Goal: Information Seeking & Learning: Learn about a topic

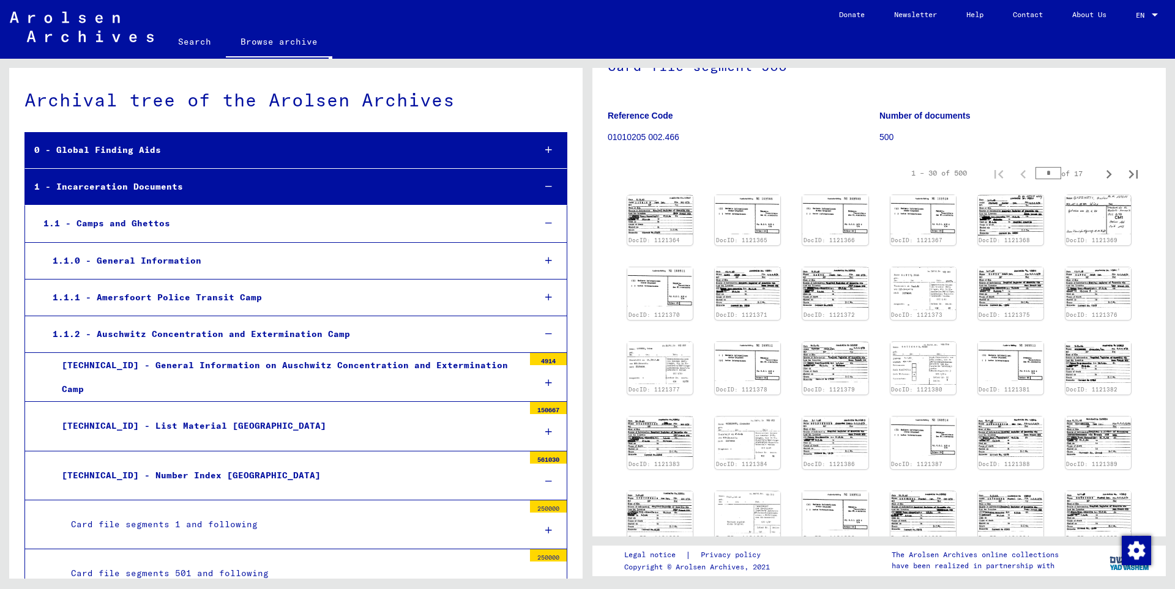
scroll to position [132, 0]
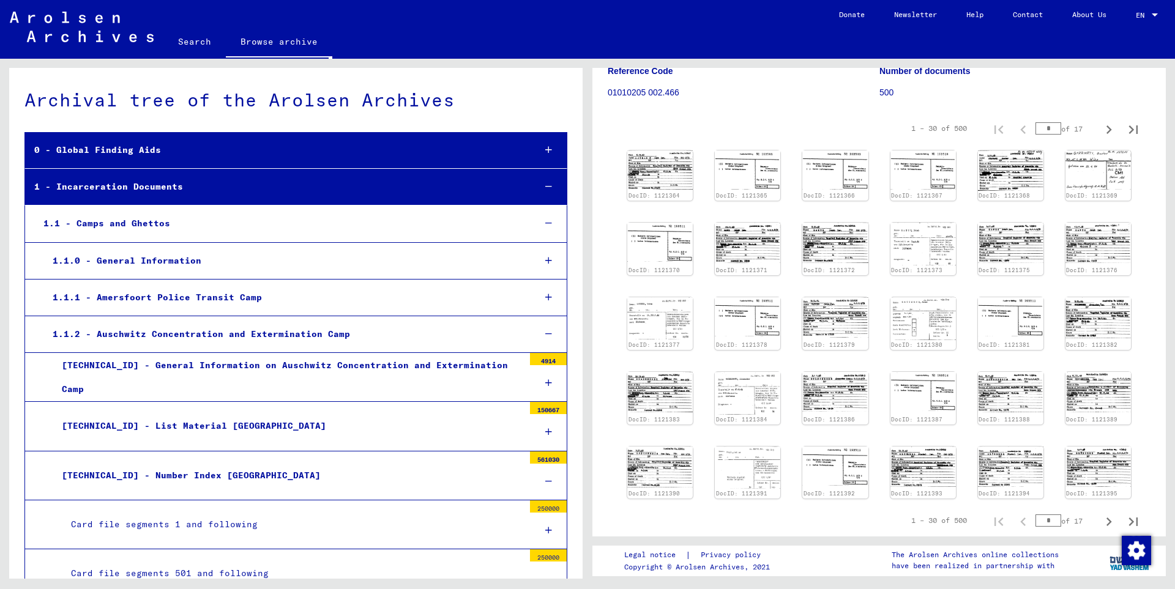
drag, startPoint x: 1036, startPoint y: 129, endPoint x: 1049, endPoint y: 125, distance: 14.0
click at [1049, 125] on input "*" at bounding box center [1048, 128] width 26 height 12
click at [1044, 129] on input "*" at bounding box center [1048, 128] width 26 height 12
type input "*"
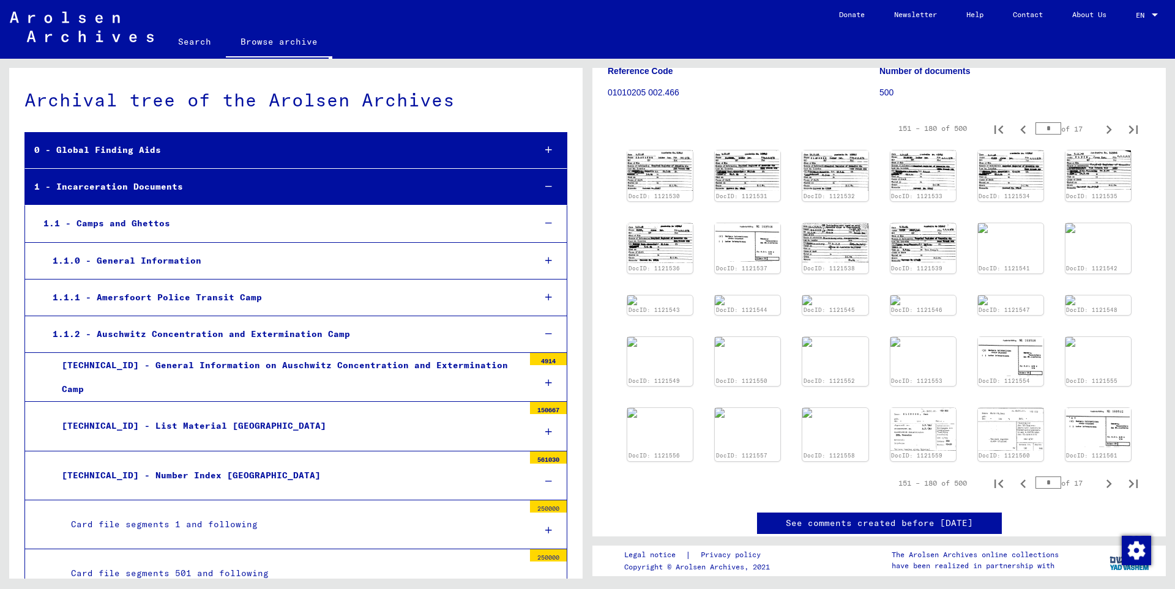
scroll to position [0, 0]
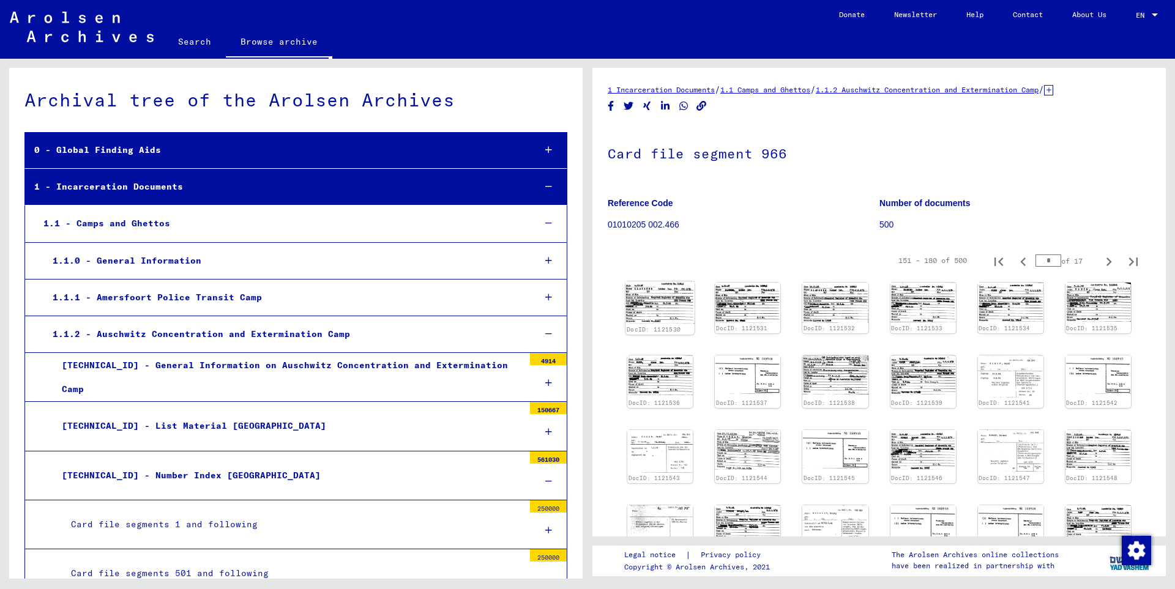
click at [655, 310] on img at bounding box center [659, 302] width 69 height 42
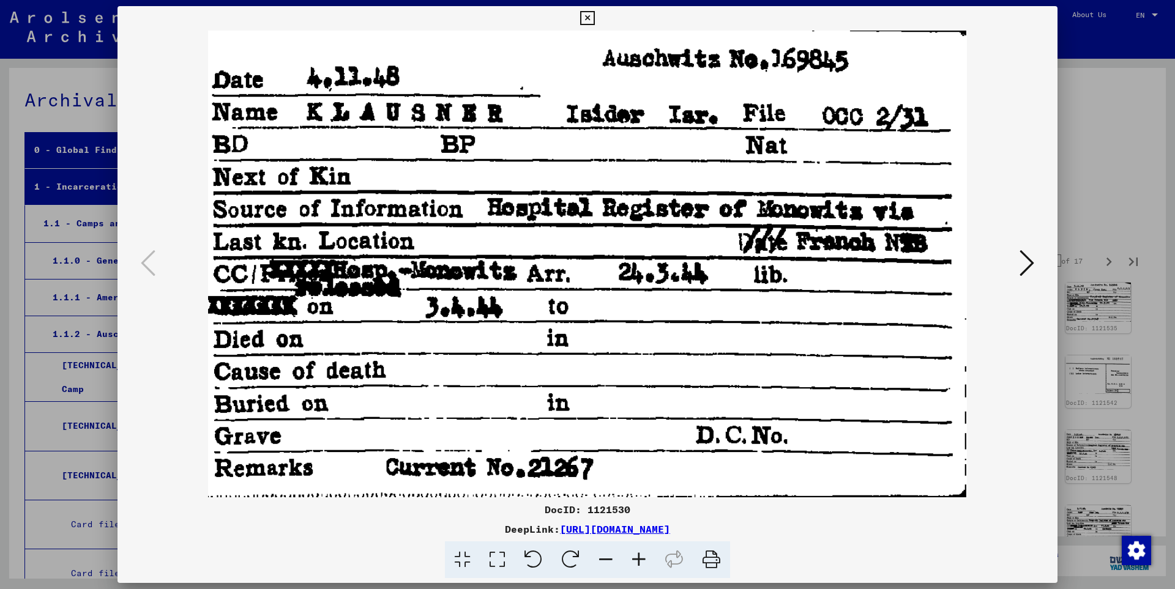
click at [1030, 262] on icon at bounding box center [1026, 262] width 15 height 29
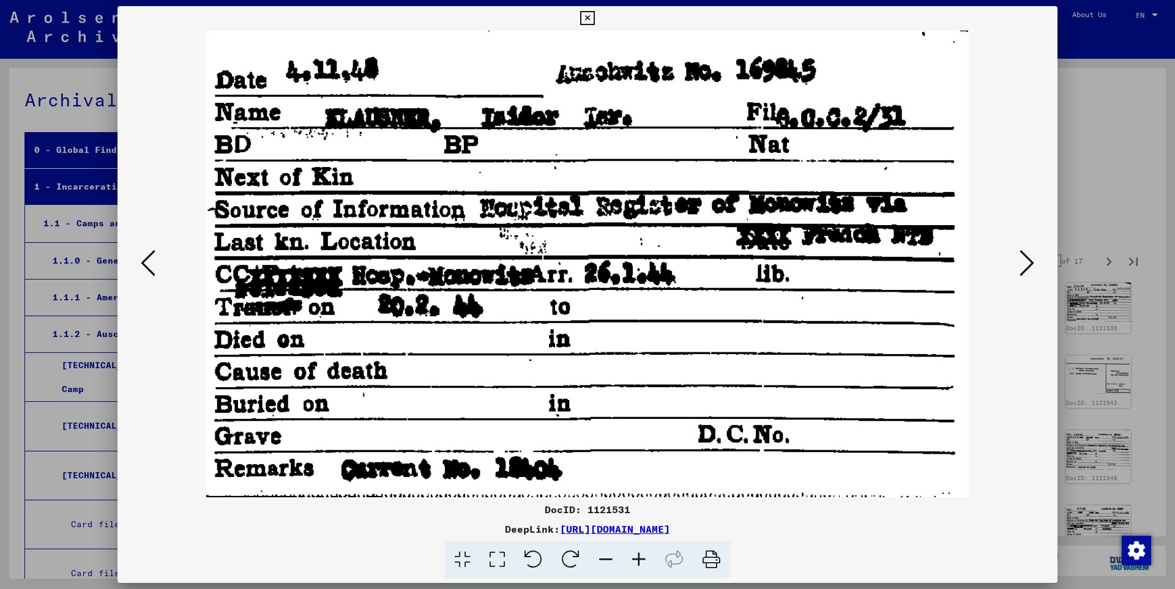
click at [1030, 262] on icon at bounding box center [1026, 262] width 15 height 29
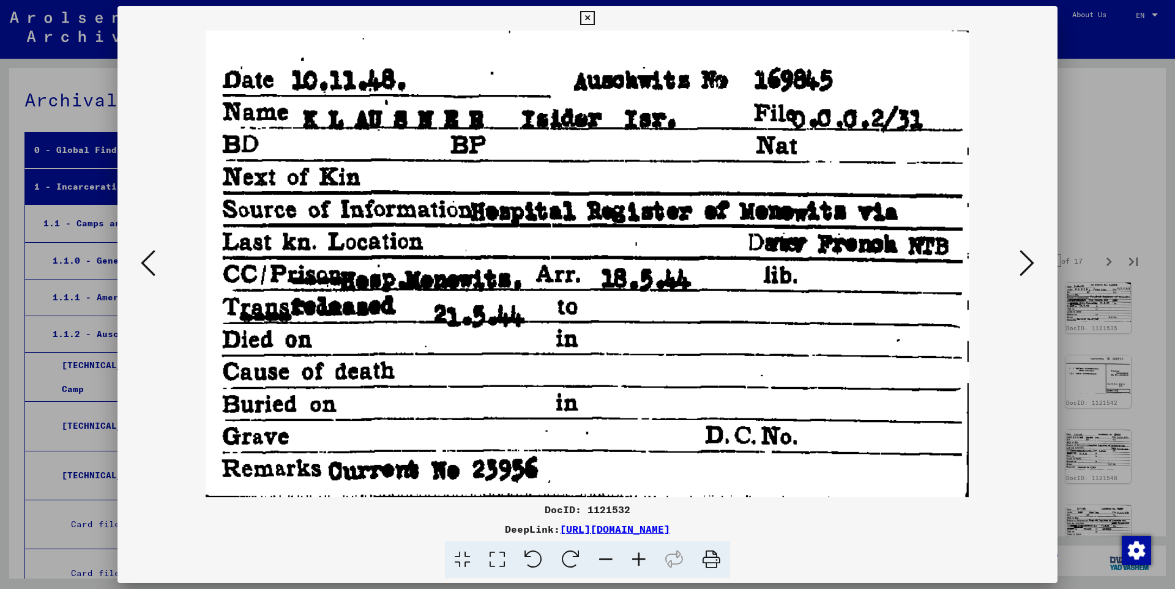
click at [1030, 262] on icon at bounding box center [1026, 262] width 15 height 29
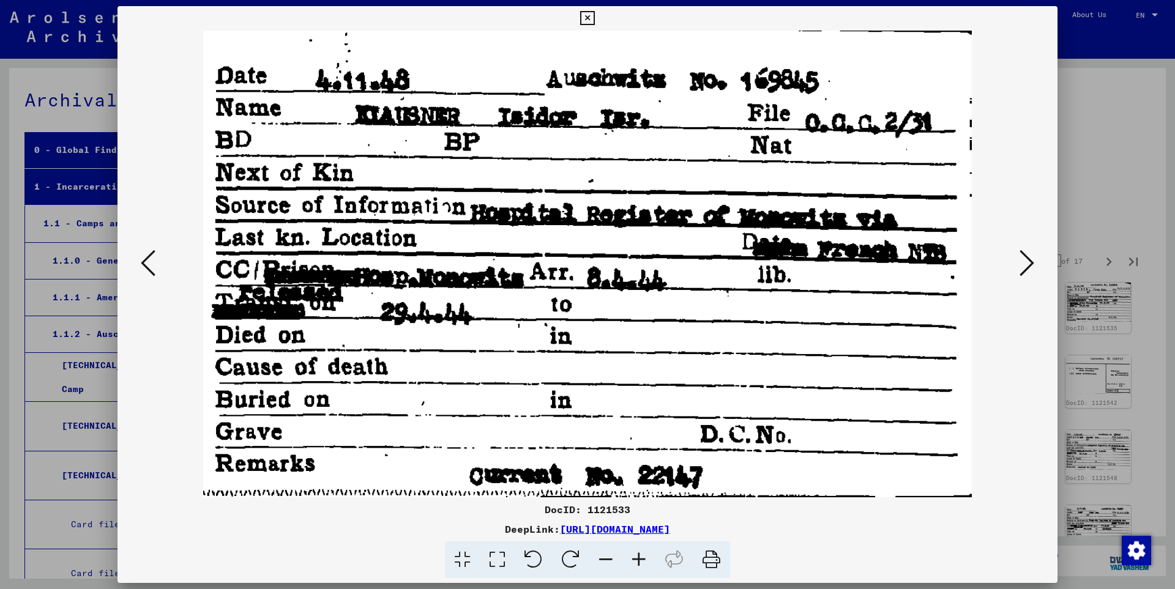
click at [1030, 262] on icon at bounding box center [1026, 262] width 15 height 29
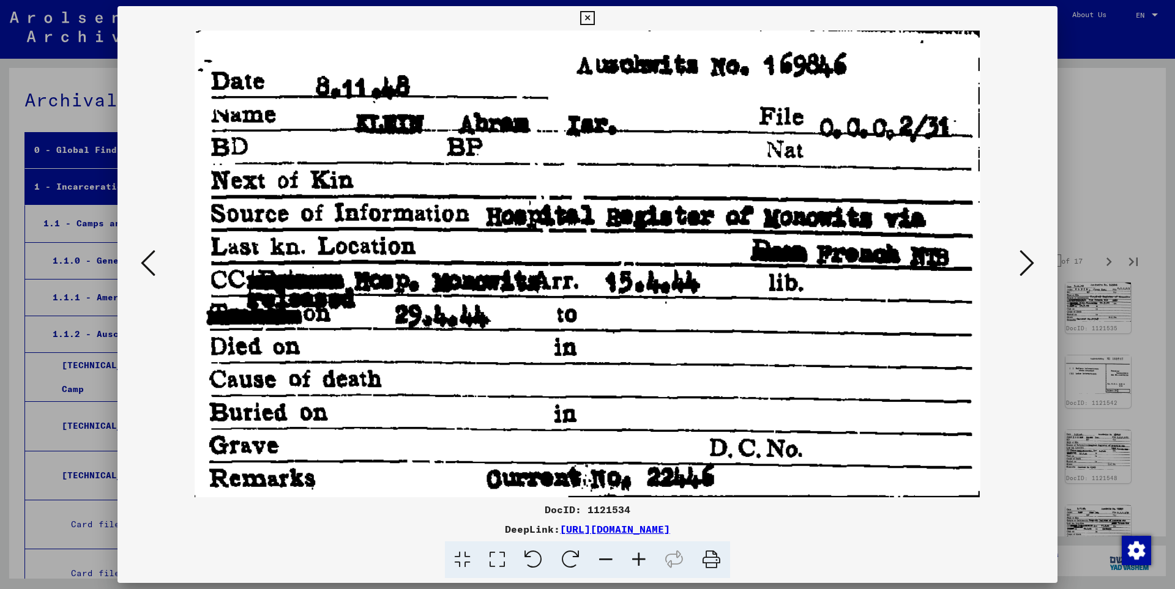
click at [1030, 262] on icon at bounding box center [1026, 262] width 15 height 29
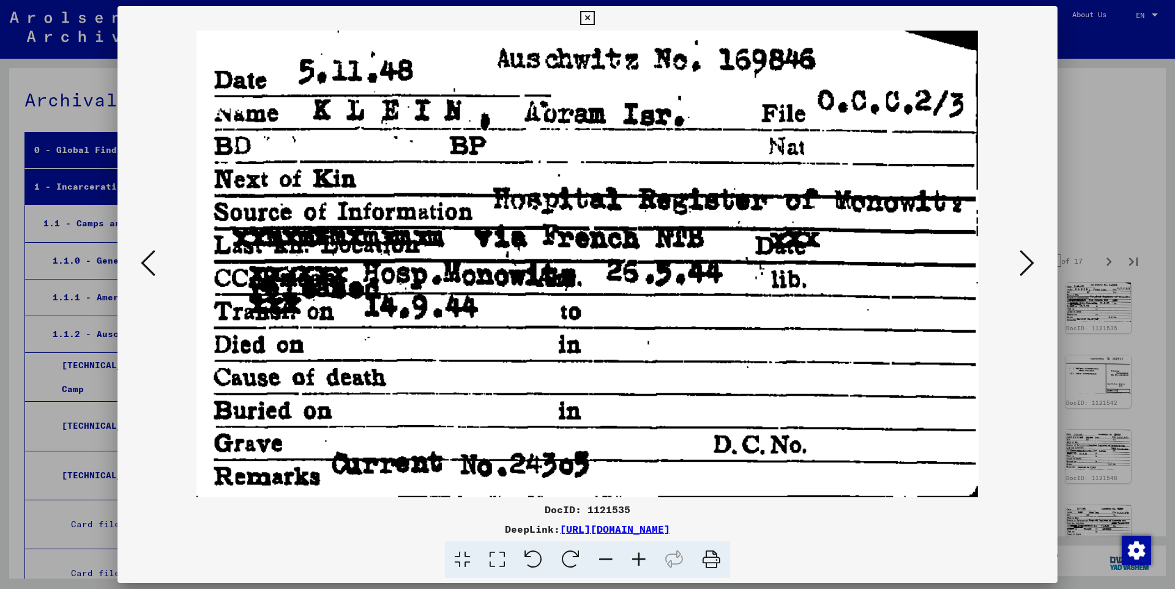
click at [1030, 262] on icon at bounding box center [1026, 262] width 15 height 29
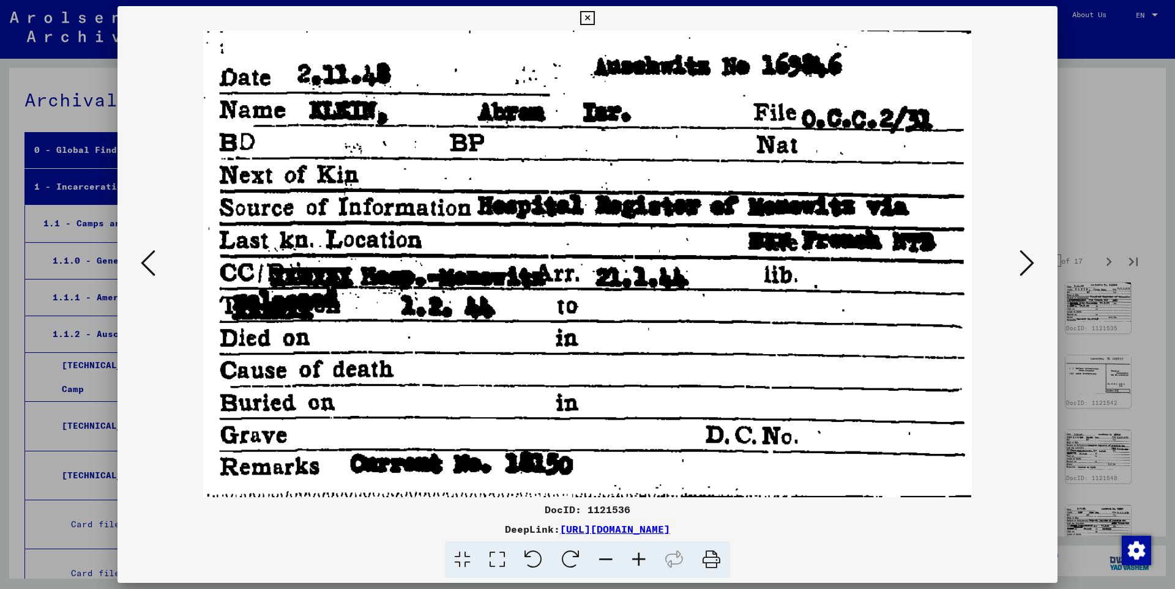
click at [1030, 262] on icon at bounding box center [1026, 262] width 15 height 29
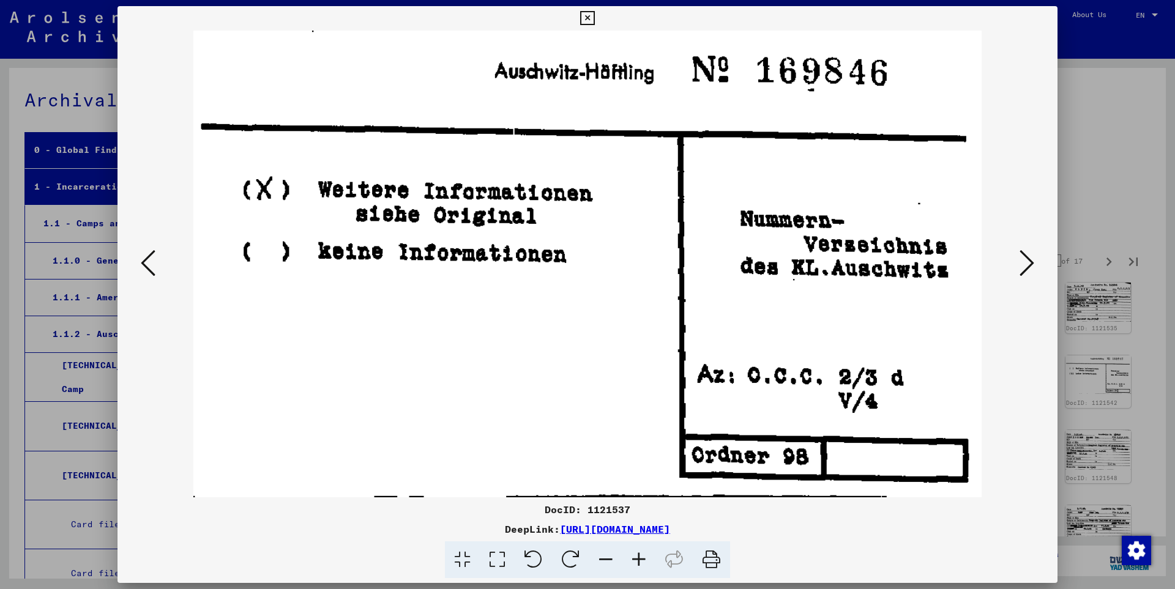
click at [1030, 262] on icon at bounding box center [1026, 262] width 15 height 29
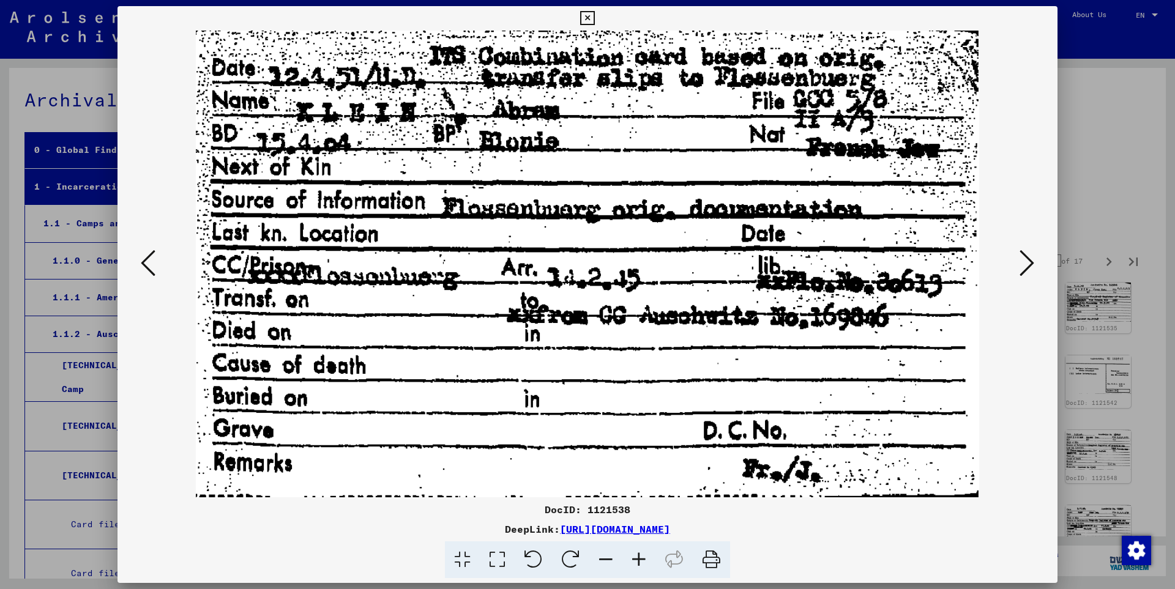
click at [1030, 262] on icon at bounding box center [1026, 262] width 15 height 29
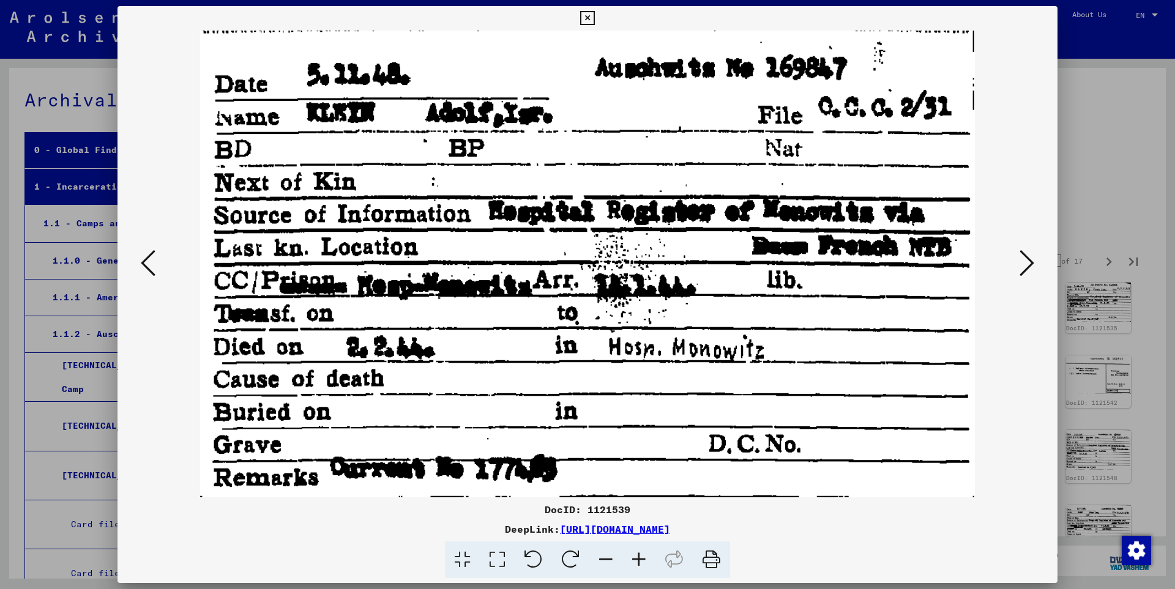
click at [1030, 262] on icon at bounding box center [1026, 262] width 15 height 29
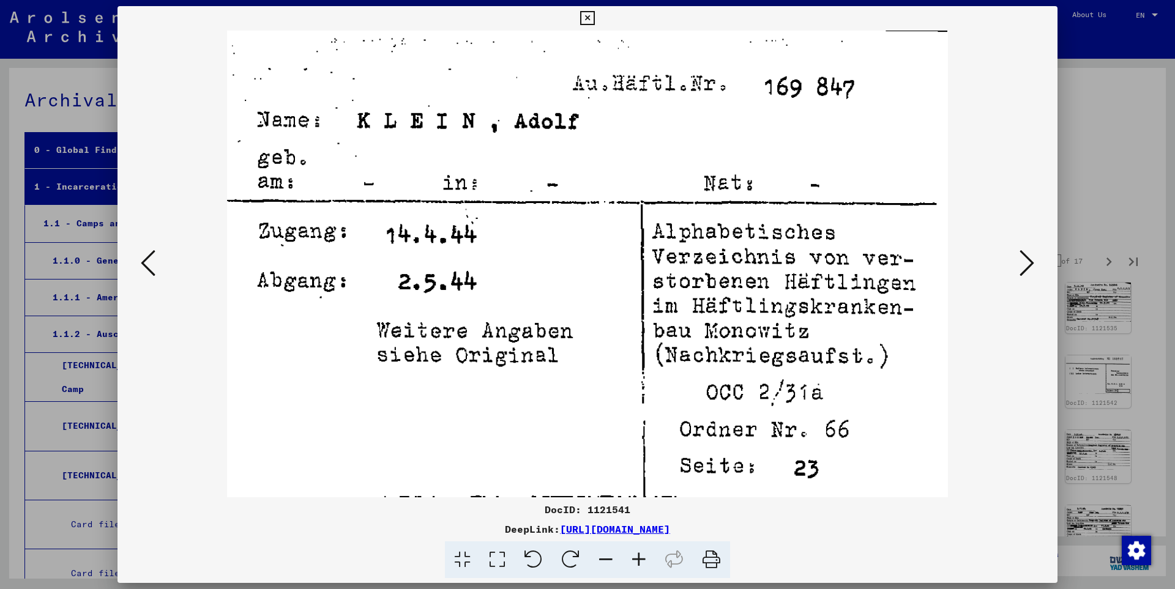
click at [1030, 262] on icon at bounding box center [1026, 262] width 15 height 29
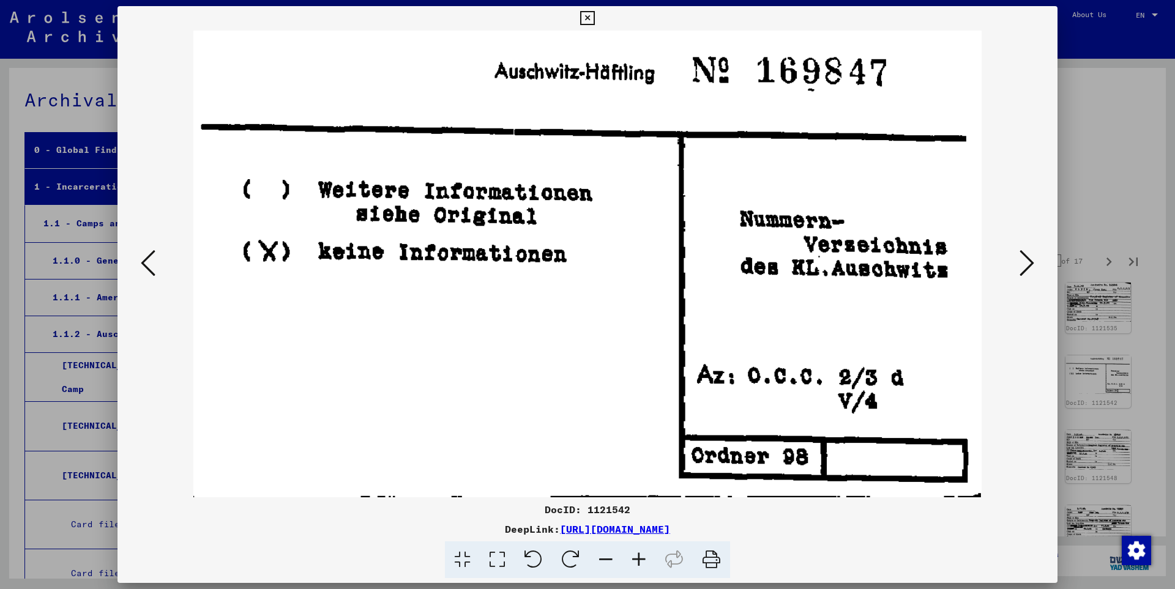
click at [1030, 262] on icon at bounding box center [1026, 262] width 15 height 29
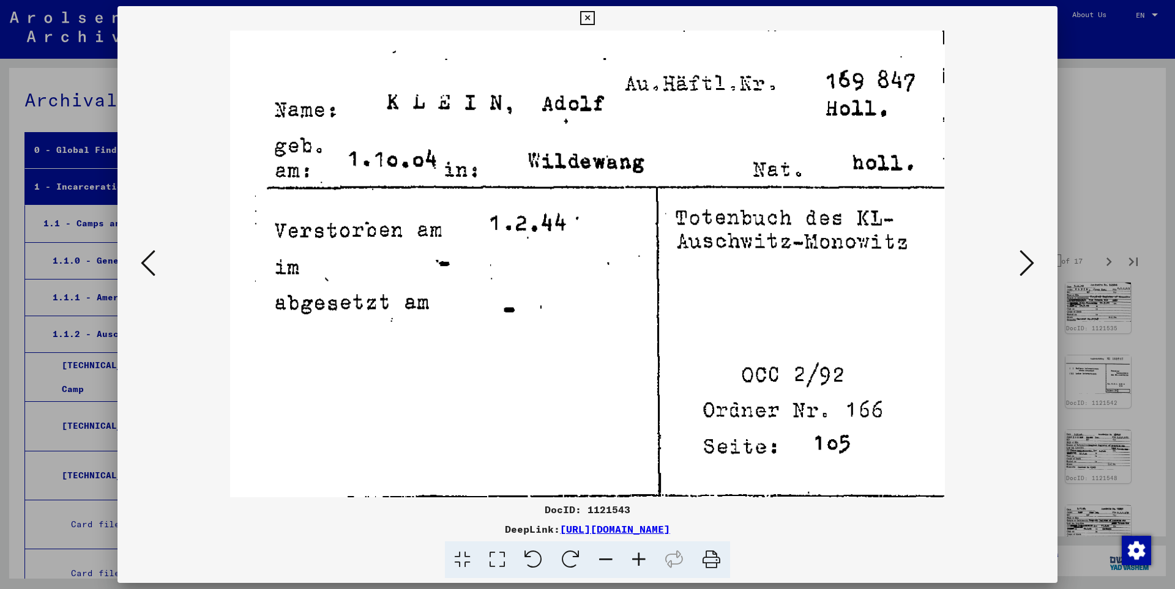
click at [1030, 262] on icon at bounding box center [1026, 262] width 15 height 29
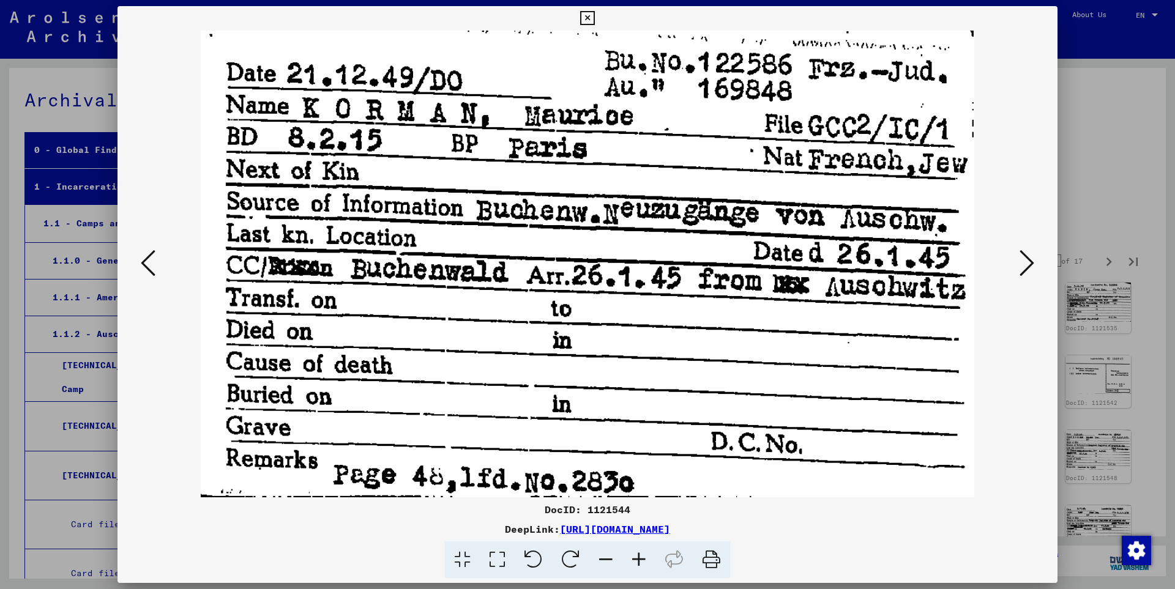
click at [1030, 262] on icon at bounding box center [1026, 262] width 15 height 29
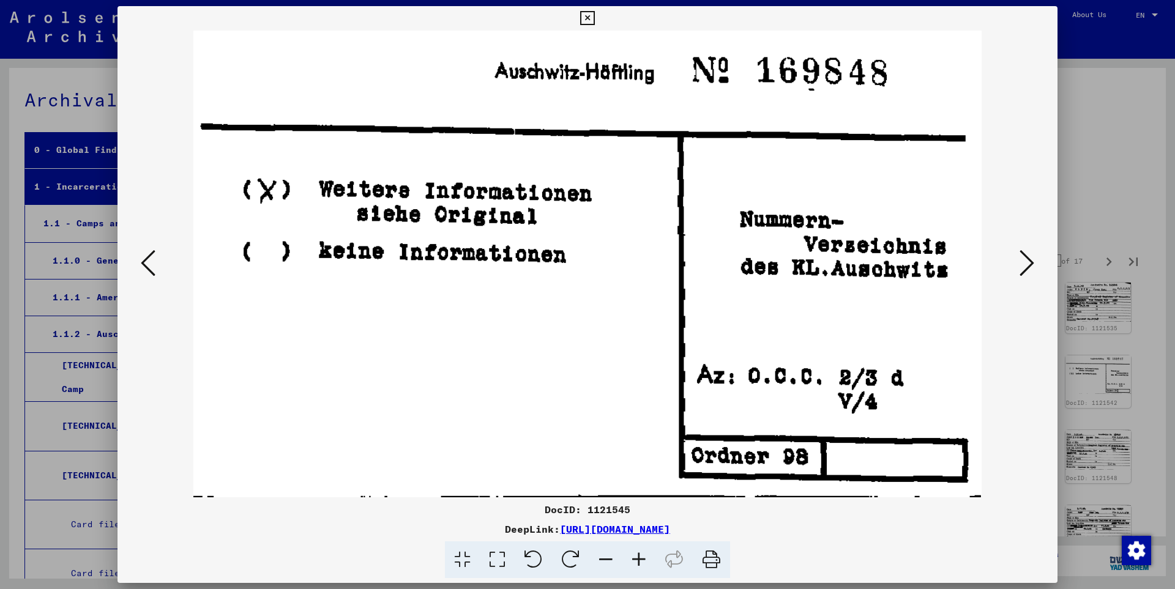
click at [1030, 262] on icon at bounding box center [1026, 262] width 15 height 29
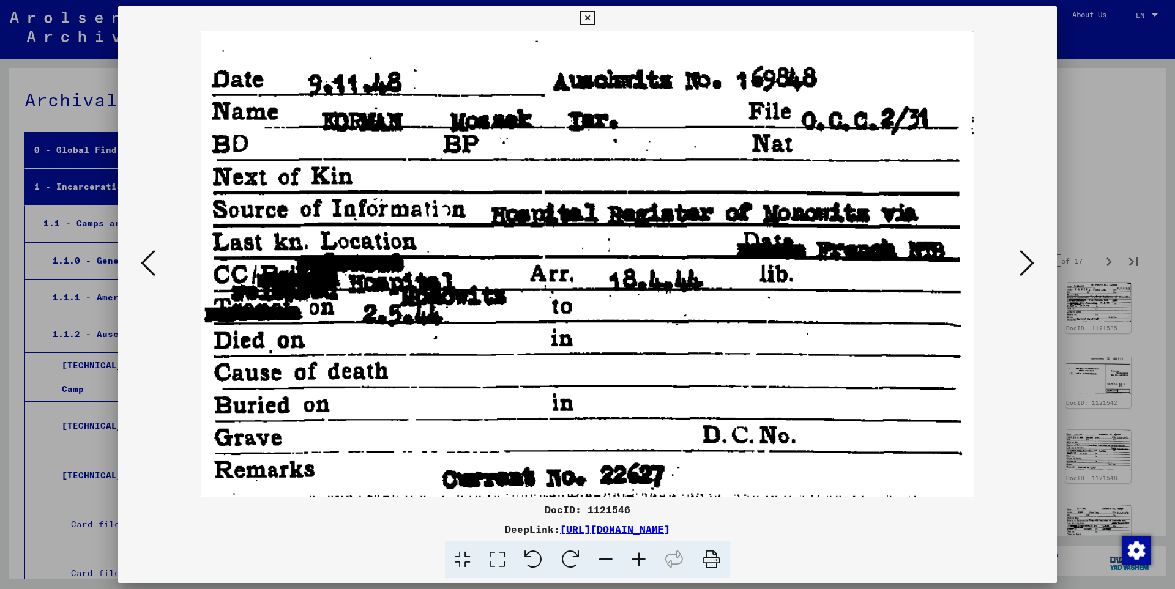
click at [1030, 262] on icon at bounding box center [1026, 262] width 15 height 29
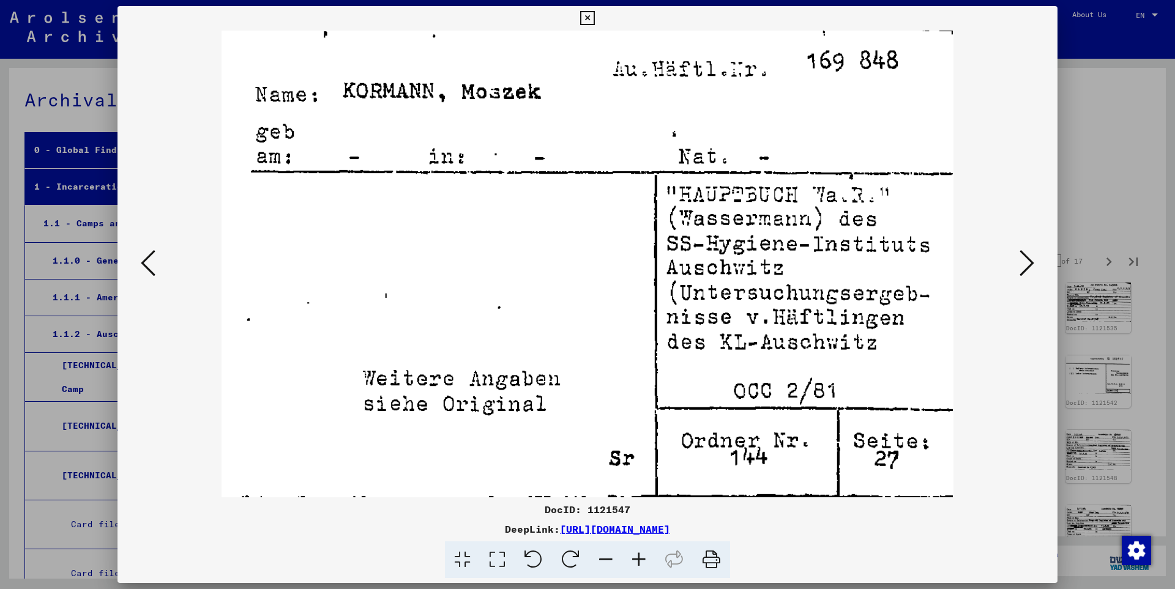
click at [1030, 262] on icon at bounding box center [1026, 262] width 15 height 29
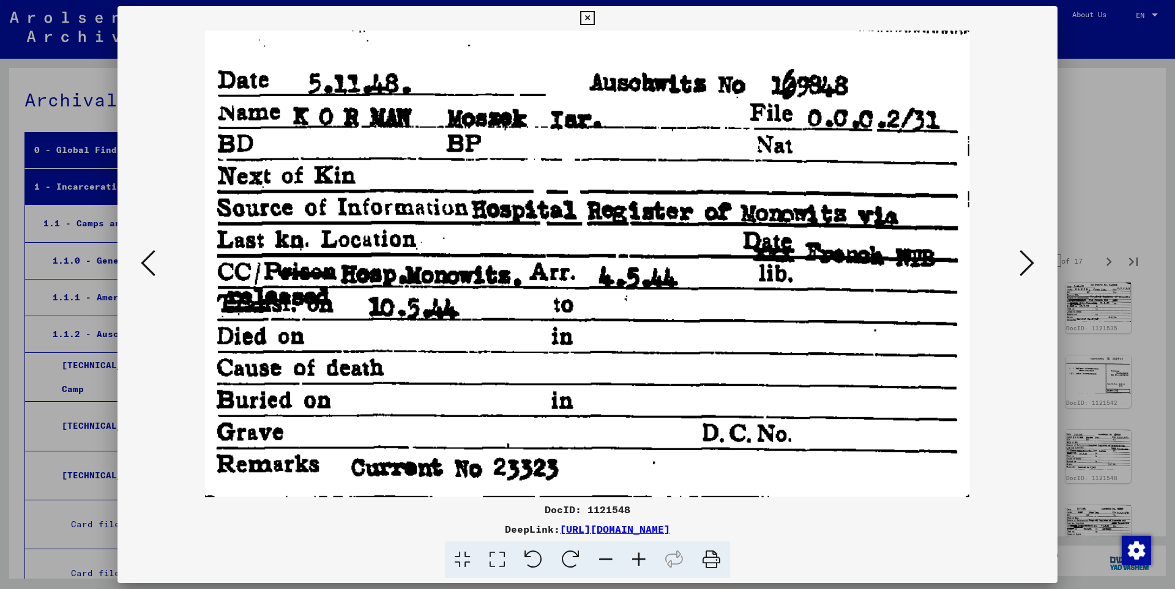
click at [1030, 262] on icon at bounding box center [1026, 262] width 15 height 29
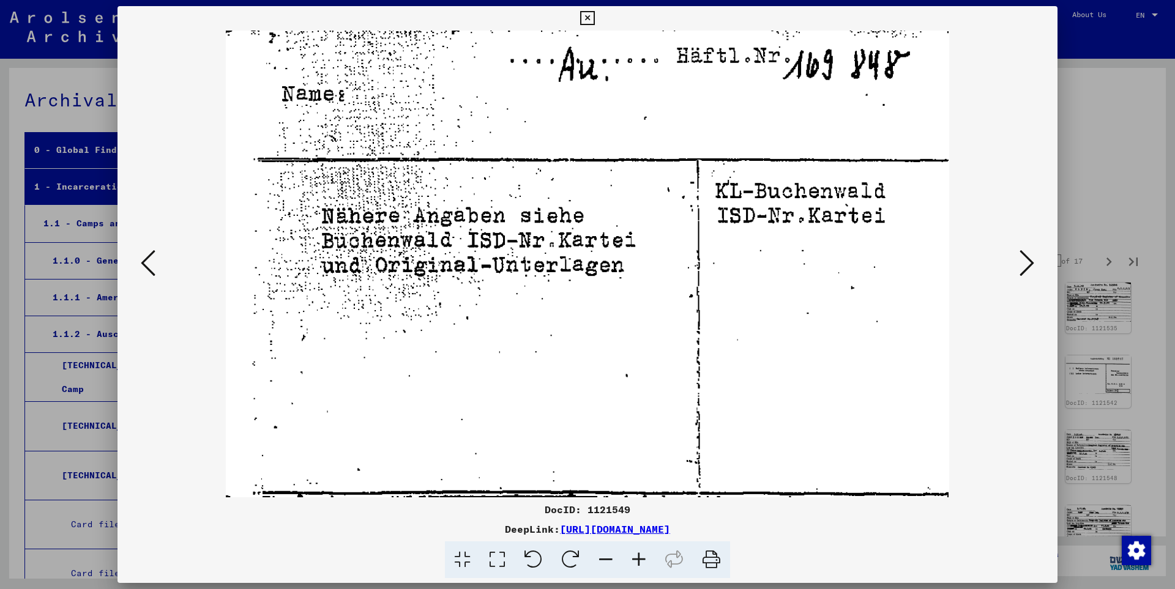
click at [1030, 262] on icon at bounding box center [1026, 262] width 15 height 29
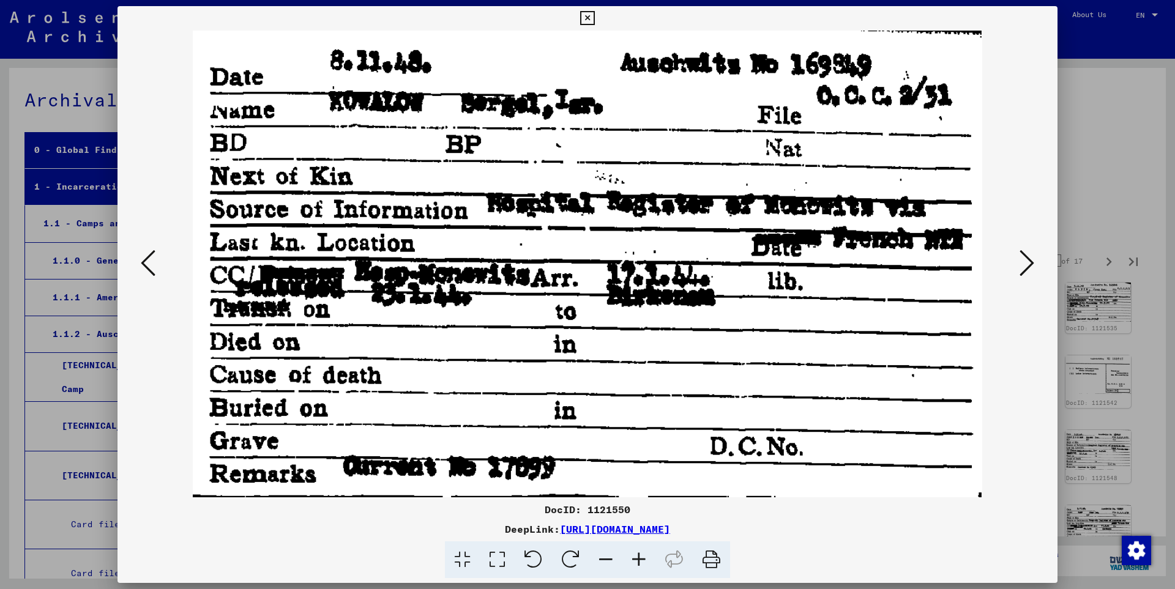
click at [1030, 262] on icon at bounding box center [1026, 262] width 15 height 29
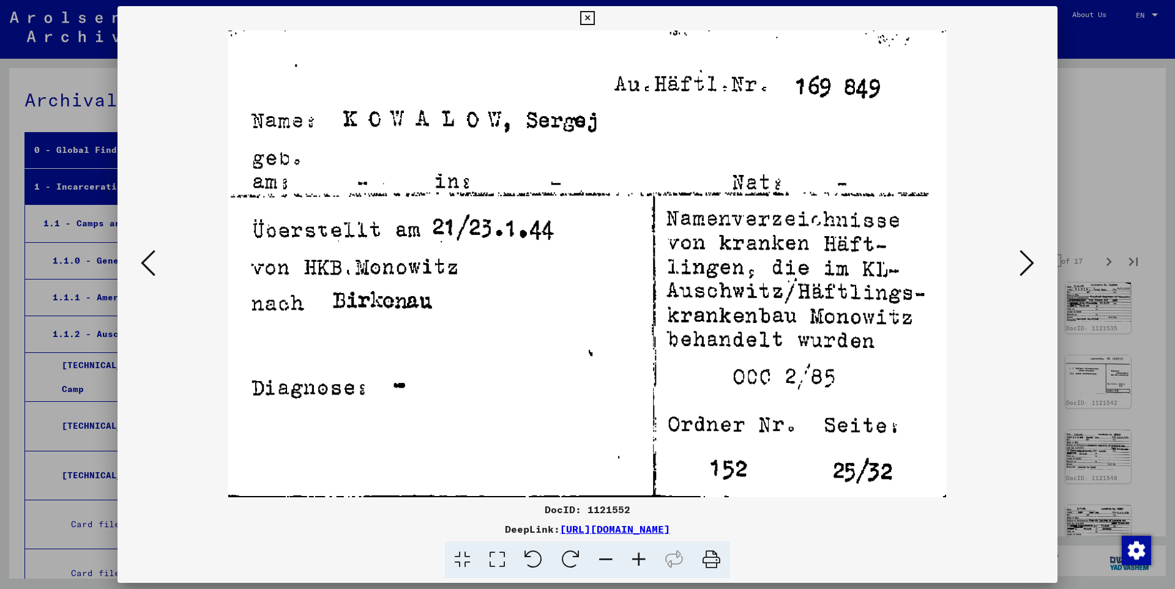
click at [1030, 262] on icon at bounding box center [1026, 262] width 15 height 29
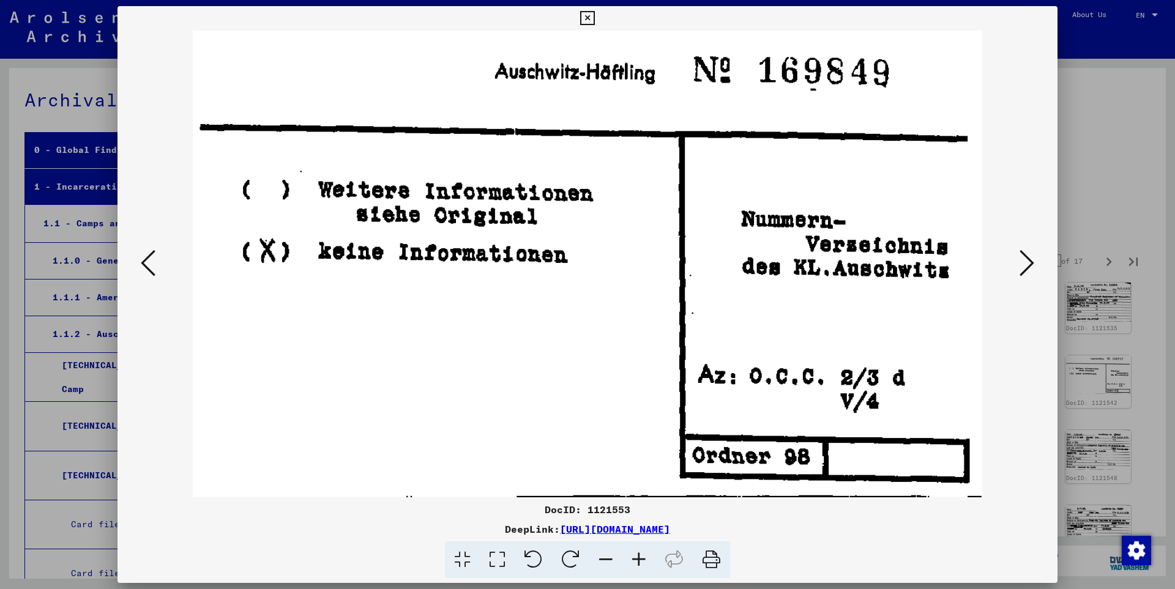
click at [1030, 262] on icon at bounding box center [1026, 262] width 15 height 29
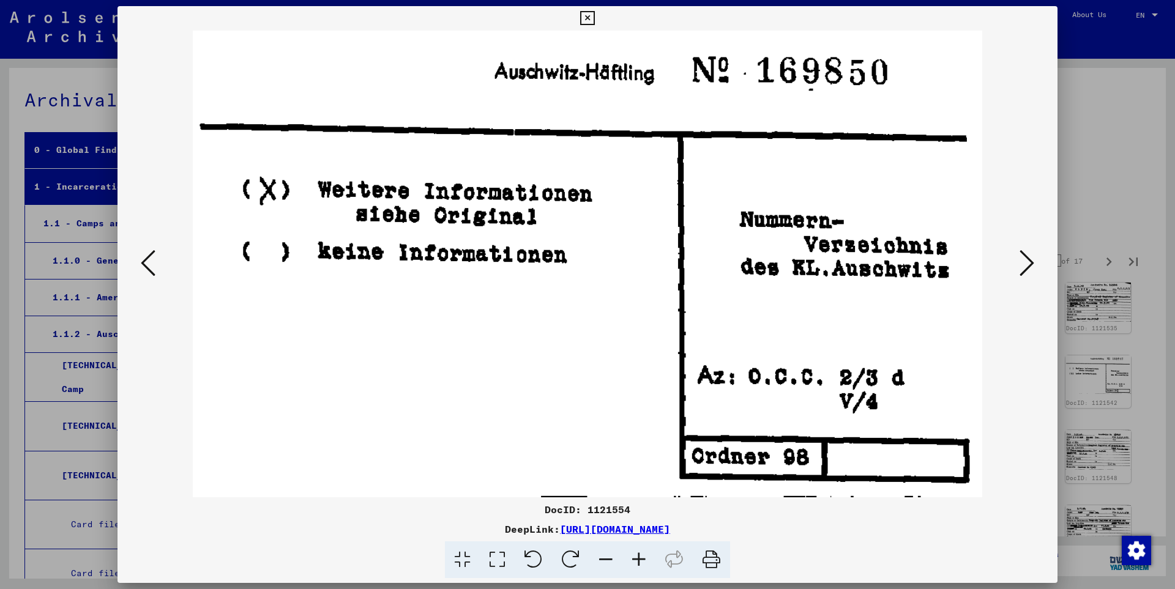
click at [1030, 262] on icon at bounding box center [1026, 262] width 15 height 29
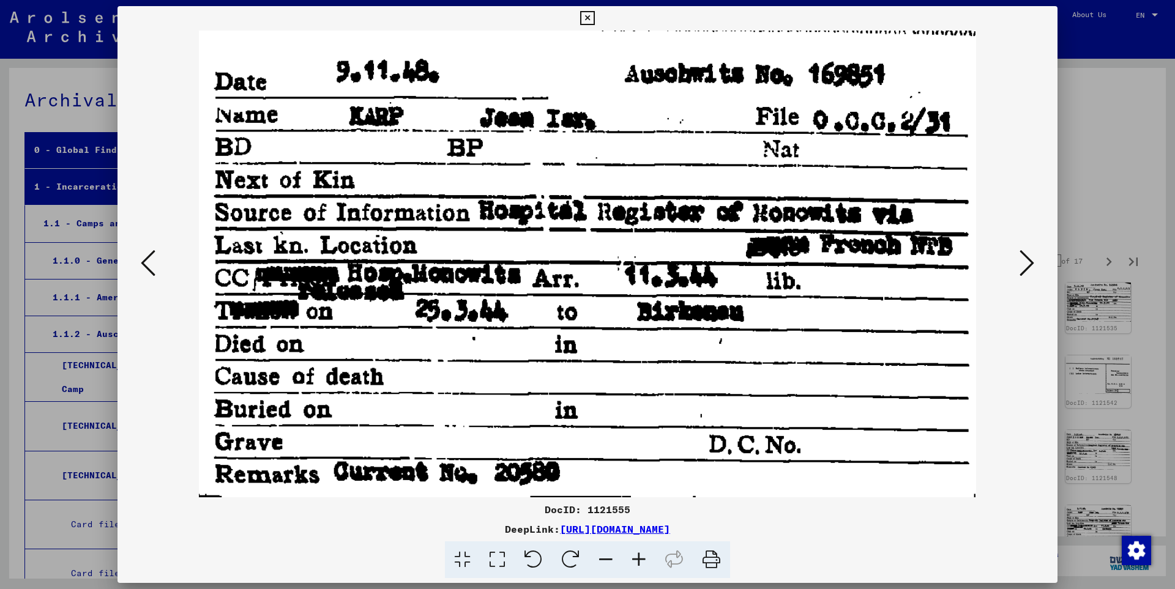
click at [1030, 262] on icon at bounding box center [1026, 262] width 15 height 29
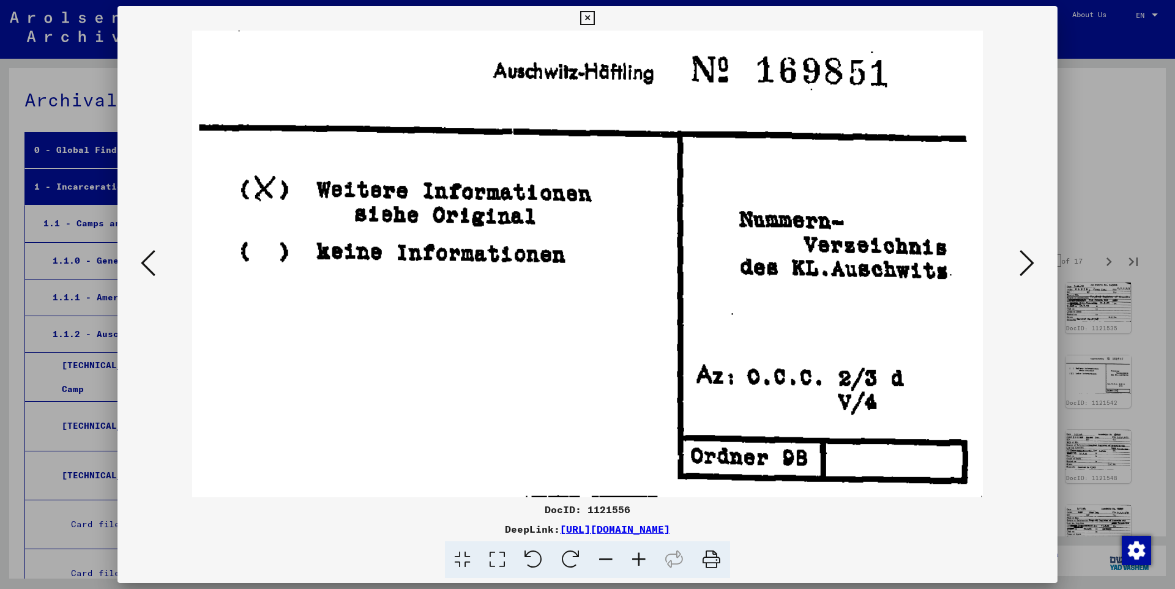
click at [1030, 262] on icon at bounding box center [1026, 262] width 15 height 29
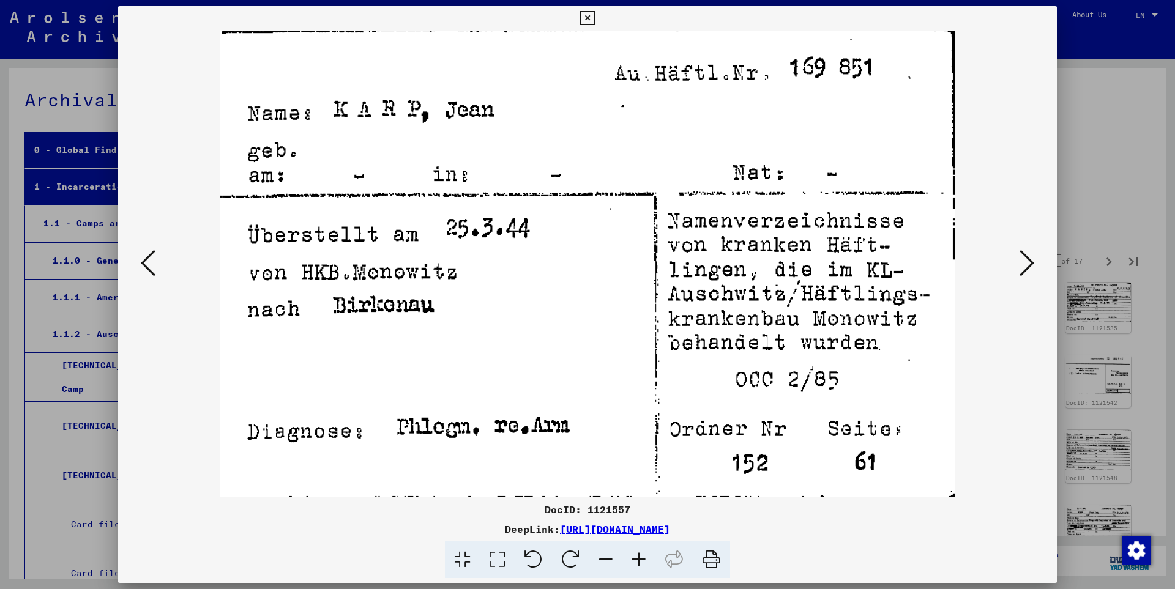
click at [1030, 262] on icon at bounding box center [1026, 262] width 15 height 29
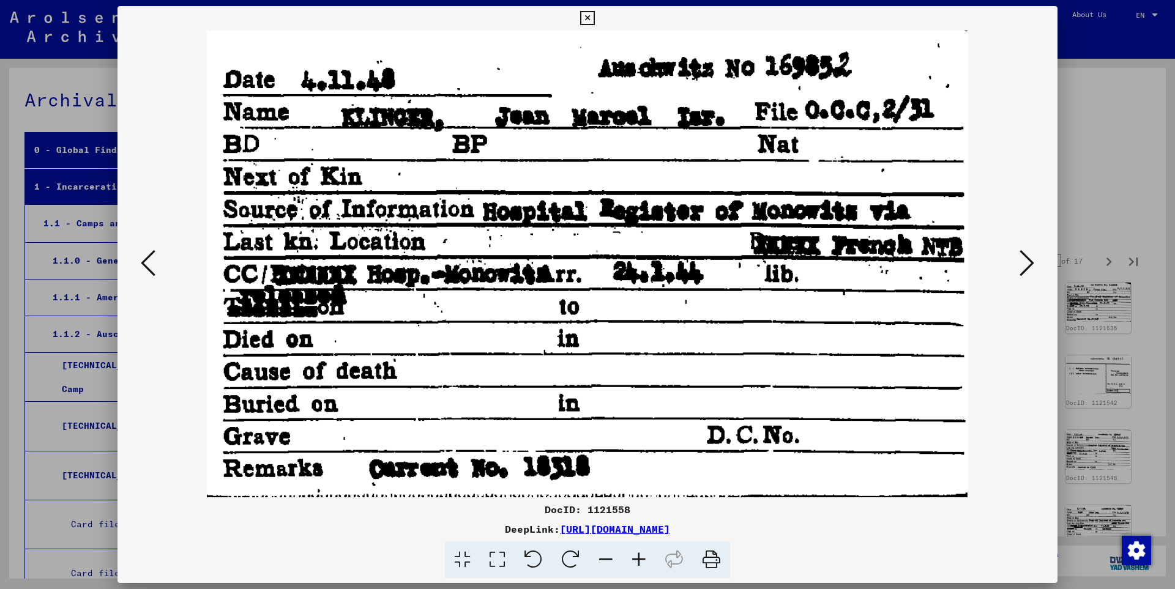
click at [1030, 262] on icon at bounding box center [1026, 262] width 15 height 29
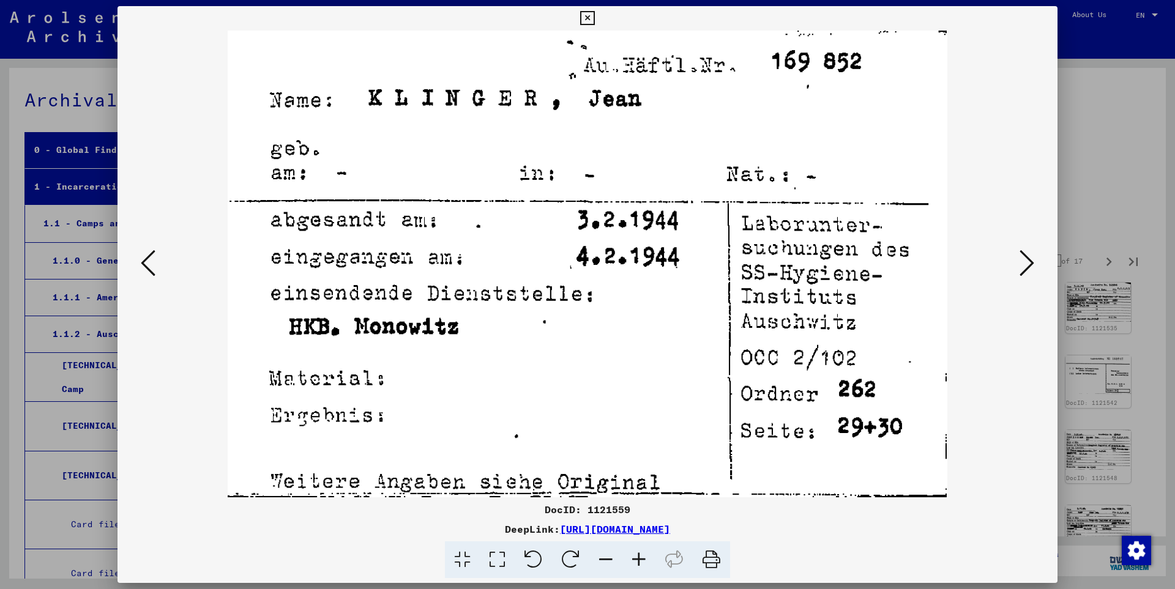
click at [1030, 262] on icon at bounding box center [1026, 262] width 15 height 29
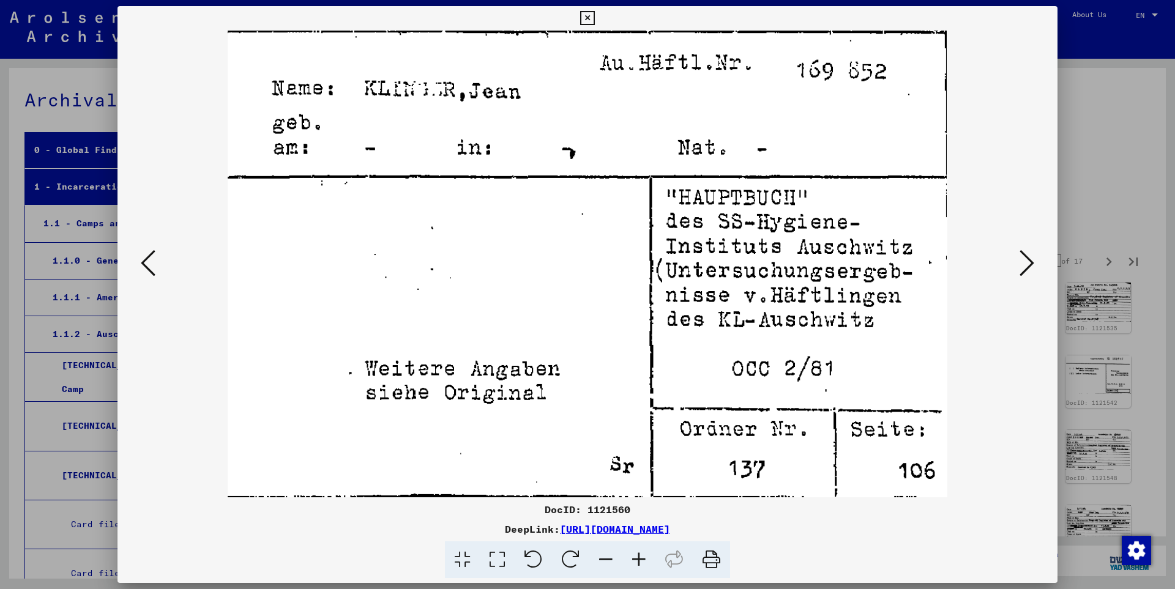
click at [1030, 262] on icon at bounding box center [1026, 262] width 15 height 29
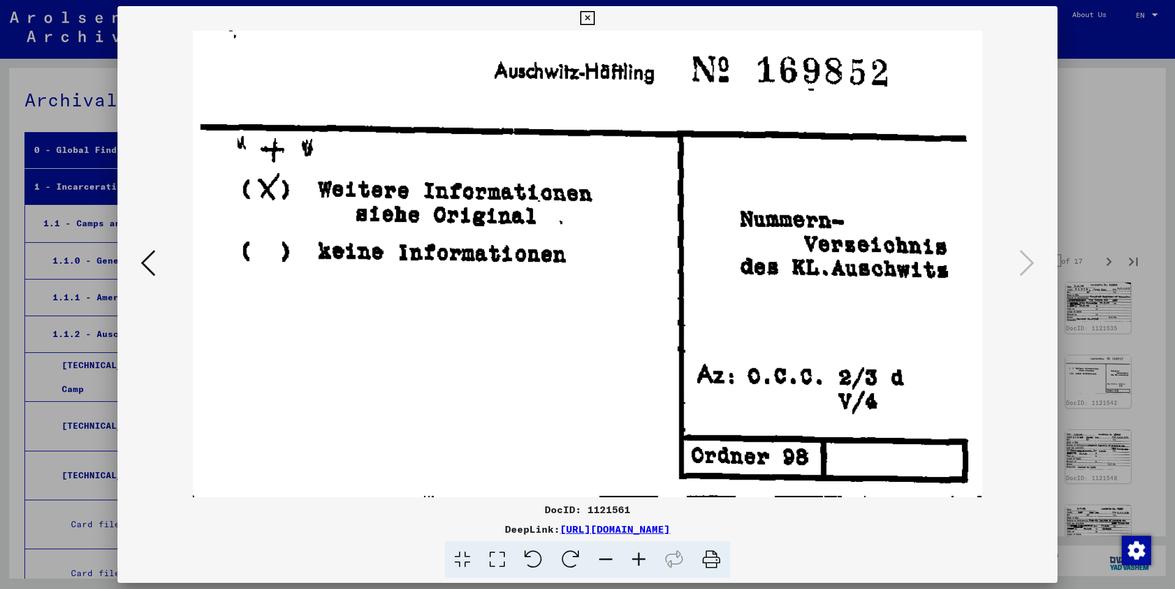
click at [594, 17] on icon at bounding box center [587, 18] width 14 height 15
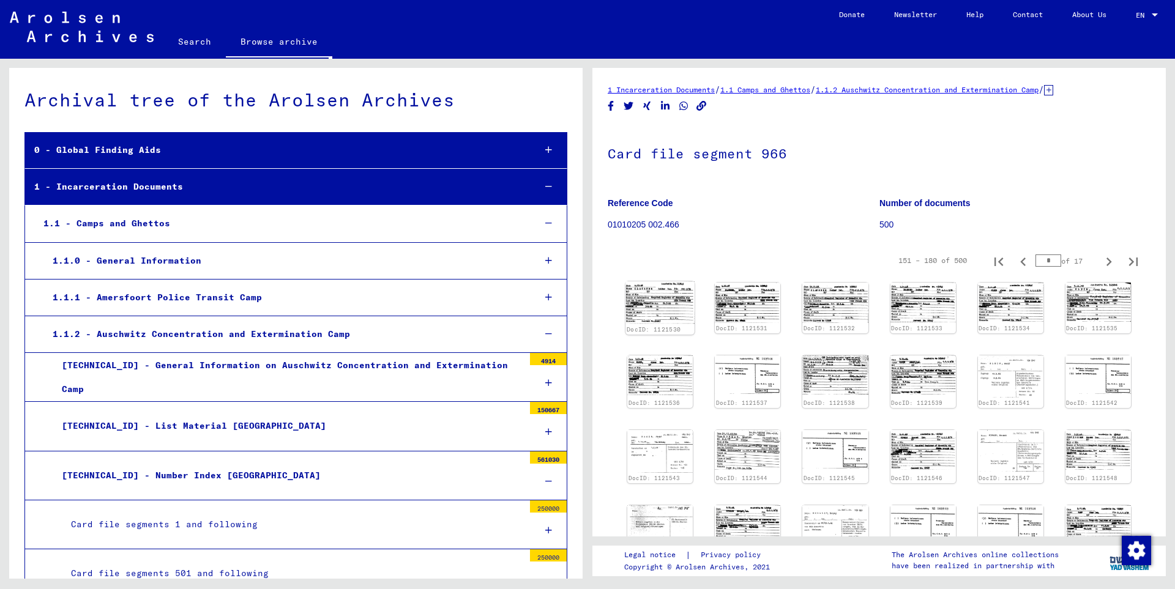
click at [667, 306] on img at bounding box center [659, 302] width 69 height 42
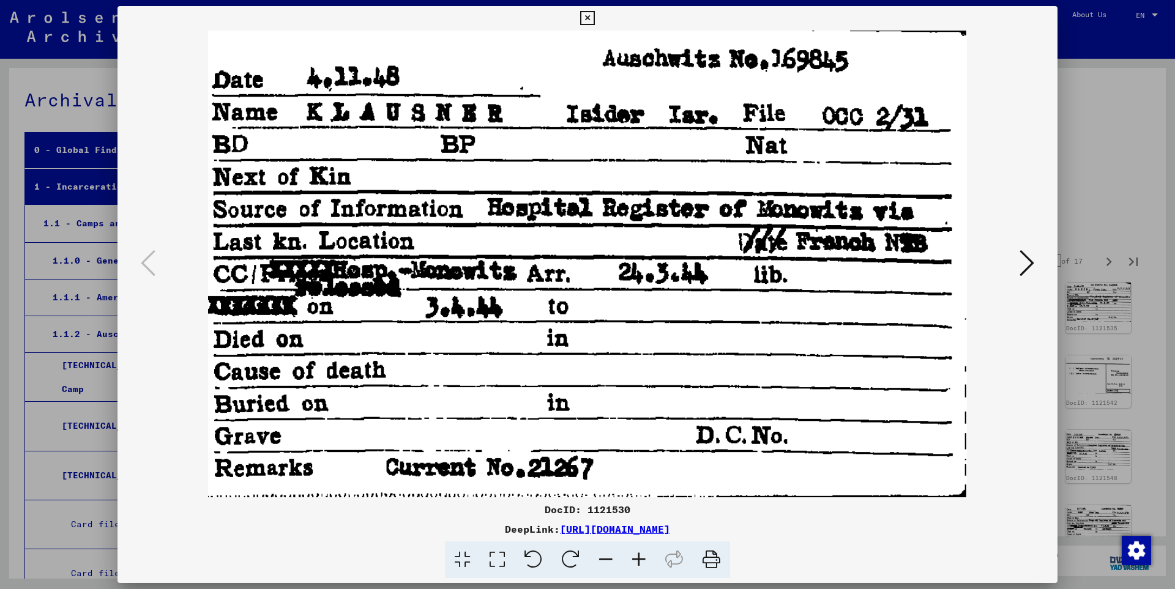
click at [1030, 263] on icon at bounding box center [1026, 262] width 15 height 29
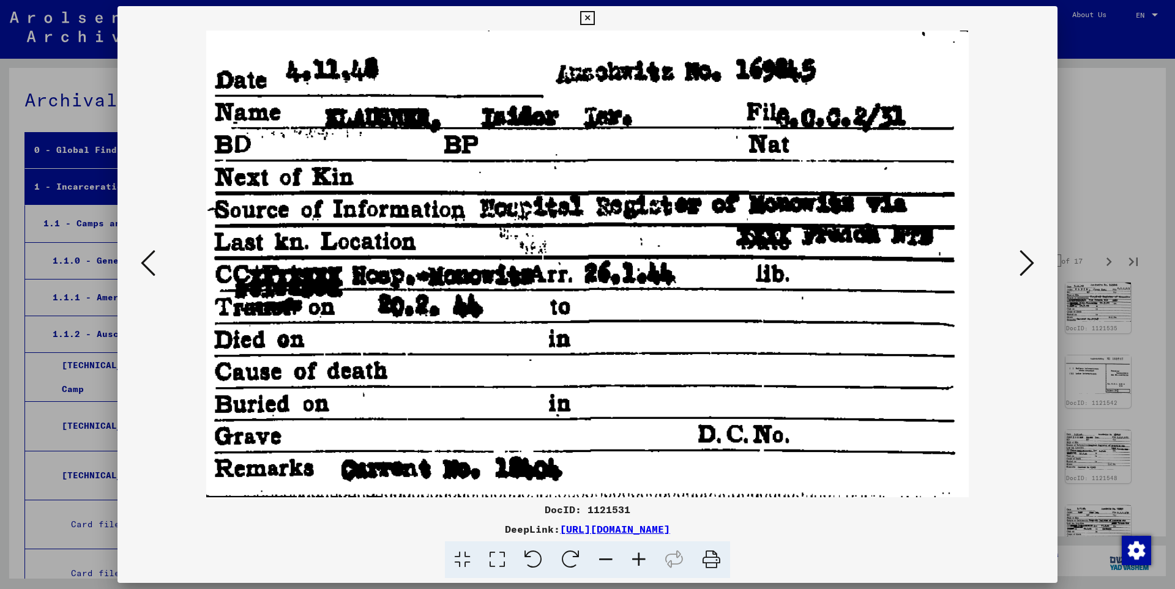
click at [1030, 263] on icon at bounding box center [1026, 262] width 15 height 29
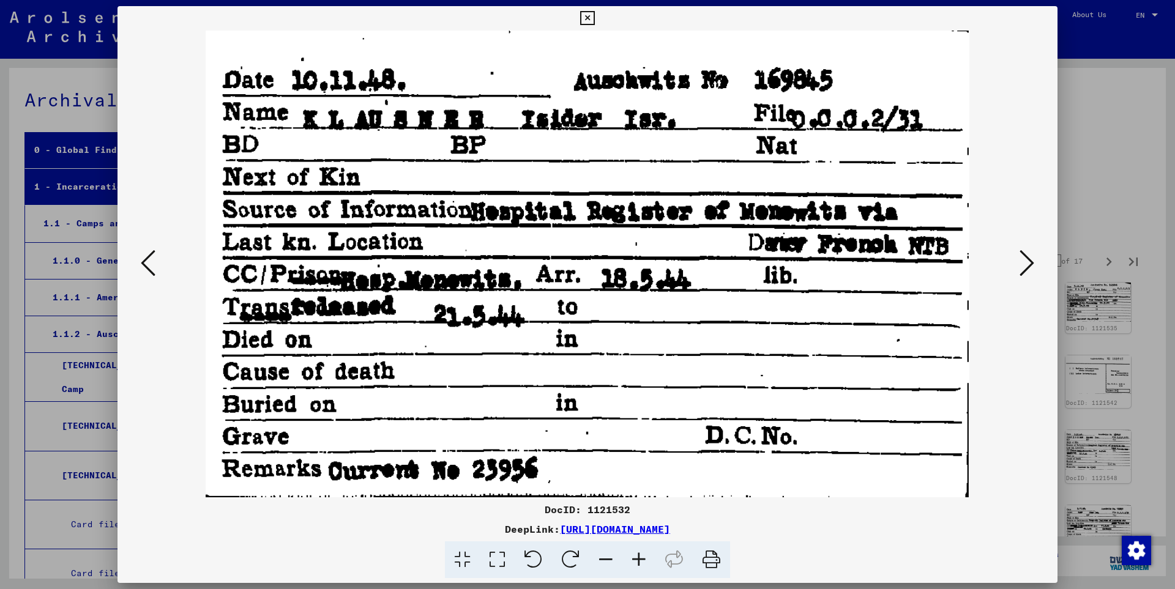
click at [1030, 263] on icon at bounding box center [1026, 262] width 15 height 29
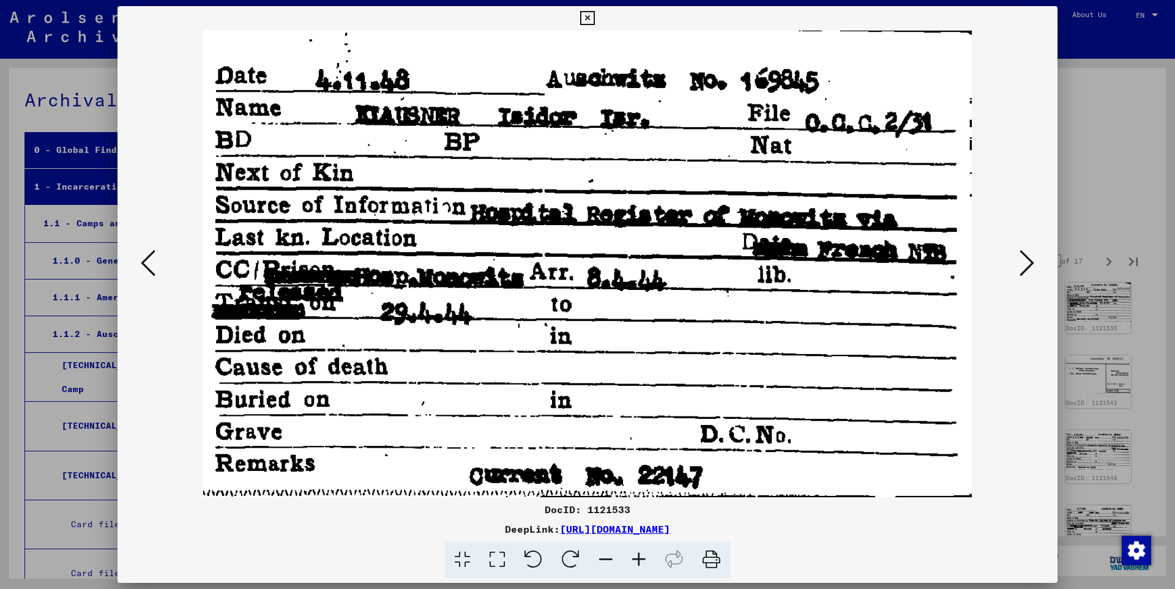
click at [1030, 263] on icon at bounding box center [1026, 262] width 15 height 29
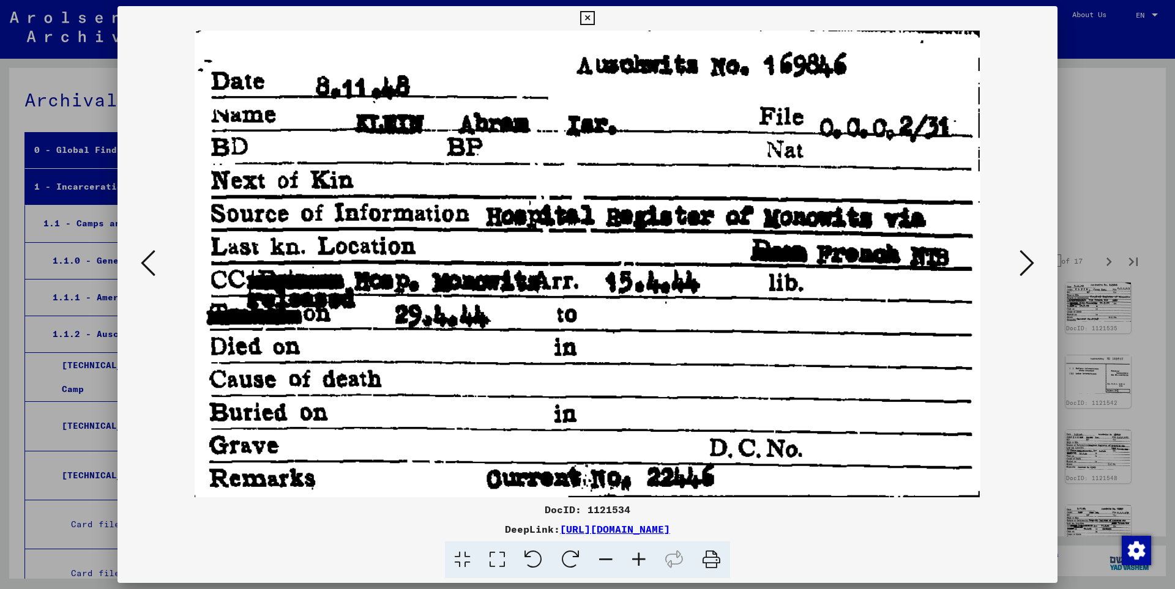
click at [1030, 263] on icon at bounding box center [1026, 262] width 15 height 29
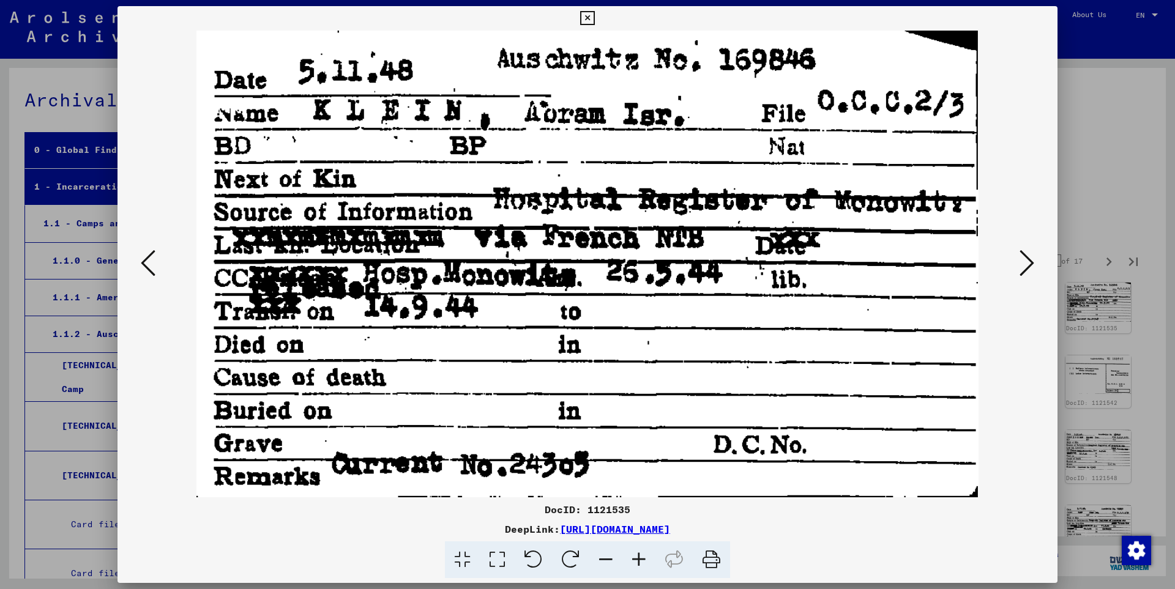
click at [1030, 263] on icon at bounding box center [1026, 262] width 15 height 29
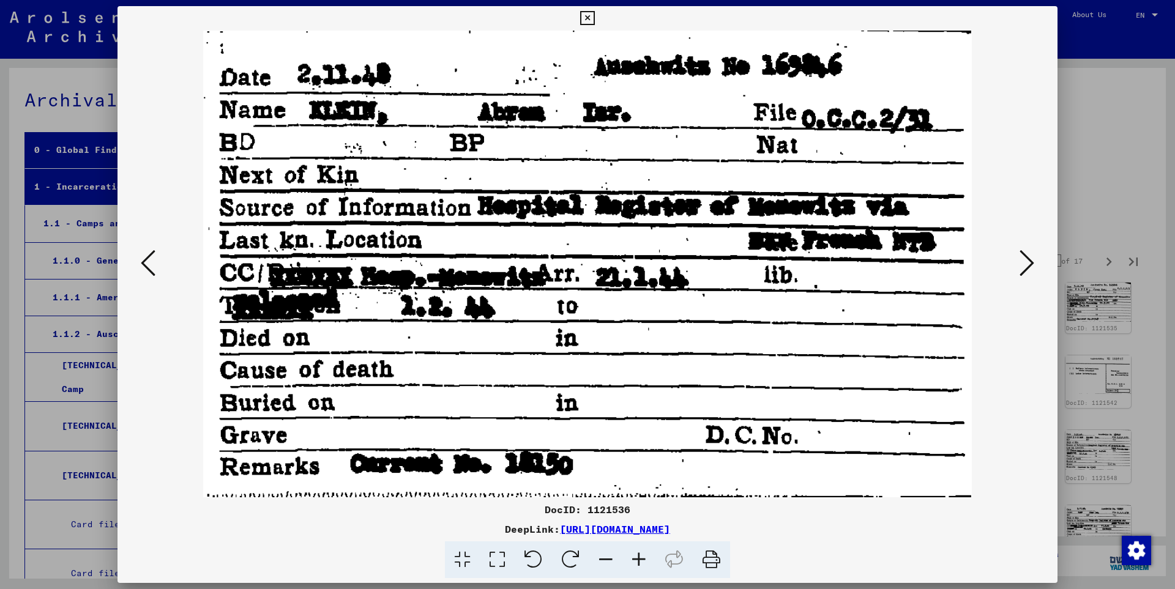
click at [1030, 263] on icon at bounding box center [1026, 262] width 15 height 29
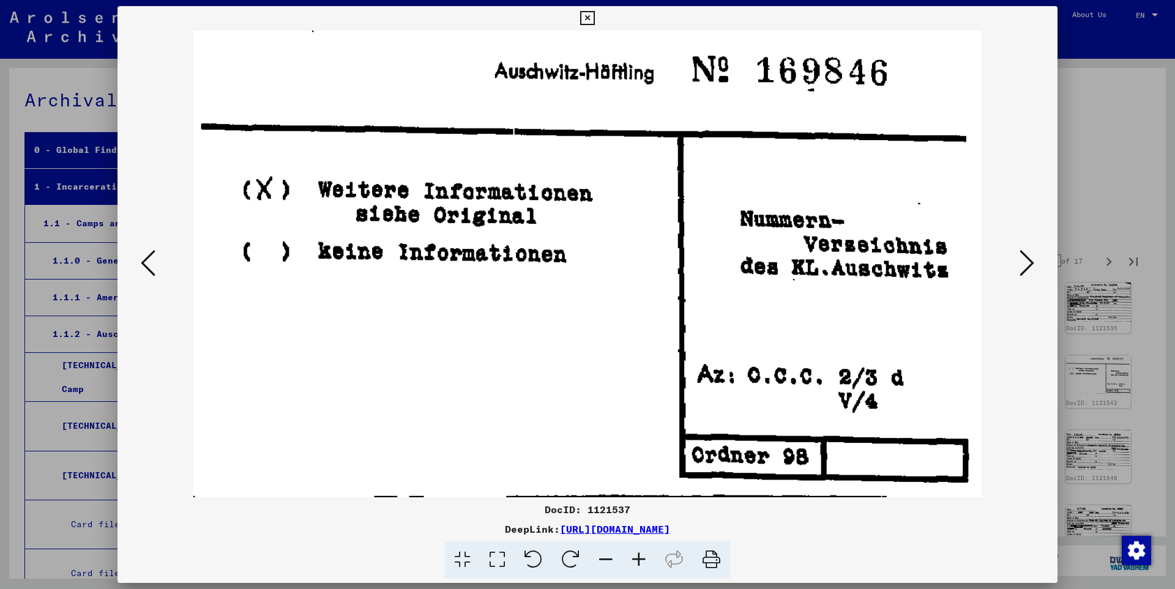
click at [1030, 263] on icon at bounding box center [1026, 262] width 15 height 29
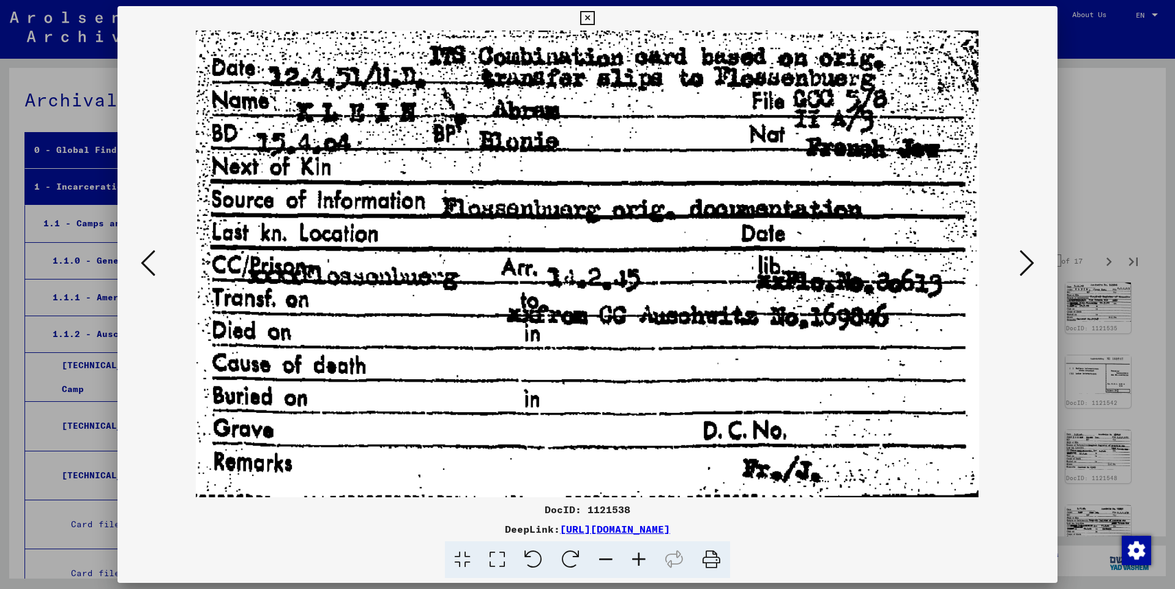
click at [1030, 263] on icon at bounding box center [1026, 262] width 15 height 29
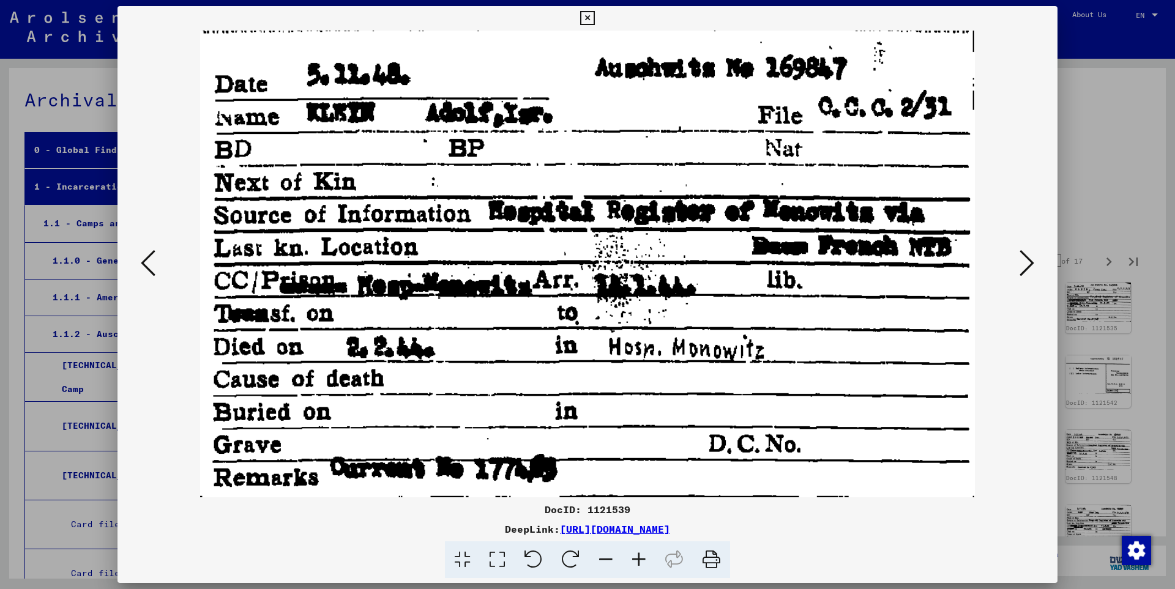
click at [1030, 263] on icon at bounding box center [1026, 262] width 15 height 29
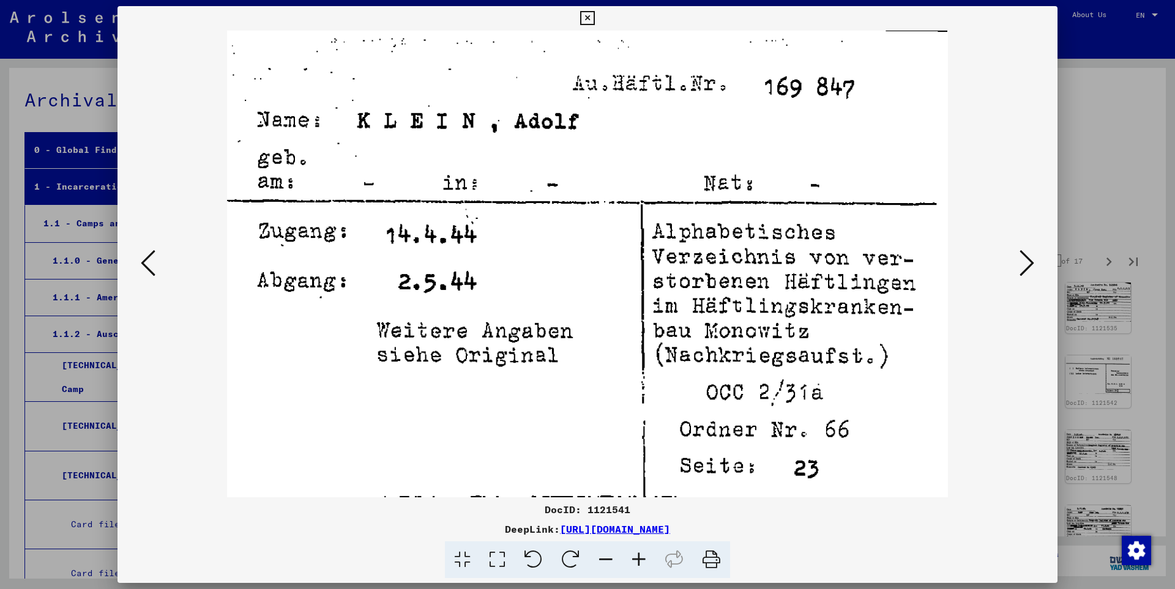
click at [1030, 263] on icon at bounding box center [1026, 262] width 15 height 29
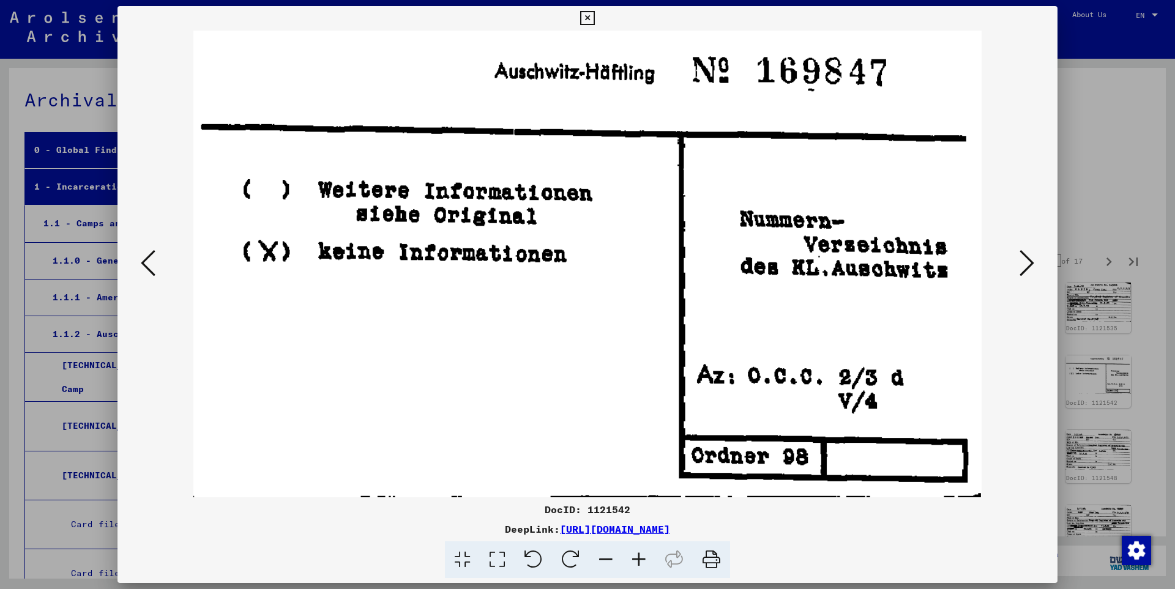
click at [1030, 263] on icon at bounding box center [1026, 262] width 15 height 29
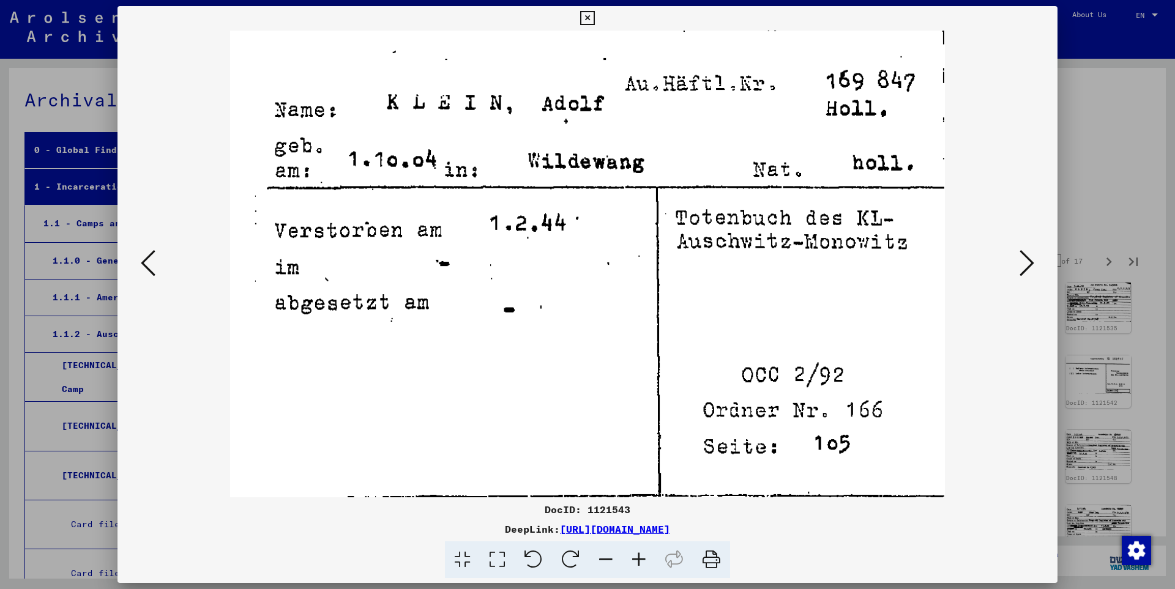
click at [1030, 263] on icon at bounding box center [1026, 262] width 15 height 29
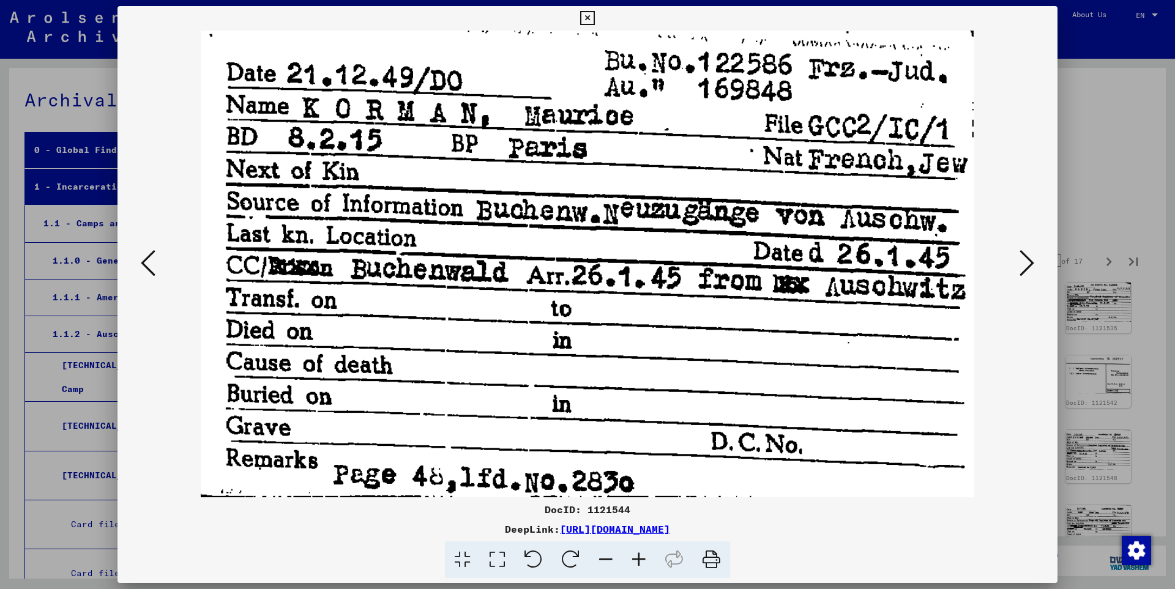
click at [1030, 263] on icon at bounding box center [1026, 262] width 15 height 29
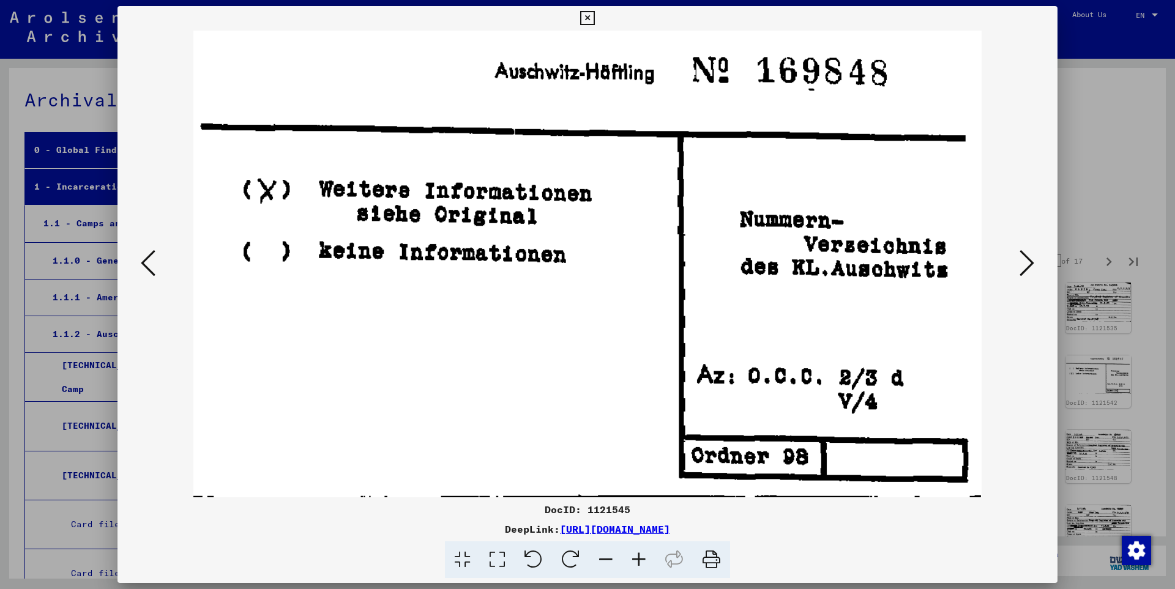
click at [1030, 263] on icon at bounding box center [1026, 262] width 15 height 29
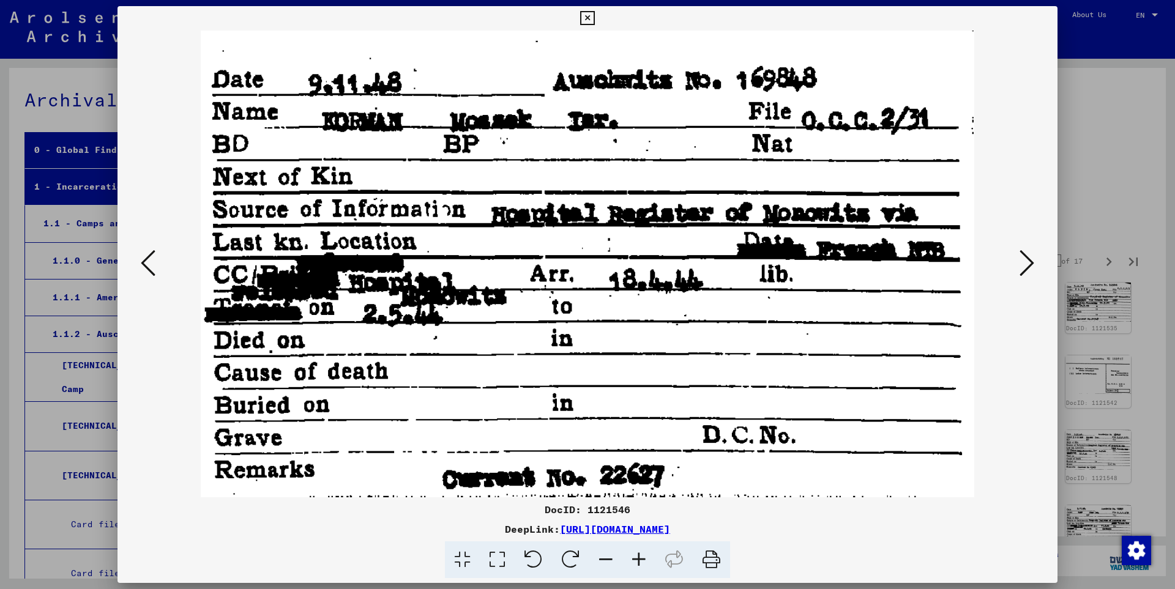
click at [1030, 263] on icon at bounding box center [1026, 262] width 15 height 29
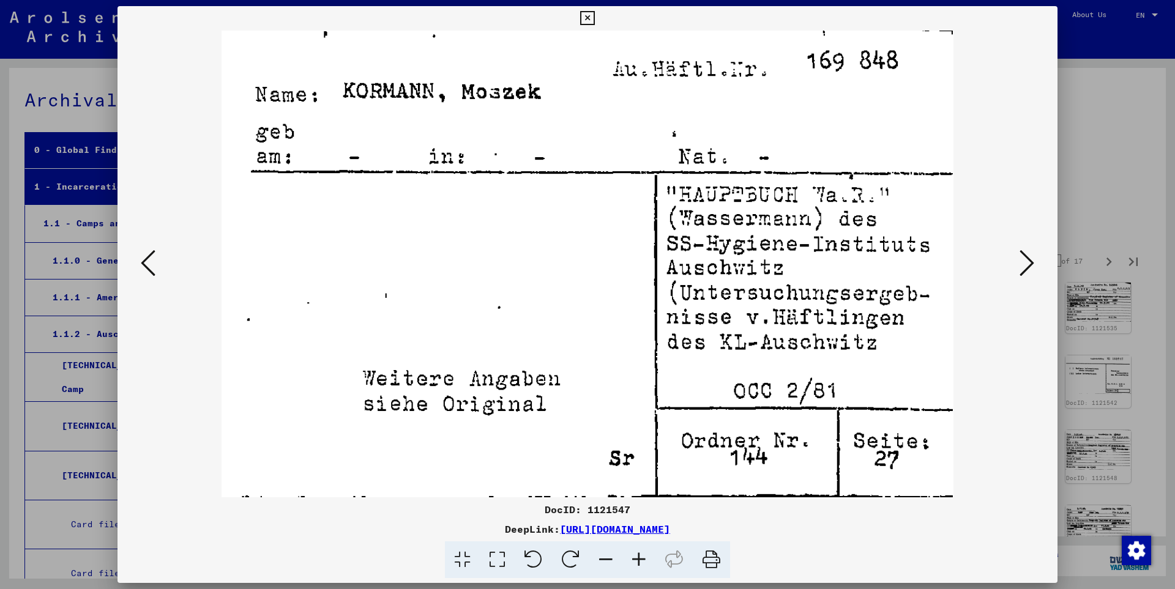
click at [1030, 263] on icon at bounding box center [1026, 262] width 15 height 29
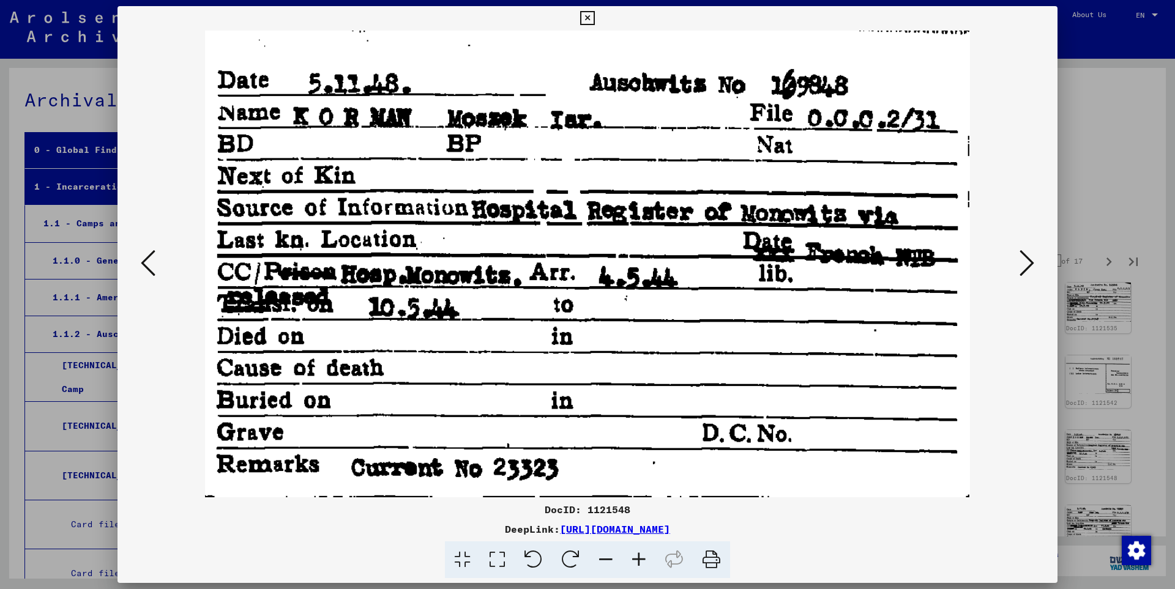
click at [1030, 263] on icon at bounding box center [1026, 262] width 15 height 29
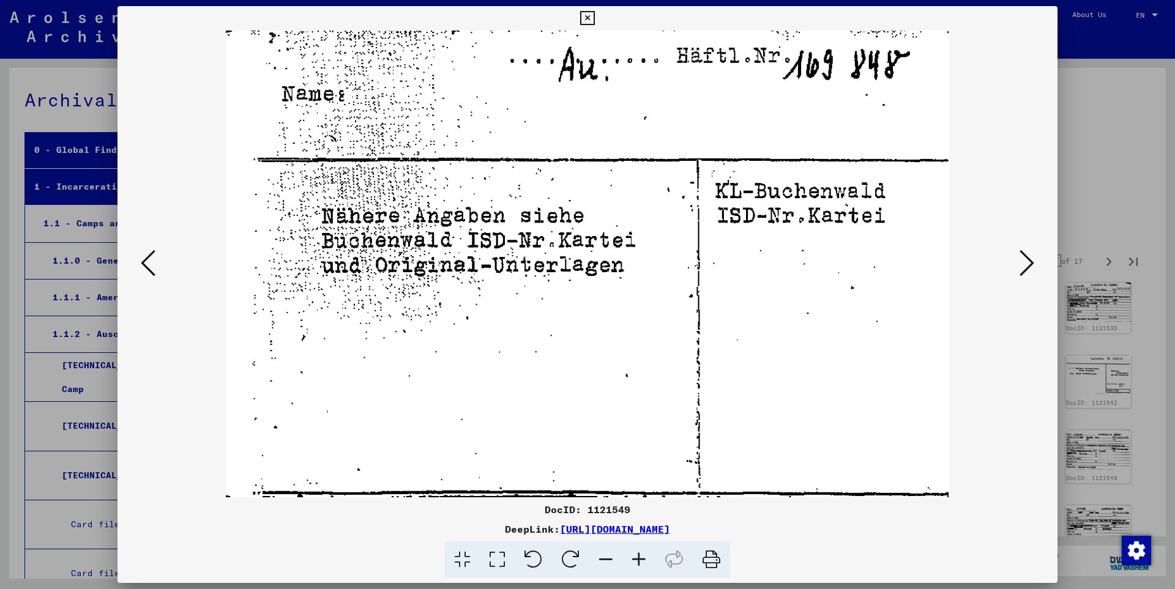
click at [1030, 263] on icon at bounding box center [1026, 262] width 15 height 29
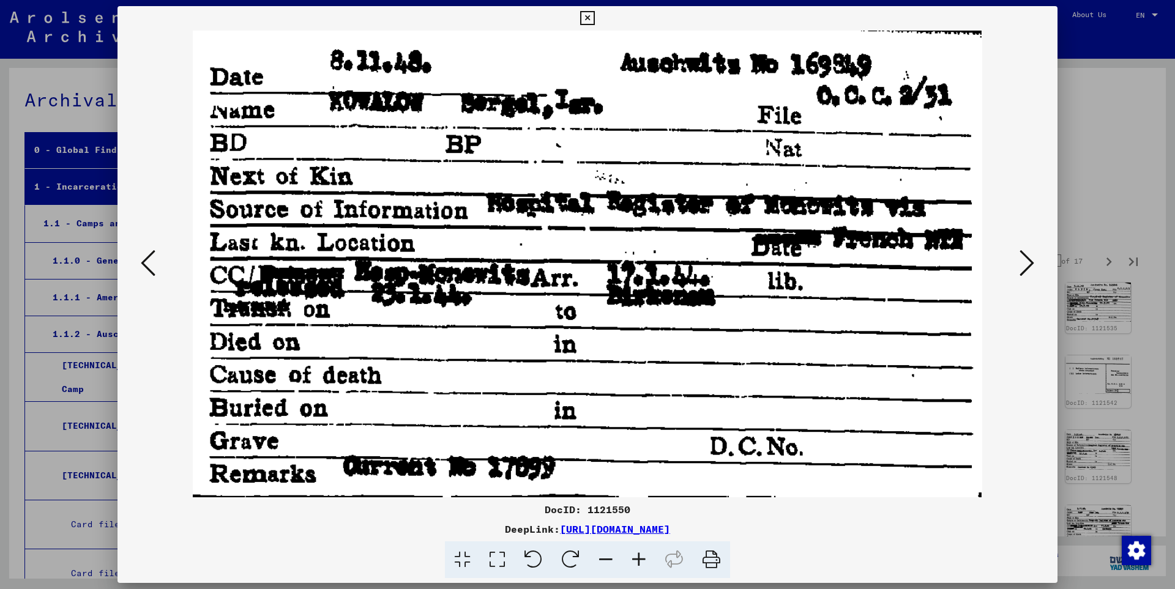
click at [1030, 263] on icon at bounding box center [1026, 262] width 15 height 29
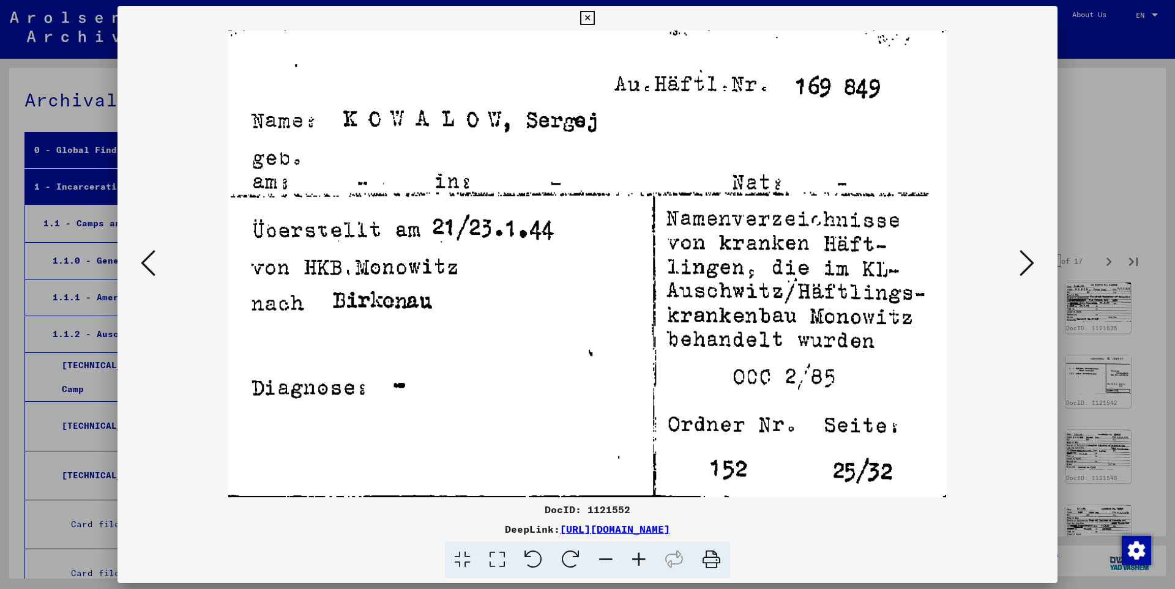
click at [1030, 263] on icon at bounding box center [1026, 262] width 15 height 29
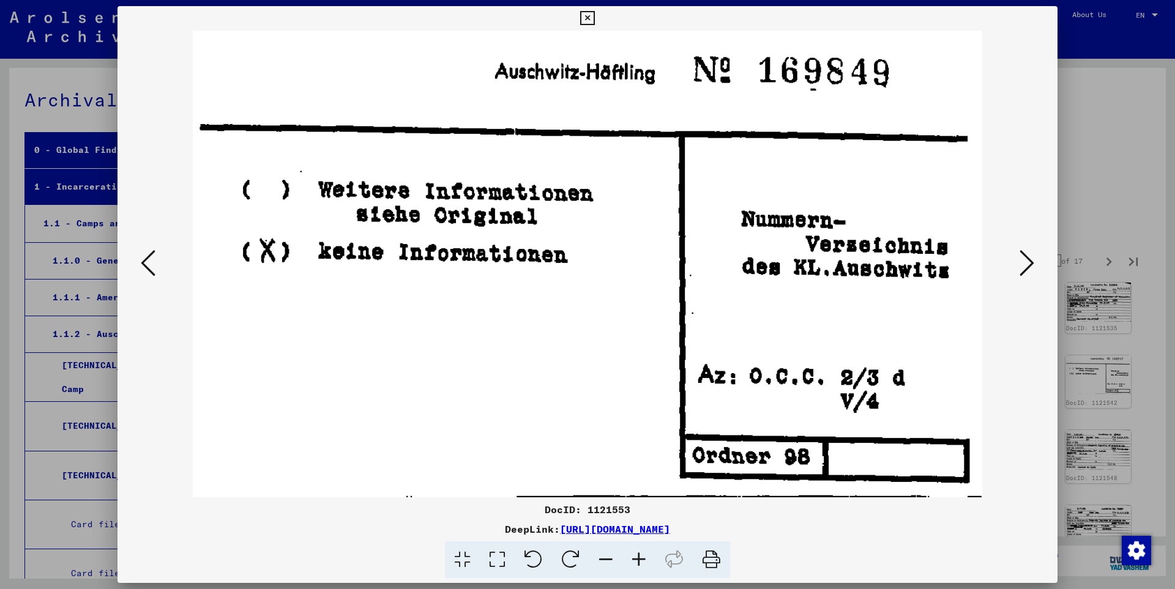
click at [1030, 263] on icon at bounding box center [1026, 262] width 15 height 29
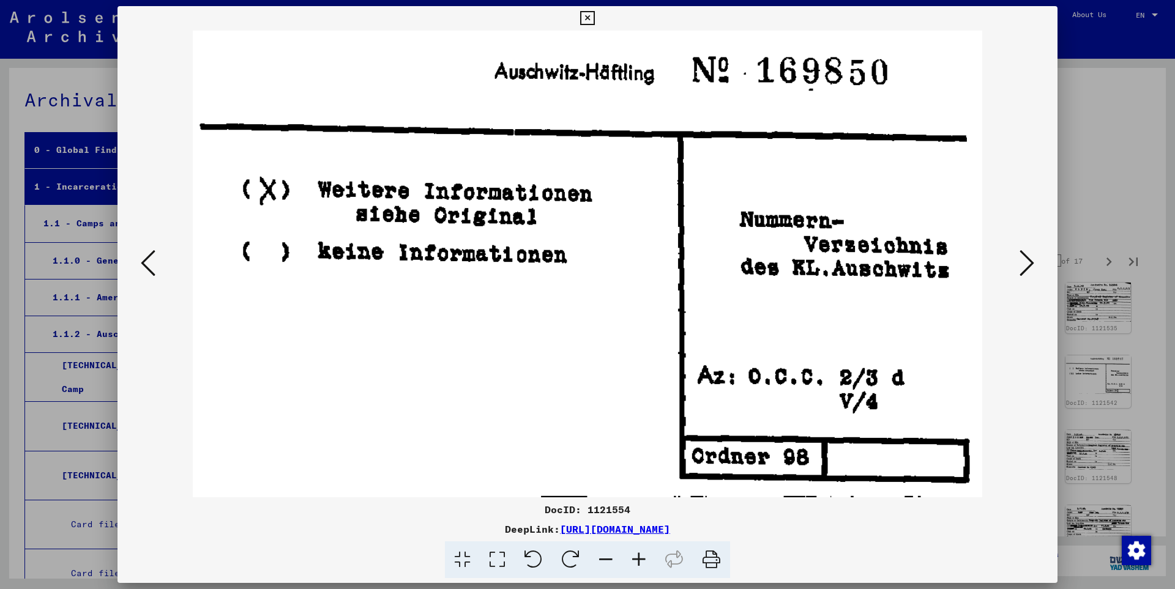
click at [1030, 262] on icon at bounding box center [1026, 262] width 15 height 29
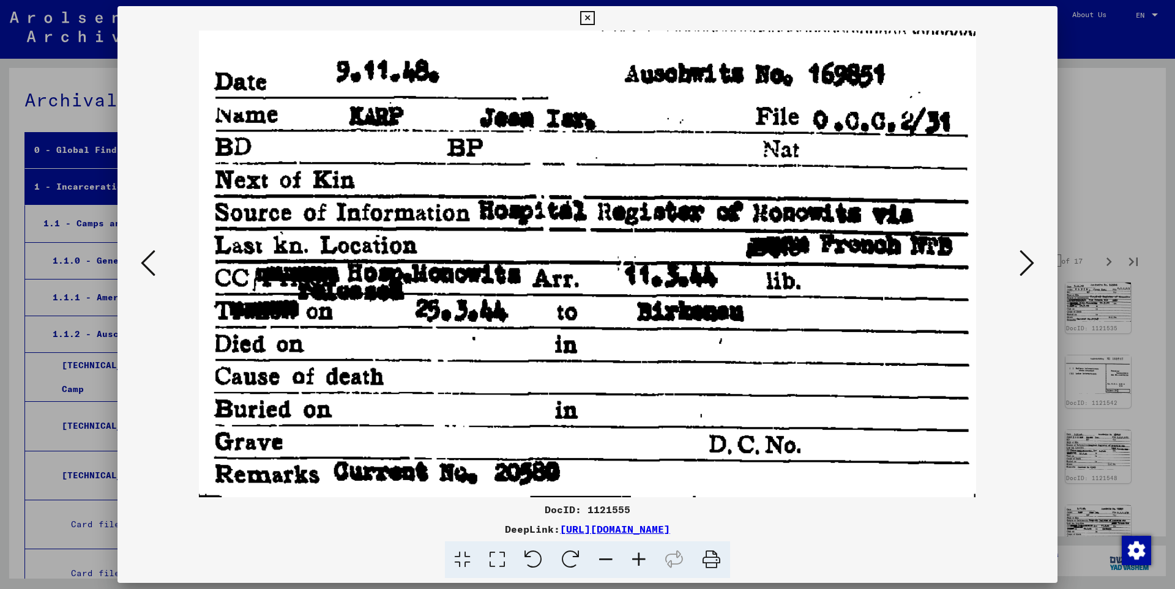
click at [1030, 262] on icon at bounding box center [1026, 262] width 15 height 29
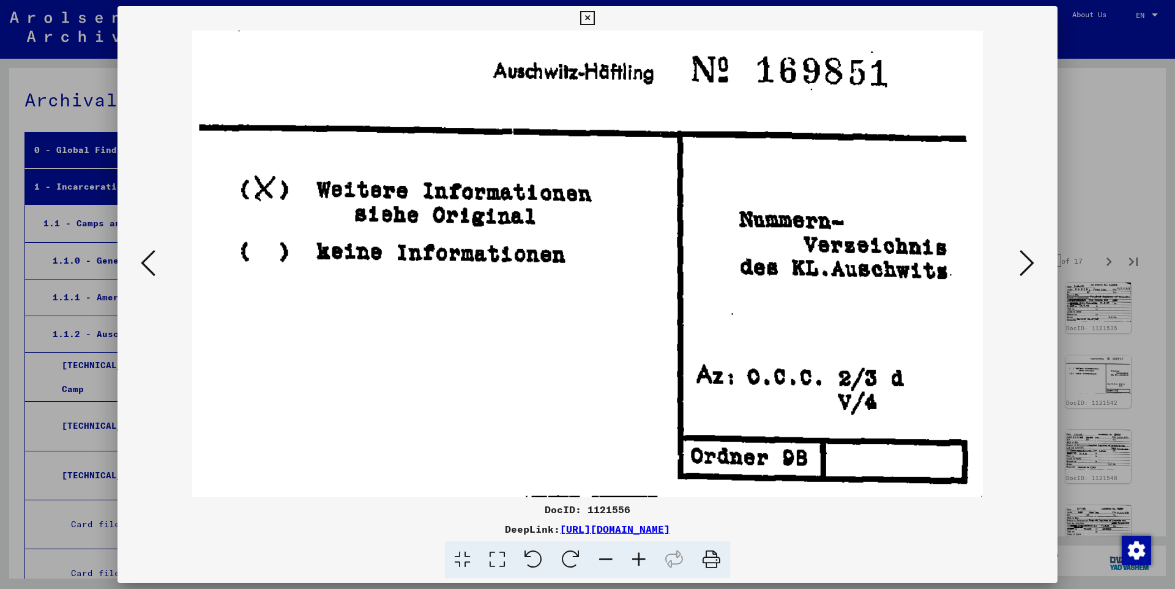
click at [1030, 262] on icon at bounding box center [1026, 262] width 15 height 29
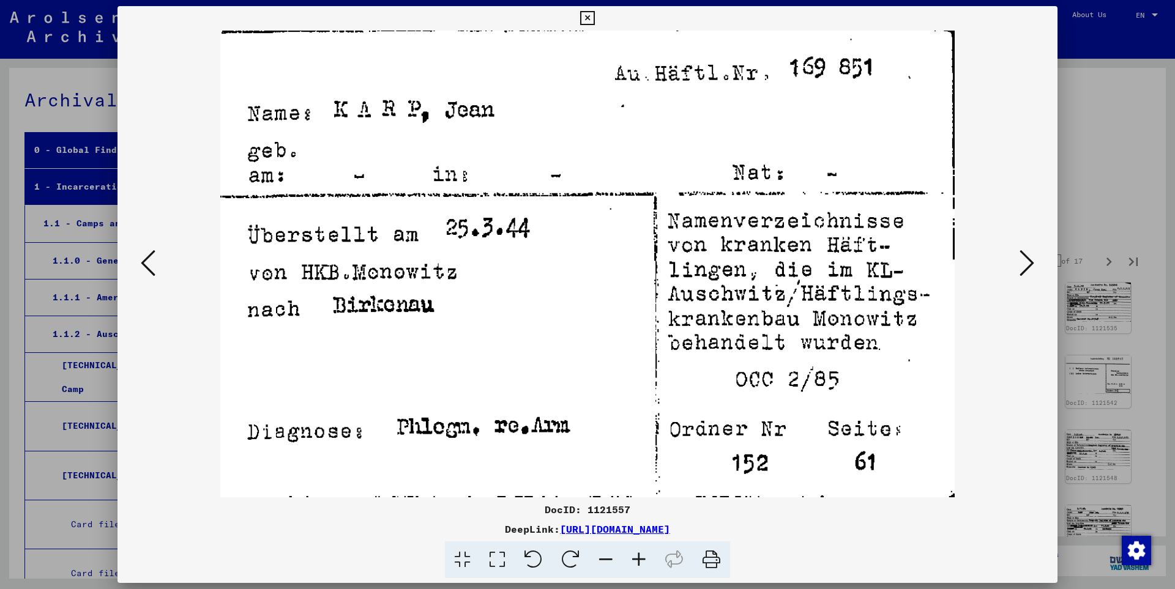
click at [1030, 262] on icon at bounding box center [1026, 262] width 15 height 29
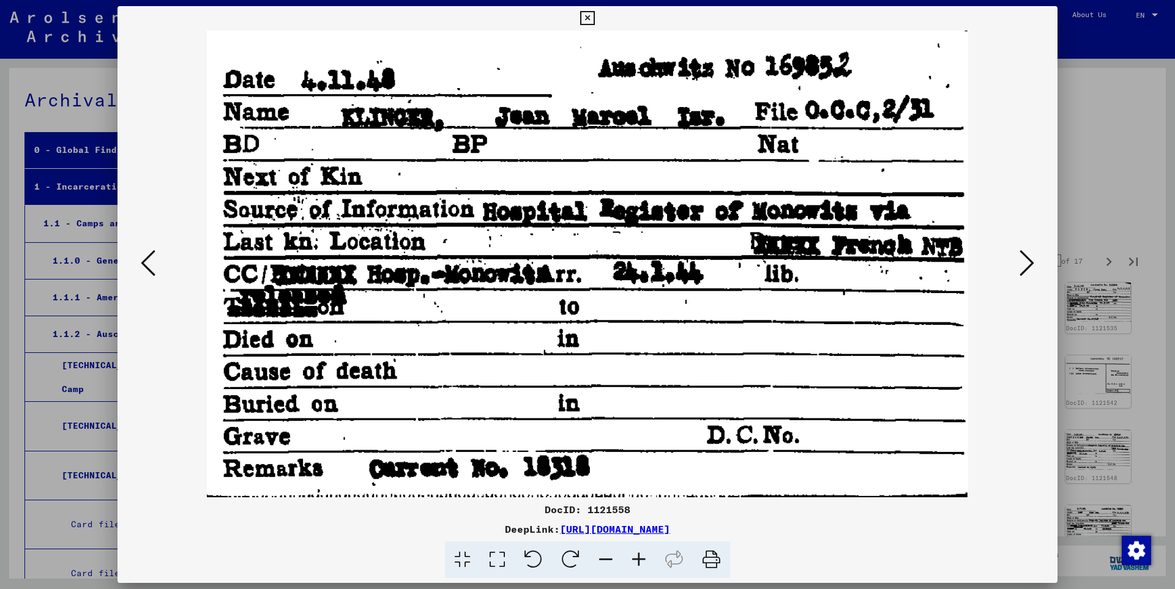
click at [1030, 262] on icon at bounding box center [1026, 262] width 15 height 29
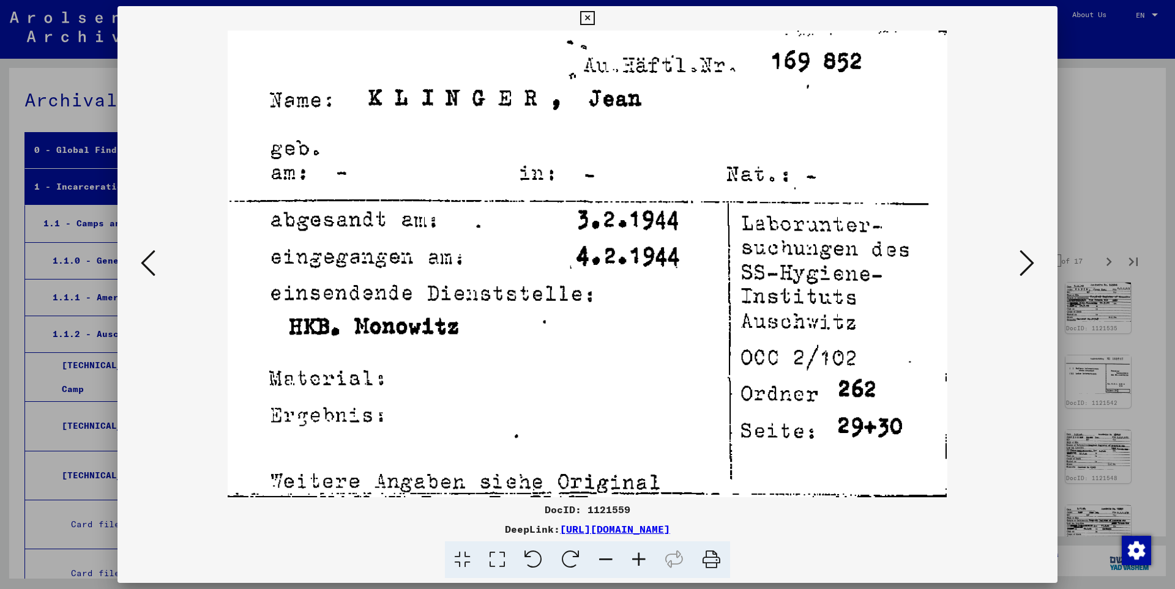
click at [1030, 262] on icon at bounding box center [1026, 262] width 15 height 29
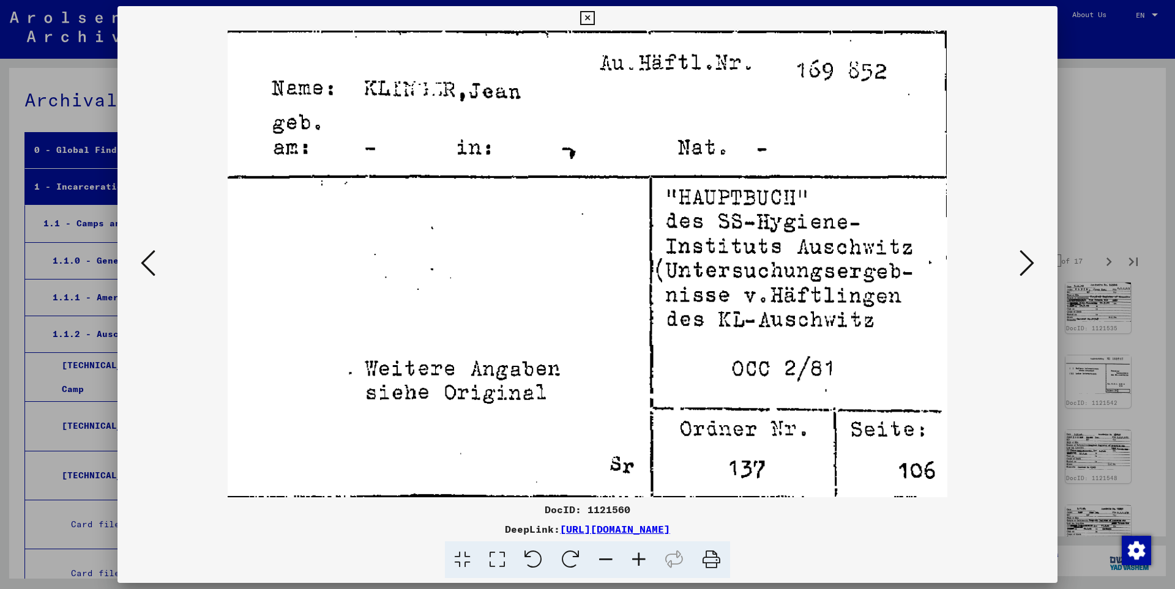
click at [1030, 262] on icon at bounding box center [1026, 262] width 15 height 29
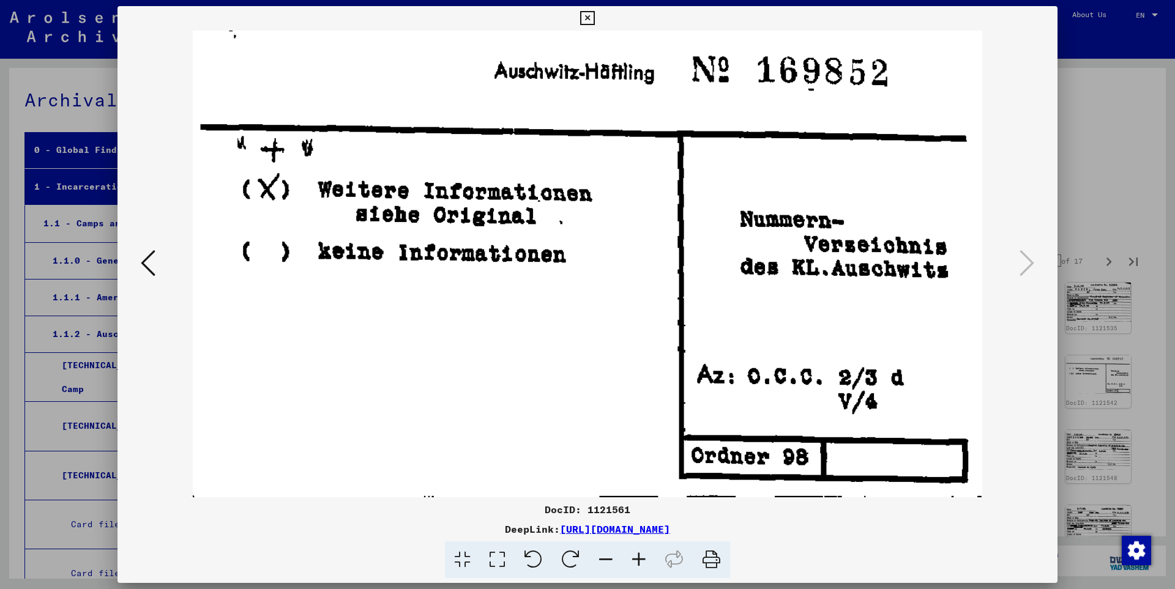
click at [594, 21] on icon at bounding box center [587, 18] width 14 height 15
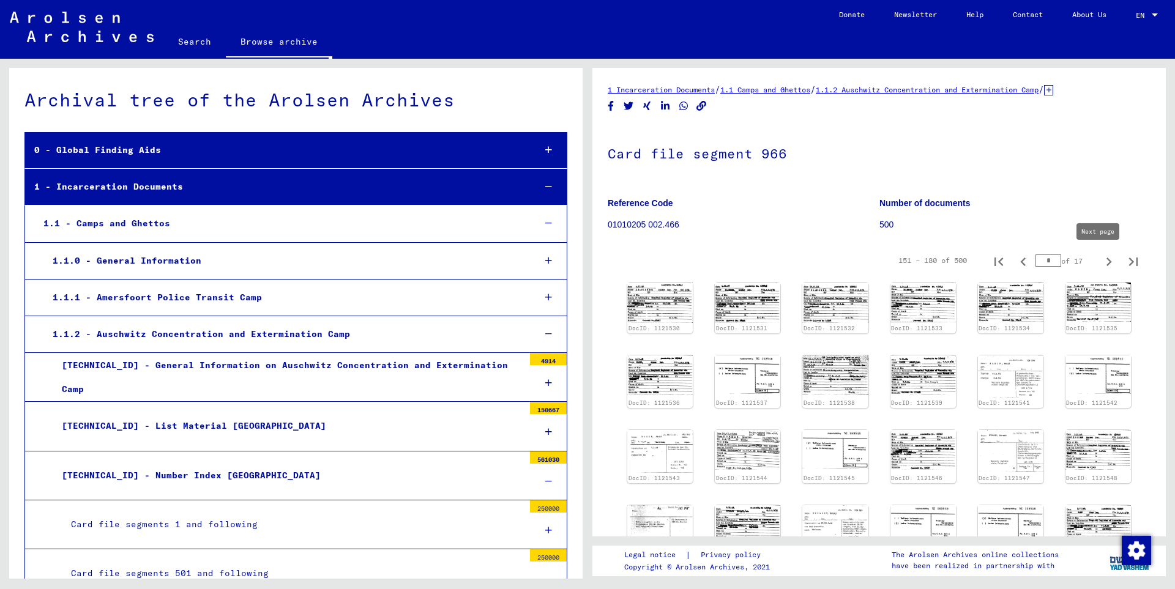
click at [1101, 261] on icon "Next page" at bounding box center [1108, 261] width 17 height 17
type input "*"
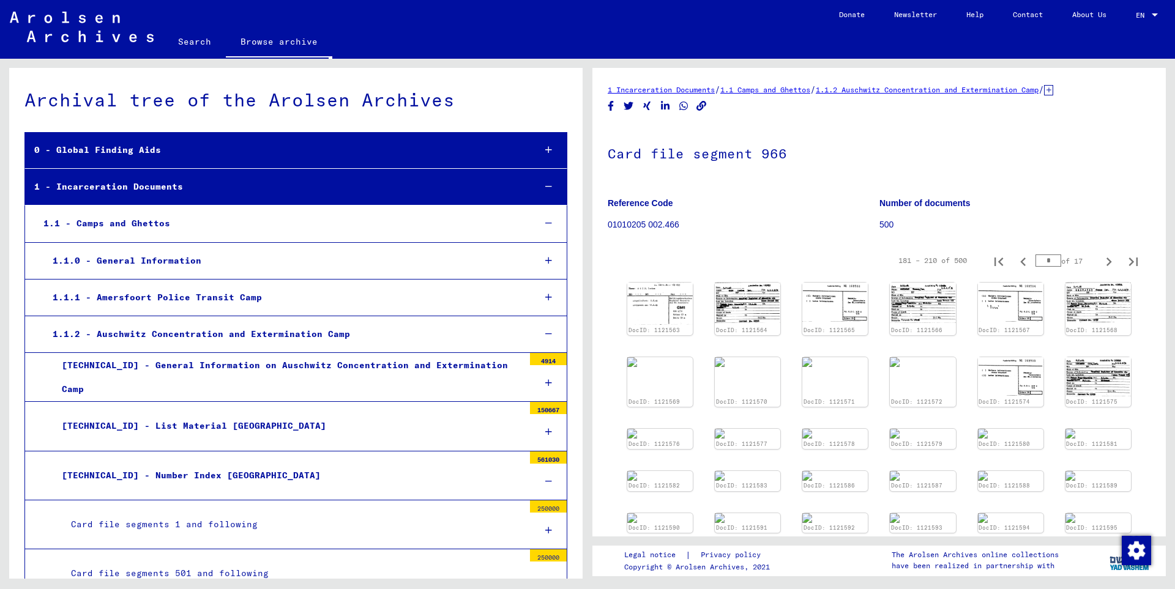
scroll to position [132, 0]
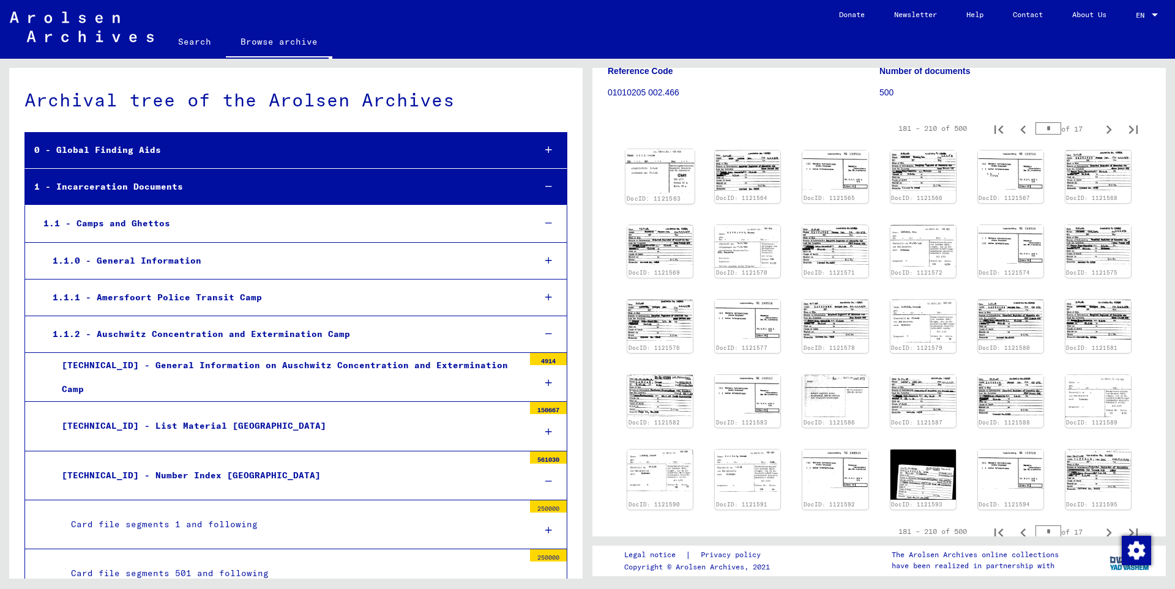
click at [650, 174] on img at bounding box center [659, 171] width 69 height 44
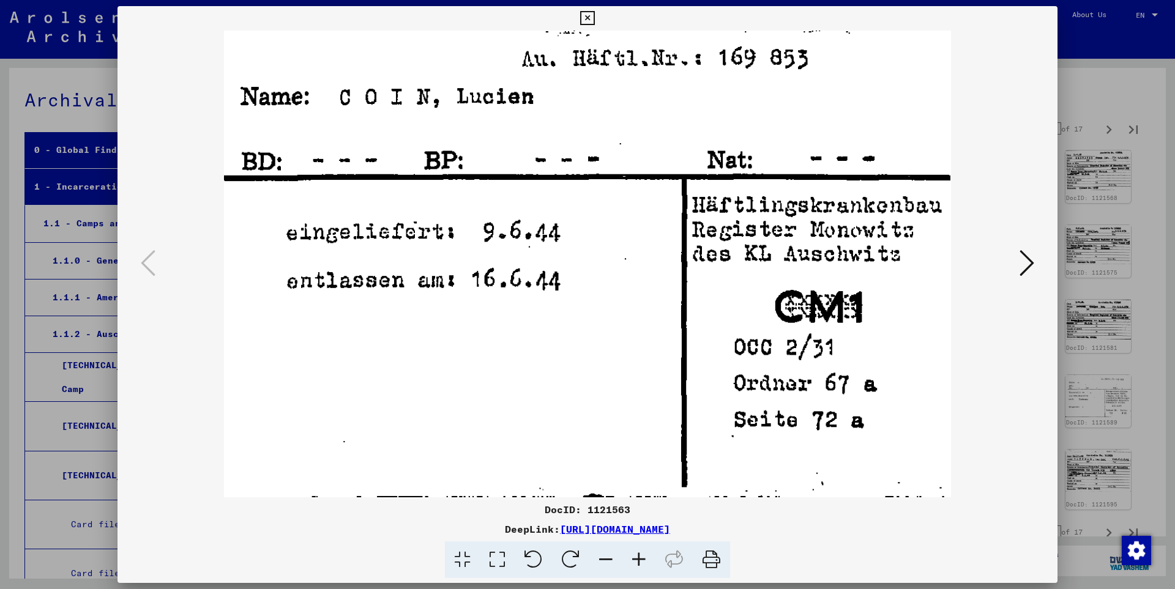
click at [1028, 262] on icon at bounding box center [1026, 262] width 15 height 29
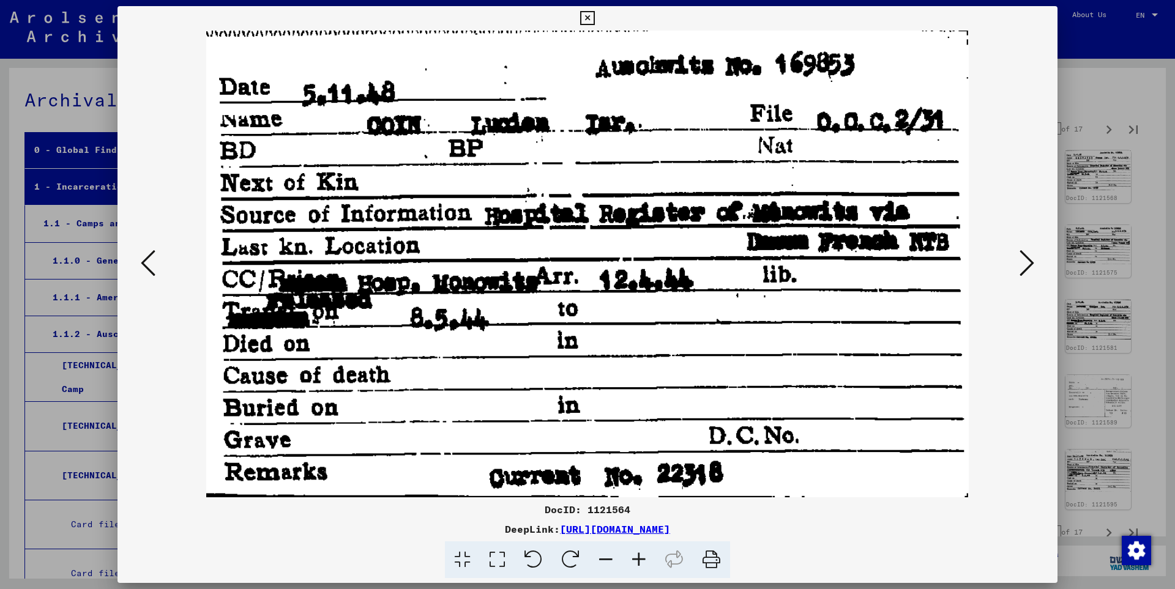
click at [1028, 262] on icon at bounding box center [1026, 262] width 15 height 29
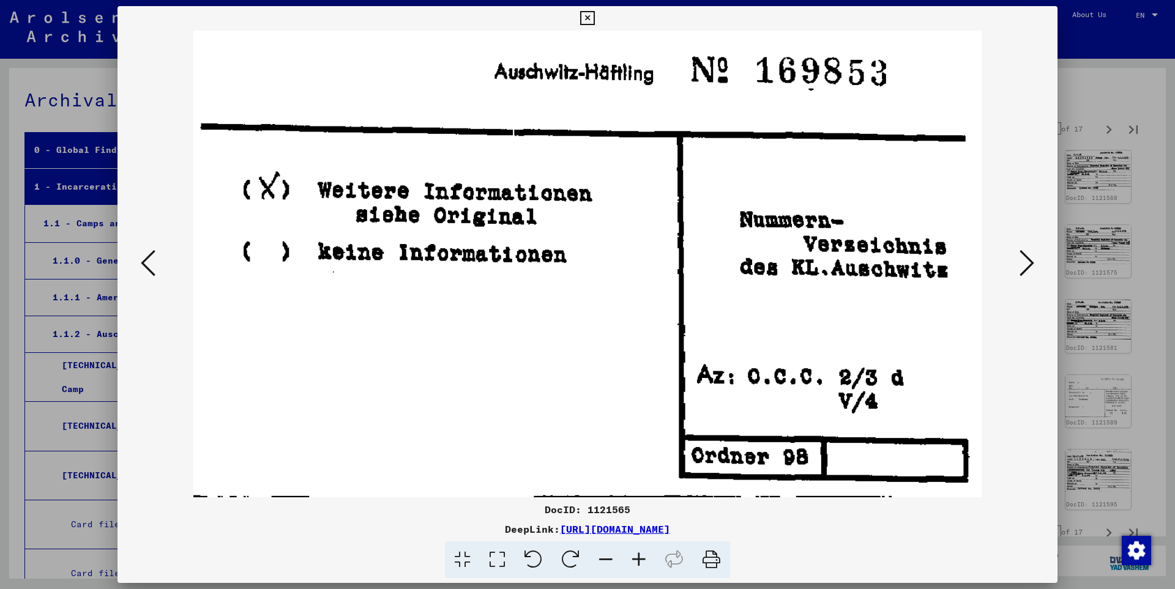
click at [1028, 262] on icon at bounding box center [1026, 262] width 15 height 29
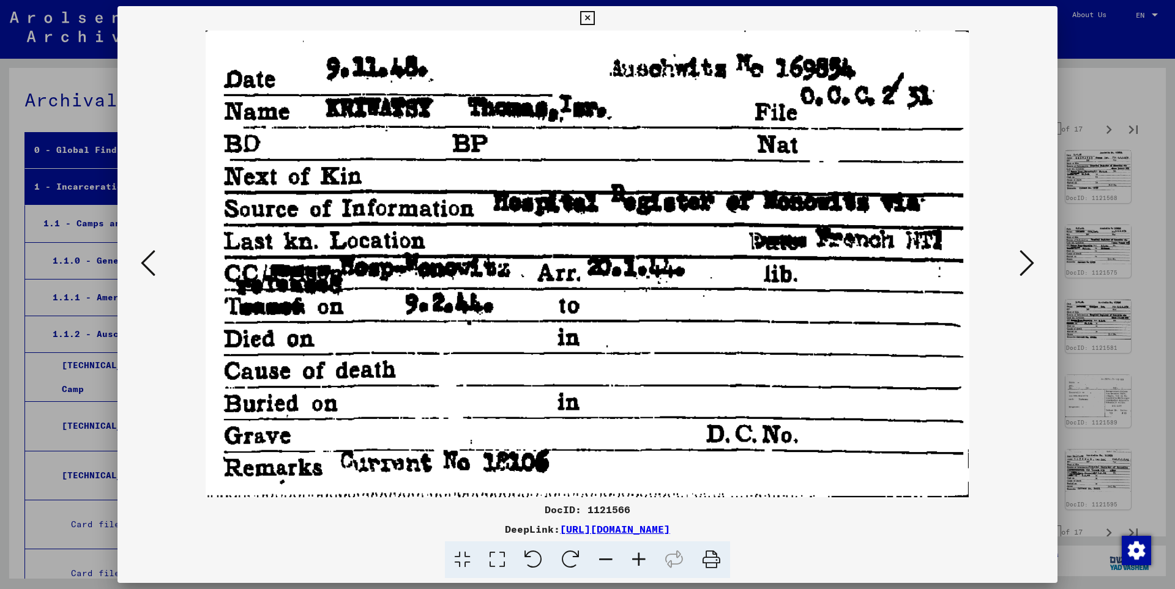
click at [1028, 262] on icon at bounding box center [1026, 262] width 15 height 29
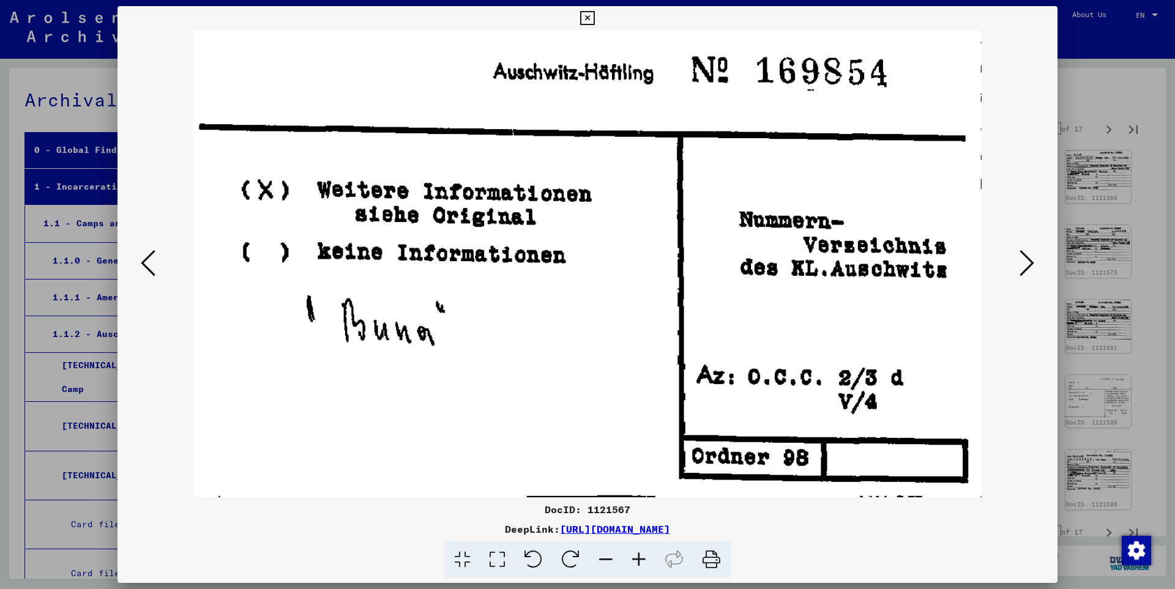
click at [1028, 262] on icon at bounding box center [1026, 262] width 15 height 29
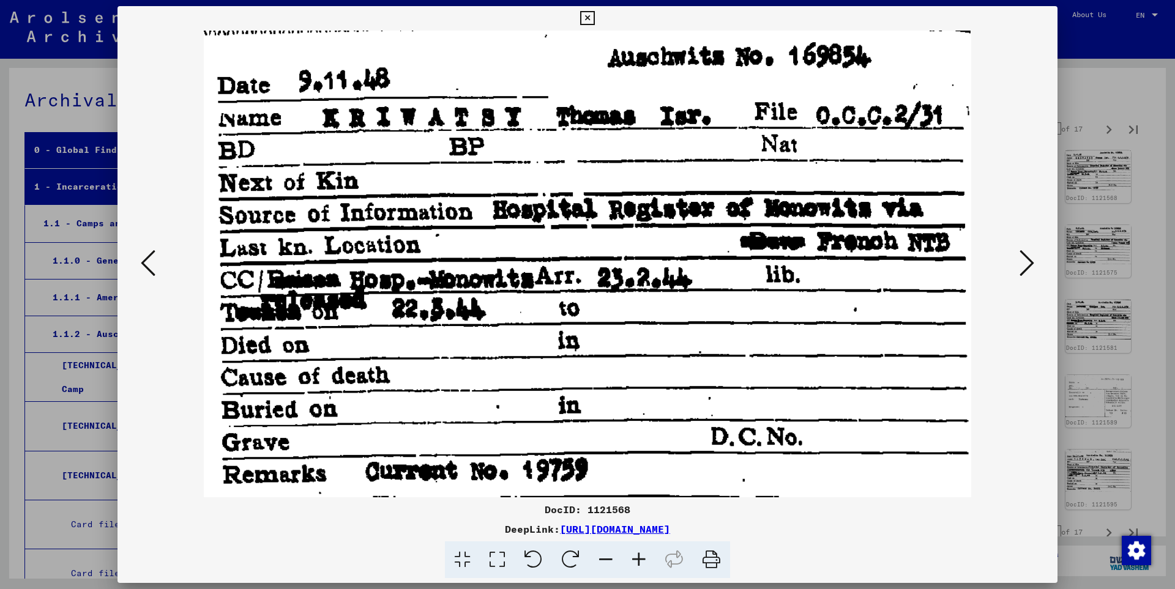
click at [1028, 262] on icon at bounding box center [1026, 262] width 15 height 29
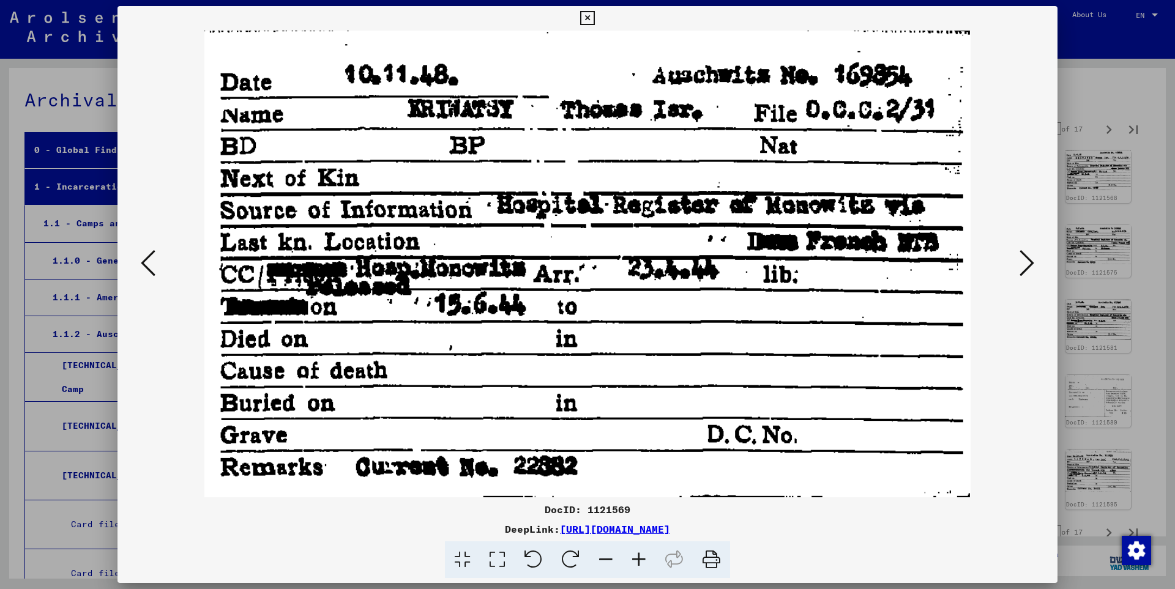
click at [1028, 262] on icon at bounding box center [1026, 262] width 15 height 29
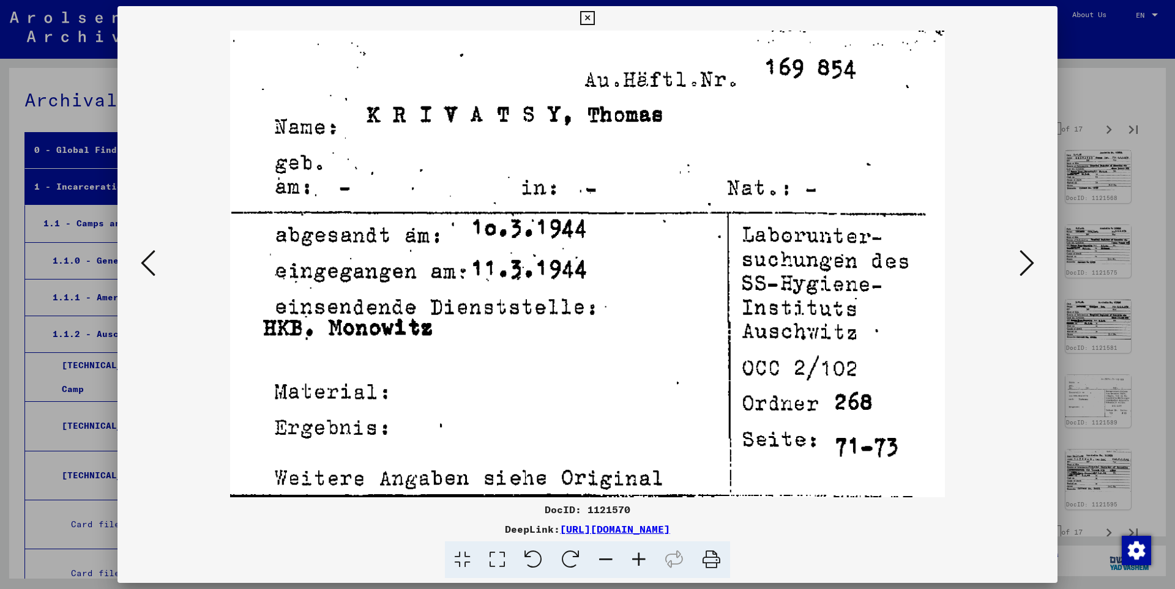
click at [1028, 262] on icon at bounding box center [1026, 262] width 15 height 29
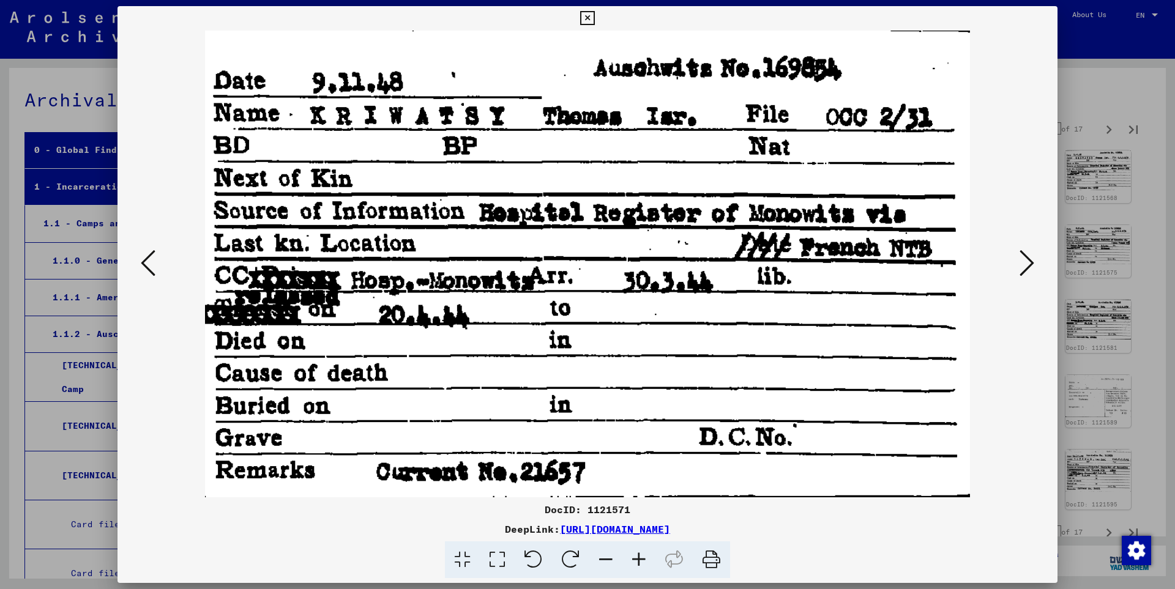
click at [1028, 262] on icon at bounding box center [1026, 262] width 15 height 29
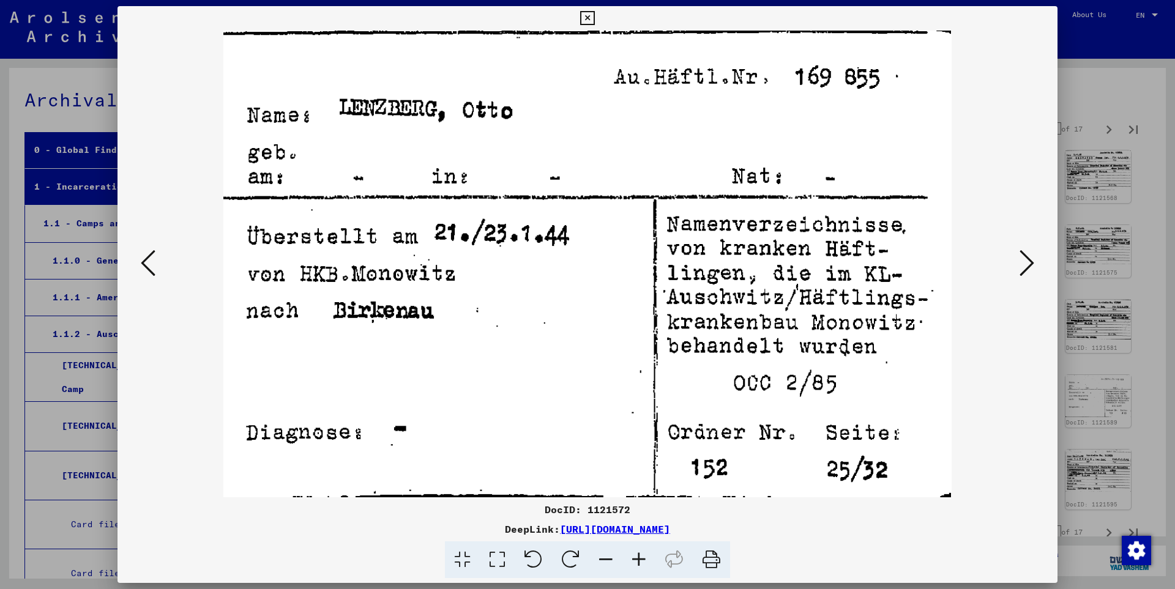
click at [1028, 262] on icon at bounding box center [1026, 262] width 15 height 29
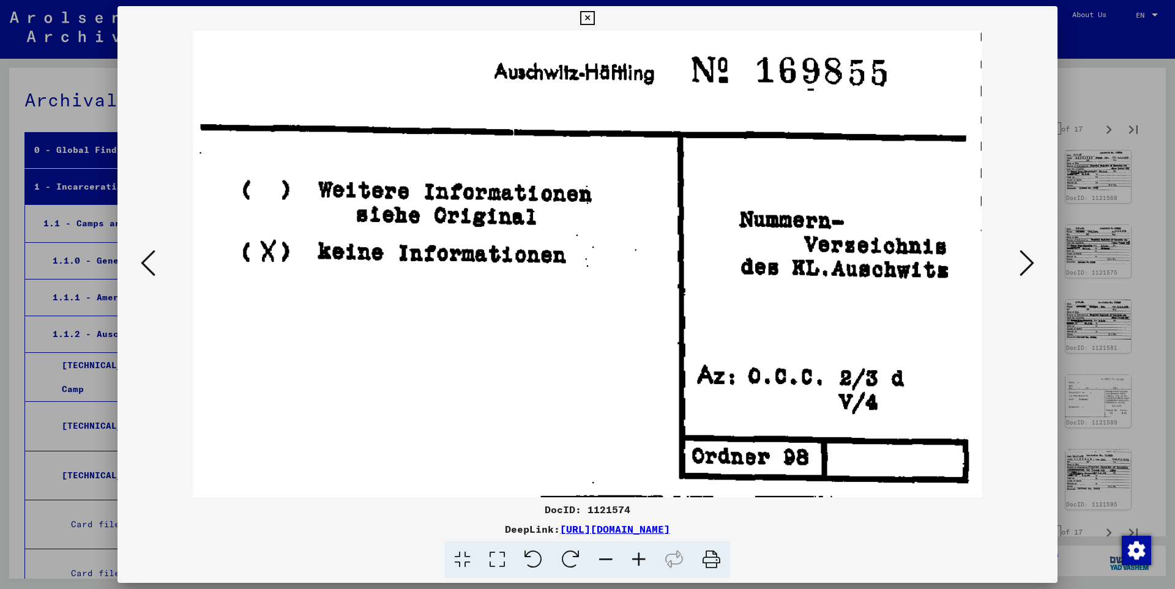
click at [1028, 262] on icon at bounding box center [1026, 262] width 15 height 29
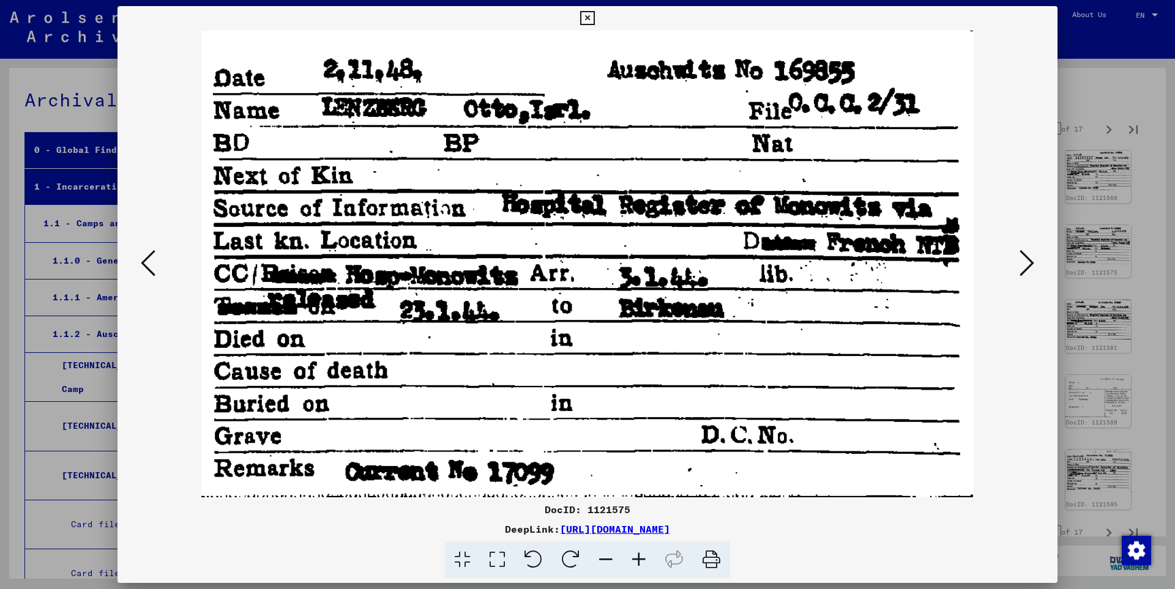
click at [1028, 262] on icon at bounding box center [1026, 262] width 15 height 29
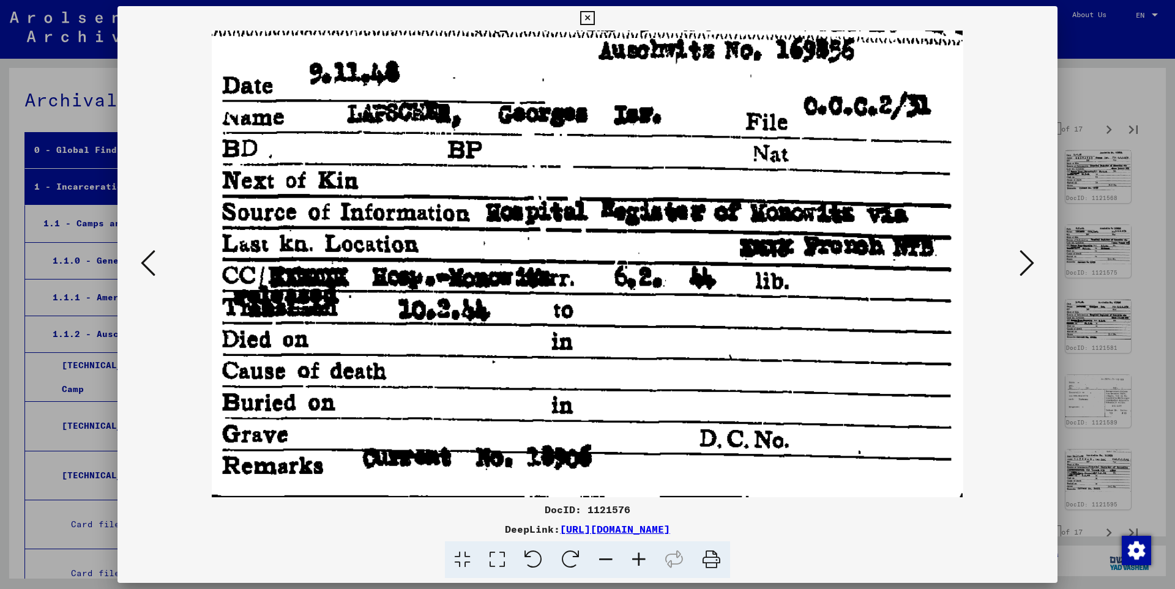
click at [1028, 262] on icon at bounding box center [1026, 262] width 15 height 29
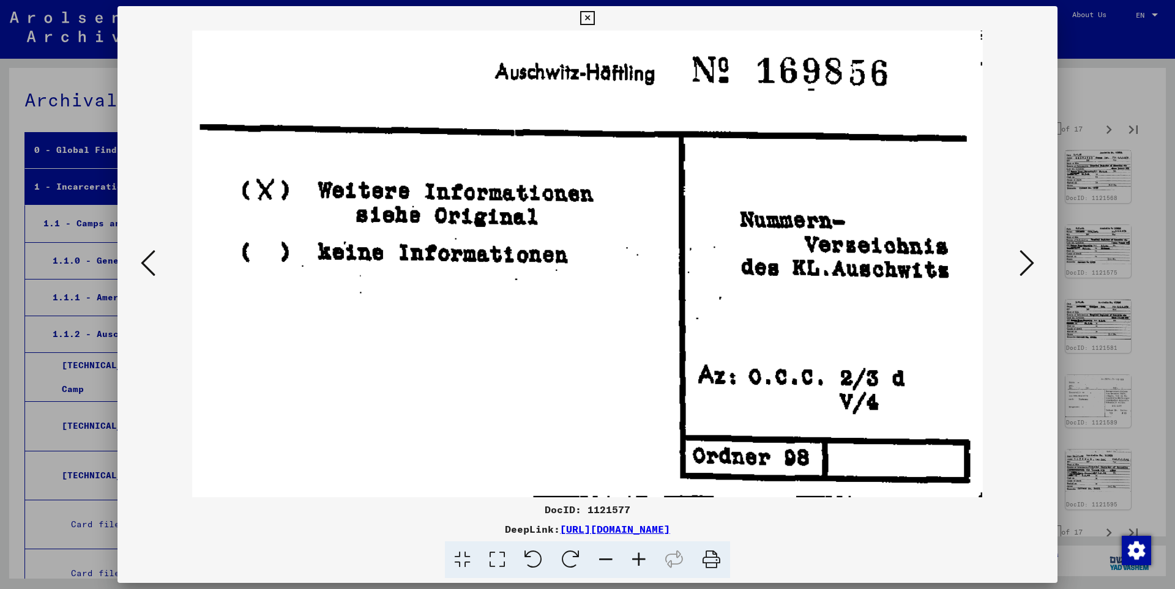
click at [1028, 262] on icon at bounding box center [1026, 262] width 15 height 29
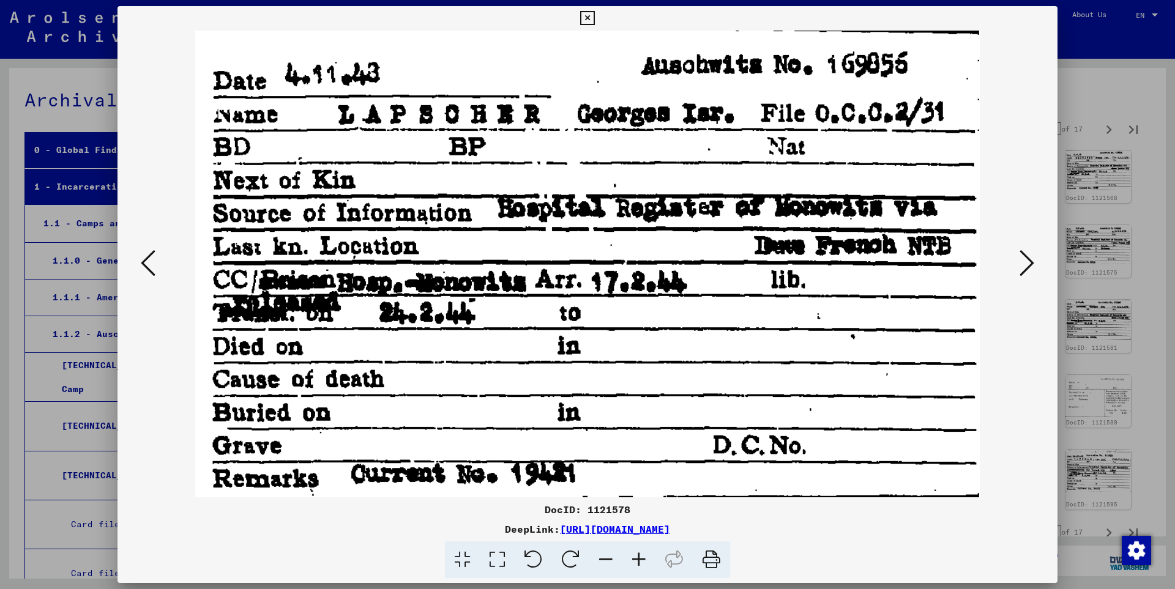
click at [1028, 262] on icon at bounding box center [1026, 262] width 15 height 29
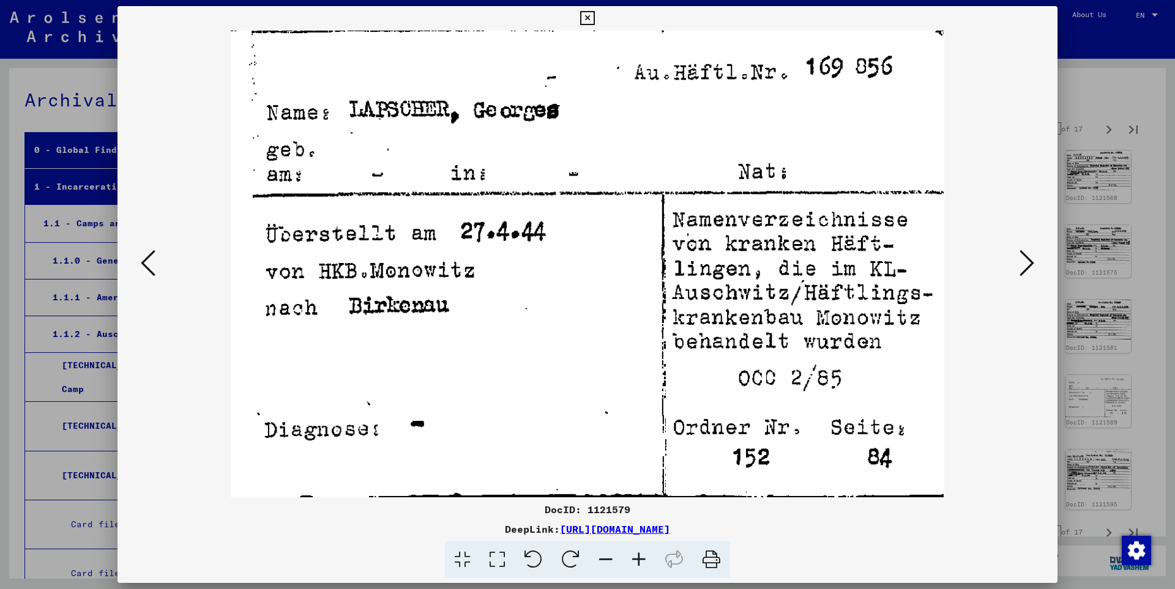
click at [1028, 262] on icon at bounding box center [1026, 262] width 15 height 29
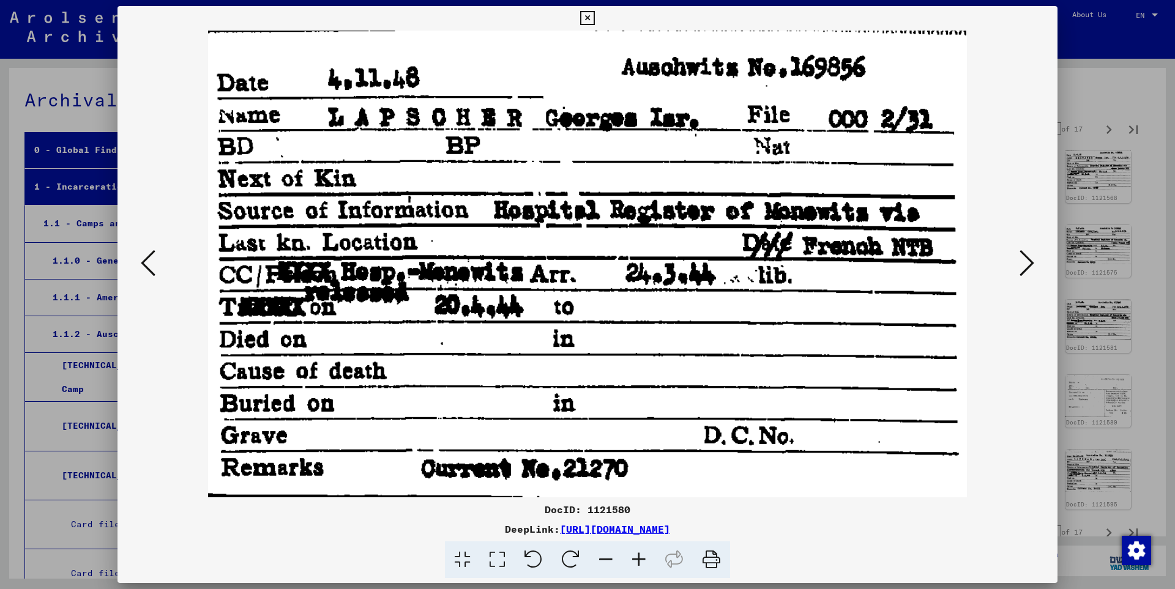
click at [1028, 262] on icon at bounding box center [1026, 262] width 15 height 29
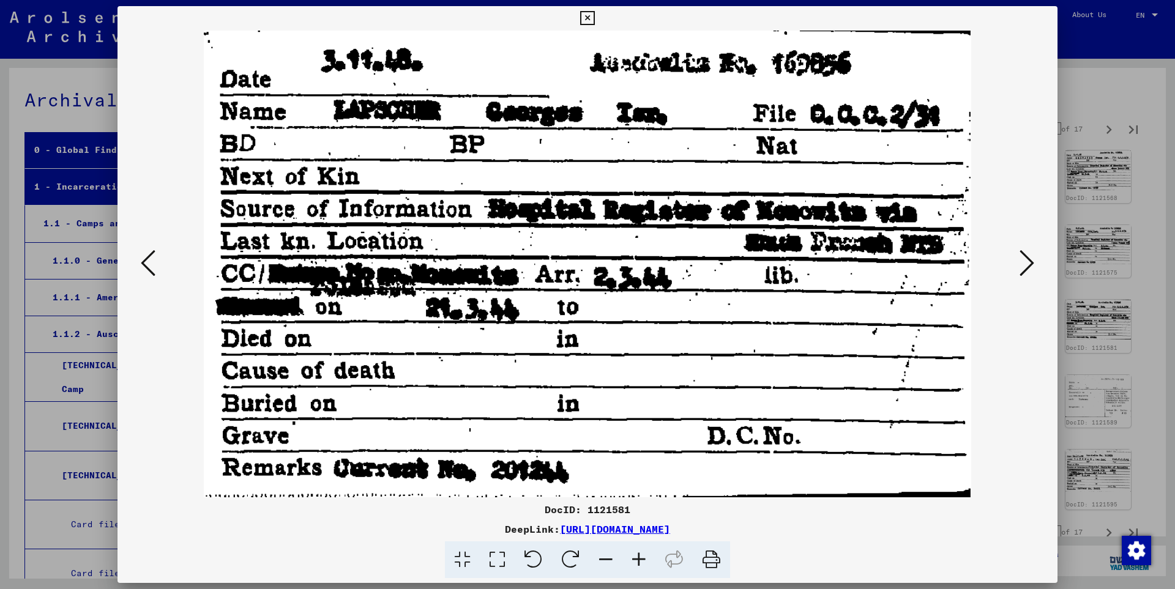
click at [1028, 262] on icon at bounding box center [1026, 262] width 15 height 29
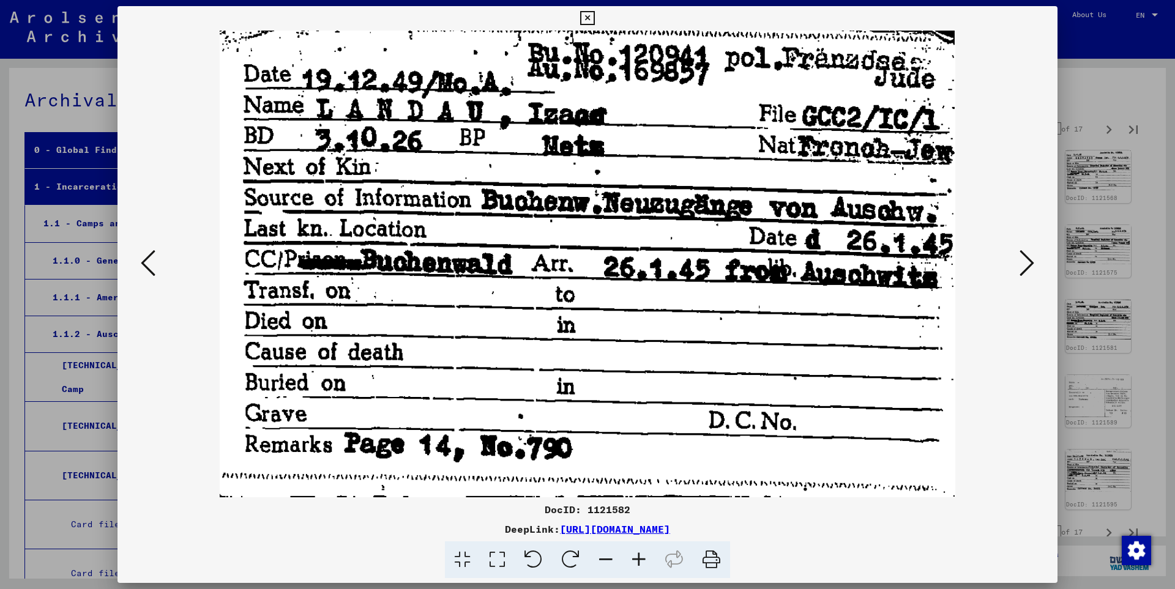
click at [1028, 262] on icon at bounding box center [1026, 262] width 15 height 29
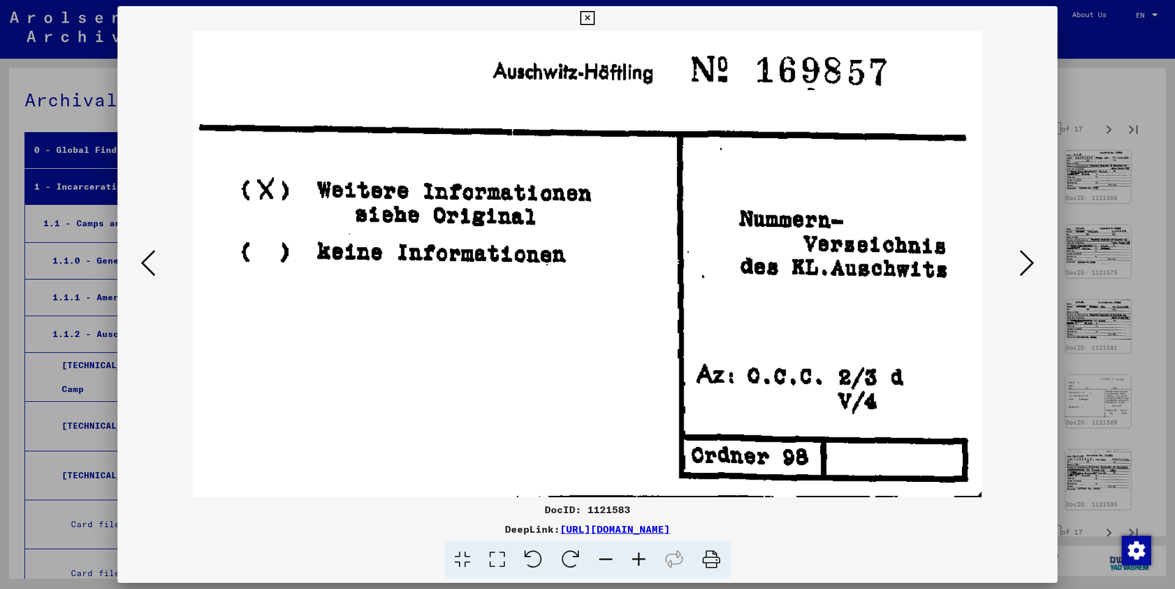
click at [1029, 264] on icon at bounding box center [1026, 262] width 15 height 29
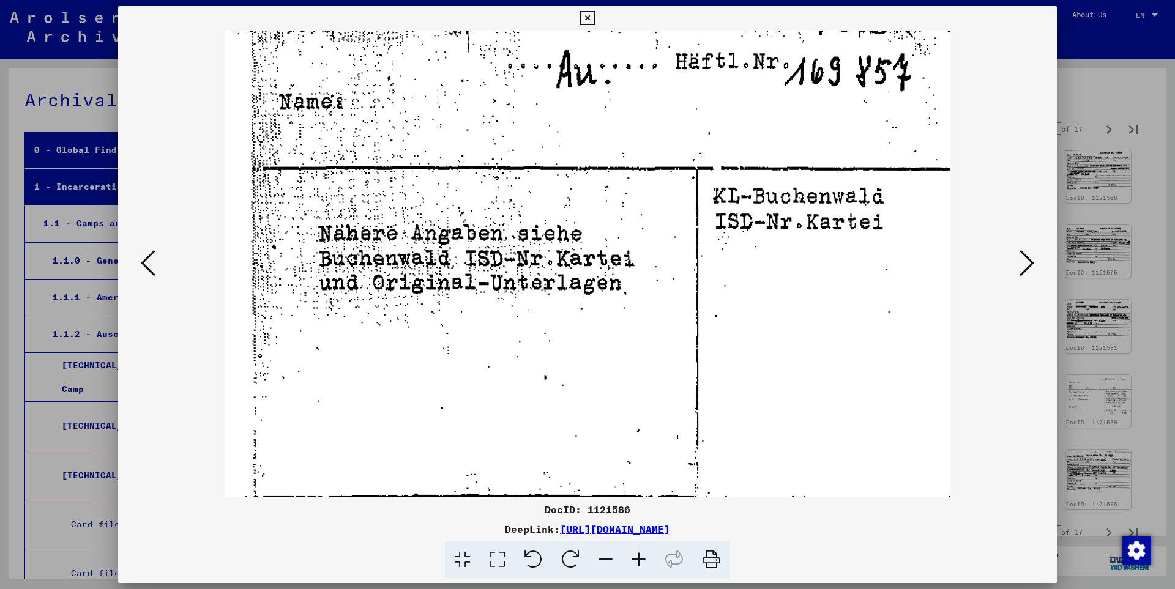
click at [1029, 264] on icon at bounding box center [1026, 262] width 15 height 29
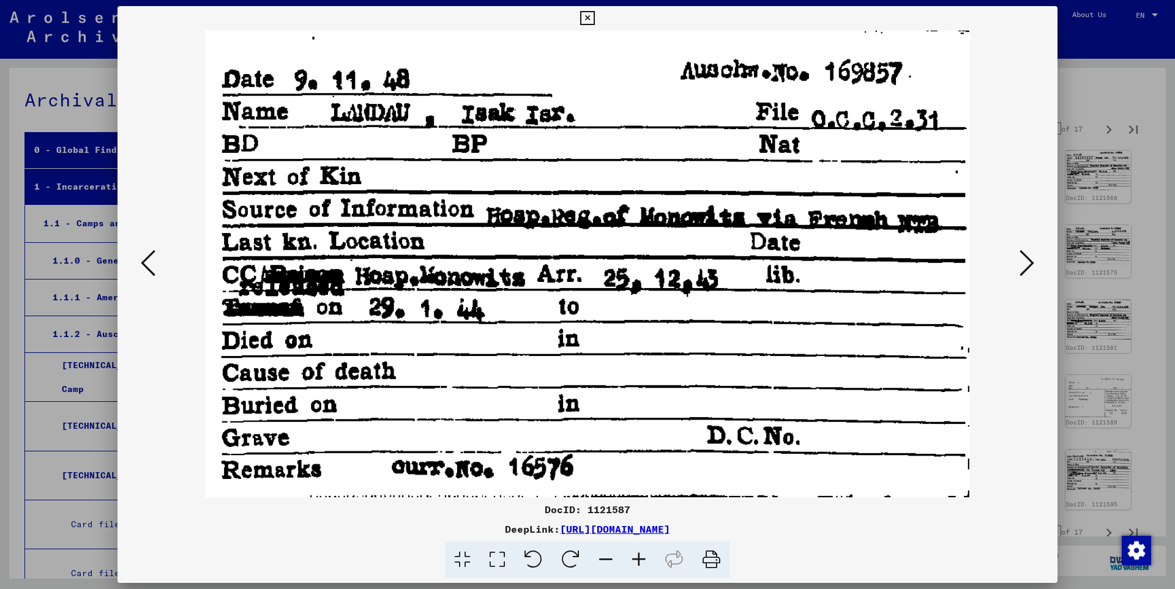
click at [1029, 264] on icon at bounding box center [1026, 262] width 15 height 29
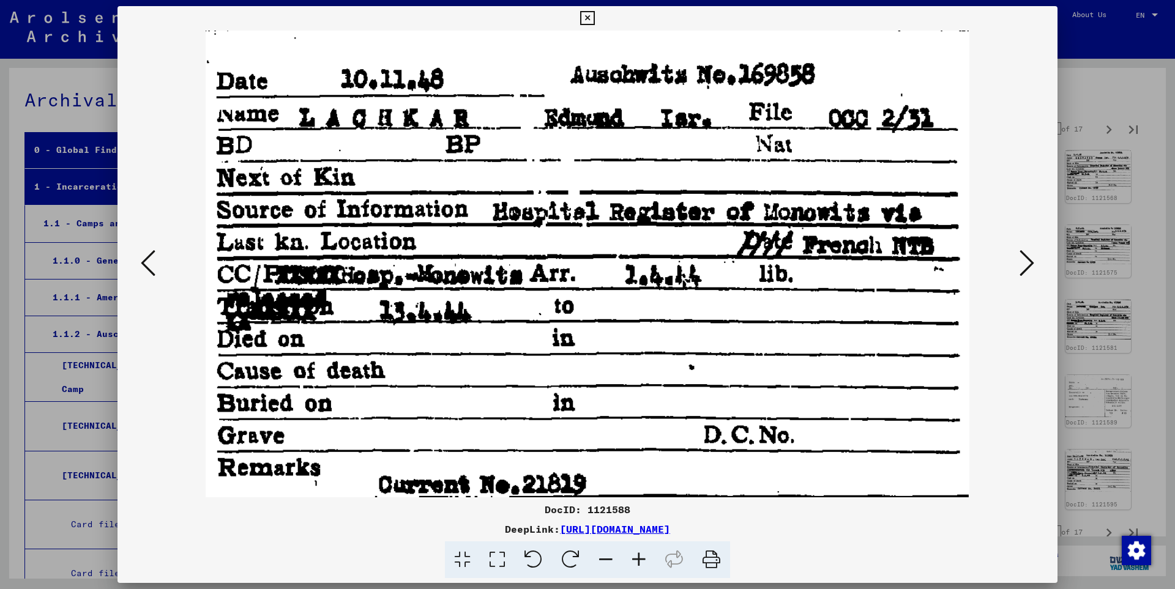
click at [1029, 264] on icon at bounding box center [1026, 262] width 15 height 29
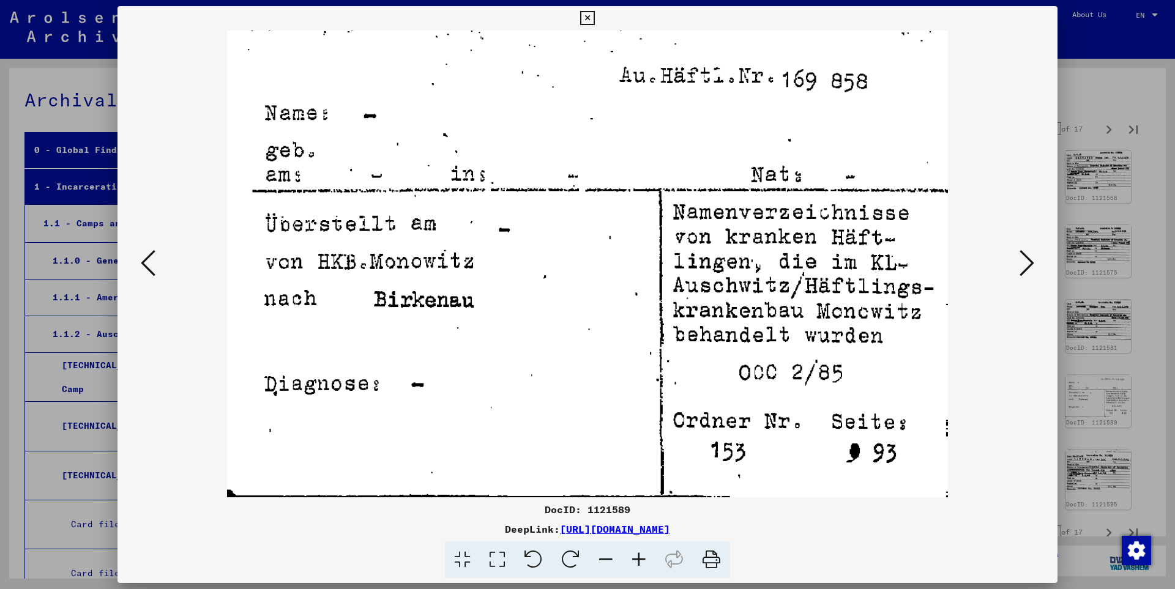
click at [1029, 264] on icon at bounding box center [1026, 262] width 15 height 29
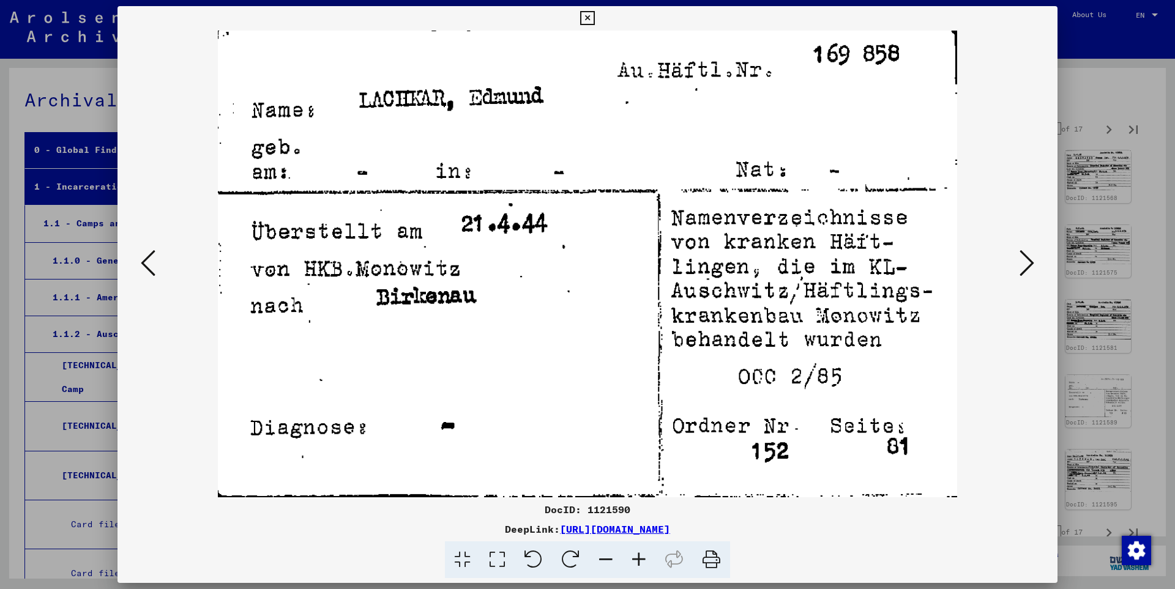
click at [1029, 264] on icon at bounding box center [1026, 262] width 15 height 29
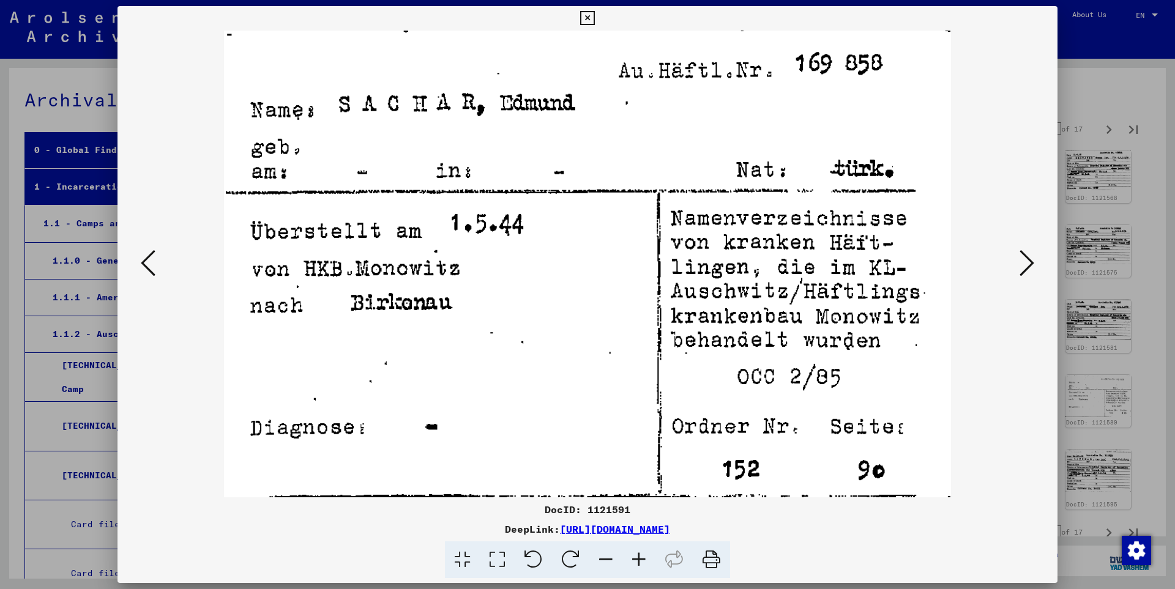
click at [1029, 264] on icon at bounding box center [1026, 262] width 15 height 29
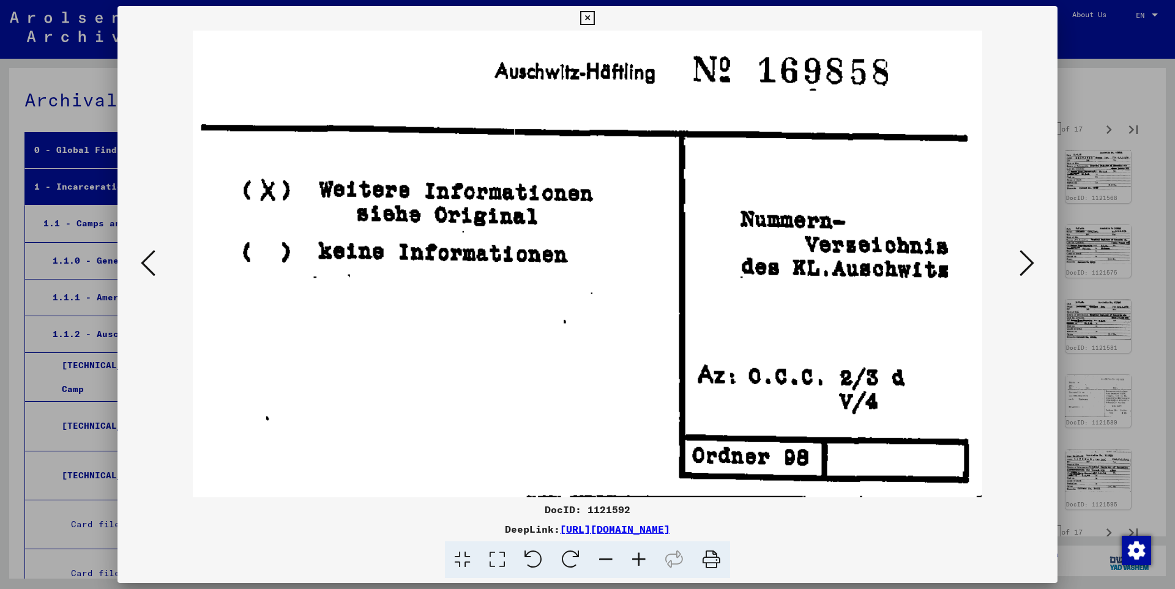
click at [1029, 264] on icon at bounding box center [1026, 262] width 15 height 29
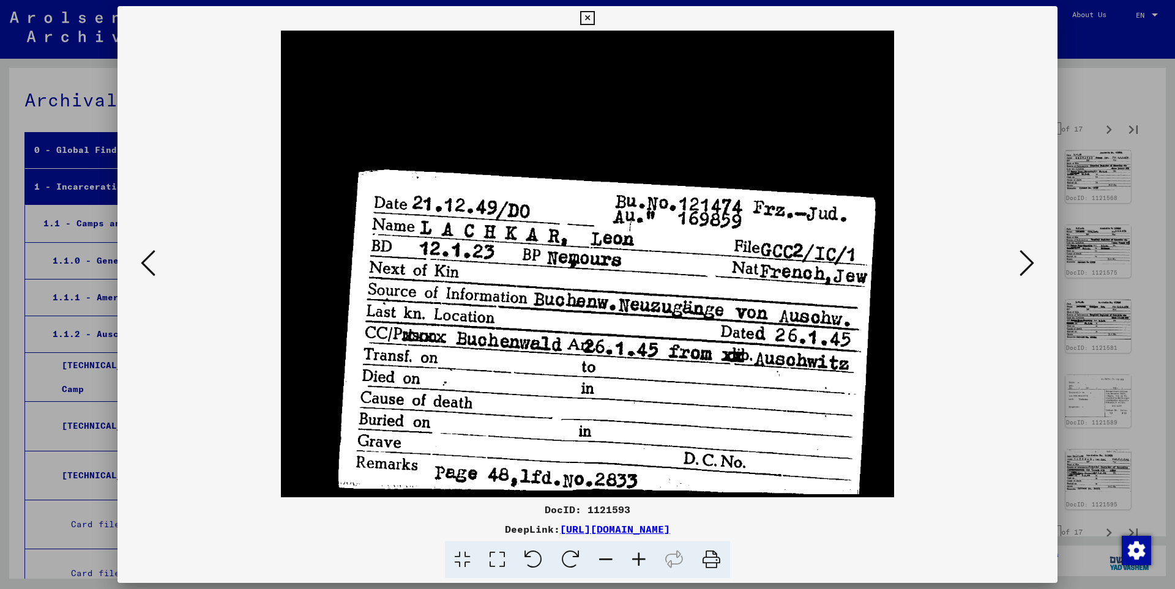
click at [1029, 264] on icon at bounding box center [1026, 262] width 15 height 29
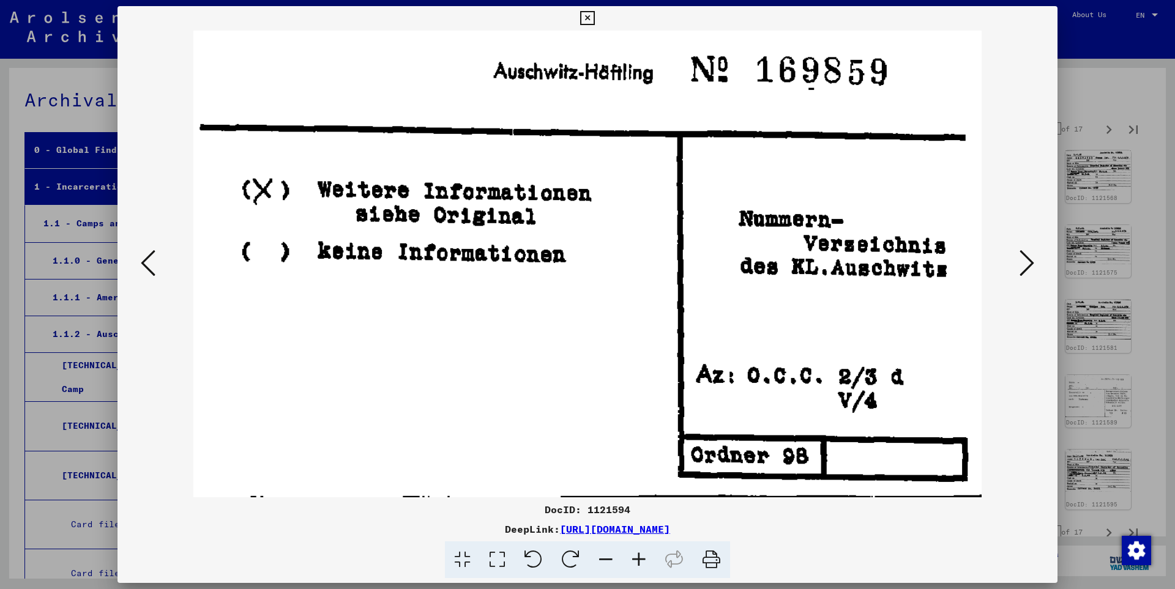
click at [1029, 264] on icon at bounding box center [1026, 262] width 15 height 29
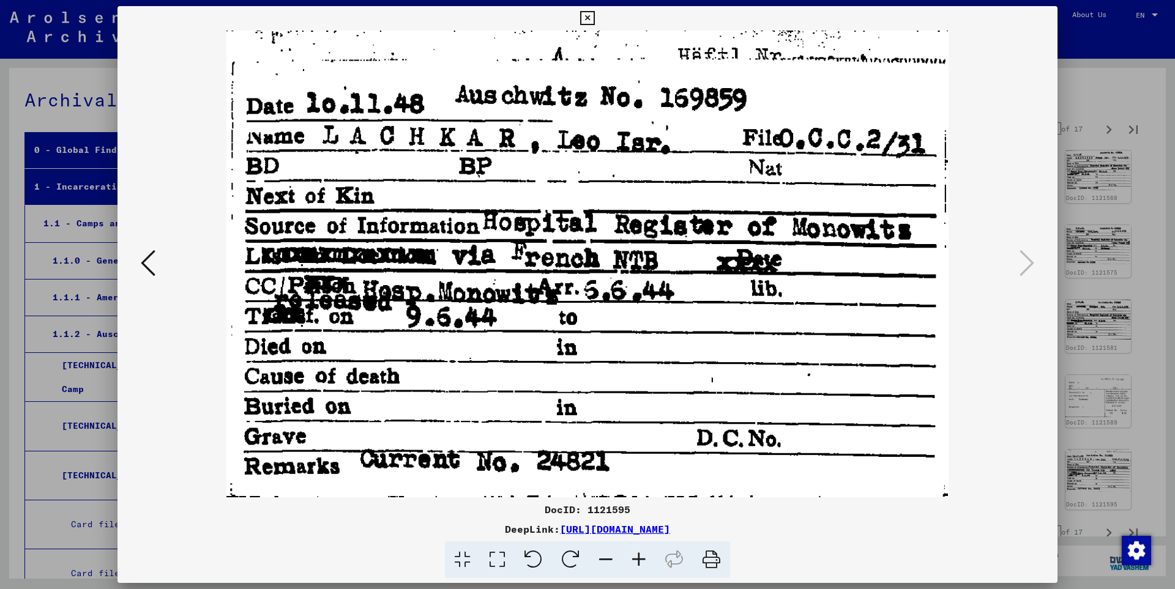
click at [594, 17] on icon at bounding box center [587, 18] width 14 height 15
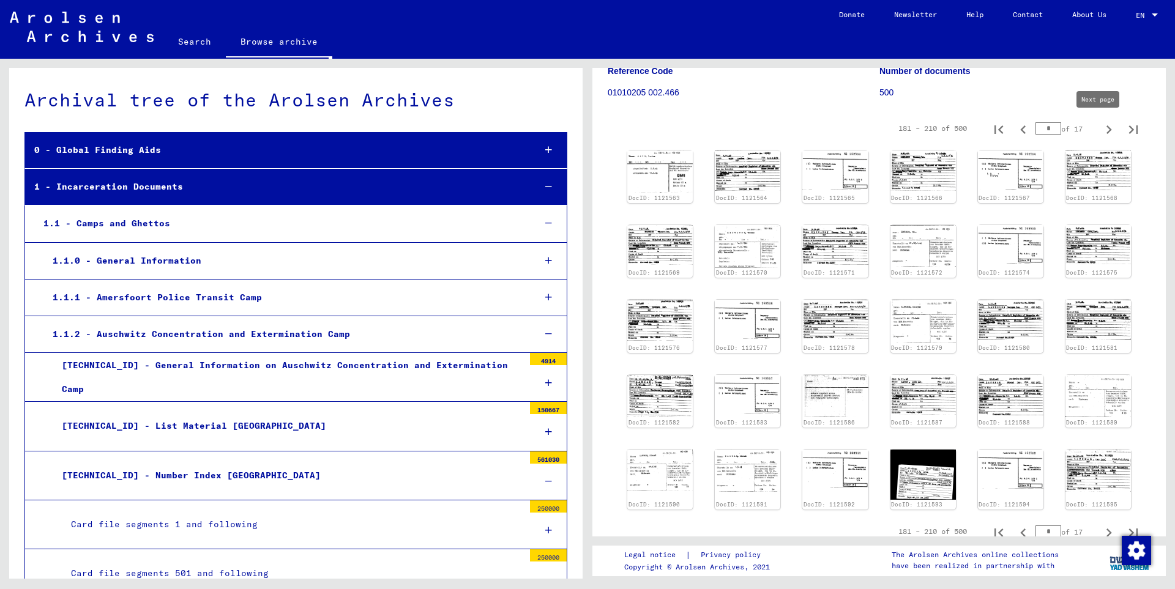
click at [1106, 129] on icon "Next page" at bounding box center [1109, 129] width 6 height 9
type input "*"
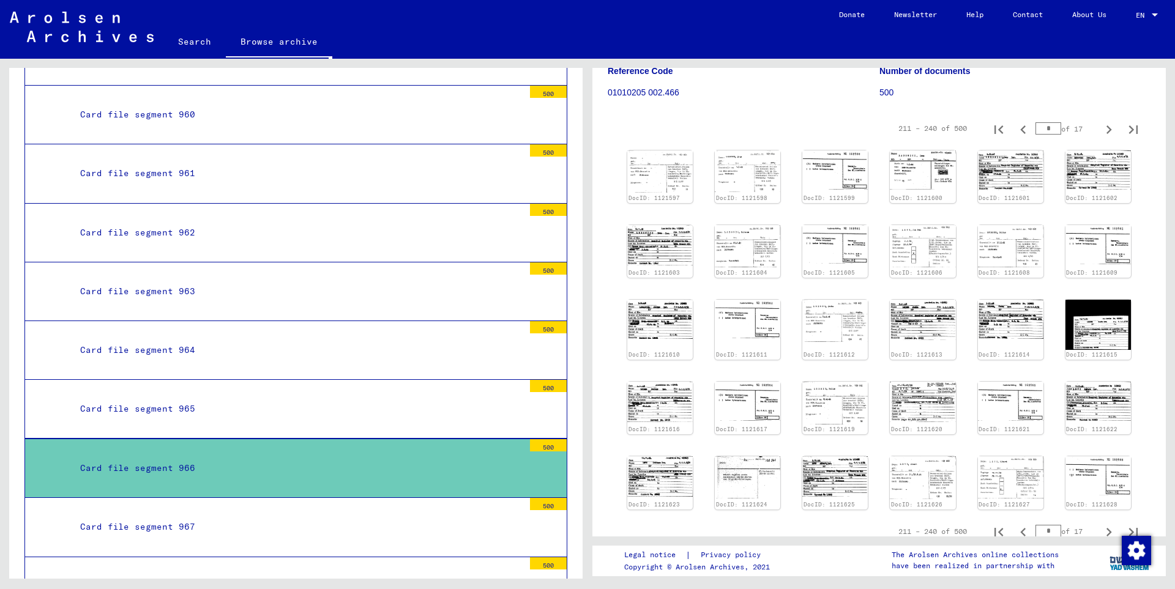
scroll to position [27562, 0]
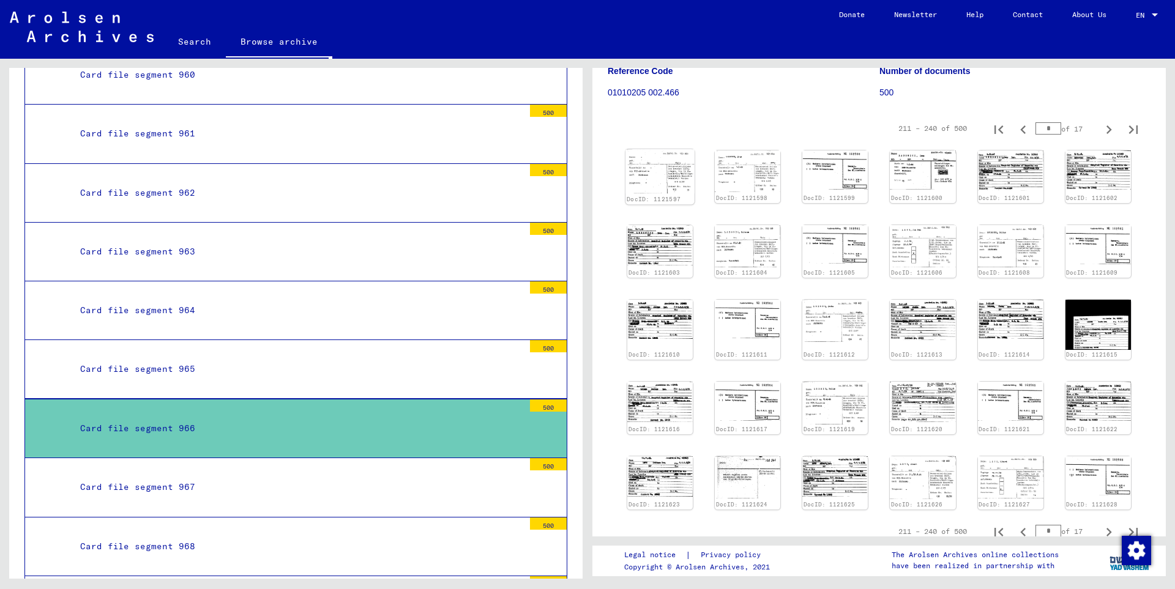
click at [660, 176] on img at bounding box center [659, 171] width 69 height 45
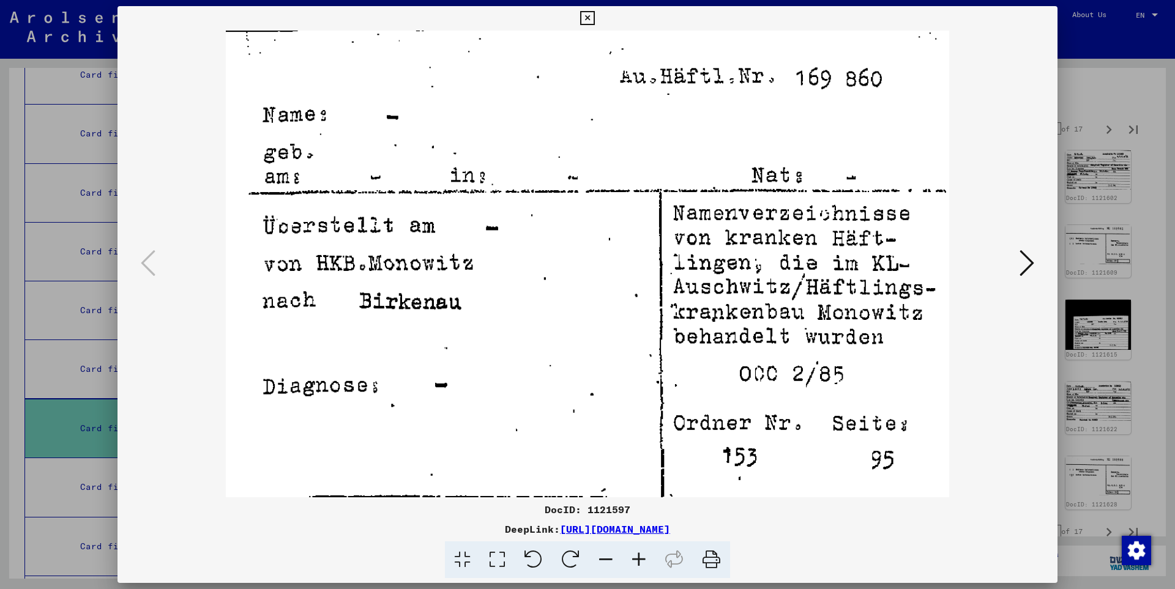
click at [1029, 261] on icon at bounding box center [1026, 262] width 15 height 29
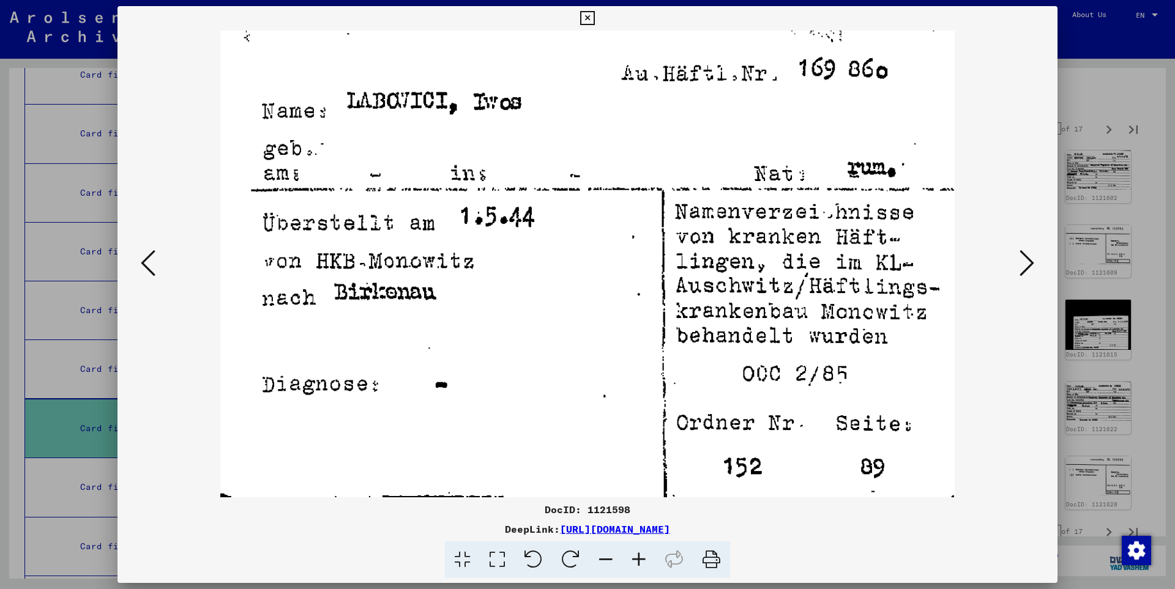
click at [1029, 261] on icon at bounding box center [1026, 262] width 15 height 29
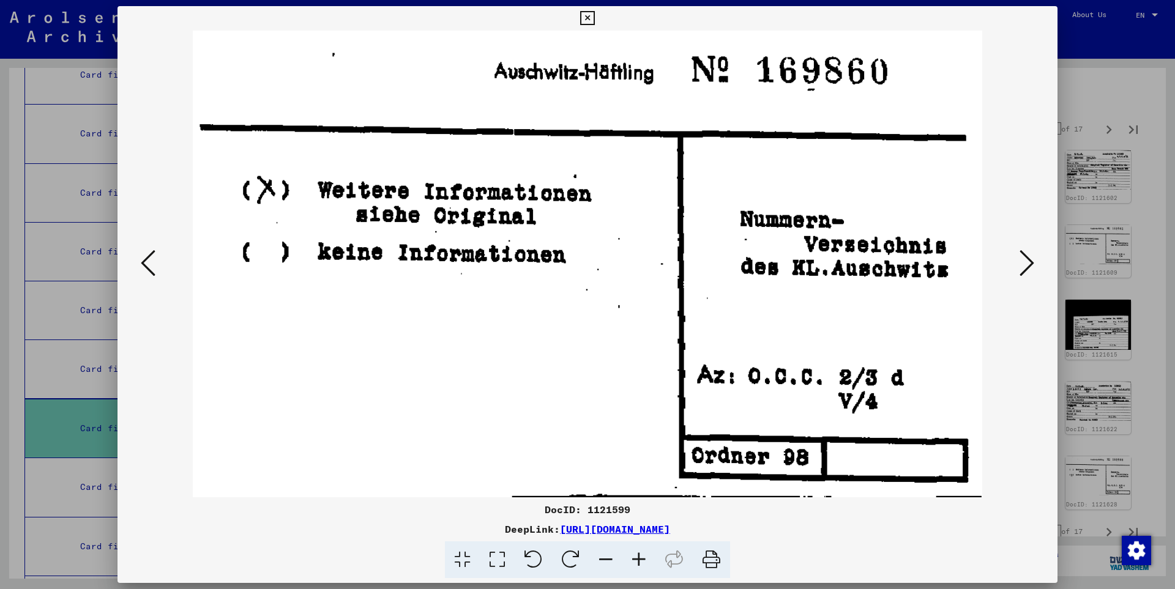
click at [1029, 261] on icon at bounding box center [1026, 262] width 15 height 29
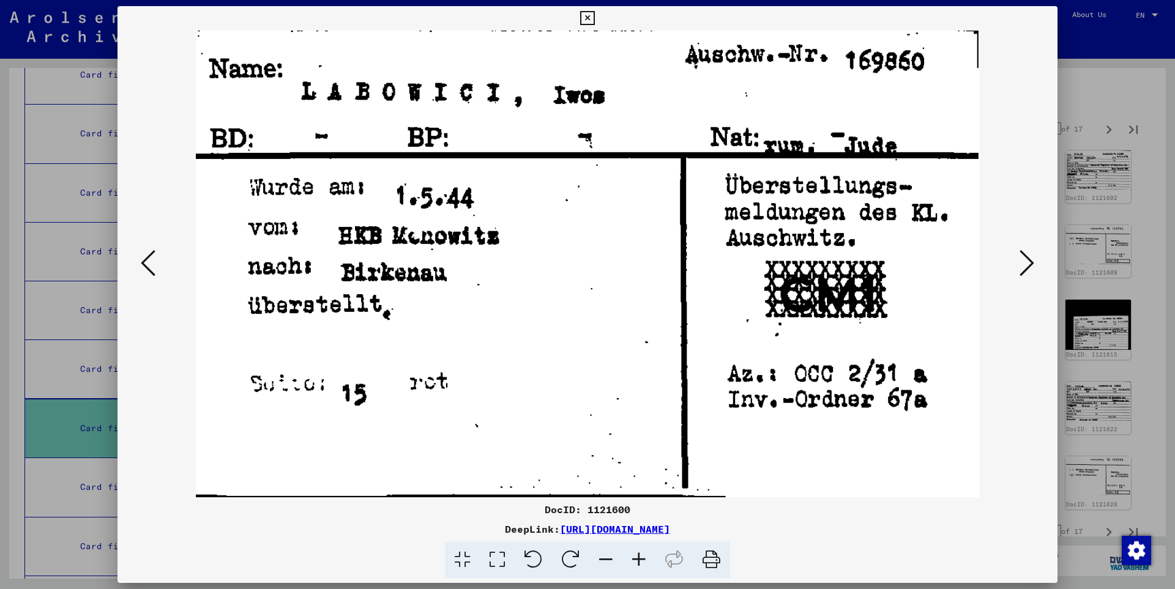
click at [1029, 261] on icon at bounding box center [1026, 262] width 15 height 29
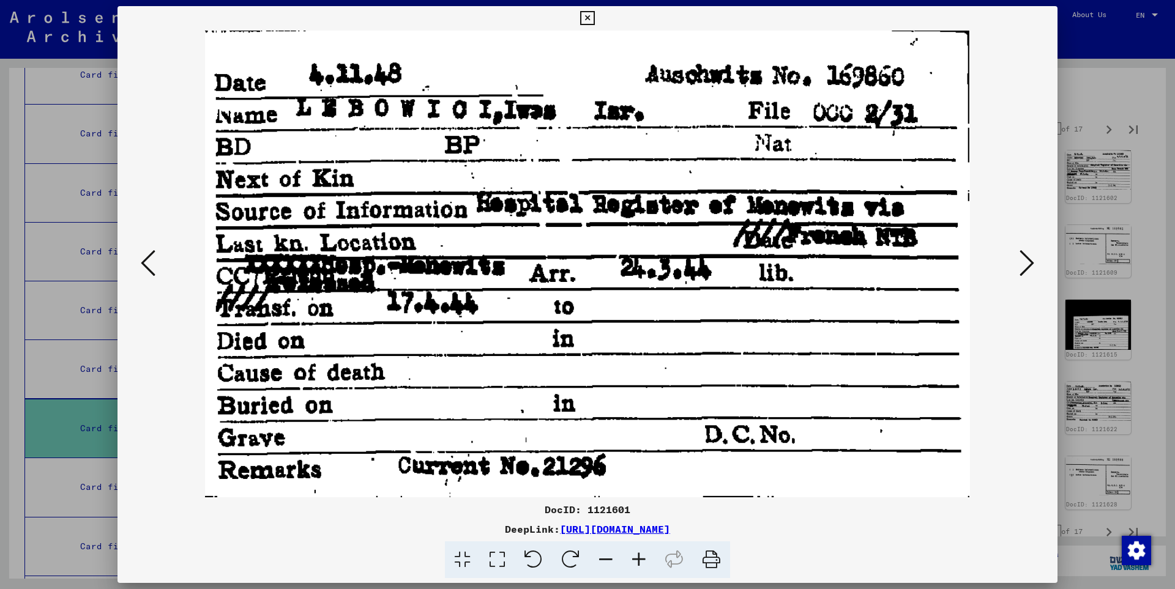
click at [1029, 261] on icon at bounding box center [1026, 262] width 15 height 29
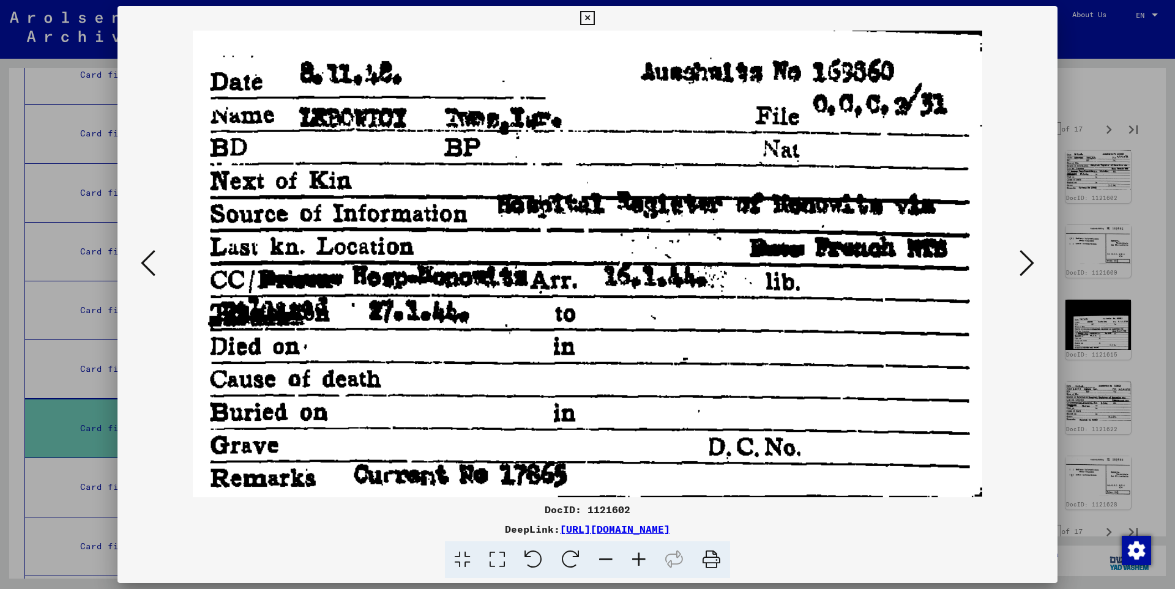
click at [1029, 261] on icon at bounding box center [1026, 262] width 15 height 29
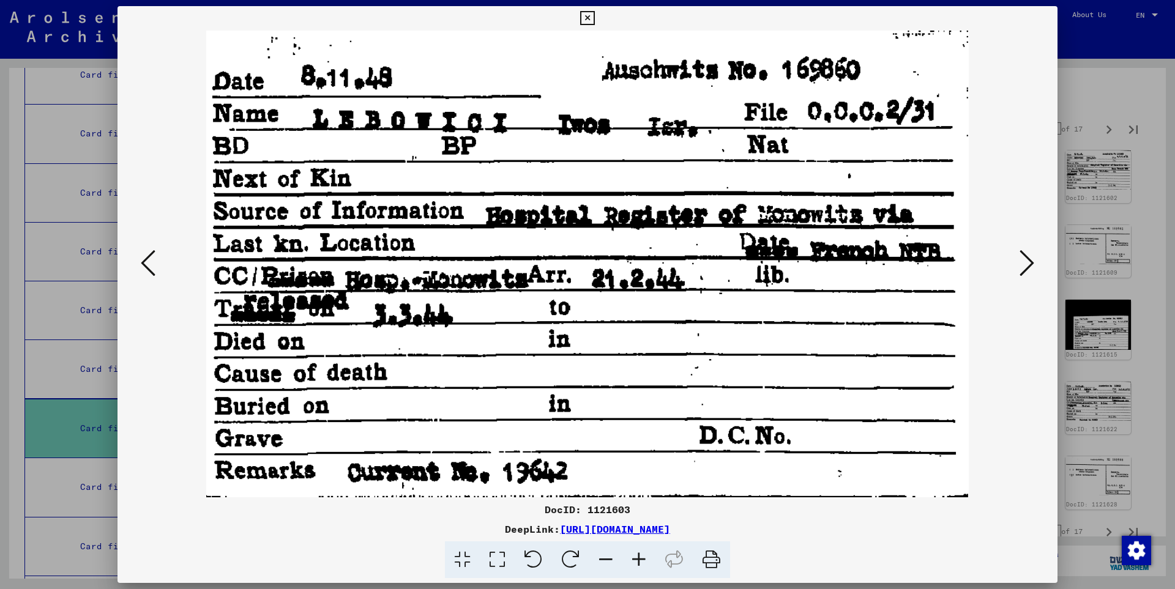
click at [1029, 262] on icon at bounding box center [1026, 262] width 15 height 29
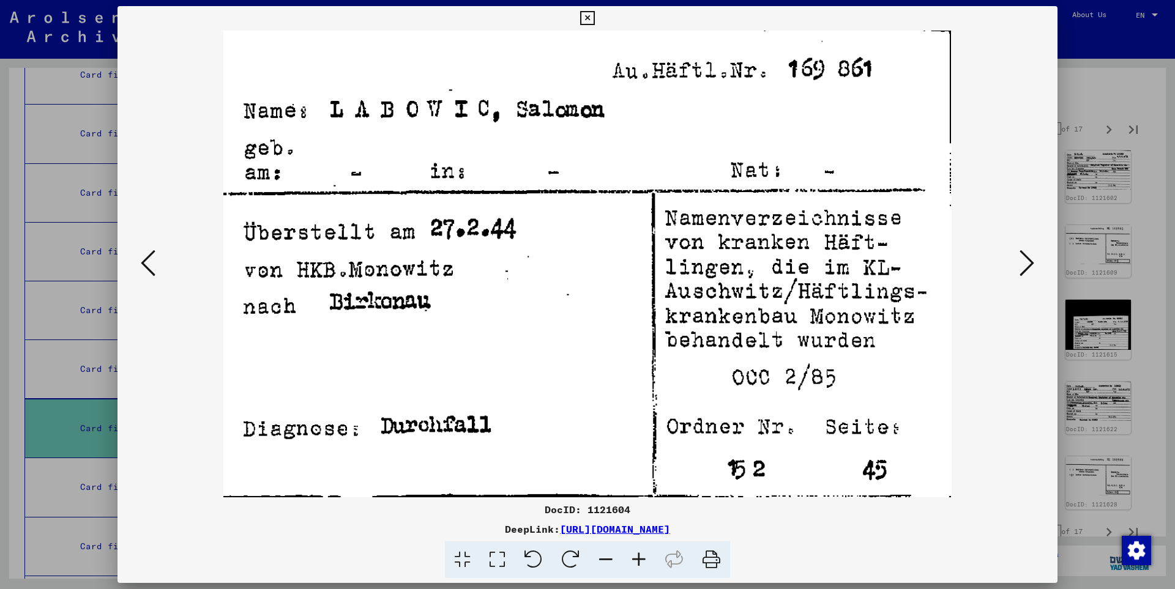
click at [1029, 262] on icon at bounding box center [1026, 262] width 15 height 29
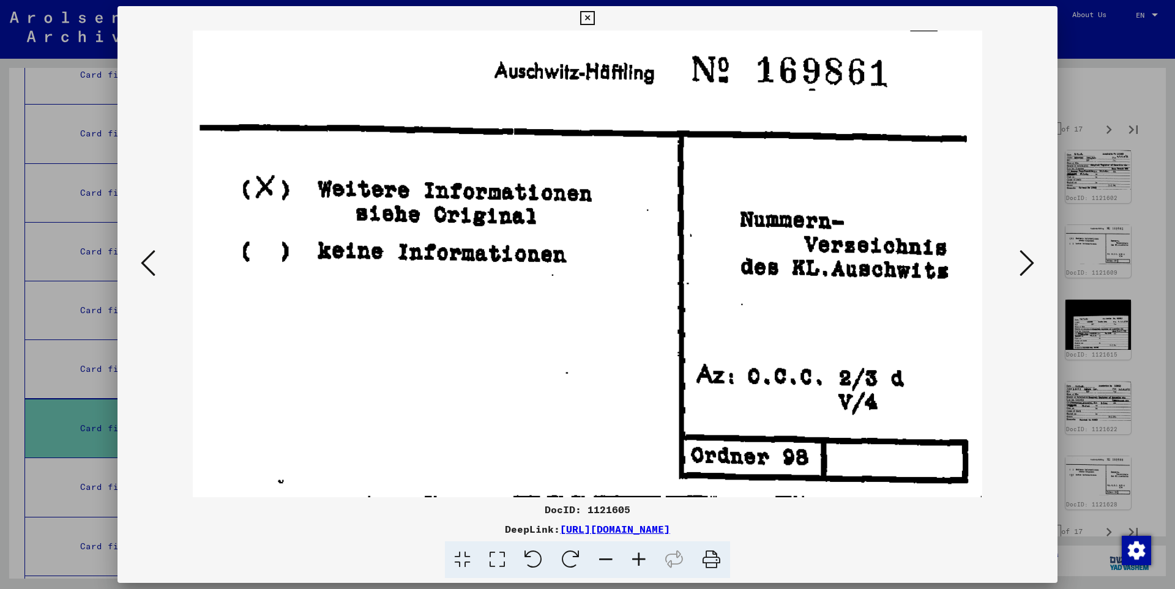
click at [1029, 262] on icon at bounding box center [1026, 262] width 15 height 29
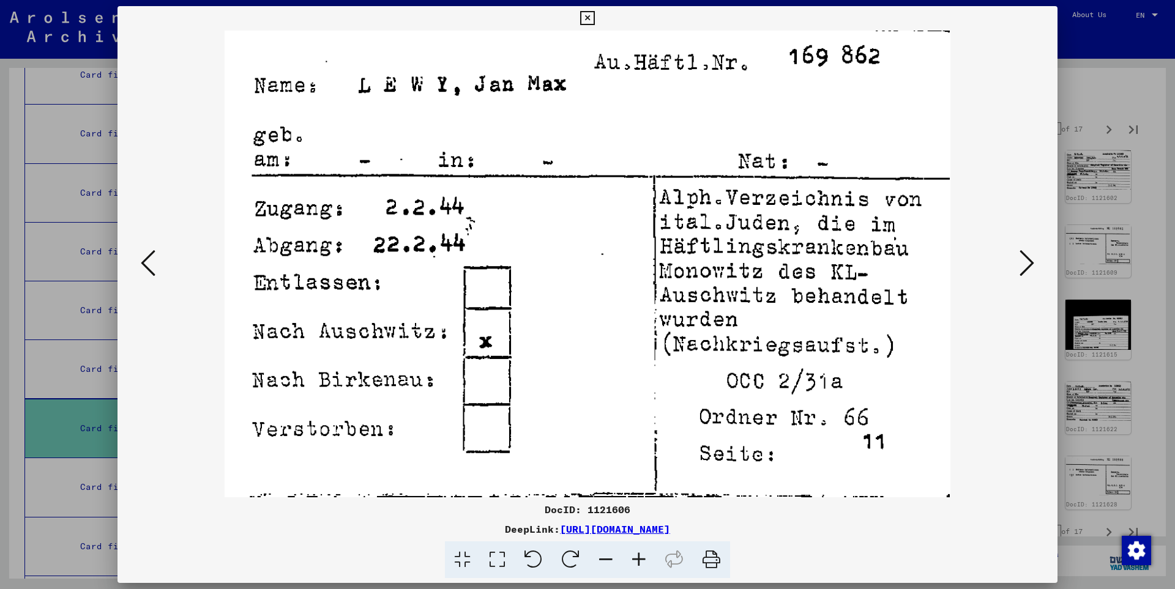
click at [1029, 262] on icon at bounding box center [1026, 262] width 15 height 29
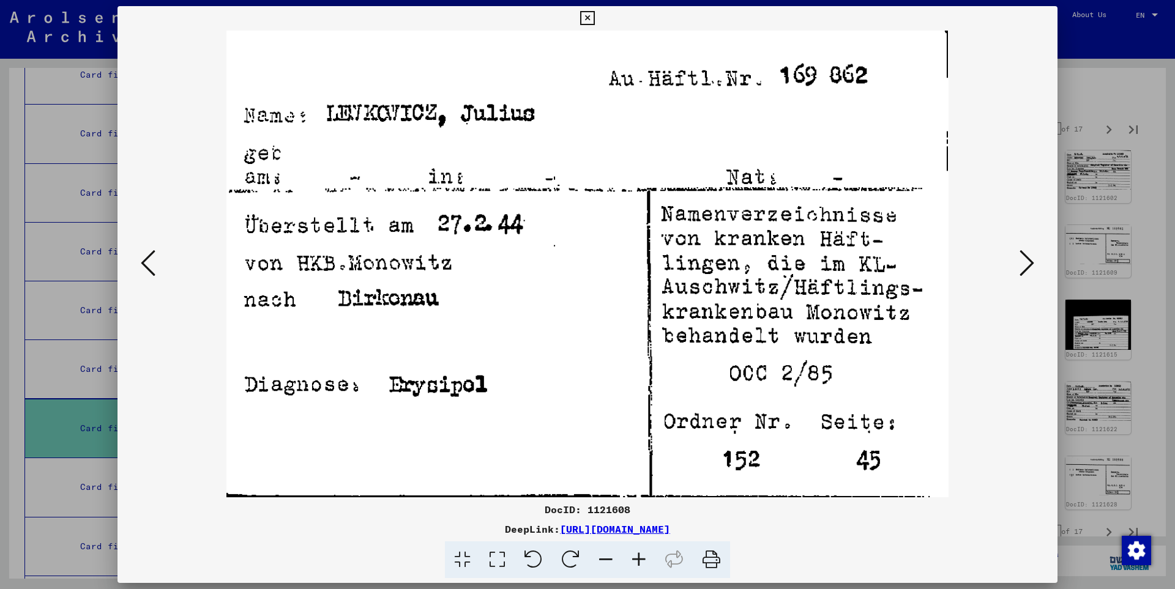
click at [1029, 262] on icon at bounding box center [1026, 262] width 15 height 29
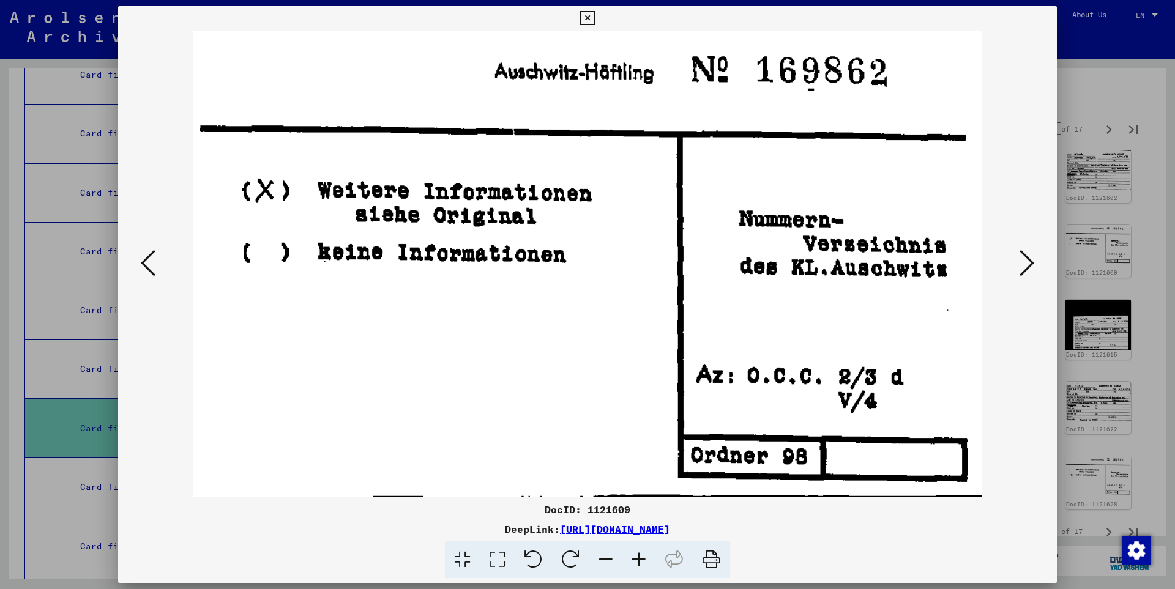
click at [1029, 262] on icon at bounding box center [1026, 262] width 15 height 29
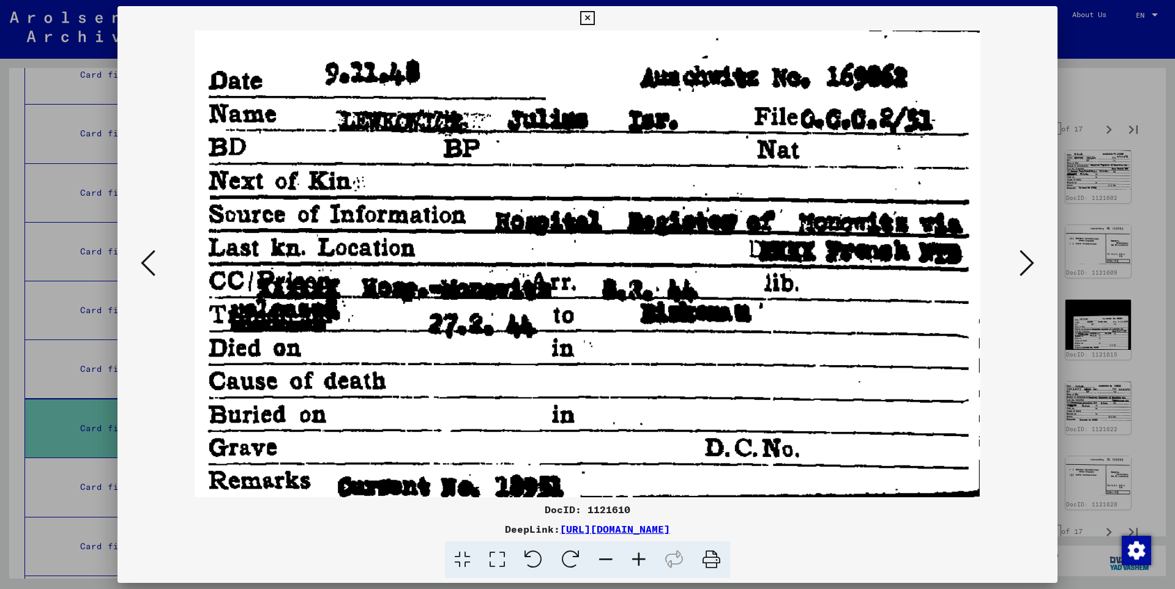
click at [1029, 262] on icon at bounding box center [1026, 262] width 15 height 29
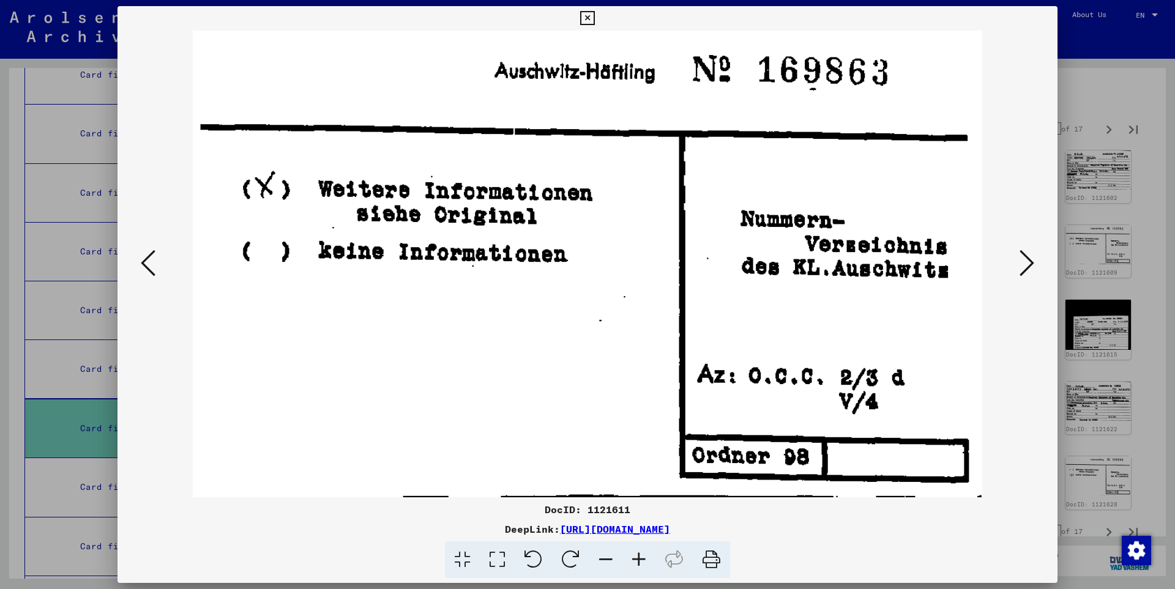
click at [1029, 262] on icon at bounding box center [1026, 262] width 15 height 29
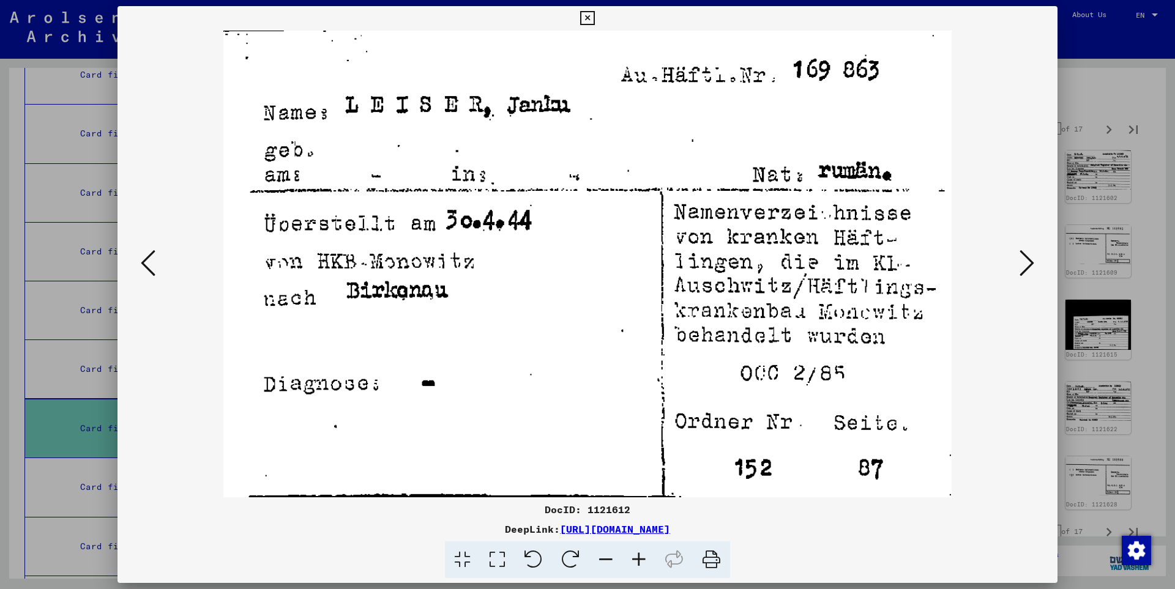
click at [1029, 262] on icon at bounding box center [1026, 262] width 15 height 29
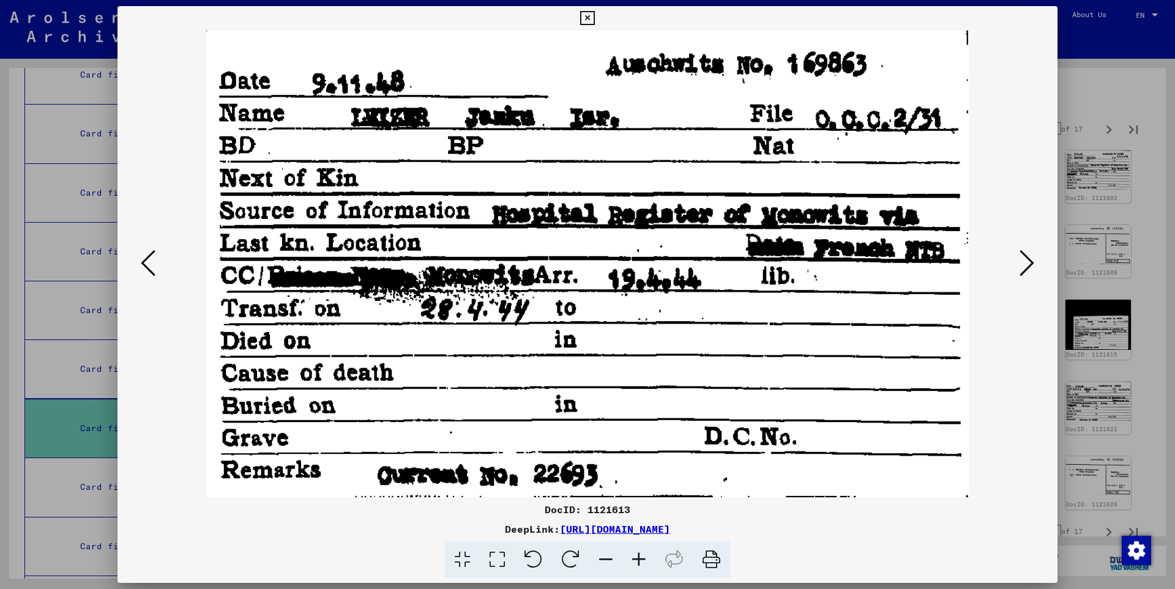
click at [1029, 262] on icon at bounding box center [1026, 262] width 15 height 29
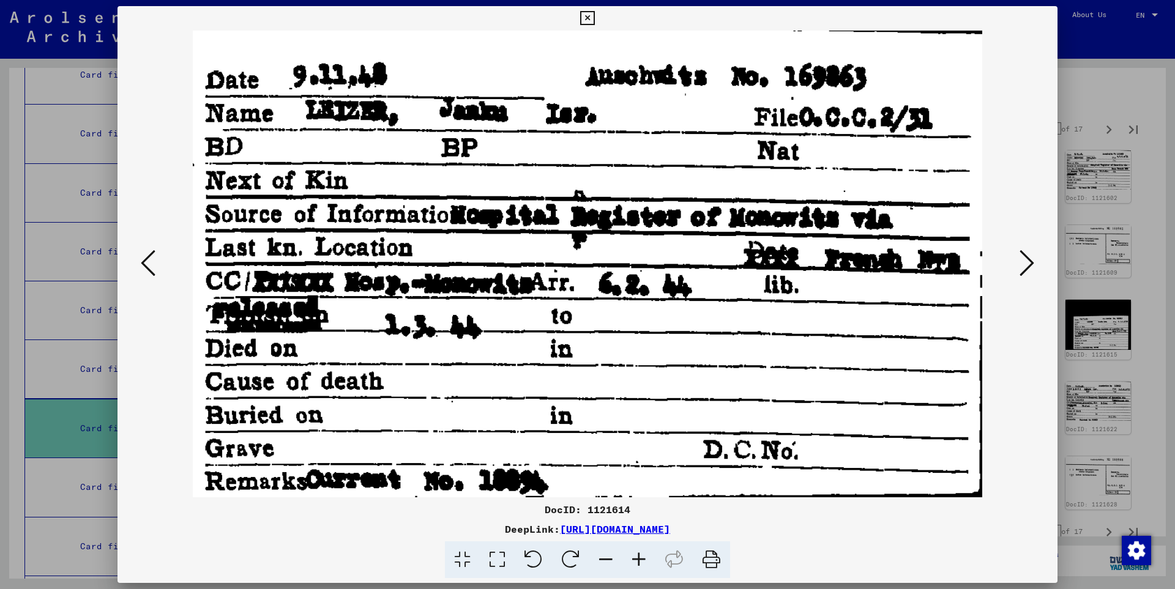
click at [1029, 262] on icon at bounding box center [1026, 262] width 15 height 29
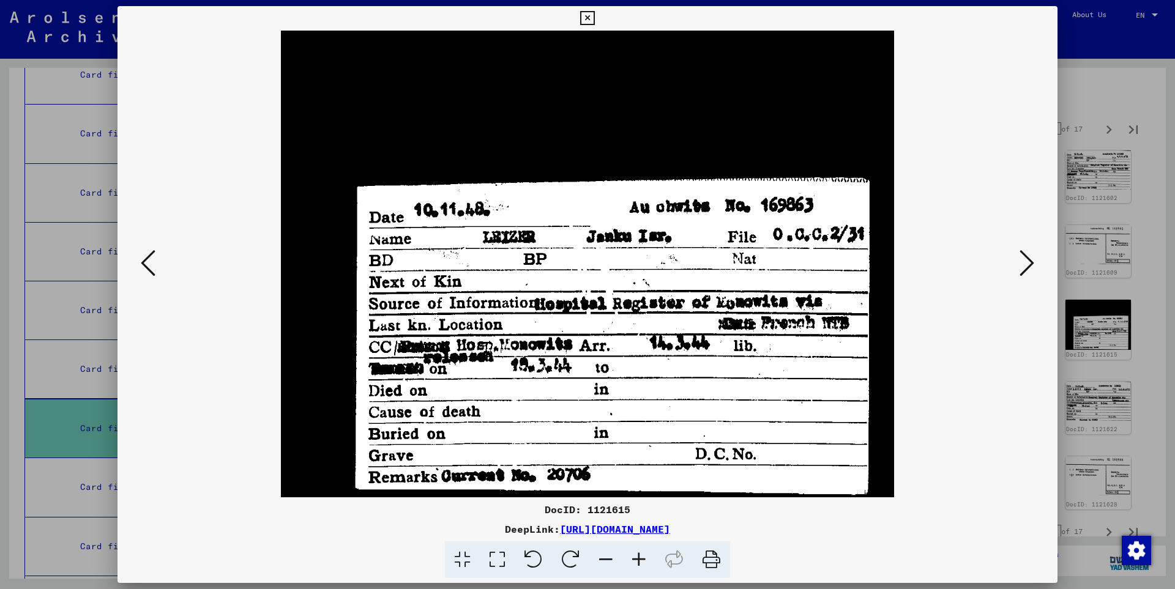
click at [1029, 262] on icon at bounding box center [1026, 262] width 15 height 29
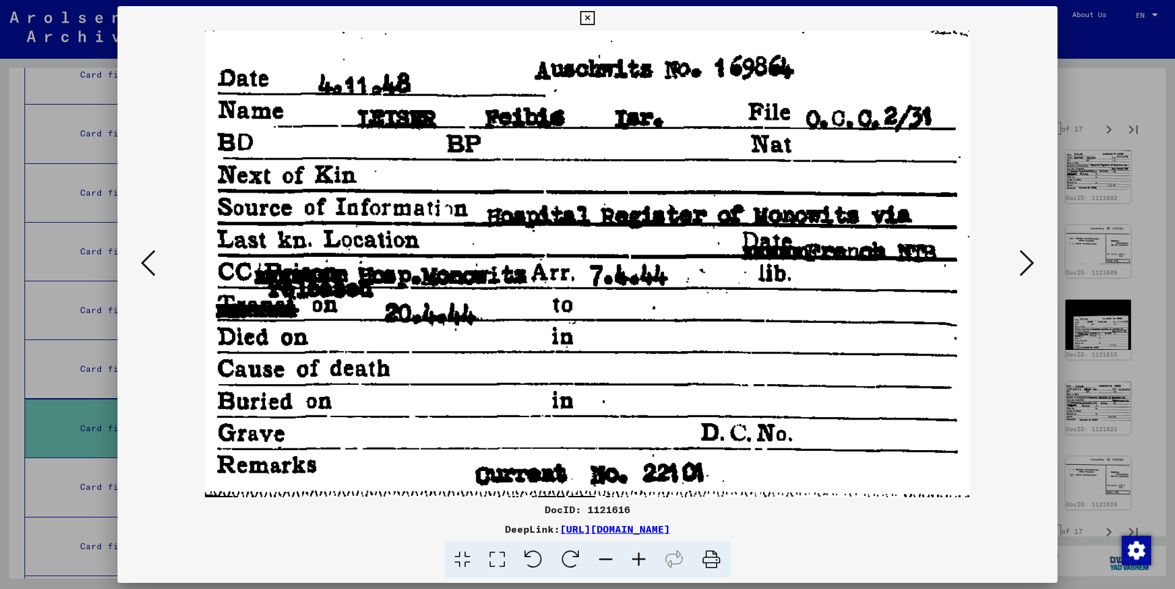
click at [1029, 262] on icon at bounding box center [1026, 262] width 15 height 29
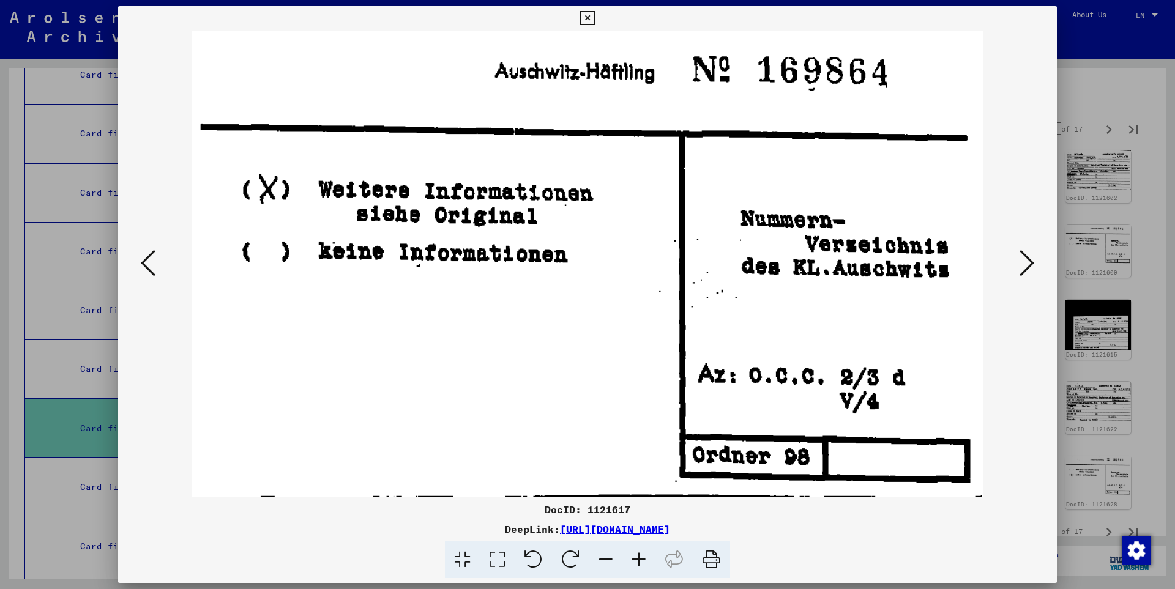
click at [1029, 262] on icon at bounding box center [1026, 262] width 15 height 29
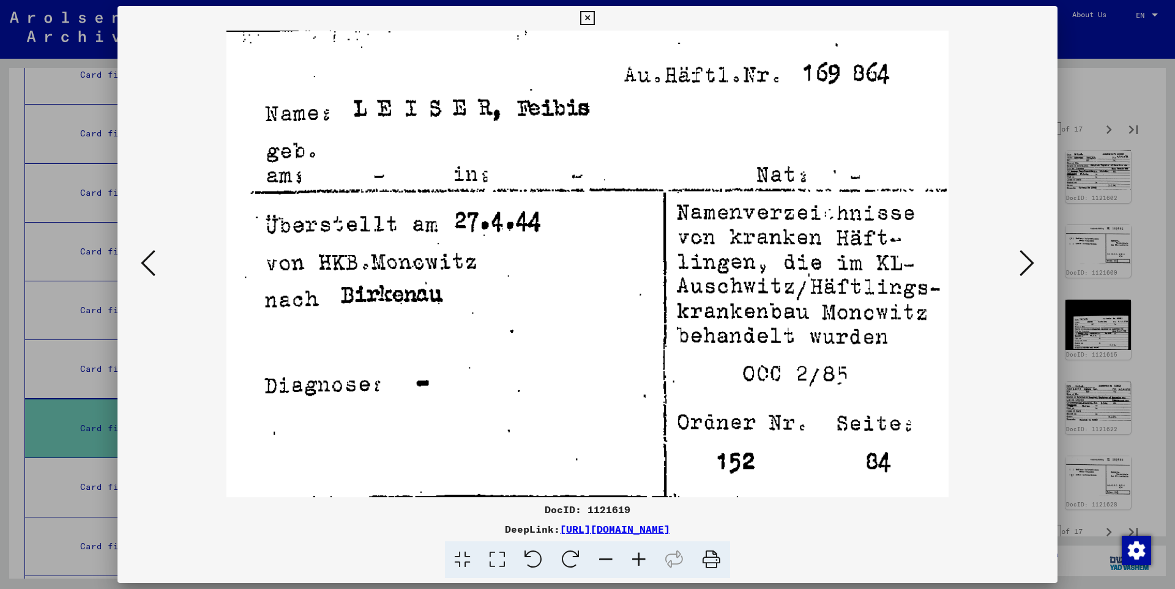
click at [1029, 262] on icon at bounding box center [1026, 262] width 15 height 29
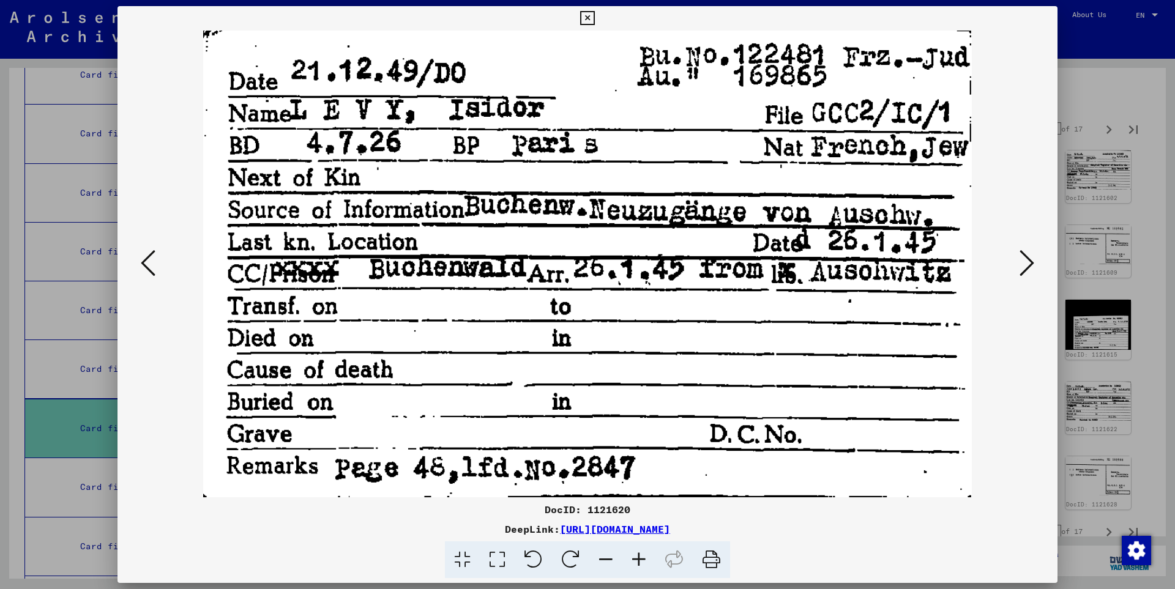
click at [1029, 262] on icon at bounding box center [1026, 262] width 15 height 29
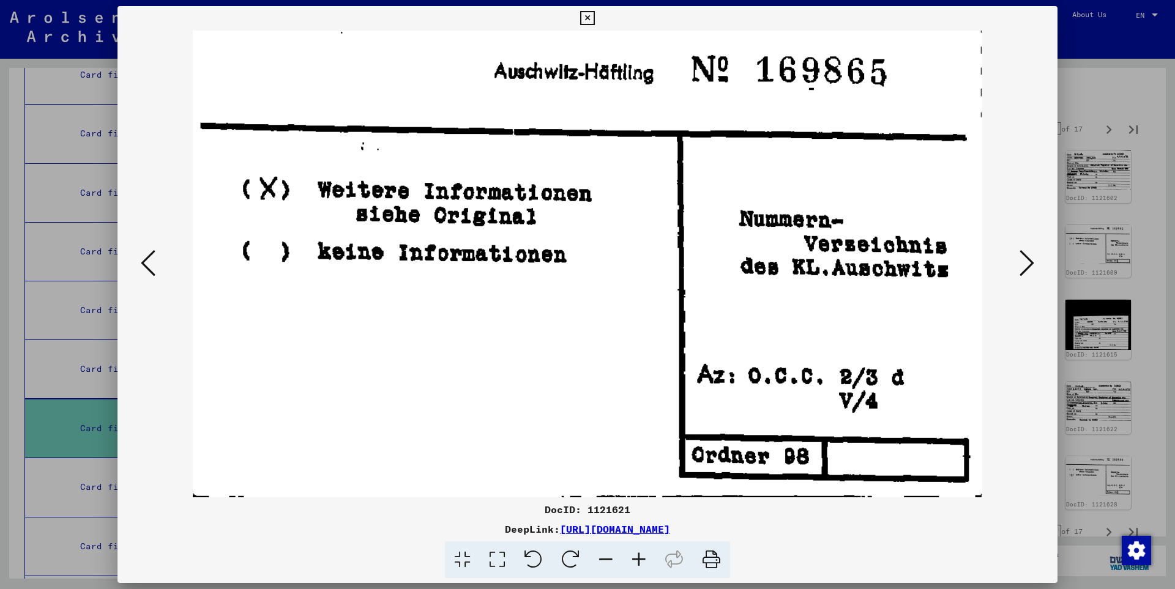
click at [1029, 262] on icon at bounding box center [1026, 262] width 15 height 29
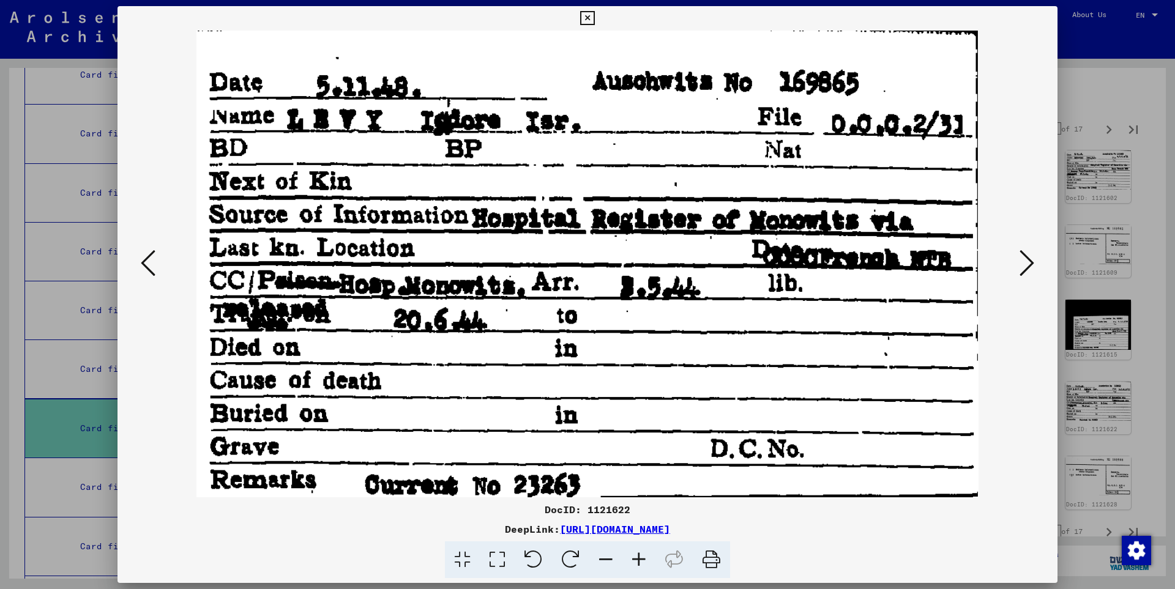
click at [1029, 262] on icon at bounding box center [1026, 262] width 15 height 29
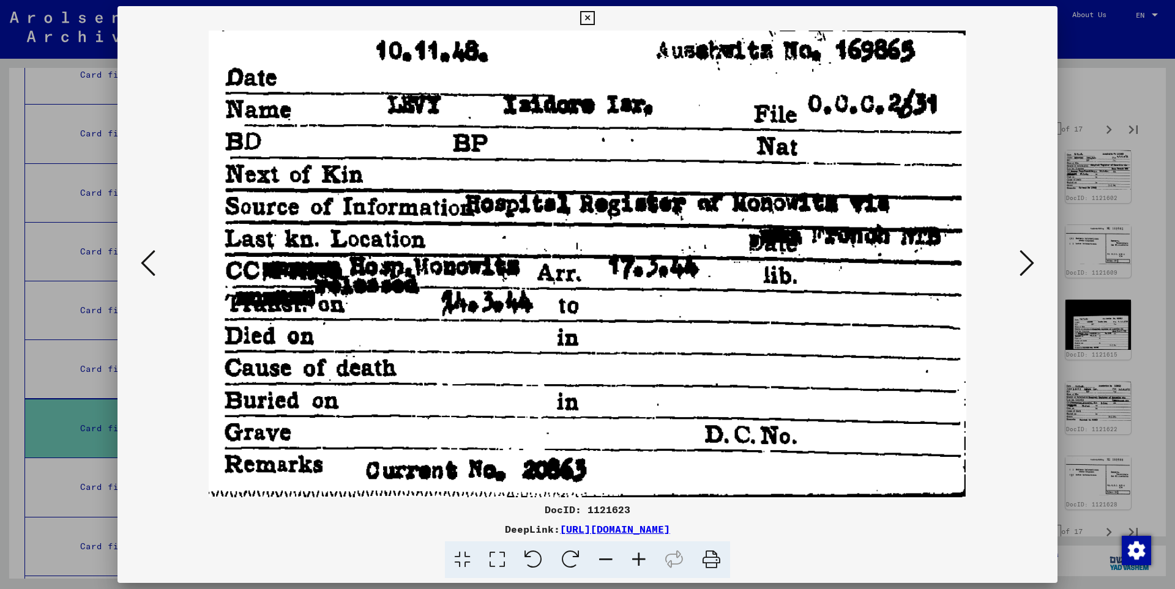
click at [1029, 262] on icon at bounding box center [1026, 262] width 15 height 29
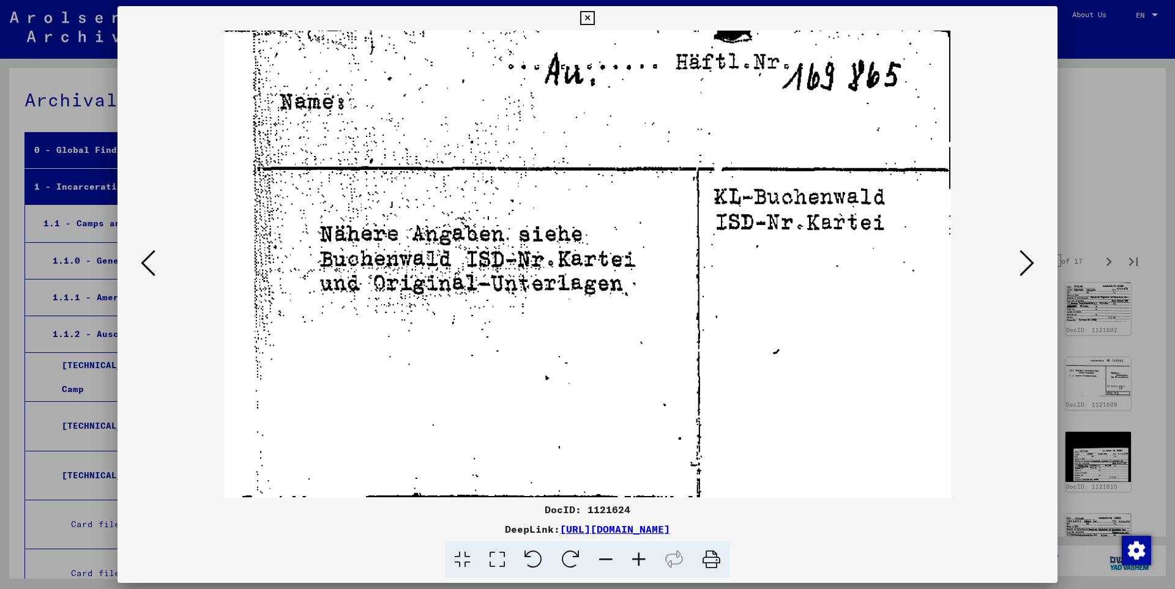
click at [1029, 262] on icon at bounding box center [1026, 262] width 15 height 29
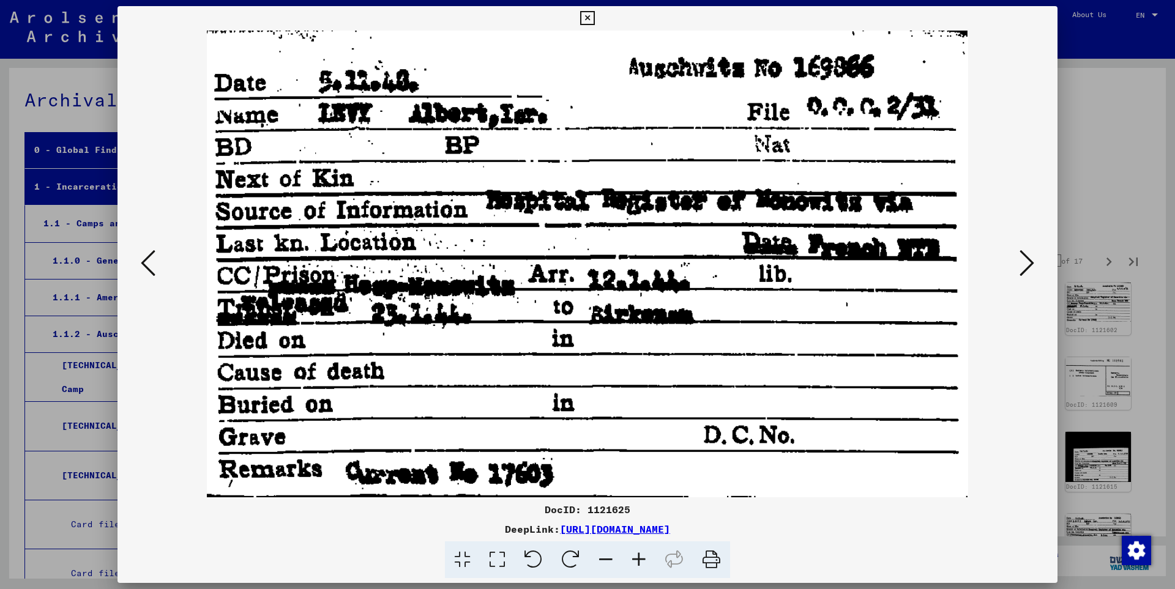
scroll to position [132, 0]
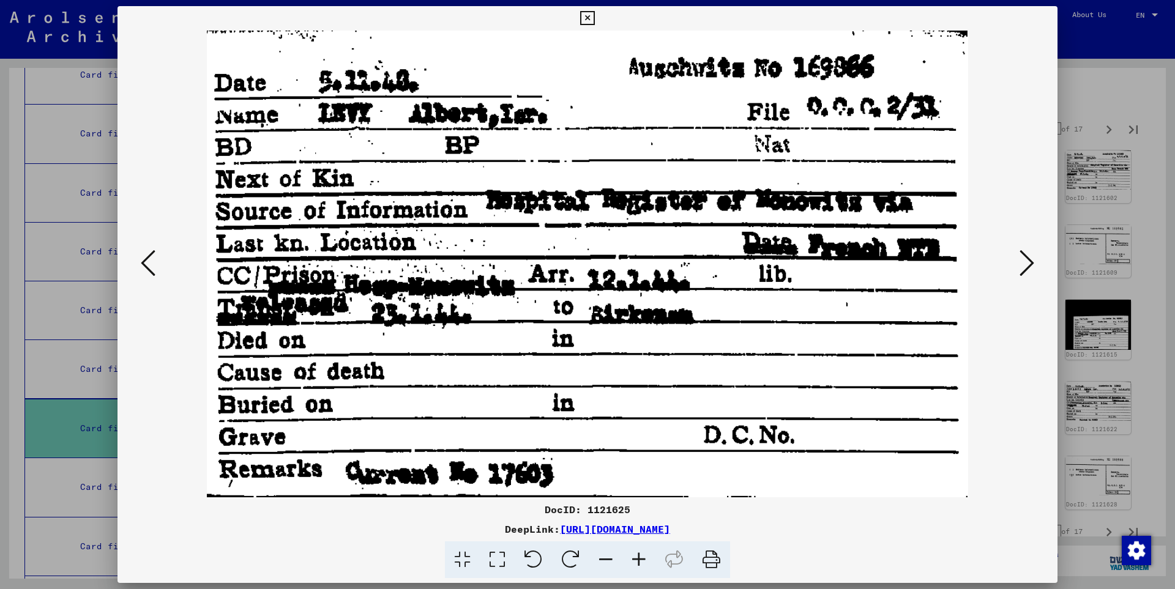
click at [1029, 262] on icon at bounding box center [1026, 262] width 15 height 29
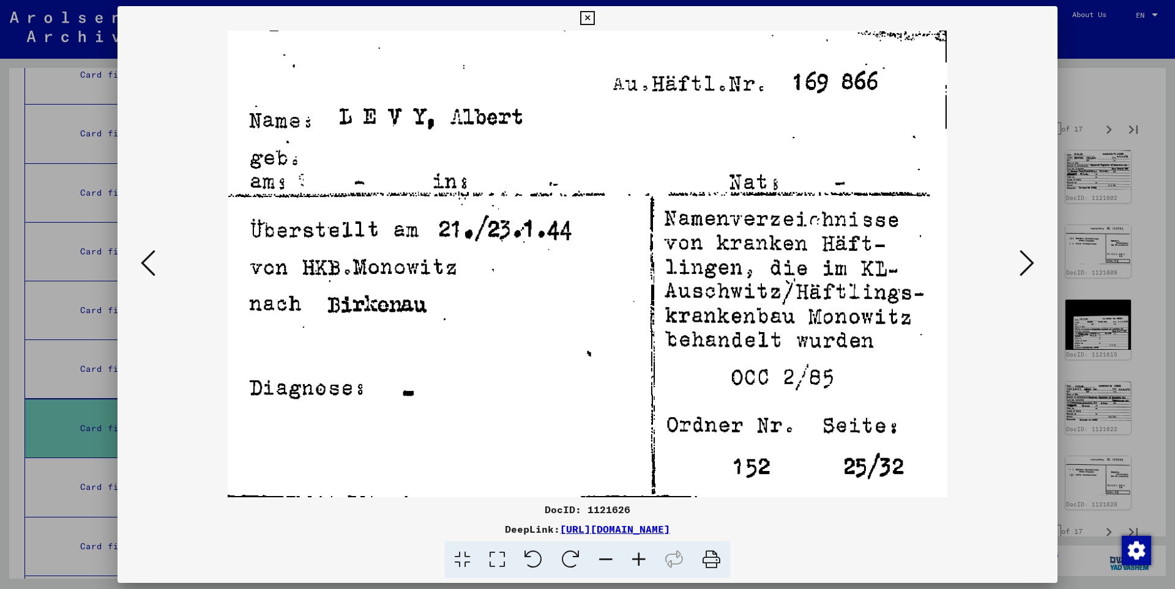
click at [1029, 262] on icon at bounding box center [1026, 262] width 15 height 29
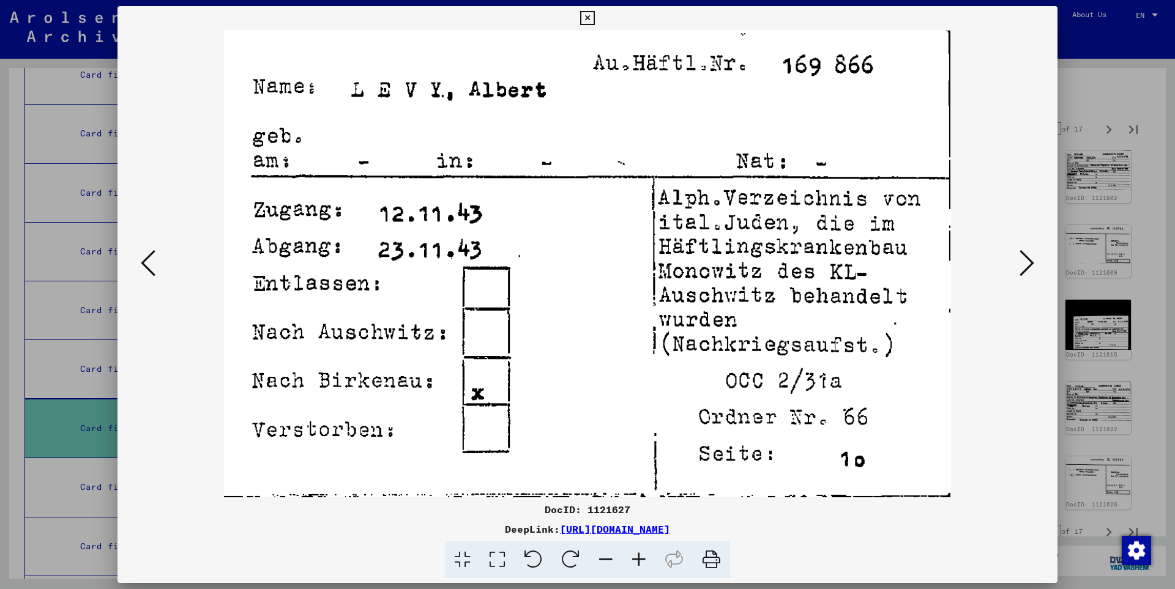
click at [1029, 262] on icon at bounding box center [1026, 262] width 15 height 29
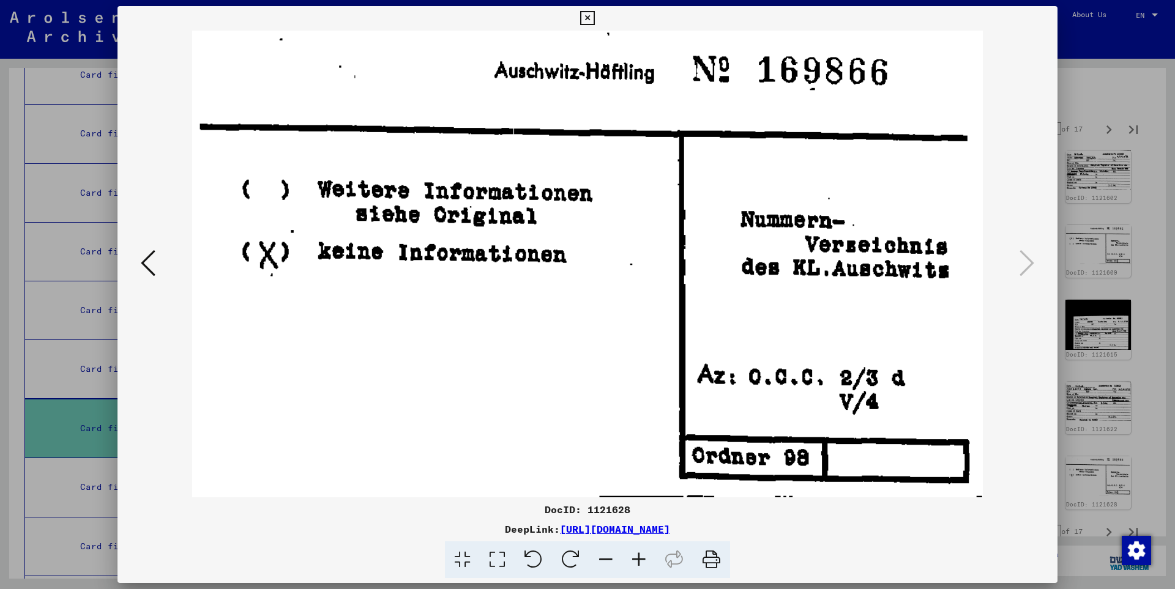
click at [594, 20] on icon at bounding box center [587, 18] width 14 height 15
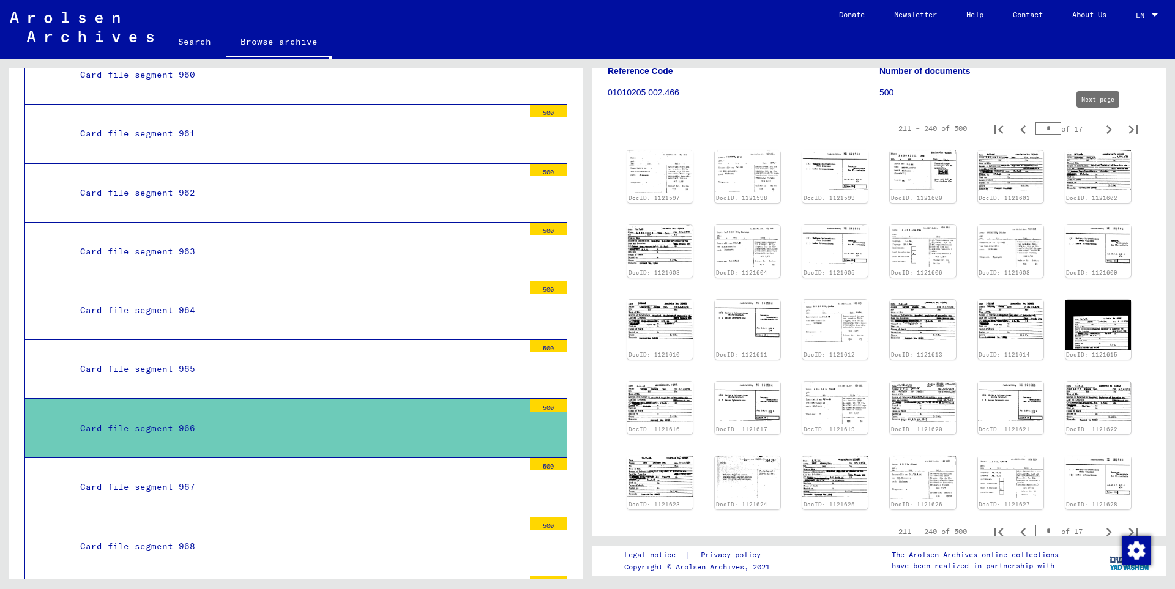
click at [1100, 127] on icon "Next page" at bounding box center [1108, 129] width 17 height 17
type input "*"
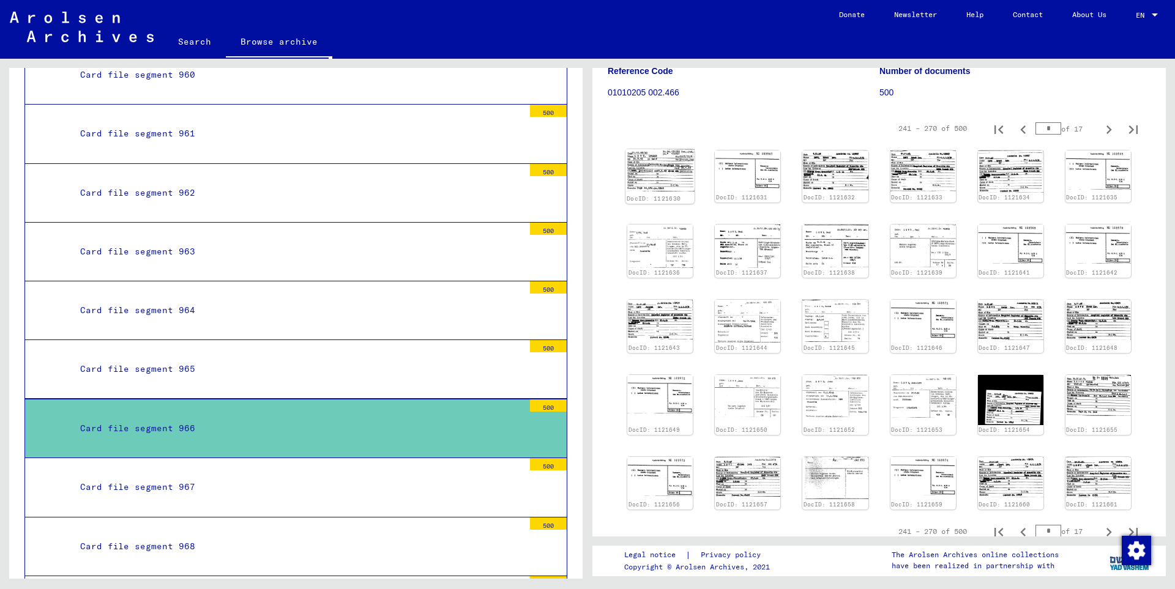
click at [659, 183] on img at bounding box center [659, 170] width 69 height 42
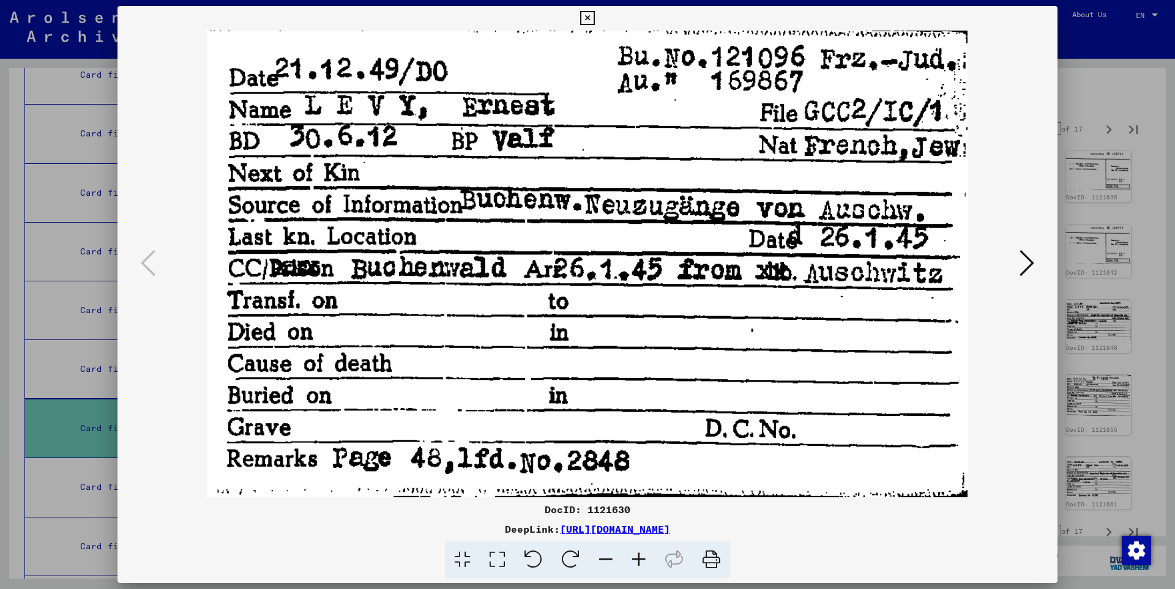
click at [1028, 260] on icon at bounding box center [1026, 262] width 15 height 29
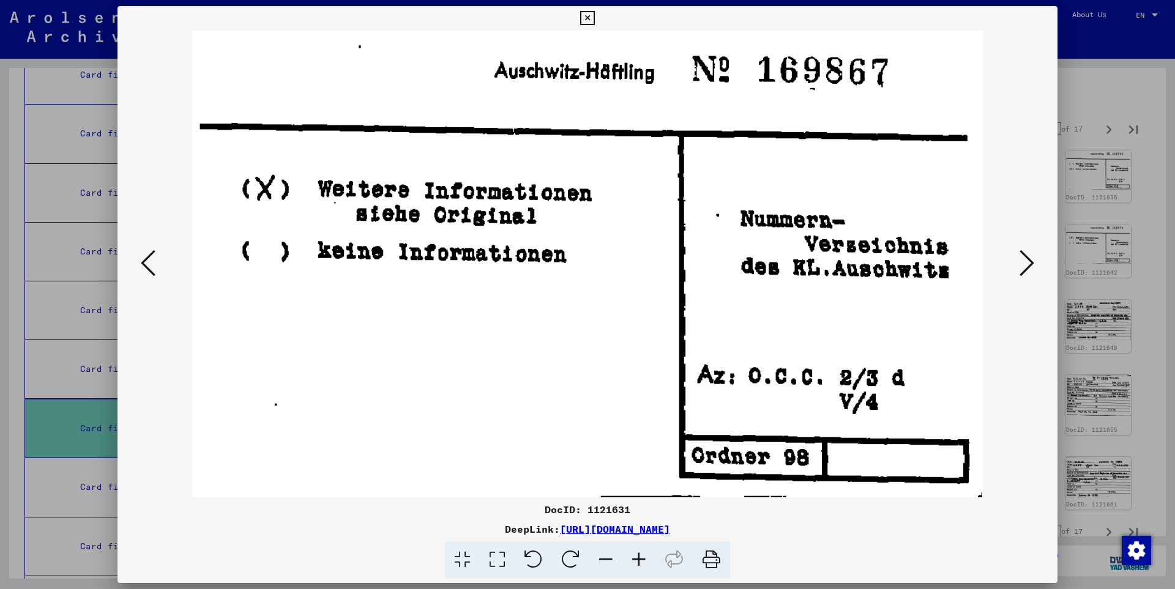
click at [1028, 260] on icon at bounding box center [1026, 262] width 15 height 29
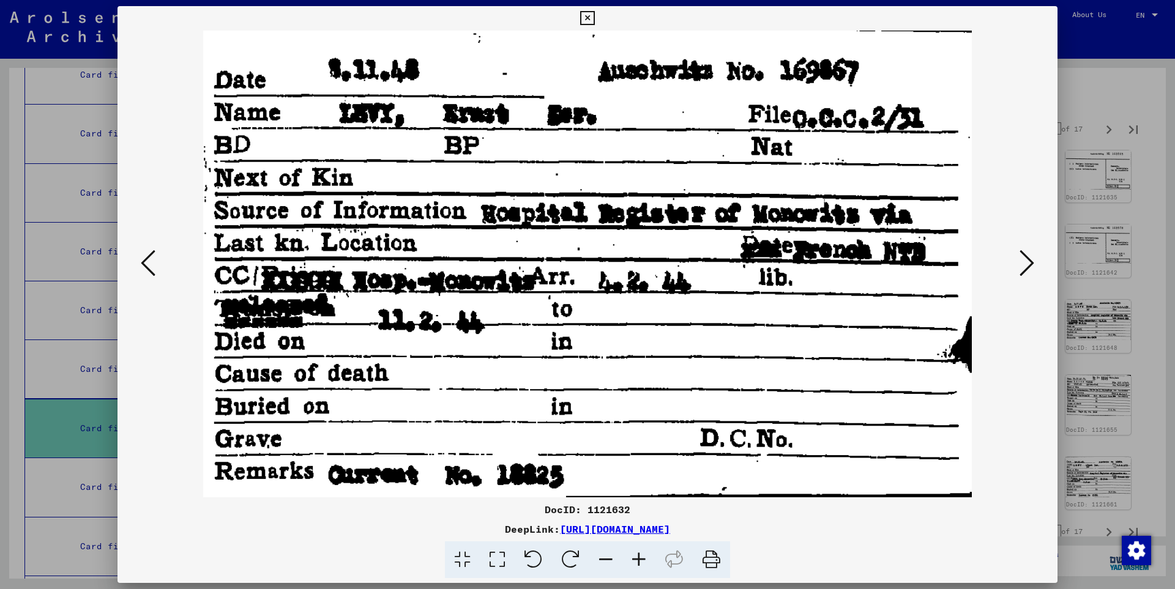
click at [1028, 260] on icon at bounding box center [1026, 262] width 15 height 29
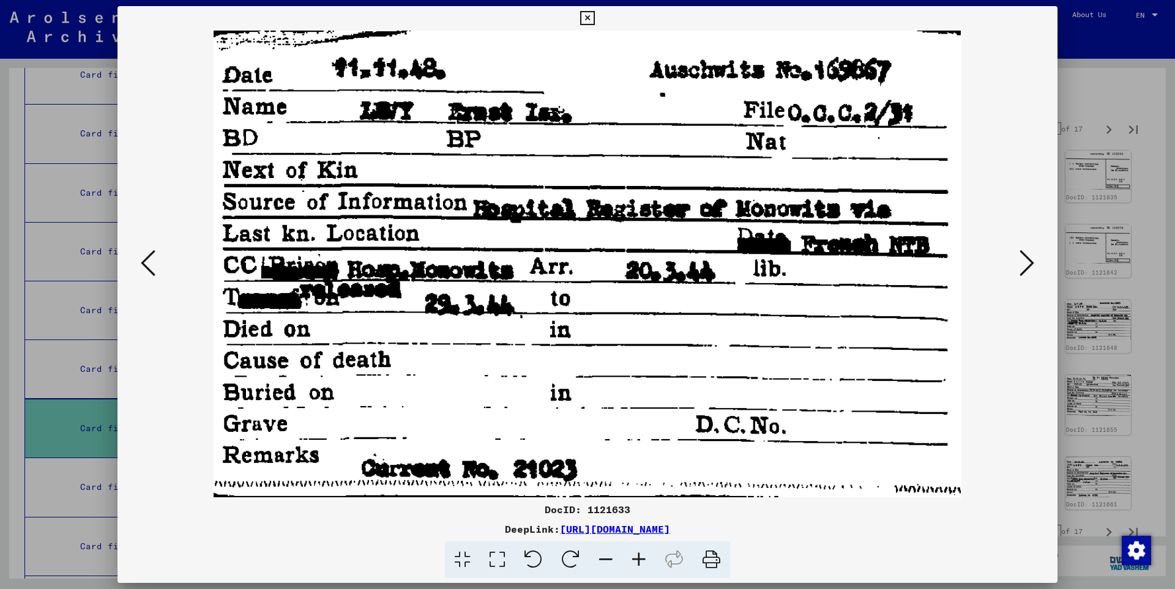
click at [1028, 260] on icon at bounding box center [1026, 262] width 15 height 29
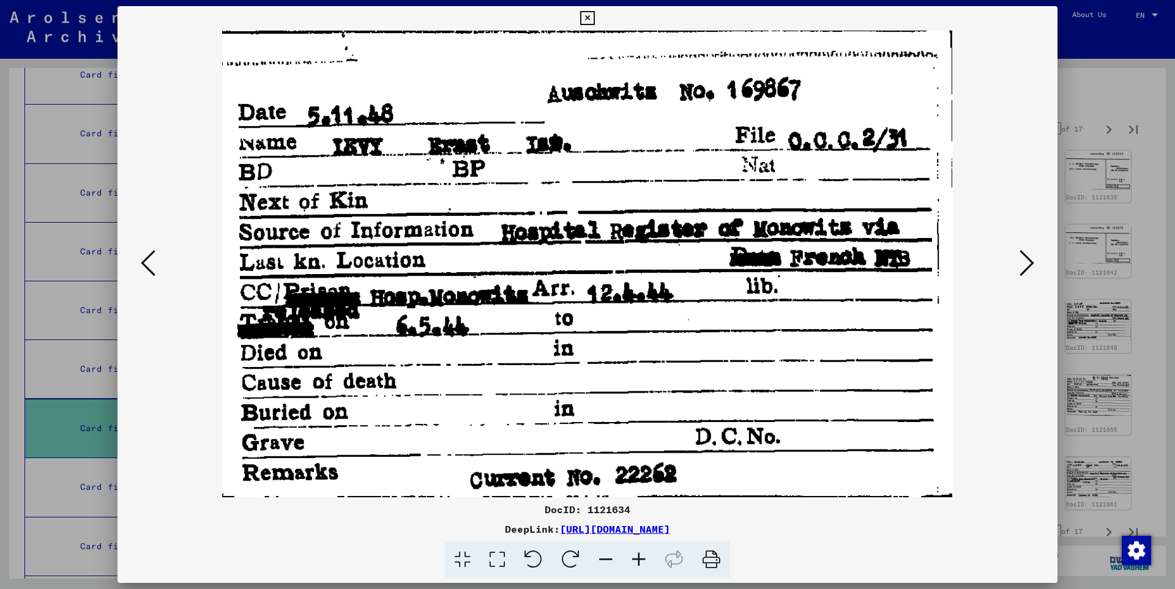
click at [1028, 260] on icon at bounding box center [1026, 262] width 15 height 29
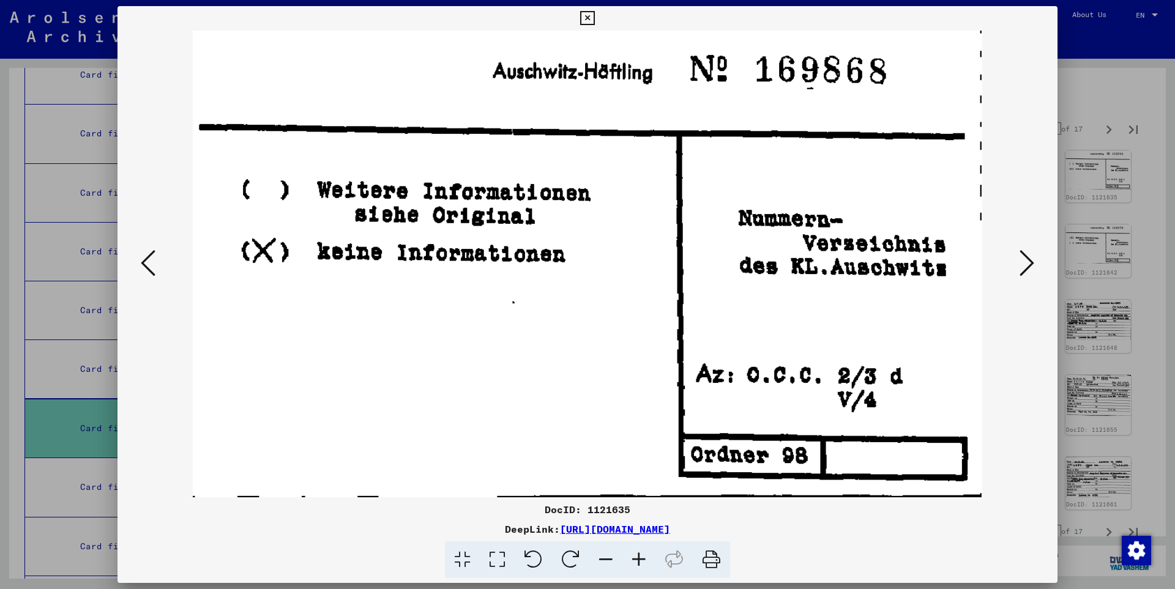
click at [1028, 260] on icon at bounding box center [1026, 262] width 15 height 29
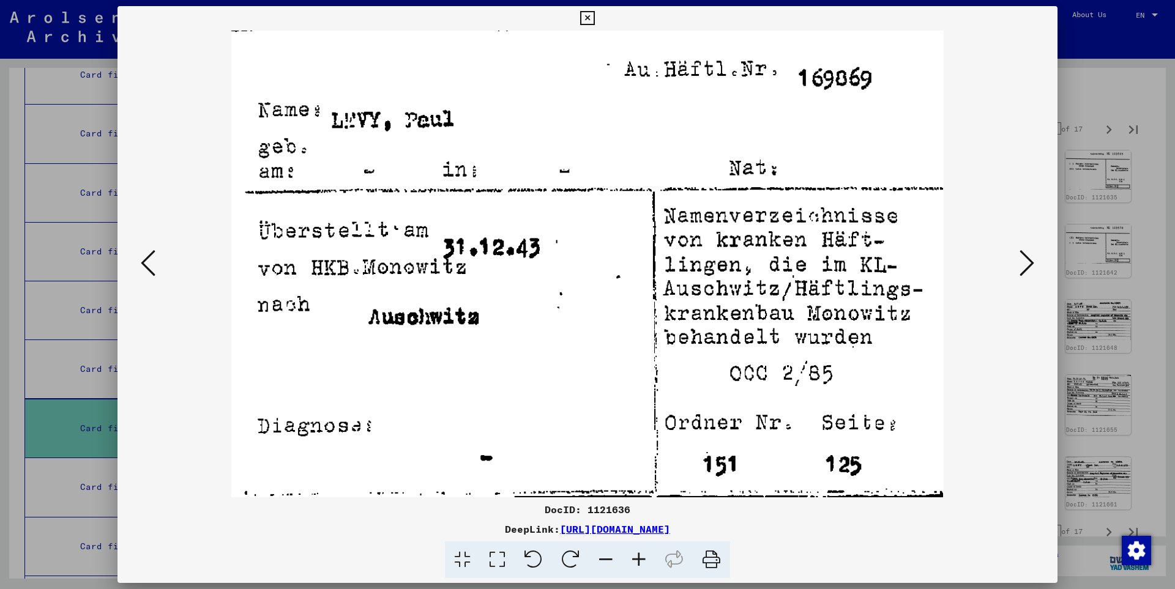
click at [1028, 260] on icon at bounding box center [1026, 262] width 15 height 29
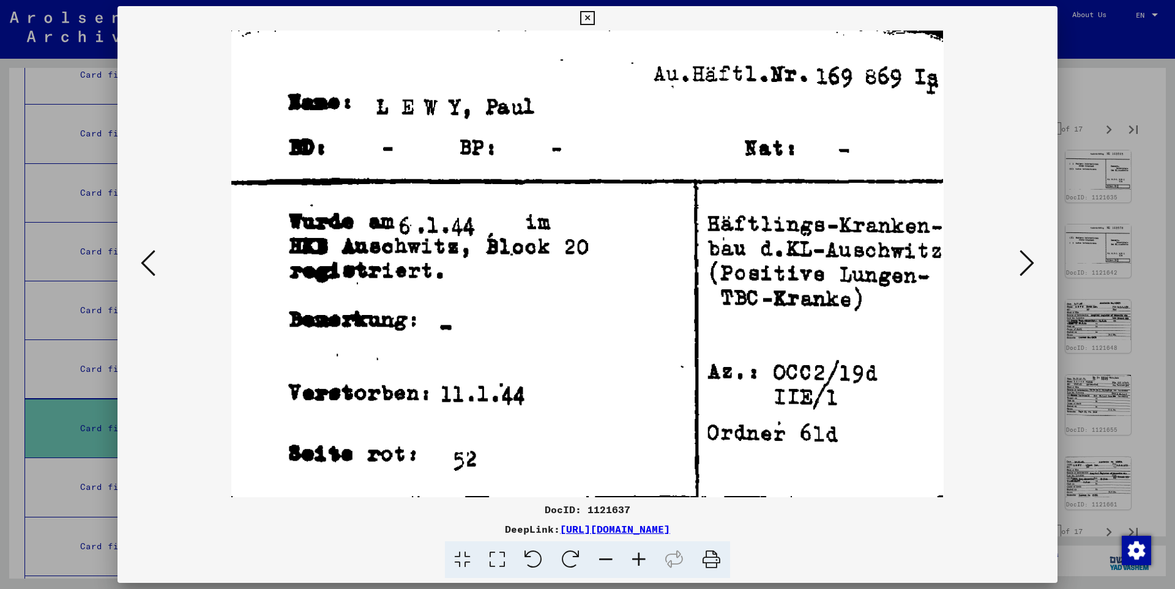
click at [1028, 260] on icon at bounding box center [1026, 262] width 15 height 29
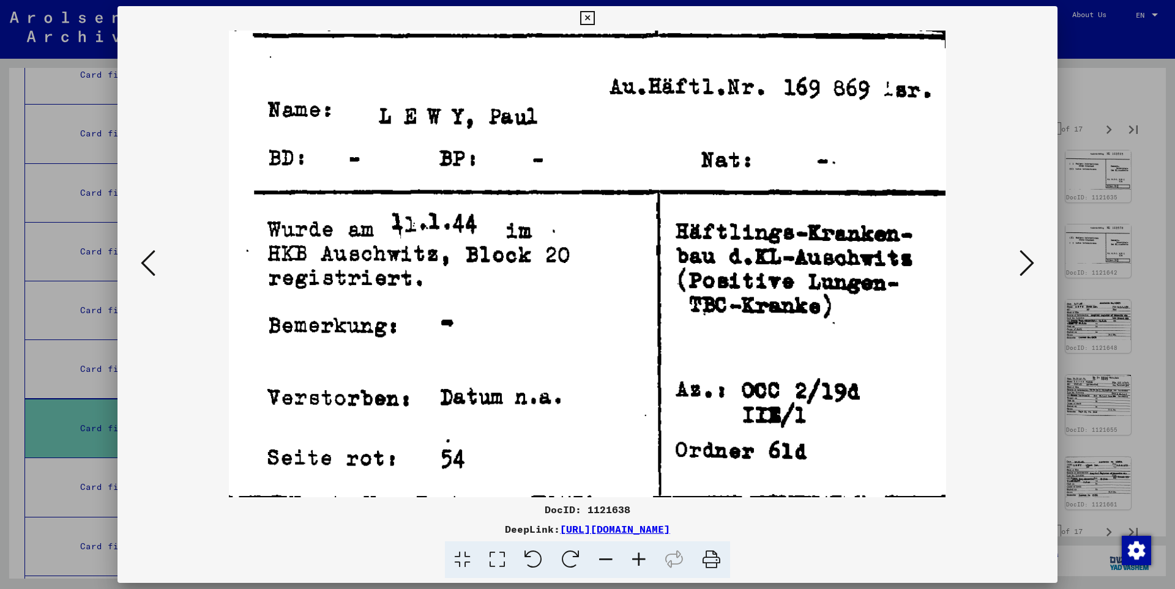
click at [1028, 260] on icon at bounding box center [1026, 262] width 15 height 29
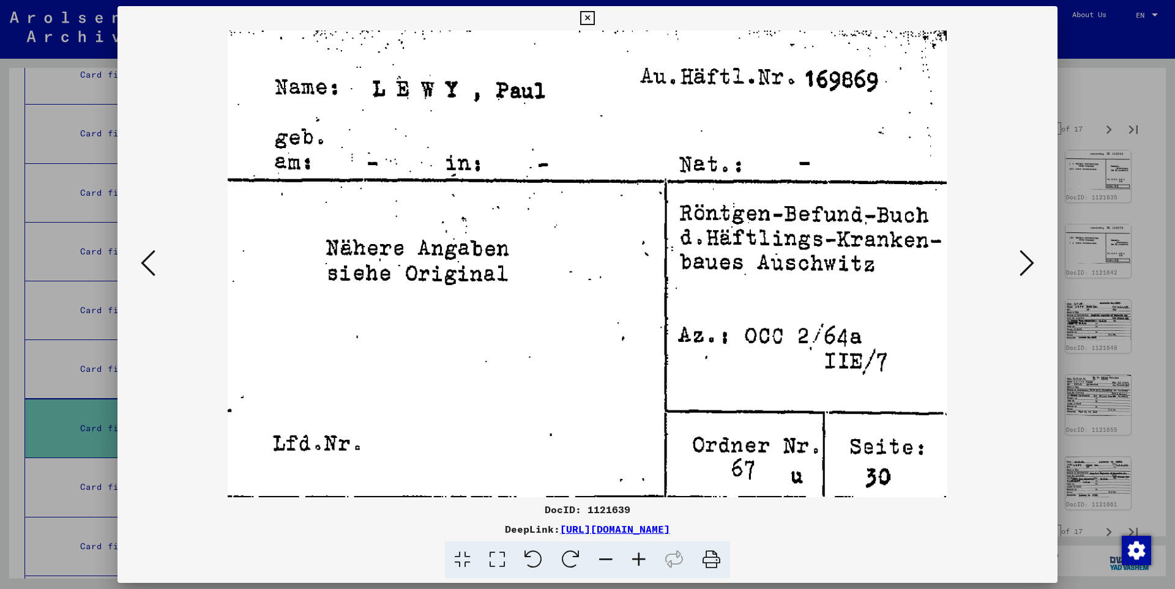
click at [1028, 260] on icon at bounding box center [1026, 262] width 15 height 29
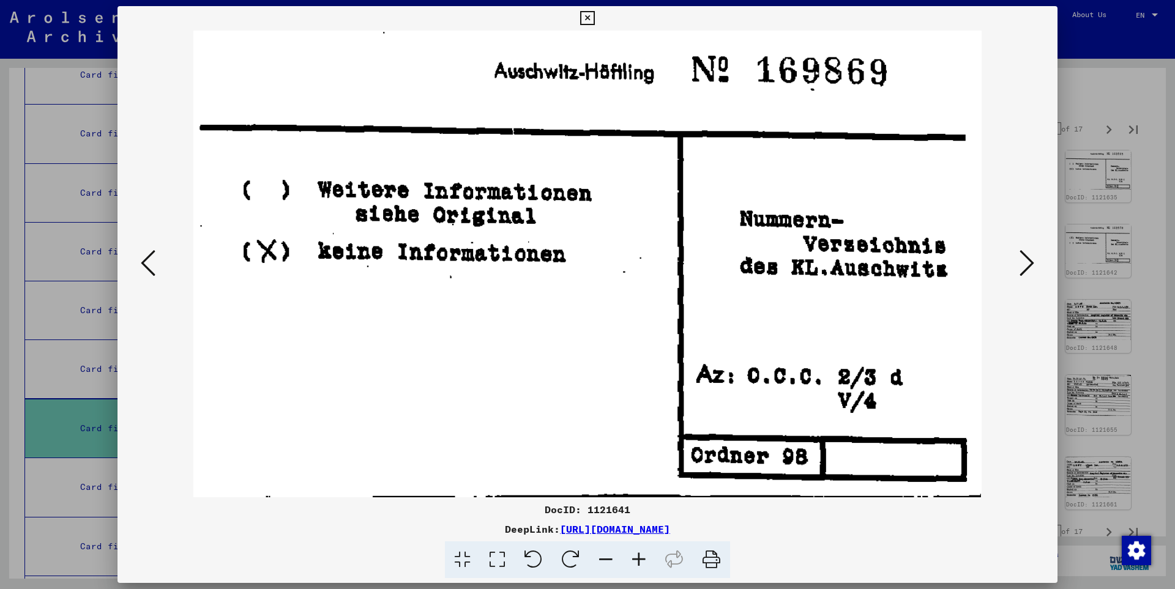
click at [1028, 260] on icon at bounding box center [1026, 262] width 15 height 29
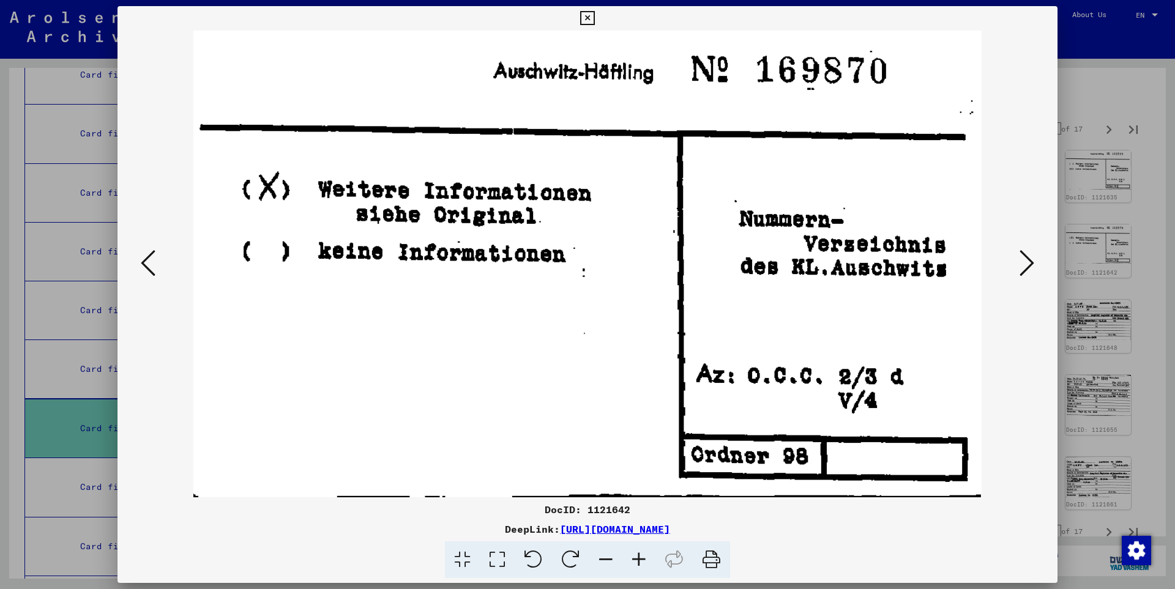
click at [1028, 260] on icon at bounding box center [1026, 262] width 15 height 29
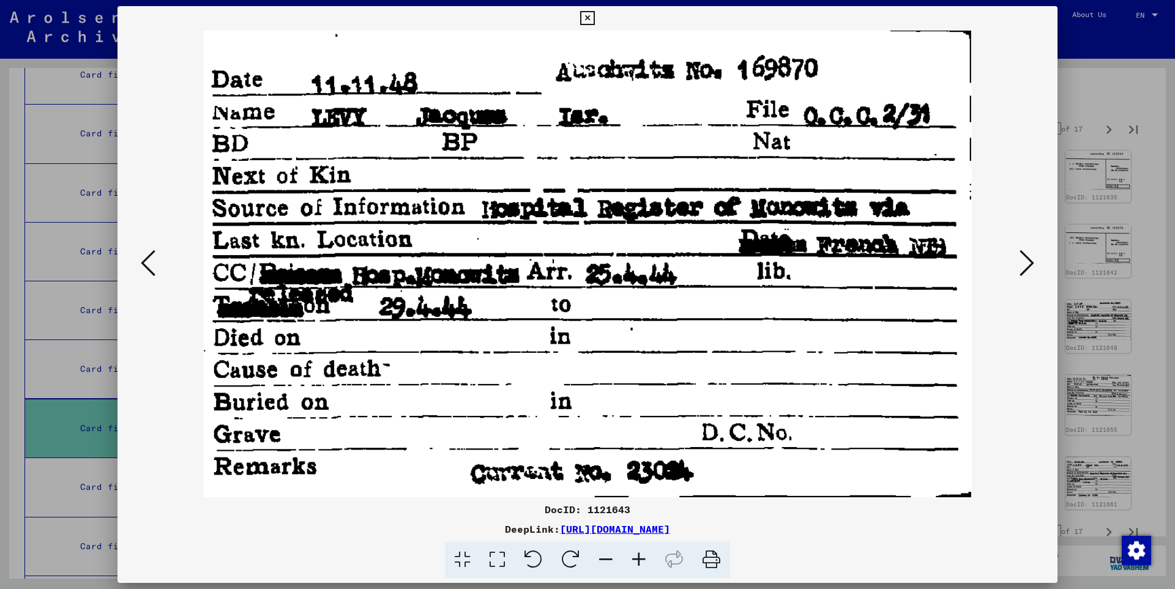
click at [1028, 260] on icon at bounding box center [1026, 262] width 15 height 29
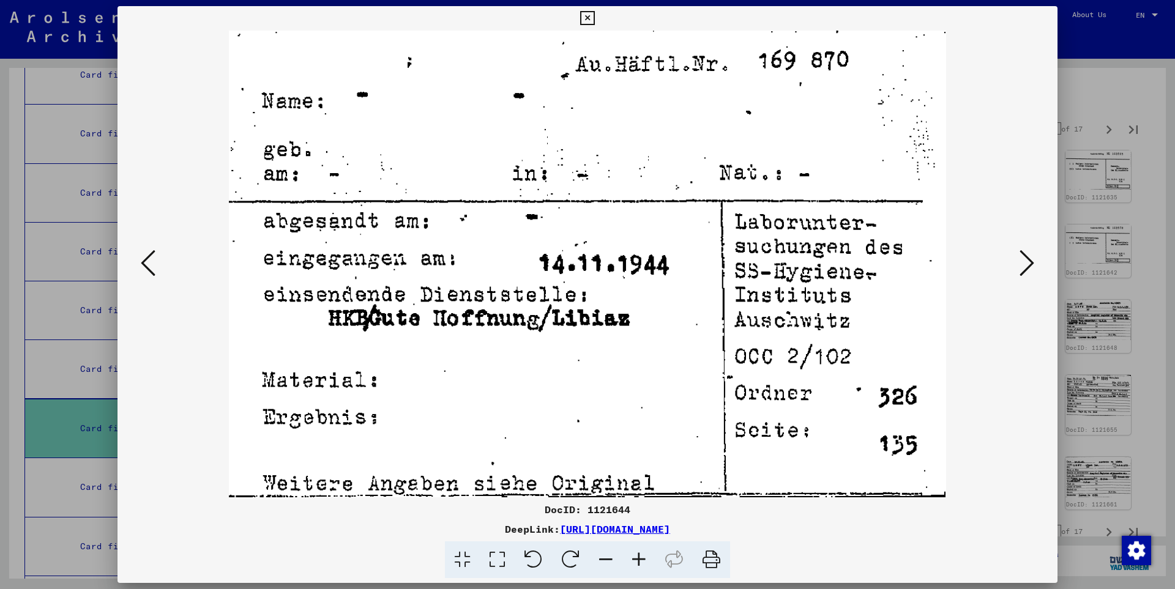
click at [1028, 260] on icon at bounding box center [1026, 262] width 15 height 29
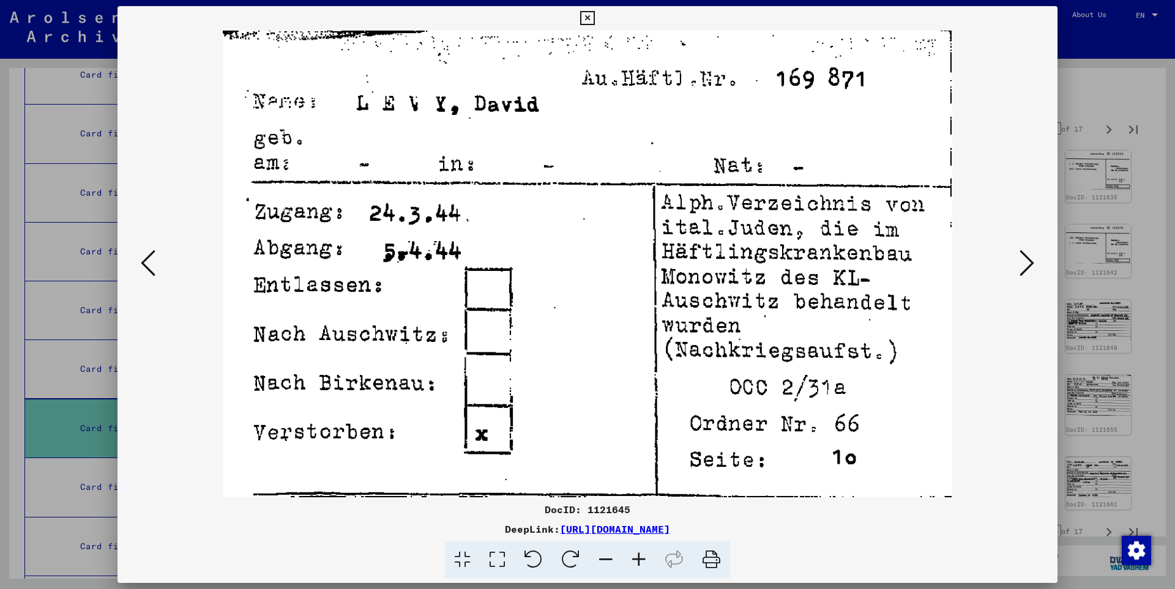
click at [1028, 260] on icon at bounding box center [1026, 262] width 15 height 29
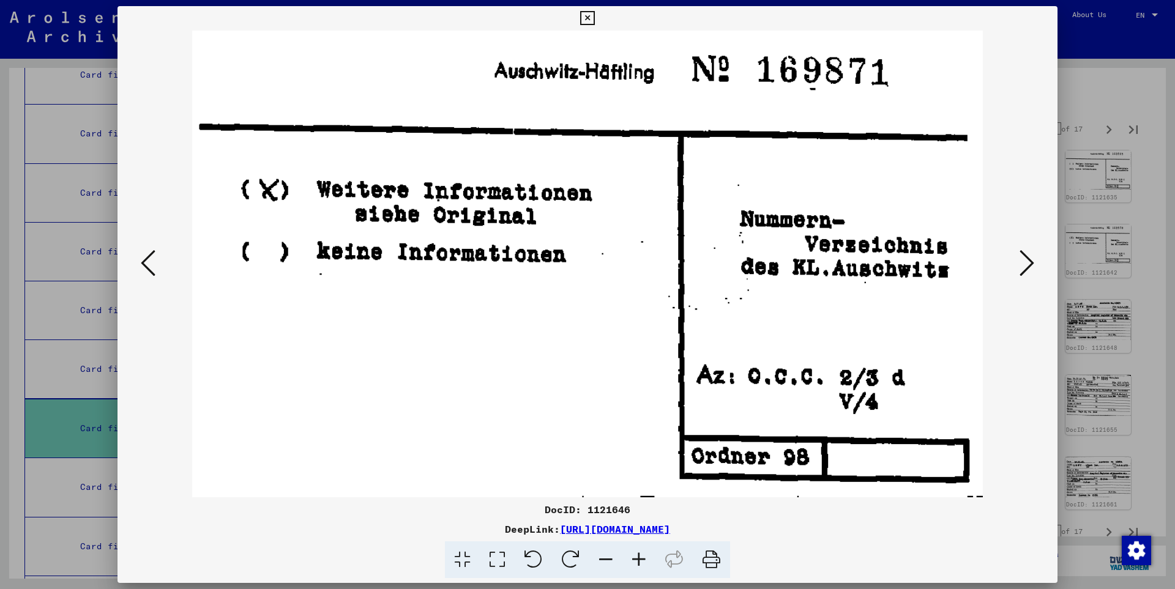
click at [1028, 260] on icon at bounding box center [1026, 262] width 15 height 29
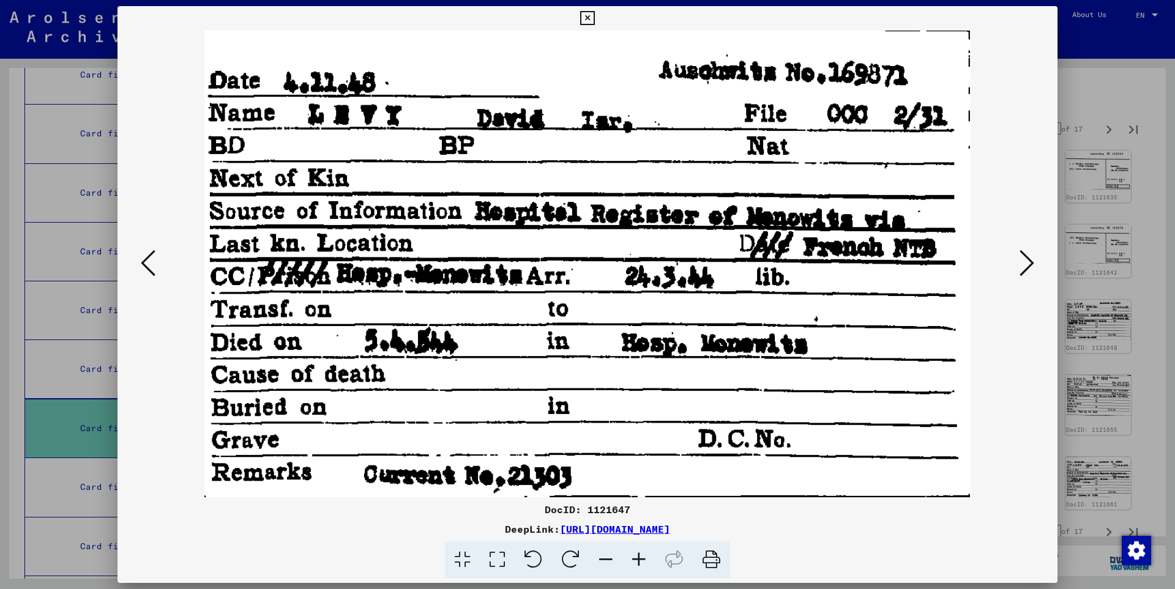
click at [1028, 260] on icon at bounding box center [1026, 262] width 15 height 29
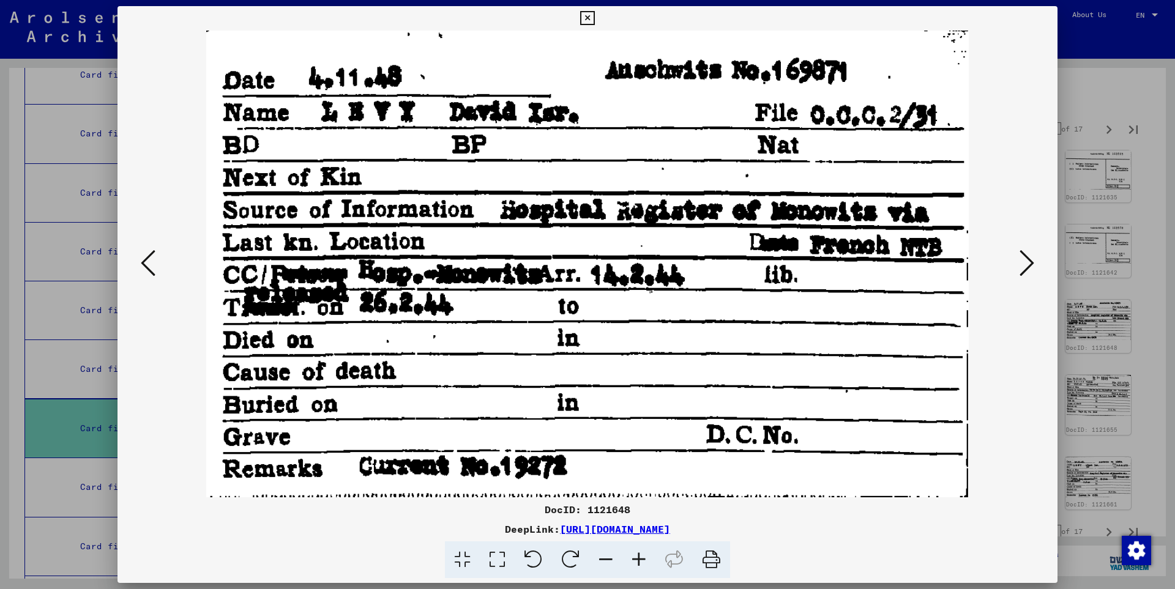
click at [1028, 260] on icon at bounding box center [1026, 262] width 15 height 29
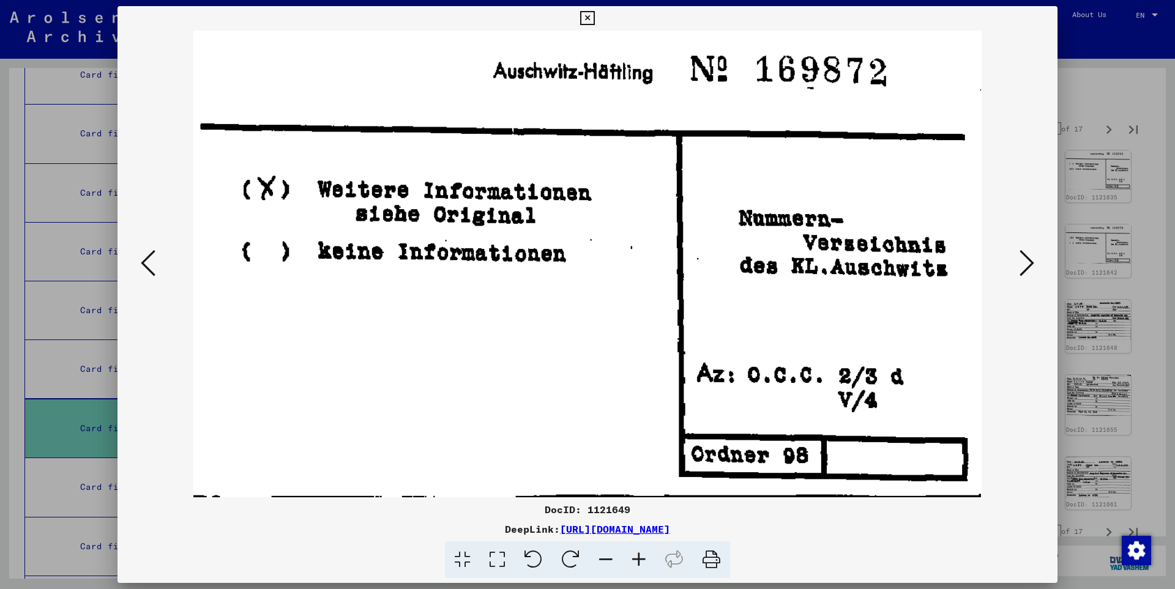
click at [1028, 260] on icon at bounding box center [1026, 262] width 15 height 29
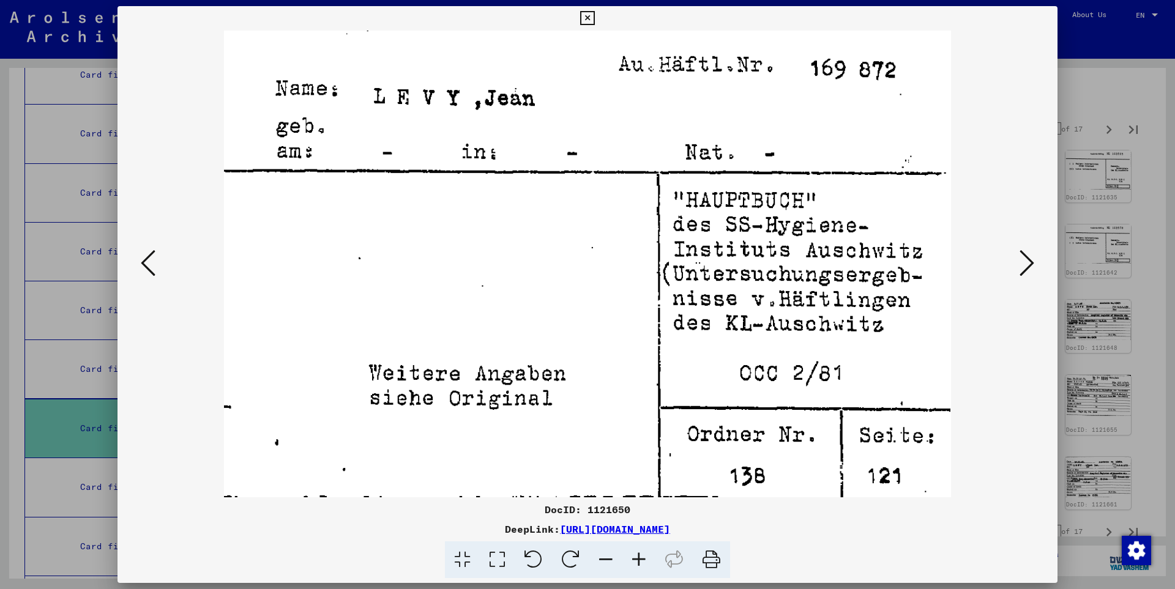
click at [1028, 260] on icon at bounding box center [1026, 262] width 15 height 29
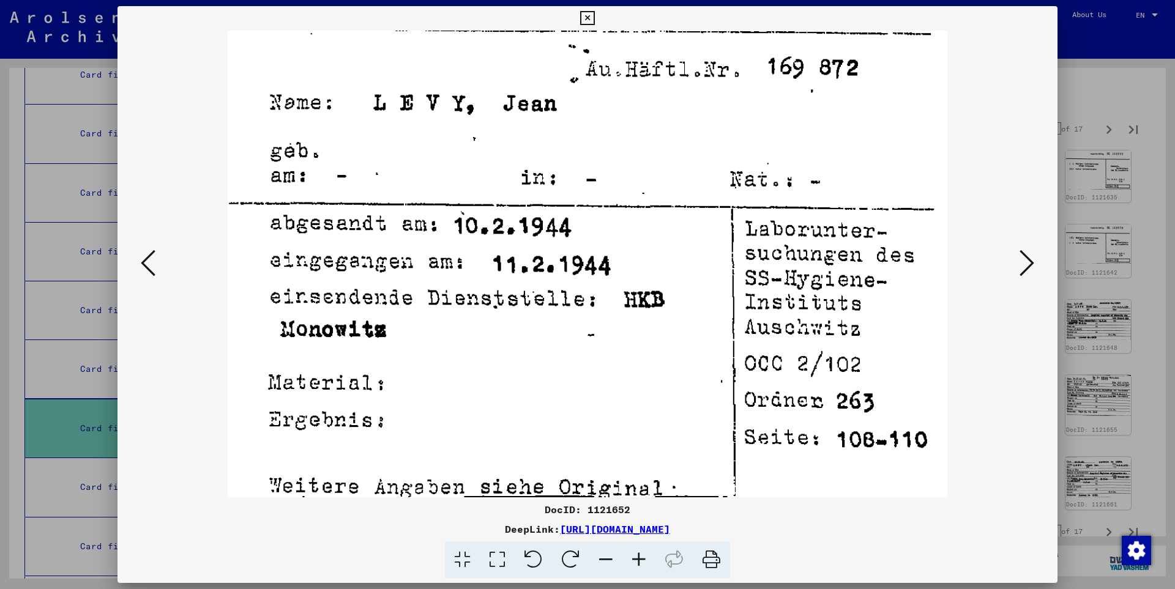
click at [1028, 260] on icon at bounding box center [1026, 262] width 15 height 29
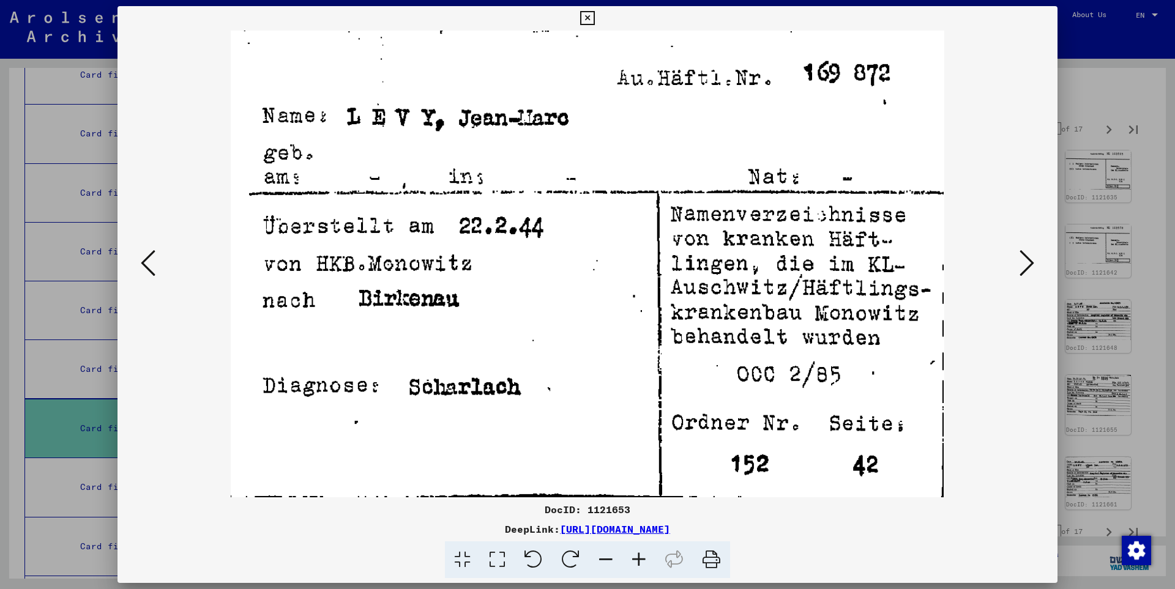
click at [1028, 260] on icon at bounding box center [1026, 262] width 15 height 29
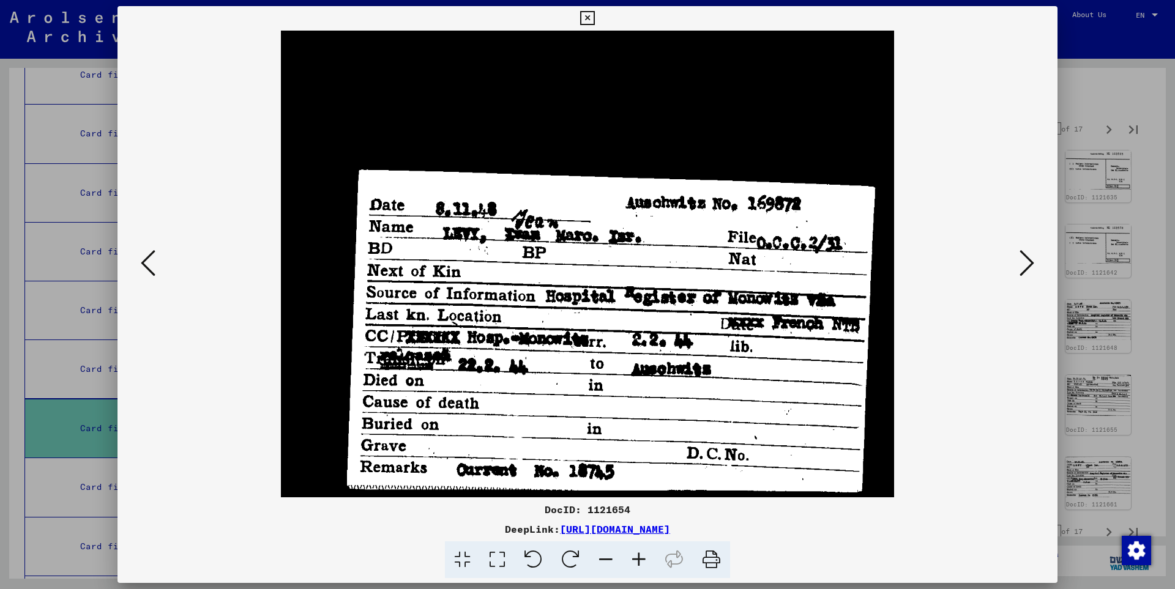
click at [1028, 260] on icon at bounding box center [1026, 262] width 15 height 29
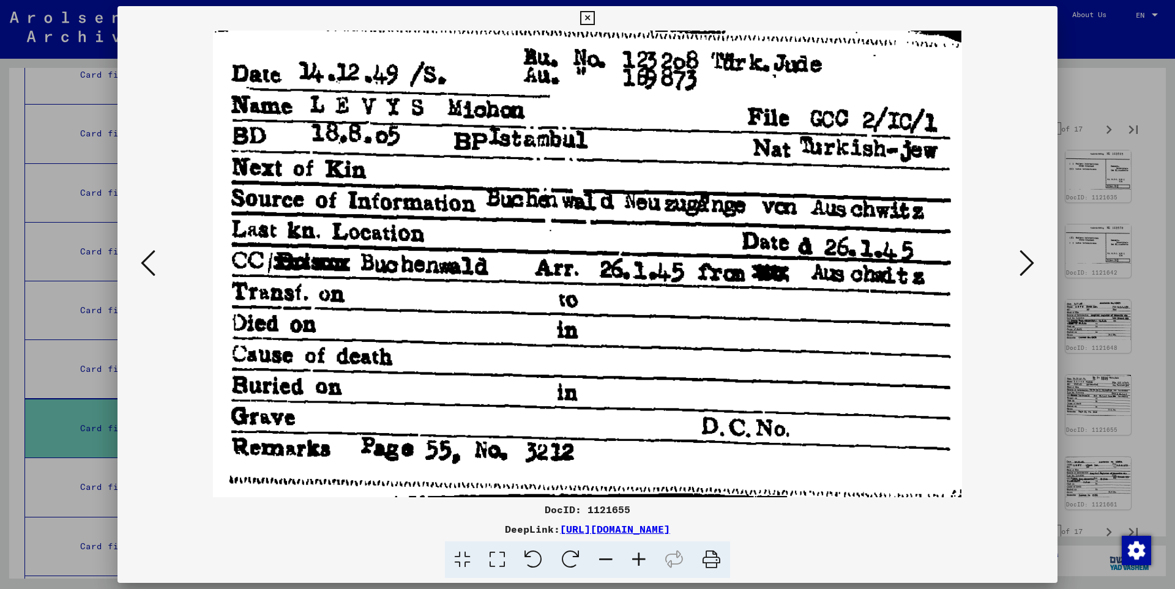
click at [1028, 260] on icon at bounding box center [1026, 262] width 15 height 29
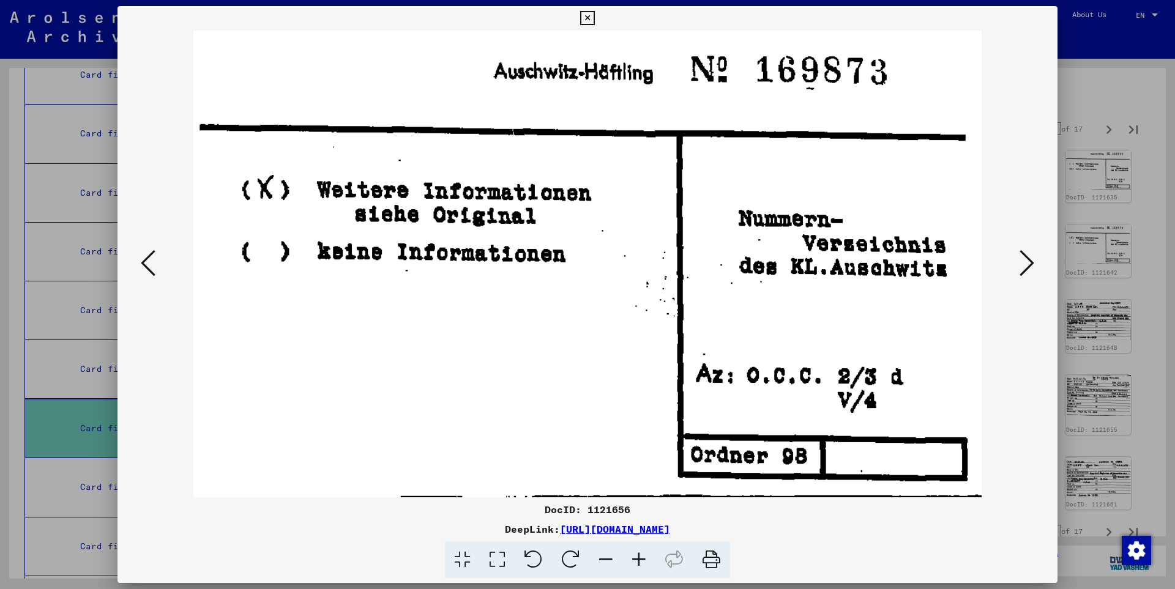
click at [1028, 260] on icon at bounding box center [1026, 262] width 15 height 29
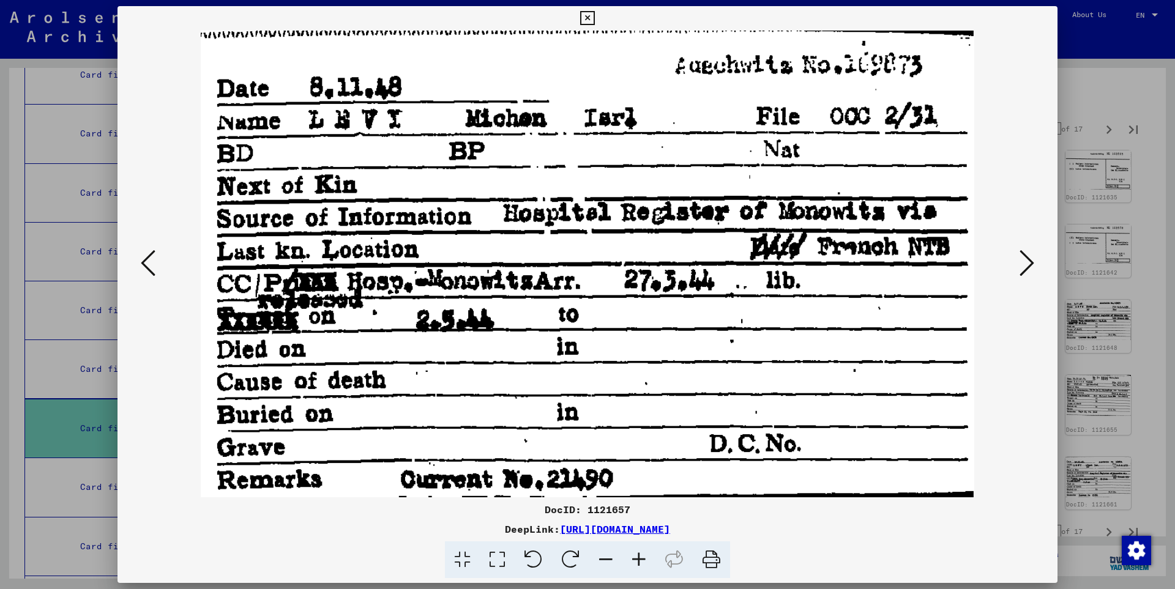
click at [1028, 260] on icon at bounding box center [1026, 262] width 15 height 29
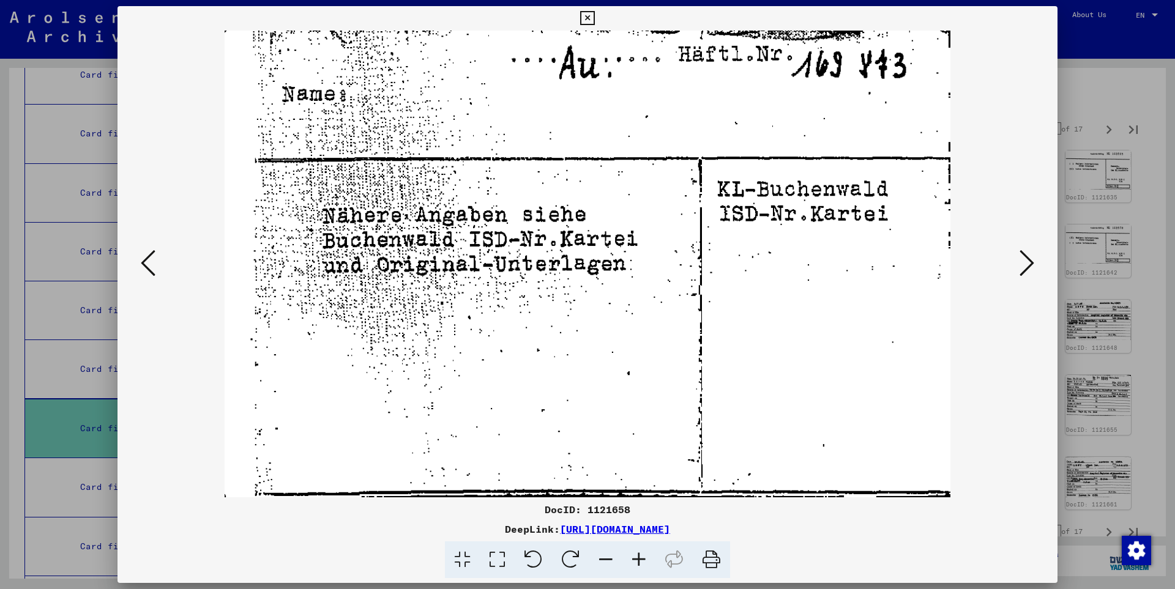
click at [1028, 260] on icon at bounding box center [1026, 262] width 15 height 29
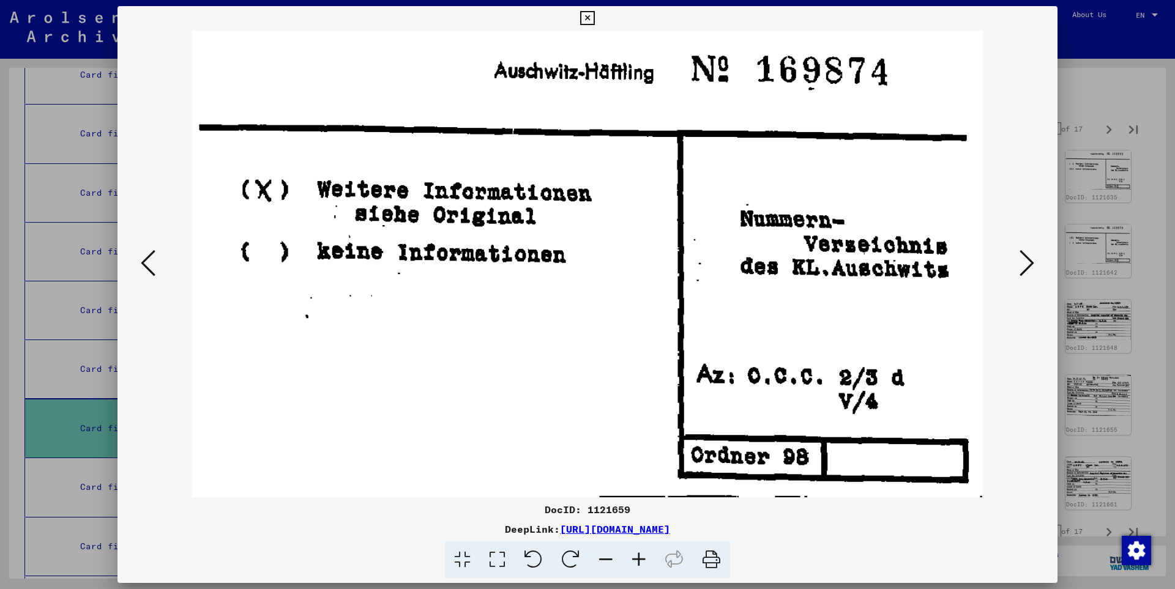
click at [1028, 260] on icon at bounding box center [1026, 262] width 15 height 29
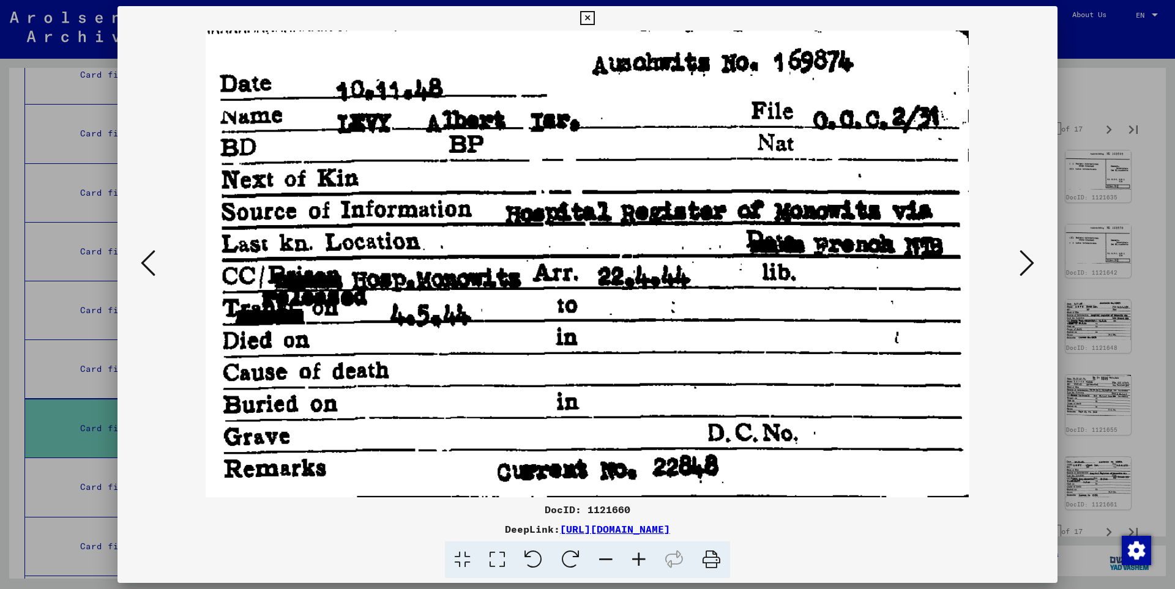
click at [1028, 260] on icon at bounding box center [1026, 262] width 15 height 29
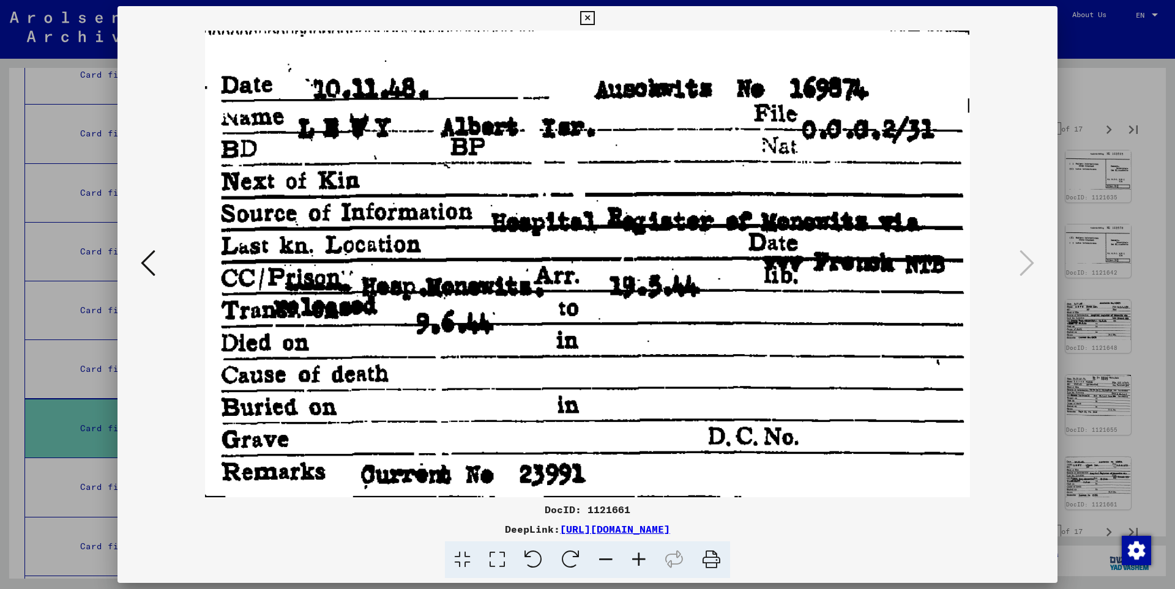
click at [594, 18] on icon at bounding box center [587, 18] width 14 height 15
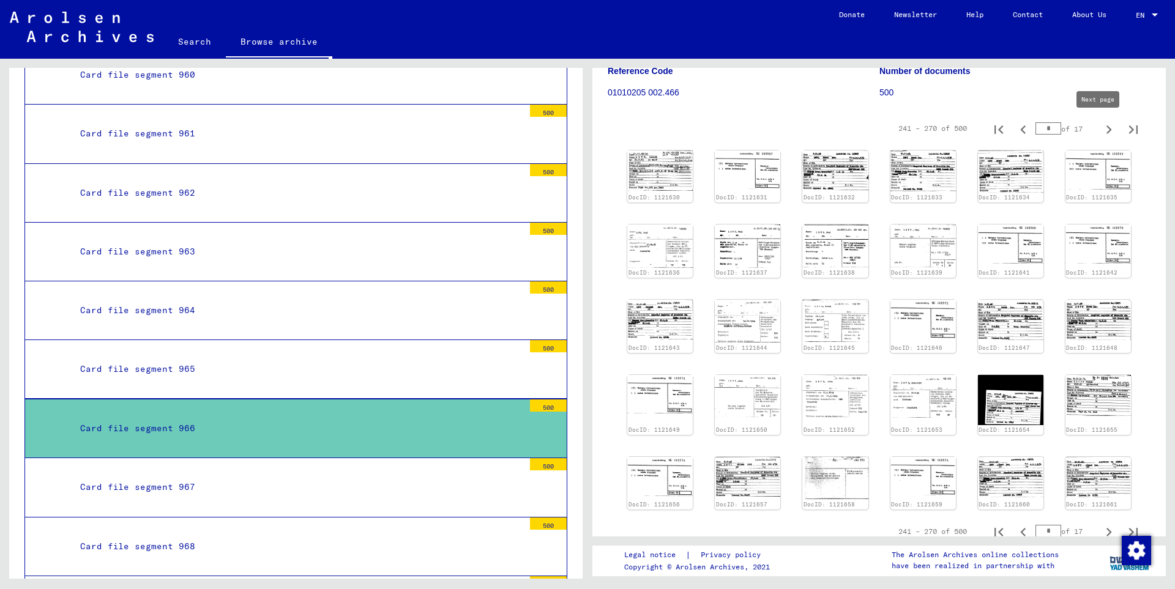
click at [1100, 128] on icon "Next page" at bounding box center [1108, 129] width 17 height 17
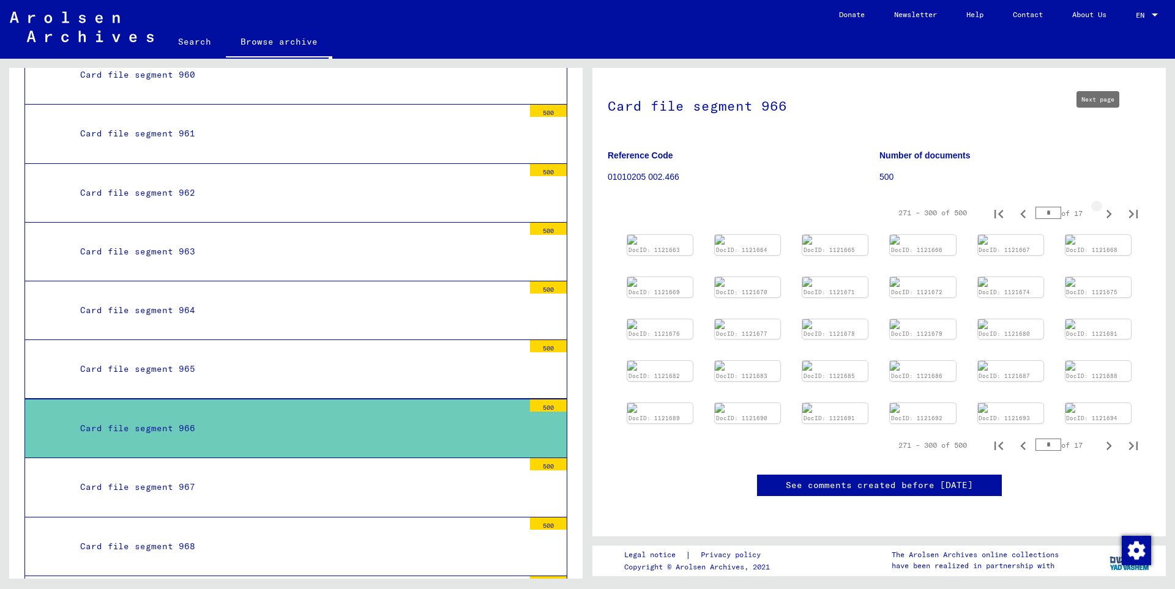
type input "**"
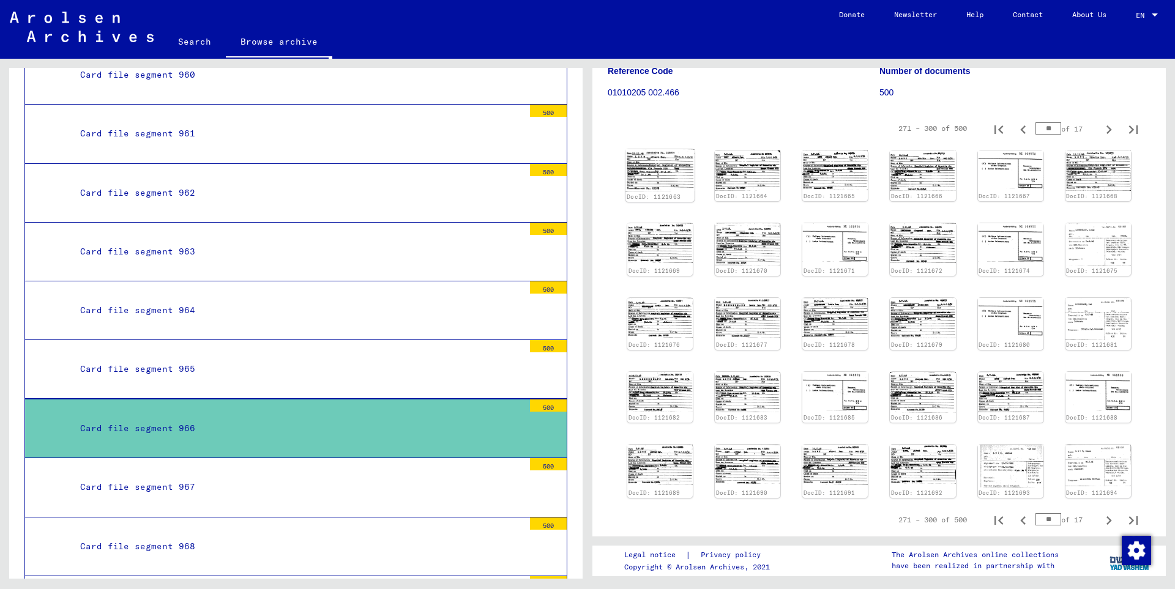
click at [659, 166] on img at bounding box center [659, 170] width 69 height 42
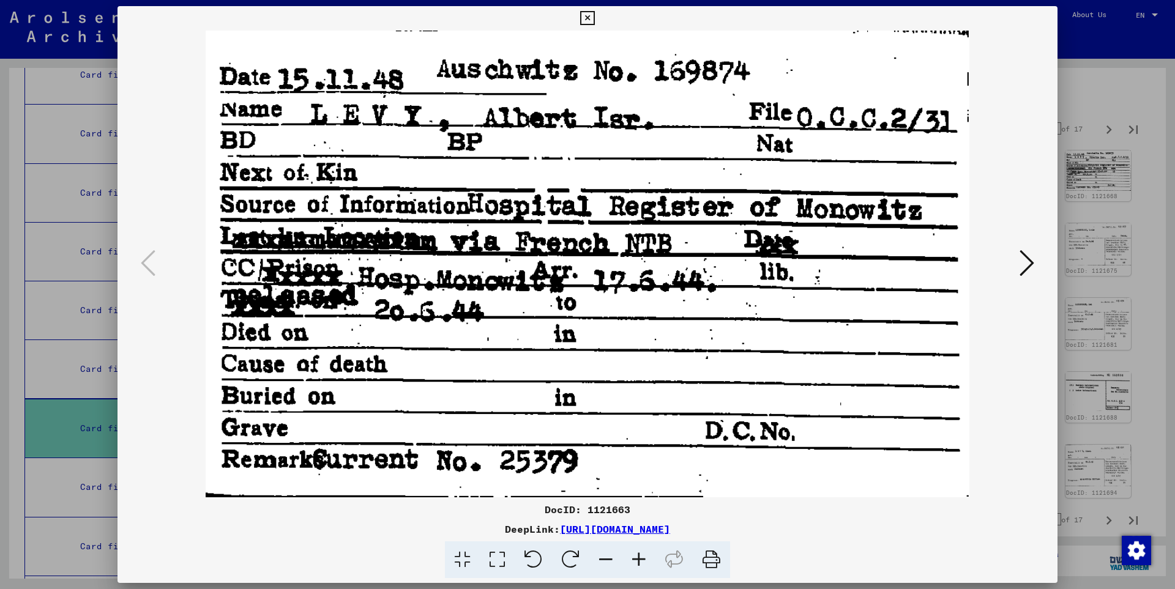
click at [1030, 260] on icon at bounding box center [1026, 262] width 15 height 29
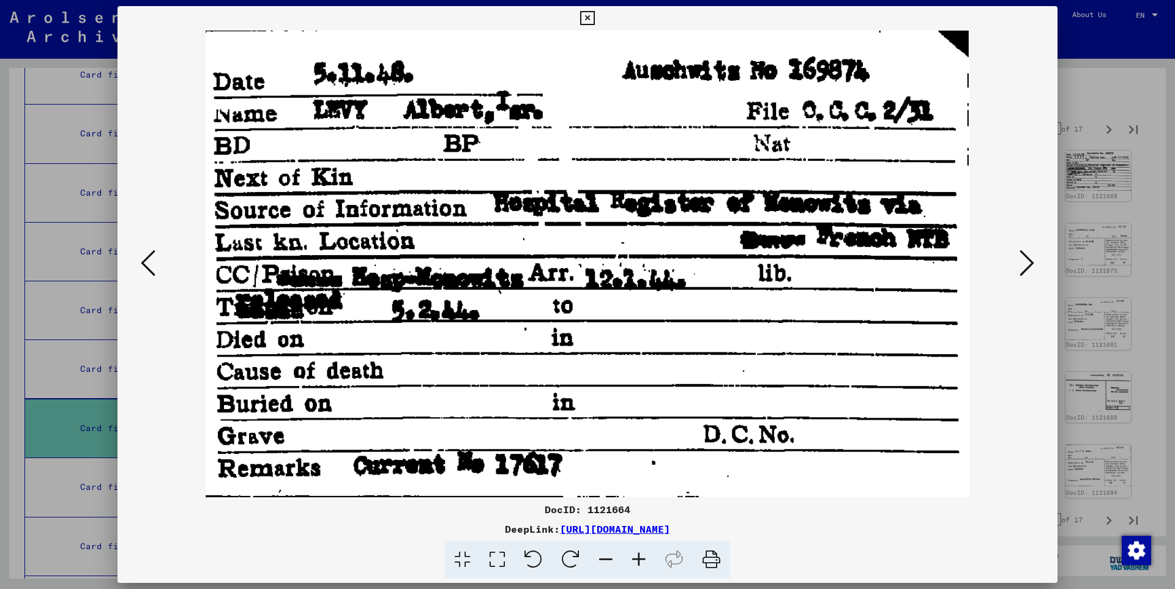
click at [1030, 260] on icon at bounding box center [1026, 262] width 15 height 29
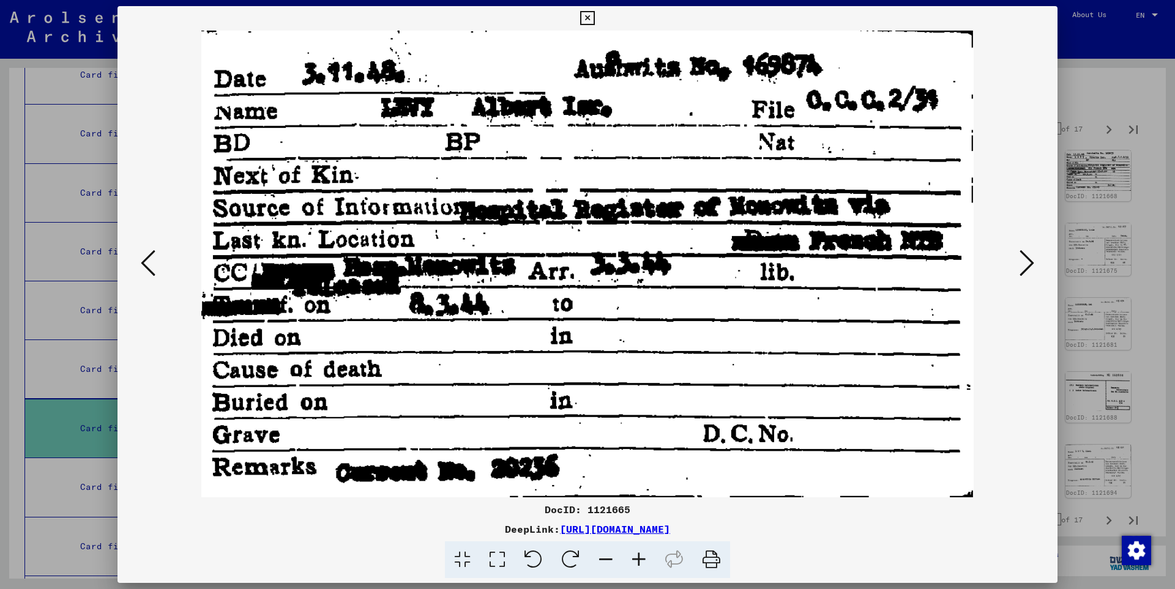
click at [1030, 260] on icon at bounding box center [1026, 262] width 15 height 29
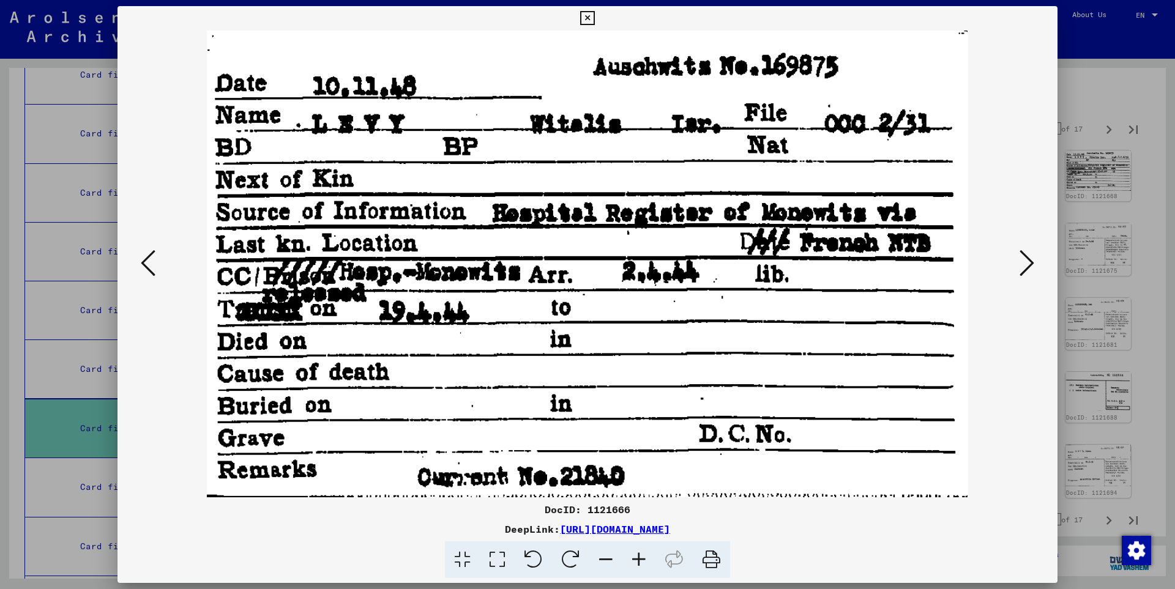
click at [1030, 260] on icon at bounding box center [1026, 262] width 15 height 29
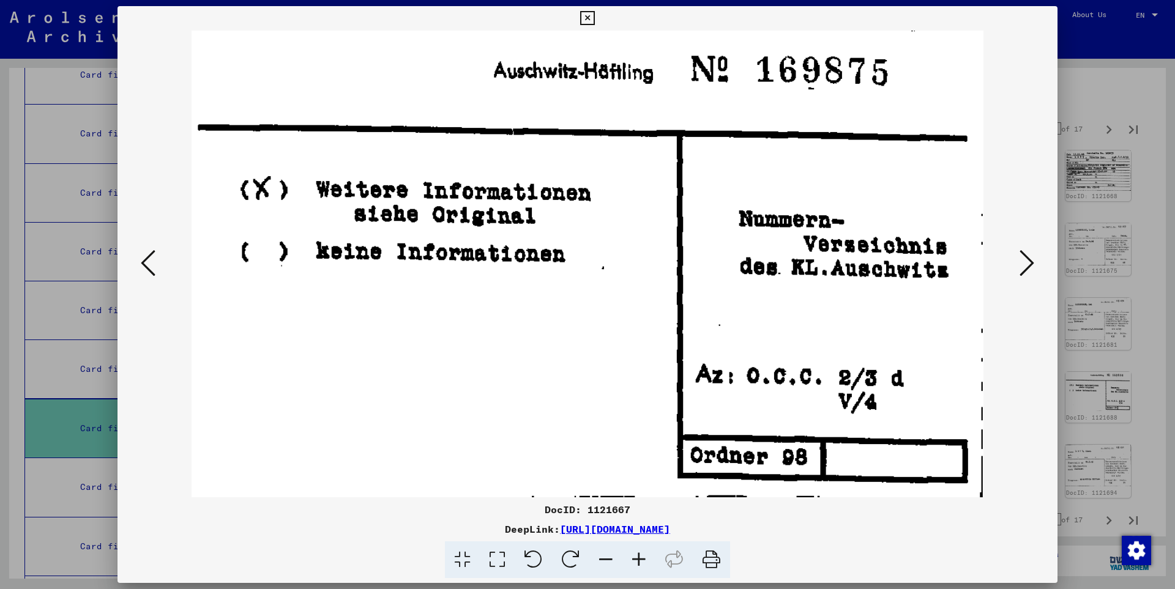
click at [1030, 260] on icon at bounding box center [1026, 262] width 15 height 29
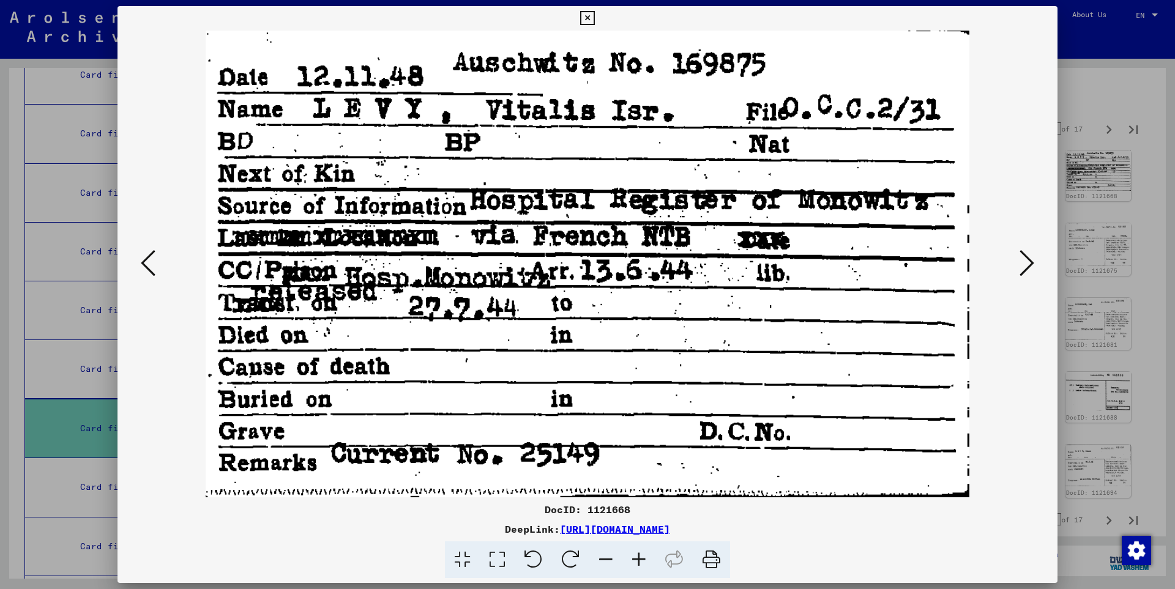
click at [1030, 260] on icon at bounding box center [1026, 262] width 15 height 29
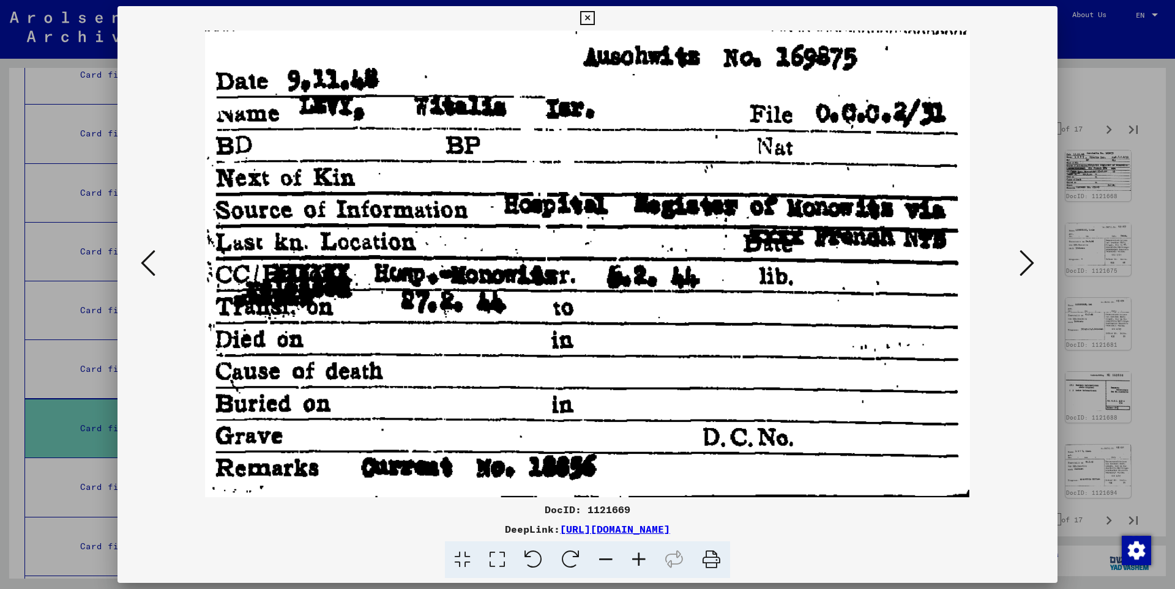
click at [1030, 260] on icon at bounding box center [1026, 262] width 15 height 29
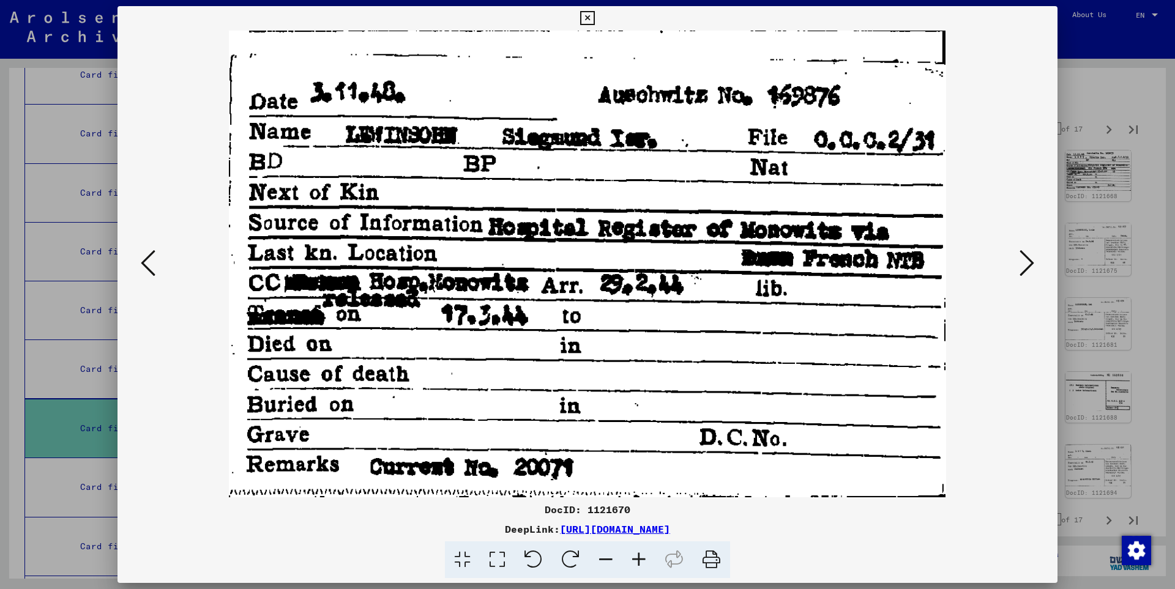
click at [1030, 260] on icon at bounding box center [1026, 262] width 15 height 29
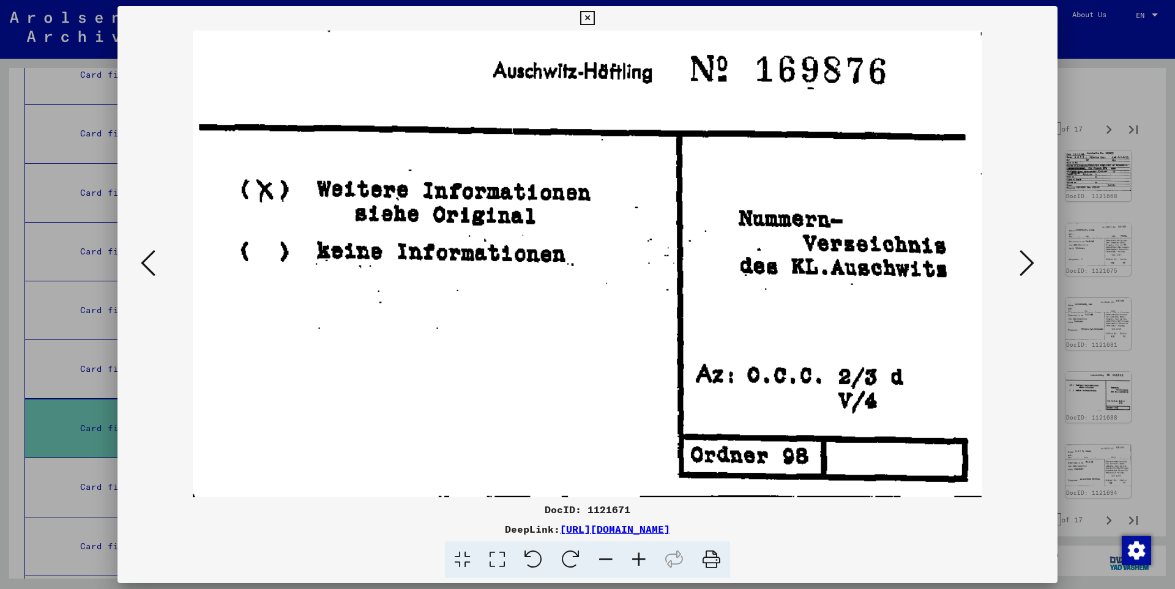
click at [1030, 260] on icon at bounding box center [1026, 262] width 15 height 29
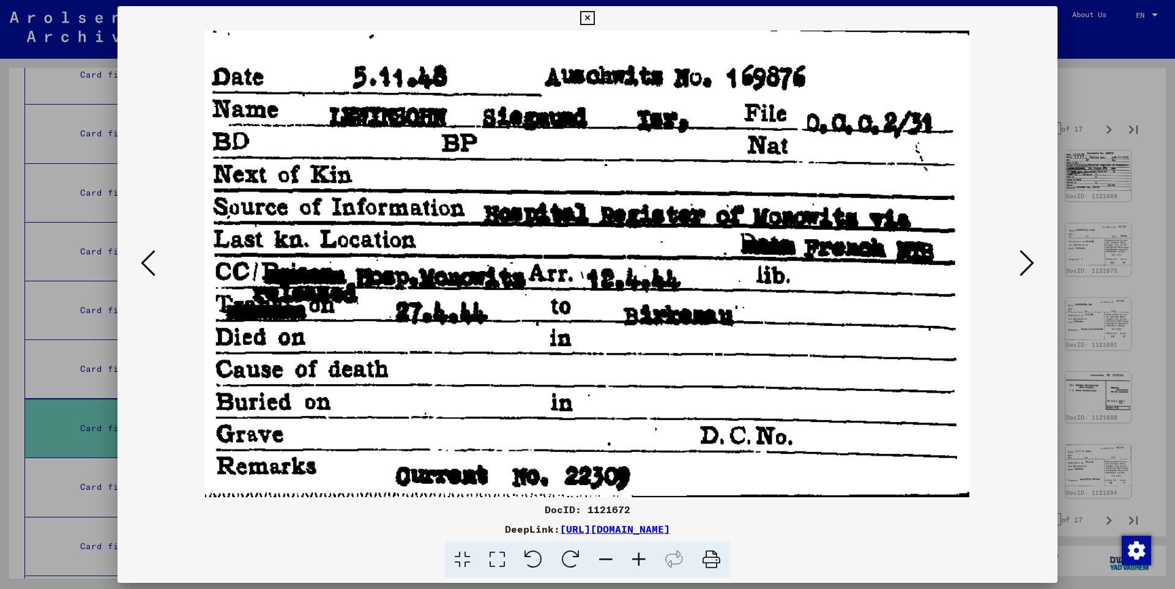
click at [1030, 260] on icon at bounding box center [1026, 262] width 15 height 29
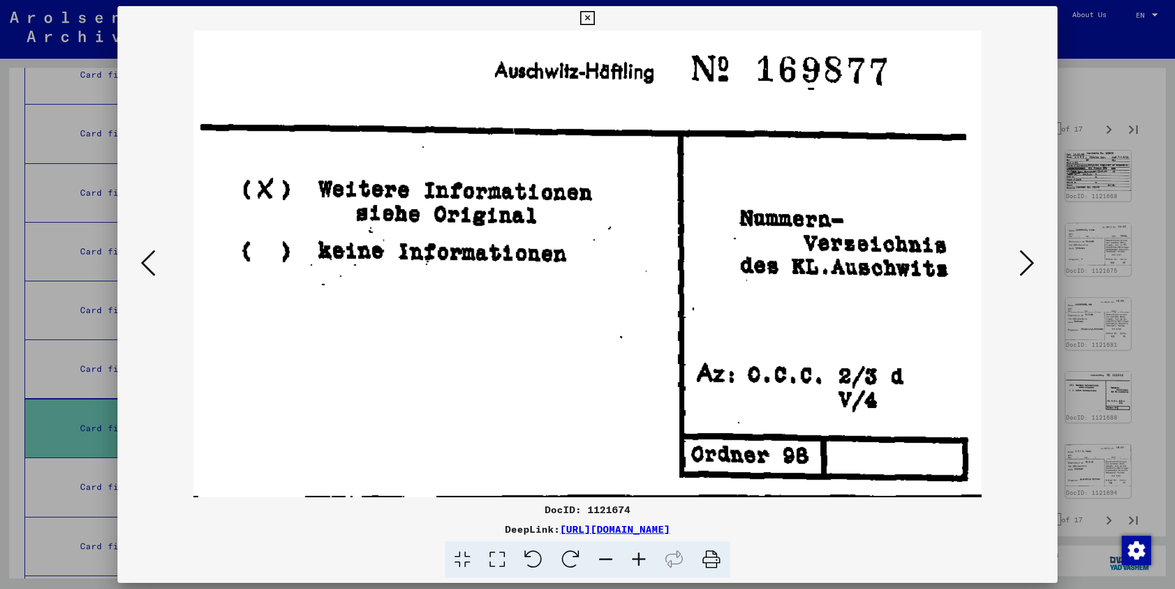
click at [1030, 260] on icon at bounding box center [1026, 262] width 15 height 29
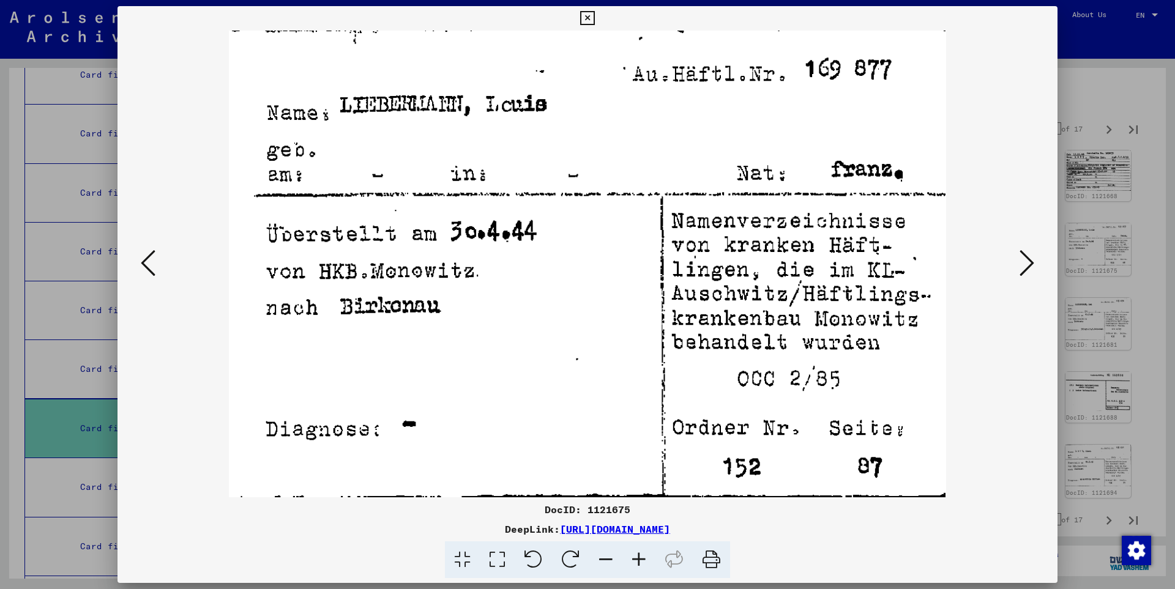
click at [1030, 260] on icon at bounding box center [1026, 262] width 15 height 29
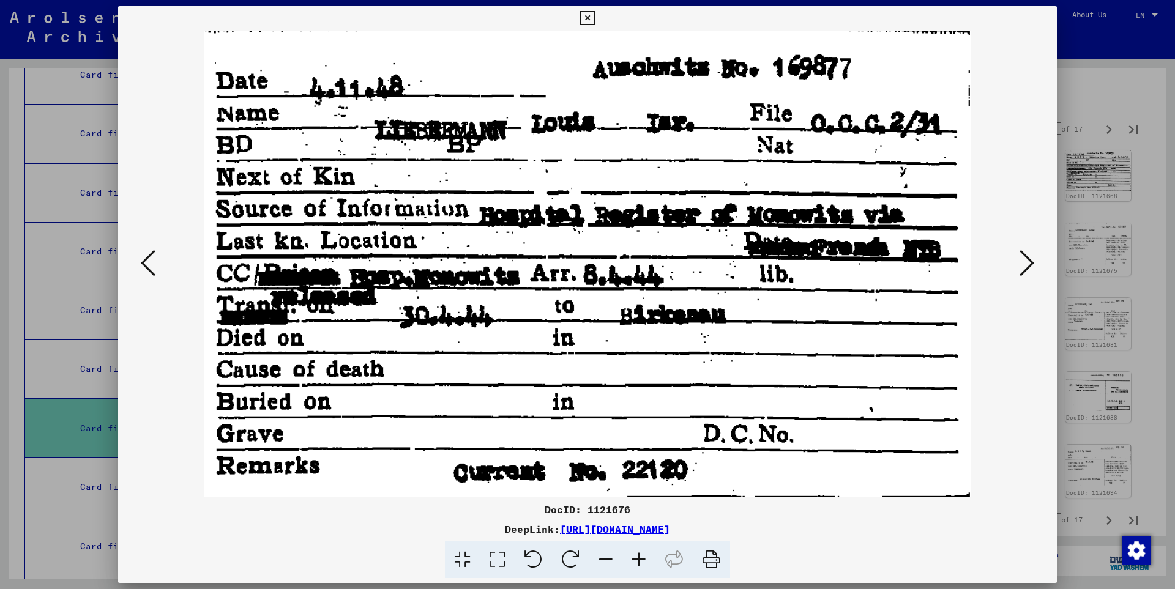
click at [1030, 260] on icon at bounding box center [1026, 262] width 15 height 29
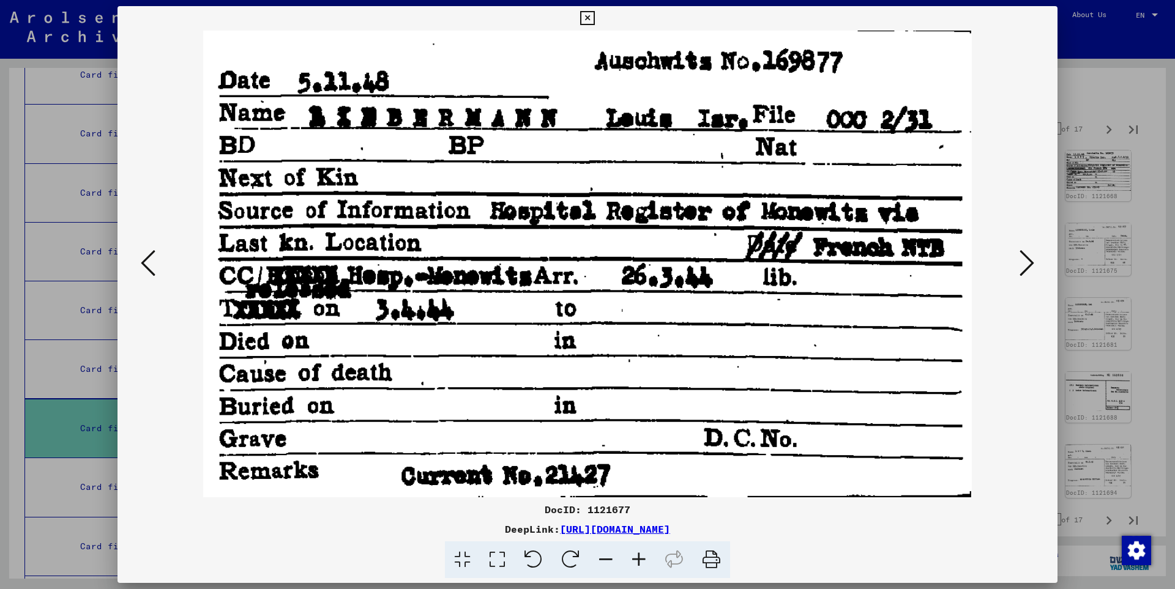
click at [1030, 260] on icon at bounding box center [1026, 262] width 15 height 29
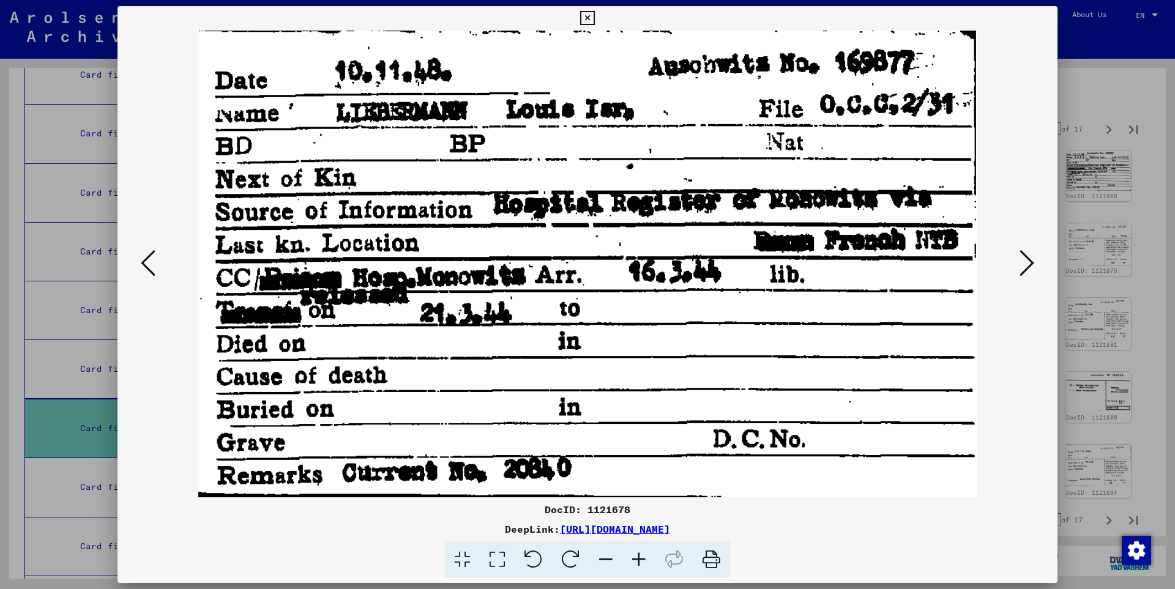
click at [1030, 260] on icon at bounding box center [1026, 262] width 15 height 29
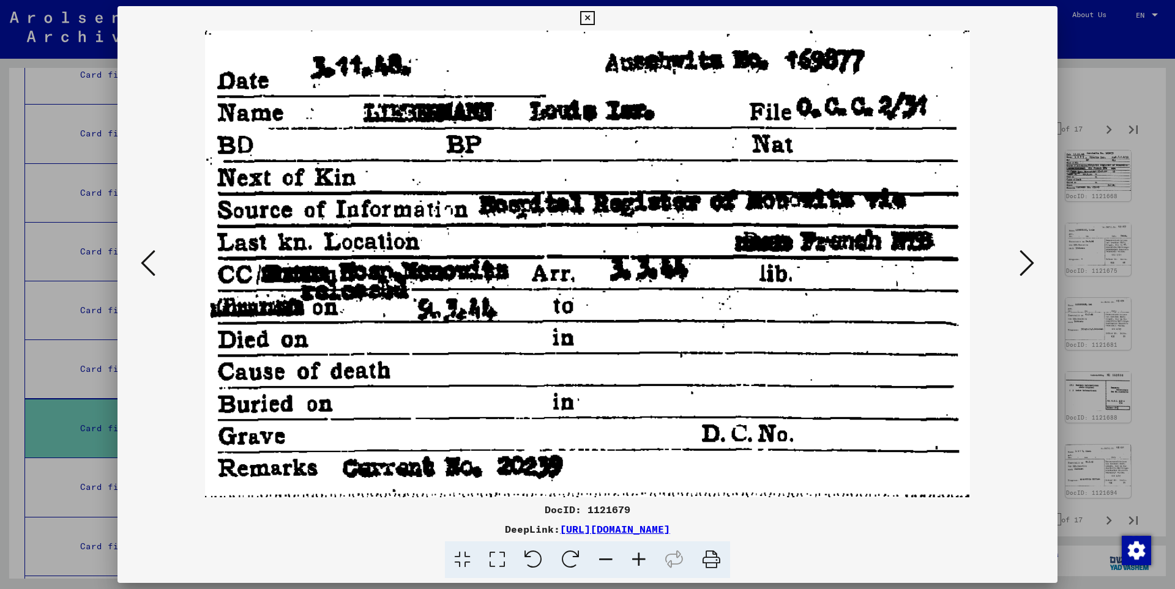
click at [1030, 260] on icon at bounding box center [1026, 262] width 15 height 29
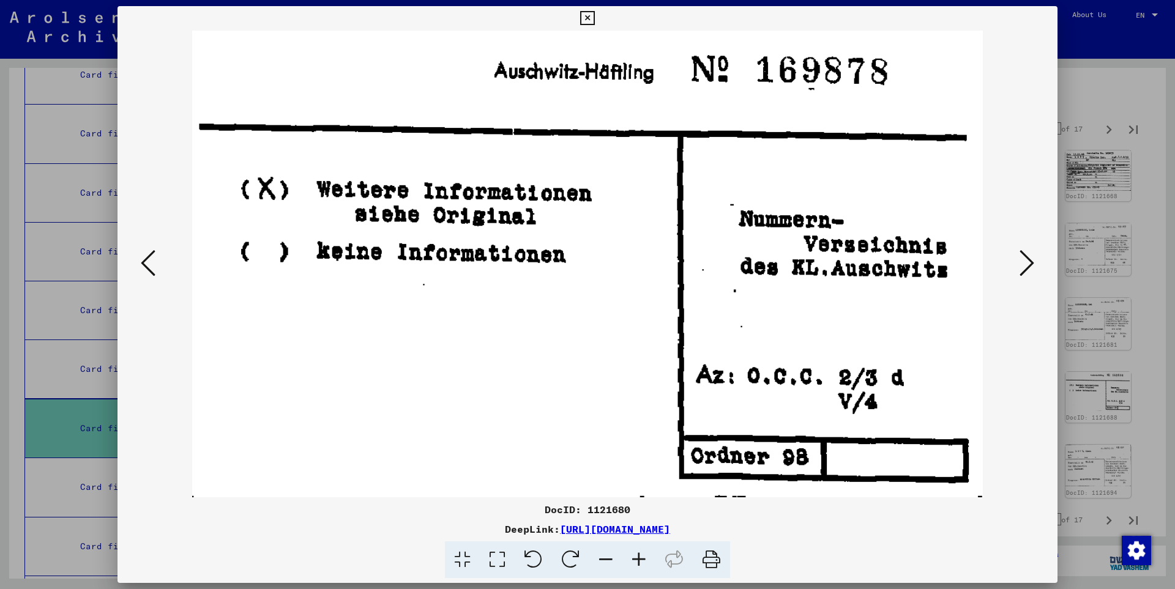
click at [1030, 260] on icon at bounding box center [1026, 262] width 15 height 29
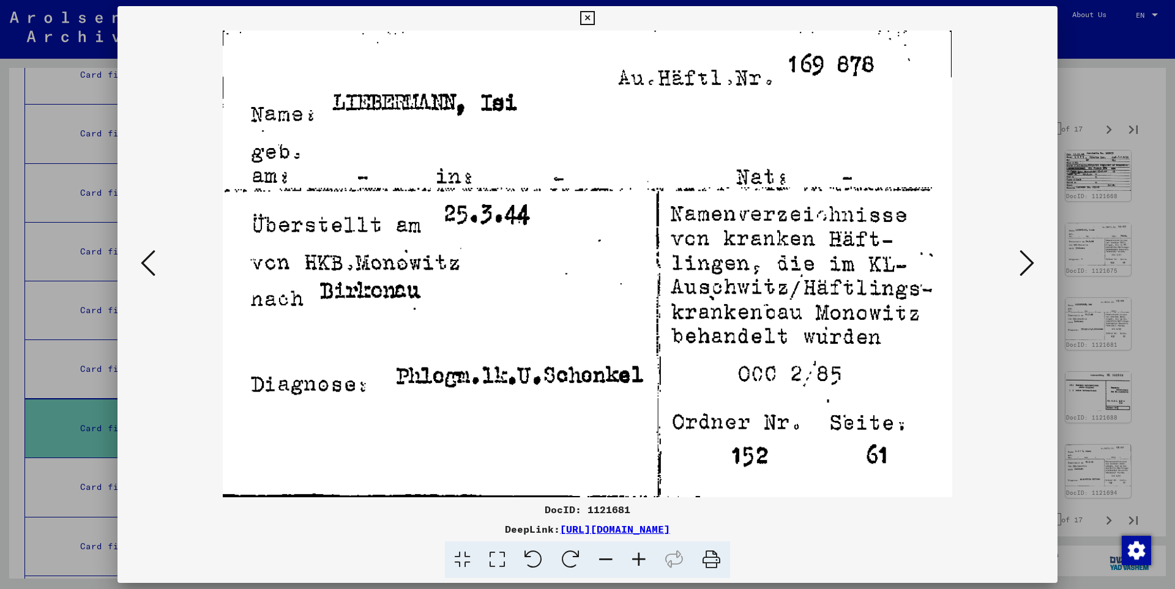
click at [1030, 260] on icon at bounding box center [1026, 262] width 15 height 29
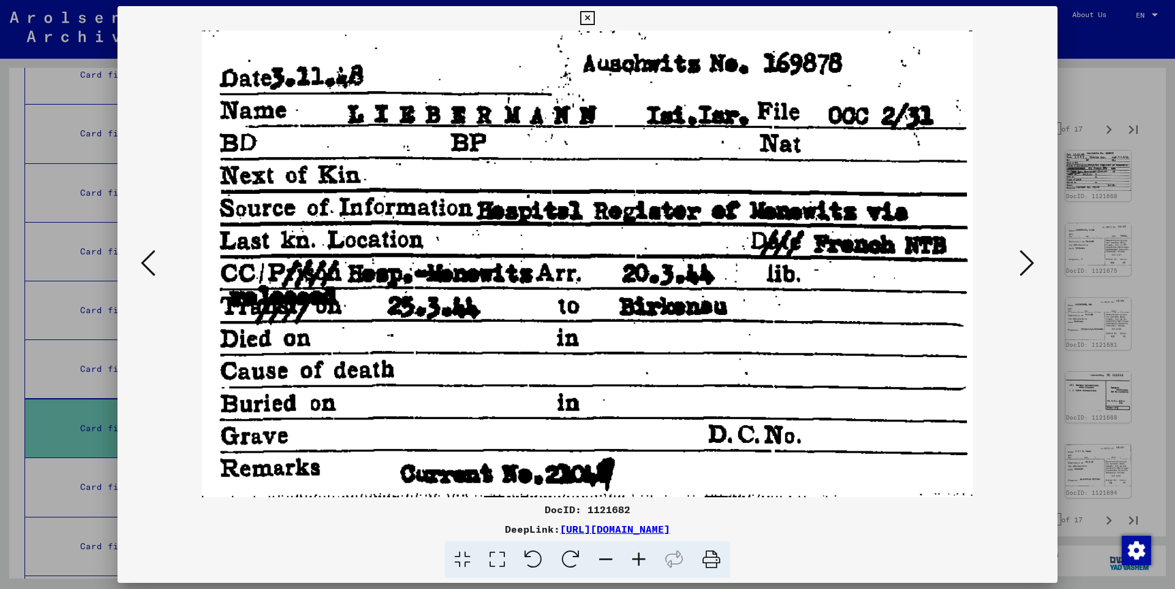
click at [1030, 260] on icon at bounding box center [1026, 262] width 15 height 29
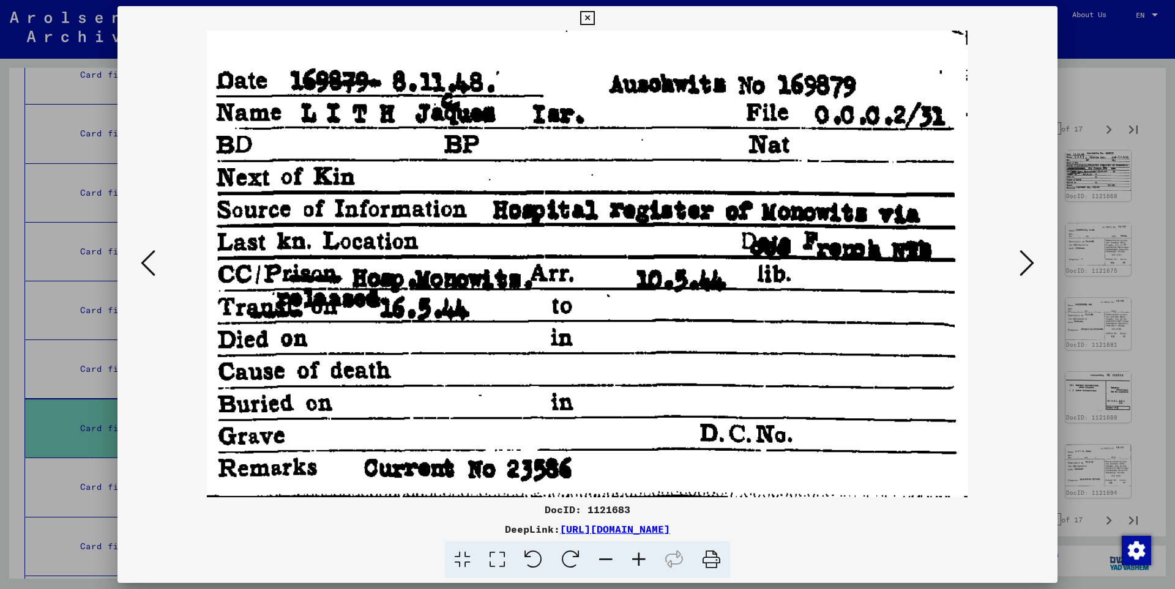
click at [1030, 260] on icon at bounding box center [1026, 262] width 15 height 29
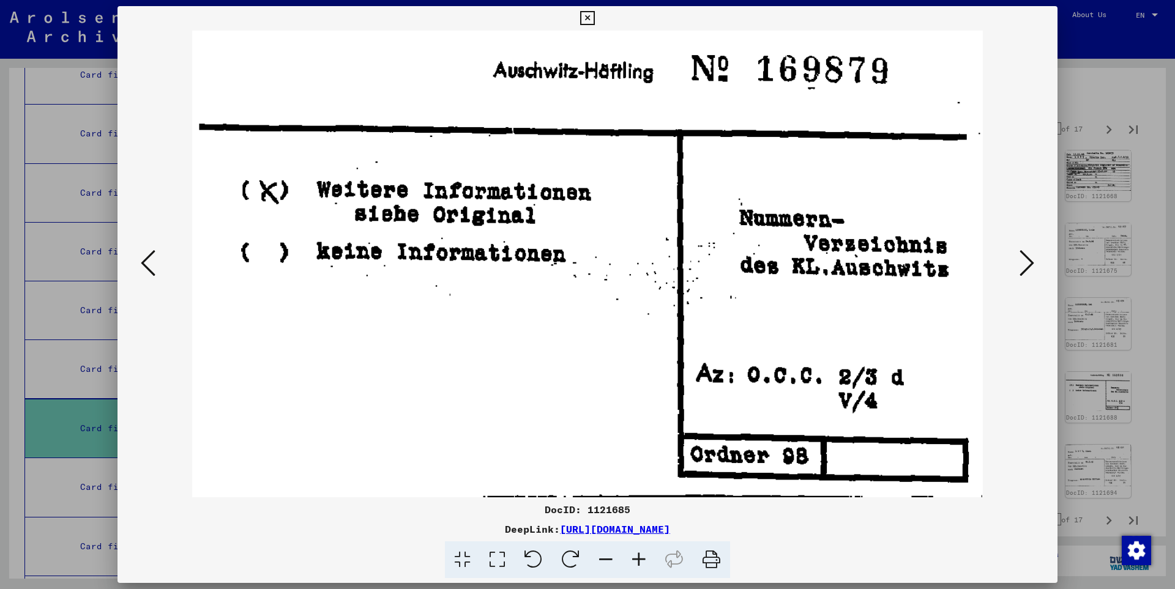
click at [1031, 261] on icon at bounding box center [1026, 262] width 15 height 29
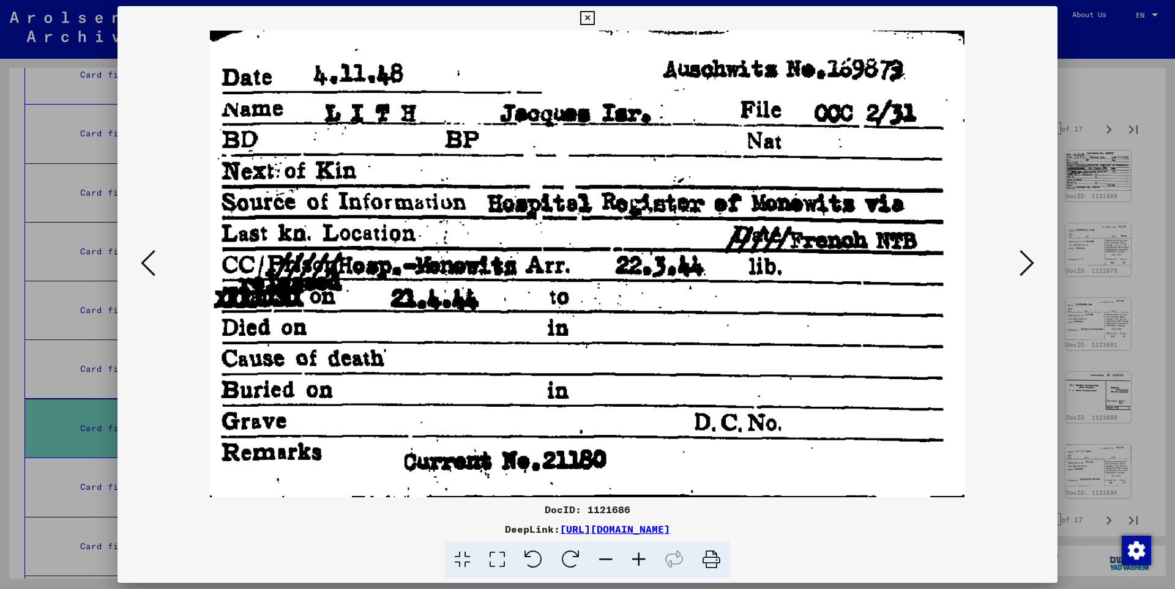
click at [1031, 260] on icon at bounding box center [1026, 262] width 15 height 29
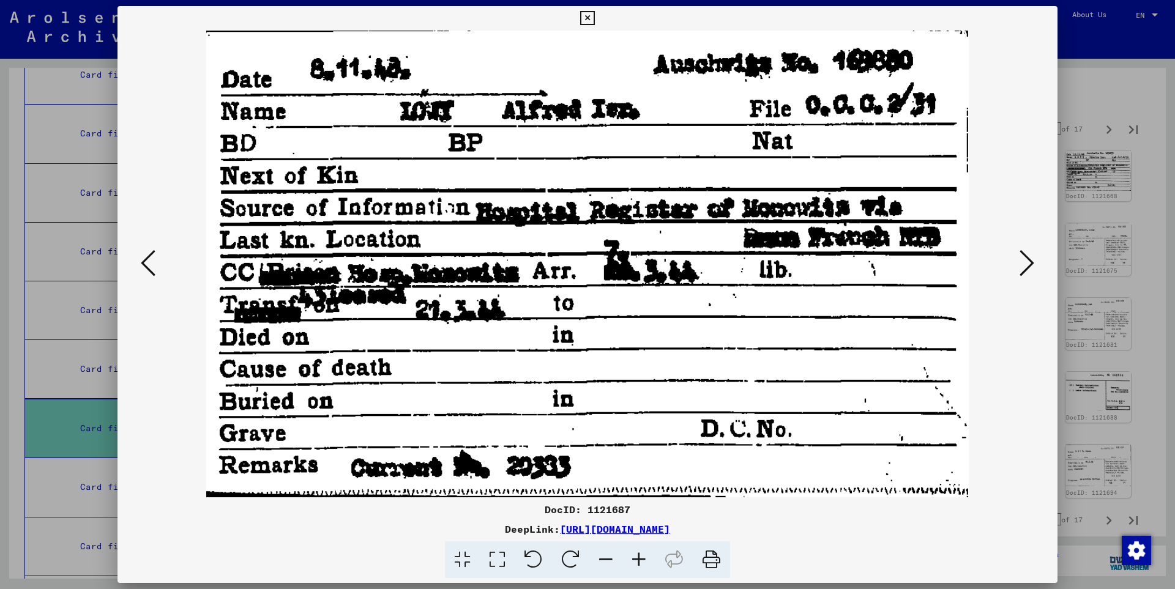
click at [1031, 260] on icon at bounding box center [1026, 262] width 15 height 29
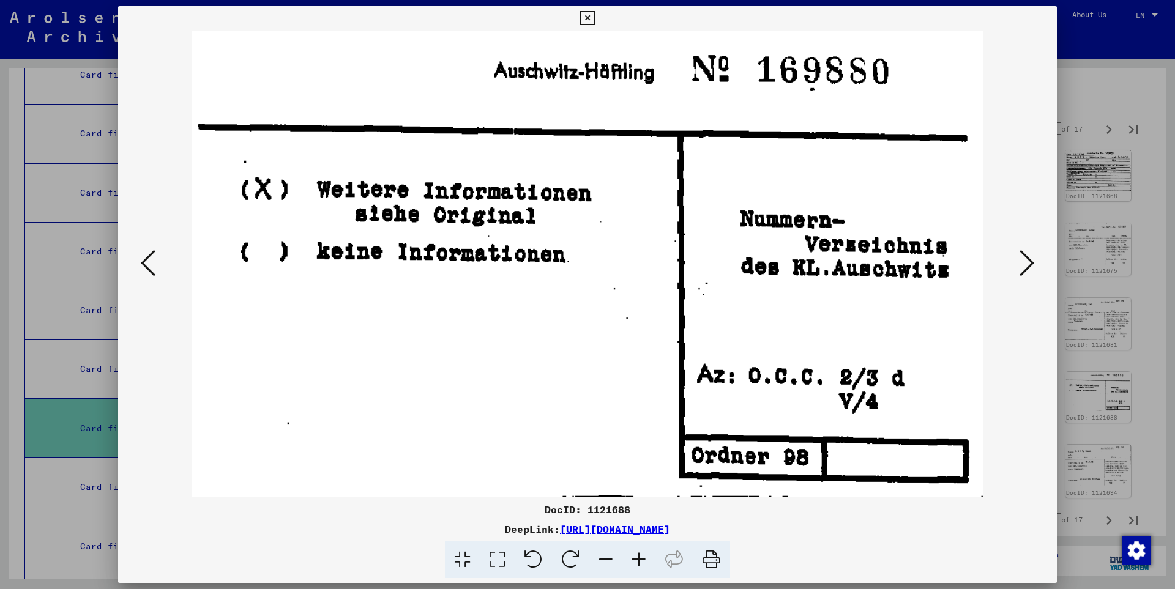
click at [1031, 260] on icon at bounding box center [1026, 262] width 15 height 29
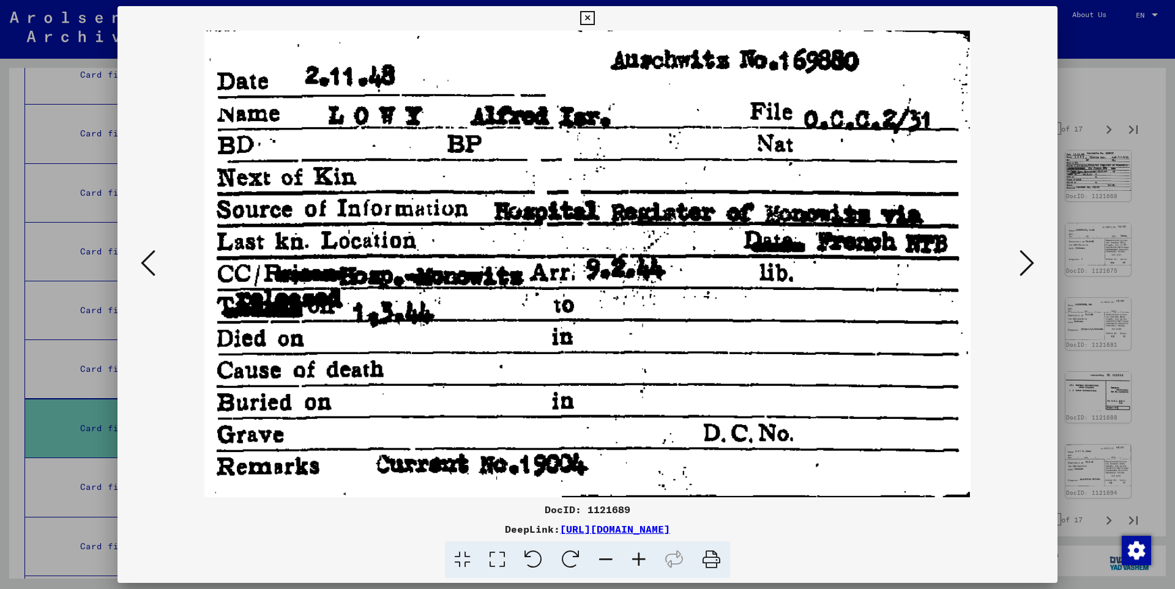
click at [1031, 260] on icon at bounding box center [1026, 262] width 15 height 29
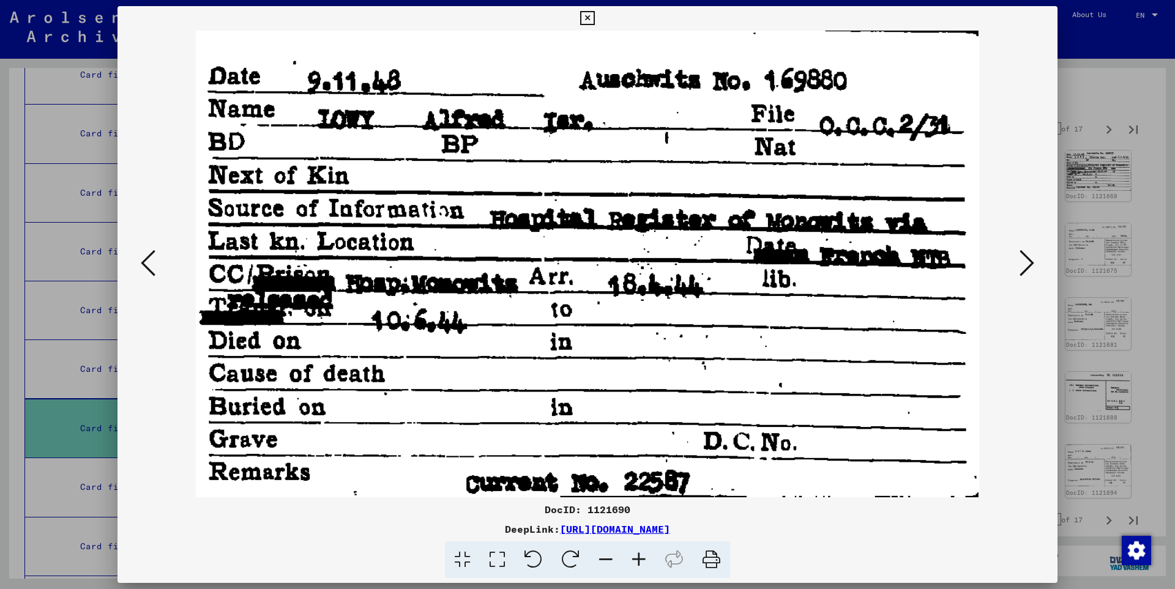
click at [1031, 260] on icon at bounding box center [1026, 262] width 15 height 29
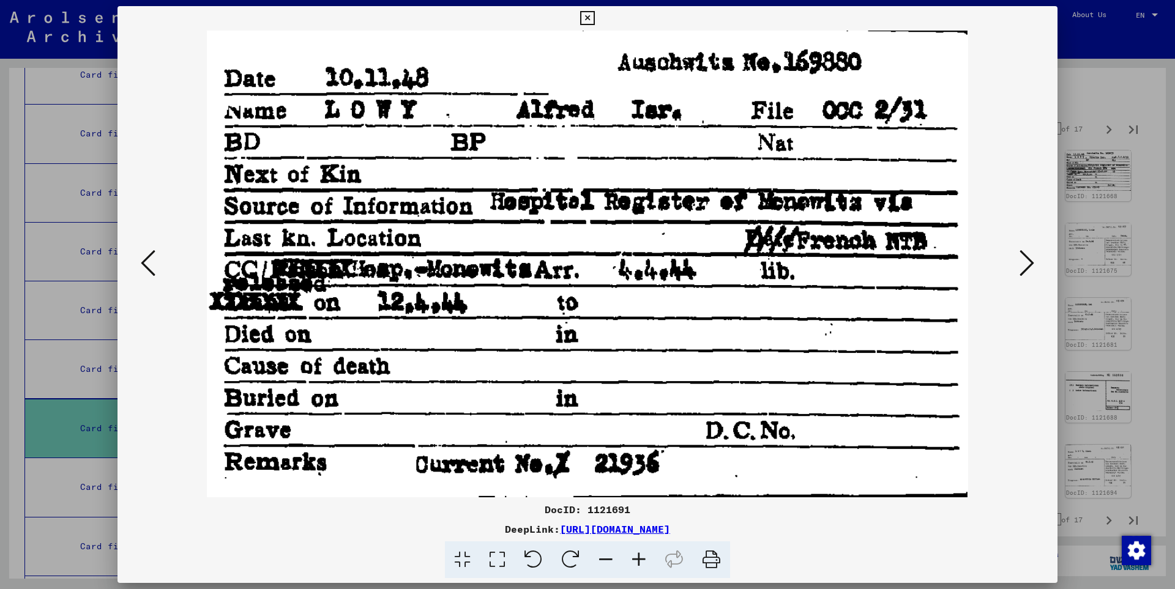
click at [1031, 259] on icon at bounding box center [1026, 262] width 15 height 29
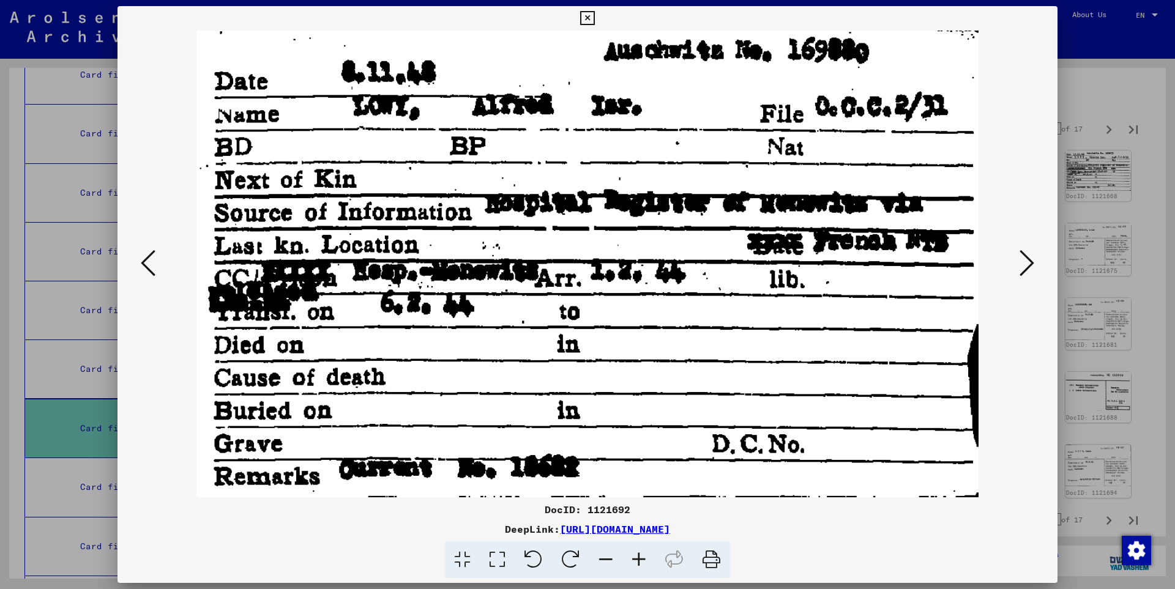
click at [1031, 259] on icon at bounding box center [1026, 262] width 15 height 29
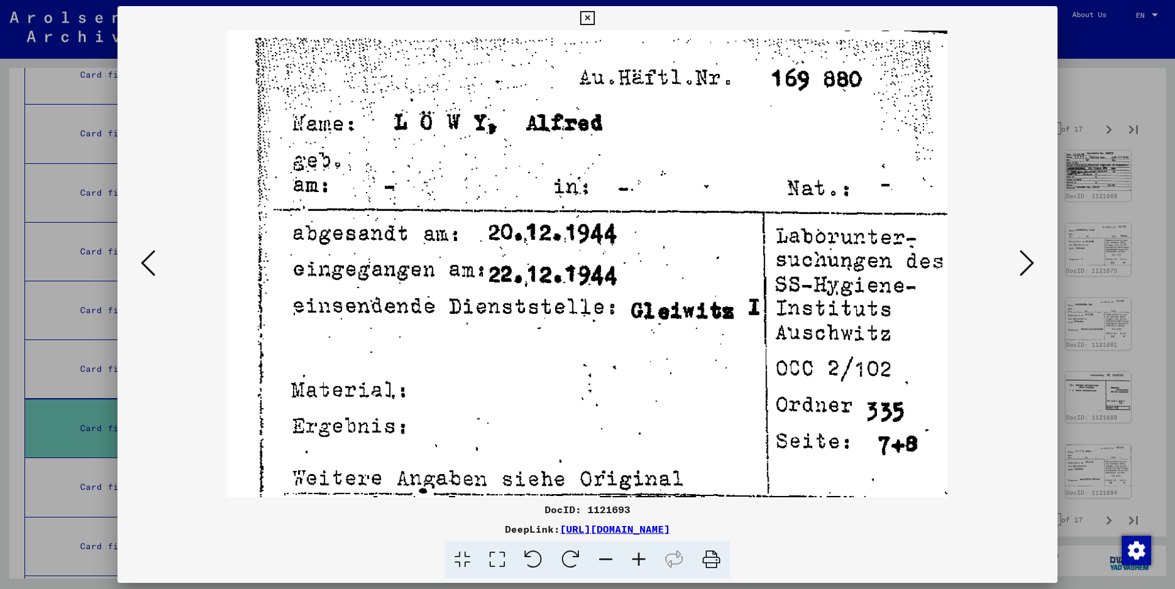
click at [1031, 259] on icon at bounding box center [1026, 262] width 15 height 29
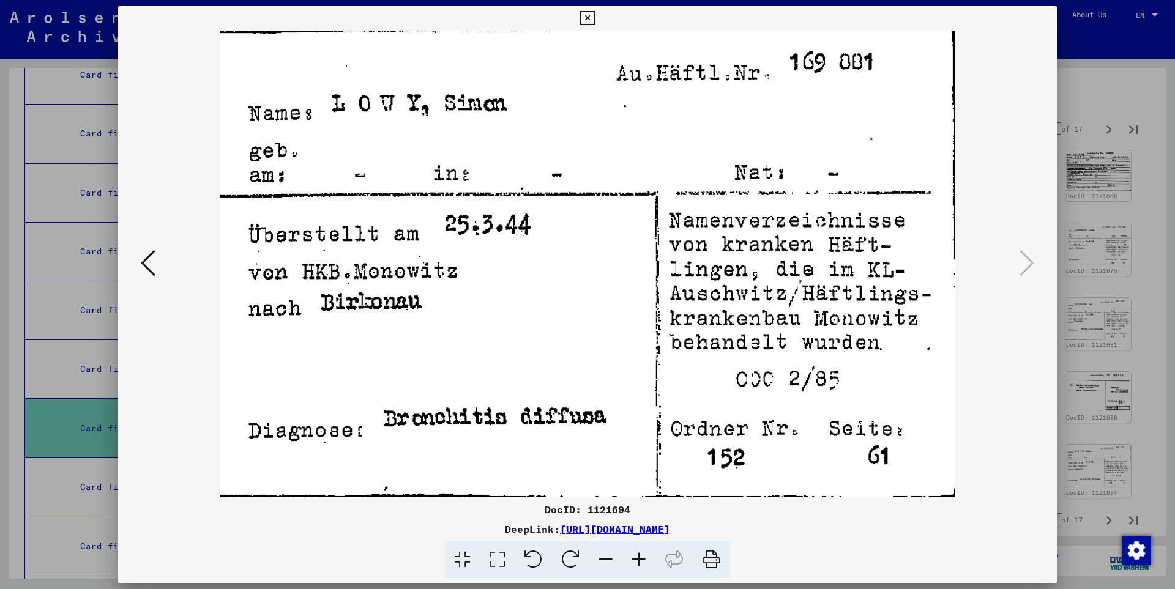
click at [594, 19] on icon at bounding box center [587, 18] width 14 height 15
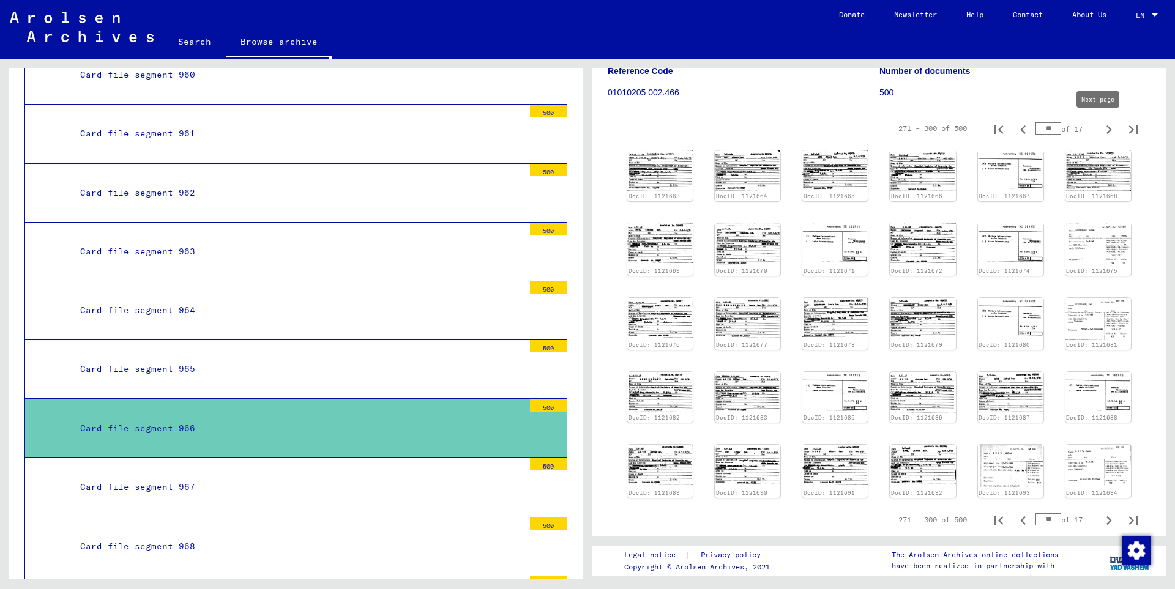
click at [1100, 130] on icon "Next page" at bounding box center [1108, 129] width 17 height 17
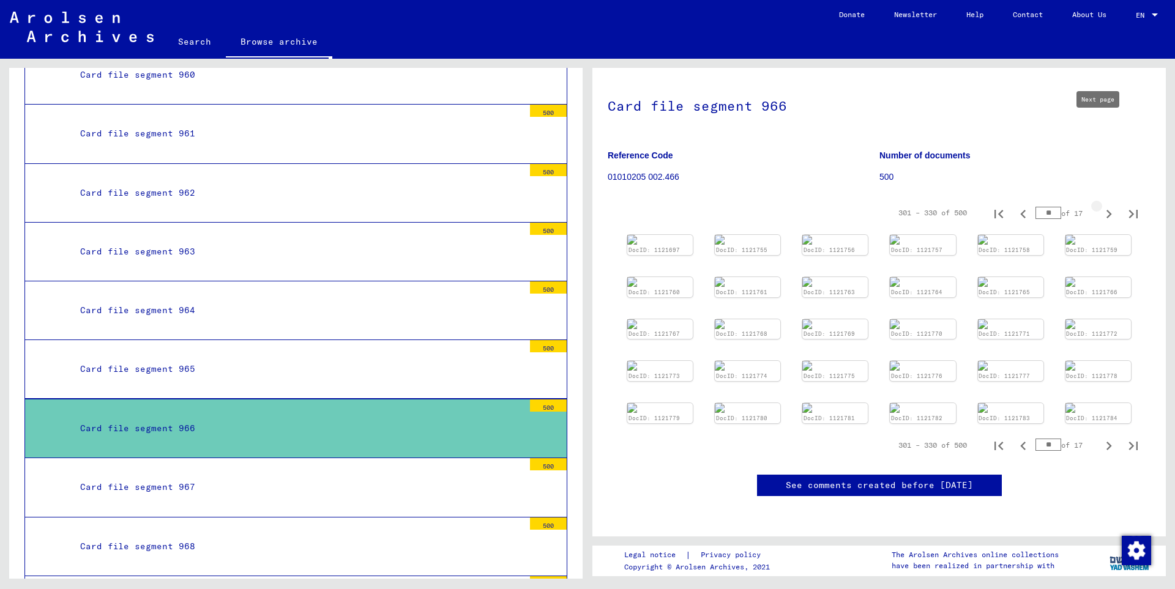
type input "**"
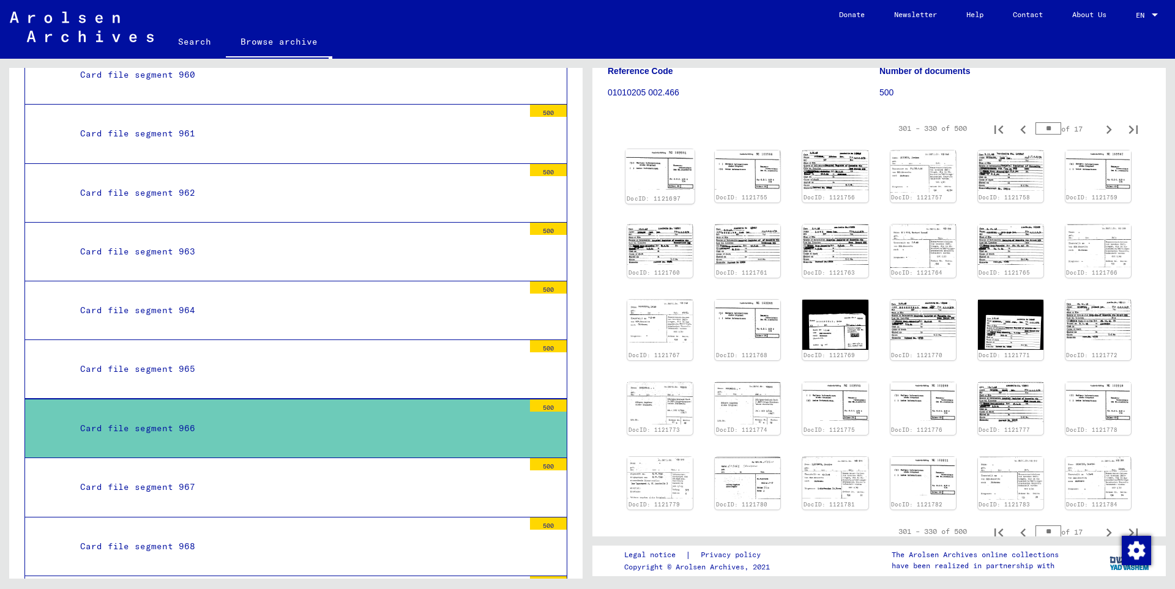
click at [663, 174] on img at bounding box center [659, 169] width 69 height 41
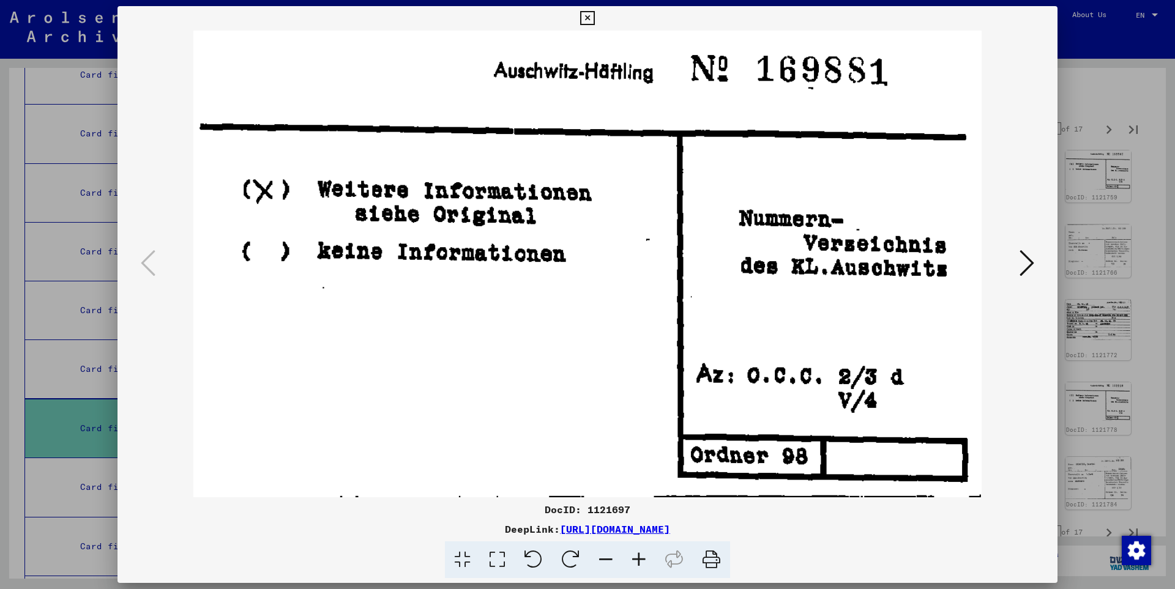
click at [1027, 265] on icon at bounding box center [1026, 262] width 15 height 29
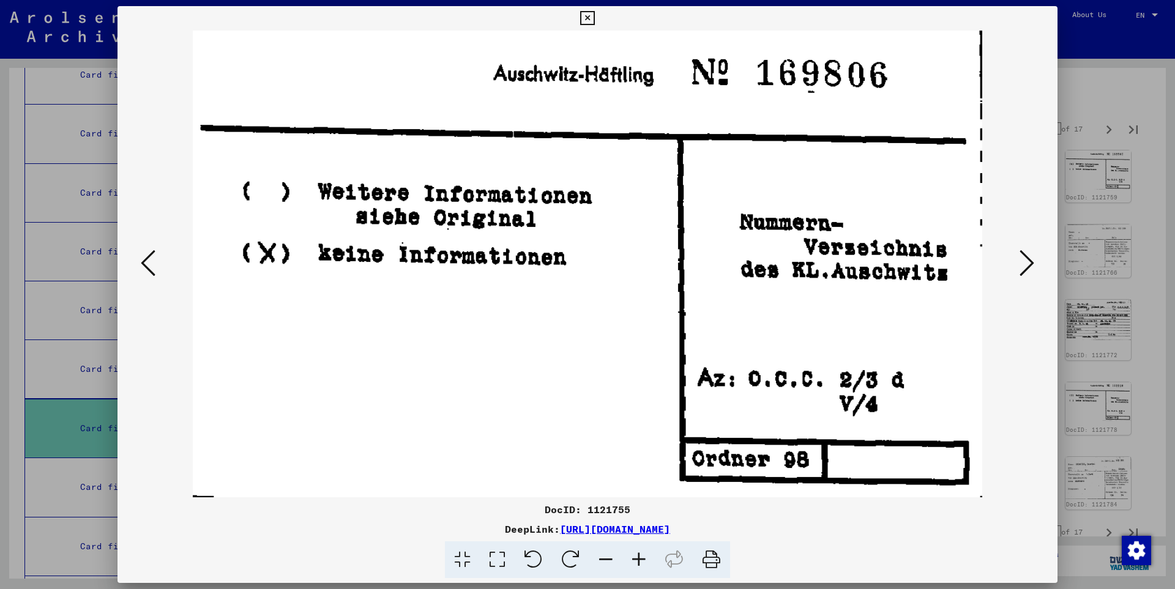
click at [1027, 265] on icon at bounding box center [1026, 262] width 15 height 29
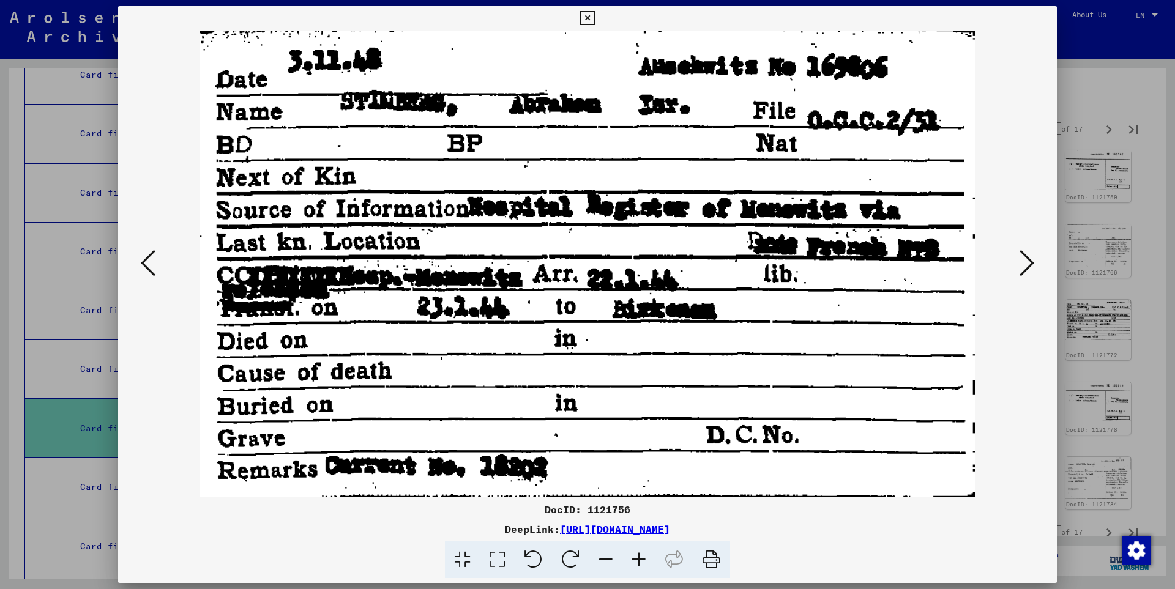
click at [1027, 265] on icon at bounding box center [1026, 262] width 15 height 29
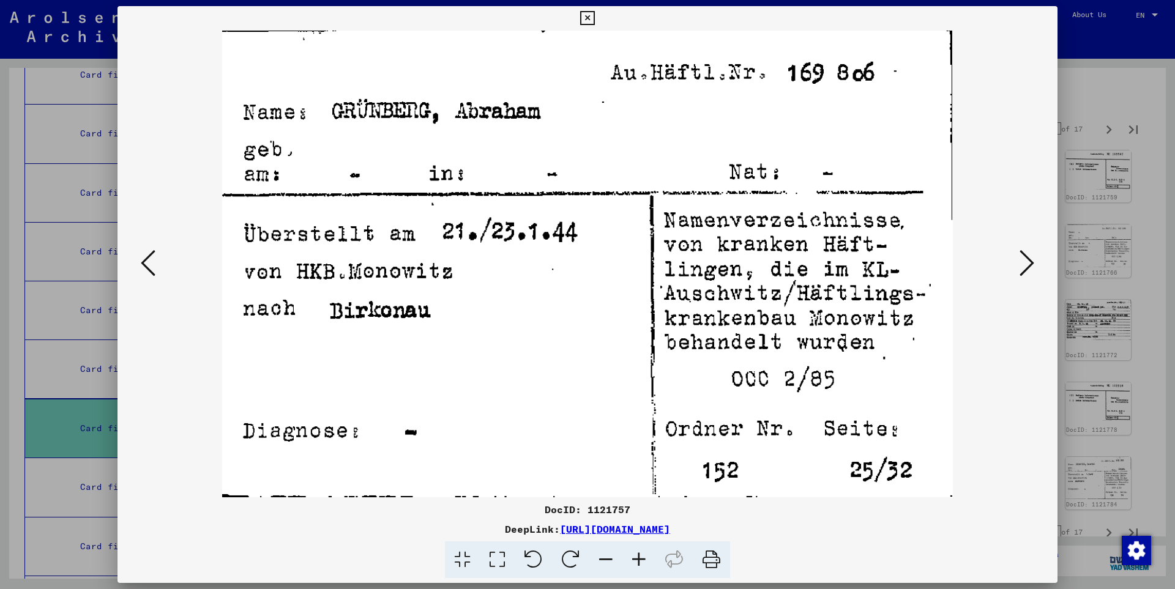
click at [1028, 264] on icon at bounding box center [1026, 262] width 15 height 29
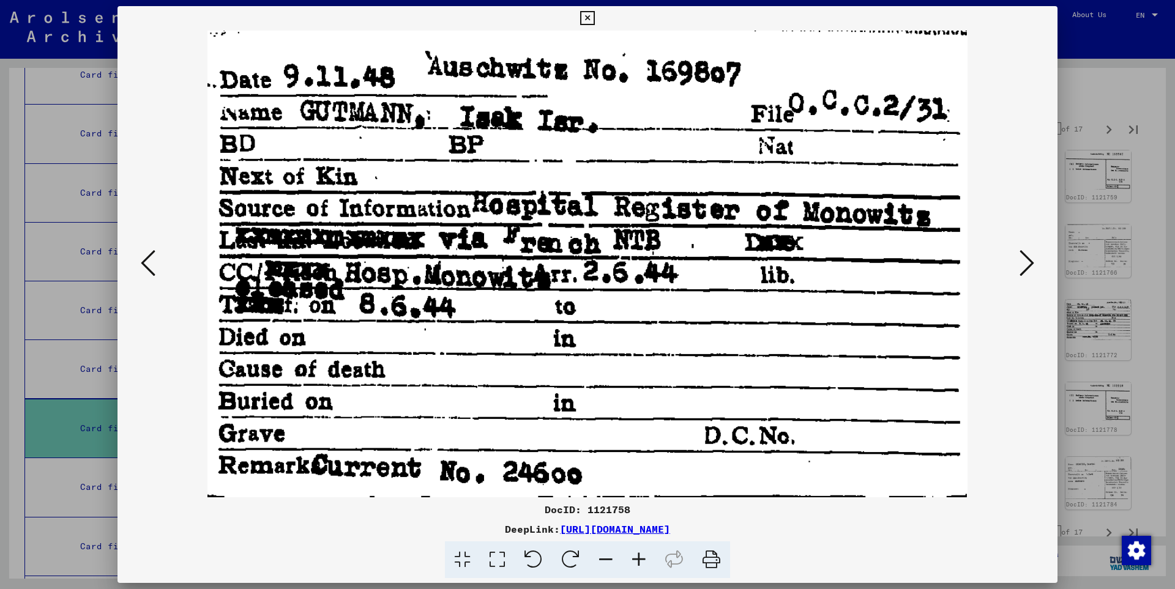
click at [1028, 264] on icon at bounding box center [1026, 262] width 15 height 29
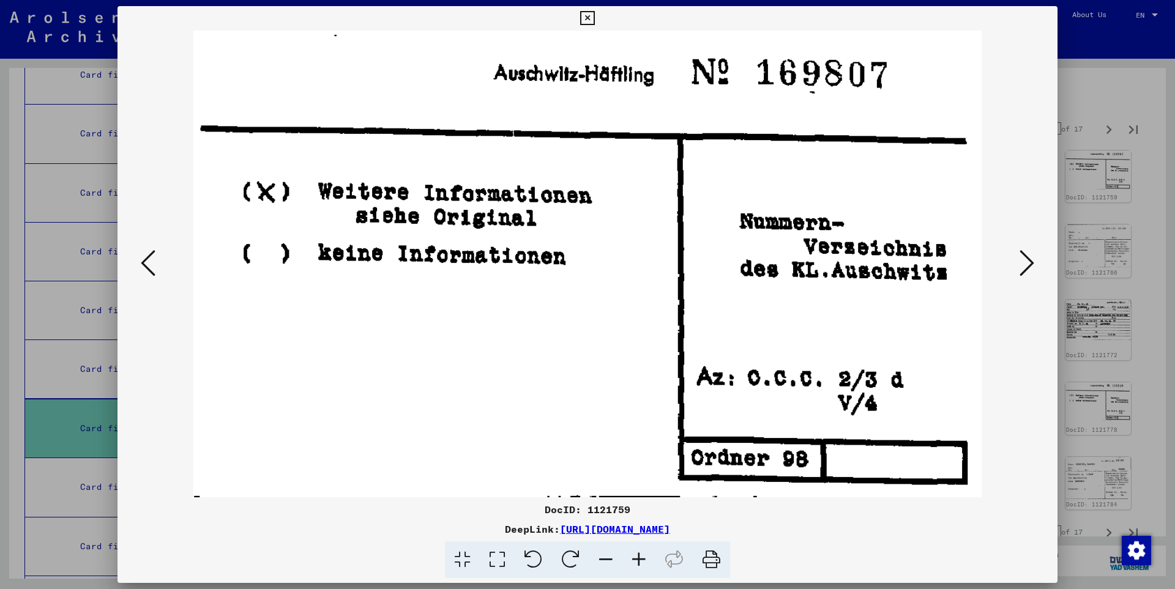
click at [1028, 264] on icon at bounding box center [1026, 262] width 15 height 29
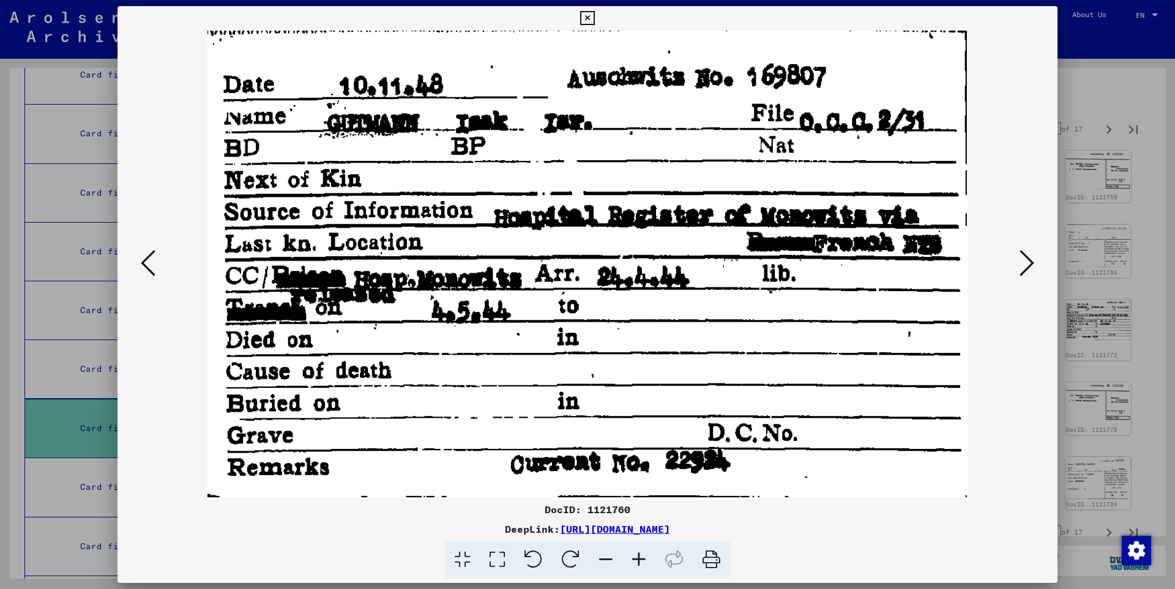
click at [1028, 264] on icon at bounding box center [1026, 262] width 15 height 29
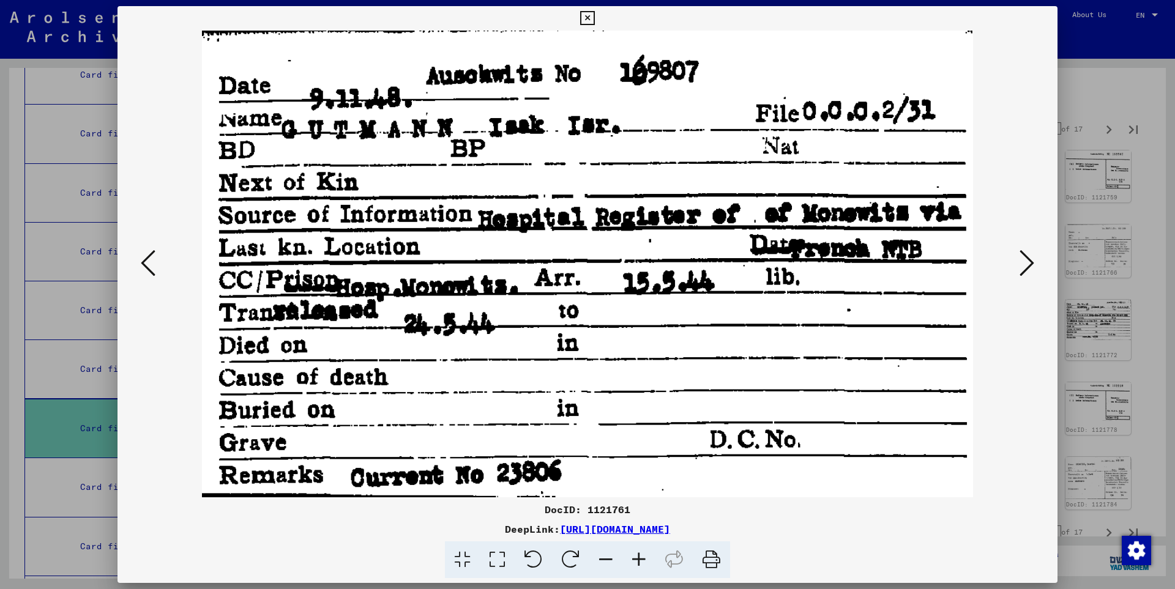
click at [1028, 264] on icon at bounding box center [1026, 262] width 15 height 29
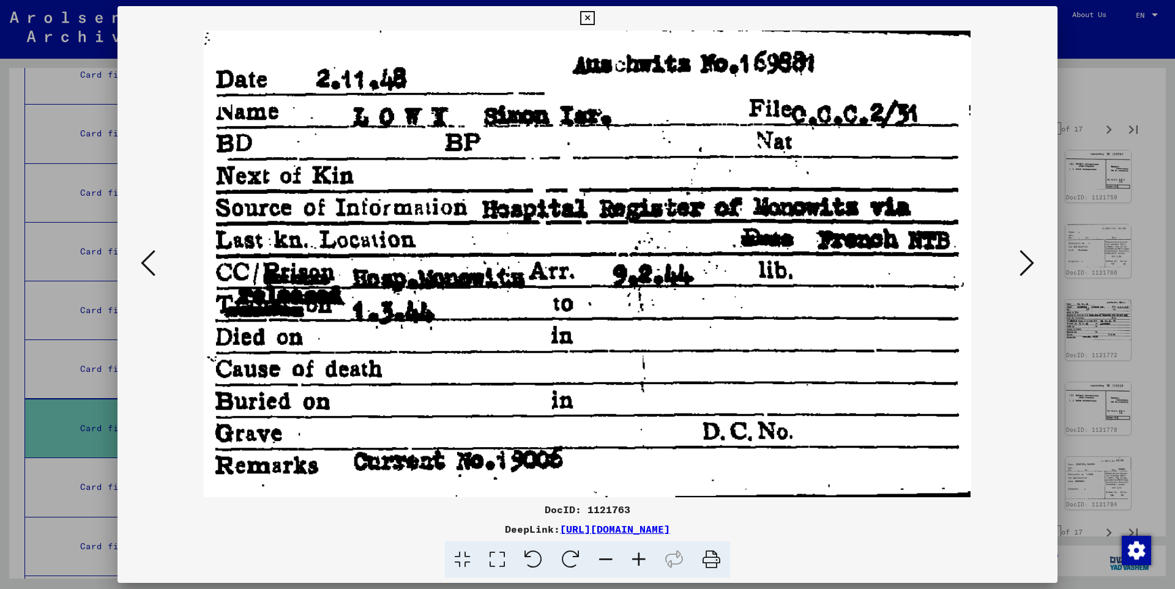
click at [1028, 264] on icon at bounding box center [1026, 262] width 15 height 29
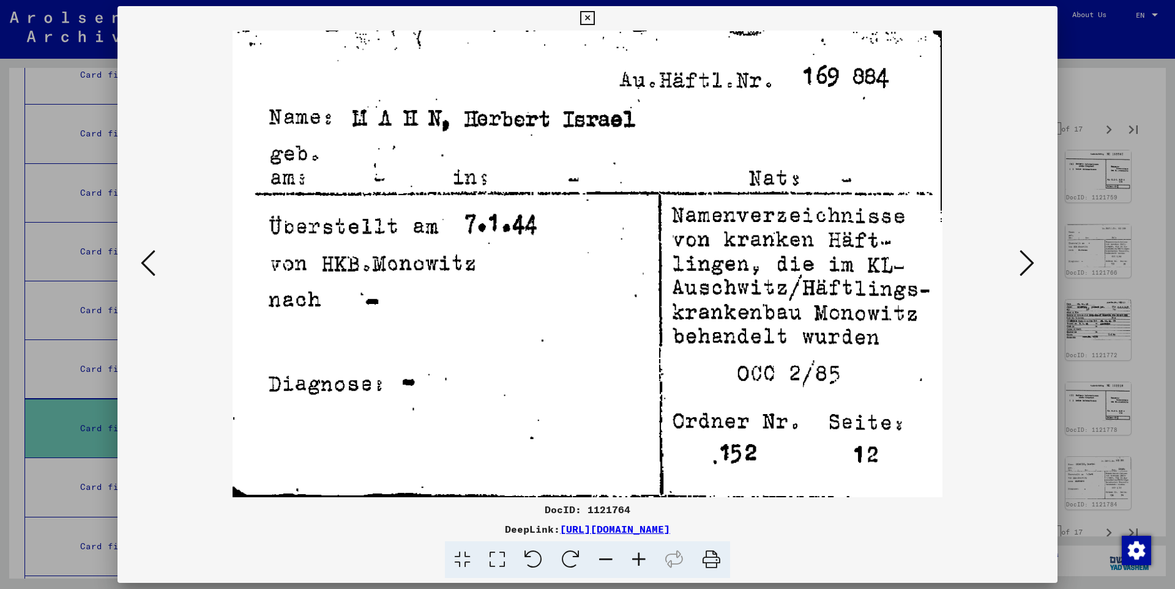
click at [1028, 264] on icon at bounding box center [1026, 262] width 15 height 29
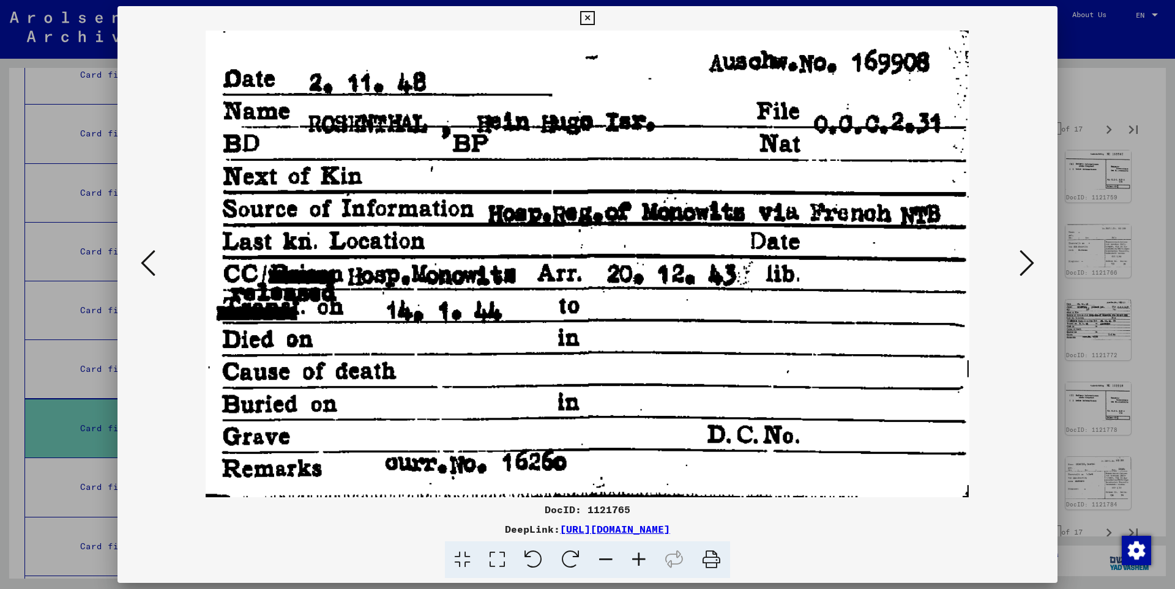
click at [1028, 264] on icon at bounding box center [1026, 262] width 15 height 29
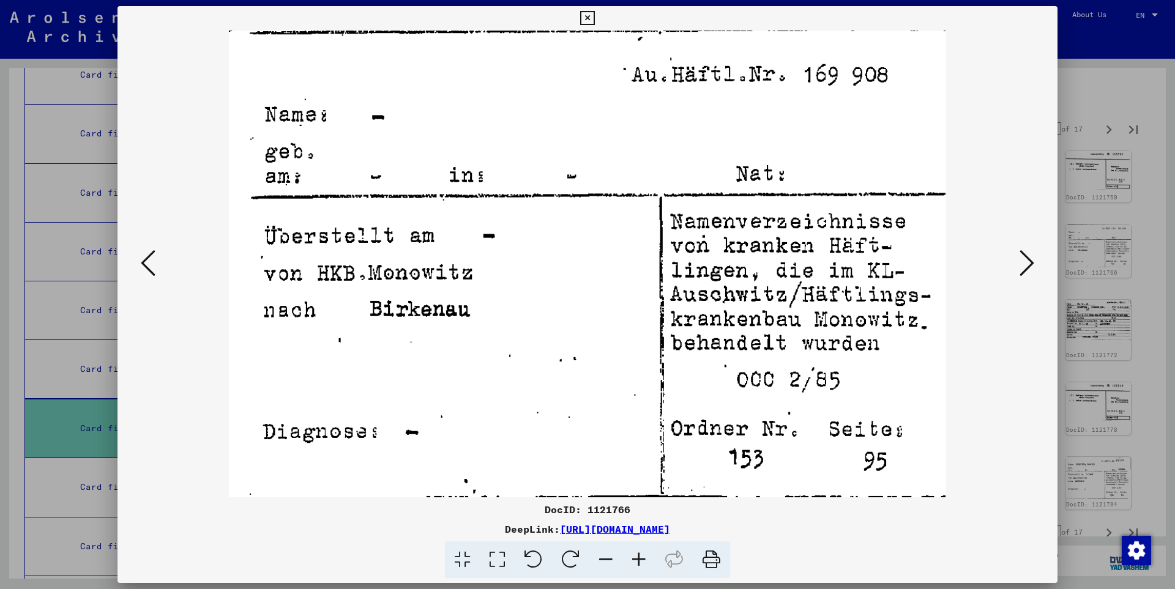
click at [1028, 264] on icon at bounding box center [1026, 262] width 15 height 29
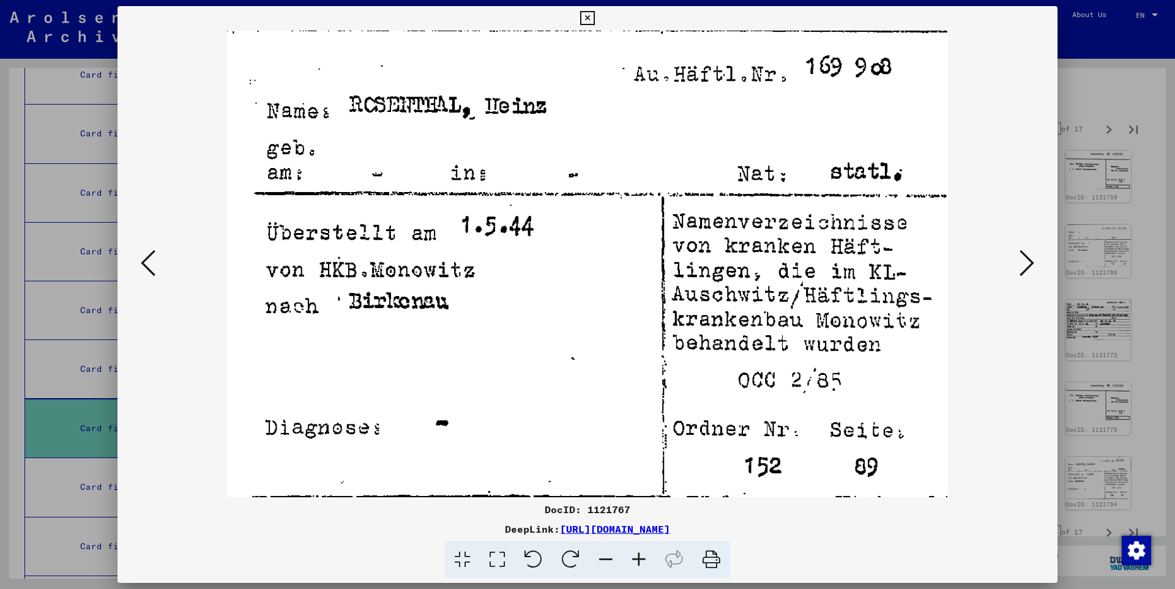
click at [1028, 264] on icon at bounding box center [1026, 262] width 15 height 29
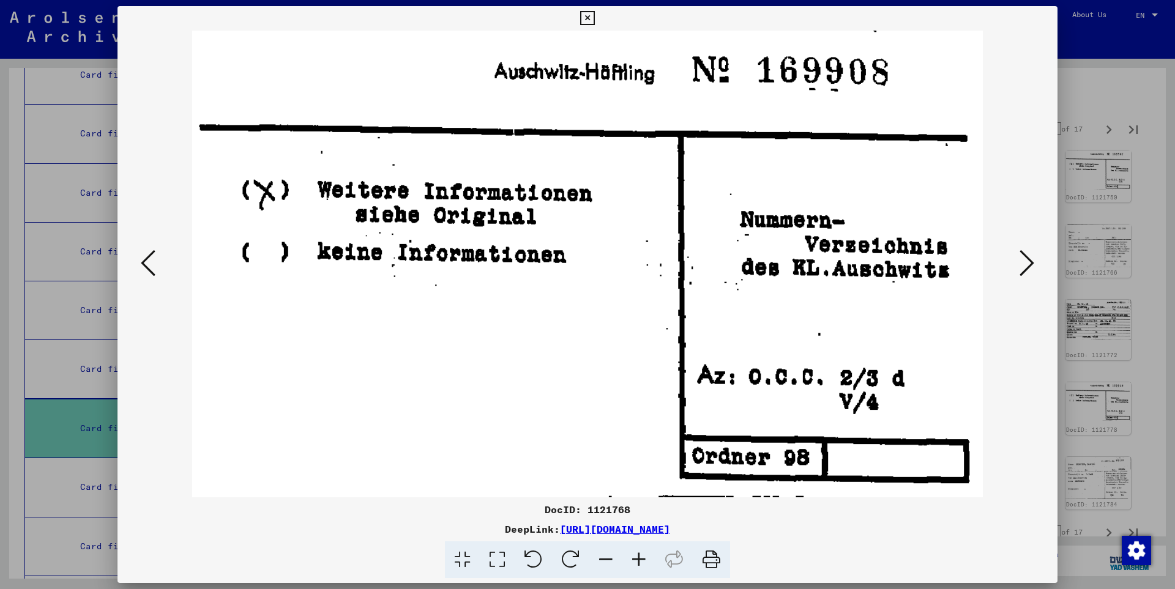
click at [1028, 264] on icon at bounding box center [1026, 262] width 15 height 29
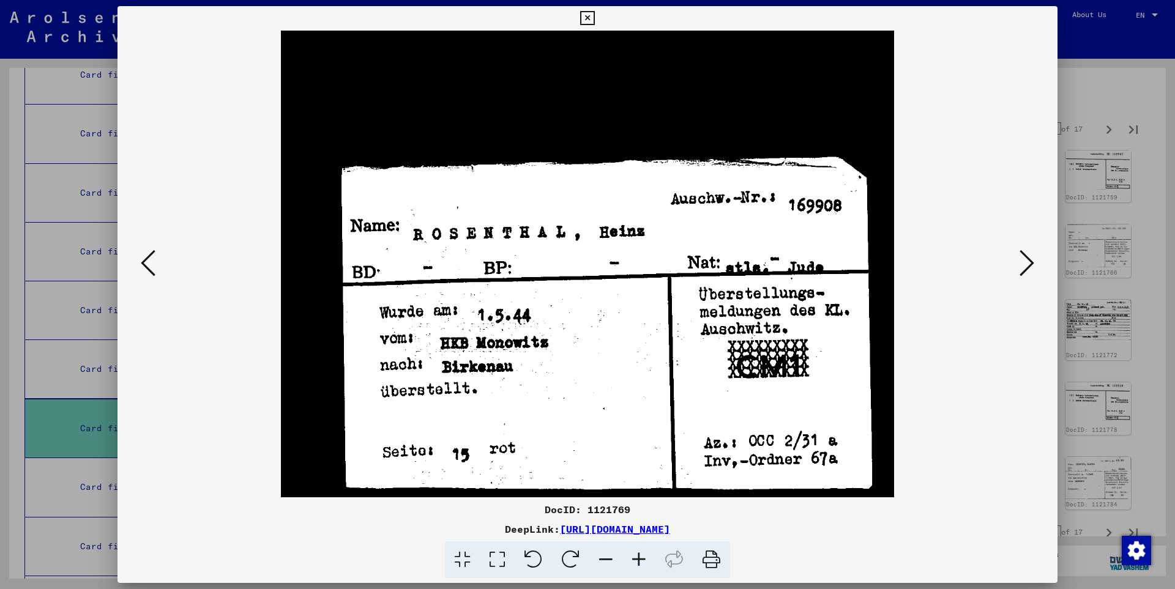
click at [149, 259] on icon at bounding box center [148, 262] width 15 height 29
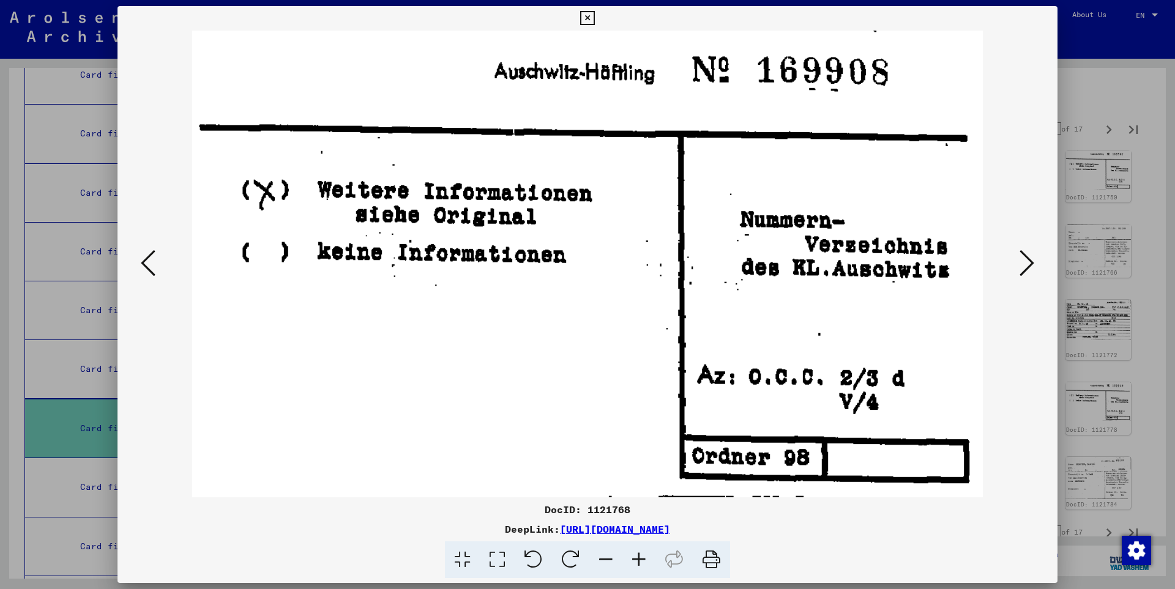
click at [149, 259] on icon at bounding box center [148, 262] width 15 height 29
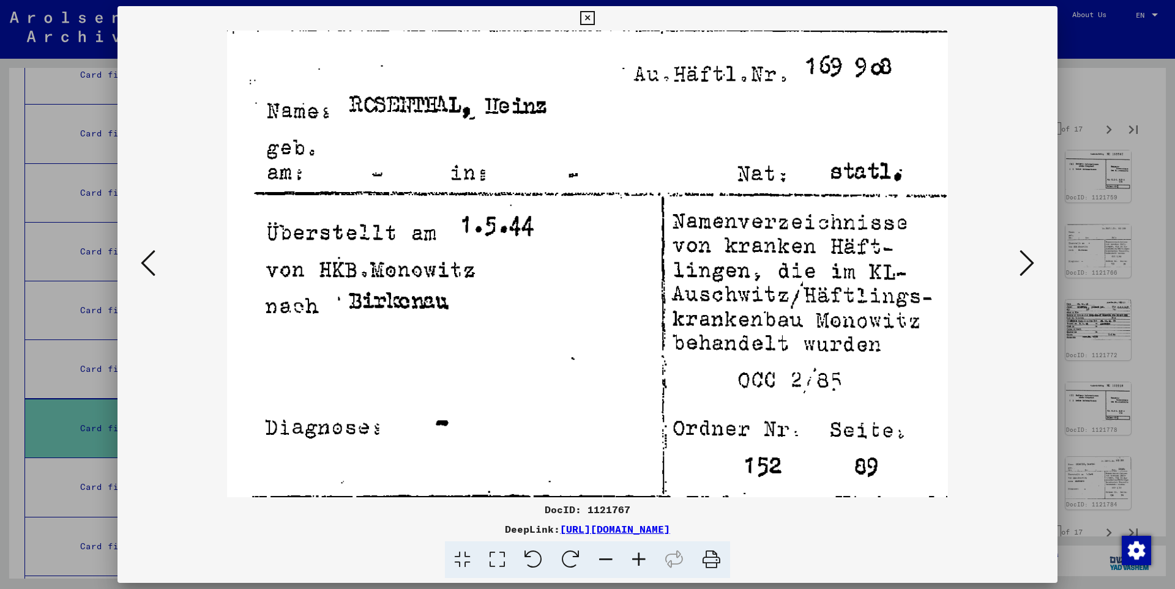
click at [149, 259] on icon at bounding box center [148, 262] width 15 height 29
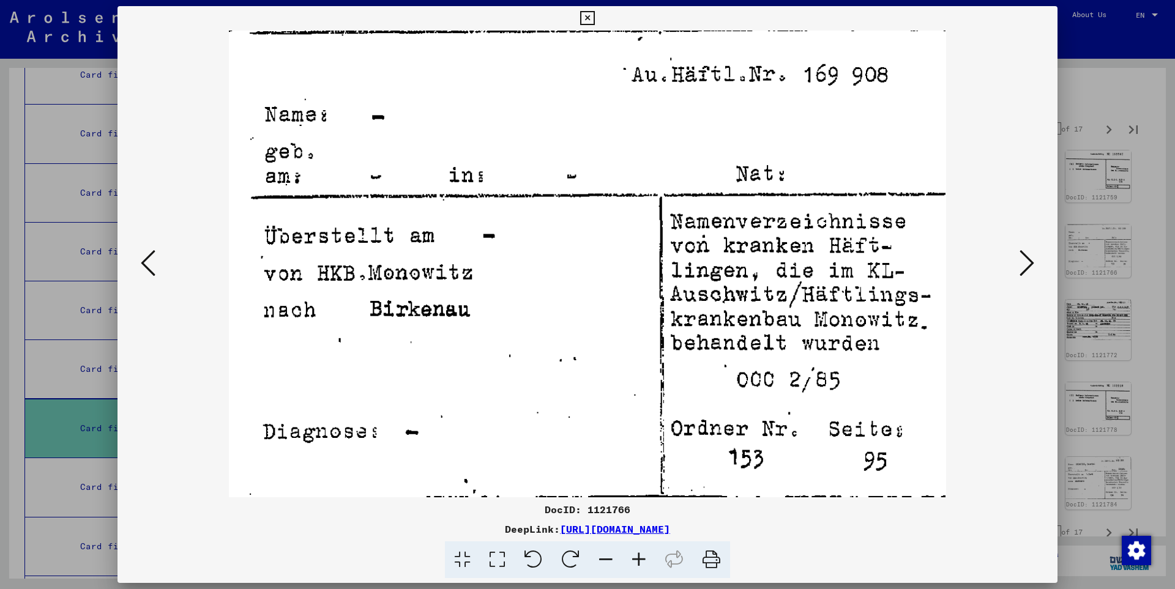
click at [149, 259] on icon at bounding box center [148, 262] width 15 height 29
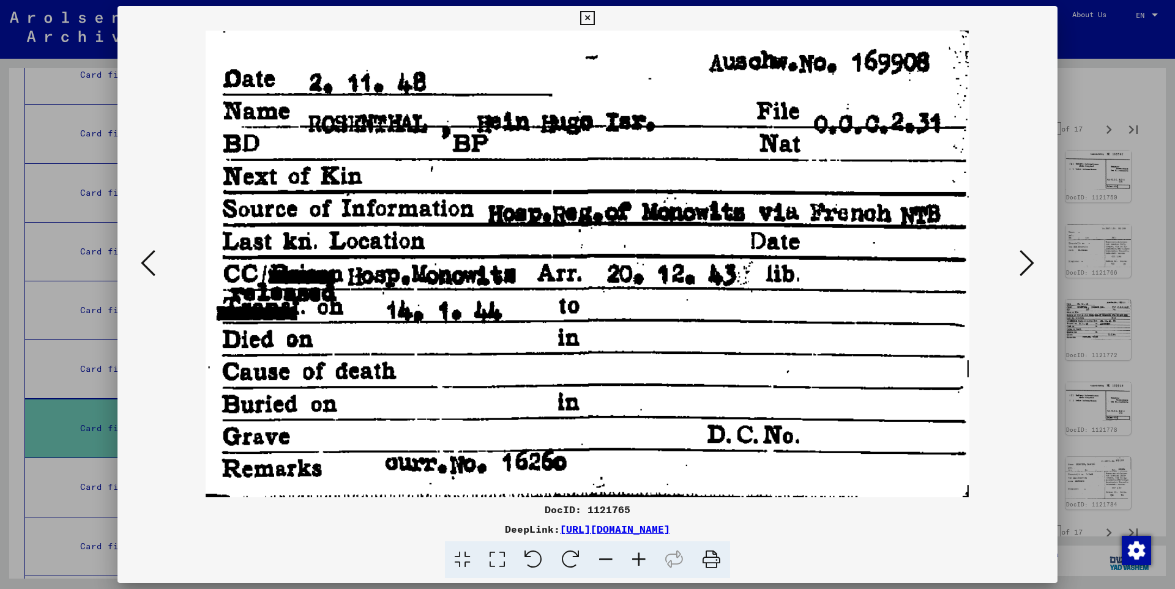
click at [149, 259] on icon at bounding box center [148, 262] width 15 height 29
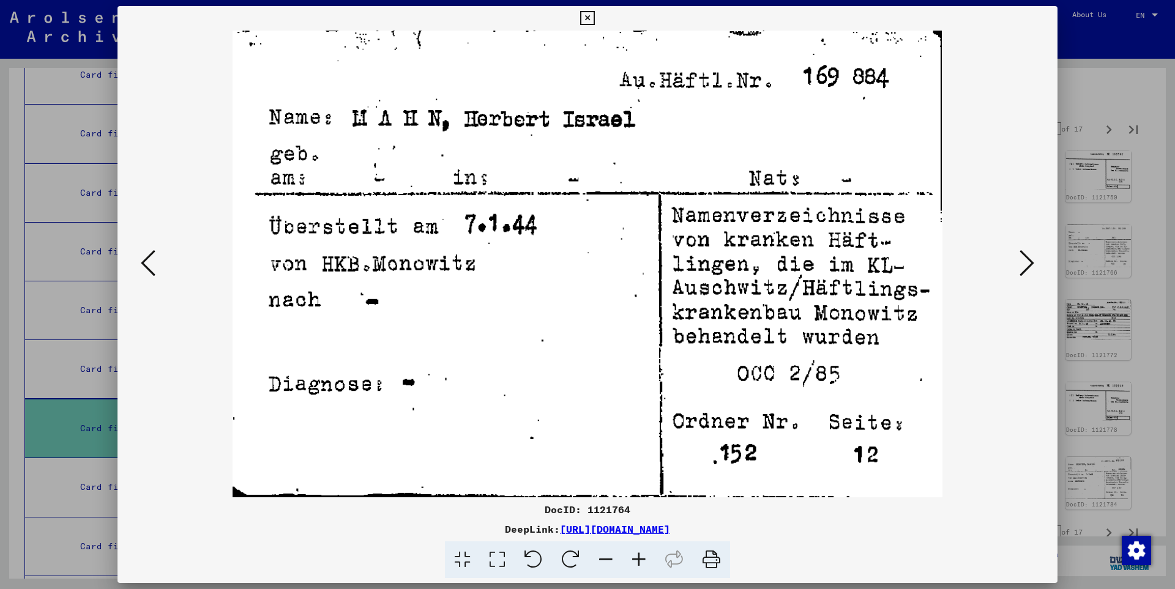
click at [1025, 261] on icon at bounding box center [1026, 262] width 15 height 29
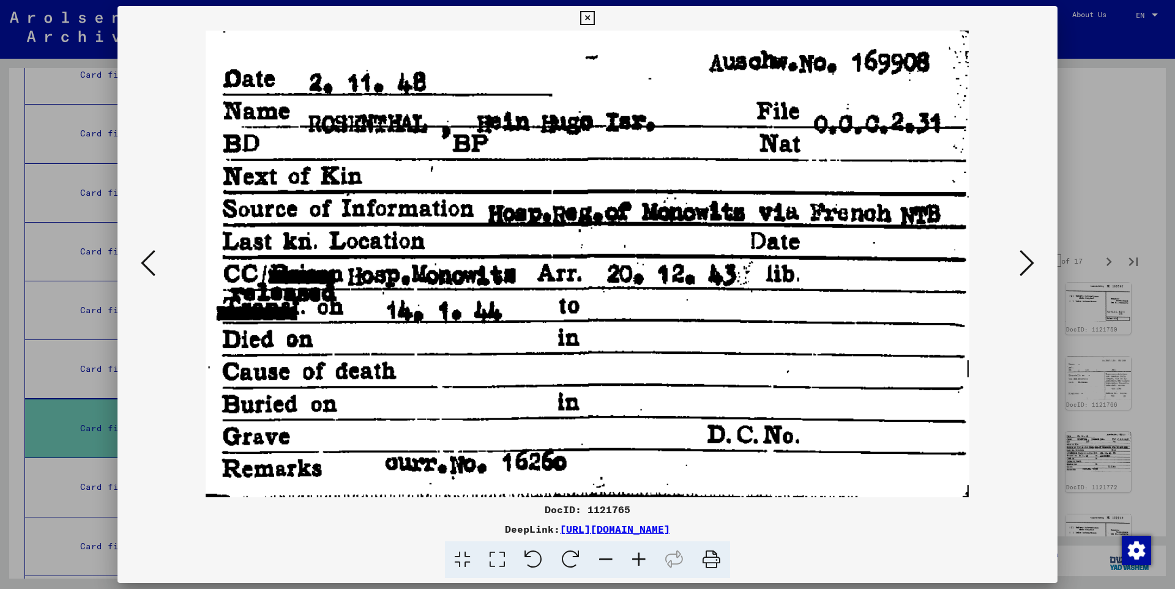
scroll to position [132, 0]
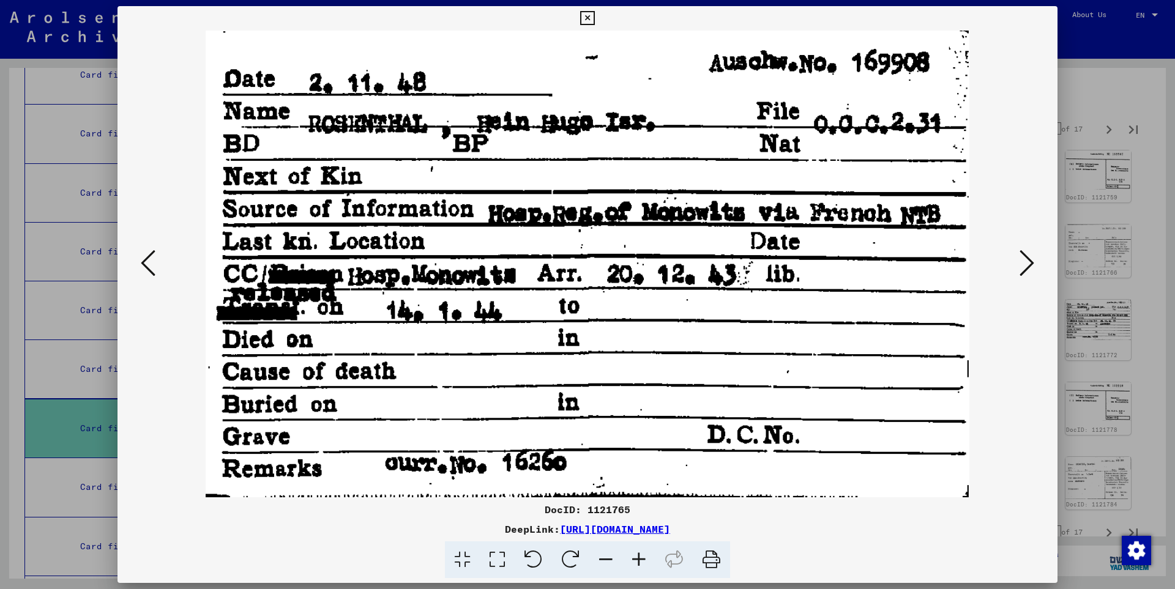
click at [1031, 258] on icon at bounding box center [1026, 262] width 15 height 29
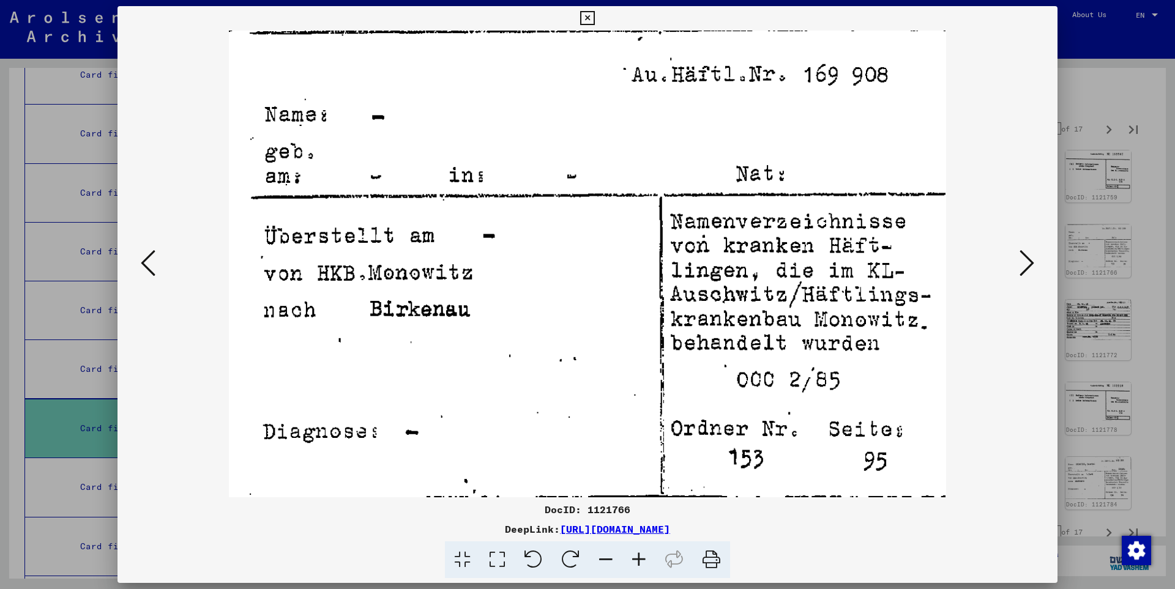
click at [1031, 258] on icon at bounding box center [1026, 262] width 15 height 29
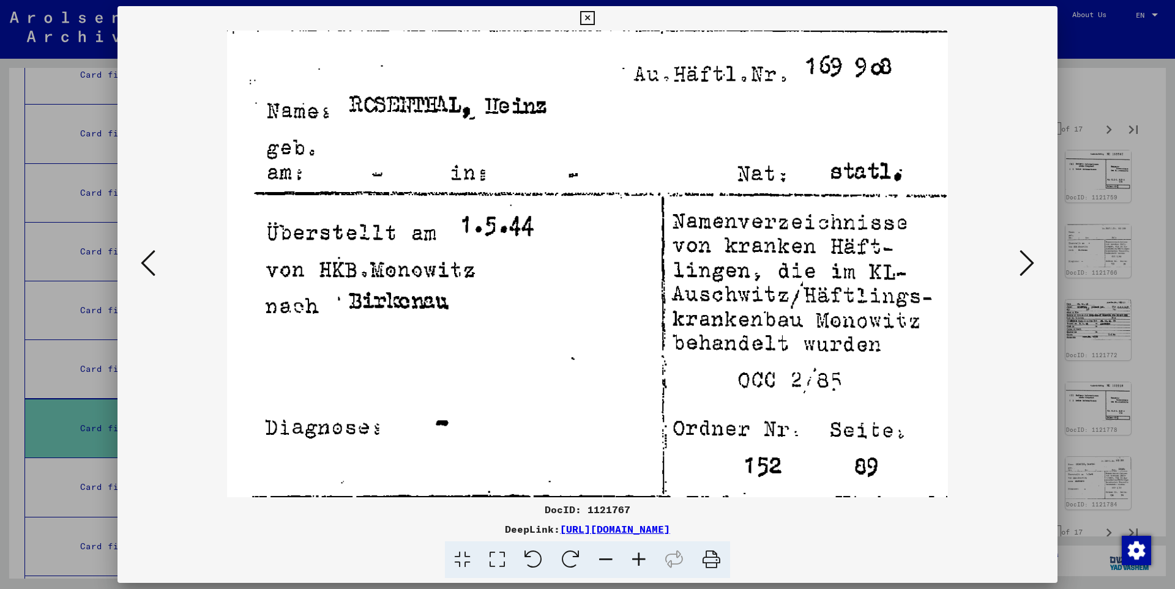
click at [1031, 258] on icon at bounding box center [1026, 262] width 15 height 29
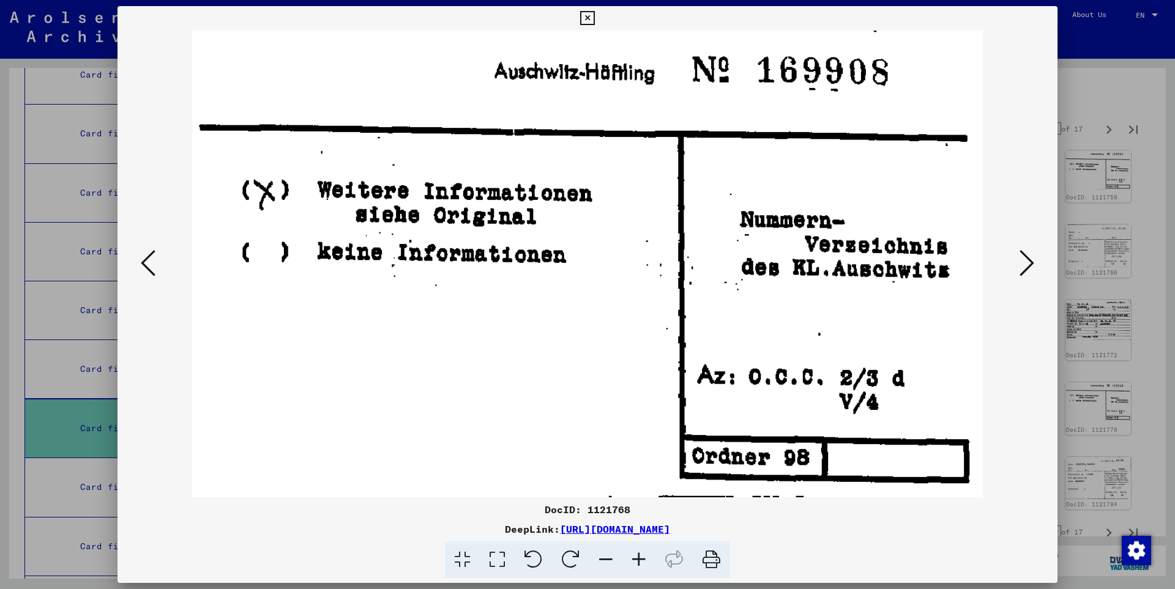
click at [1031, 258] on icon at bounding box center [1026, 262] width 15 height 29
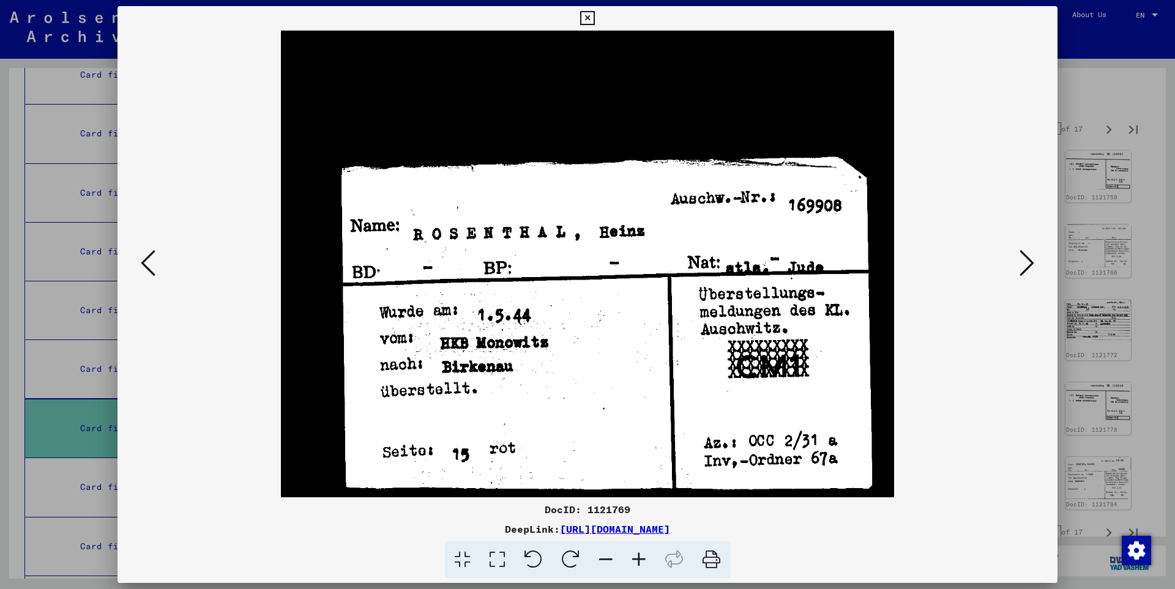
click at [1031, 258] on icon at bounding box center [1026, 262] width 15 height 29
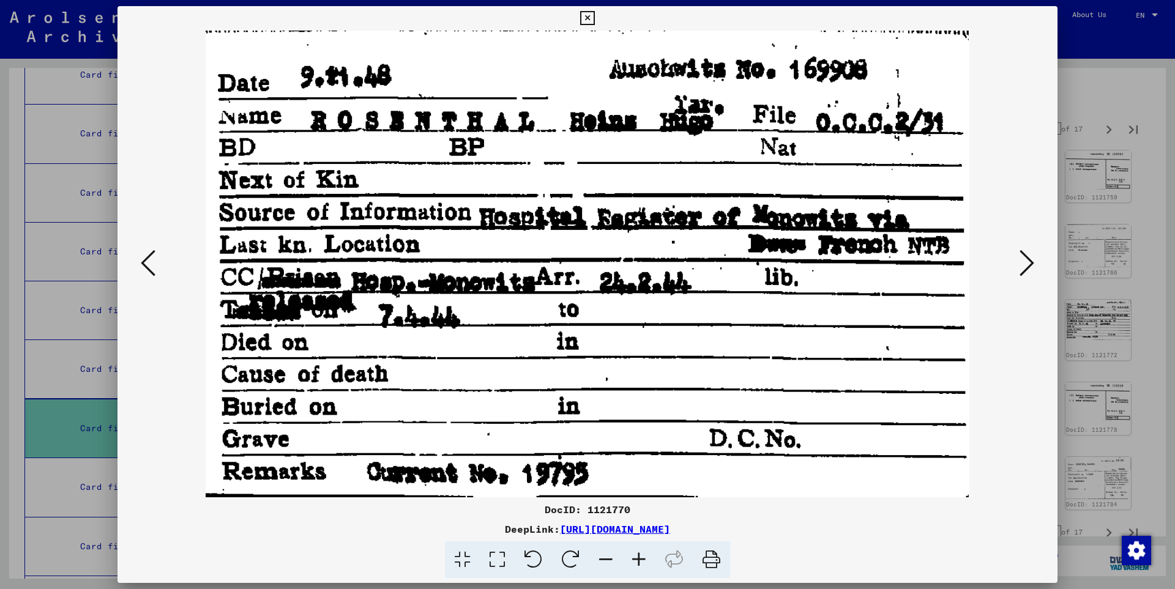
click at [1031, 258] on icon at bounding box center [1026, 262] width 15 height 29
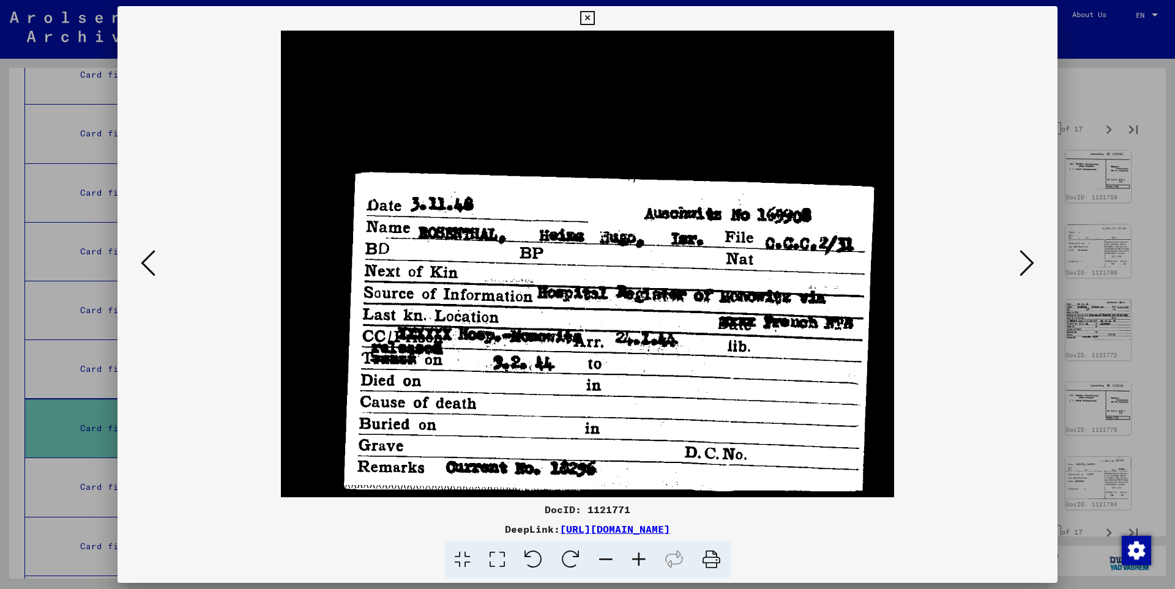
click at [1031, 258] on icon at bounding box center [1026, 262] width 15 height 29
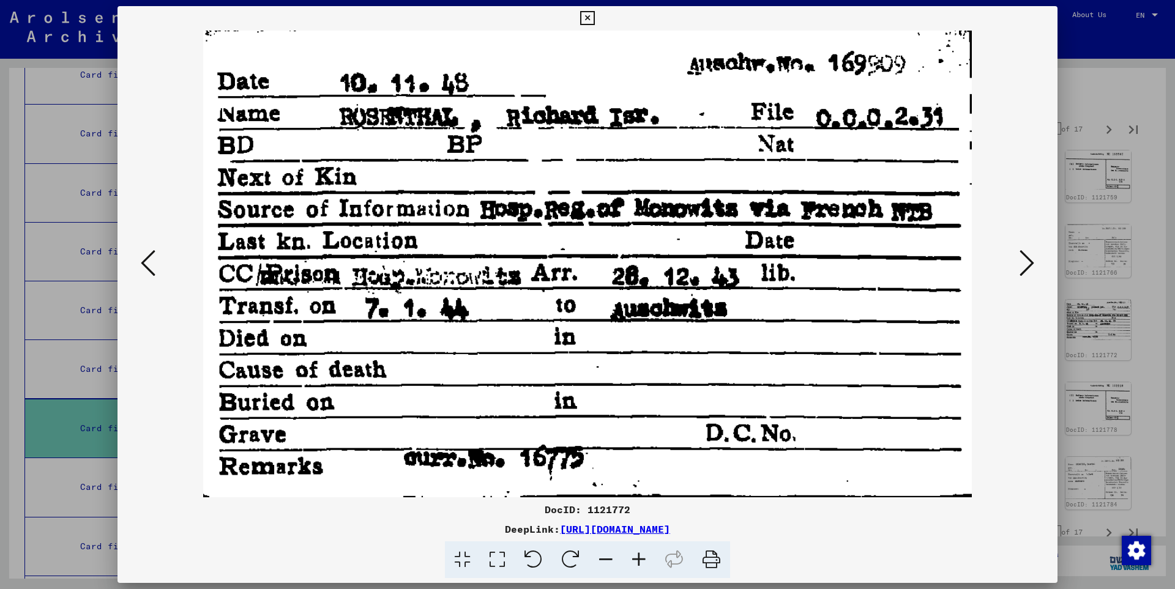
click at [1031, 258] on icon at bounding box center [1026, 262] width 15 height 29
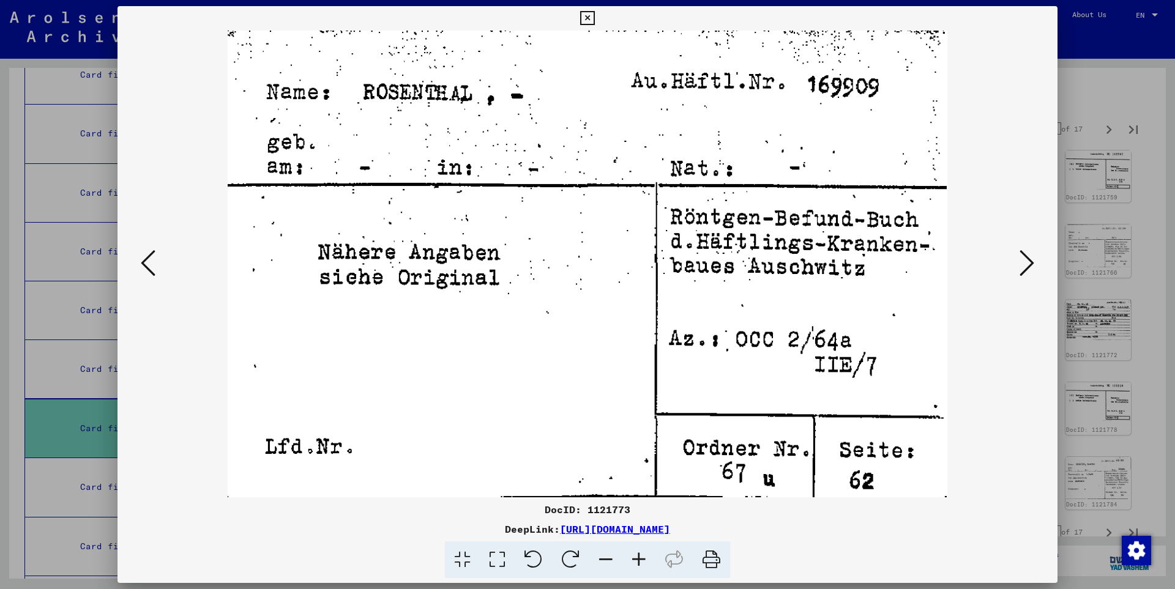
click at [1031, 258] on icon at bounding box center [1026, 262] width 15 height 29
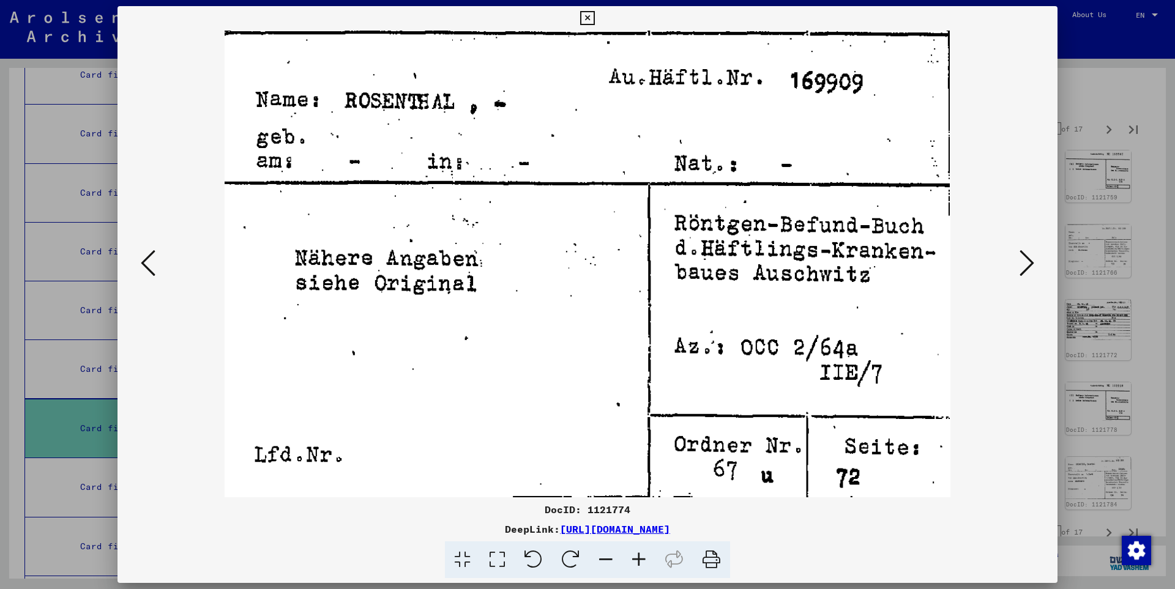
click at [1031, 258] on icon at bounding box center [1026, 262] width 15 height 29
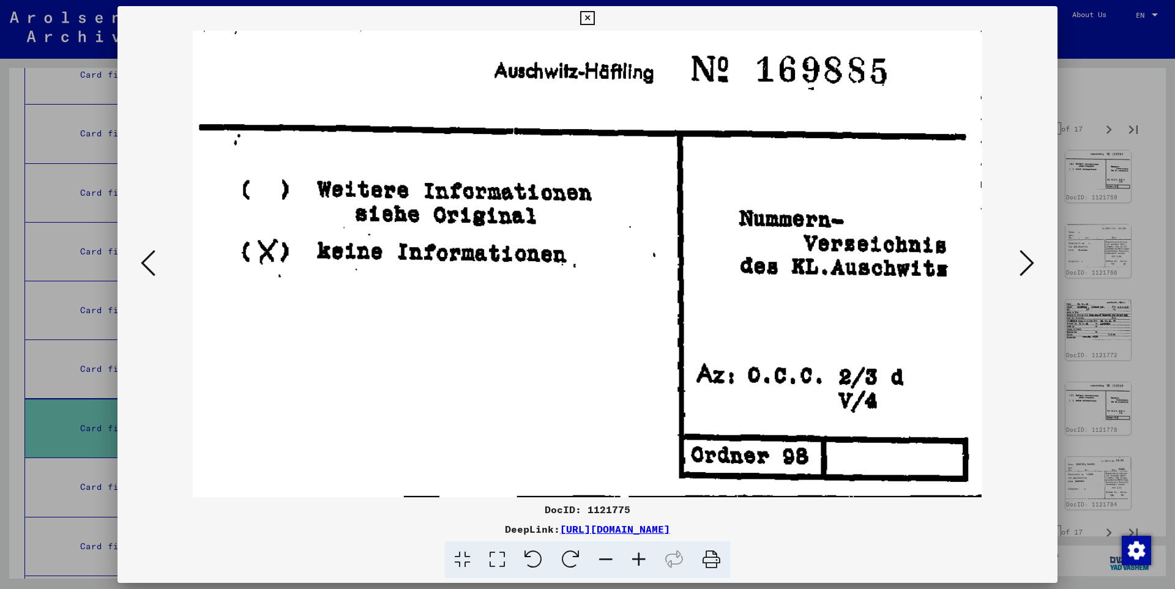
click at [1031, 258] on icon at bounding box center [1026, 262] width 15 height 29
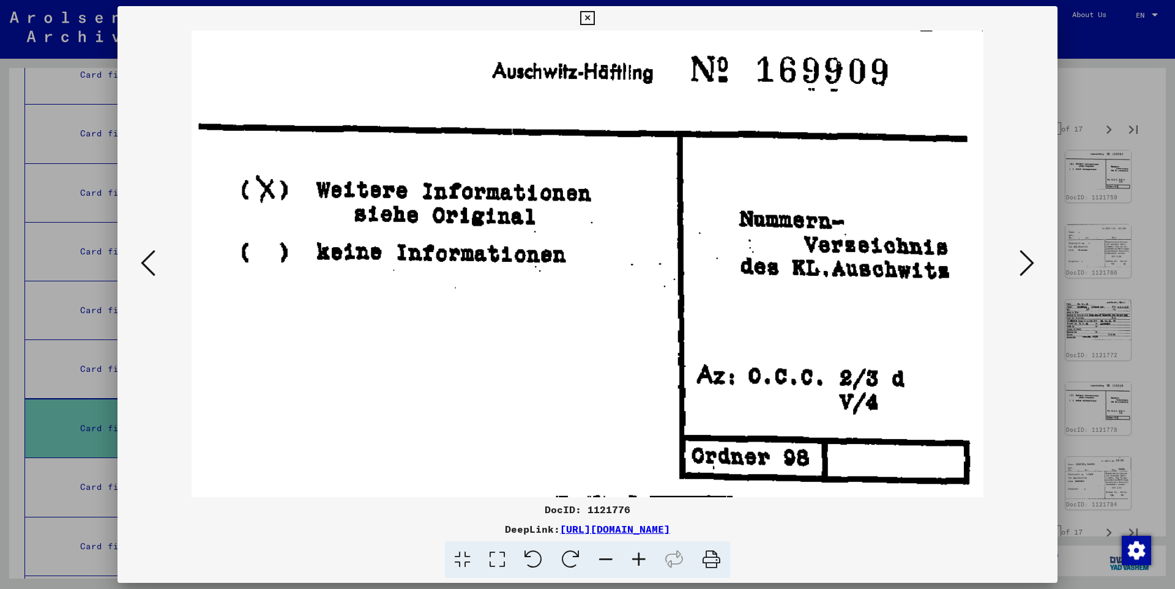
click at [1031, 258] on icon at bounding box center [1026, 262] width 15 height 29
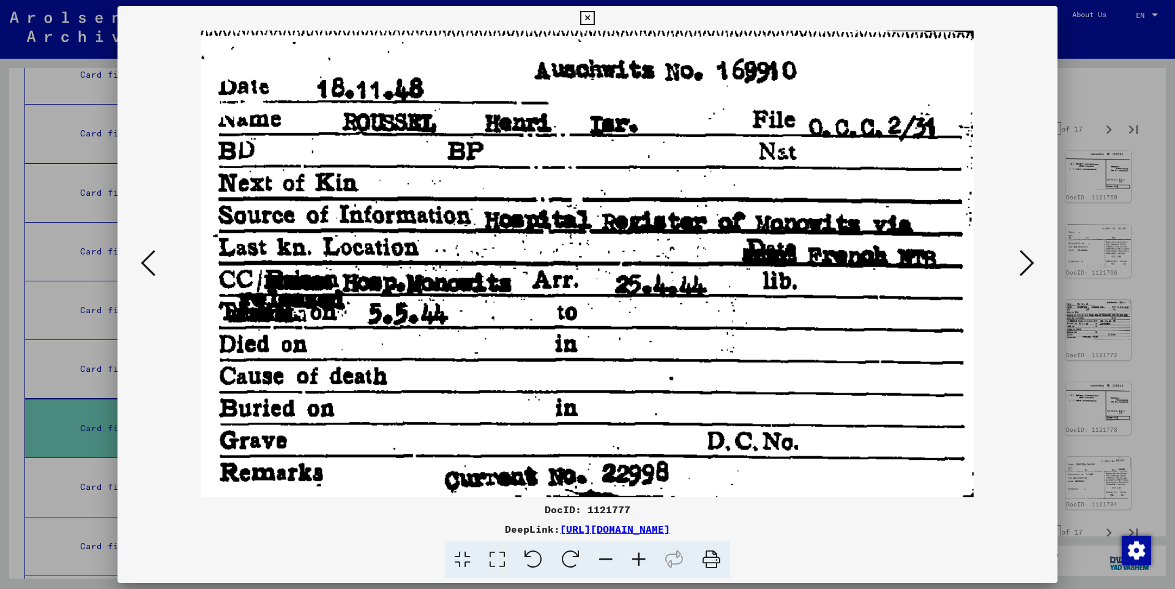
click at [1031, 258] on icon at bounding box center [1026, 262] width 15 height 29
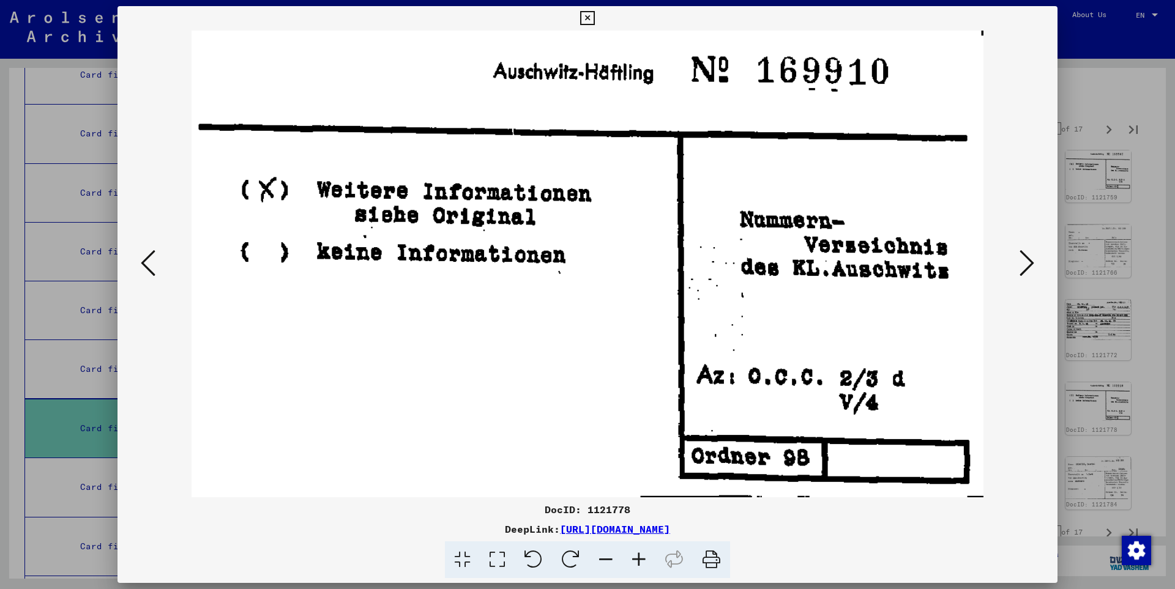
click at [1031, 258] on icon at bounding box center [1026, 262] width 15 height 29
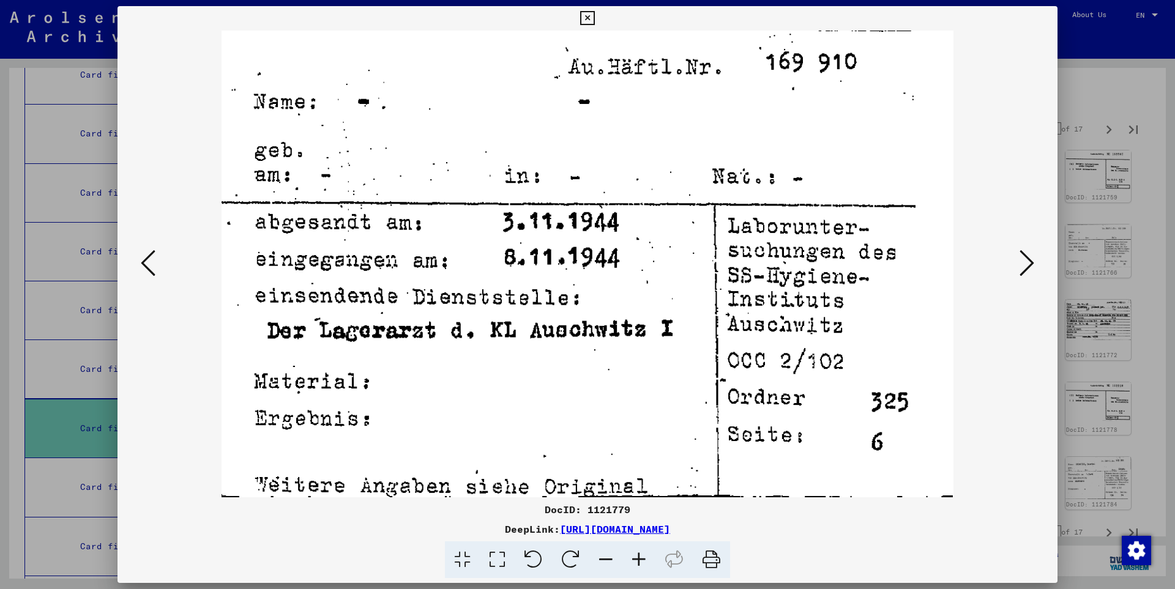
click at [1031, 258] on icon at bounding box center [1026, 262] width 15 height 29
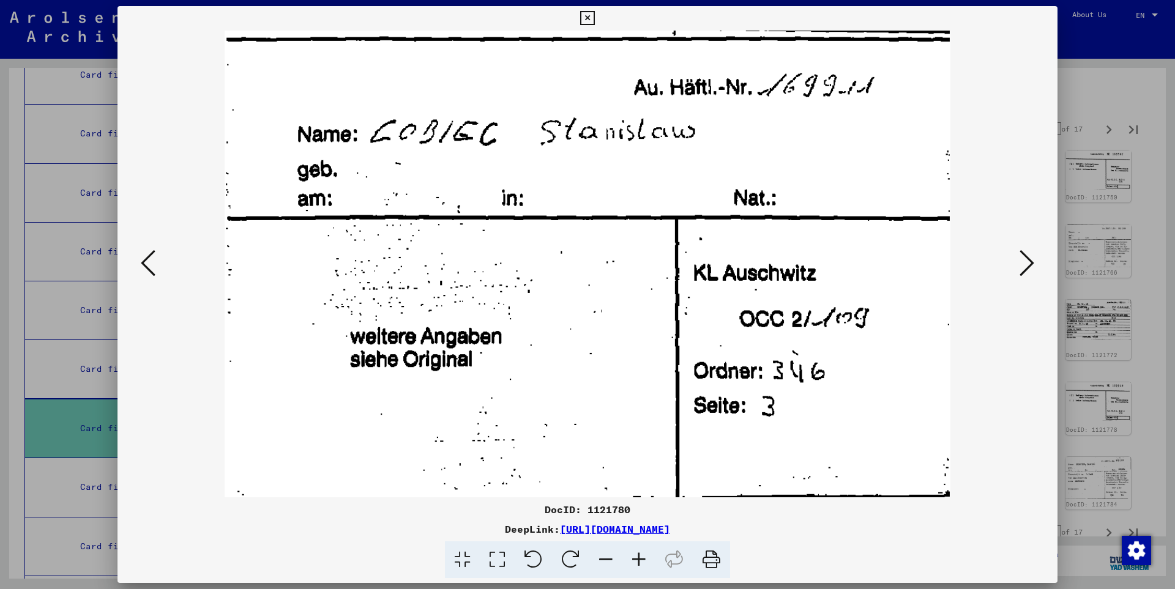
click at [1031, 258] on icon at bounding box center [1026, 262] width 15 height 29
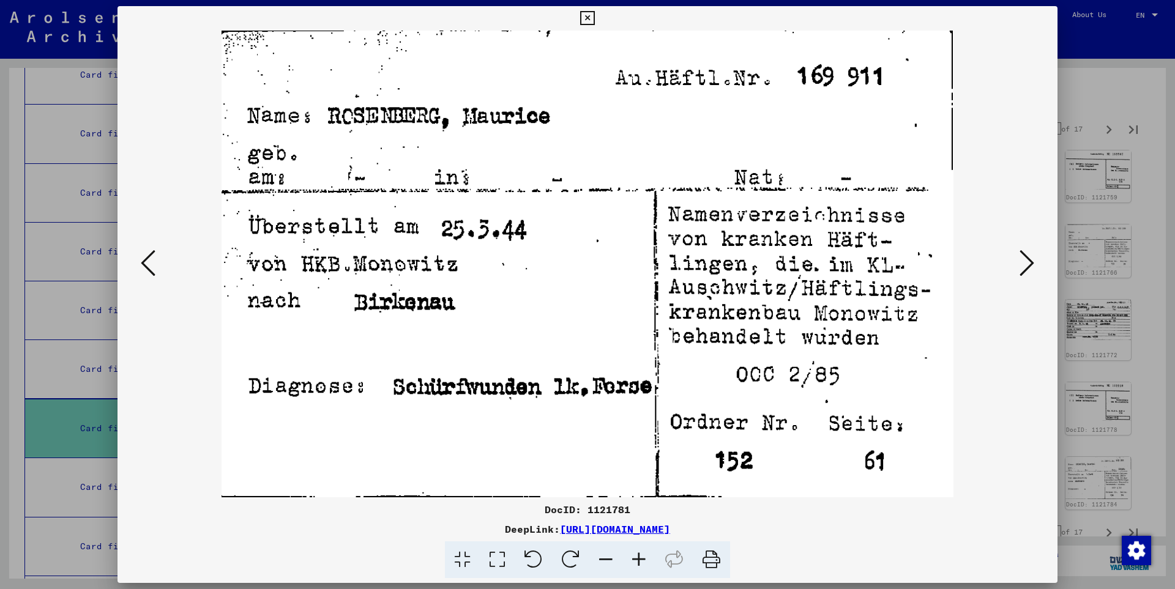
click at [1031, 258] on icon at bounding box center [1026, 262] width 15 height 29
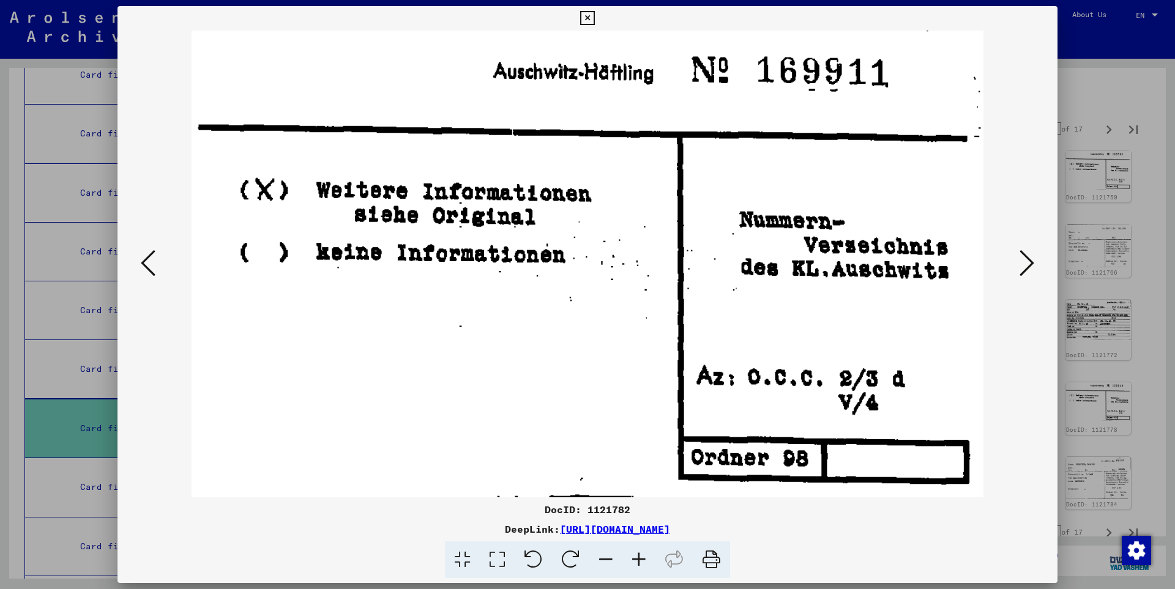
click at [1031, 258] on icon at bounding box center [1026, 262] width 15 height 29
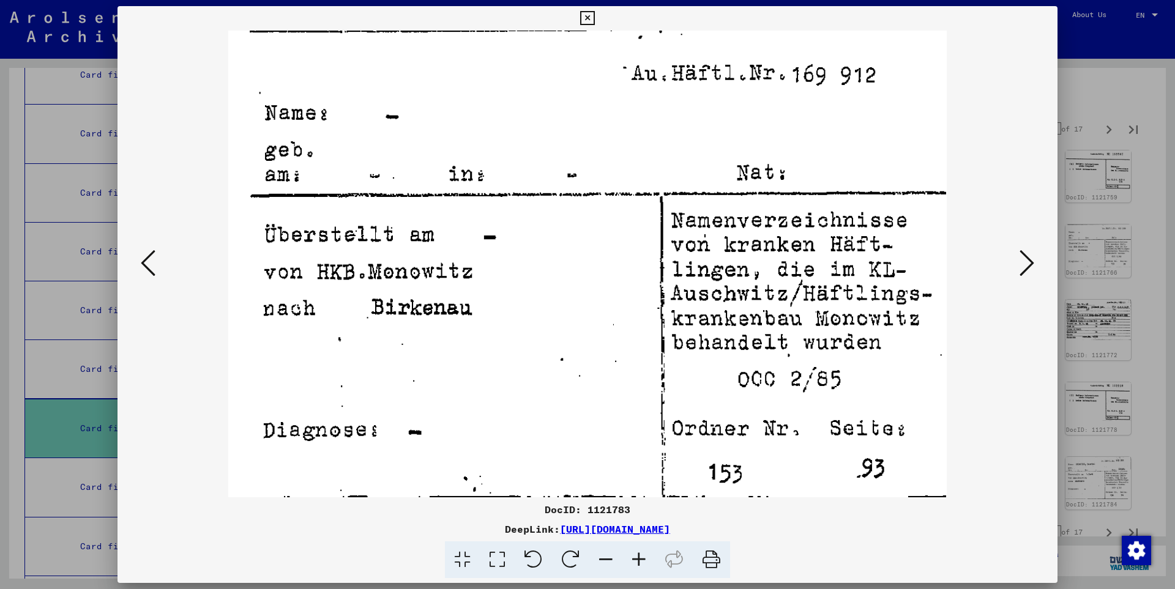
click at [1031, 258] on icon at bounding box center [1026, 262] width 15 height 29
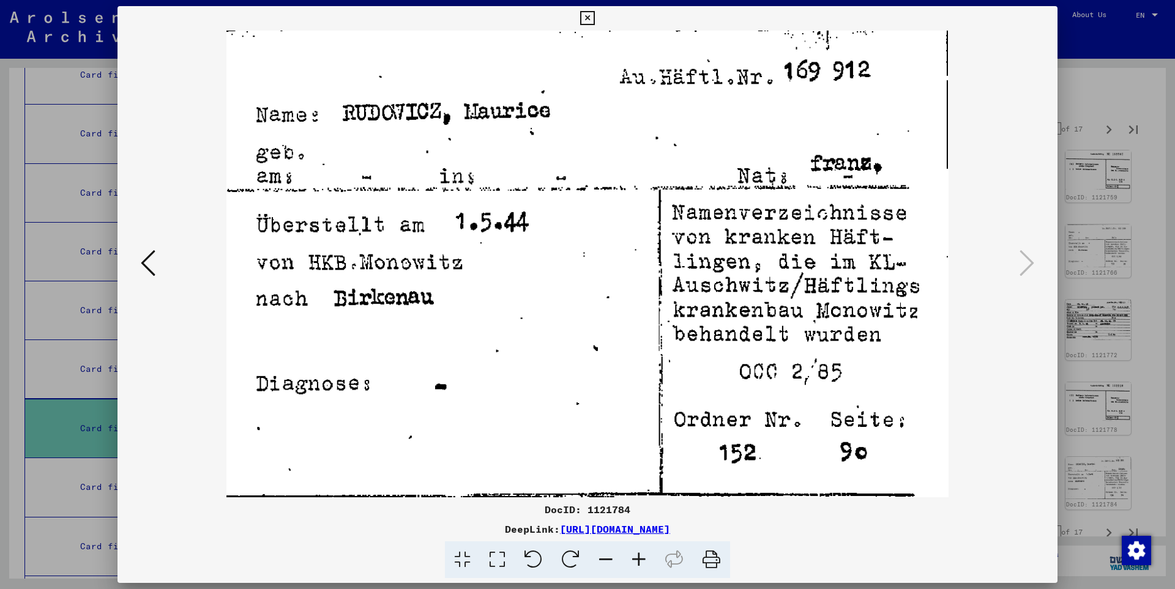
click at [594, 17] on icon at bounding box center [587, 18] width 14 height 15
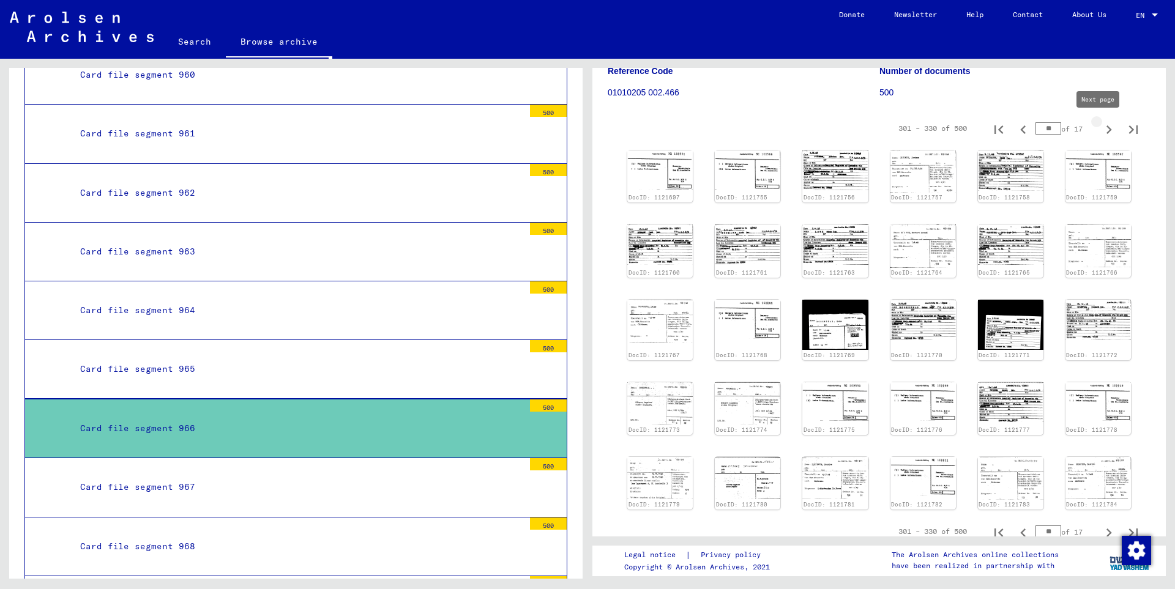
click at [1100, 128] on icon "Next page" at bounding box center [1108, 129] width 17 height 17
type input "**"
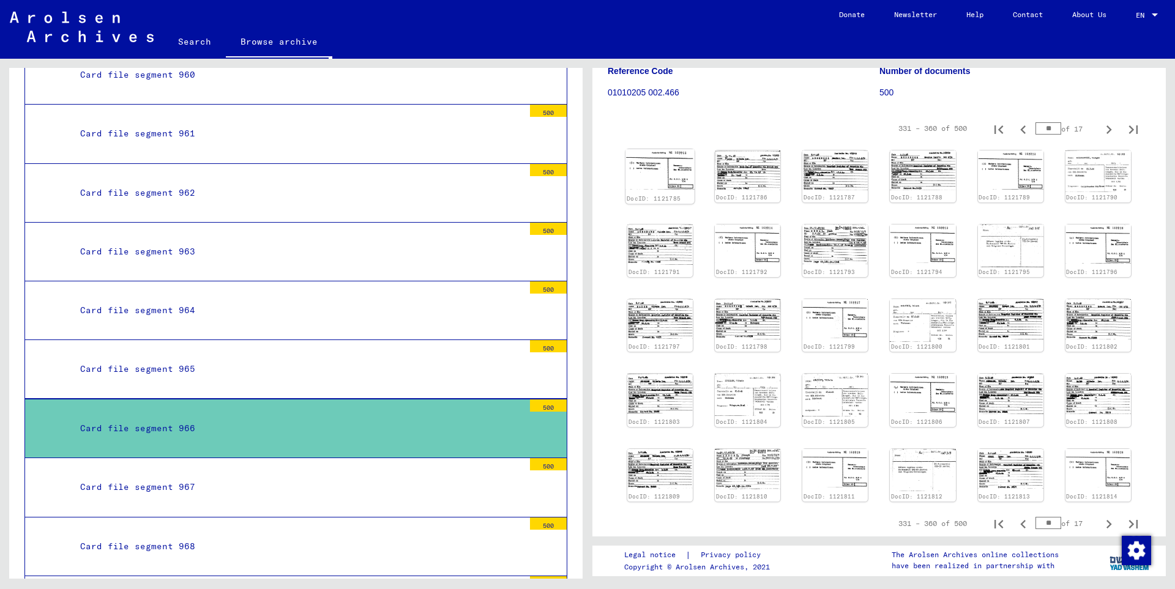
click at [656, 179] on img at bounding box center [659, 169] width 69 height 41
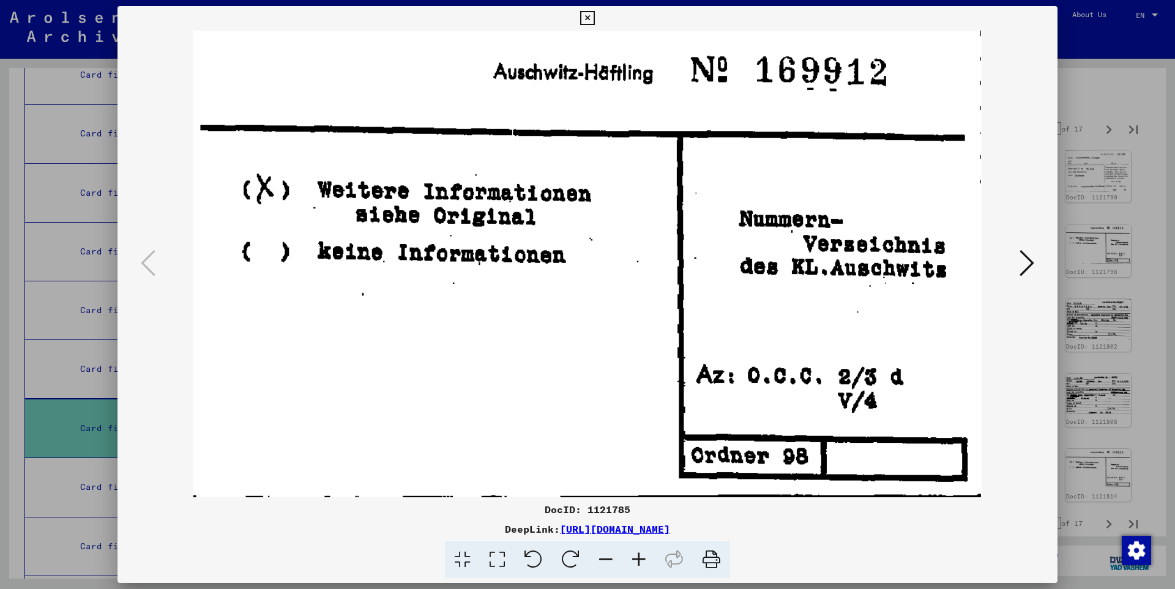
click at [1028, 261] on icon at bounding box center [1026, 262] width 15 height 29
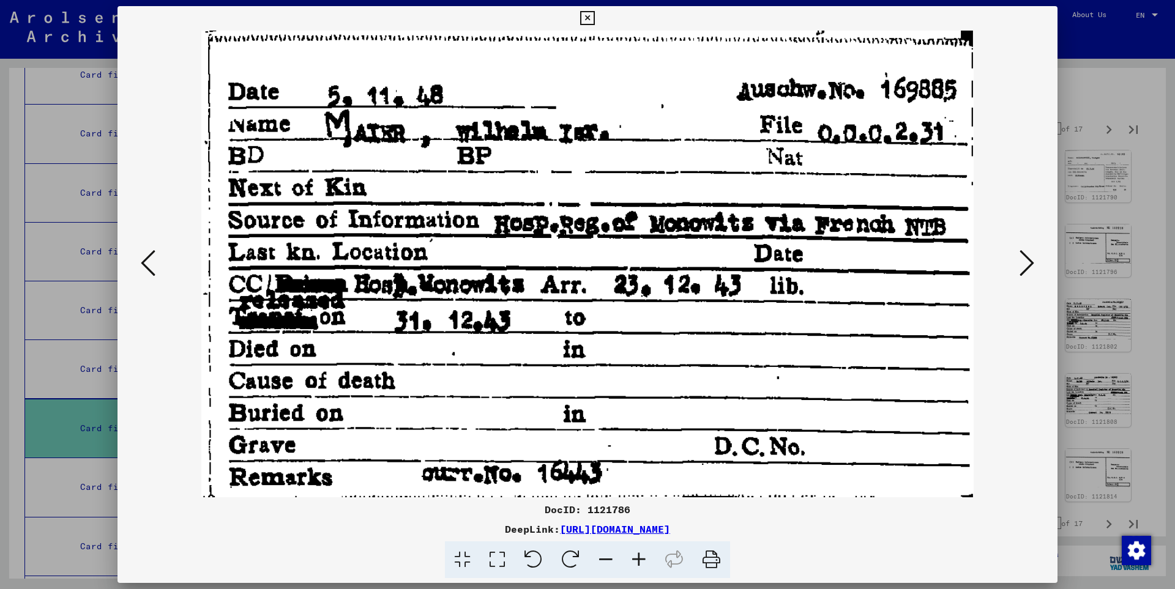
click at [1028, 261] on icon at bounding box center [1026, 262] width 15 height 29
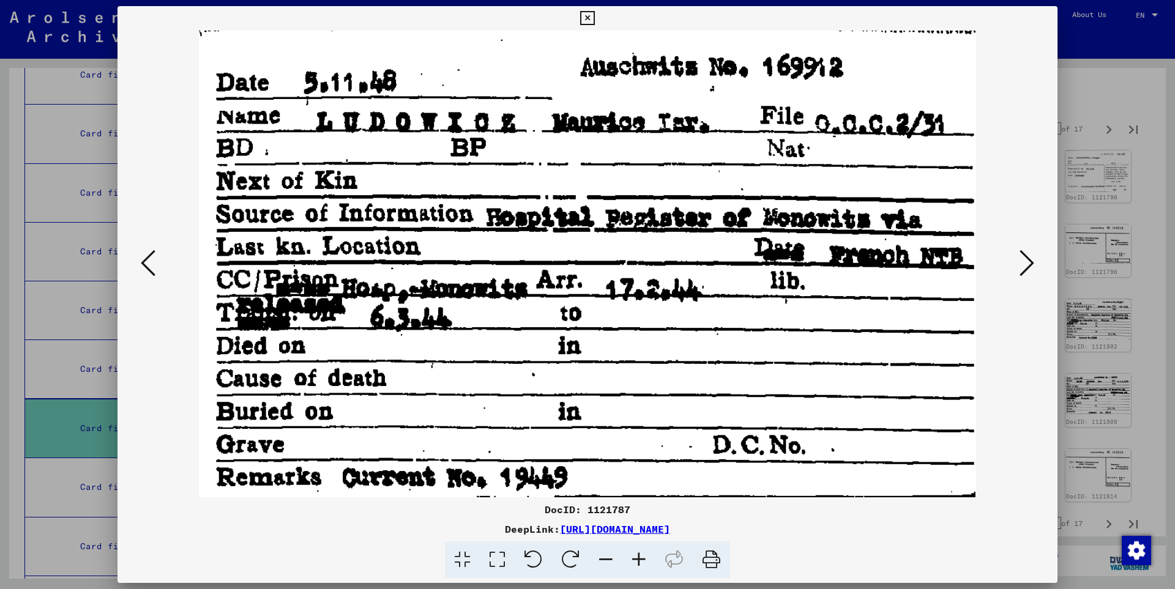
click at [1028, 261] on icon at bounding box center [1026, 262] width 15 height 29
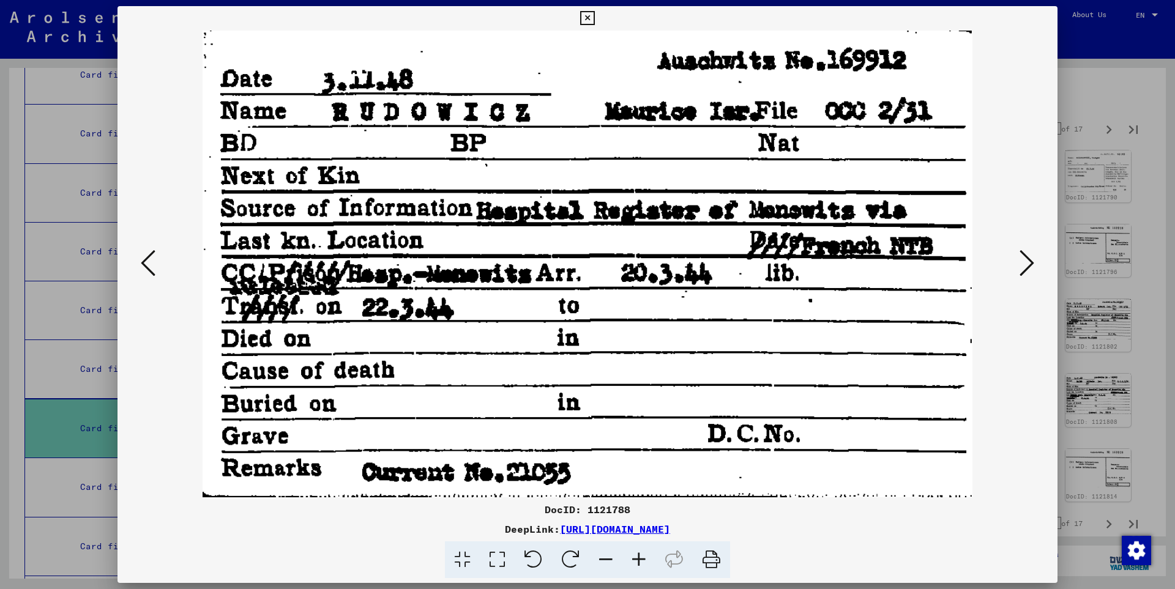
click at [1028, 261] on icon at bounding box center [1026, 262] width 15 height 29
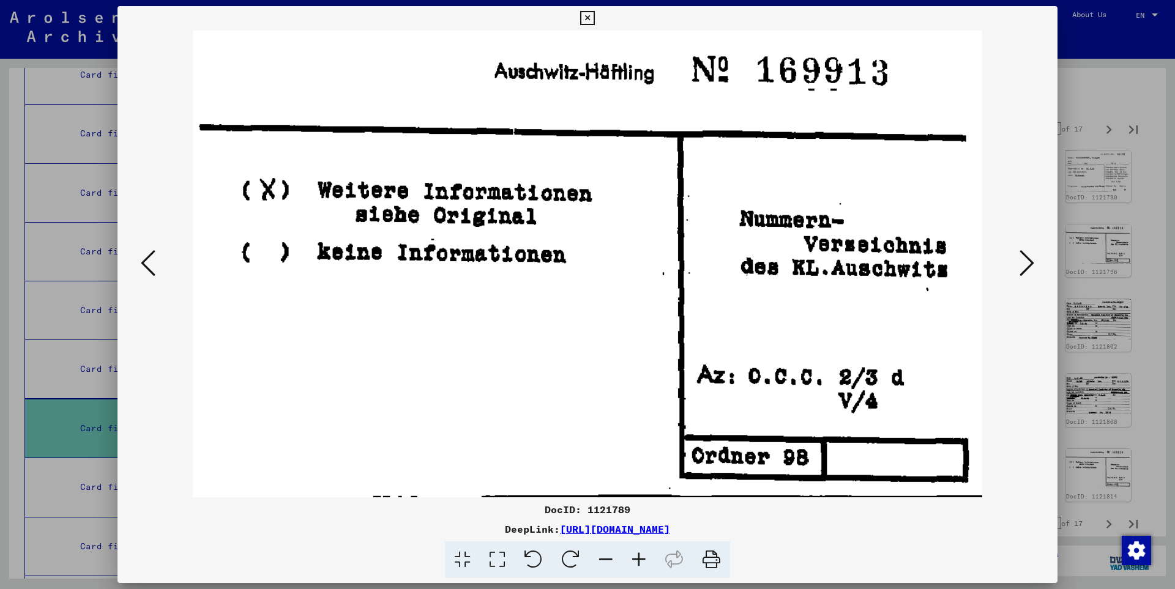
click at [1028, 261] on icon at bounding box center [1026, 262] width 15 height 29
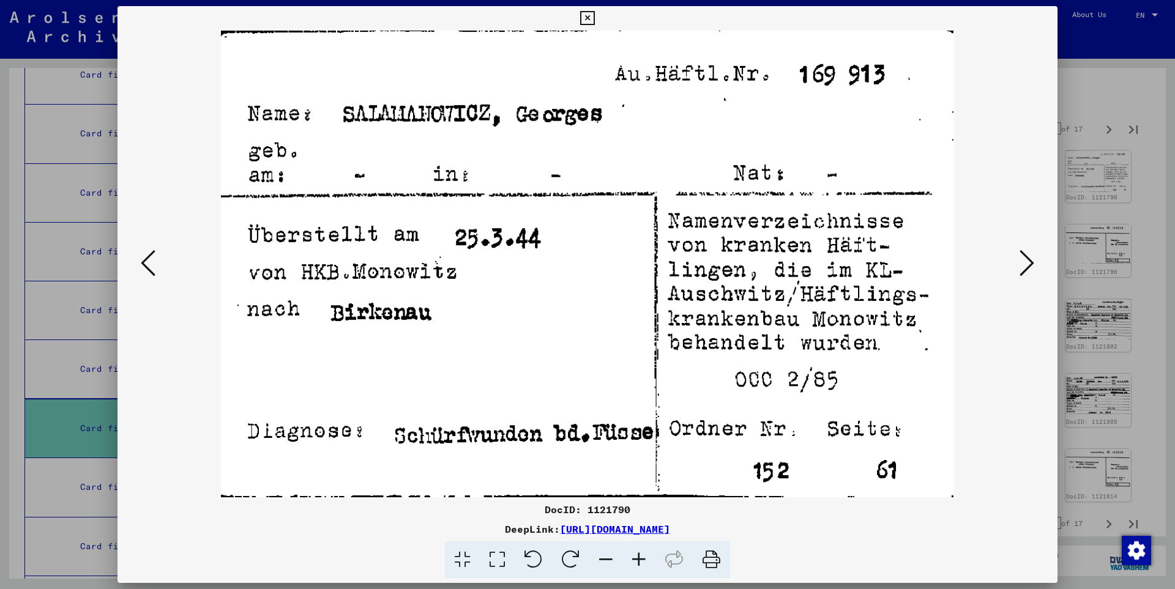
click at [1028, 261] on icon at bounding box center [1026, 262] width 15 height 29
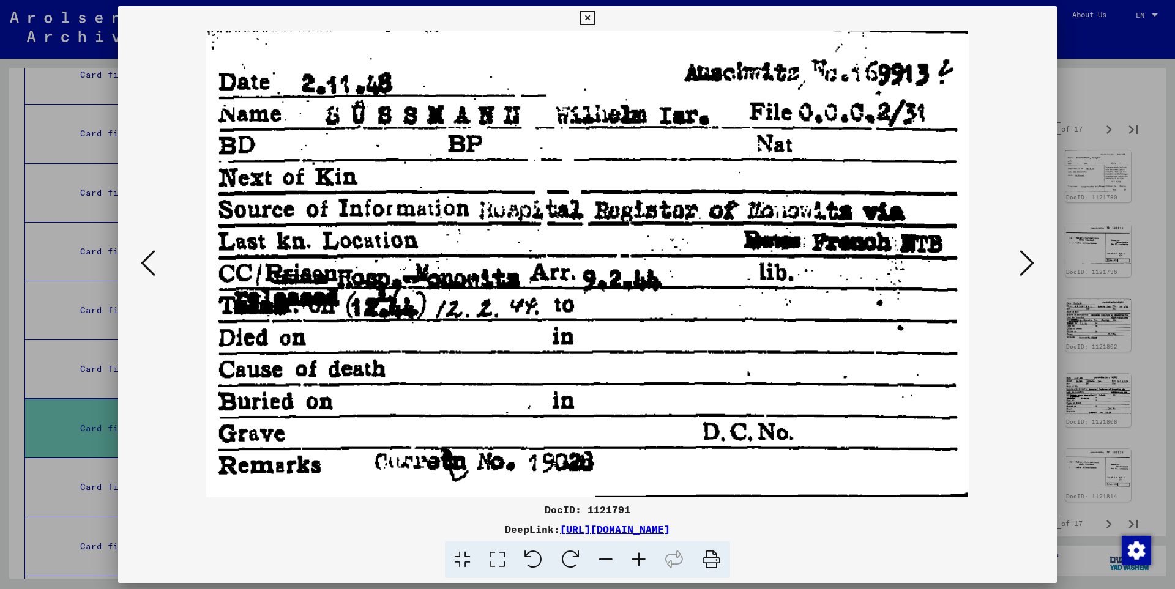
click at [1028, 261] on icon at bounding box center [1026, 262] width 15 height 29
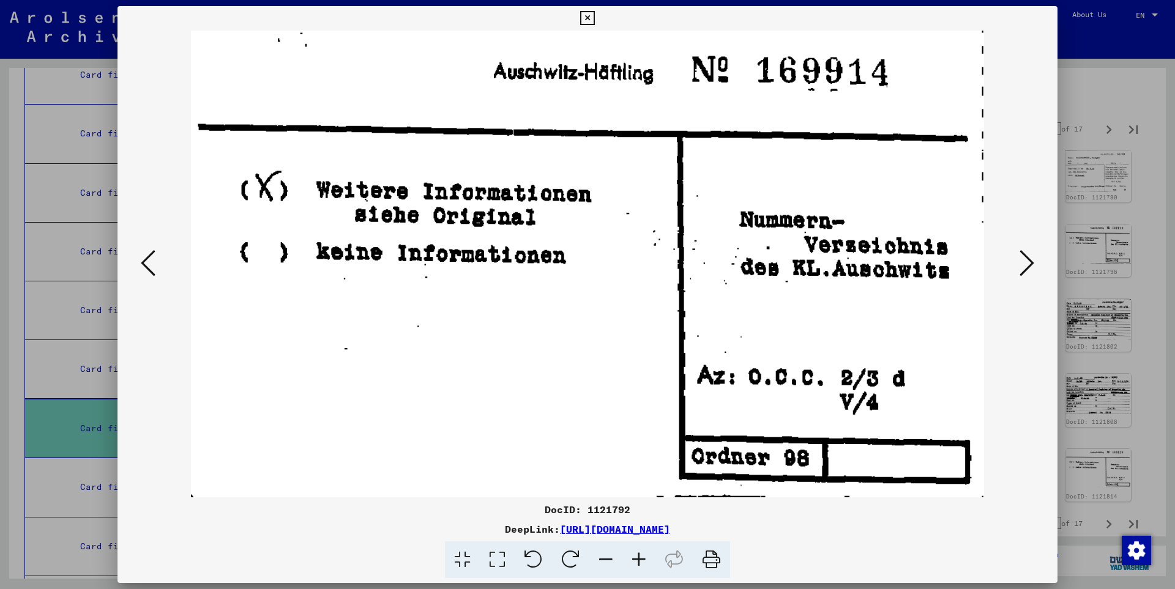
click at [1028, 261] on icon at bounding box center [1026, 262] width 15 height 29
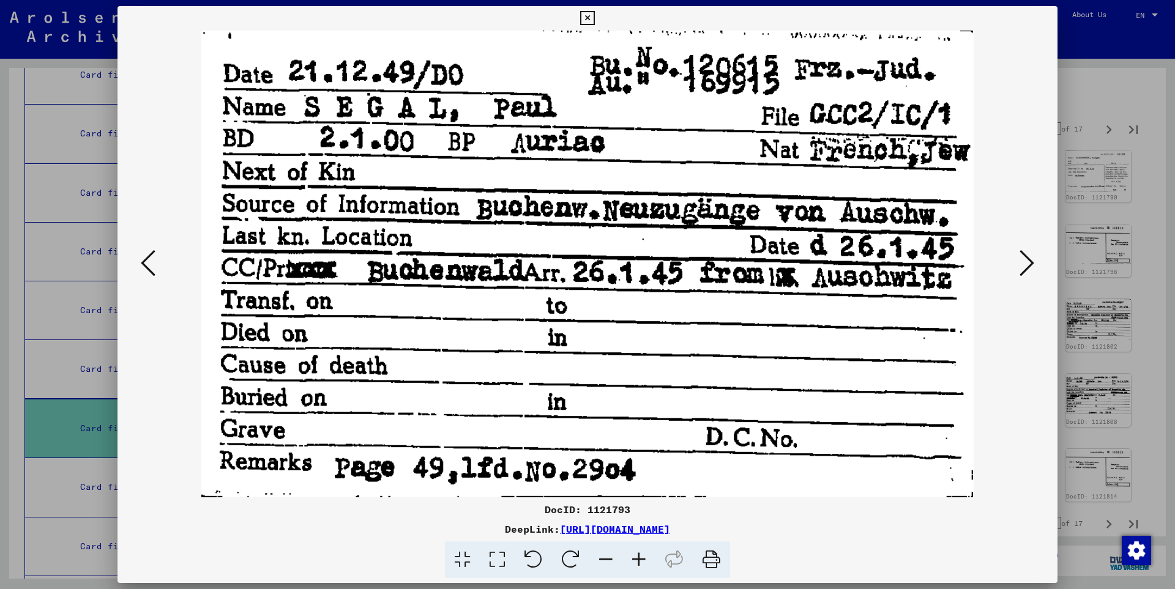
click at [1030, 260] on icon at bounding box center [1026, 262] width 15 height 29
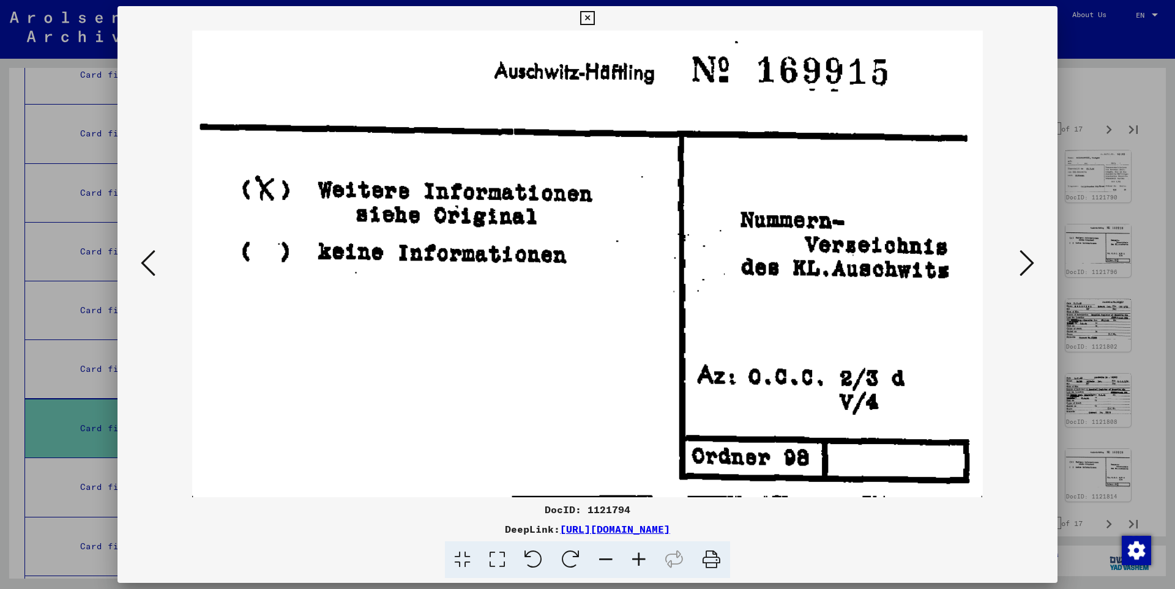
click at [1030, 260] on icon at bounding box center [1026, 262] width 15 height 29
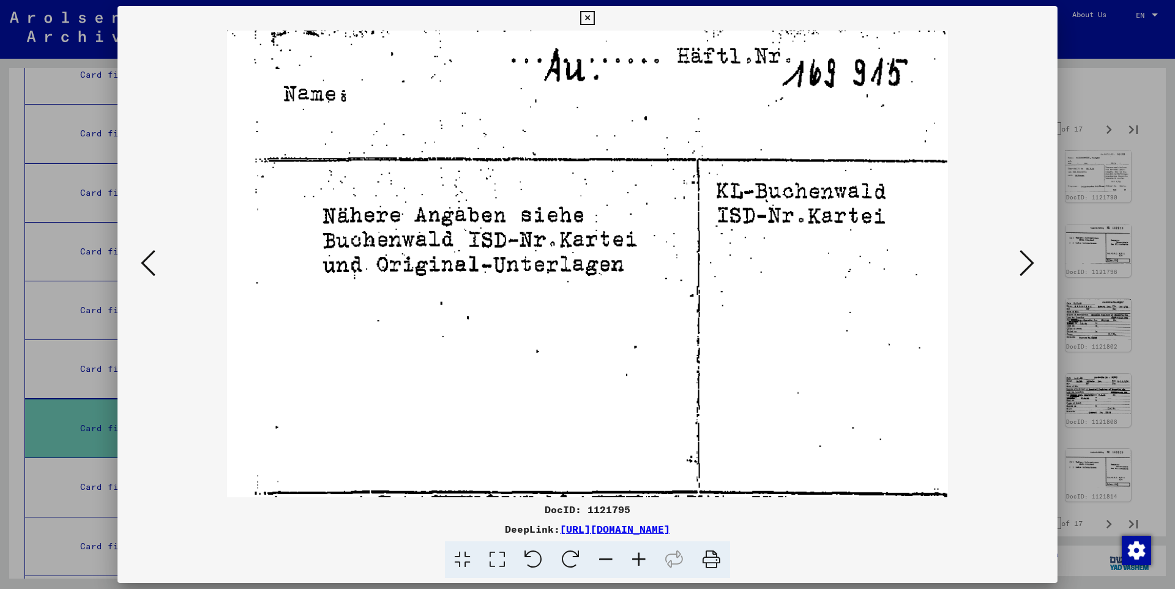
click at [1030, 260] on icon at bounding box center [1026, 262] width 15 height 29
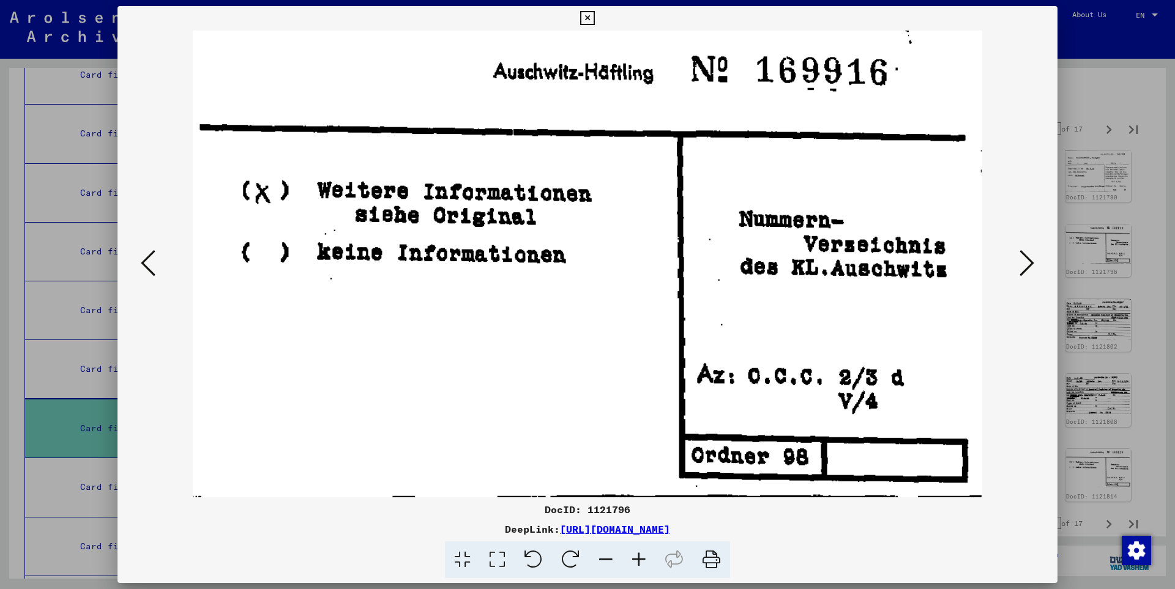
click at [1030, 260] on icon at bounding box center [1026, 262] width 15 height 29
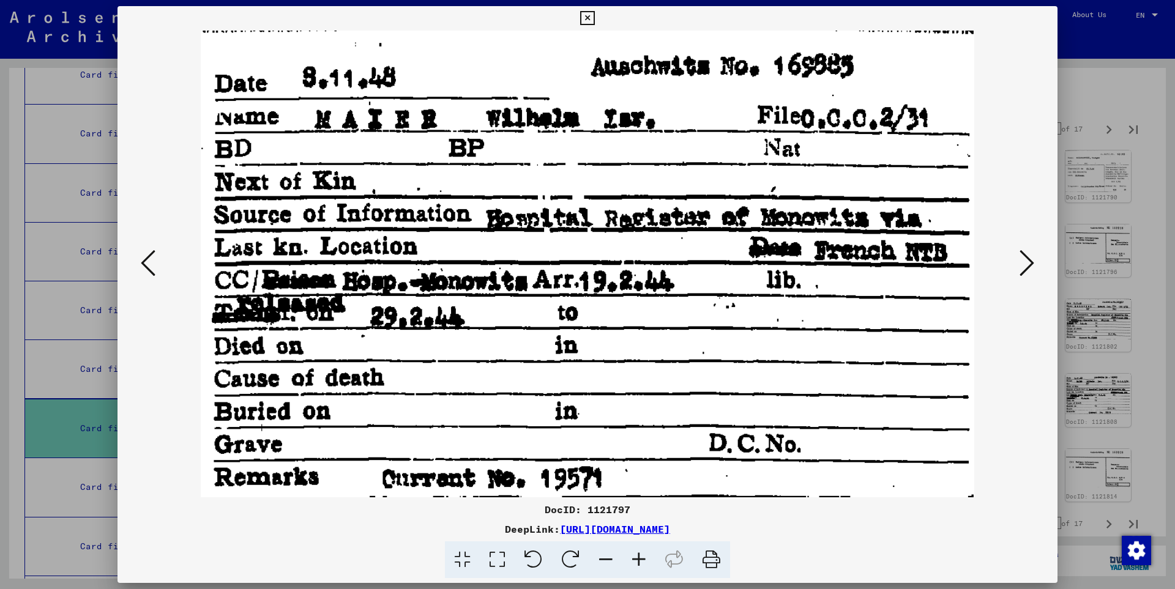
click at [1030, 260] on icon at bounding box center [1026, 262] width 15 height 29
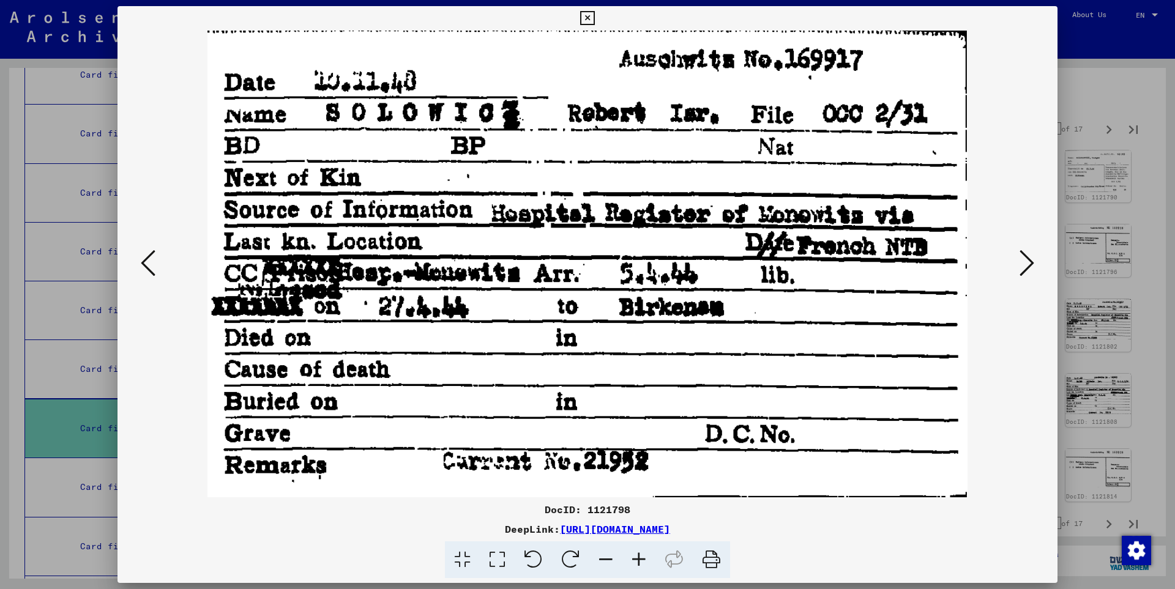
click at [147, 268] on icon at bounding box center [148, 262] width 15 height 29
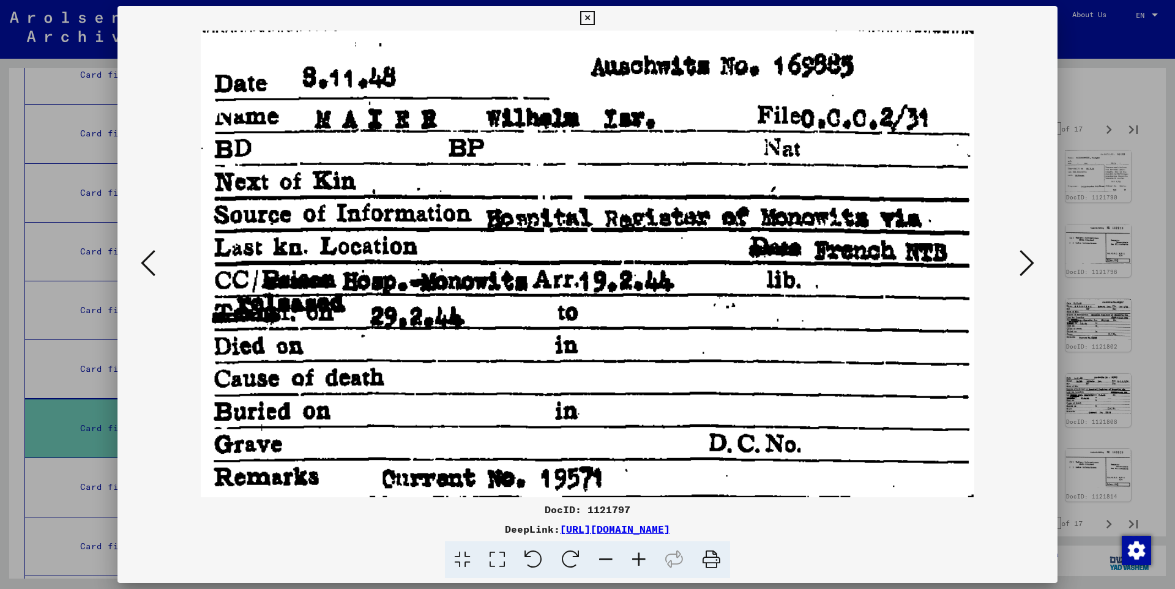
click at [1027, 260] on icon at bounding box center [1026, 262] width 15 height 29
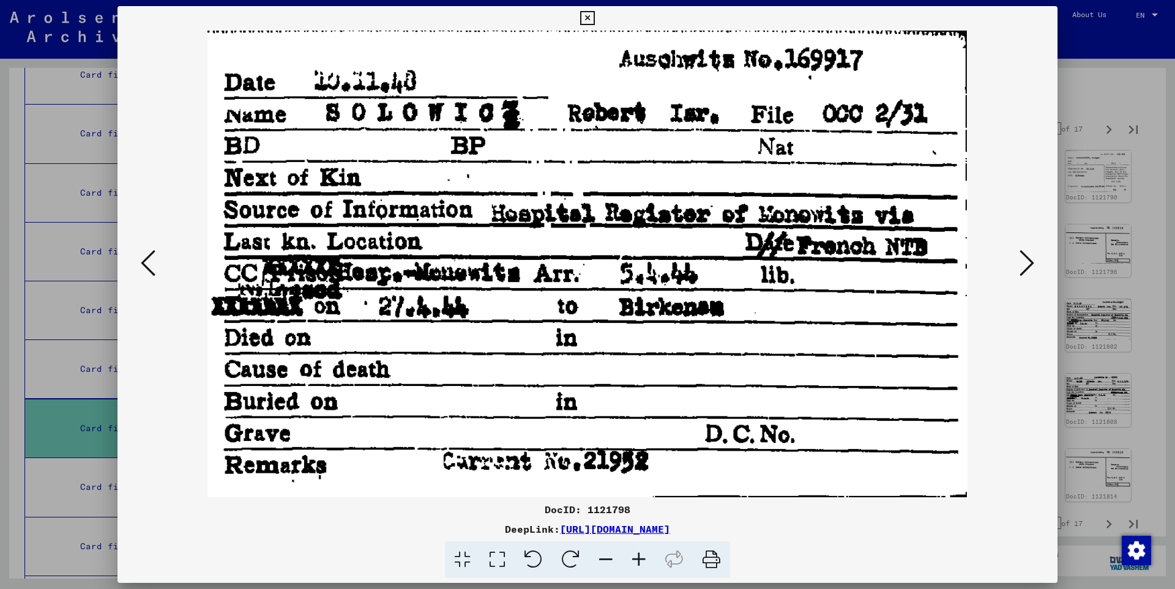
click at [1027, 260] on icon at bounding box center [1026, 262] width 15 height 29
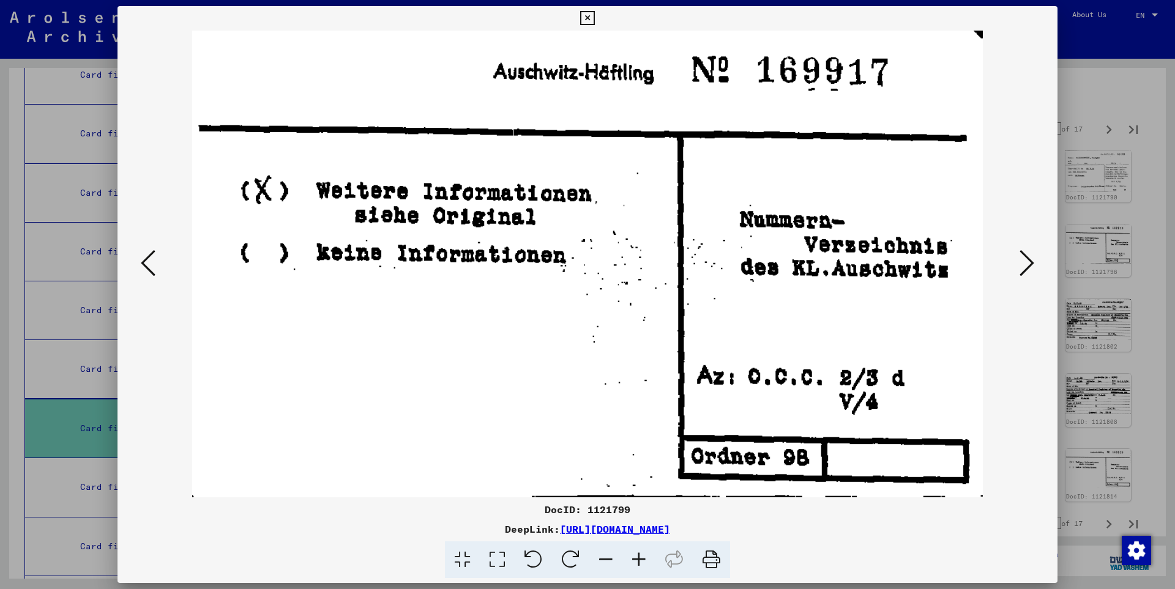
click at [1027, 260] on icon at bounding box center [1026, 262] width 15 height 29
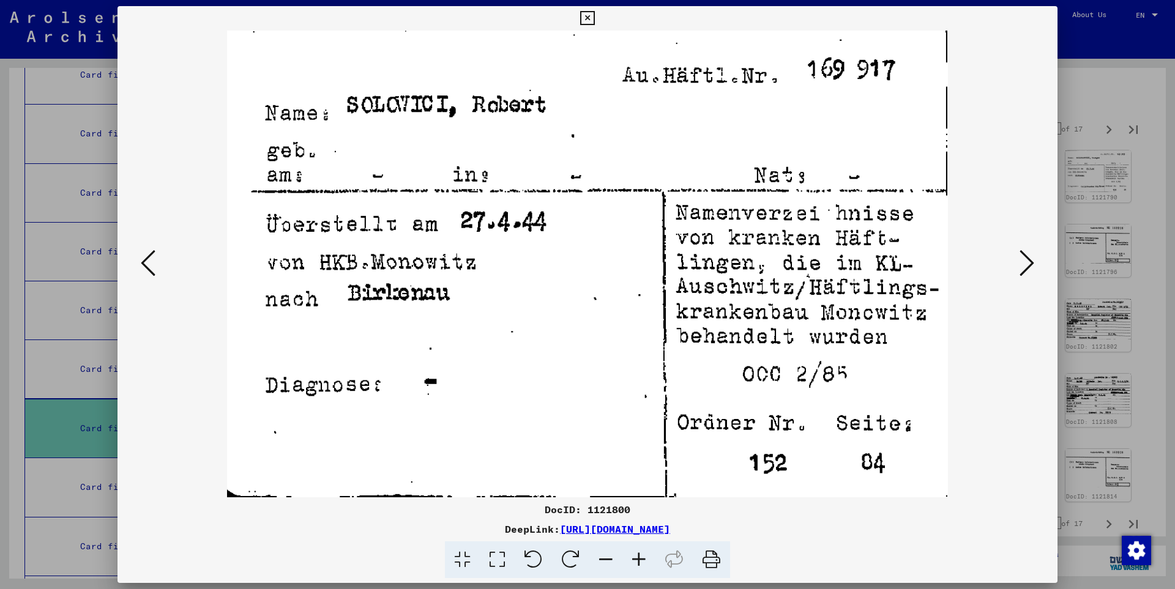
click at [1027, 260] on icon at bounding box center [1026, 262] width 15 height 29
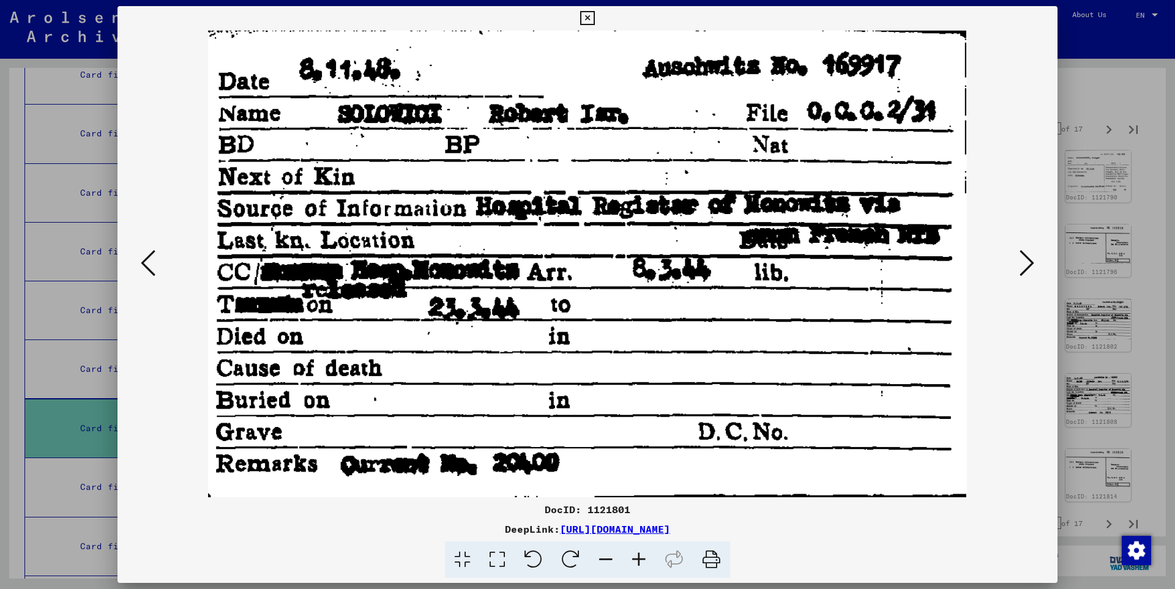
click at [1027, 260] on icon at bounding box center [1026, 262] width 15 height 29
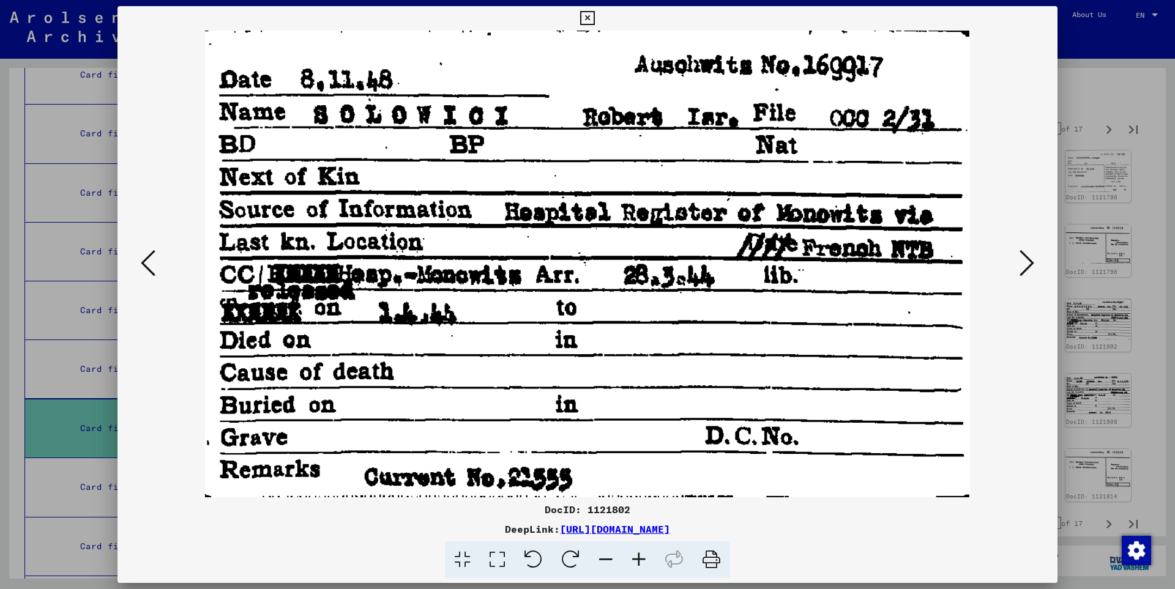
click at [1027, 260] on icon at bounding box center [1026, 262] width 15 height 29
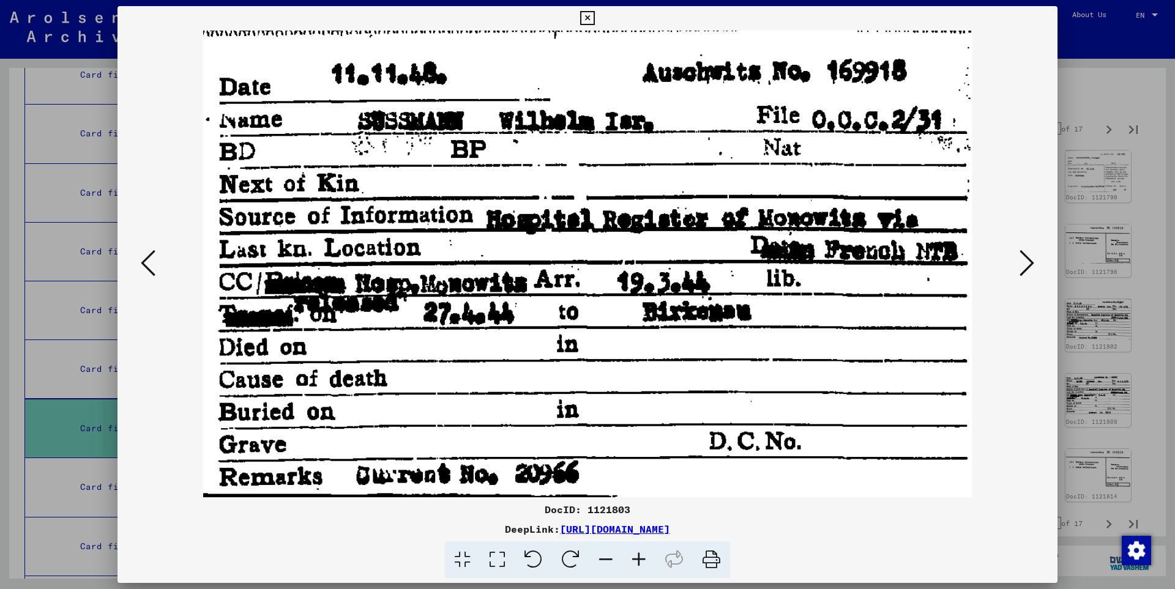
click at [144, 262] on icon at bounding box center [148, 262] width 15 height 29
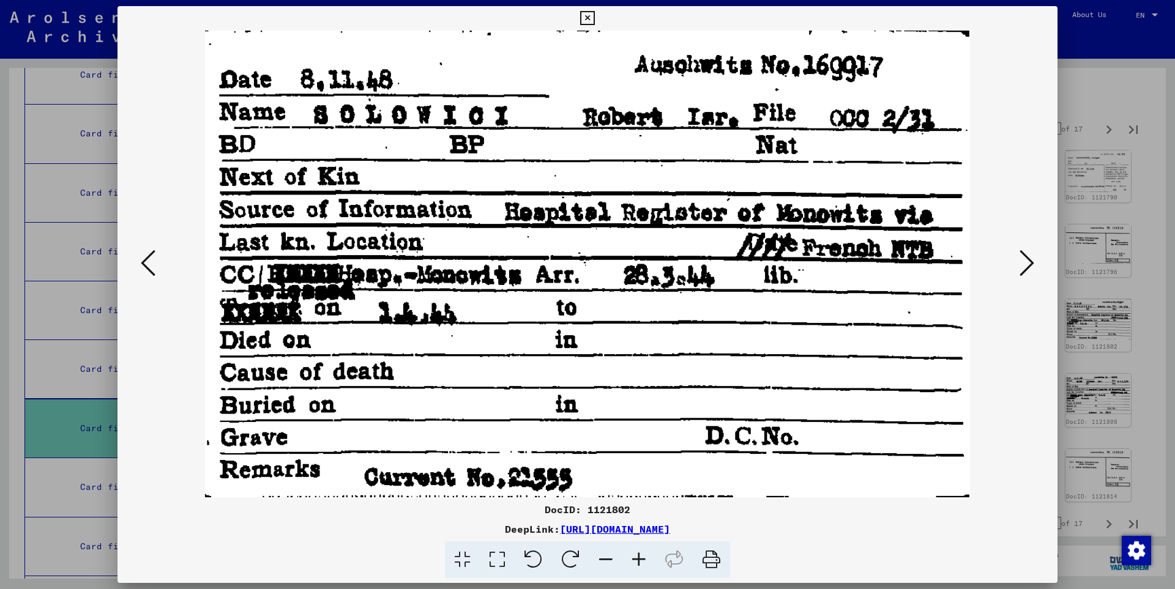
click at [144, 262] on icon at bounding box center [148, 262] width 15 height 29
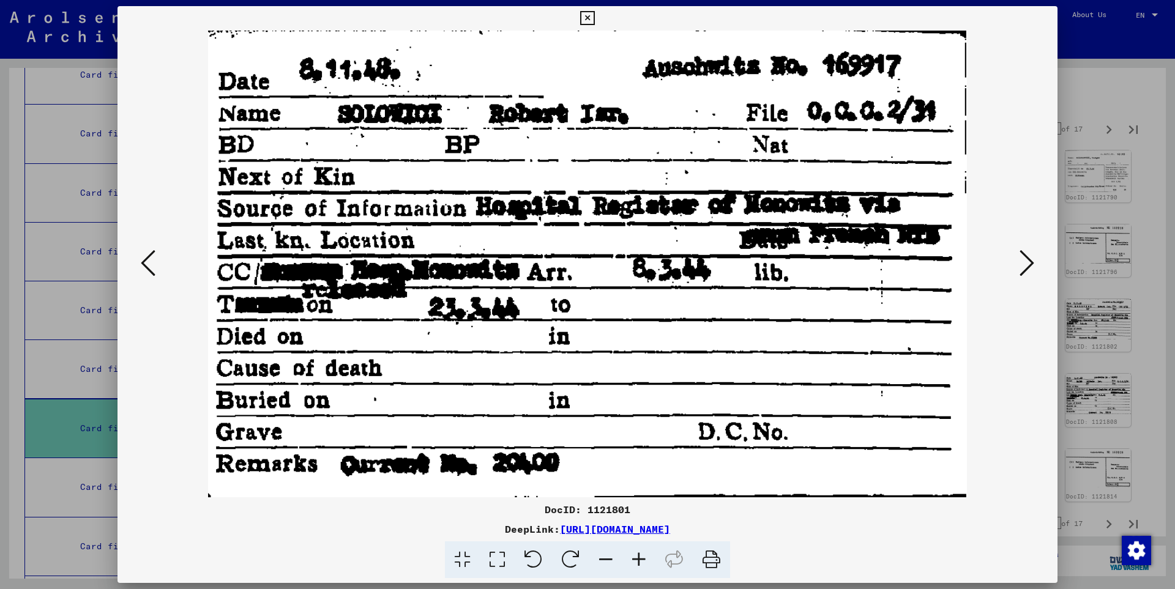
click at [1032, 261] on icon at bounding box center [1026, 262] width 15 height 29
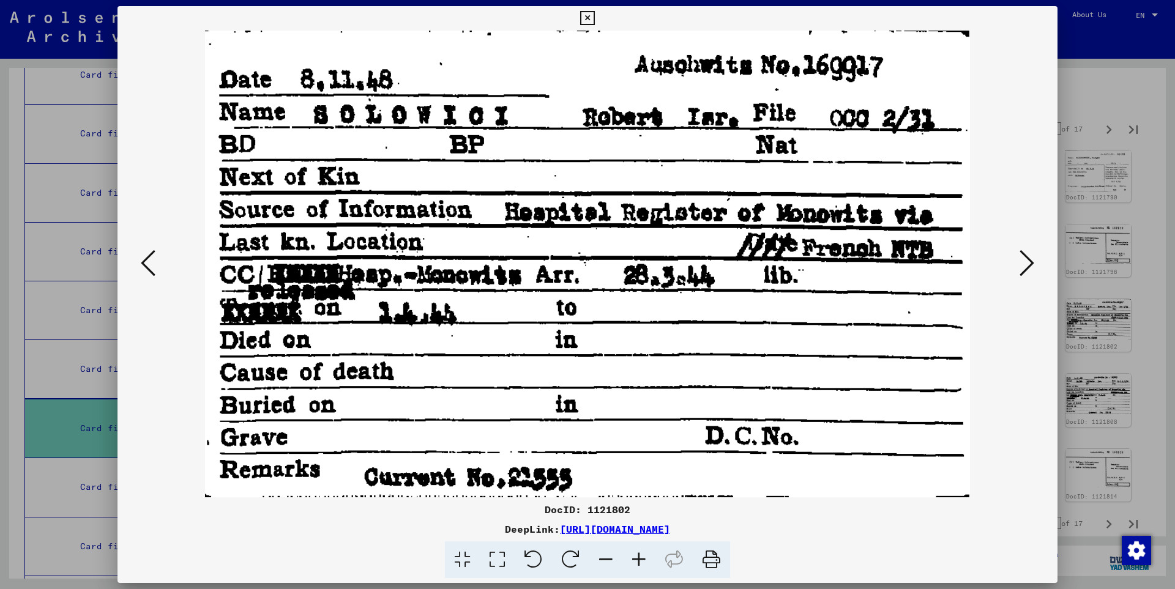
click at [1032, 261] on icon at bounding box center [1026, 262] width 15 height 29
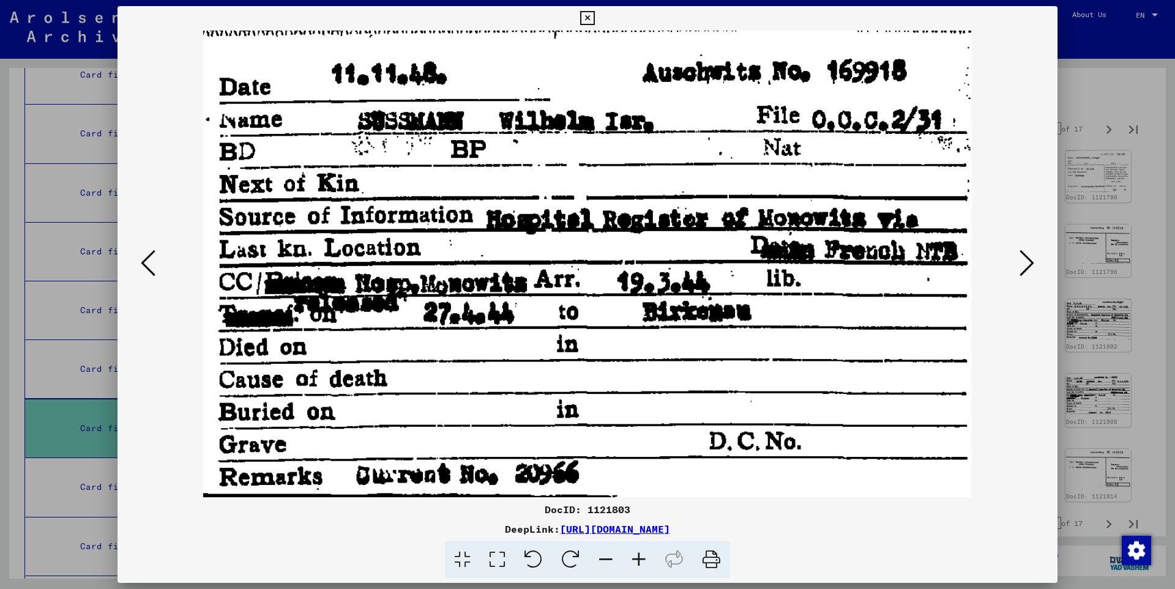
click at [1024, 262] on icon at bounding box center [1026, 262] width 15 height 29
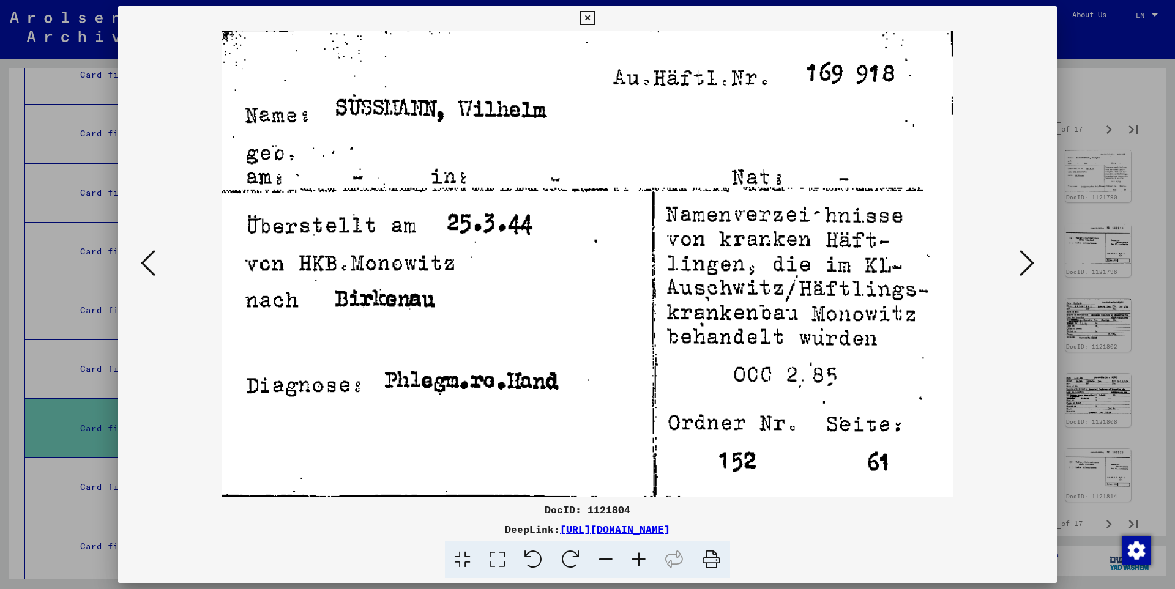
click at [1024, 262] on icon at bounding box center [1026, 262] width 15 height 29
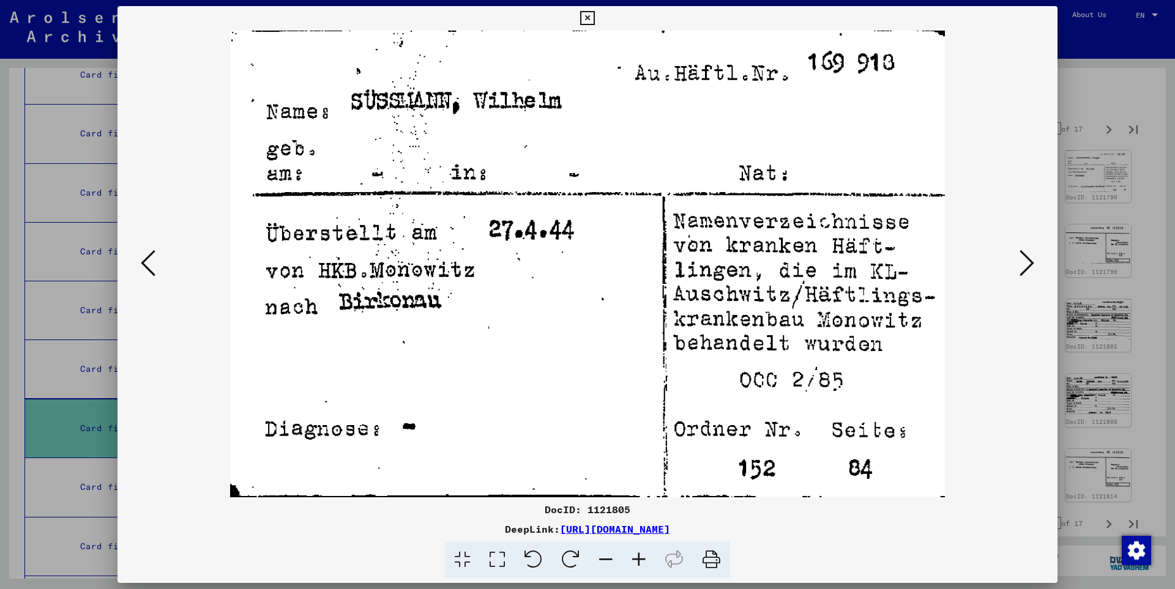
click at [1024, 262] on icon at bounding box center [1026, 262] width 15 height 29
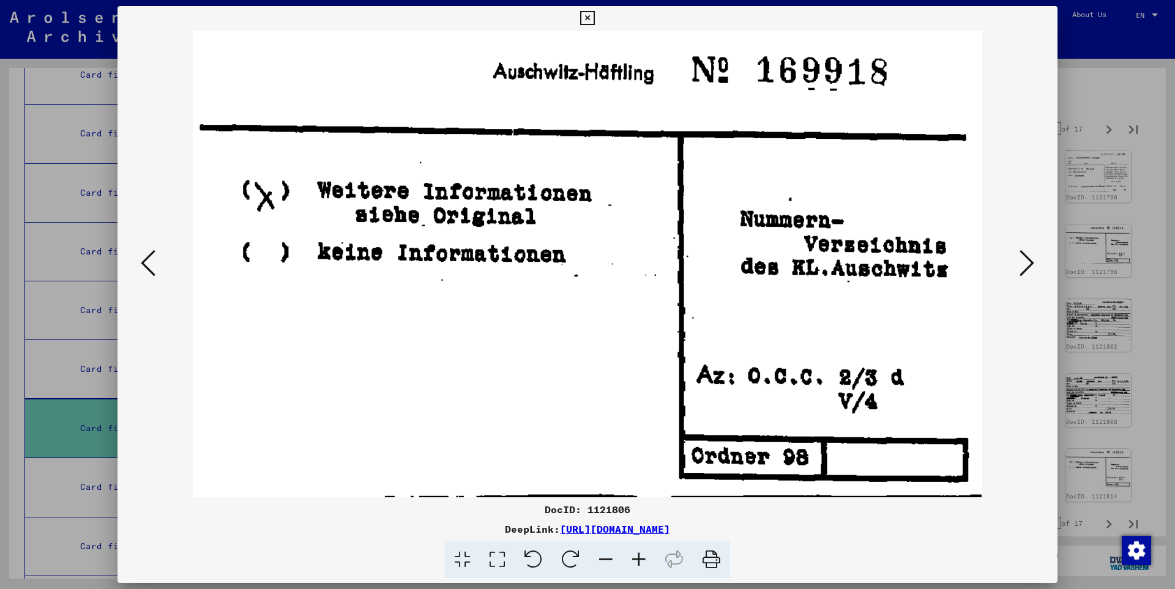
click at [1024, 262] on icon at bounding box center [1026, 262] width 15 height 29
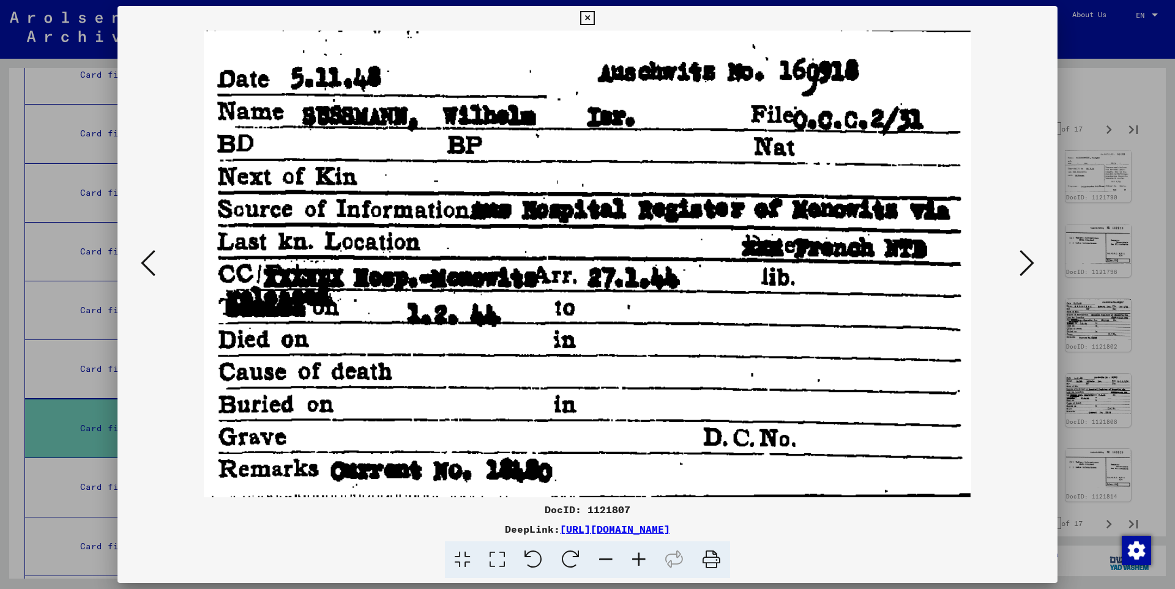
click at [1024, 262] on icon at bounding box center [1026, 262] width 15 height 29
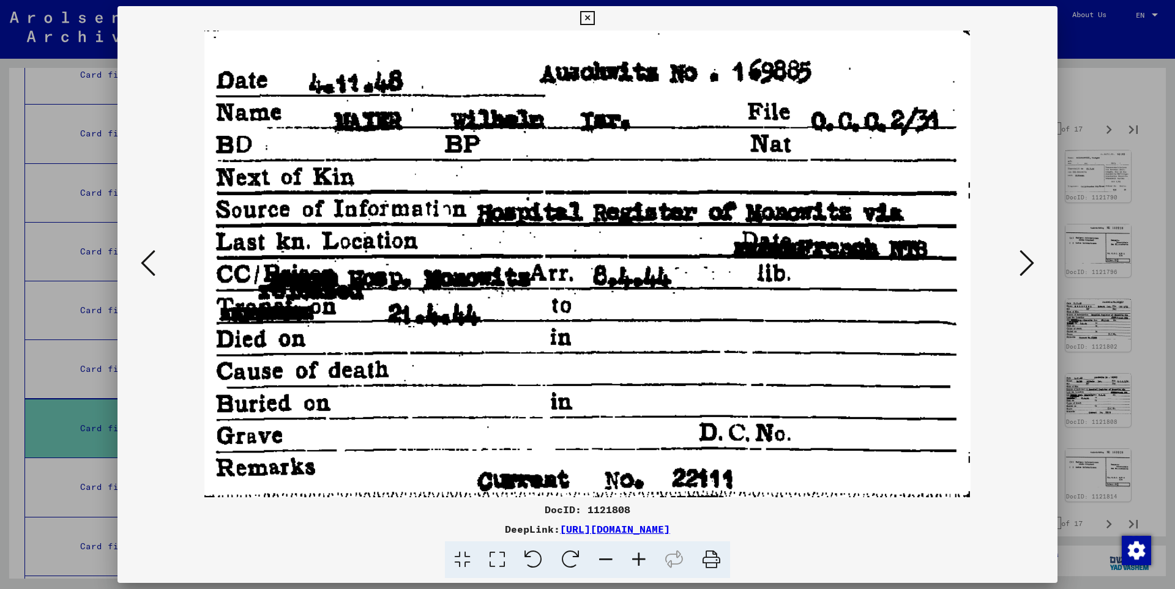
click at [1024, 262] on icon at bounding box center [1026, 262] width 15 height 29
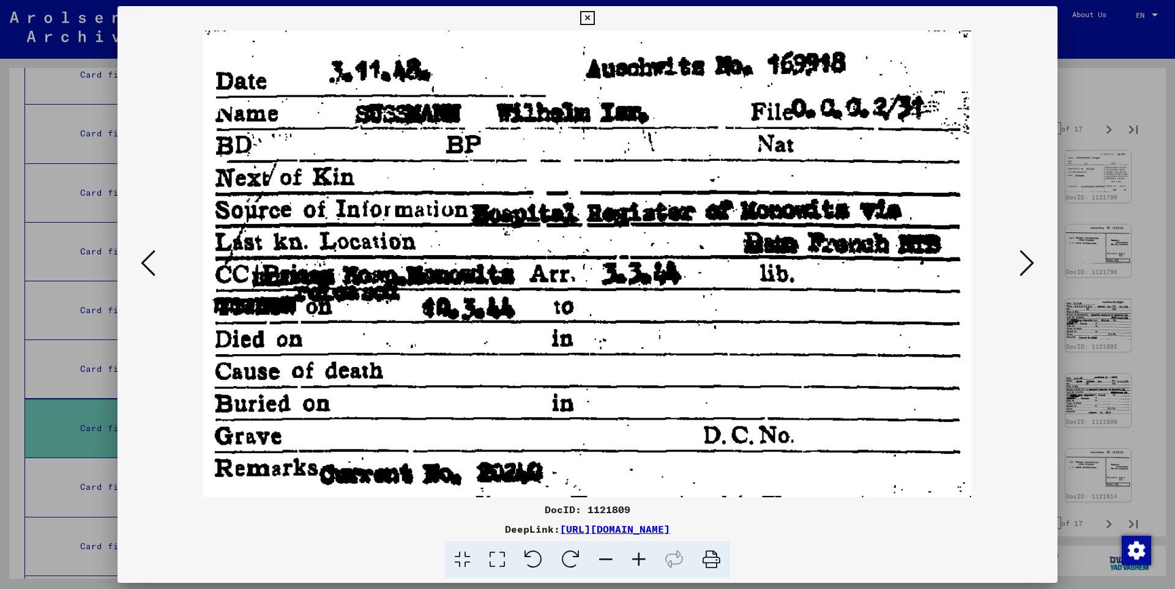
click at [1024, 263] on icon at bounding box center [1026, 262] width 15 height 29
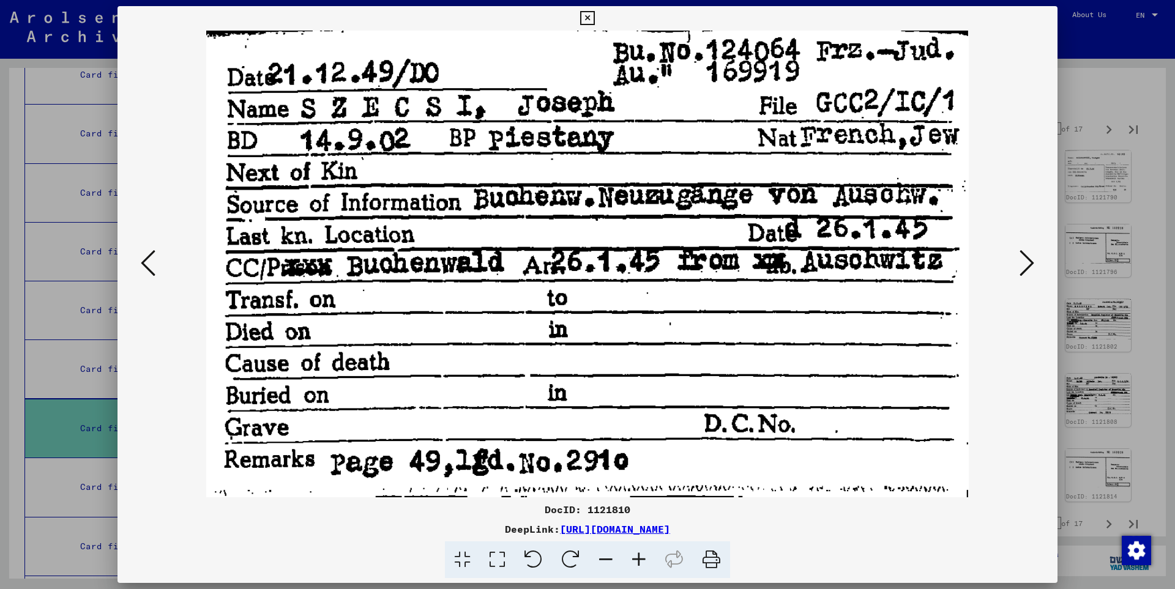
click at [1024, 263] on icon at bounding box center [1026, 262] width 15 height 29
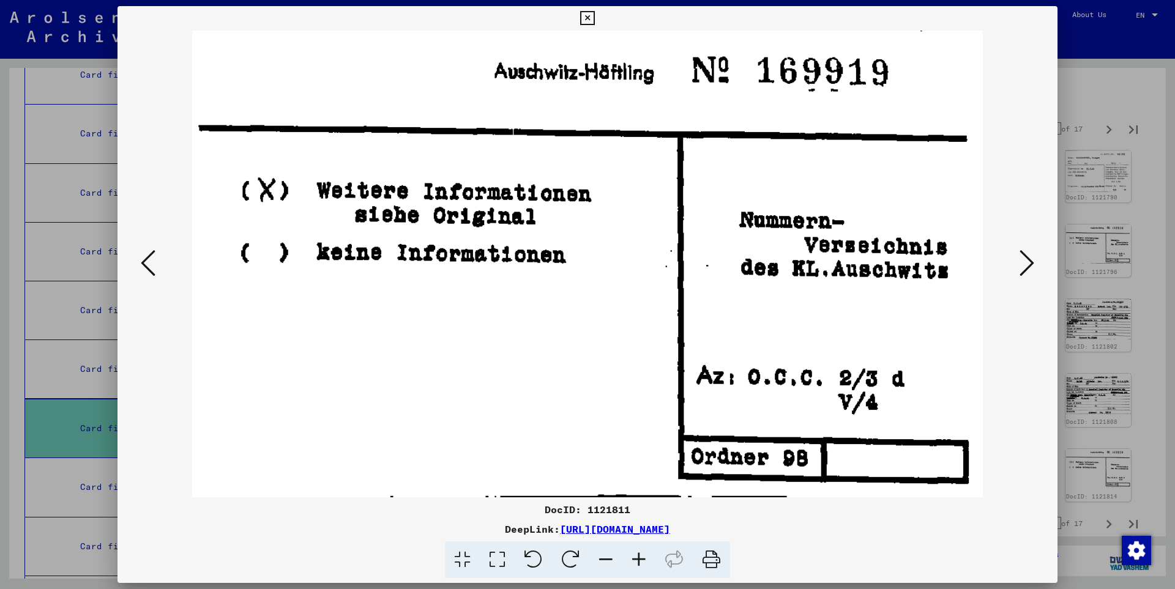
click at [1024, 263] on icon at bounding box center [1026, 262] width 15 height 29
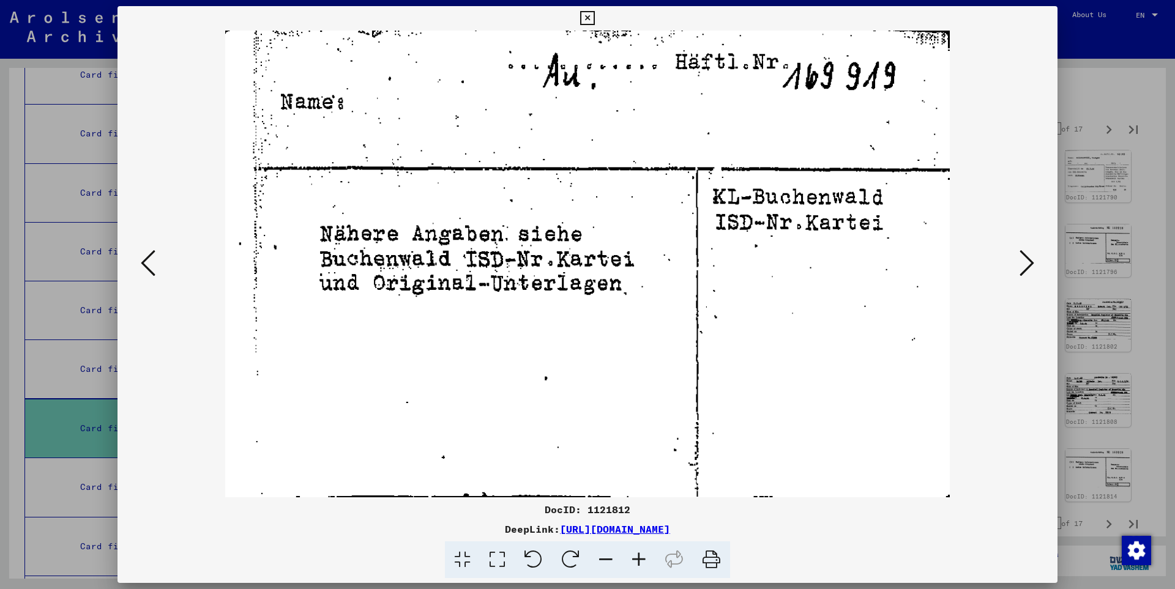
click at [1024, 262] on icon at bounding box center [1026, 262] width 15 height 29
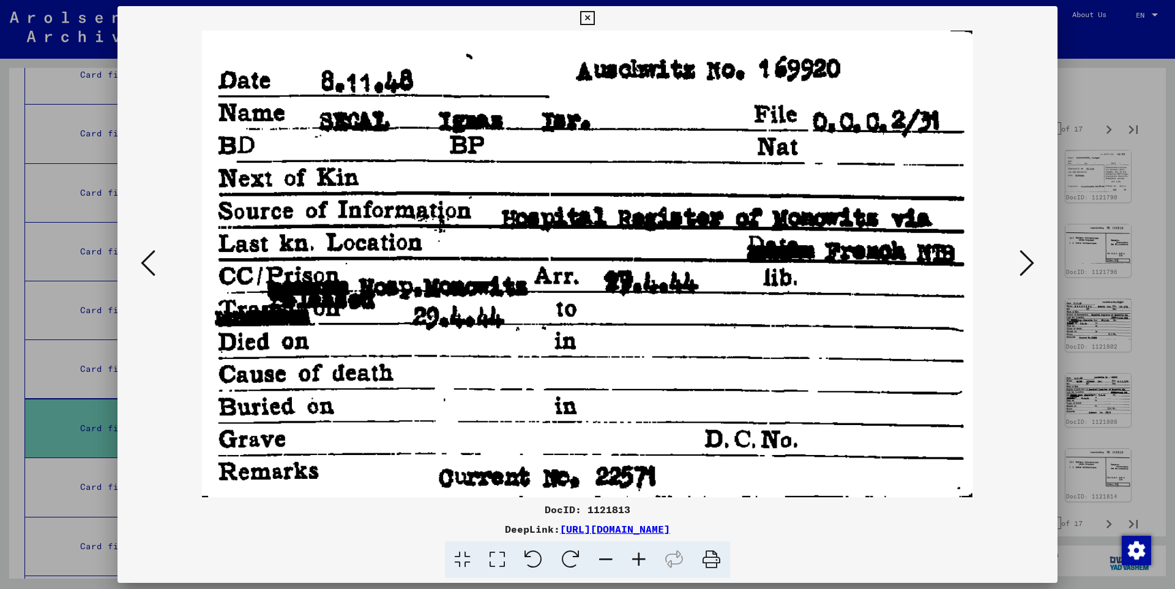
click at [1029, 254] on icon at bounding box center [1026, 262] width 15 height 29
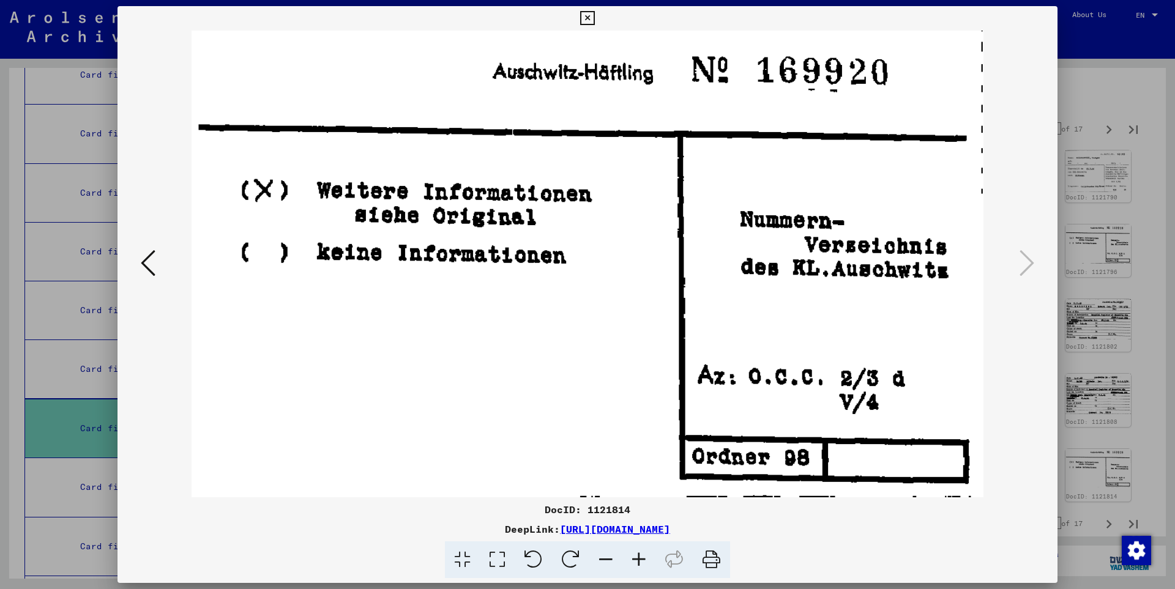
click at [594, 16] on icon at bounding box center [587, 18] width 14 height 15
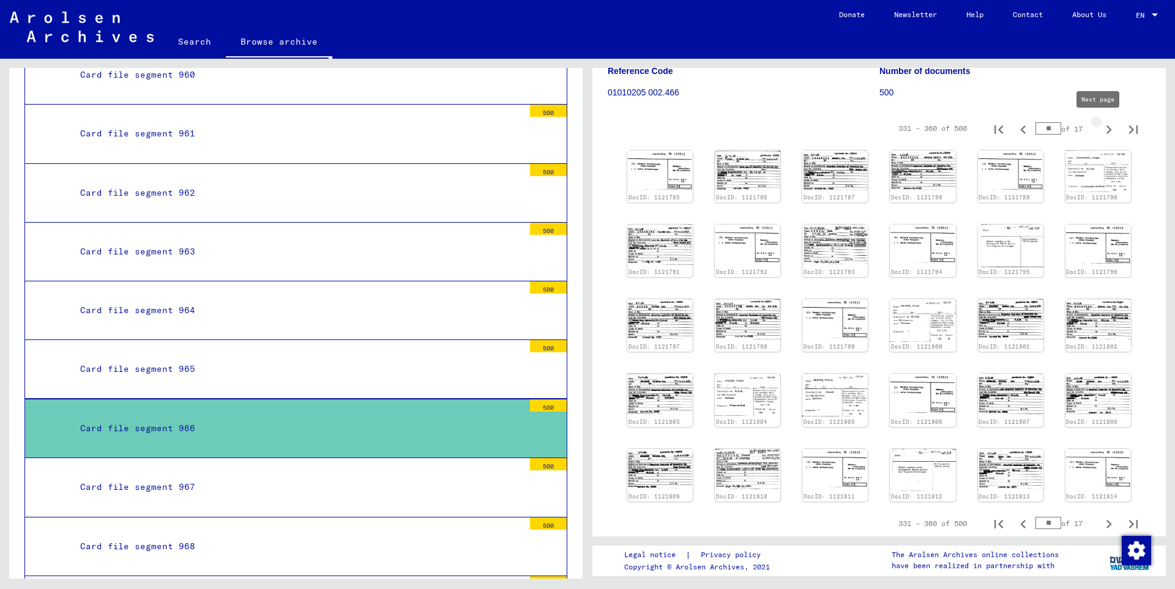
click at [1106, 127] on icon "Next page" at bounding box center [1109, 129] width 6 height 9
type input "**"
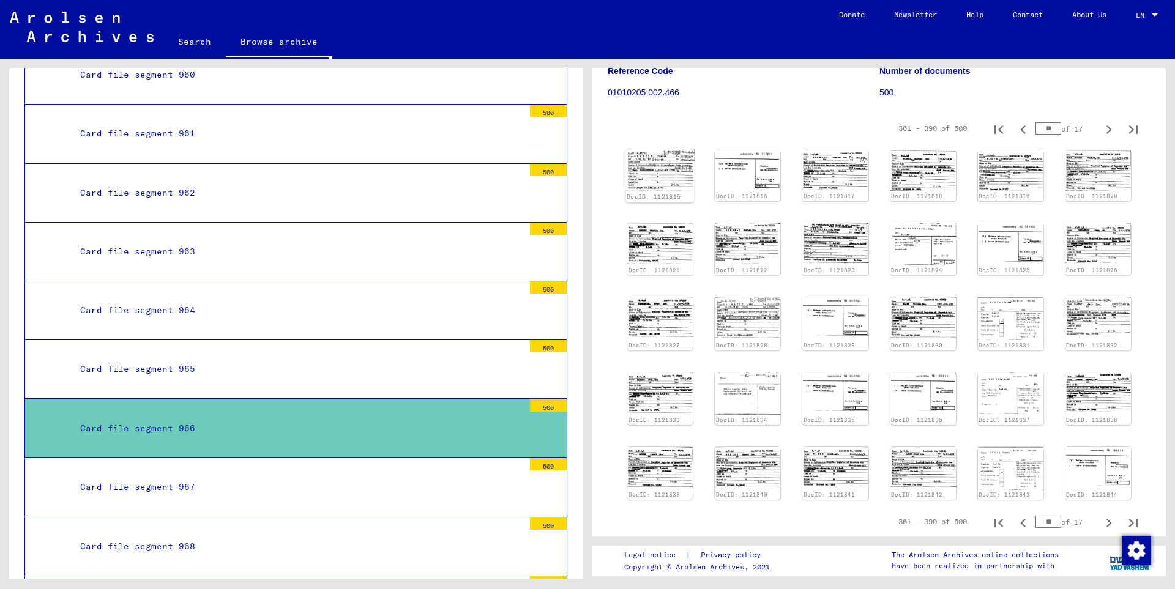
click at [671, 165] on img at bounding box center [659, 170] width 69 height 42
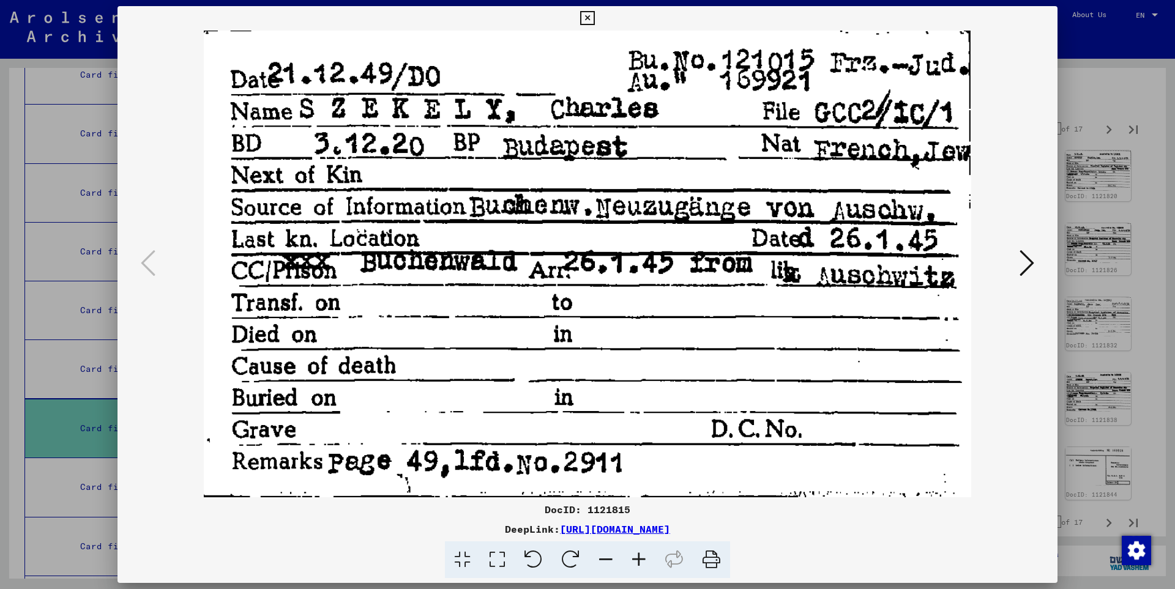
click at [1027, 262] on icon at bounding box center [1026, 262] width 15 height 29
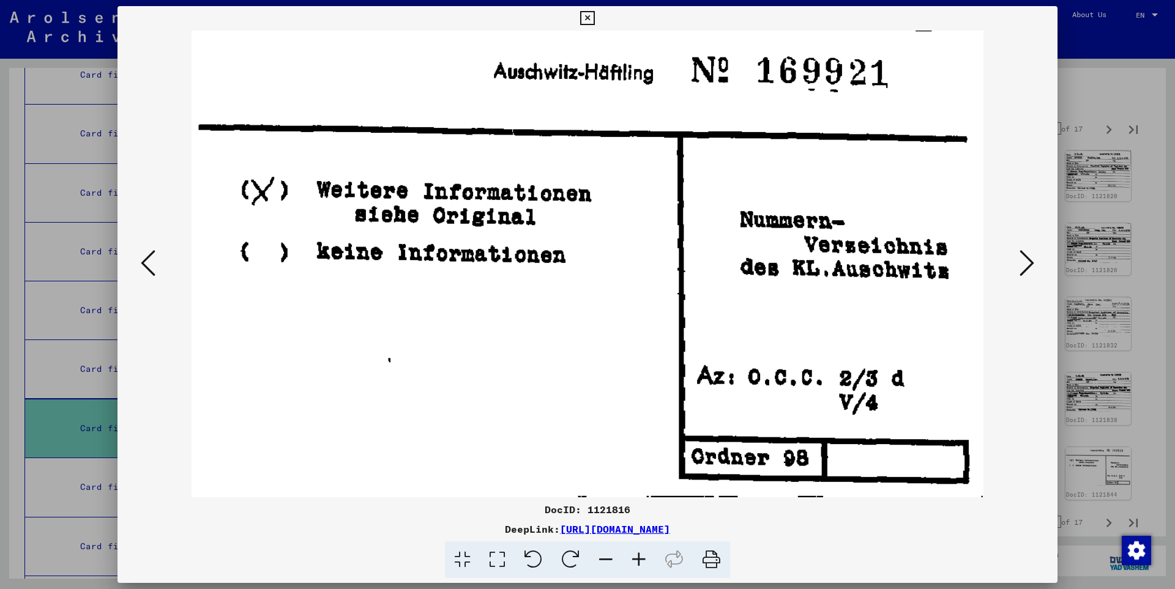
click at [1028, 262] on icon at bounding box center [1026, 262] width 15 height 29
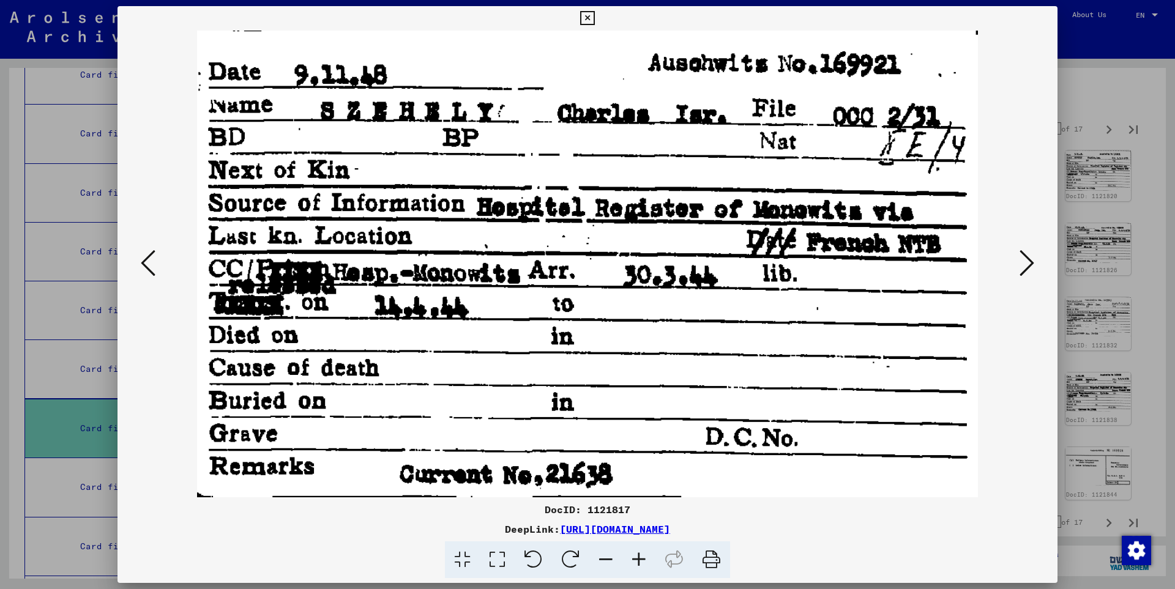
click at [1028, 262] on icon at bounding box center [1026, 262] width 15 height 29
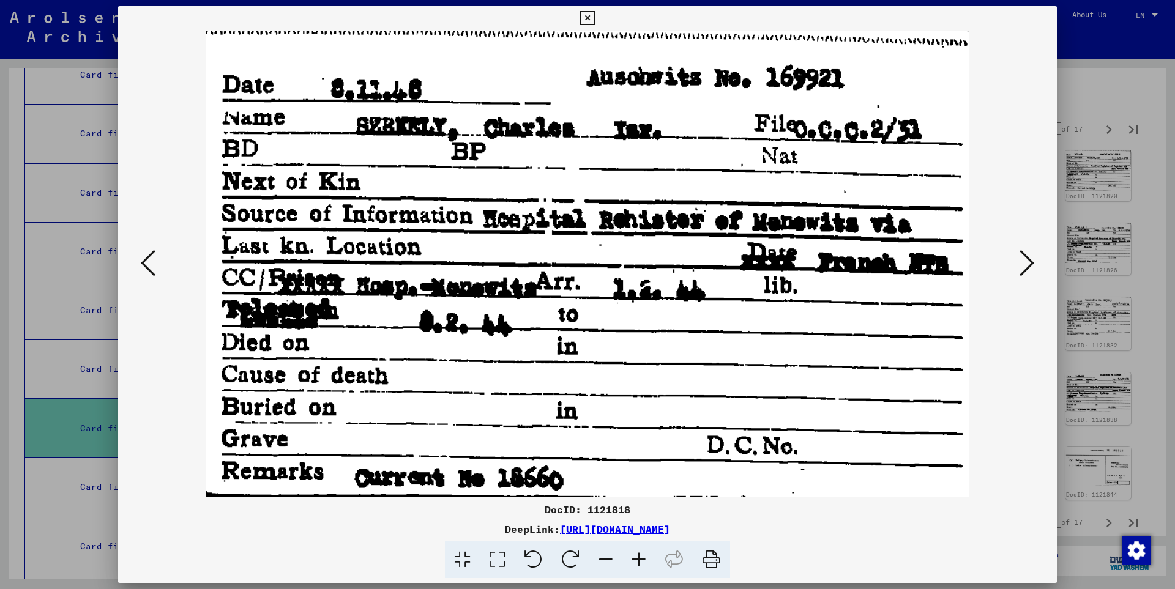
click at [1028, 262] on icon at bounding box center [1026, 262] width 15 height 29
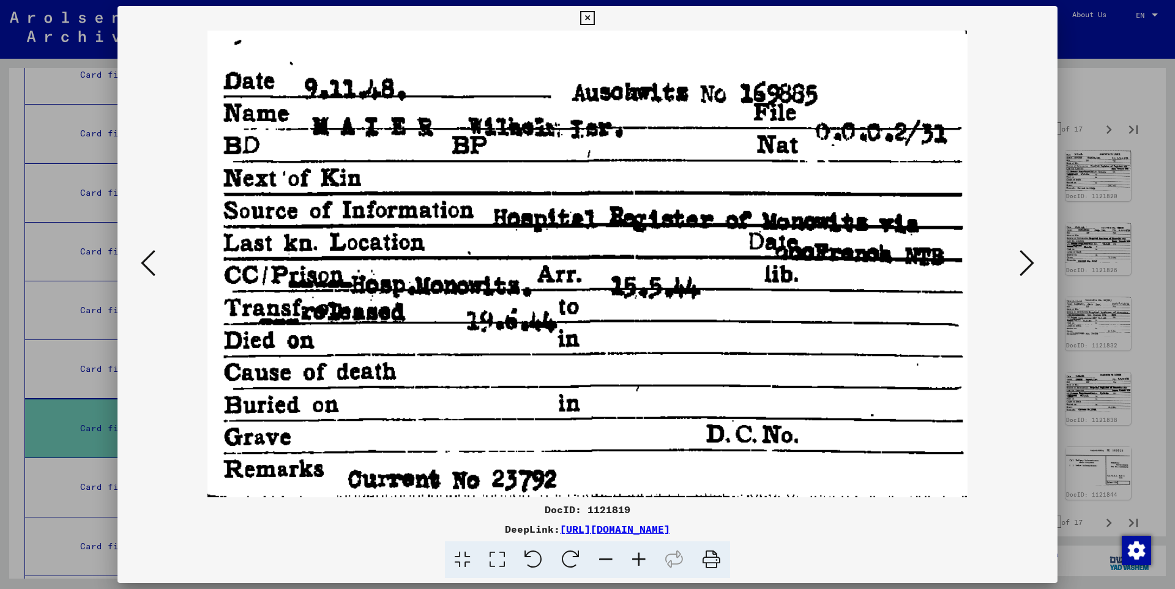
click at [1028, 262] on icon at bounding box center [1026, 262] width 15 height 29
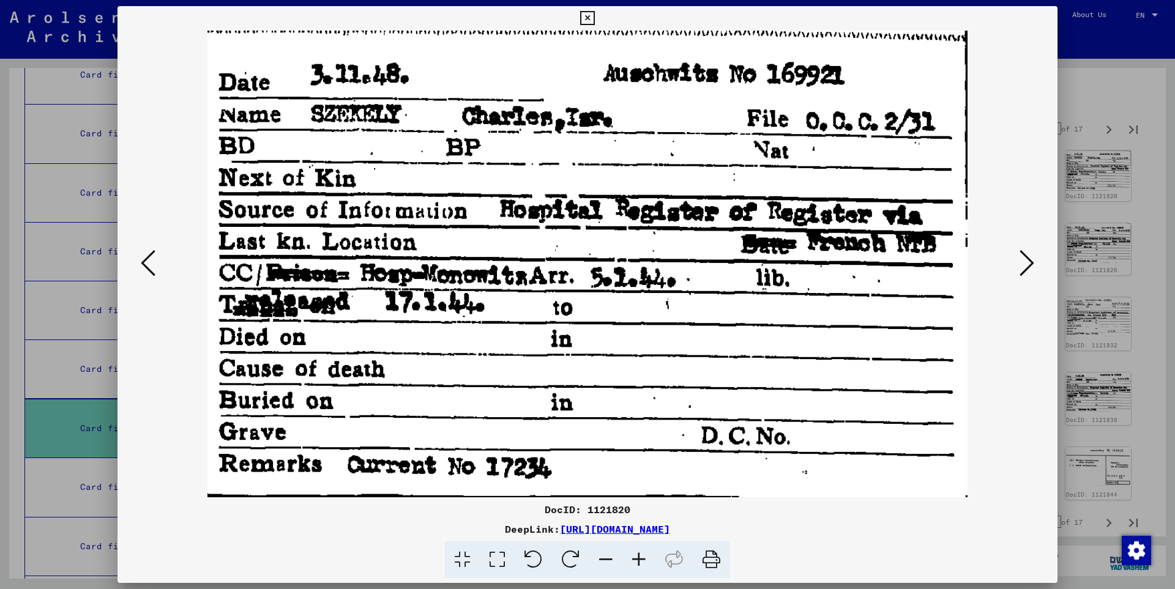
click at [1028, 262] on icon at bounding box center [1026, 262] width 15 height 29
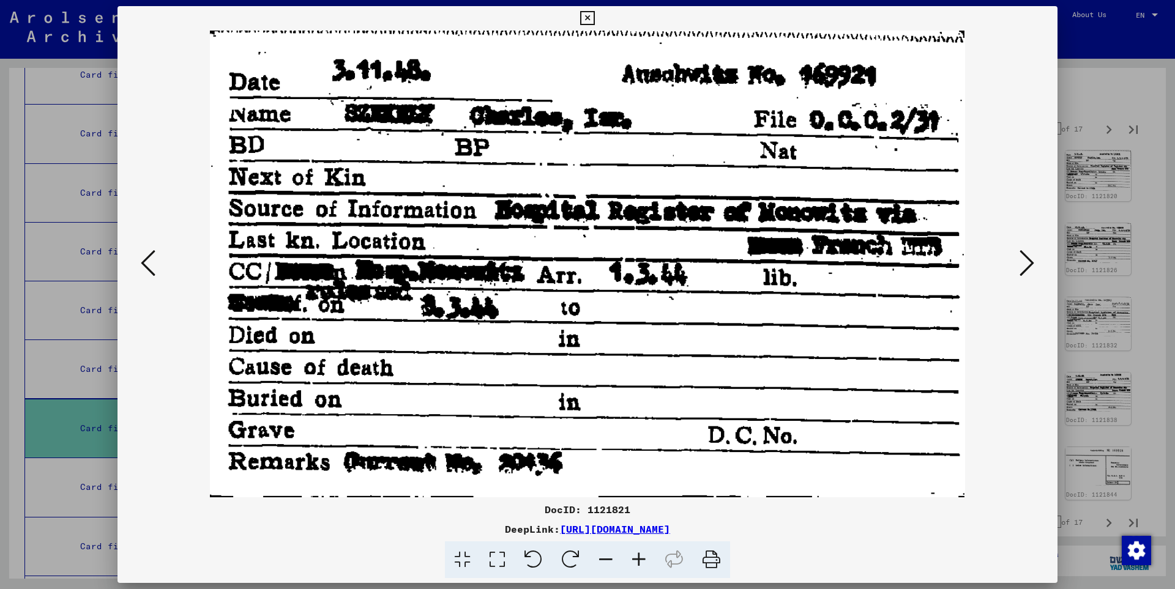
click at [1028, 262] on icon at bounding box center [1026, 262] width 15 height 29
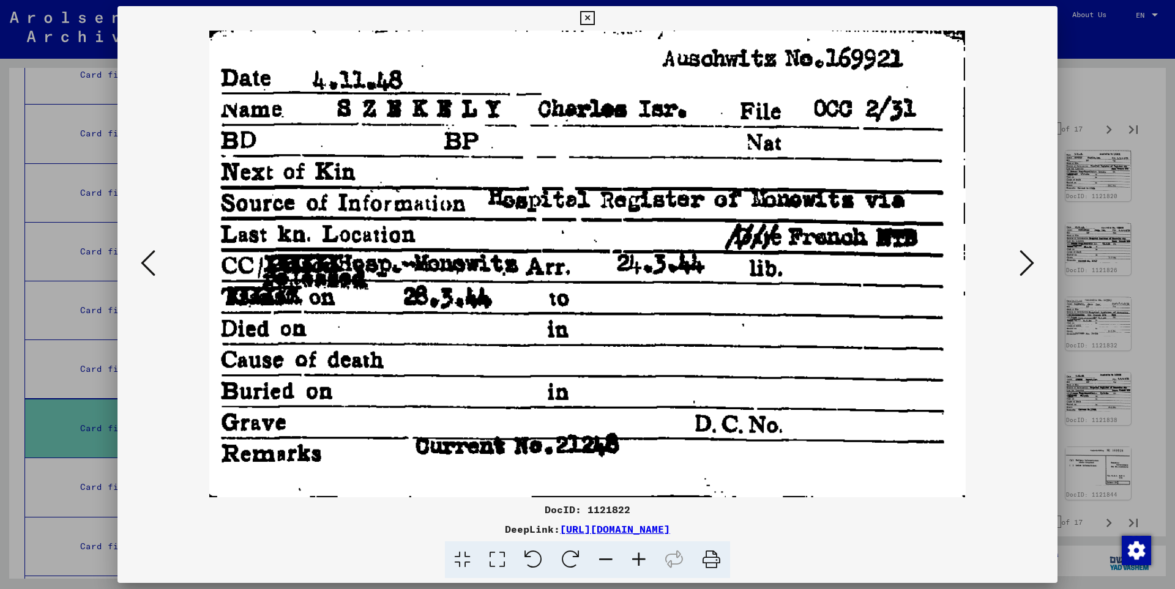
click at [1028, 262] on icon at bounding box center [1026, 262] width 15 height 29
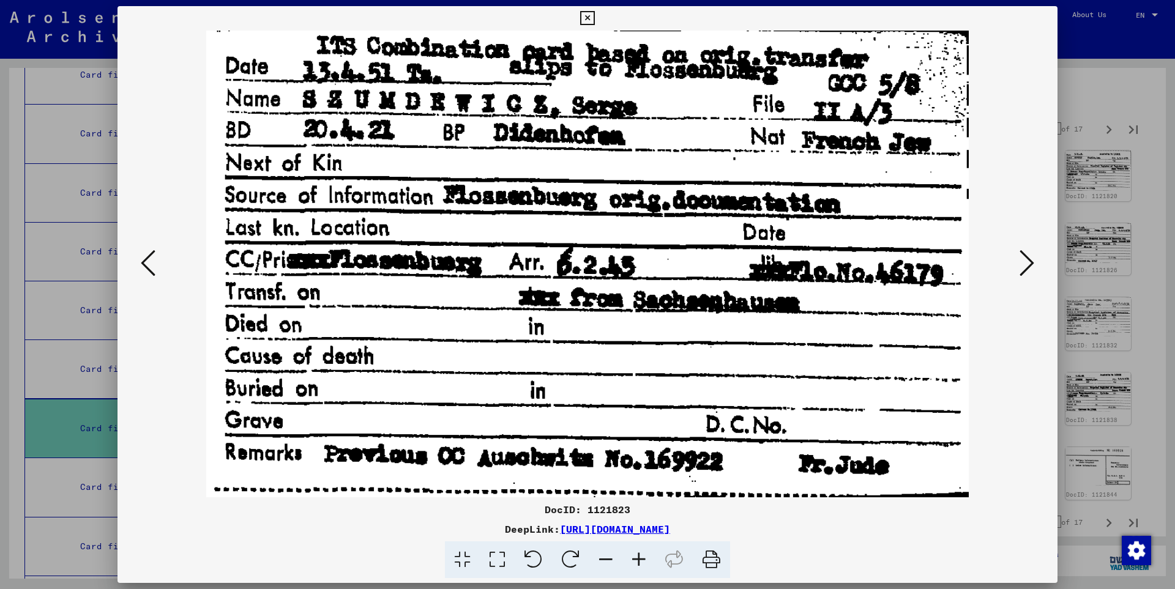
click at [1028, 262] on icon at bounding box center [1026, 262] width 15 height 29
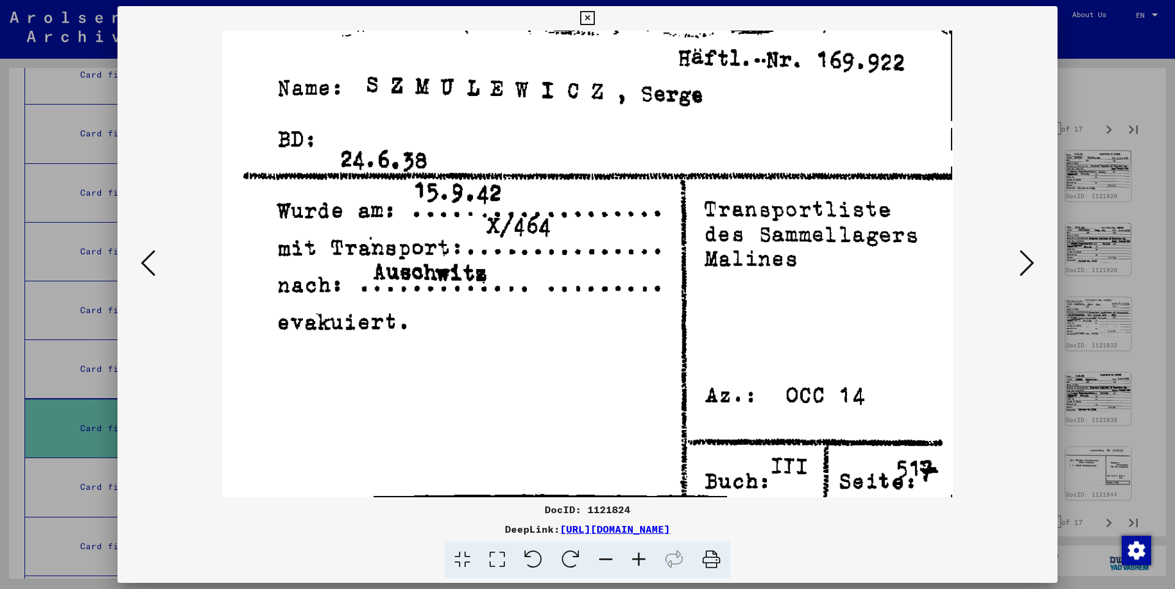
click at [1028, 262] on icon at bounding box center [1026, 262] width 15 height 29
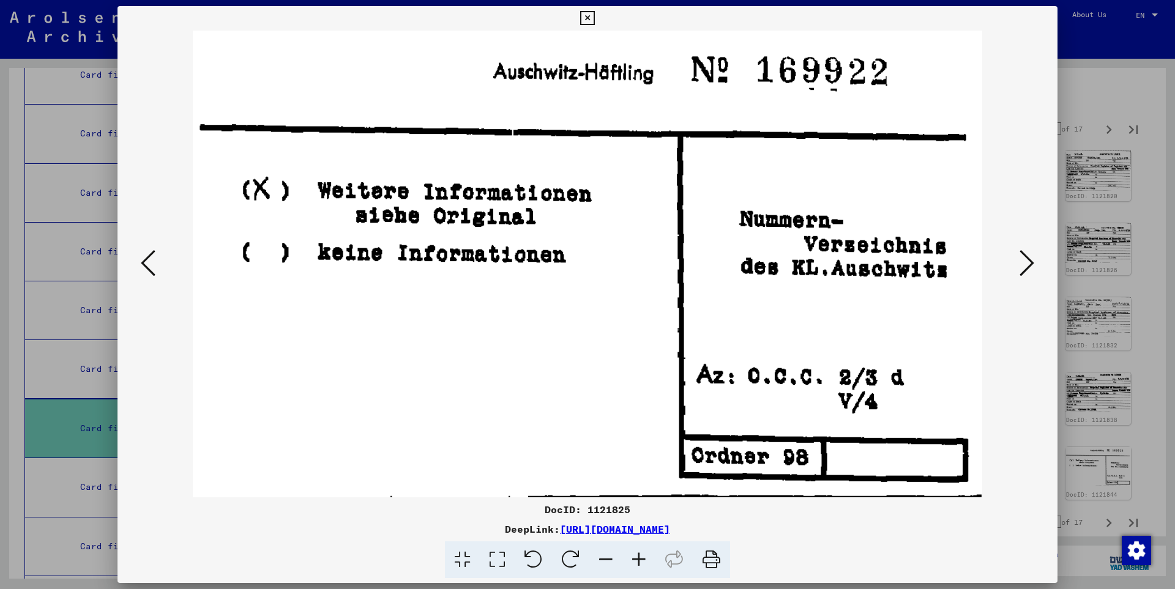
click at [1028, 262] on icon at bounding box center [1026, 262] width 15 height 29
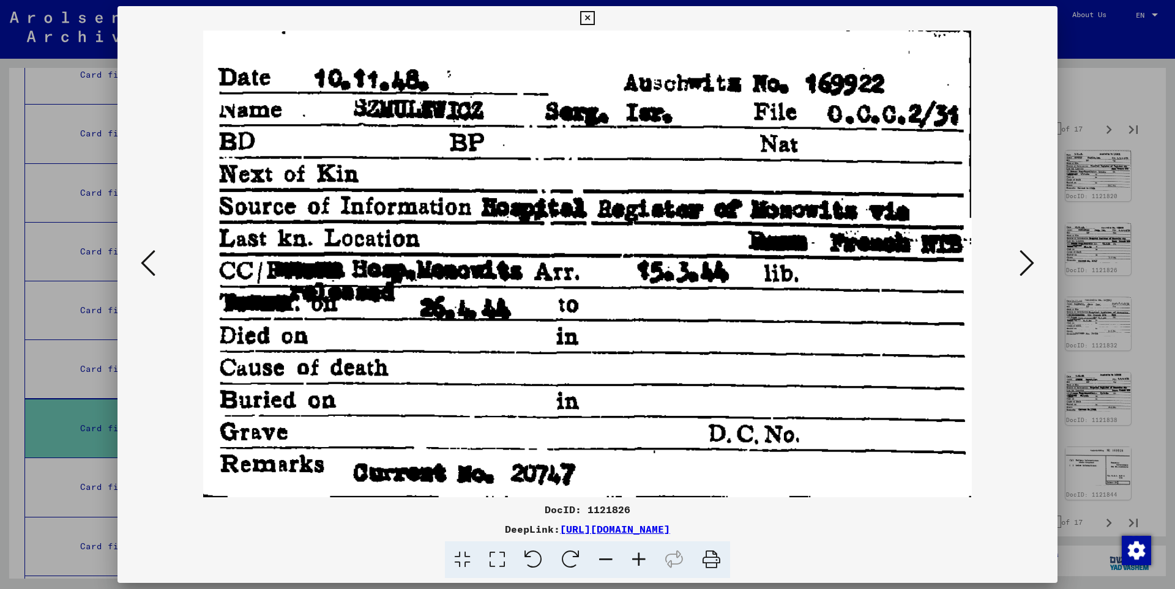
click at [1028, 262] on icon at bounding box center [1026, 262] width 15 height 29
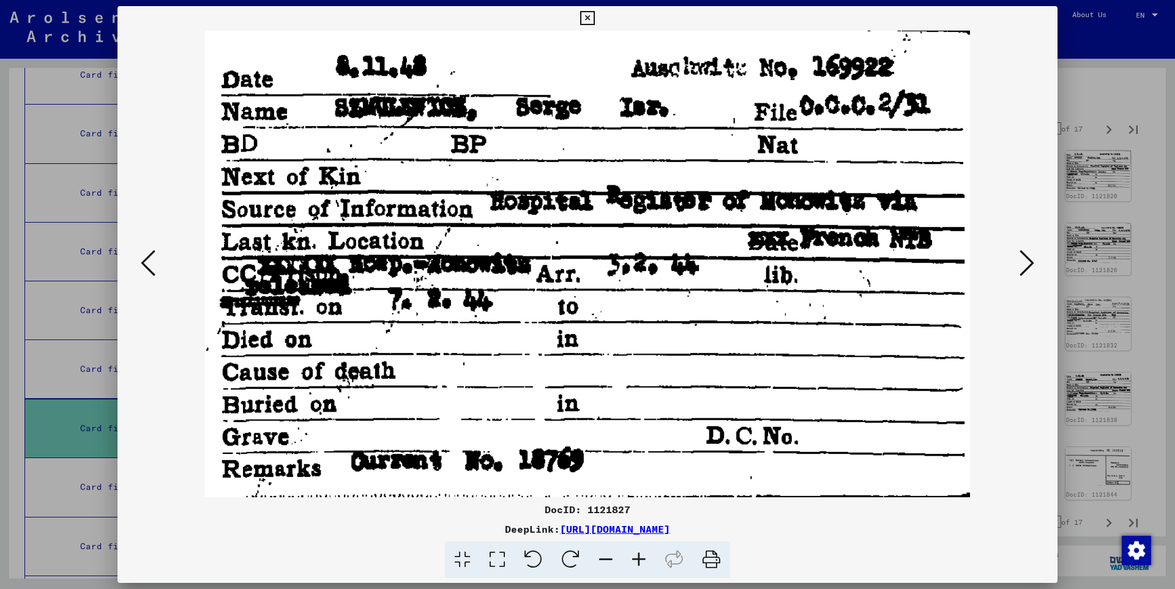
click at [1028, 262] on icon at bounding box center [1026, 262] width 15 height 29
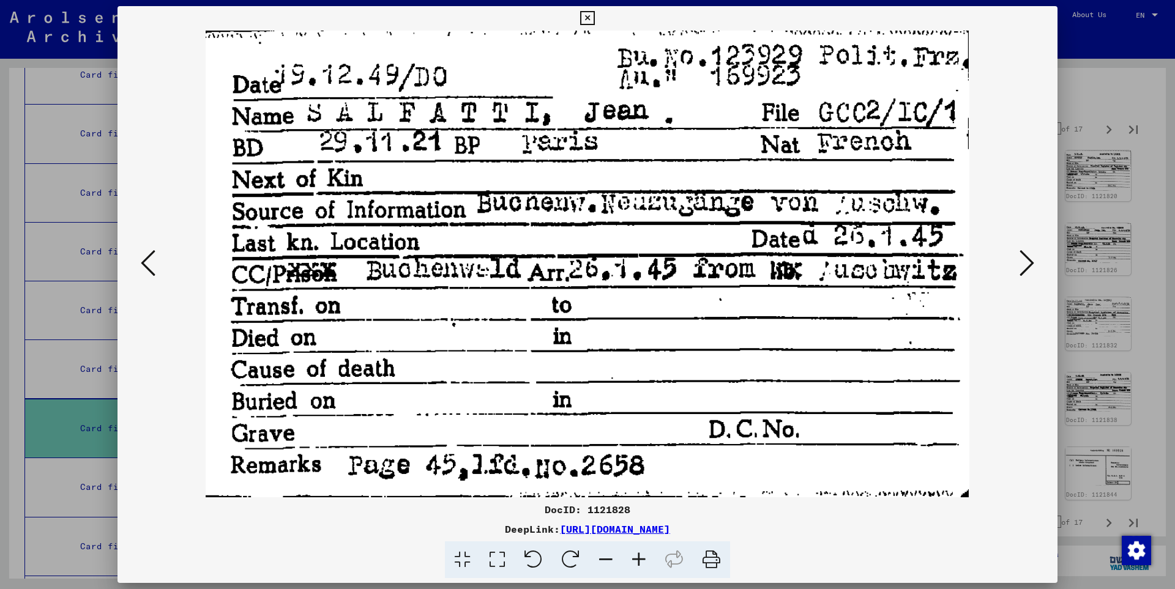
click at [1028, 262] on icon at bounding box center [1026, 262] width 15 height 29
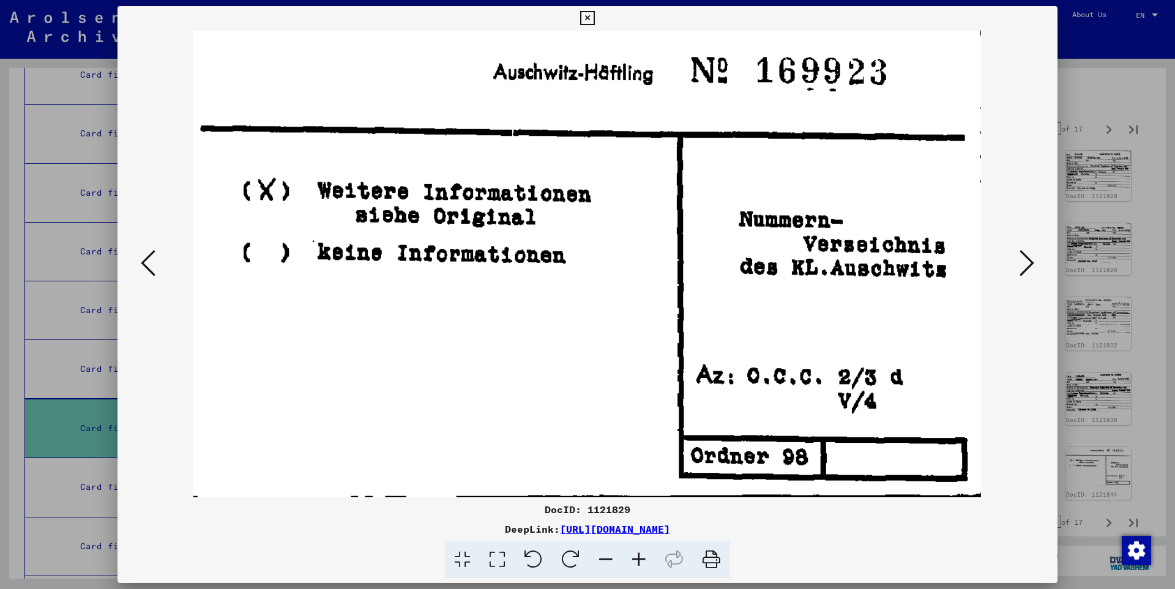
click at [1028, 262] on icon at bounding box center [1026, 262] width 15 height 29
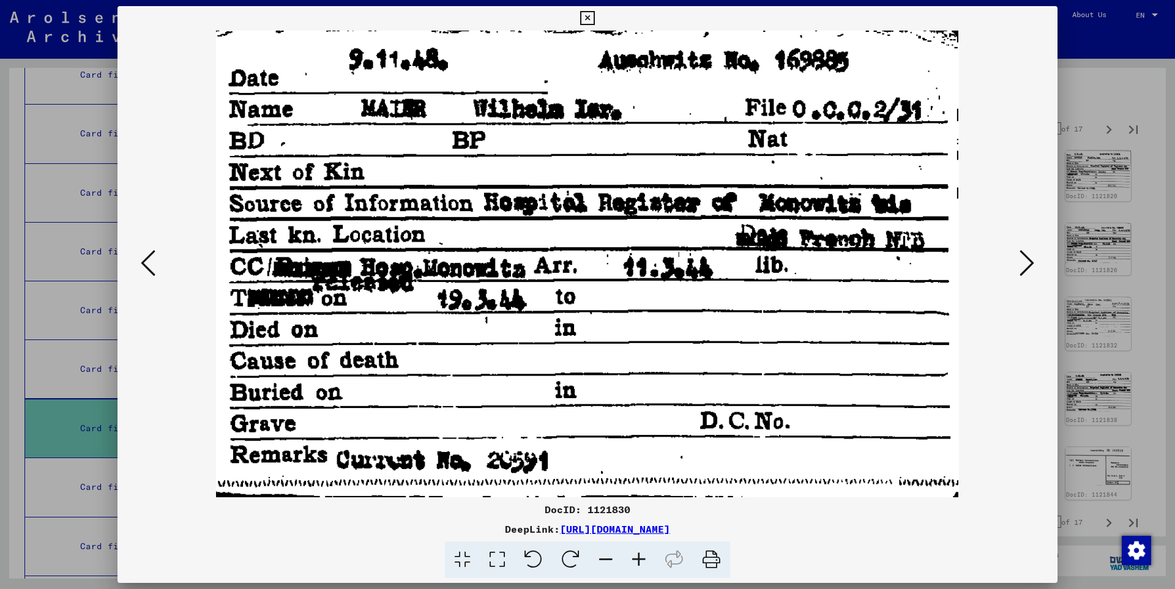
click at [1028, 262] on icon at bounding box center [1026, 262] width 15 height 29
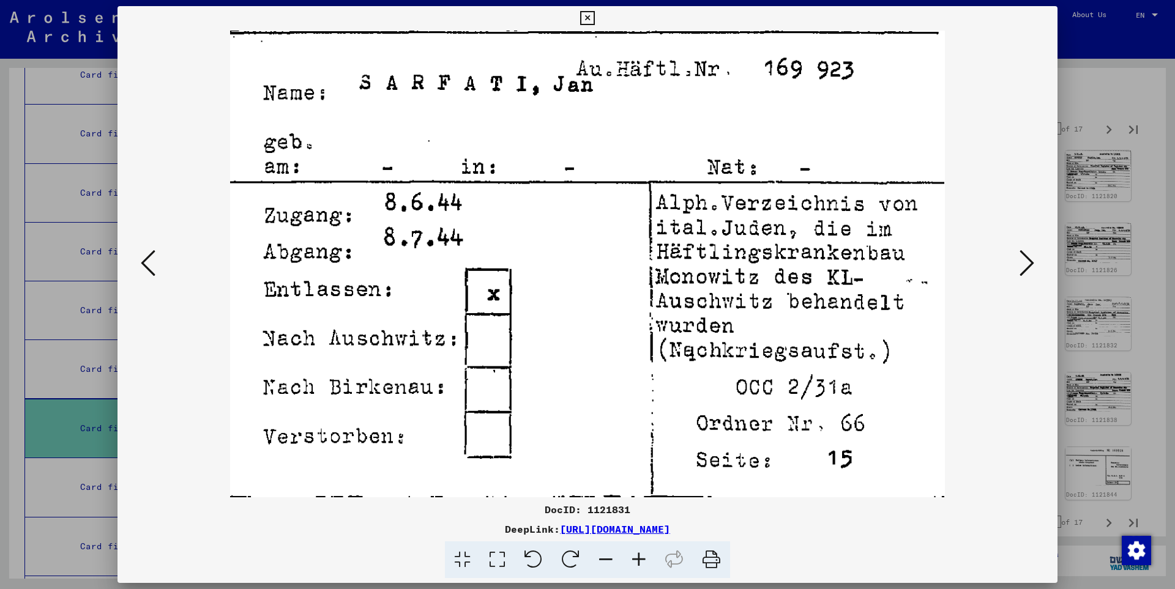
click at [1028, 262] on icon at bounding box center [1026, 262] width 15 height 29
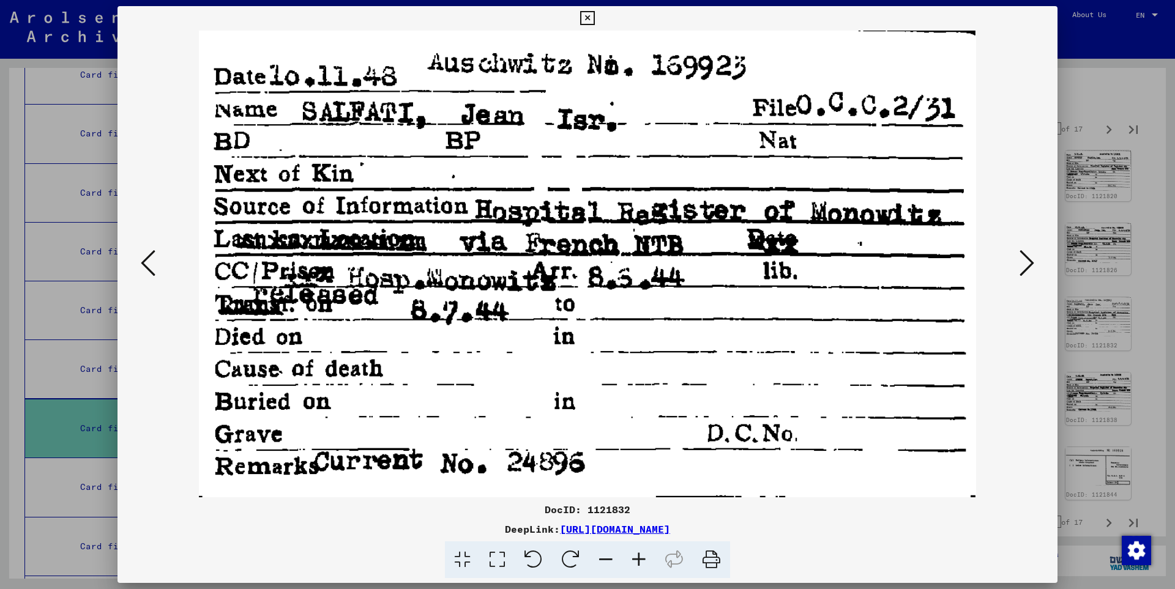
click at [1028, 262] on icon at bounding box center [1026, 262] width 15 height 29
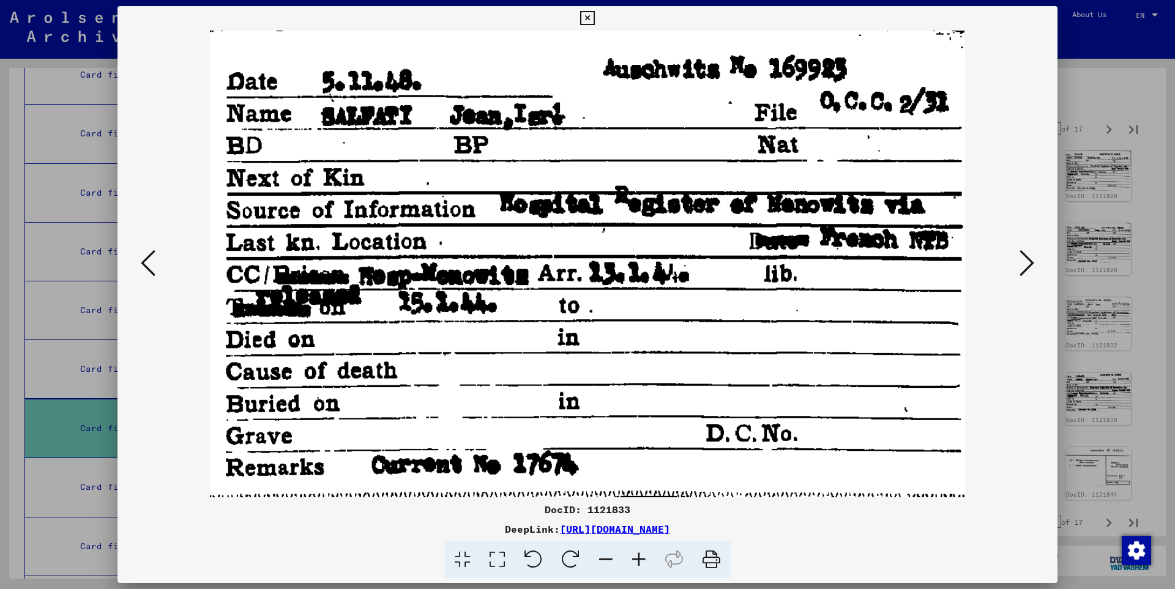
click at [1028, 262] on icon at bounding box center [1026, 262] width 15 height 29
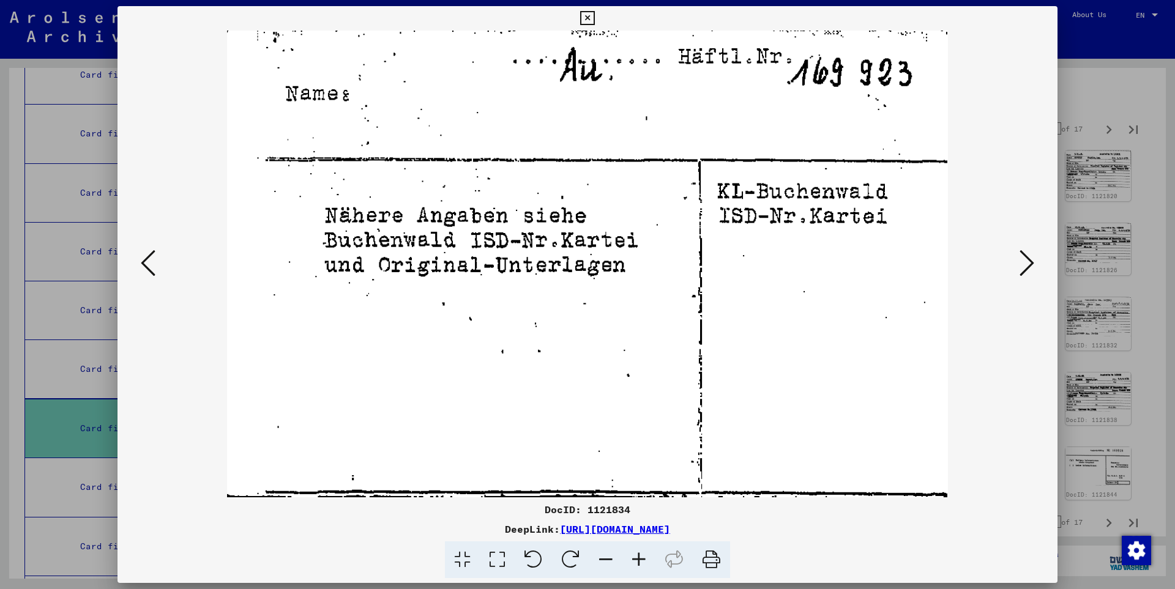
click at [1028, 262] on icon at bounding box center [1026, 262] width 15 height 29
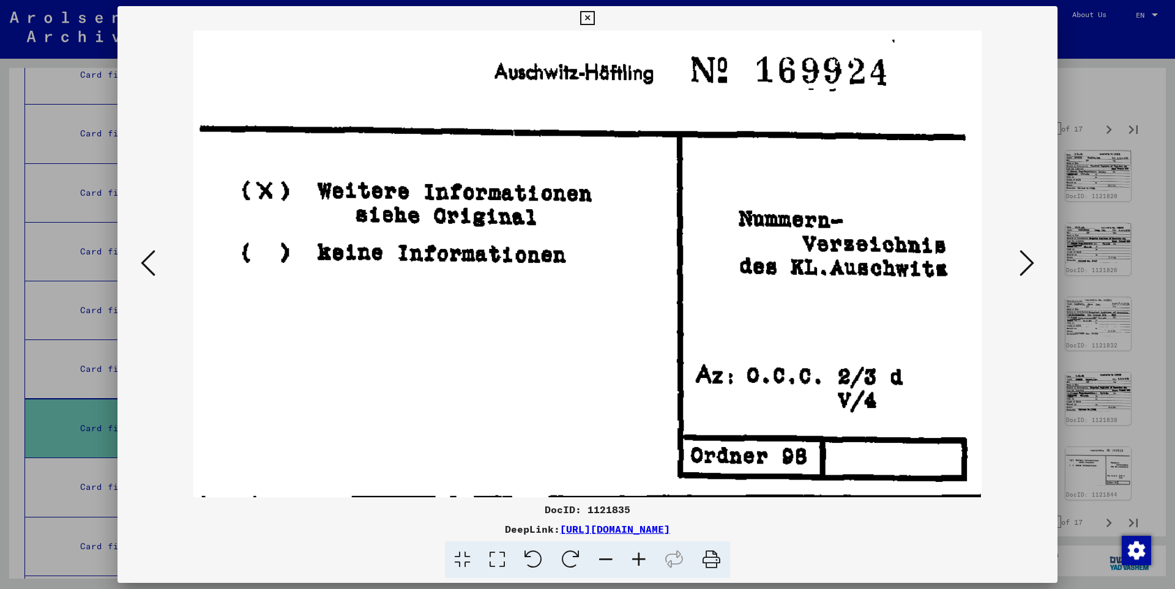
click at [1028, 262] on icon at bounding box center [1026, 262] width 15 height 29
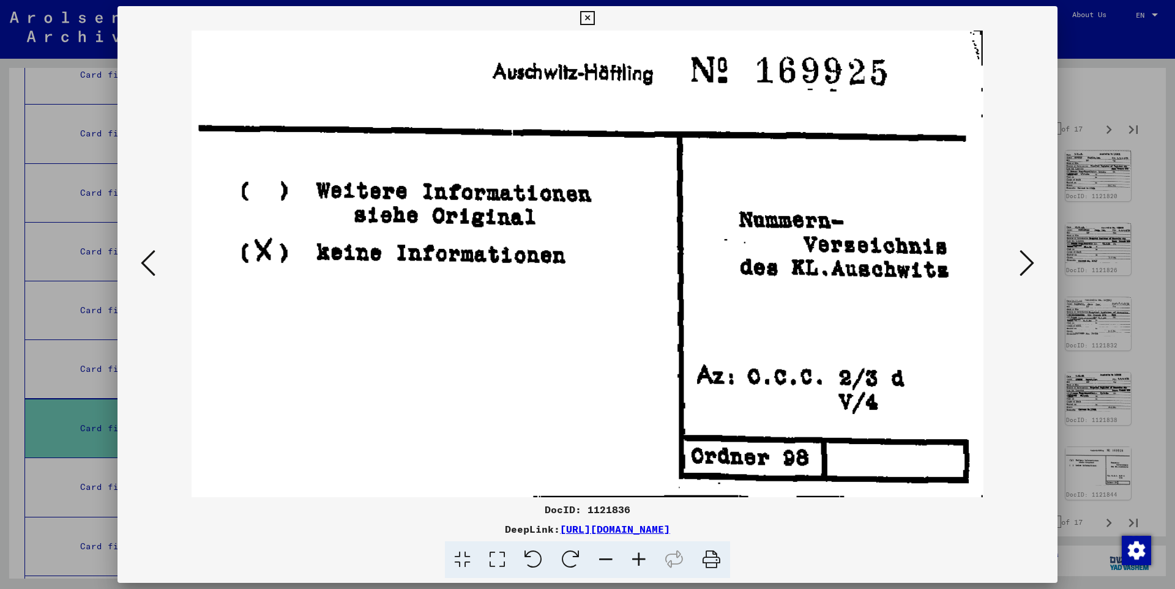
click at [1028, 262] on icon at bounding box center [1026, 262] width 15 height 29
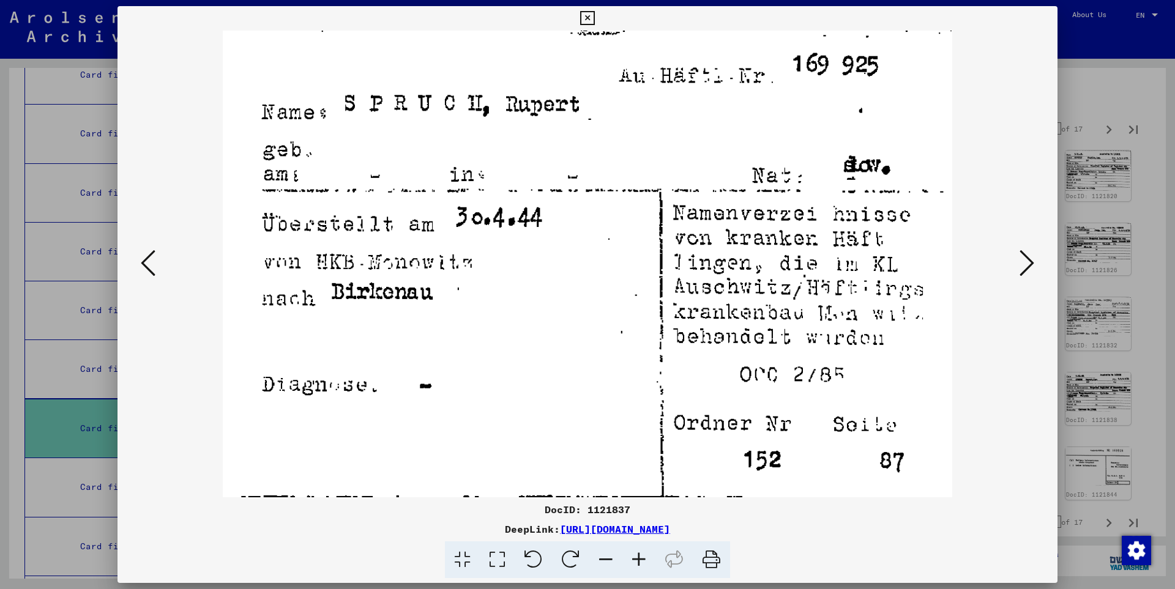
click at [1030, 262] on icon at bounding box center [1026, 262] width 15 height 29
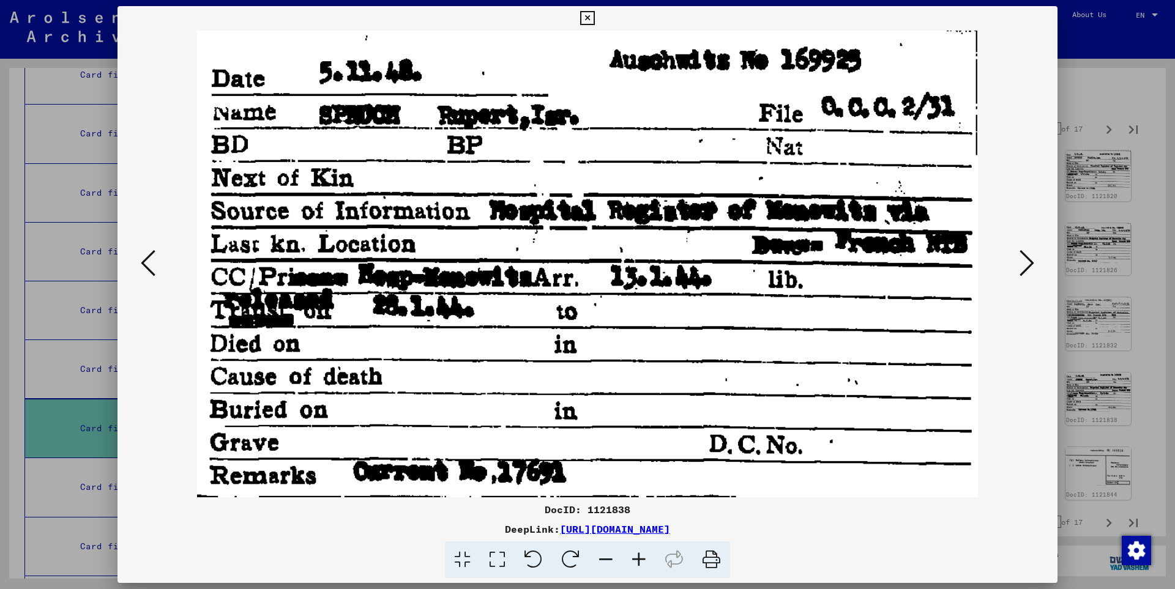
click at [1030, 262] on icon at bounding box center [1026, 262] width 15 height 29
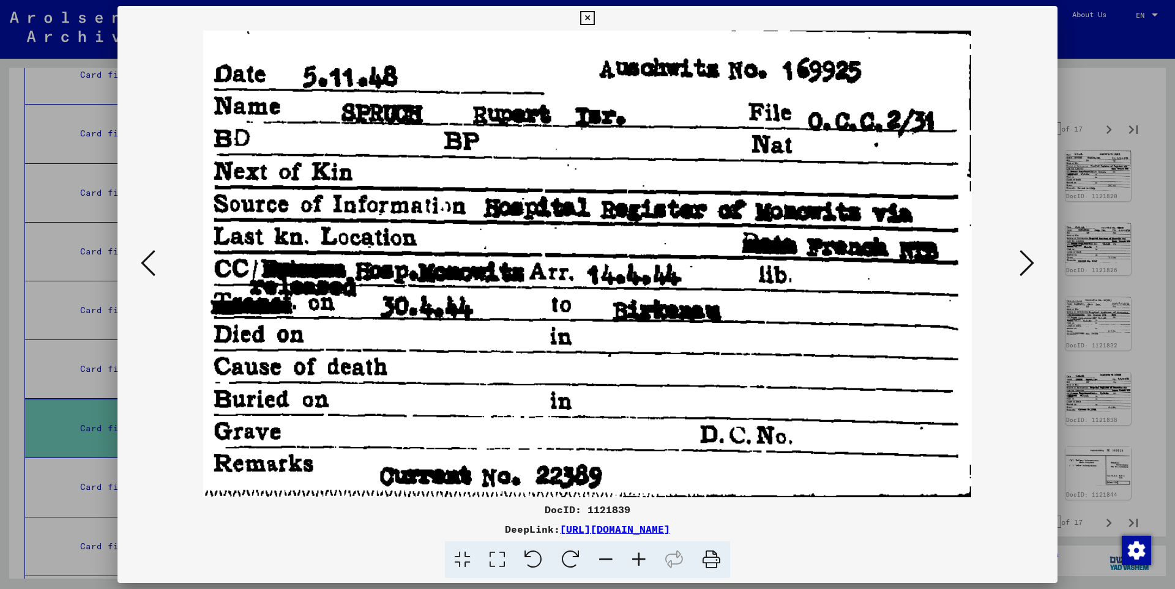
click at [1030, 262] on icon at bounding box center [1026, 262] width 15 height 29
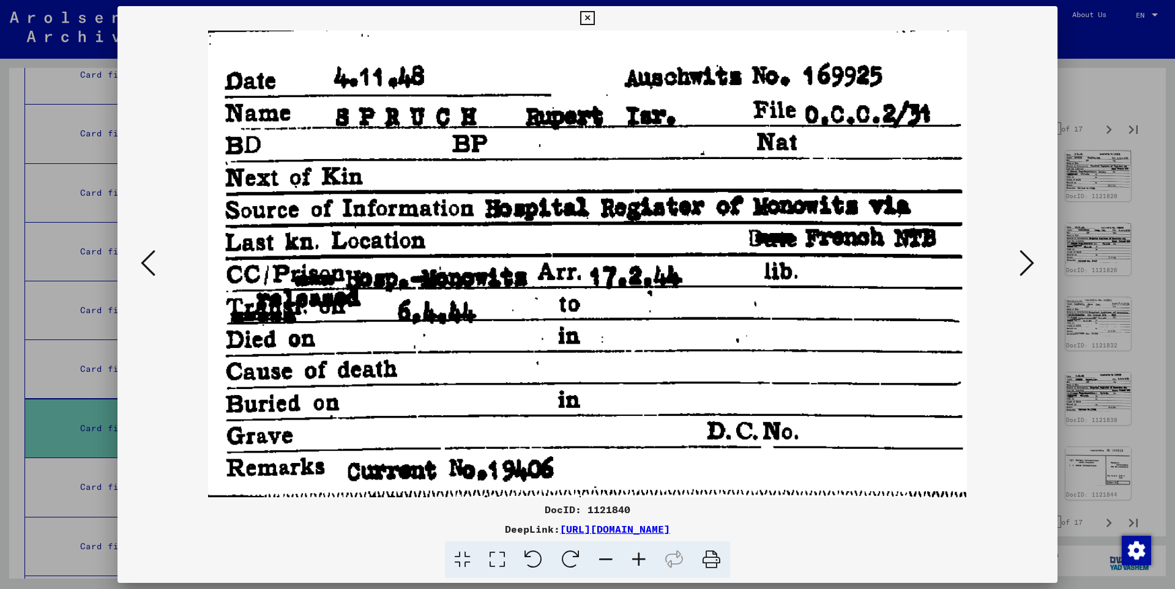
click at [1030, 262] on icon at bounding box center [1026, 262] width 15 height 29
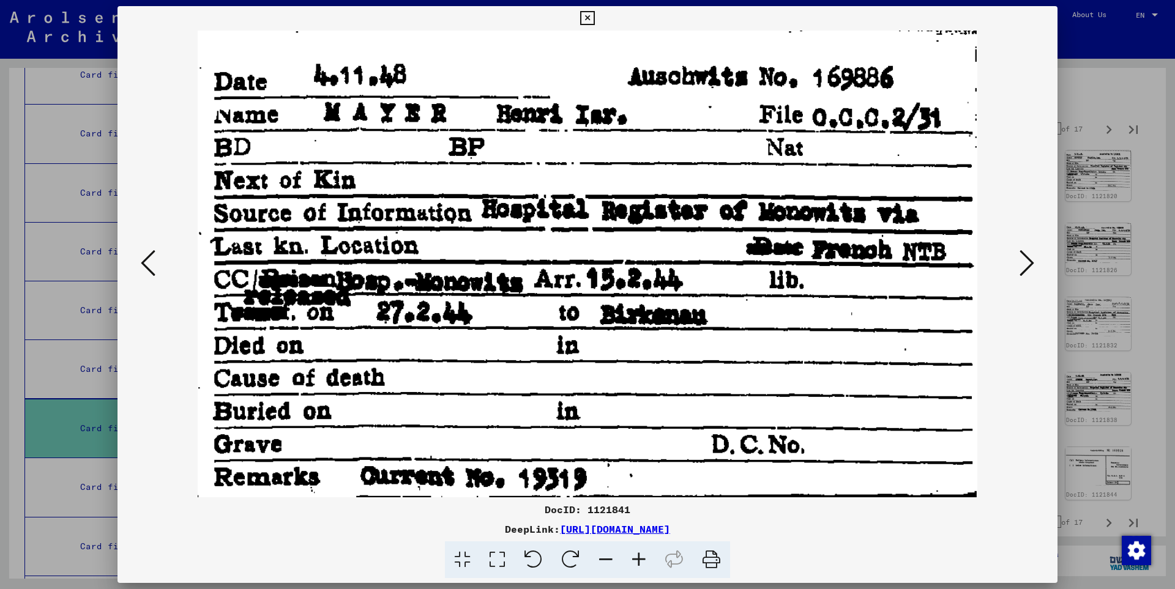
click at [1030, 262] on icon at bounding box center [1026, 262] width 15 height 29
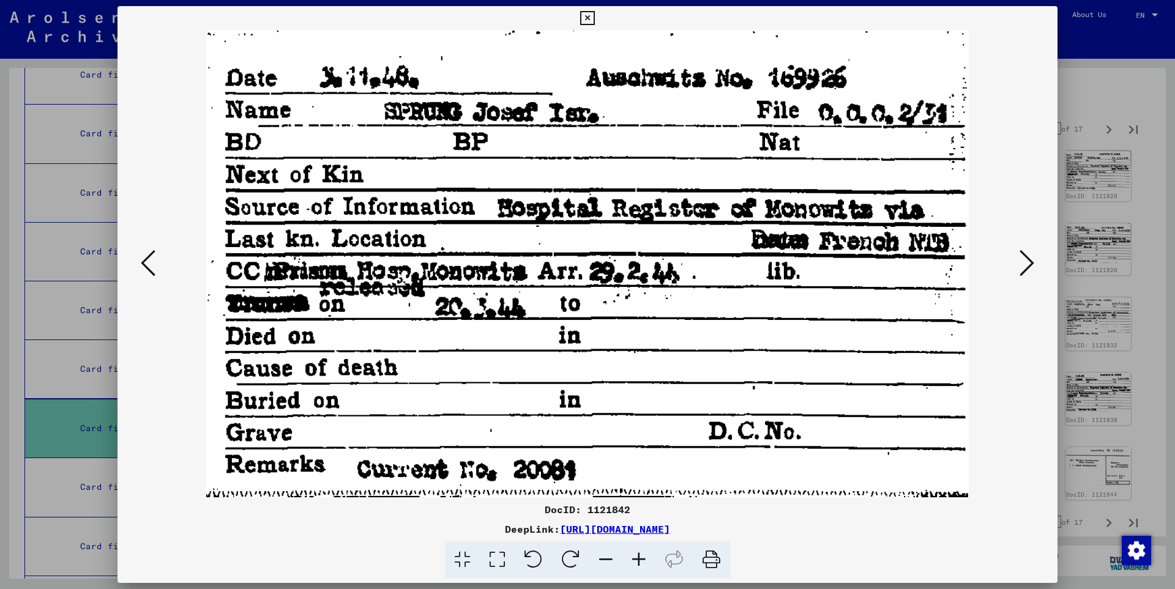
click at [1030, 262] on icon at bounding box center [1026, 262] width 15 height 29
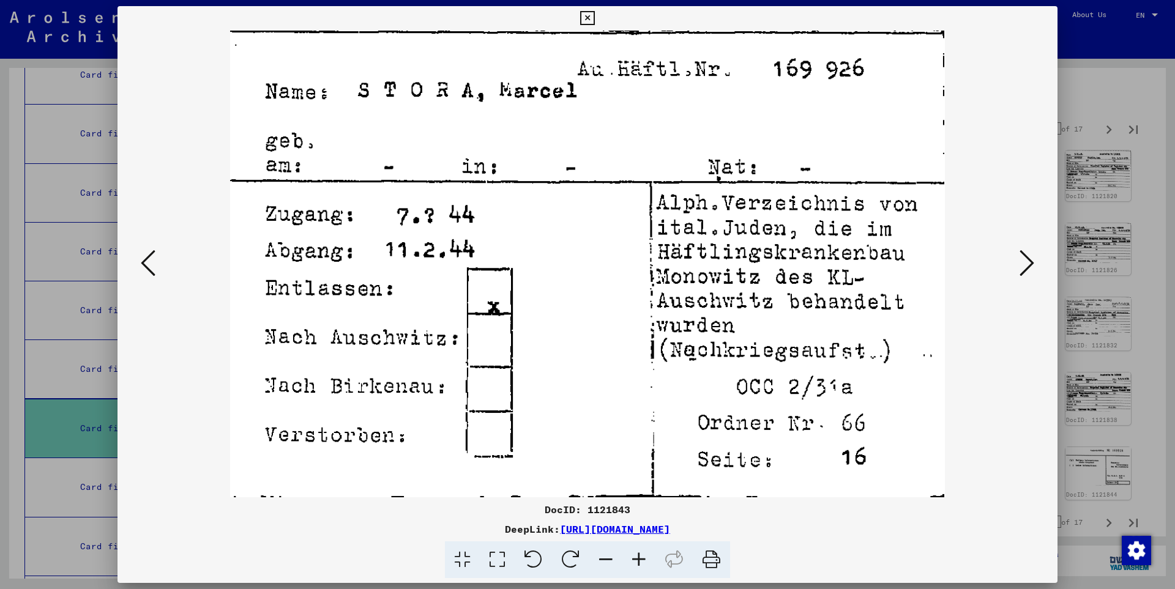
click at [1030, 262] on icon at bounding box center [1026, 262] width 15 height 29
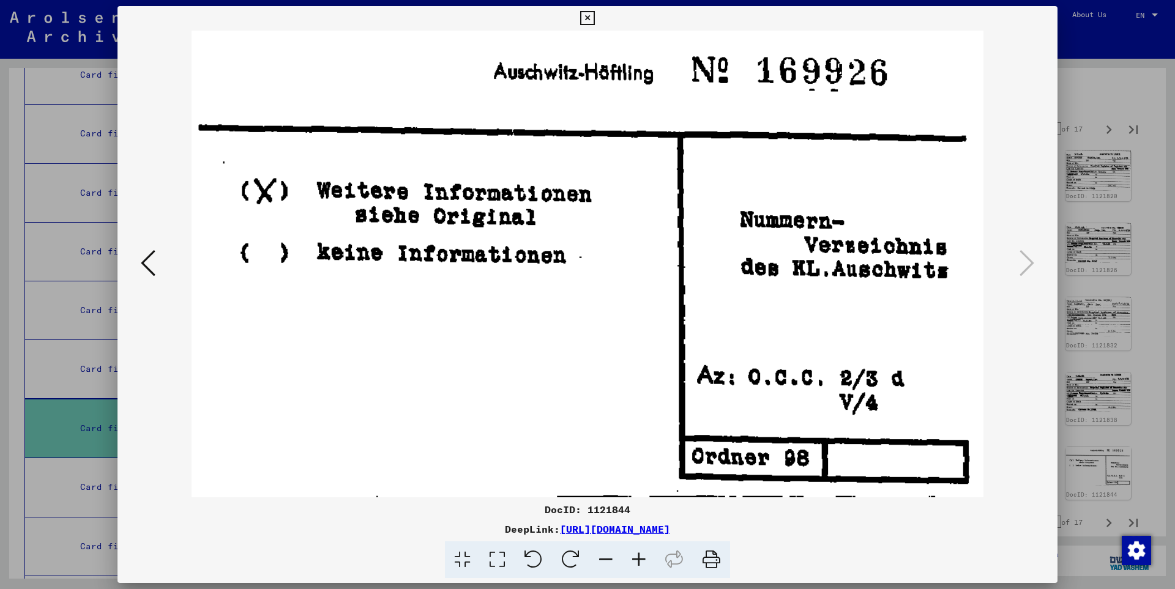
click at [594, 16] on icon at bounding box center [587, 18] width 14 height 15
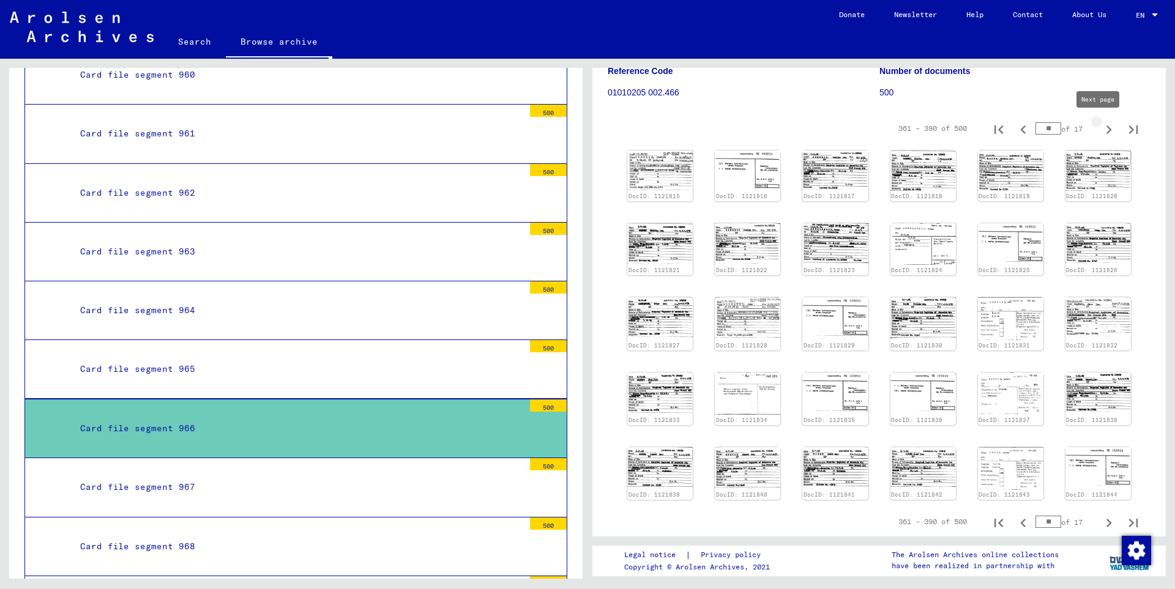
click at [1106, 129] on icon "Next page" at bounding box center [1109, 129] width 6 height 9
type input "**"
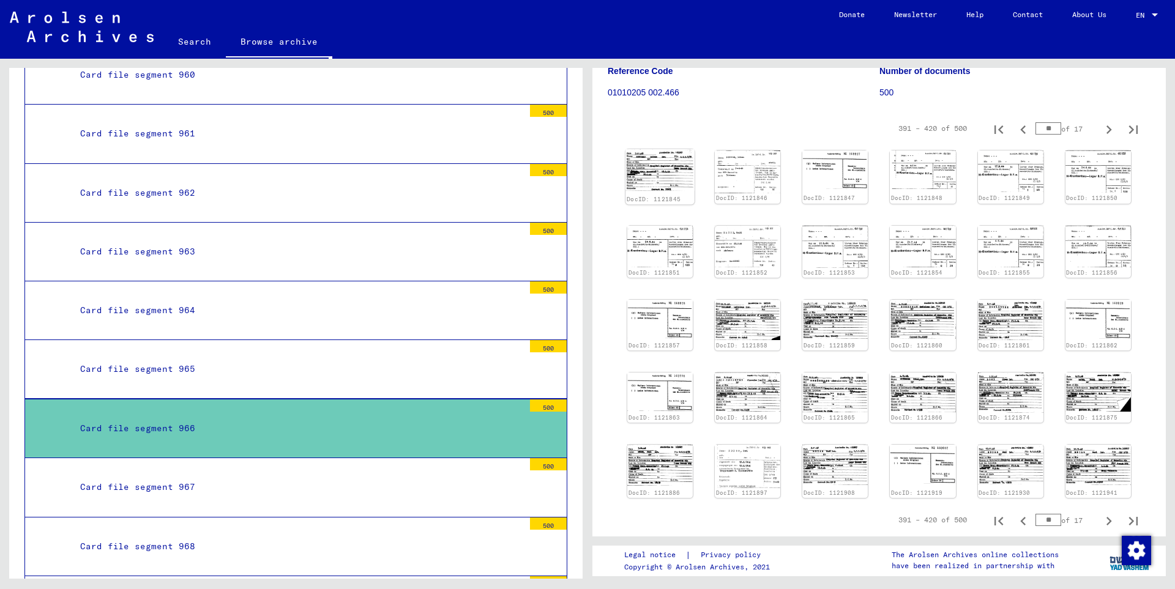
click at [670, 181] on img at bounding box center [659, 170] width 69 height 42
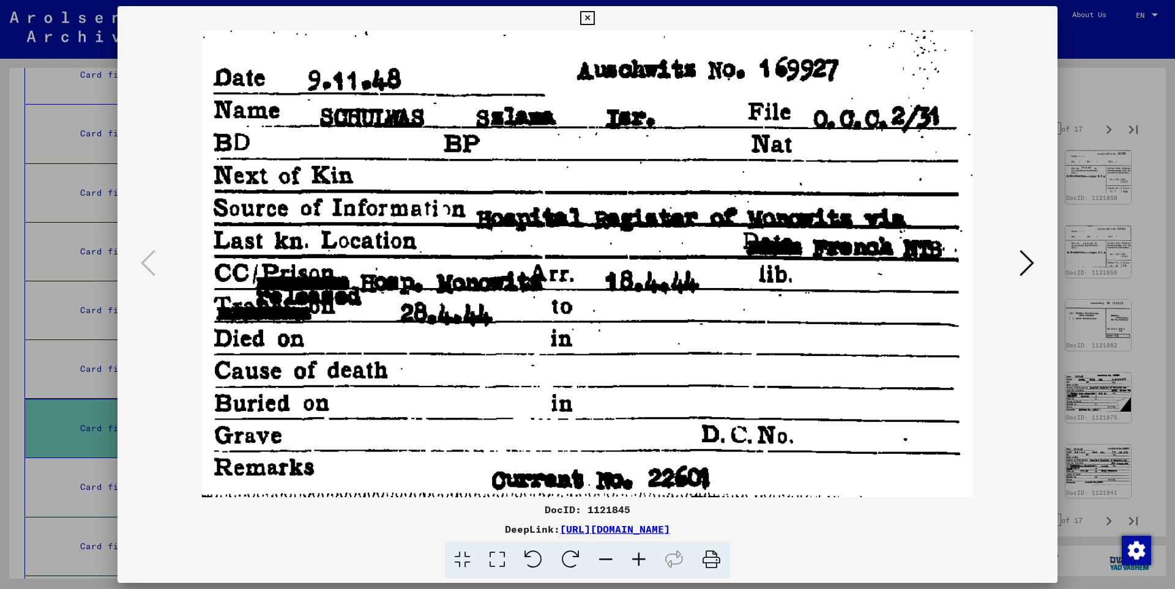
click at [1030, 259] on icon at bounding box center [1026, 262] width 15 height 29
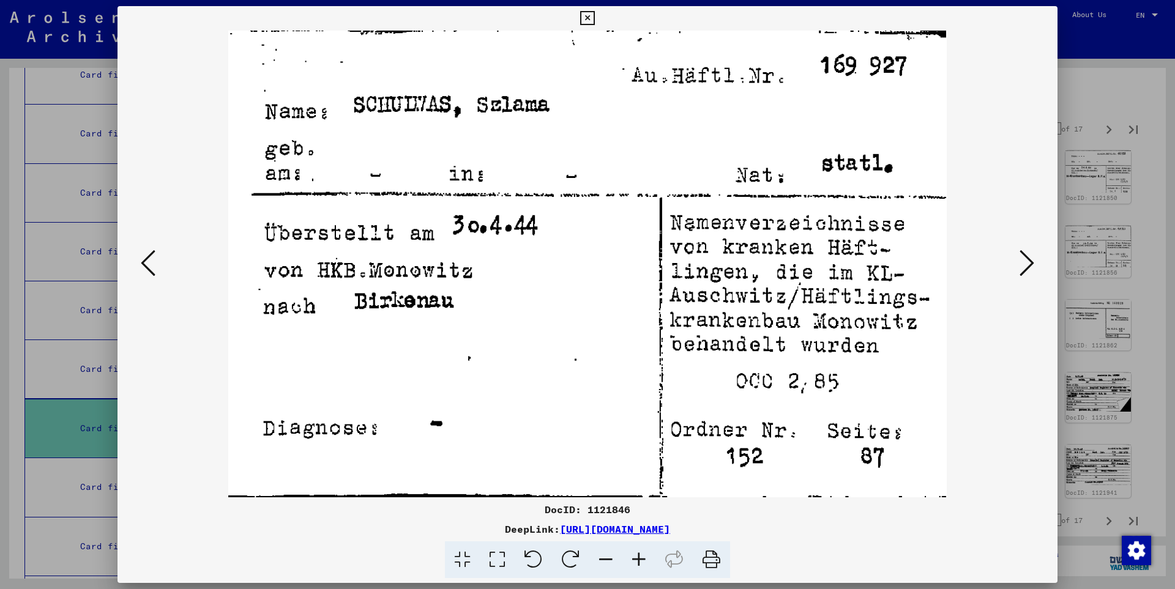
click at [1030, 259] on icon at bounding box center [1026, 262] width 15 height 29
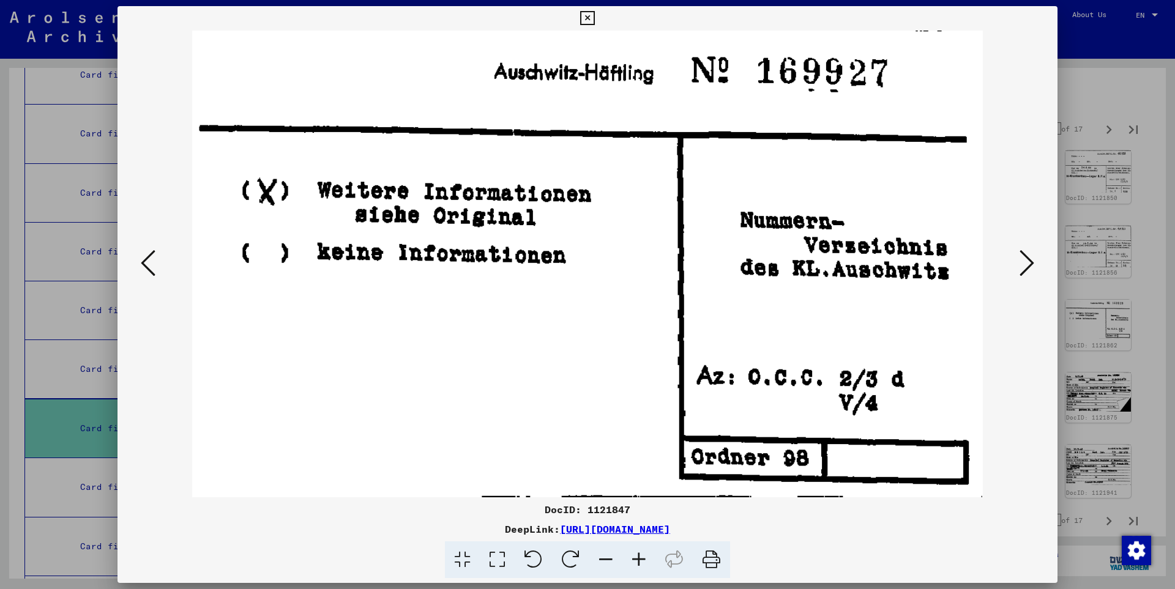
click at [1030, 259] on icon at bounding box center [1026, 262] width 15 height 29
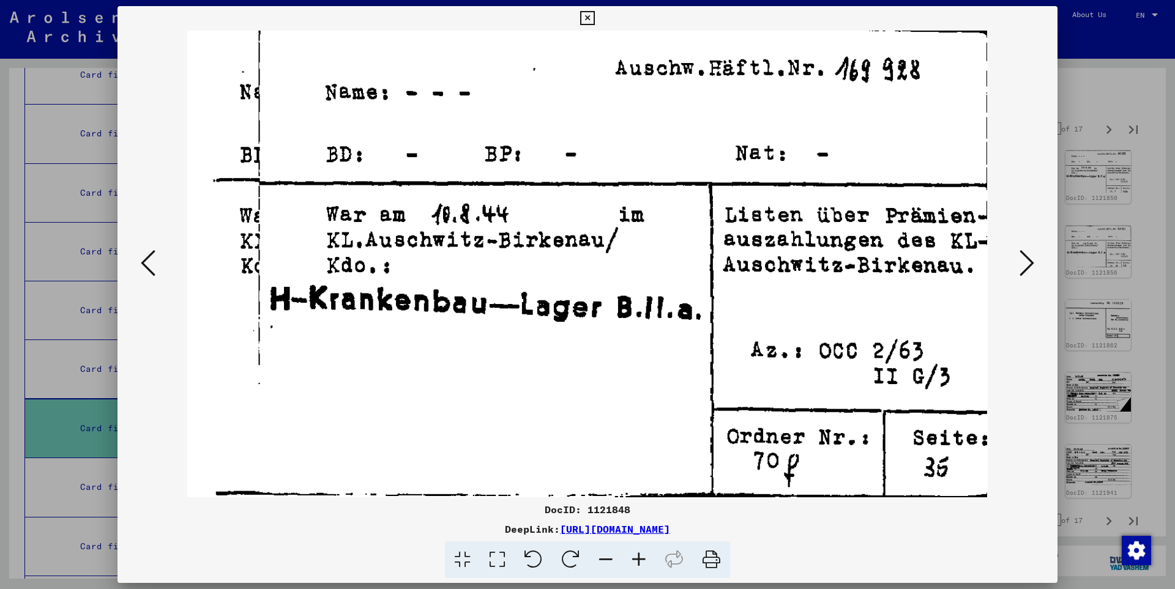
click at [1030, 259] on icon at bounding box center [1026, 262] width 15 height 29
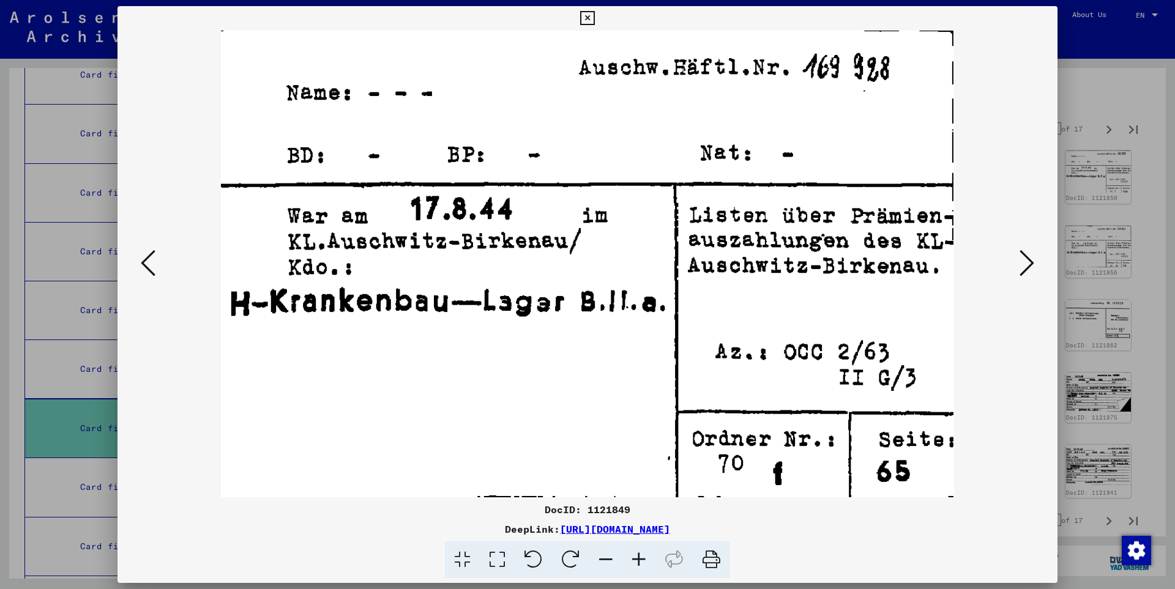
click at [1030, 259] on icon at bounding box center [1026, 262] width 15 height 29
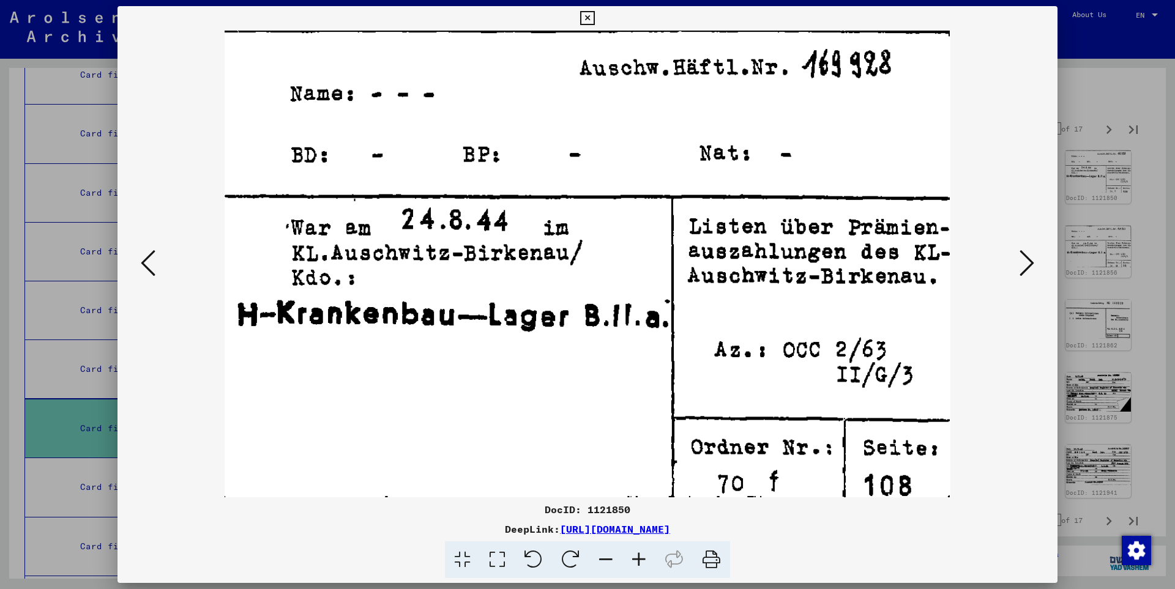
click at [1030, 259] on icon at bounding box center [1026, 262] width 15 height 29
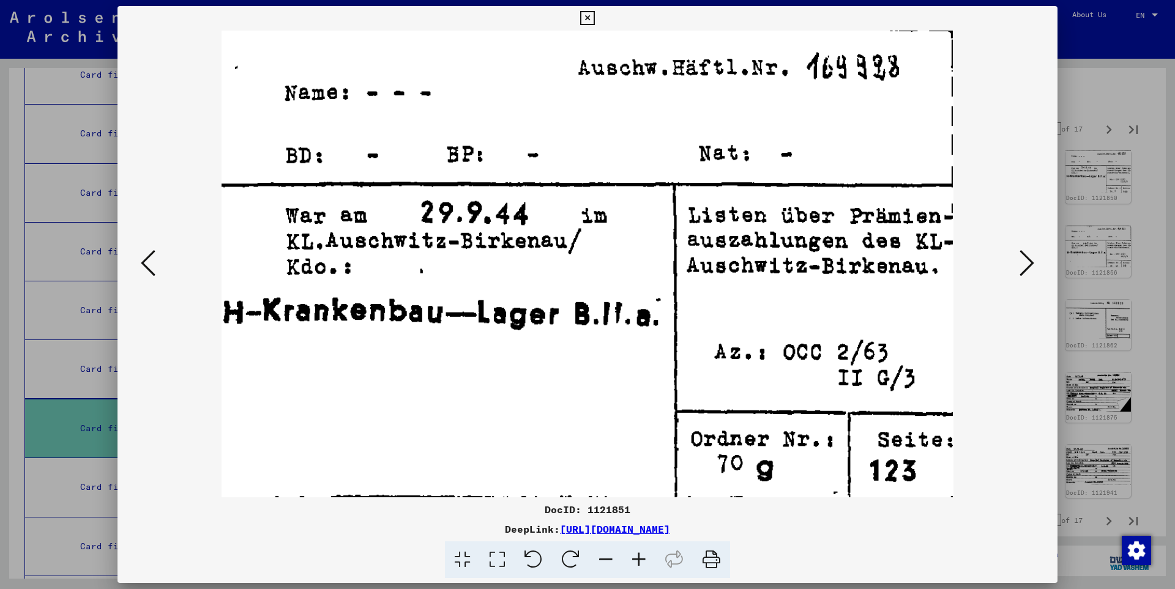
click at [1030, 259] on icon at bounding box center [1026, 262] width 15 height 29
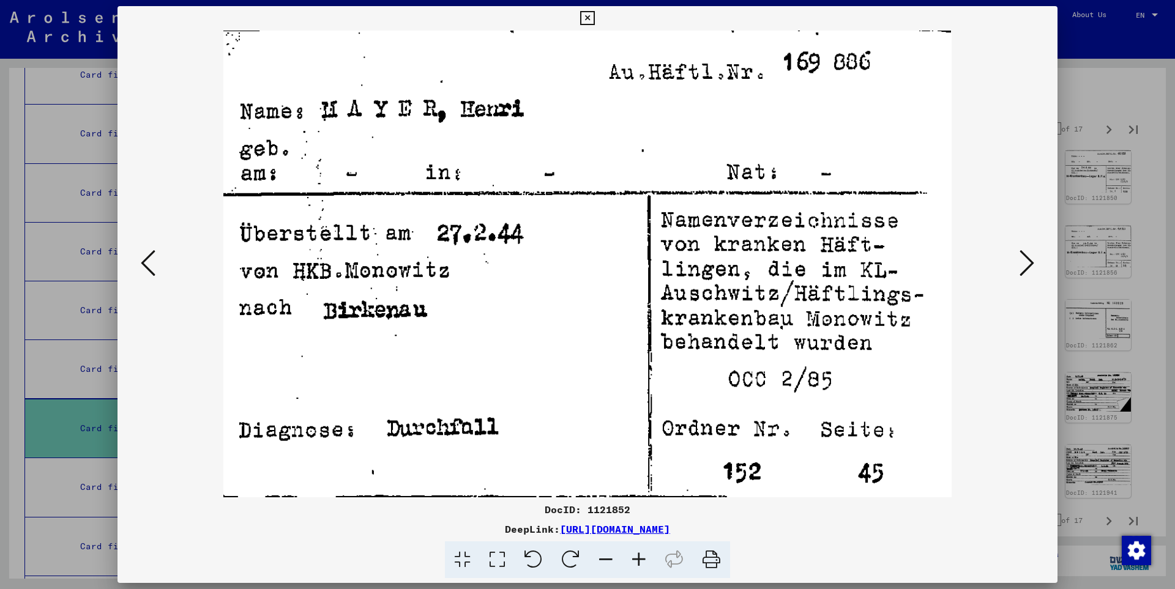
click at [1030, 259] on icon at bounding box center [1026, 262] width 15 height 29
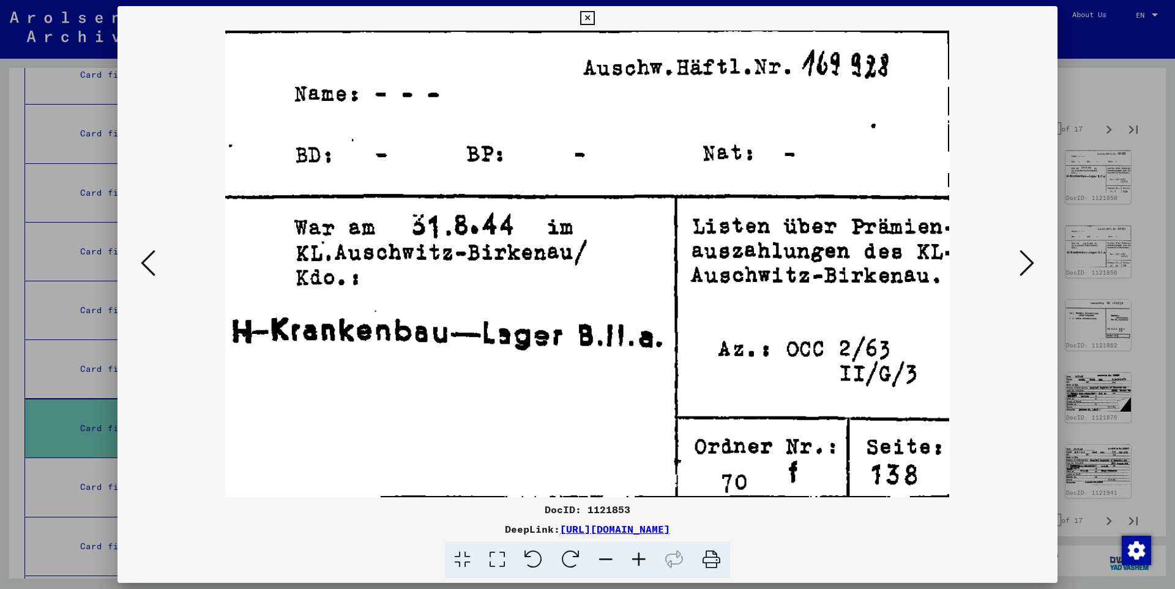
click at [1030, 259] on icon at bounding box center [1026, 262] width 15 height 29
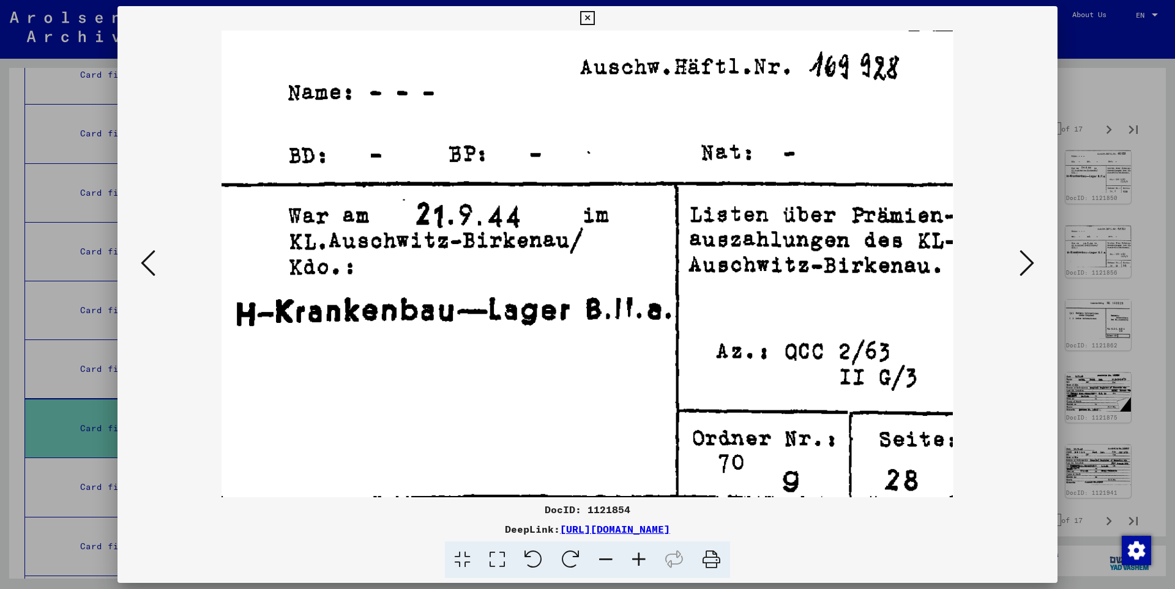
click at [1030, 259] on icon at bounding box center [1026, 262] width 15 height 29
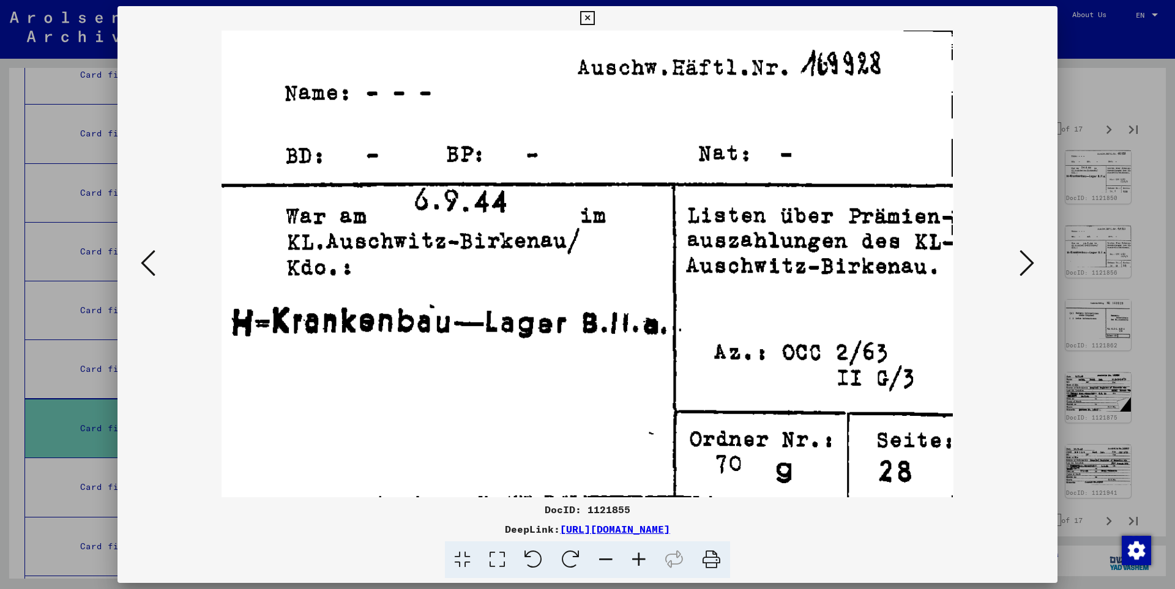
click at [1030, 259] on icon at bounding box center [1026, 262] width 15 height 29
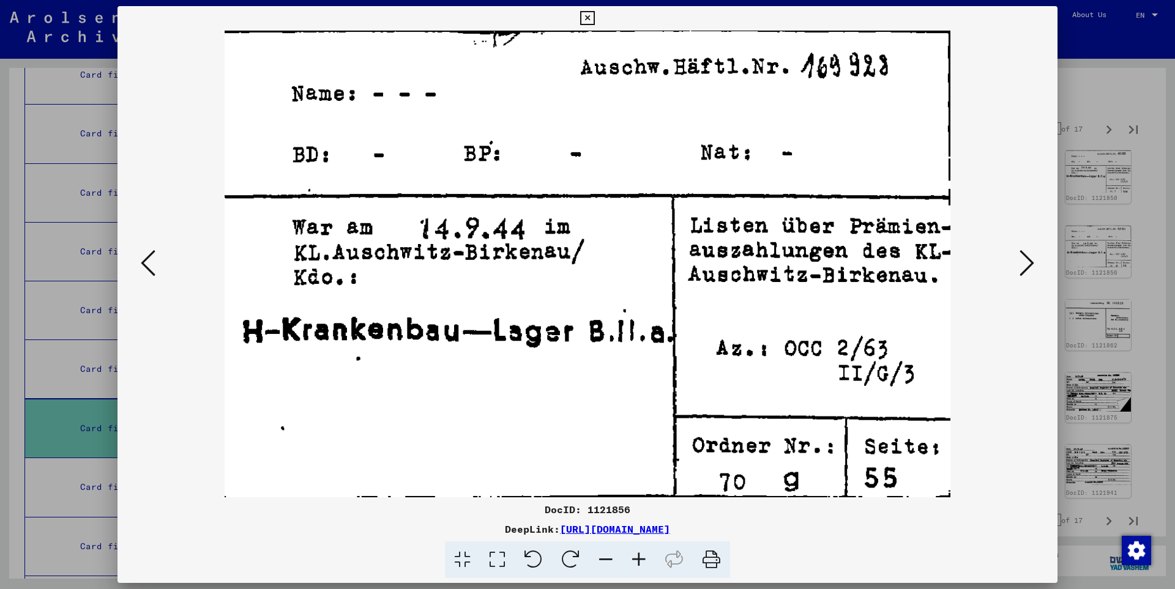
click at [1030, 259] on icon at bounding box center [1026, 262] width 15 height 29
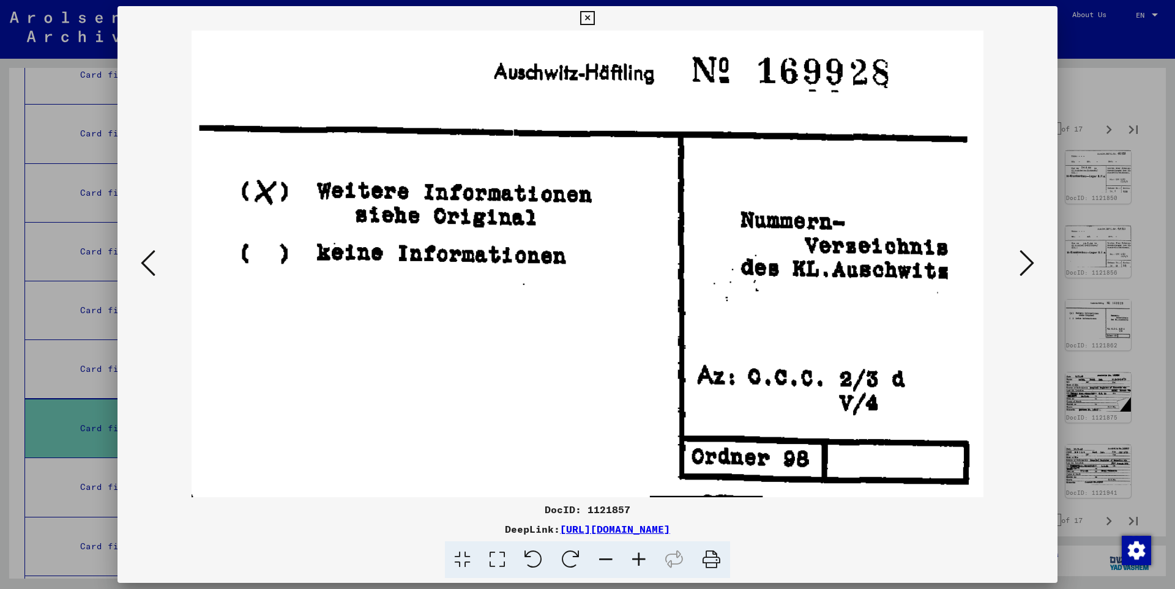
click at [1030, 259] on icon at bounding box center [1026, 262] width 15 height 29
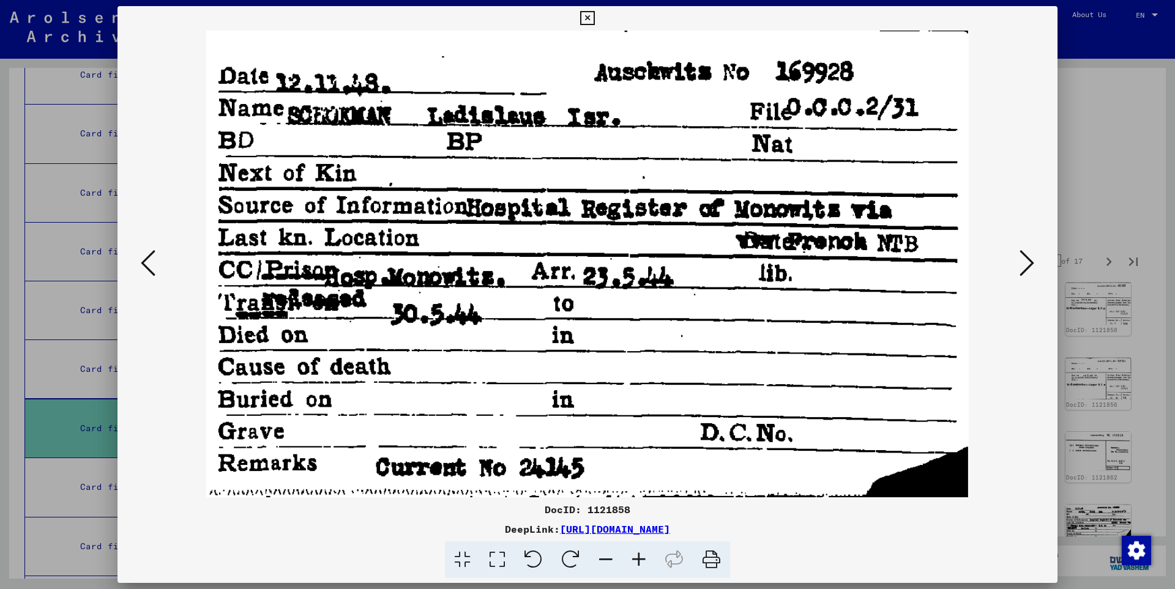
scroll to position [132, 0]
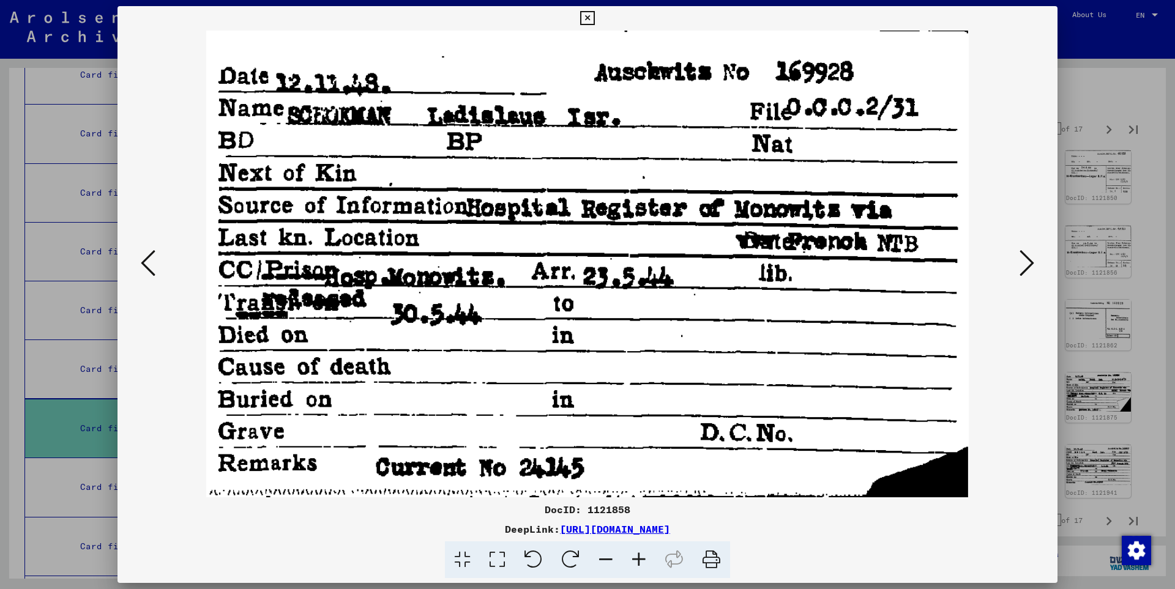
click at [1025, 262] on icon at bounding box center [1026, 262] width 15 height 29
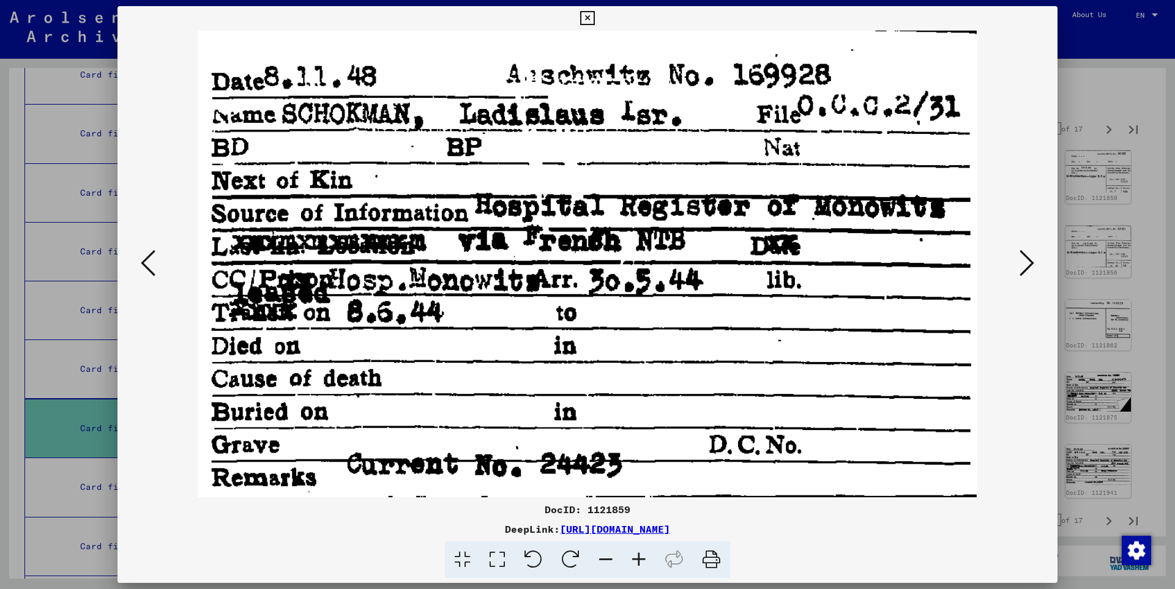
click at [1025, 262] on icon at bounding box center [1026, 262] width 15 height 29
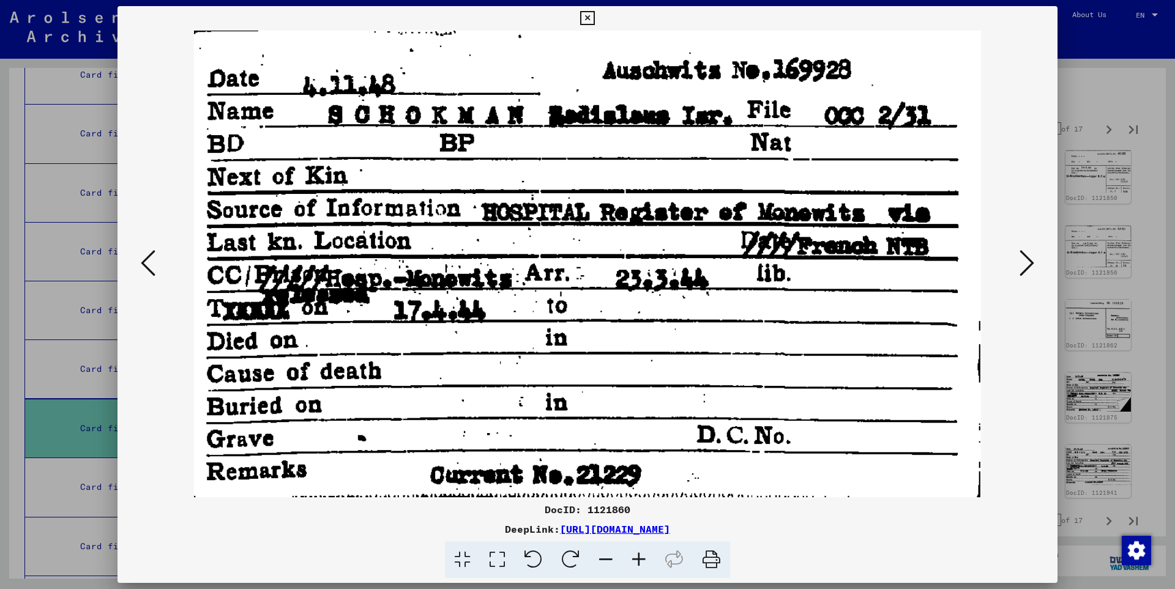
click at [1025, 262] on icon at bounding box center [1026, 262] width 15 height 29
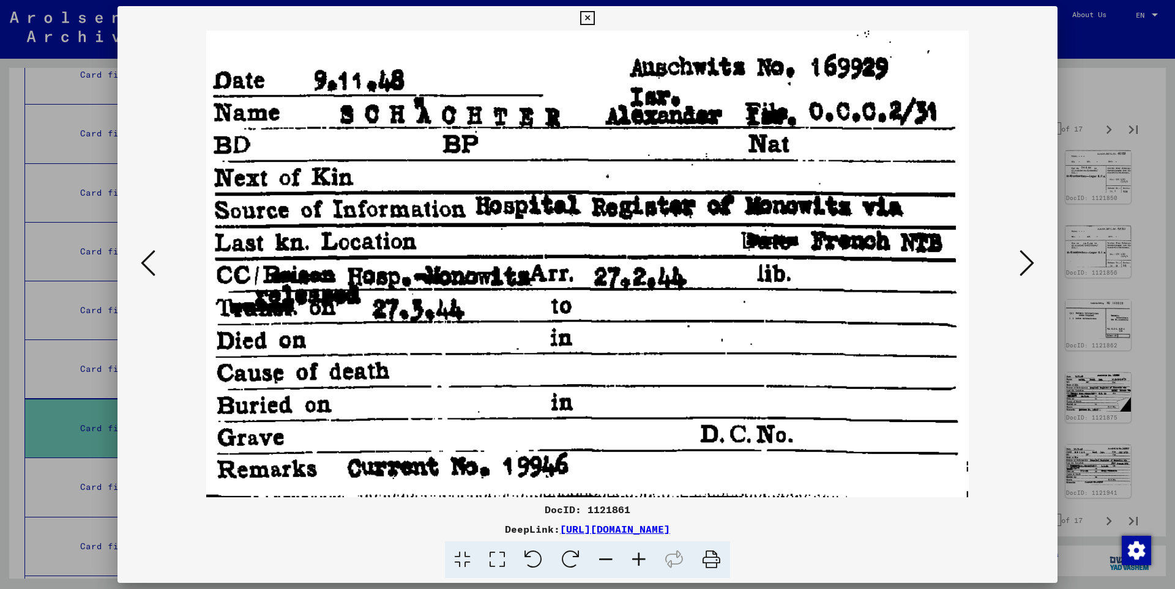
click at [1025, 262] on icon at bounding box center [1026, 262] width 15 height 29
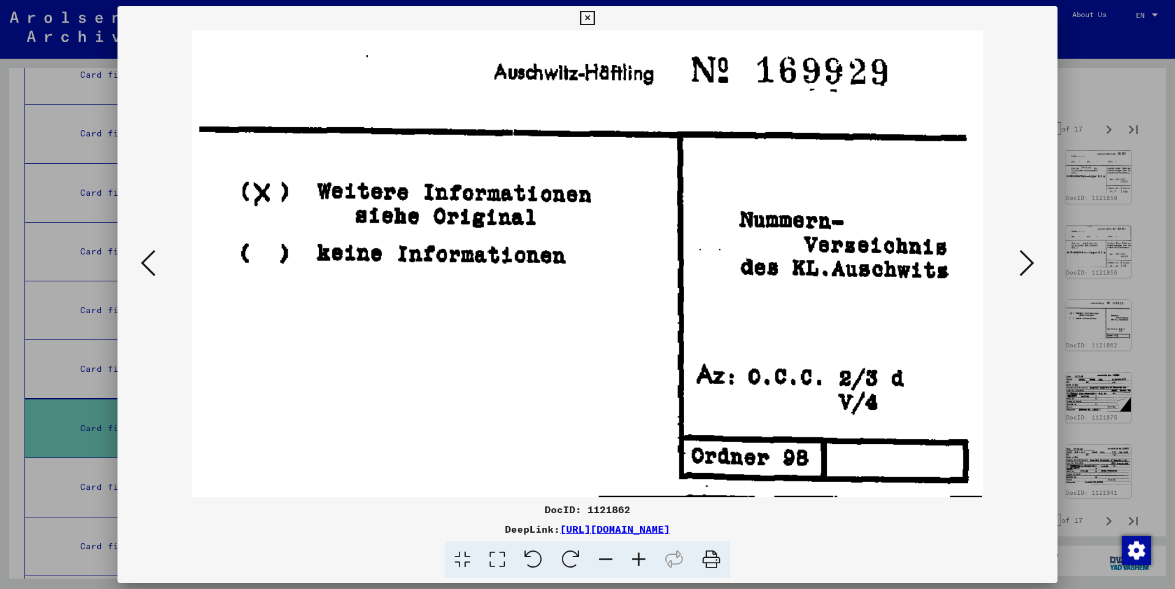
click at [1025, 262] on icon at bounding box center [1026, 262] width 15 height 29
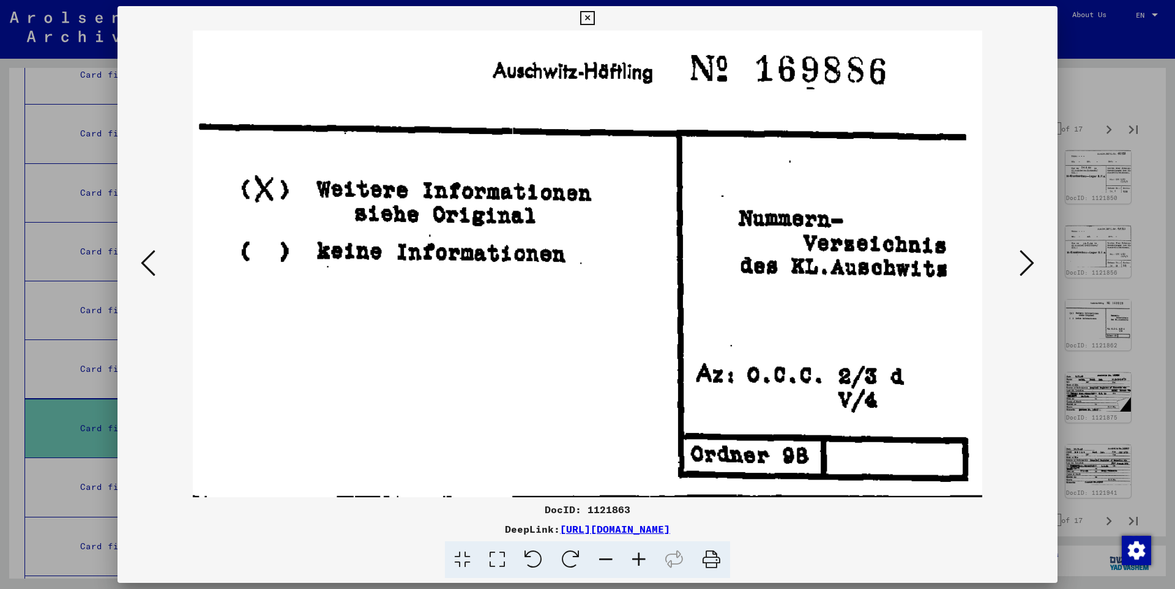
click at [1025, 262] on icon at bounding box center [1026, 262] width 15 height 29
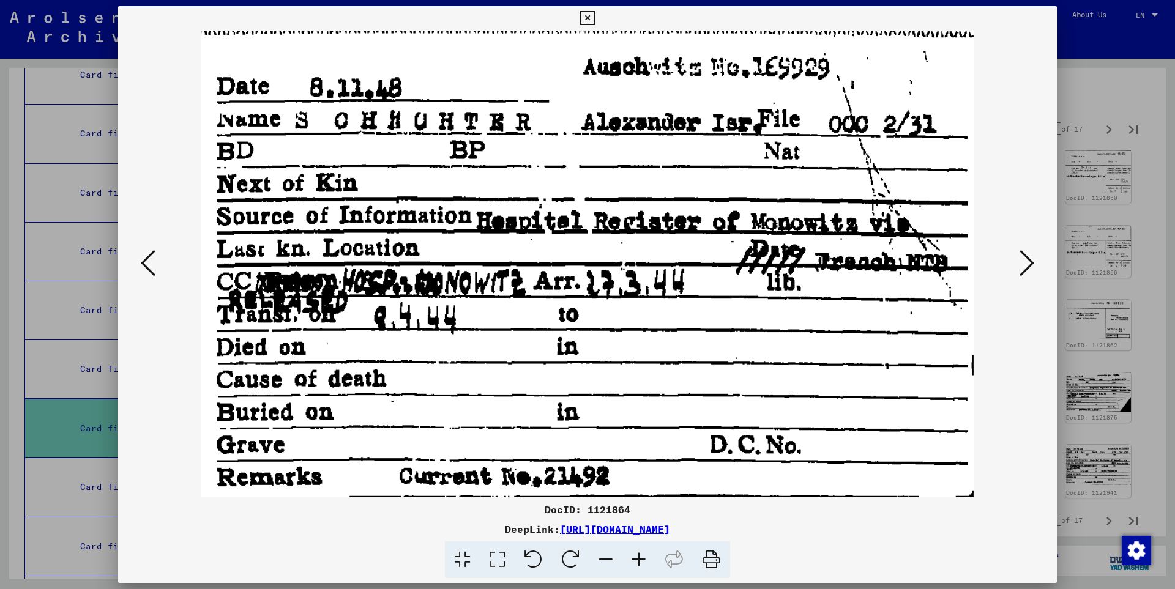
click at [1025, 262] on icon at bounding box center [1026, 262] width 15 height 29
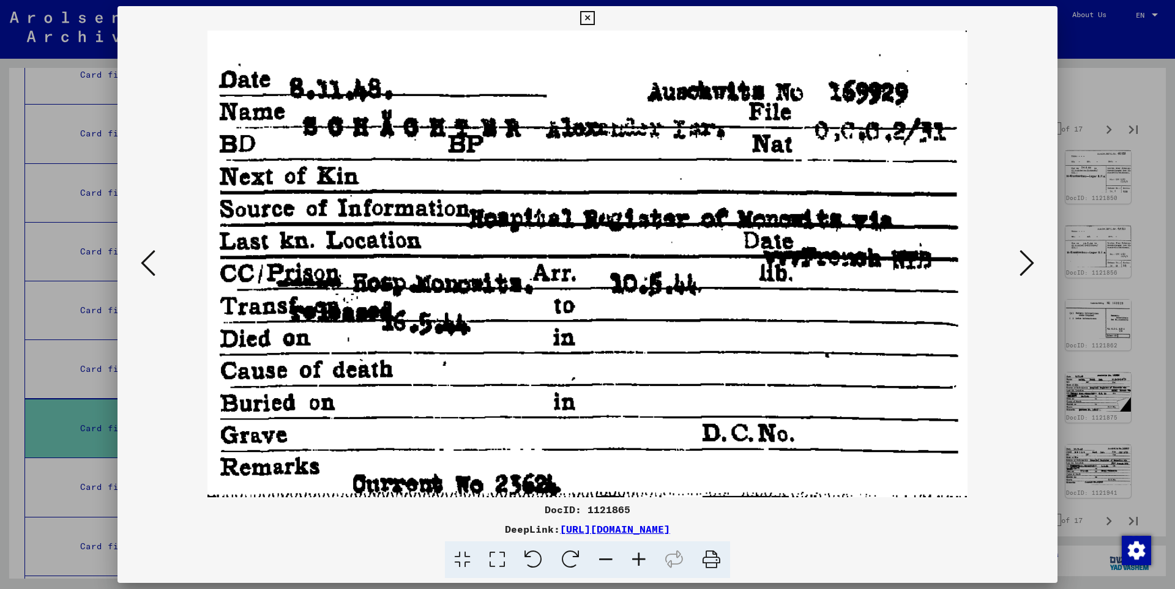
click at [1025, 262] on icon at bounding box center [1026, 262] width 15 height 29
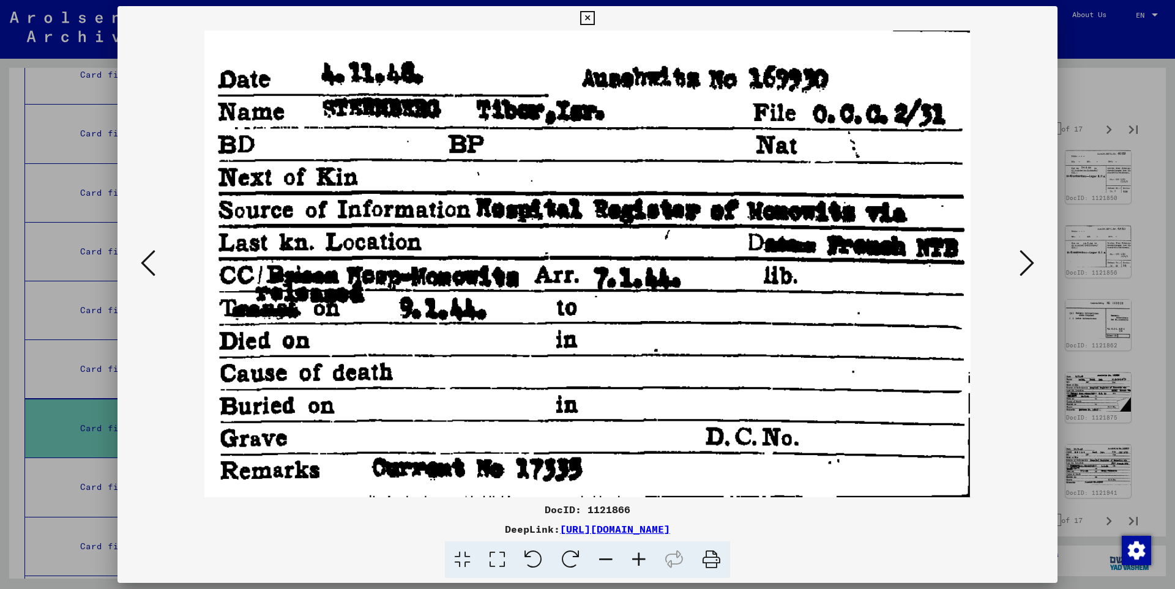
click at [1025, 262] on icon at bounding box center [1026, 262] width 15 height 29
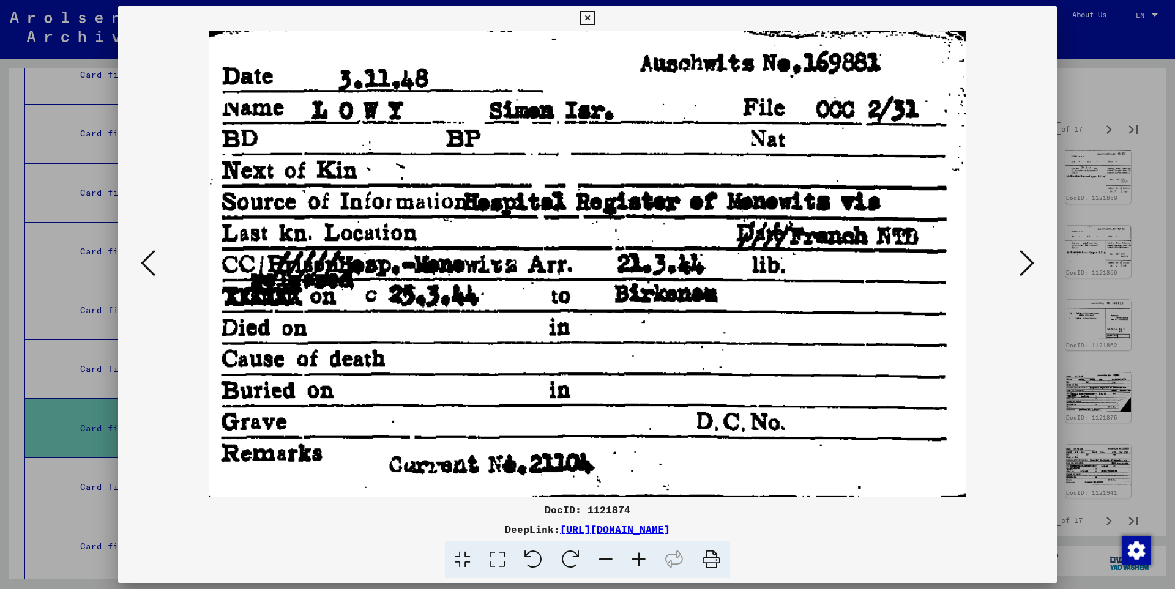
click at [1025, 262] on icon at bounding box center [1026, 262] width 15 height 29
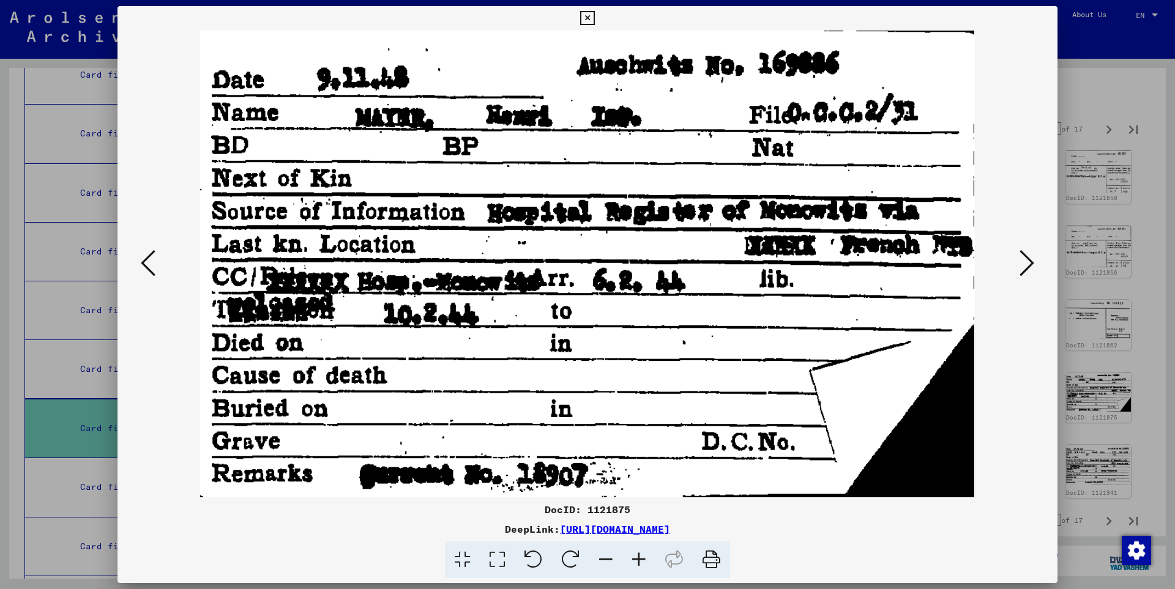
click at [1025, 262] on icon at bounding box center [1026, 262] width 15 height 29
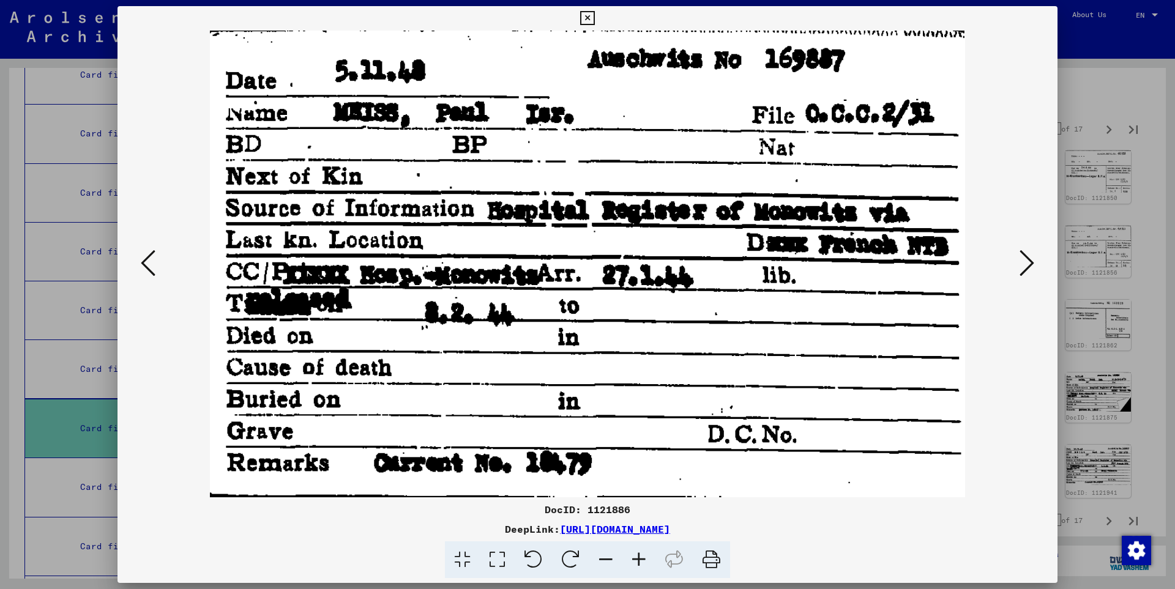
click at [1025, 262] on icon at bounding box center [1026, 262] width 15 height 29
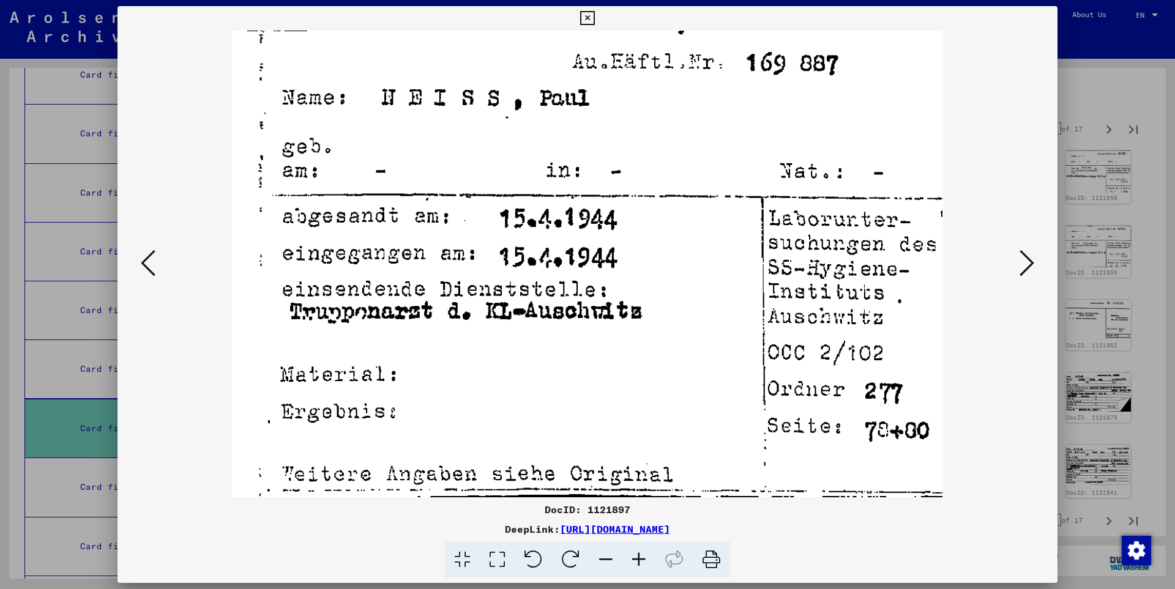
click at [1025, 262] on icon at bounding box center [1026, 262] width 15 height 29
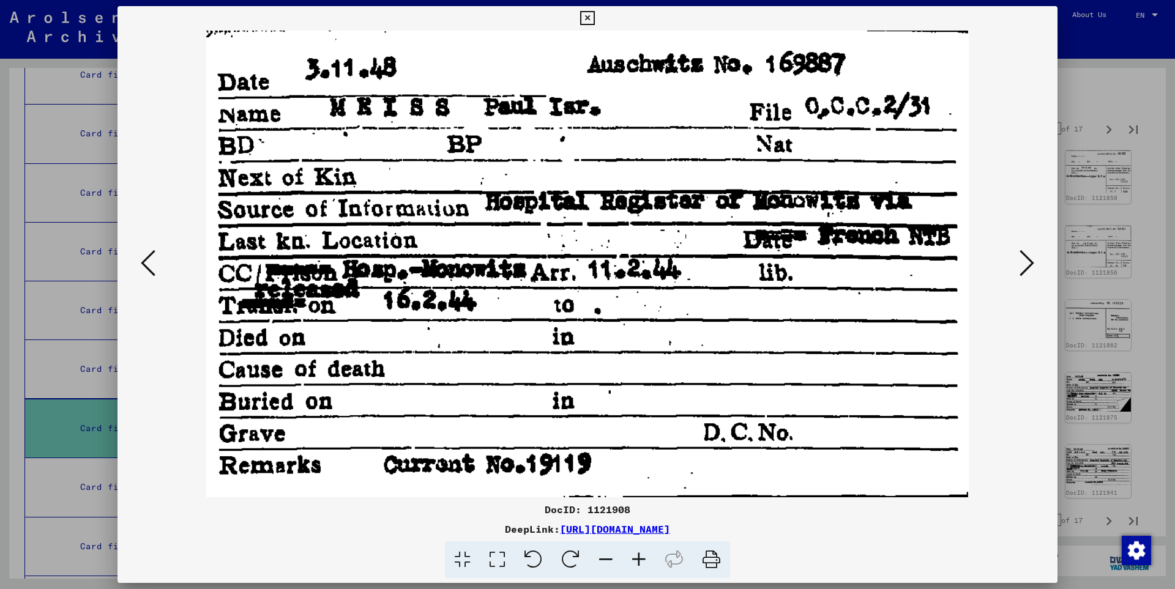
click at [1025, 262] on icon at bounding box center [1026, 262] width 15 height 29
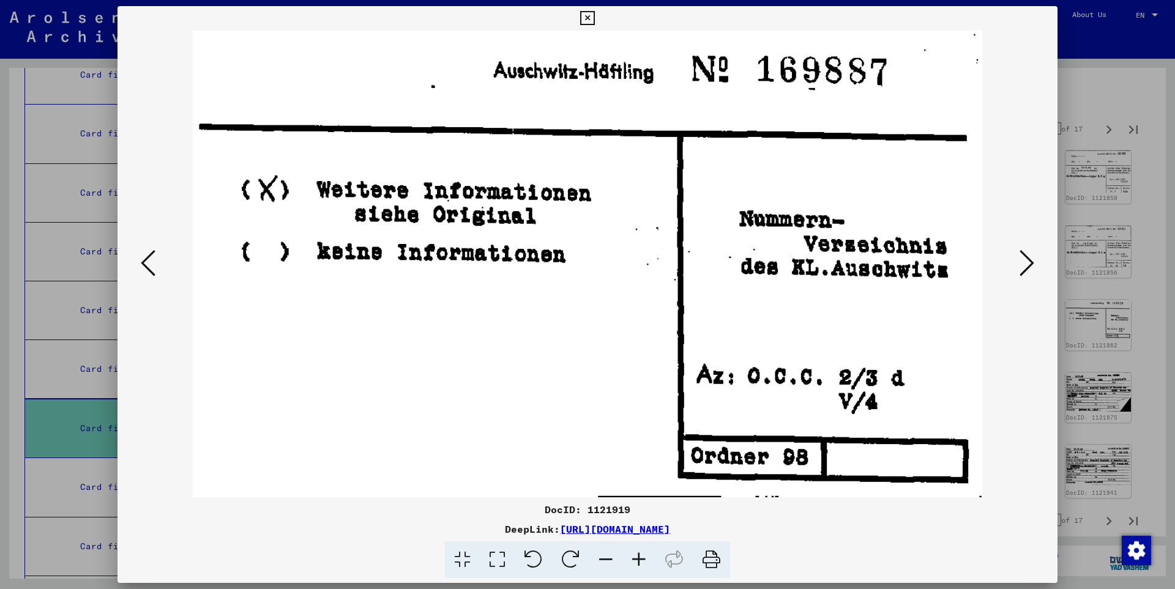
click at [1025, 262] on icon at bounding box center [1026, 262] width 15 height 29
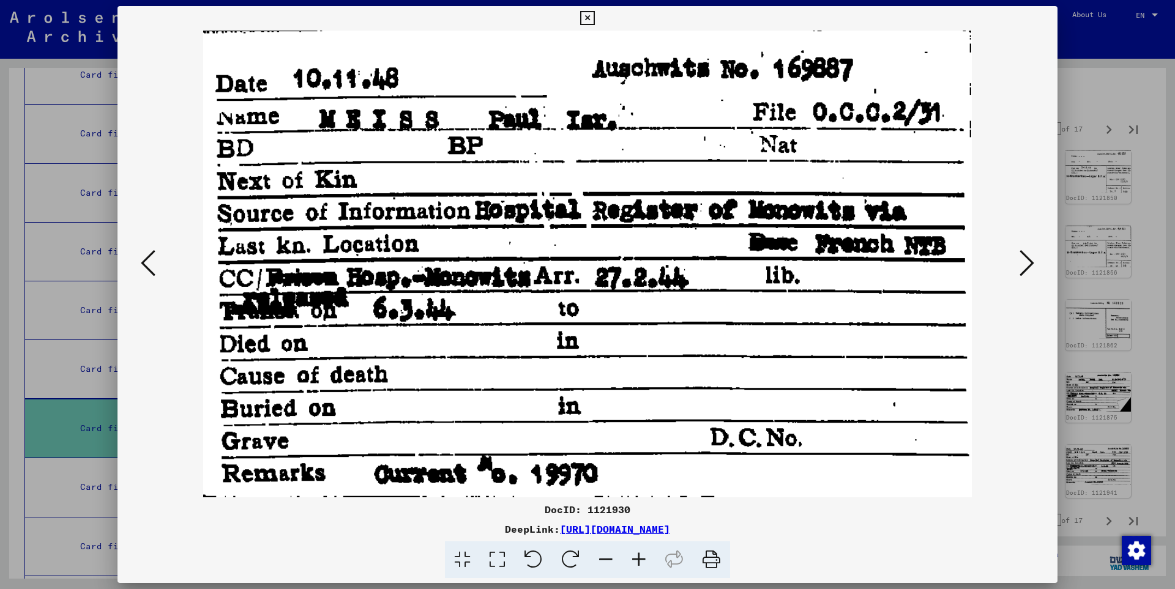
click at [1025, 262] on icon at bounding box center [1026, 262] width 15 height 29
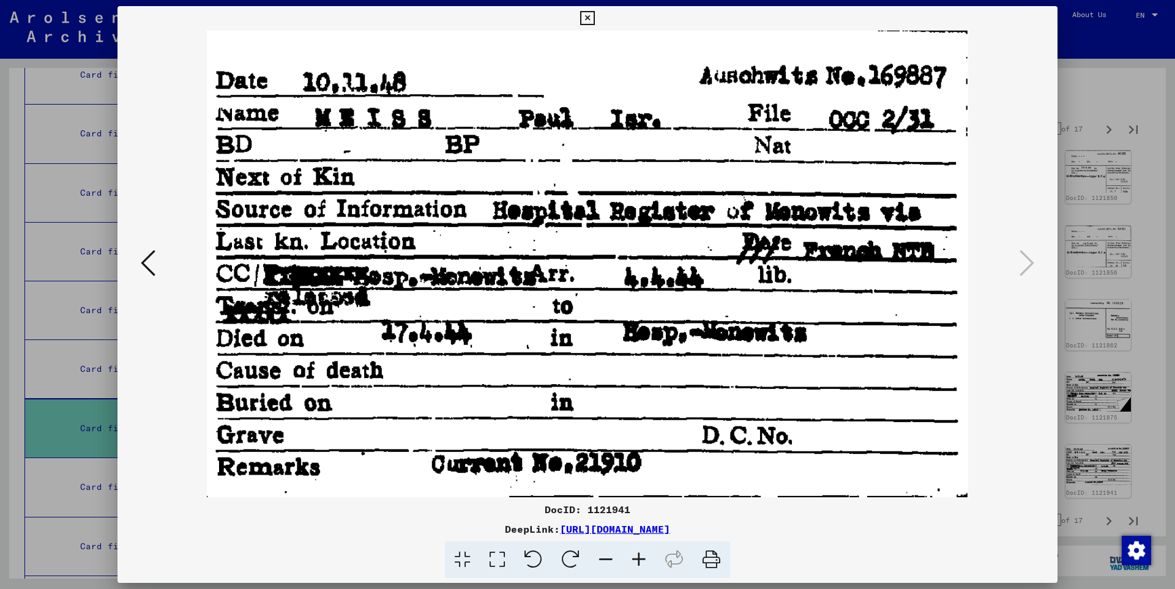
click at [594, 19] on icon at bounding box center [587, 18] width 14 height 15
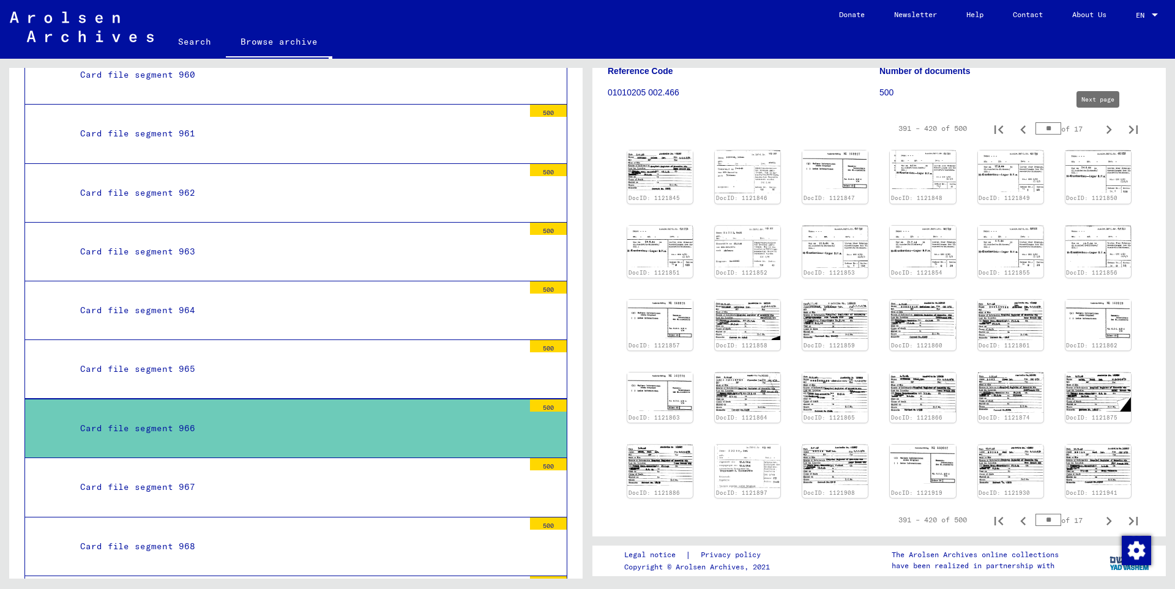
click at [1100, 129] on icon "Next page" at bounding box center [1108, 129] width 17 height 17
type input "**"
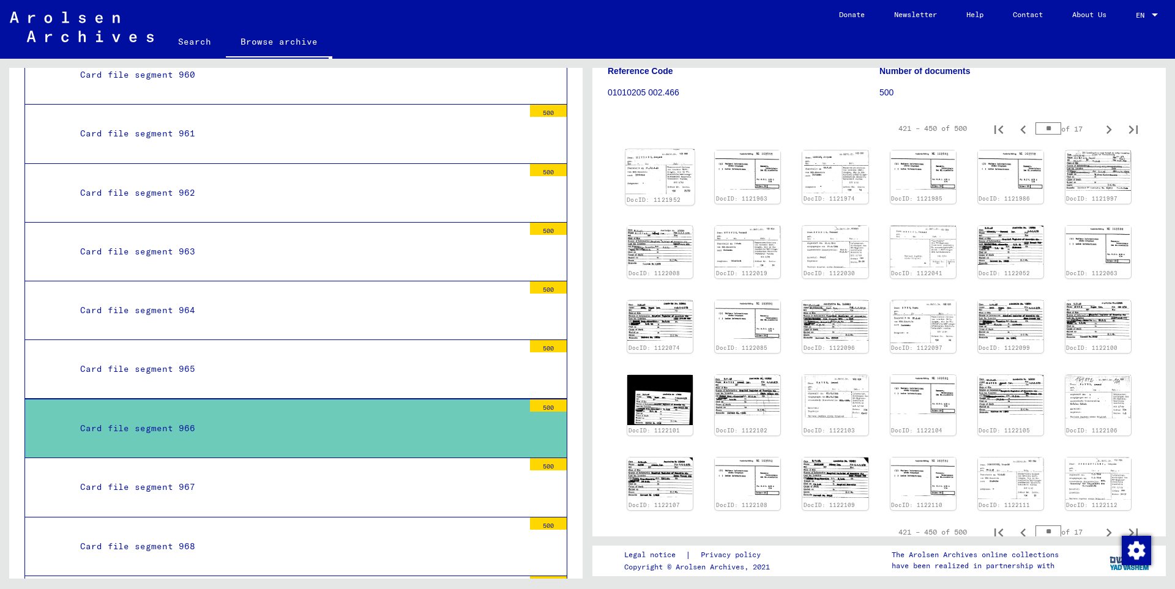
click at [678, 177] on img at bounding box center [659, 171] width 69 height 45
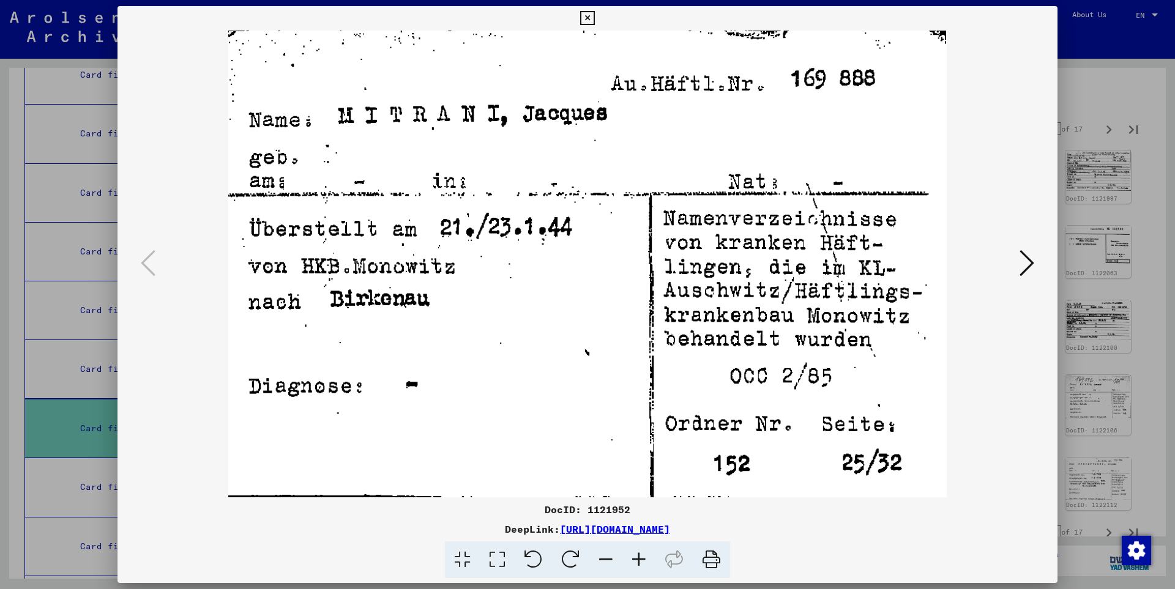
click at [1030, 259] on icon at bounding box center [1026, 262] width 15 height 29
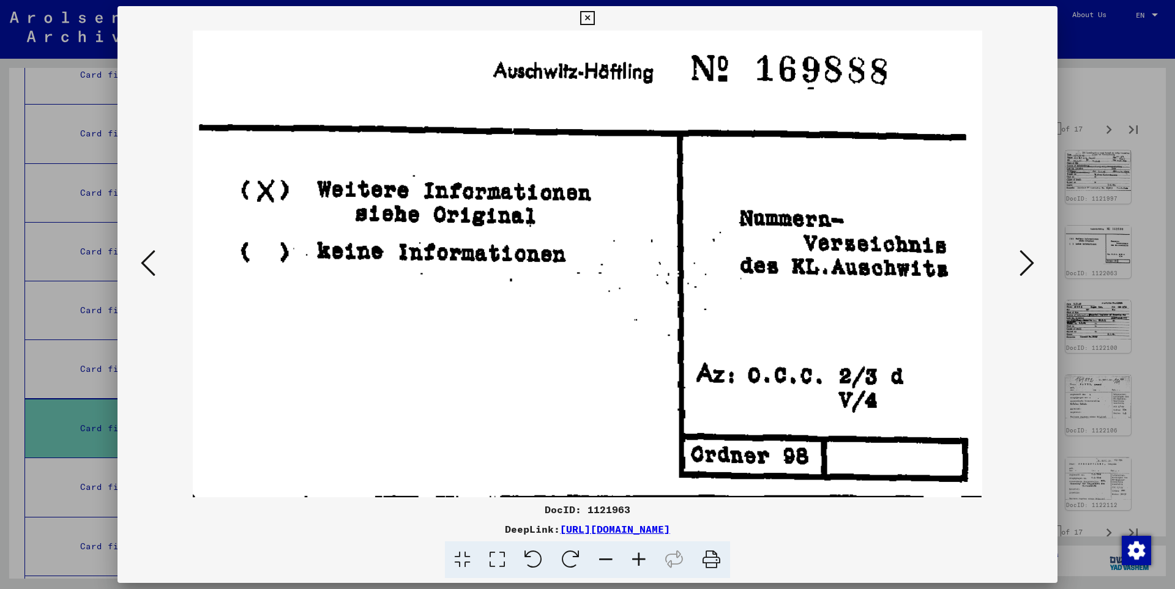
click at [1030, 259] on icon at bounding box center [1026, 262] width 15 height 29
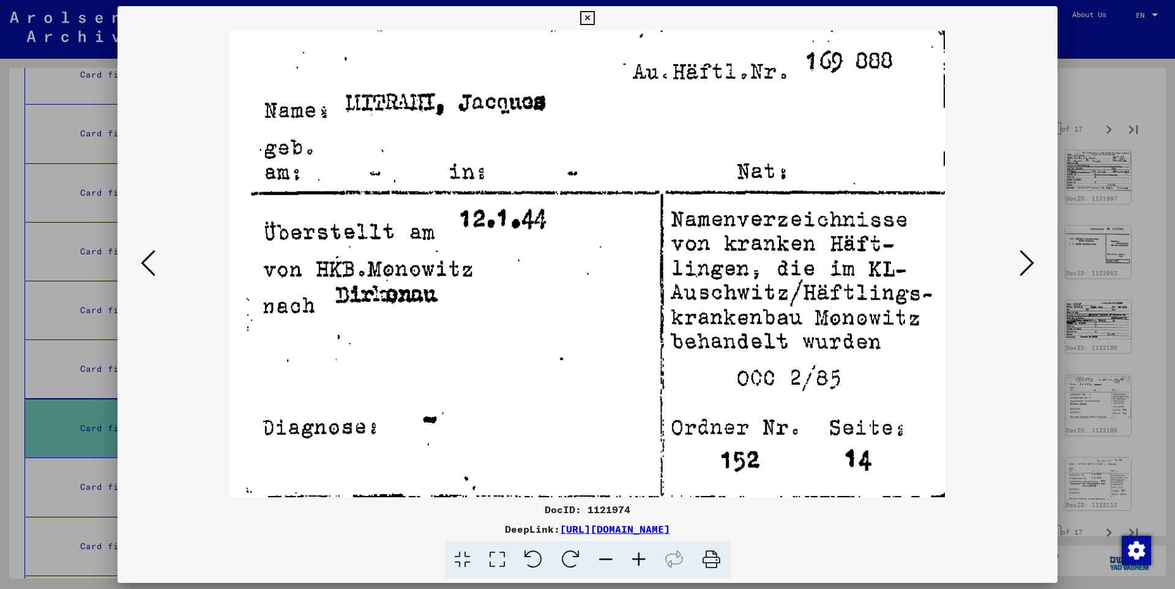
click at [1030, 259] on icon at bounding box center [1026, 262] width 15 height 29
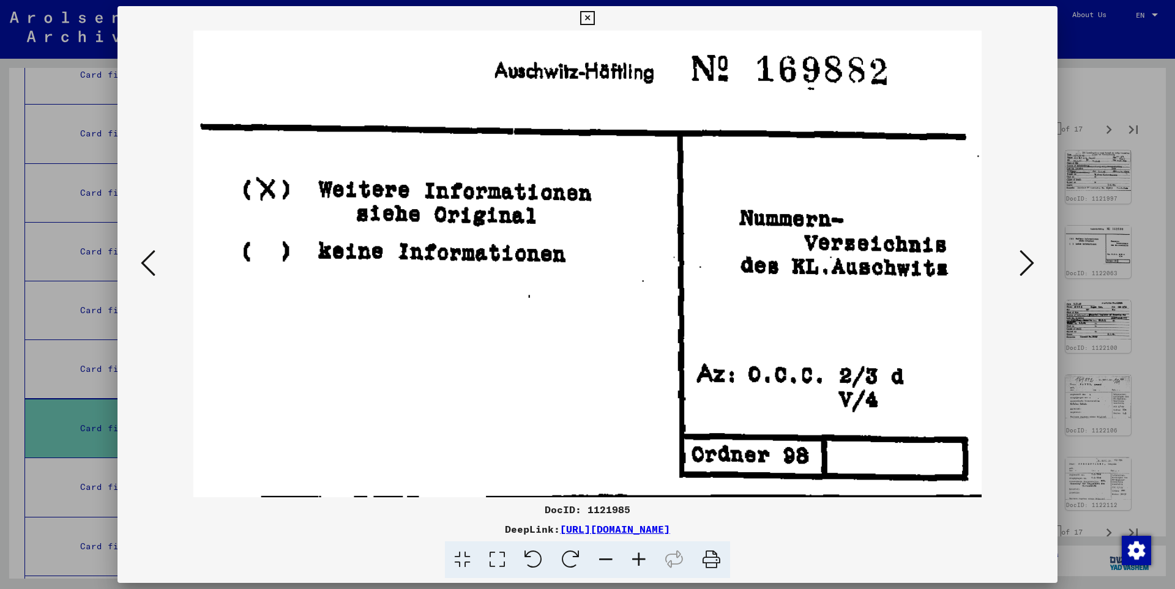
click at [1030, 259] on icon at bounding box center [1026, 262] width 15 height 29
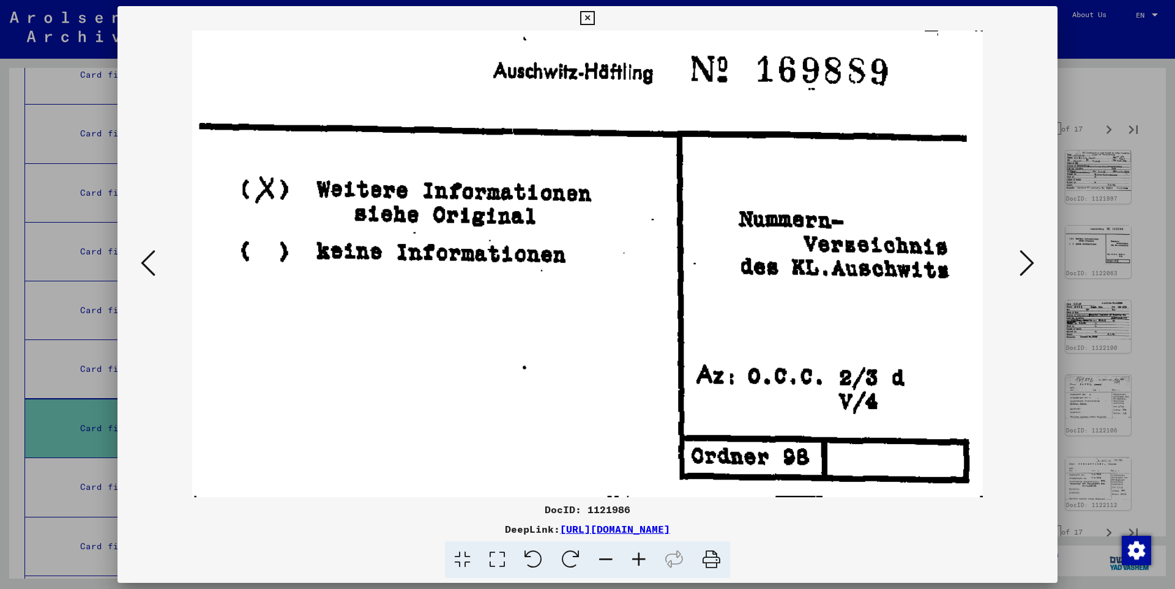
click at [1030, 259] on icon at bounding box center [1026, 262] width 15 height 29
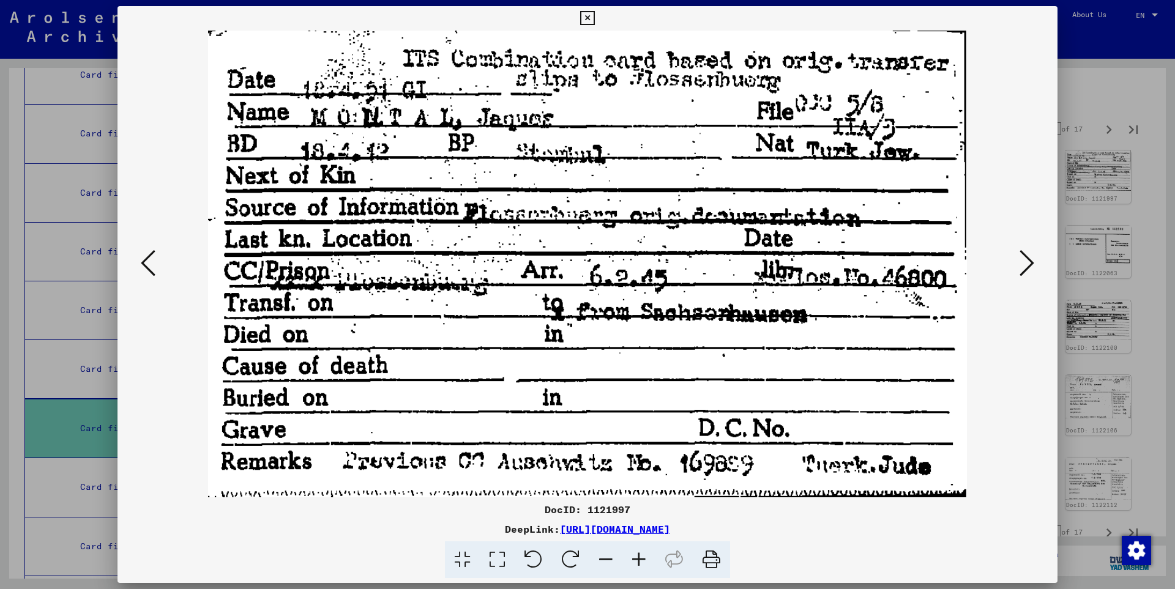
click at [1030, 259] on icon at bounding box center [1026, 262] width 15 height 29
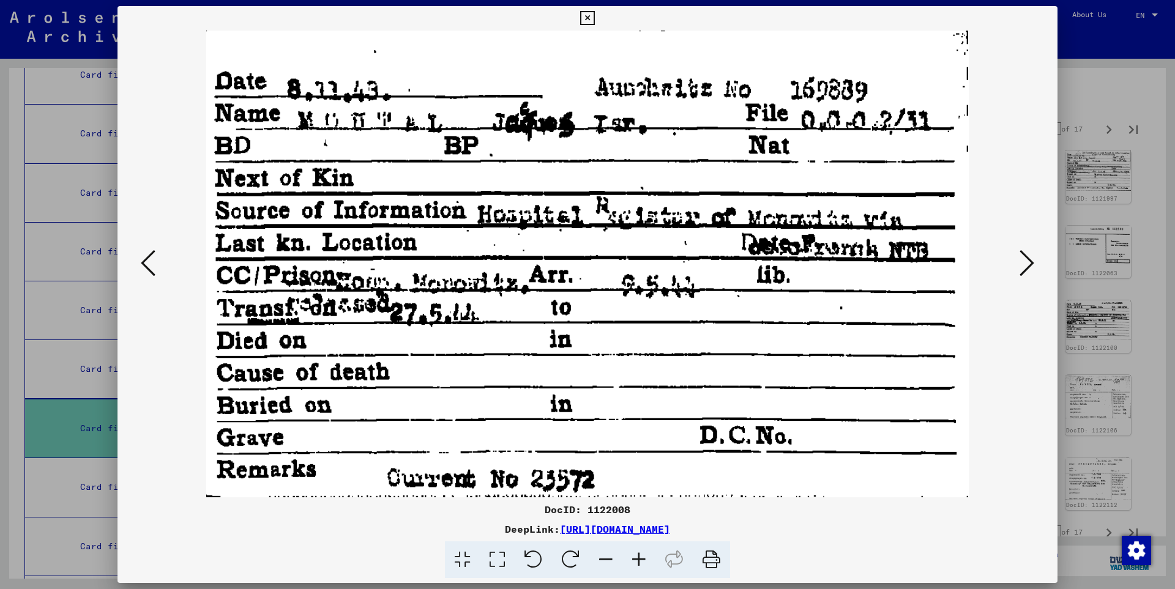
click at [1030, 259] on icon at bounding box center [1026, 262] width 15 height 29
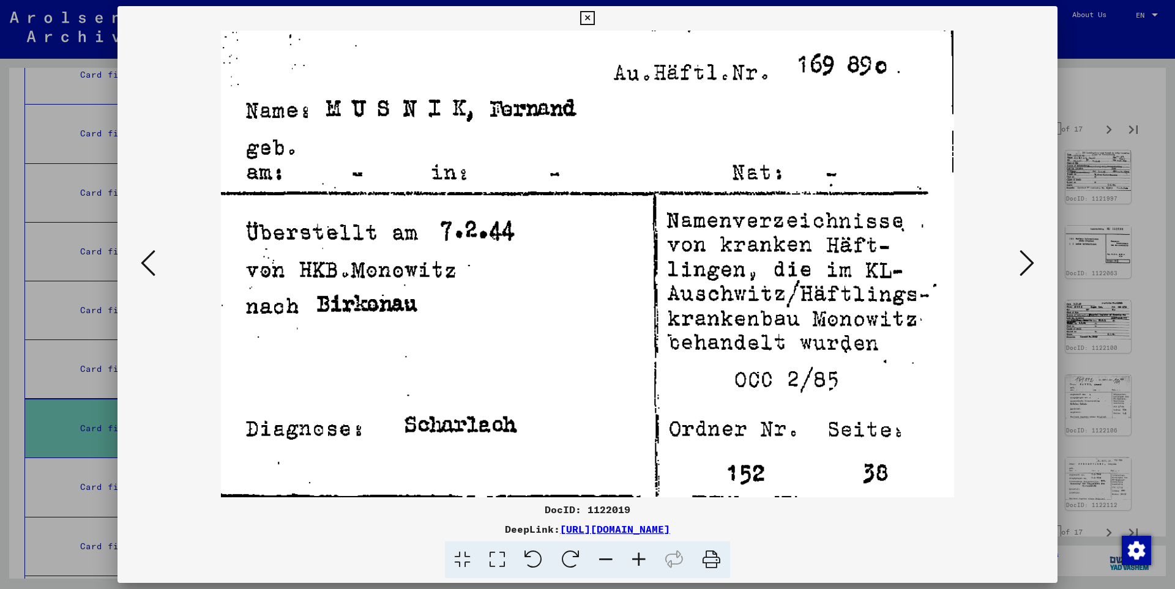
click at [1030, 259] on icon at bounding box center [1026, 262] width 15 height 29
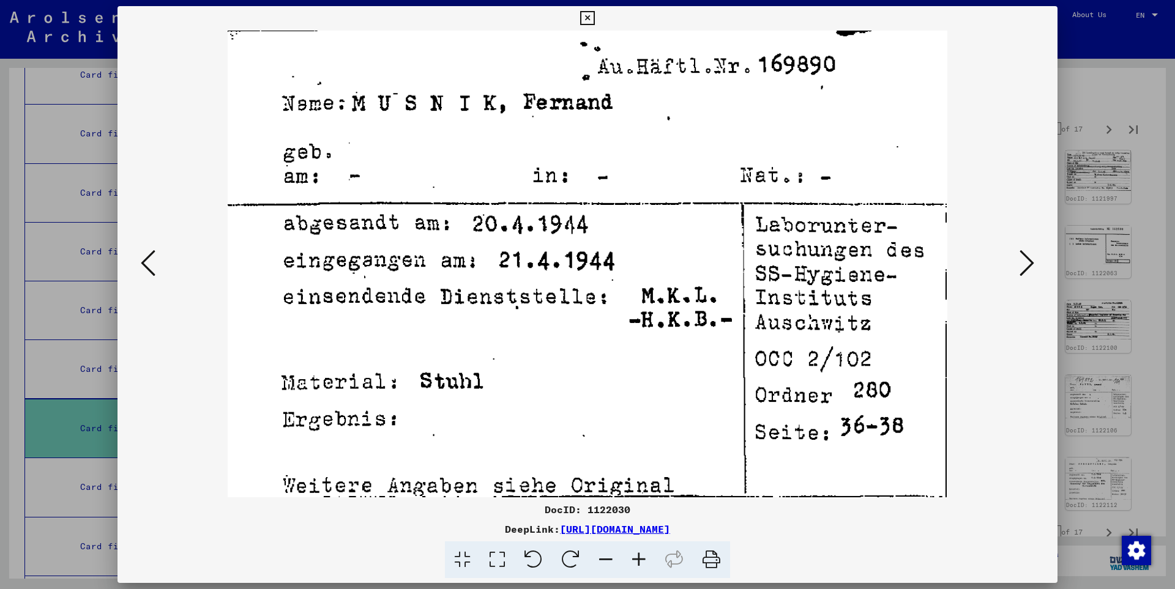
click at [1030, 259] on icon at bounding box center [1026, 262] width 15 height 29
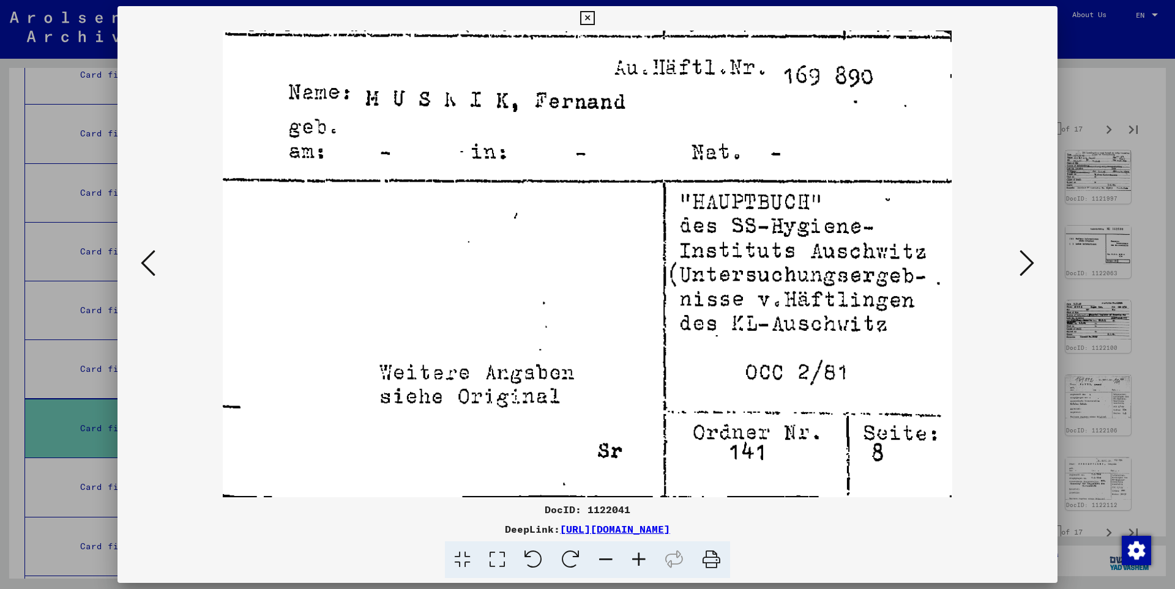
click at [1030, 260] on icon at bounding box center [1026, 262] width 15 height 29
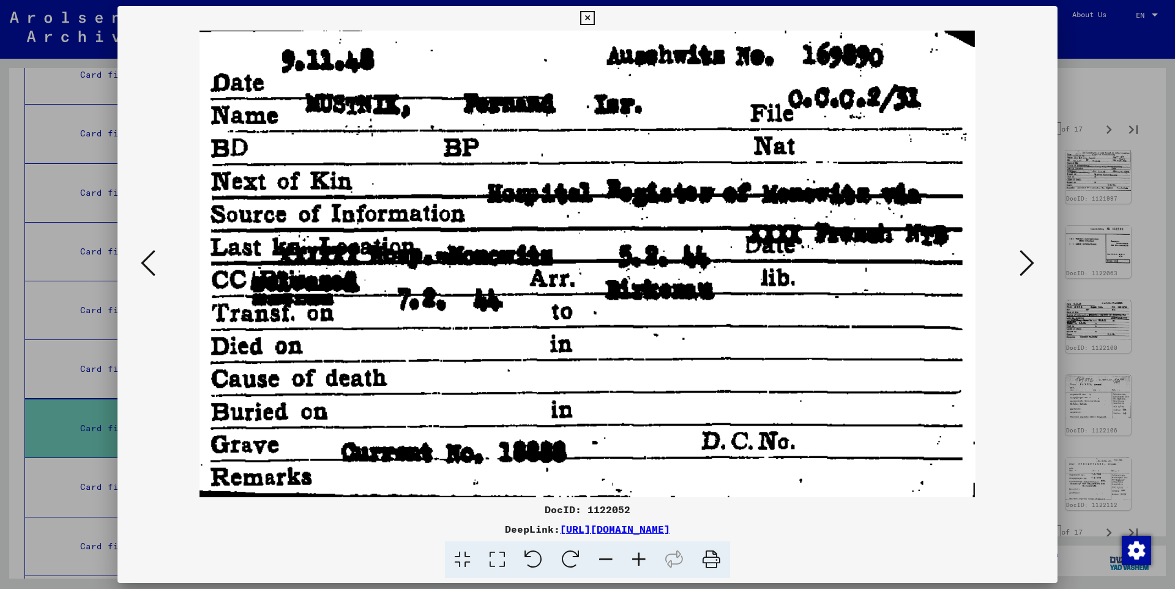
click at [1030, 260] on icon at bounding box center [1026, 262] width 15 height 29
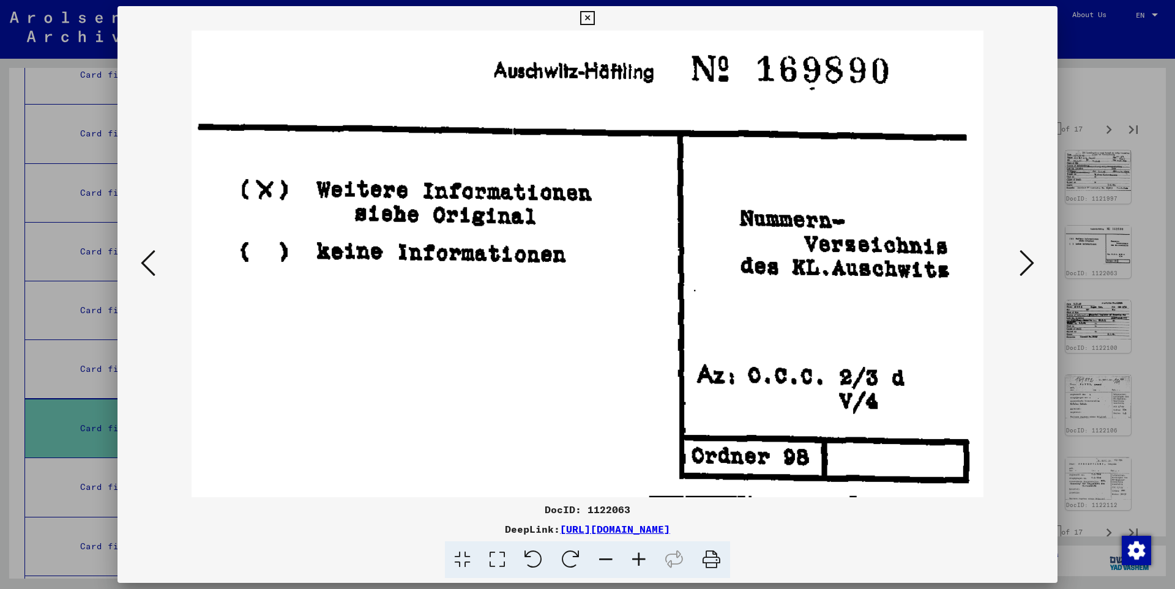
click at [1030, 259] on icon at bounding box center [1026, 262] width 15 height 29
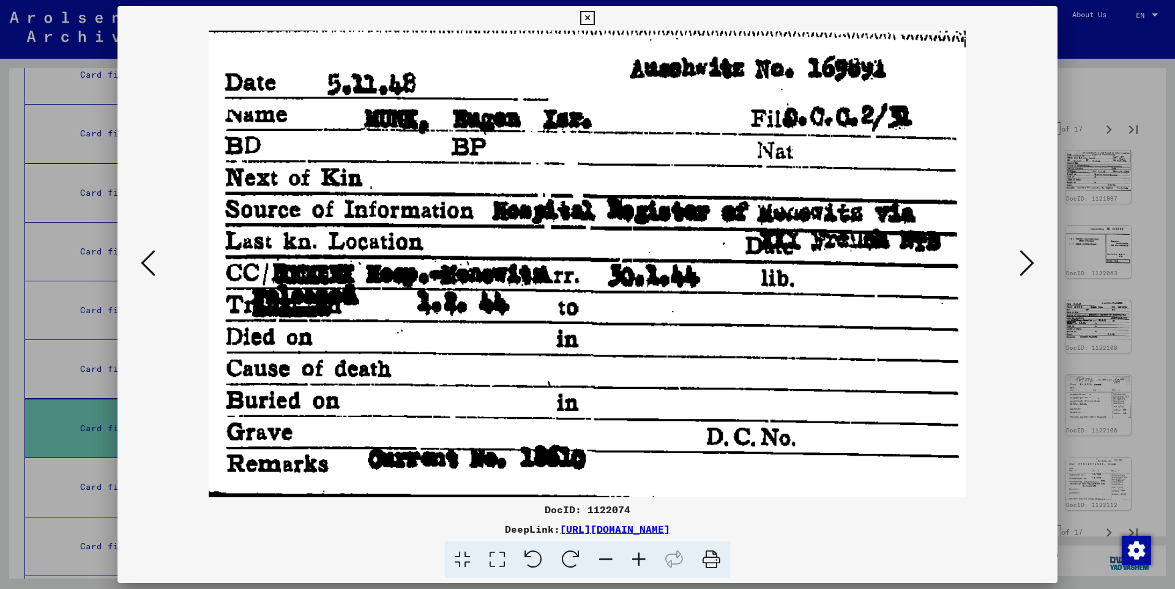
click at [1030, 260] on icon at bounding box center [1026, 262] width 15 height 29
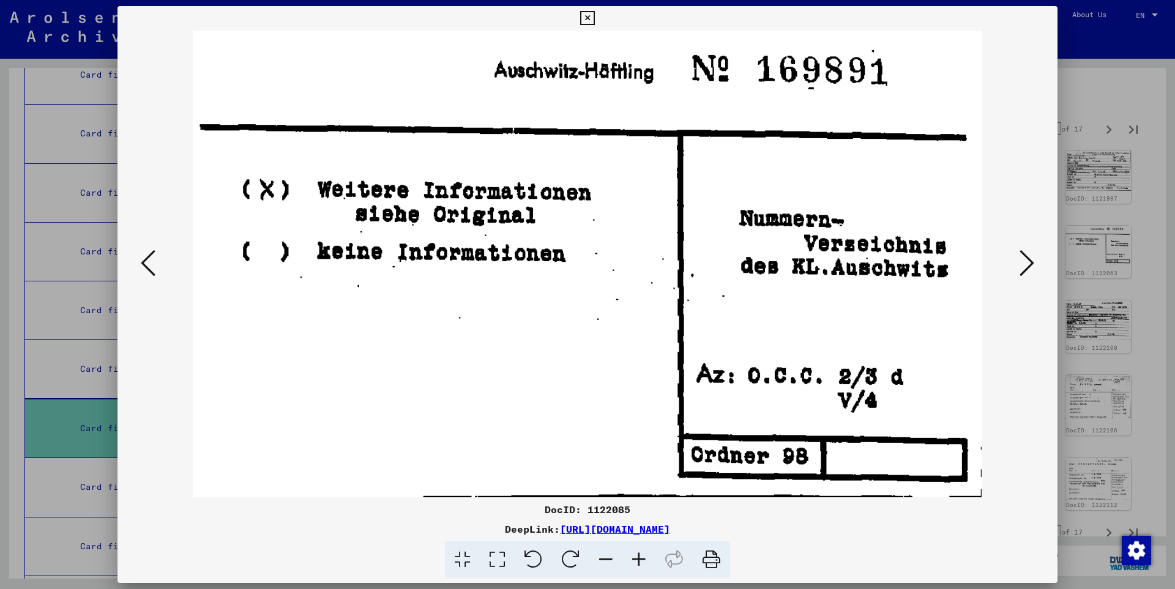
click at [1030, 260] on icon at bounding box center [1026, 262] width 15 height 29
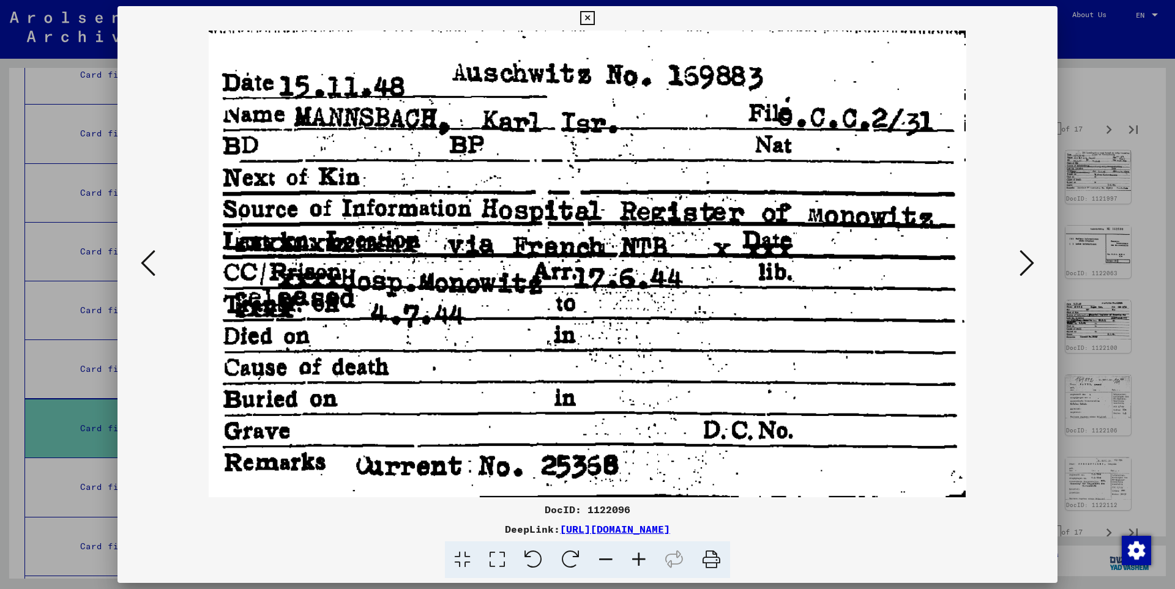
click at [1030, 260] on icon at bounding box center [1026, 262] width 15 height 29
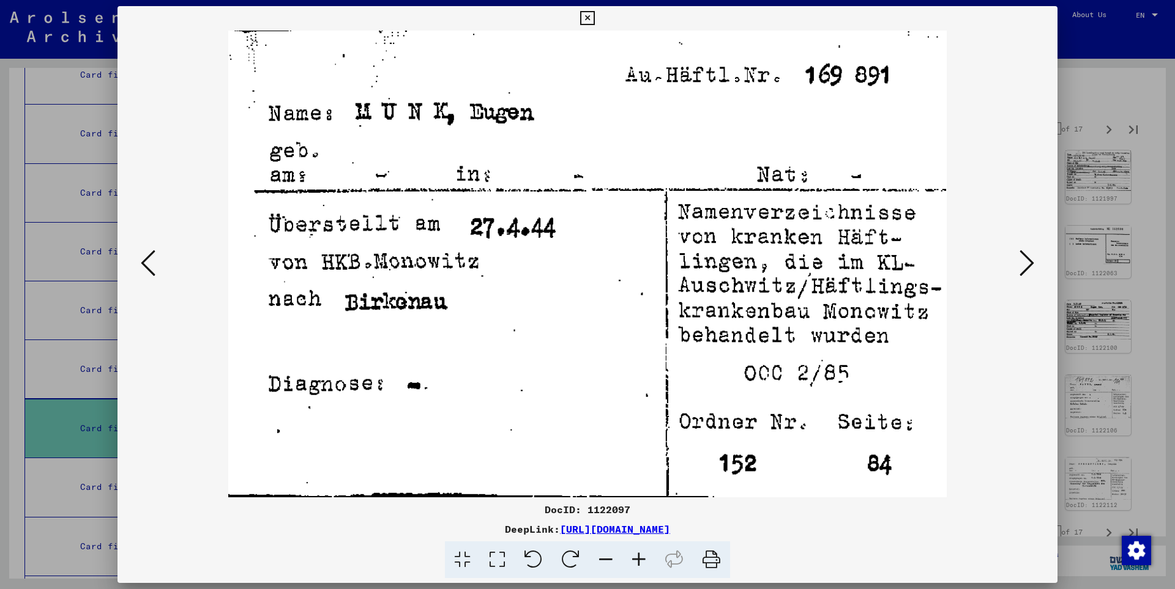
click at [1030, 260] on icon at bounding box center [1026, 262] width 15 height 29
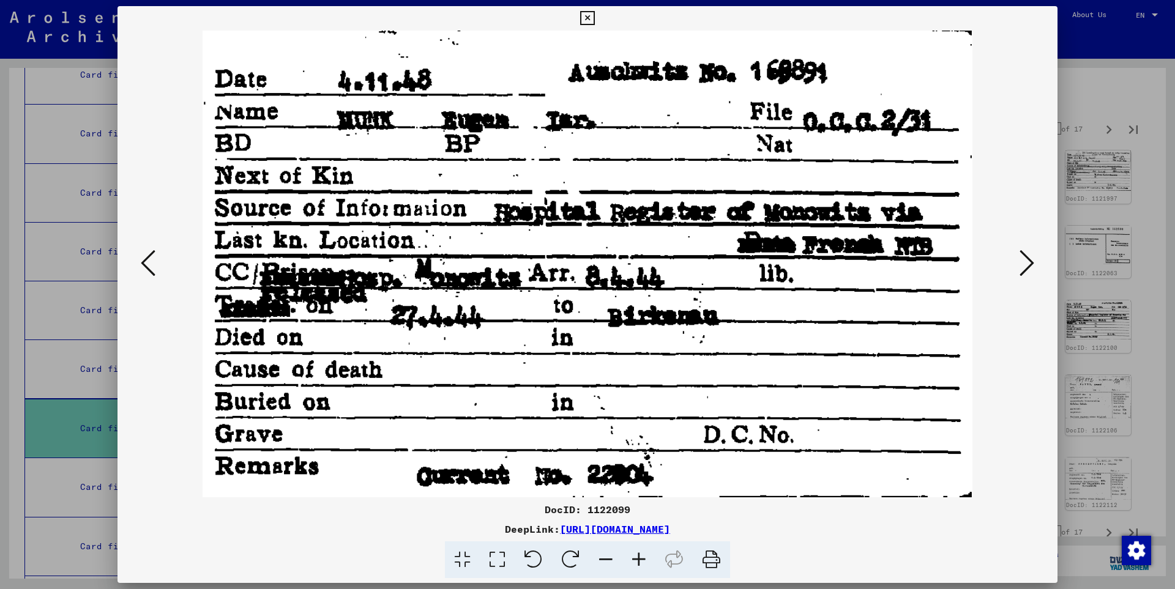
click at [1030, 260] on icon at bounding box center [1026, 262] width 15 height 29
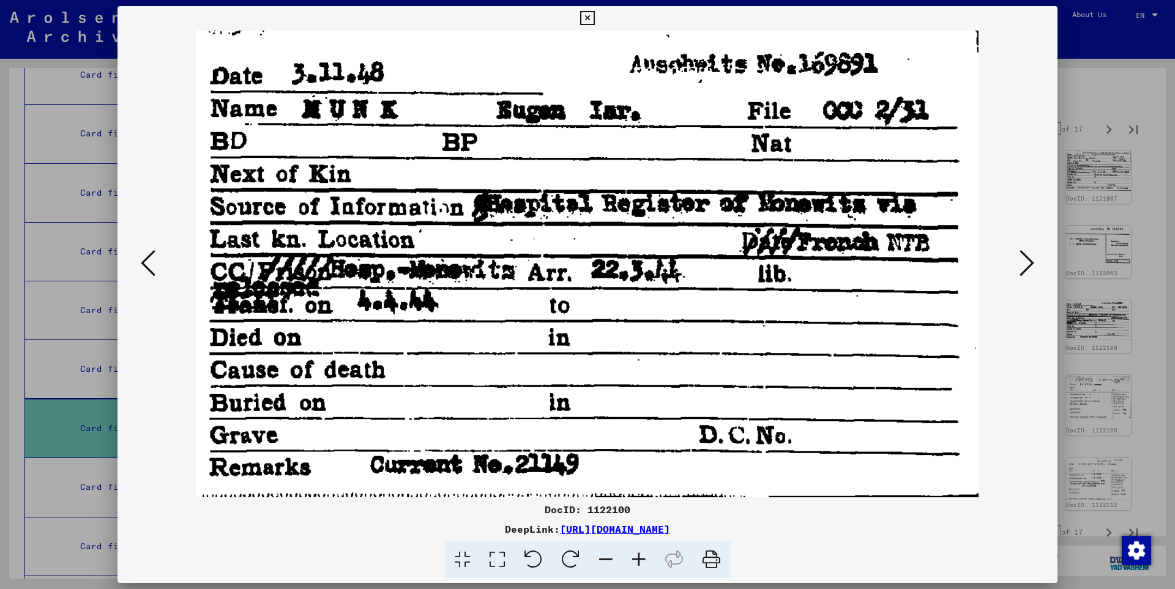
click at [1030, 260] on icon at bounding box center [1026, 262] width 15 height 29
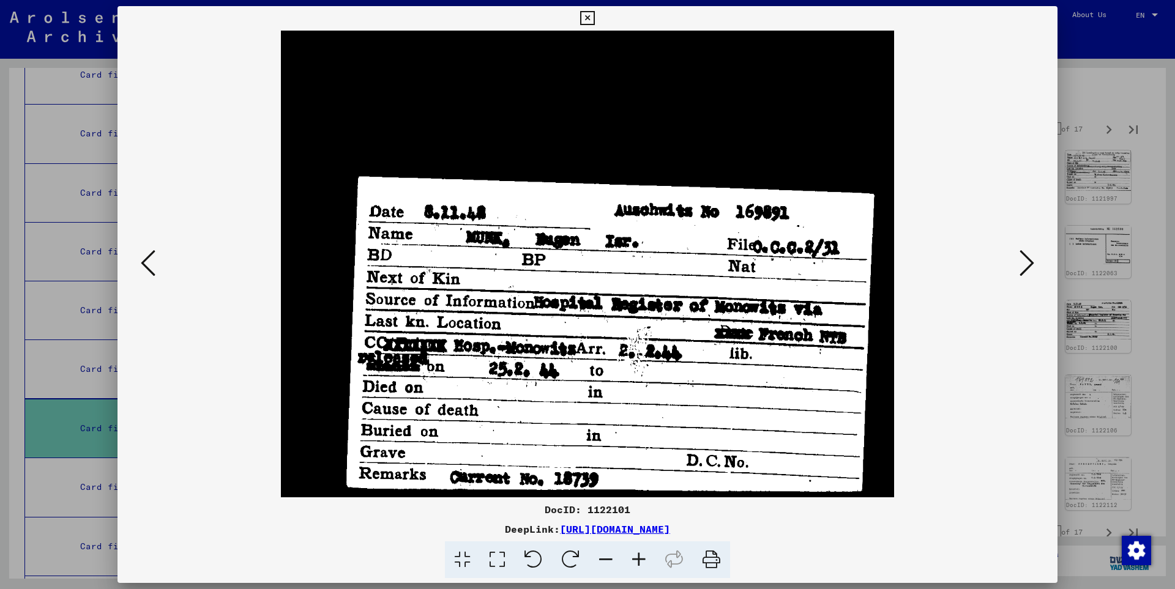
click at [1030, 260] on icon at bounding box center [1026, 262] width 15 height 29
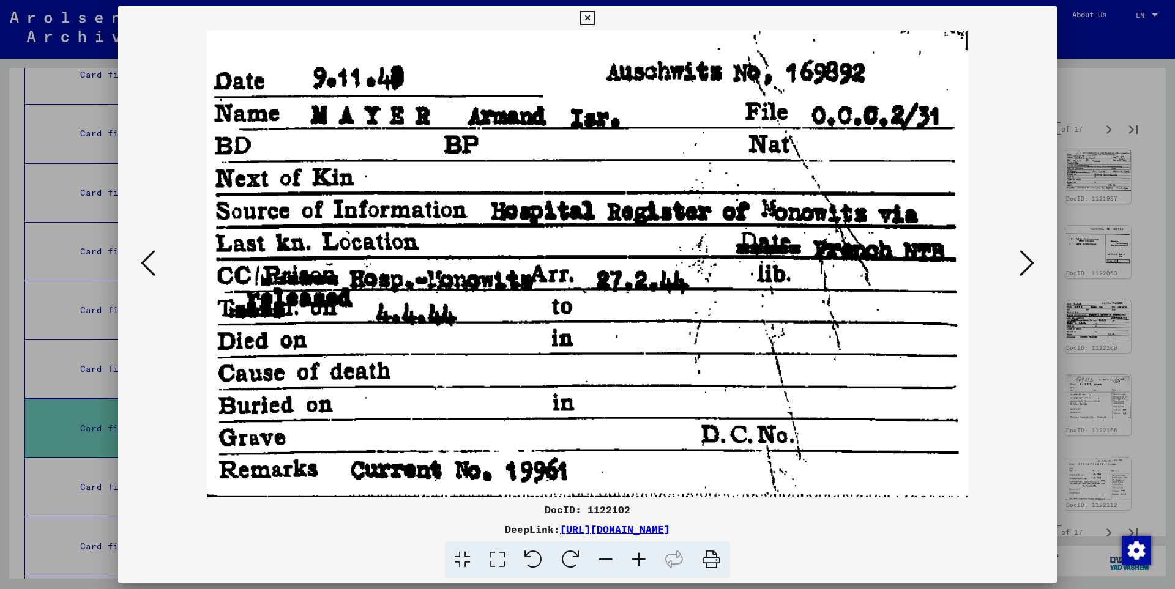
click at [1030, 260] on icon at bounding box center [1026, 262] width 15 height 29
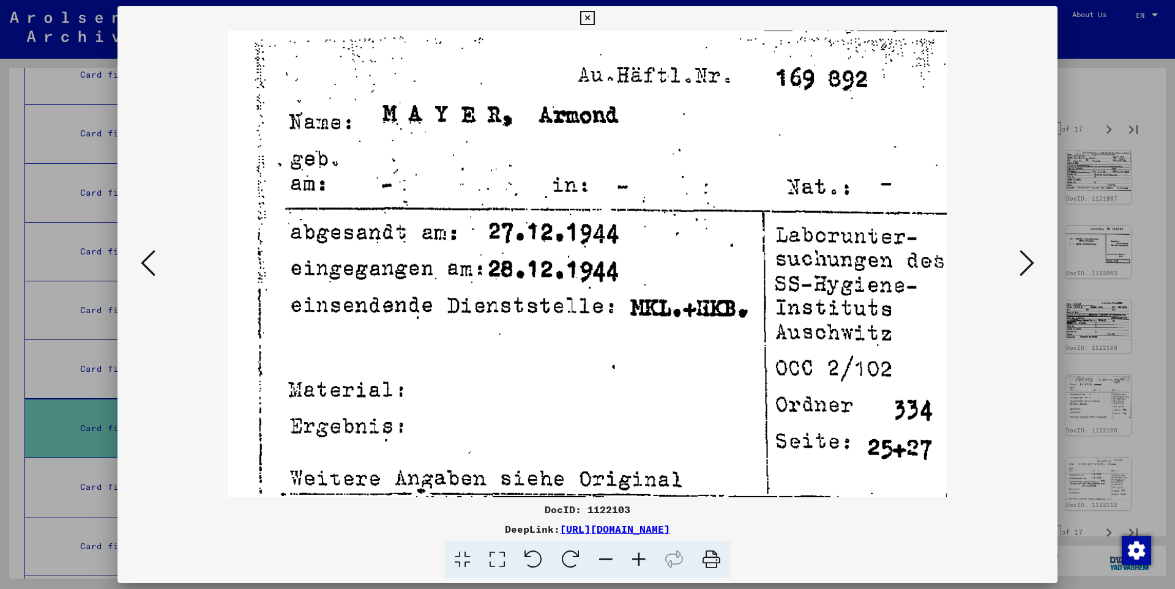
click at [1030, 260] on icon at bounding box center [1026, 262] width 15 height 29
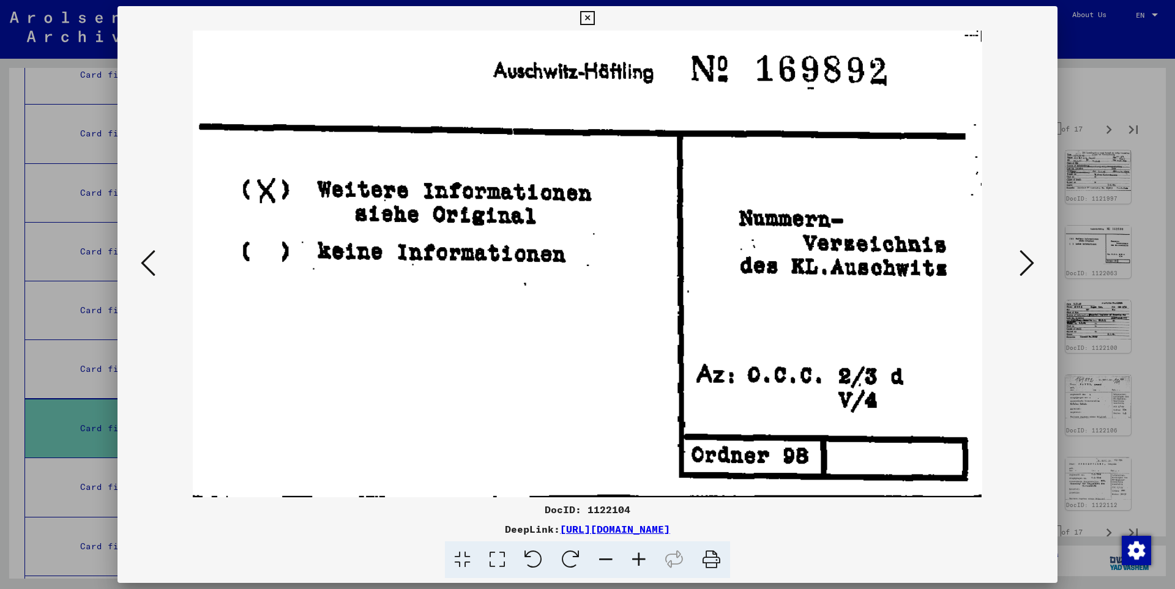
click at [1030, 260] on icon at bounding box center [1026, 262] width 15 height 29
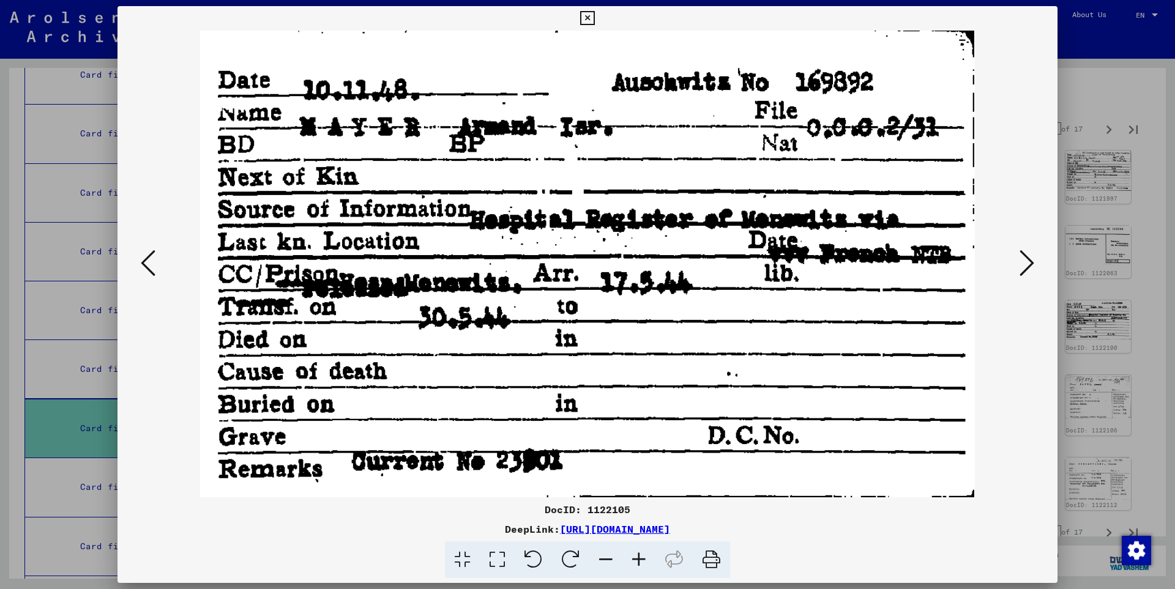
click at [1030, 260] on icon at bounding box center [1026, 262] width 15 height 29
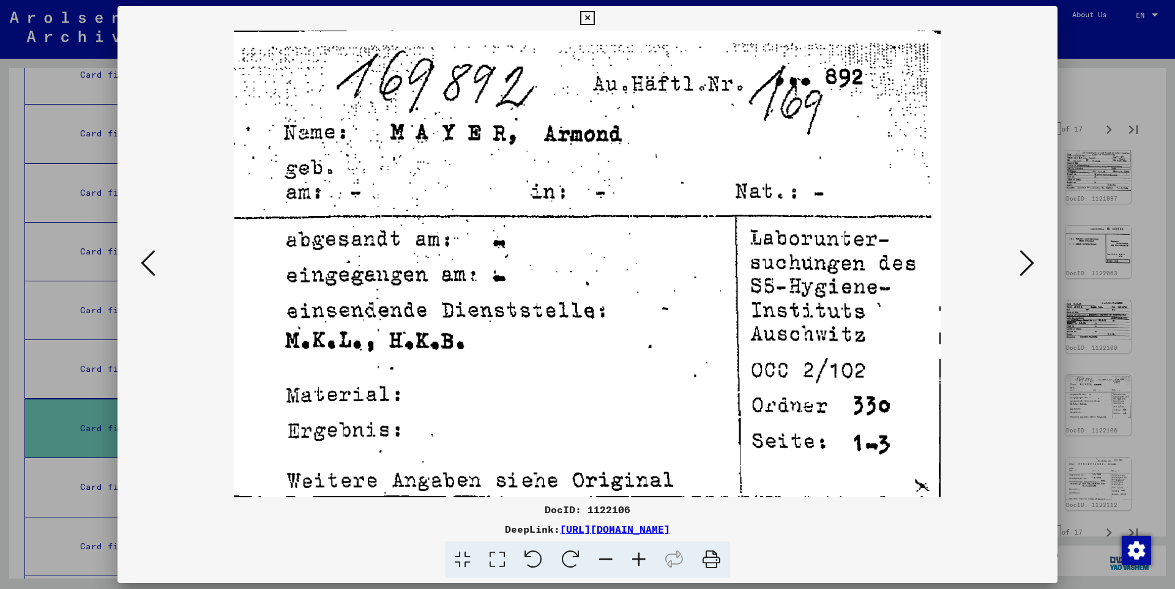
click at [1030, 260] on icon at bounding box center [1026, 262] width 15 height 29
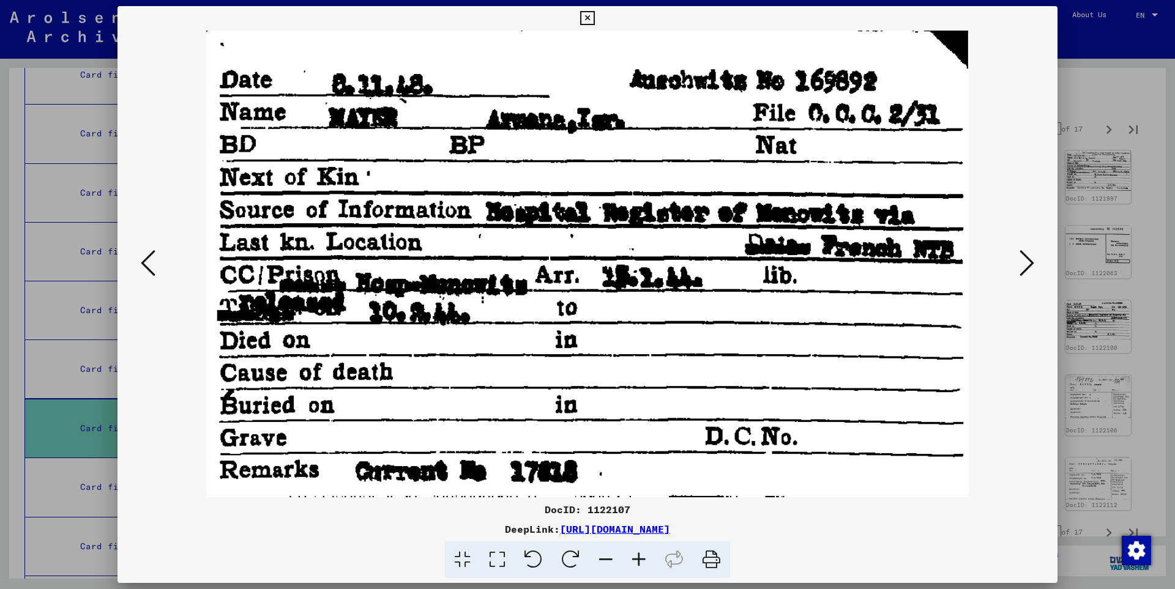
click at [1031, 262] on icon at bounding box center [1026, 262] width 15 height 29
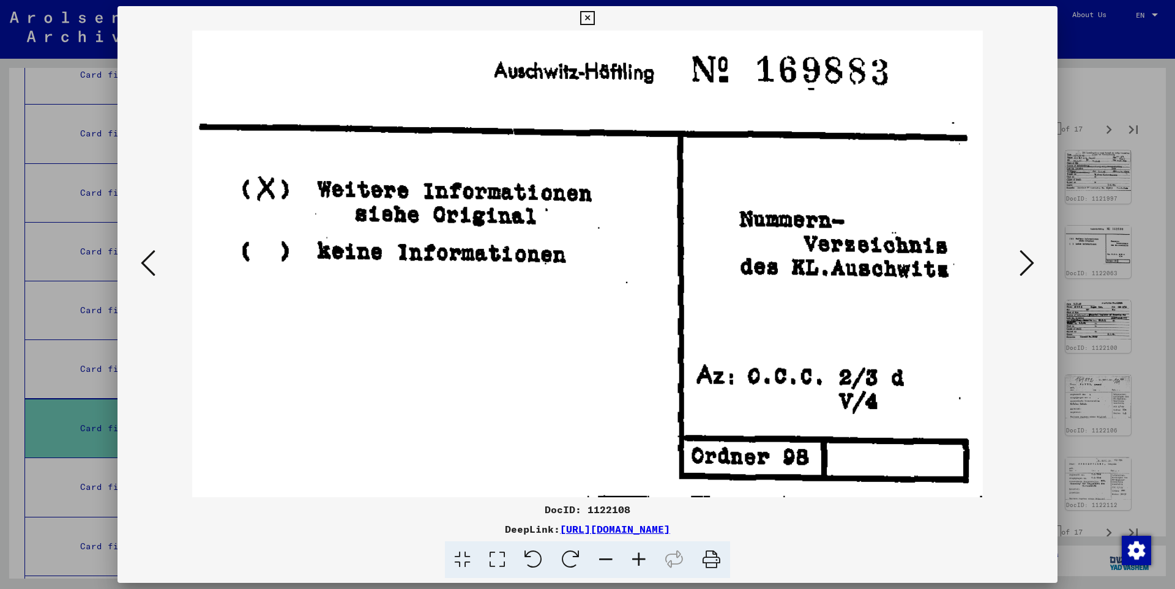
click at [1031, 262] on icon at bounding box center [1026, 262] width 15 height 29
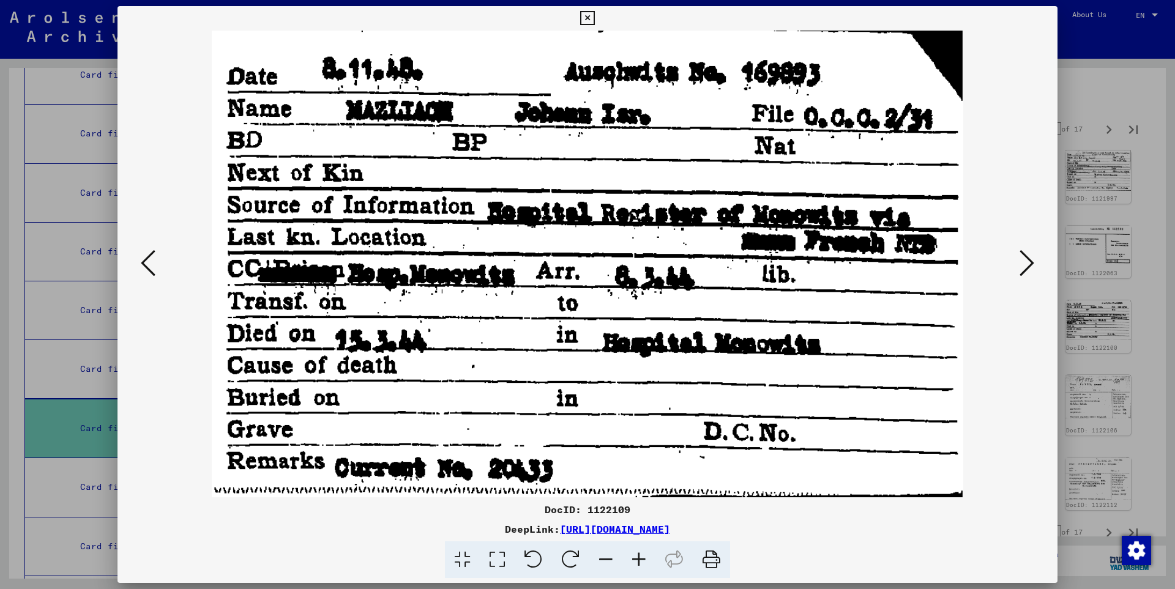
click at [1031, 262] on icon at bounding box center [1026, 262] width 15 height 29
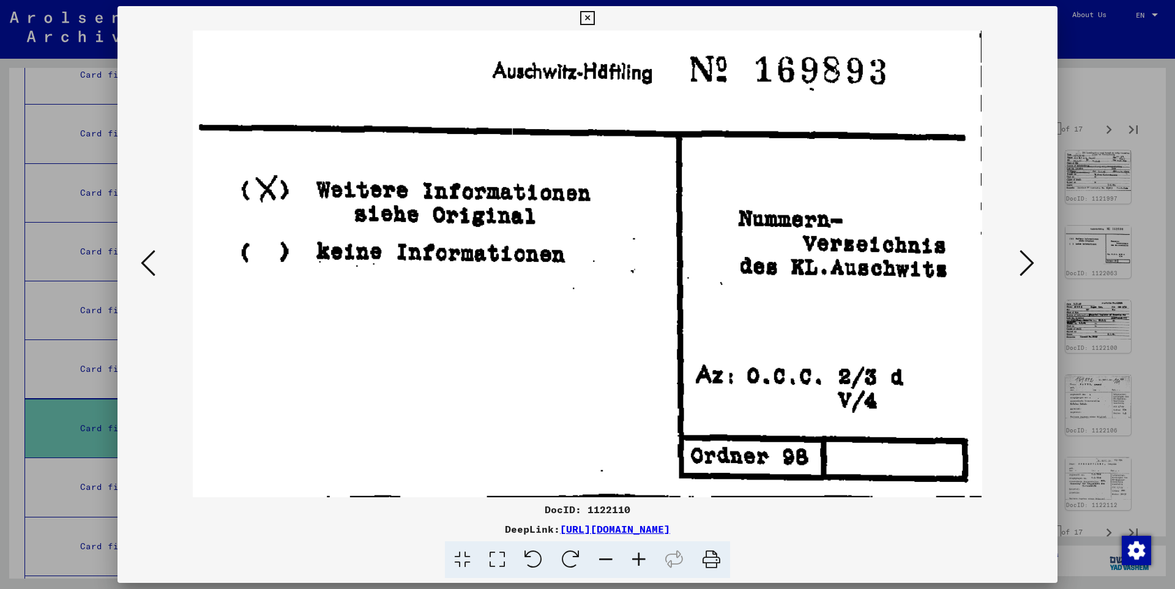
click at [1031, 262] on icon at bounding box center [1026, 262] width 15 height 29
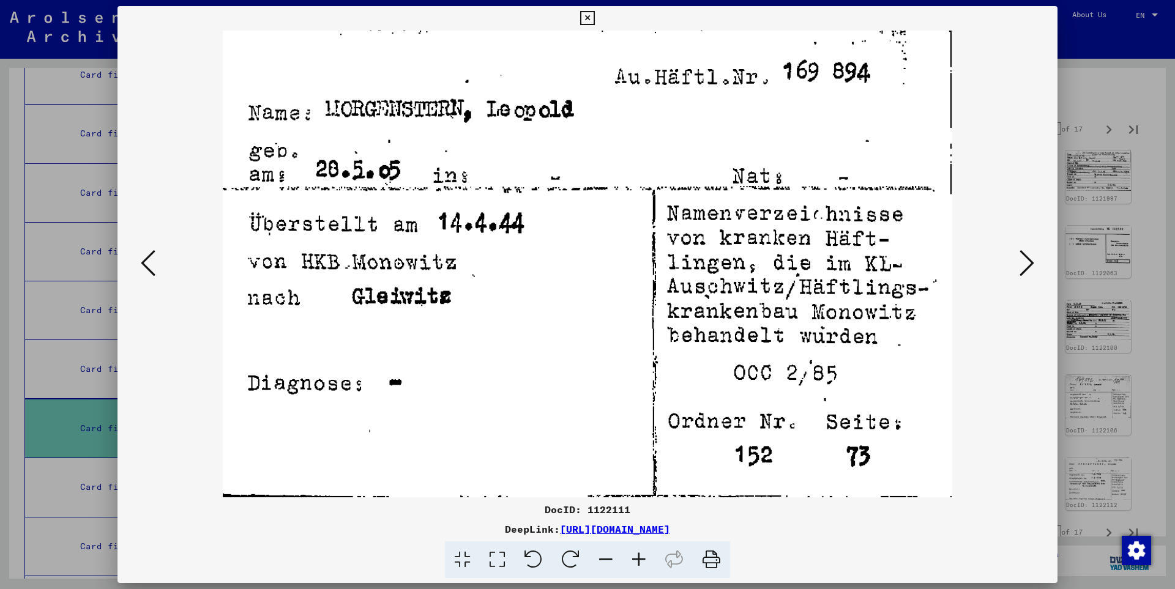
click at [1031, 262] on icon at bounding box center [1026, 262] width 15 height 29
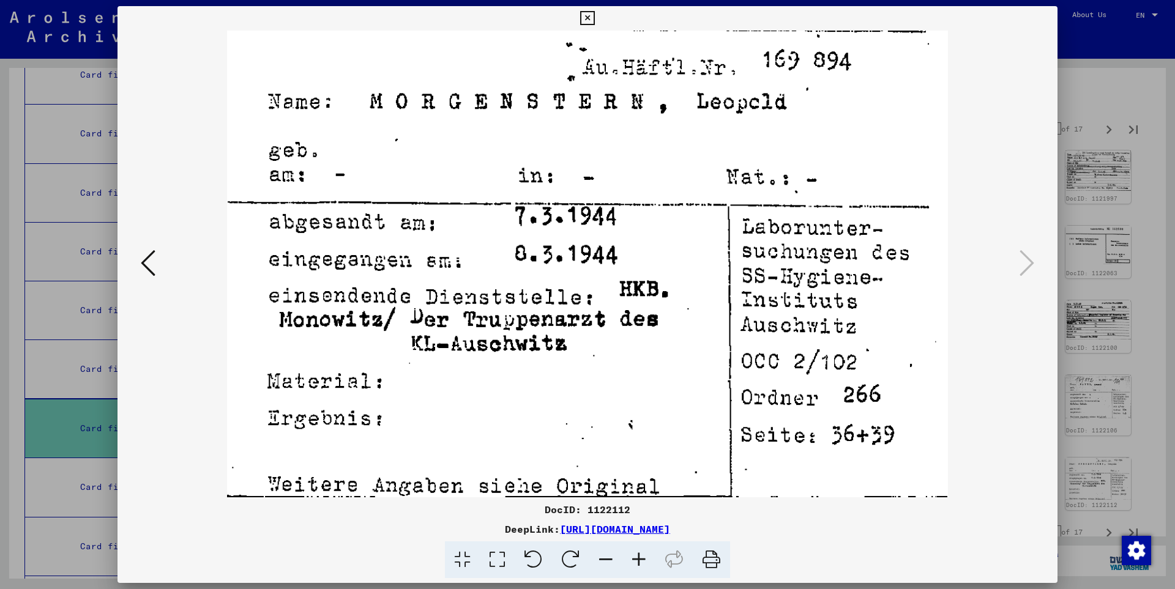
click at [594, 16] on icon at bounding box center [587, 18] width 14 height 15
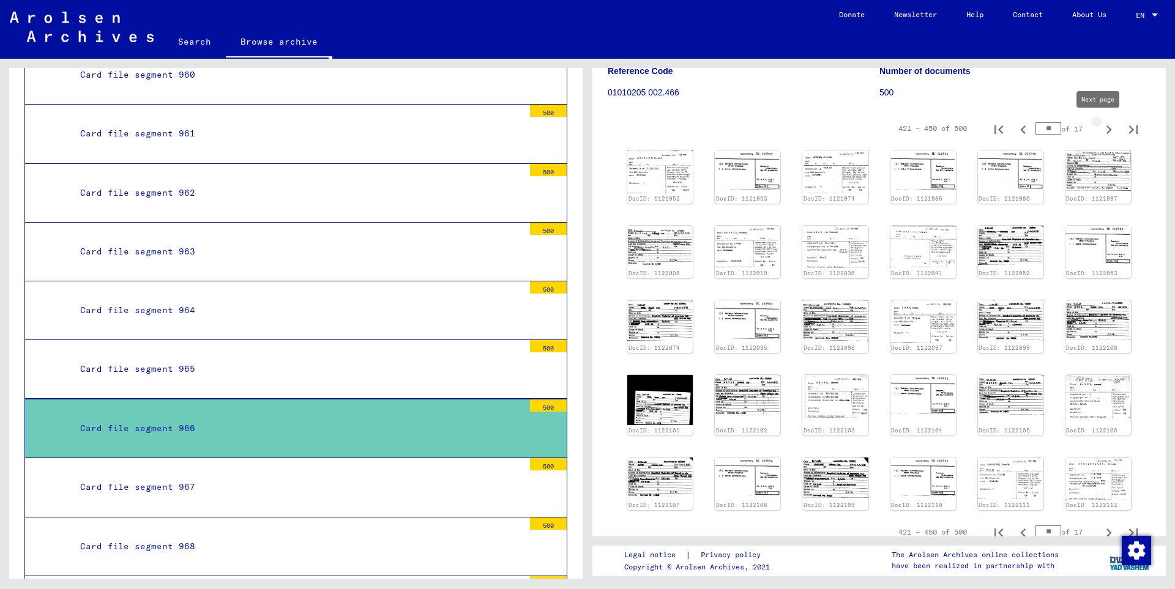
click at [1100, 127] on icon "Next page" at bounding box center [1108, 129] width 17 height 17
type input "**"
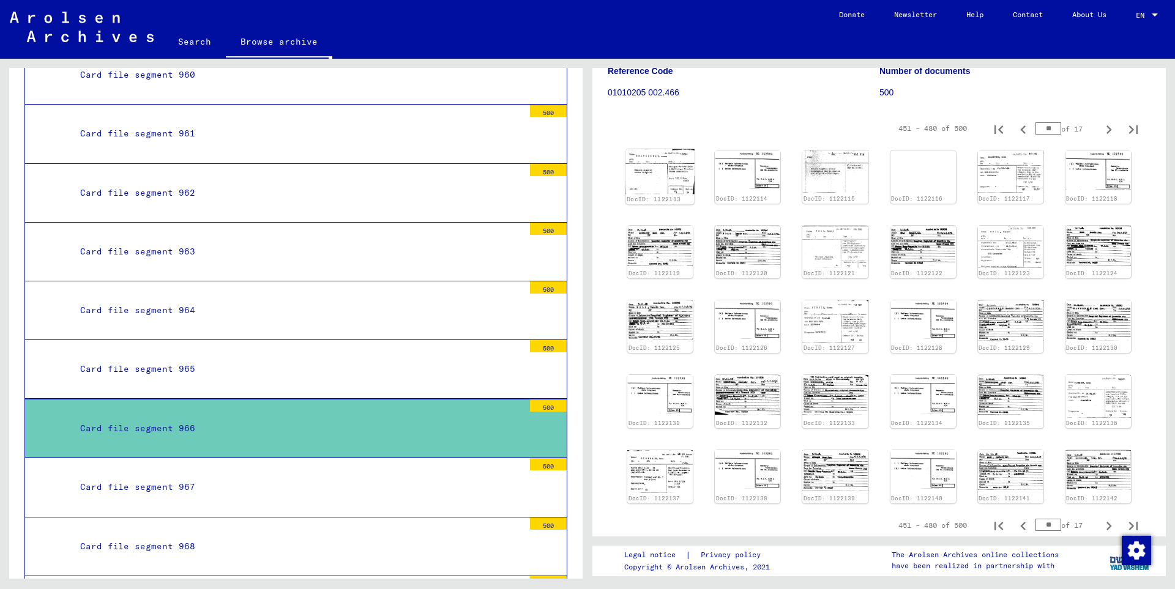
click at [673, 194] on div "DocID: 1122113" at bounding box center [659, 177] width 69 height 56
click at [667, 181] on img at bounding box center [659, 171] width 69 height 45
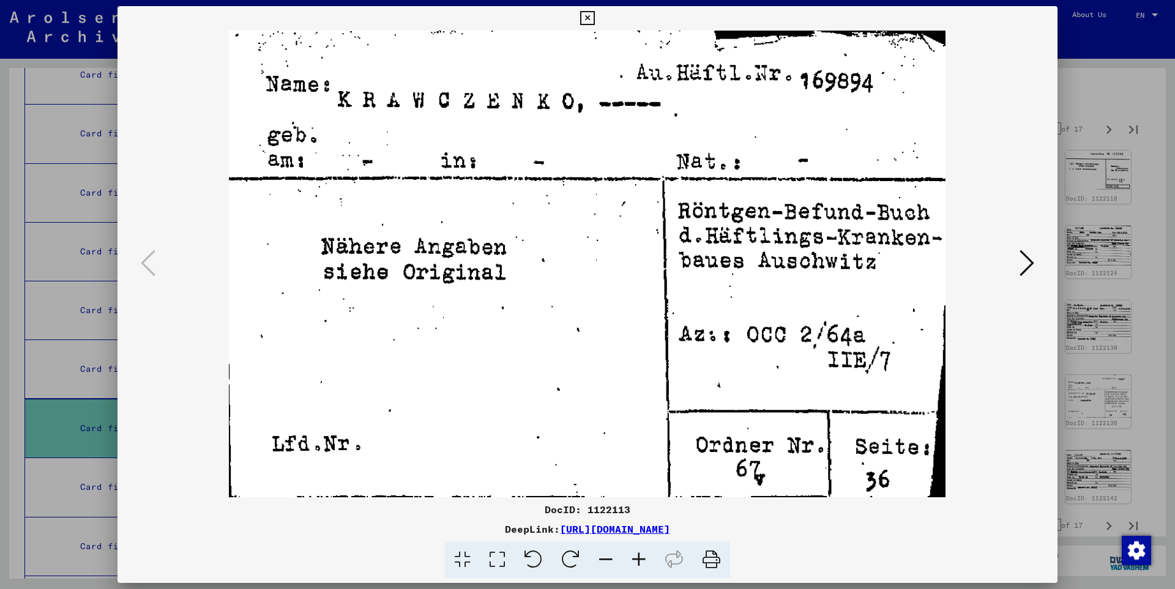
click at [1031, 260] on icon at bounding box center [1026, 262] width 15 height 29
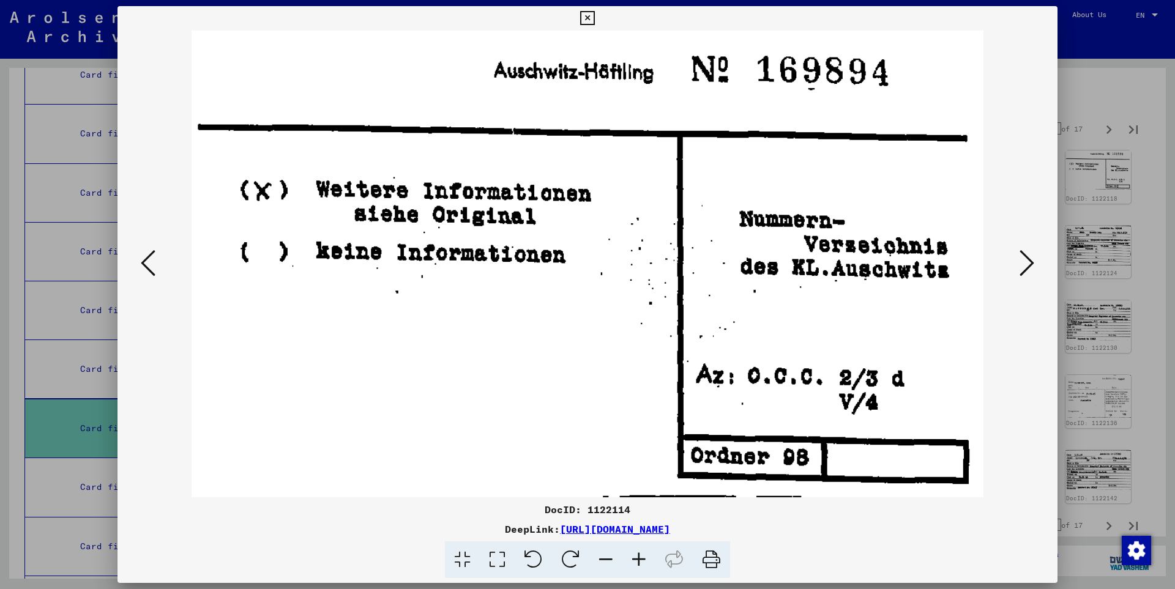
click at [1031, 260] on icon at bounding box center [1026, 262] width 15 height 29
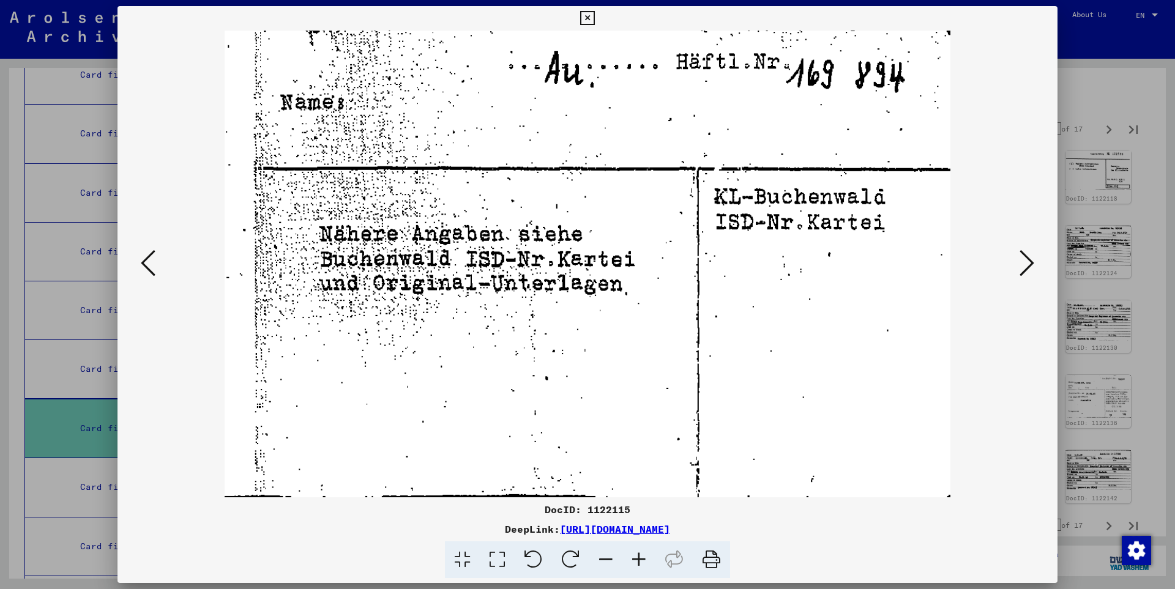
click at [1031, 260] on icon at bounding box center [1026, 262] width 15 height 29
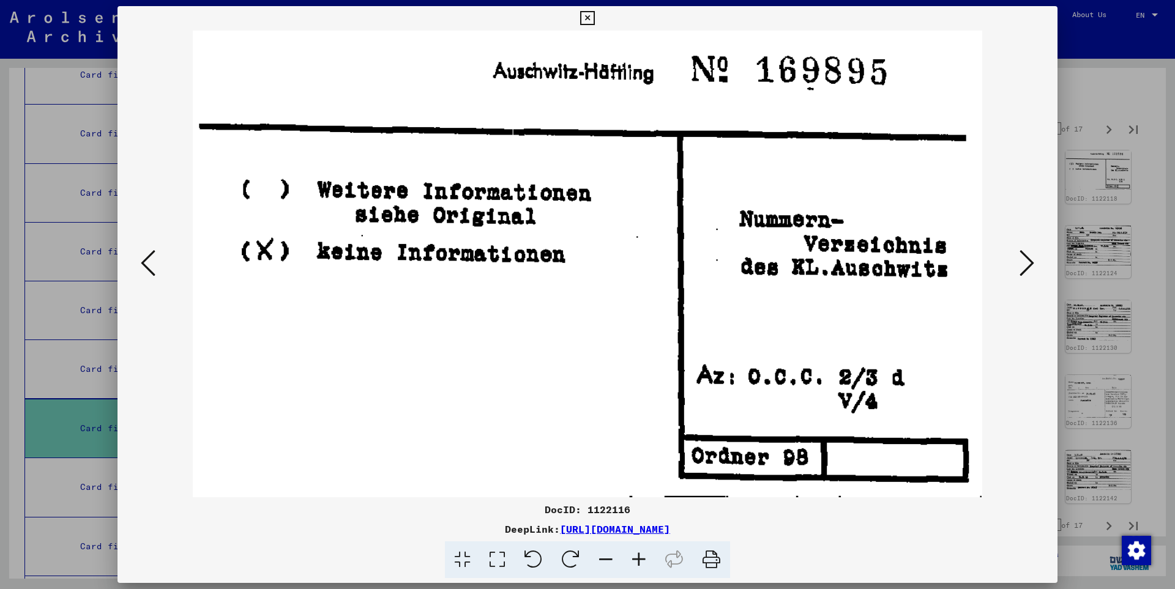
click at [1031, 260] on icon at bounding box center [1026, 262] width 15 height 29
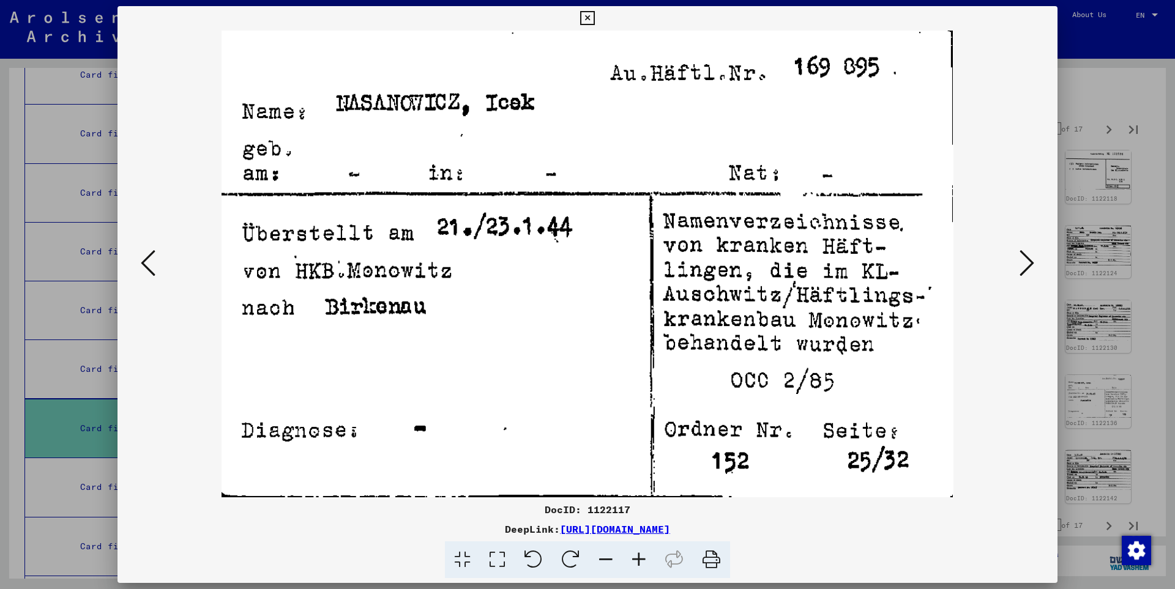
click at [1031, 260] on icon at bounding box center [1026, 262] width 15 height 29
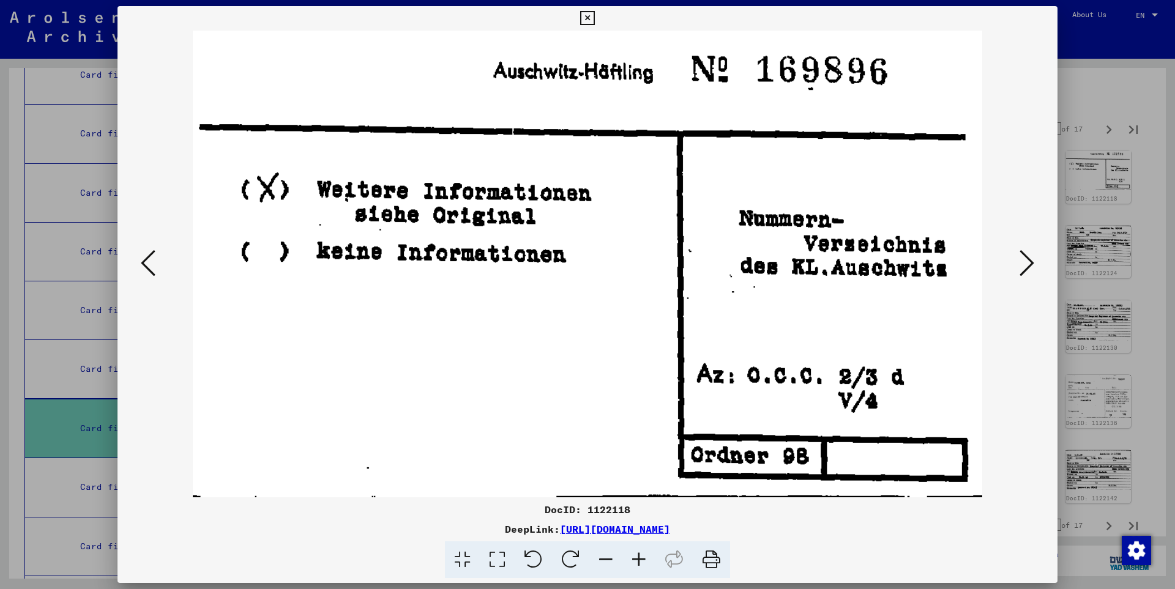
click at [1031, 260] on icon at bounding box center [1026, 262] width 15 height 29
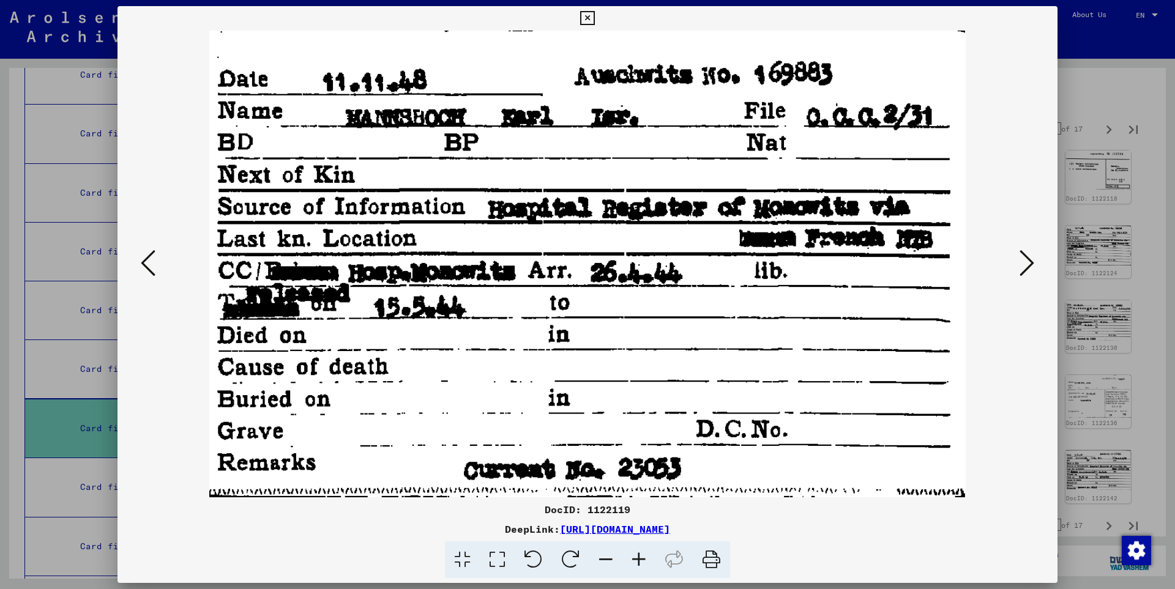
click at [1031, 260] on icon at bounding box center [1026, 262] width 15 height 29
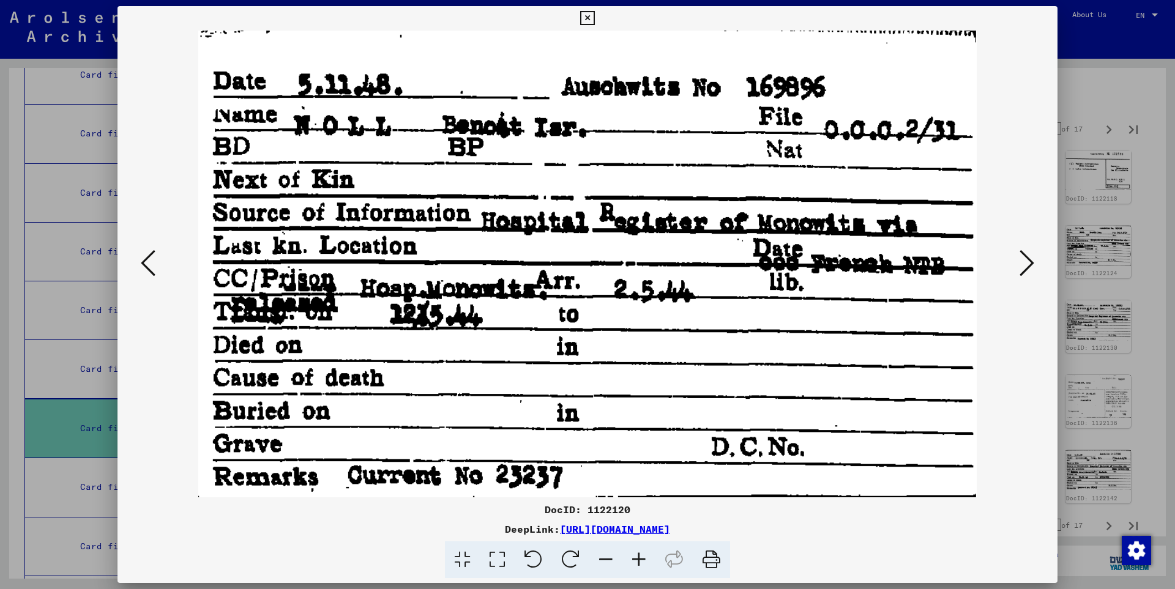
click at [1031, 260] on icon at bounding box center [1026, 262] width 15 height 29
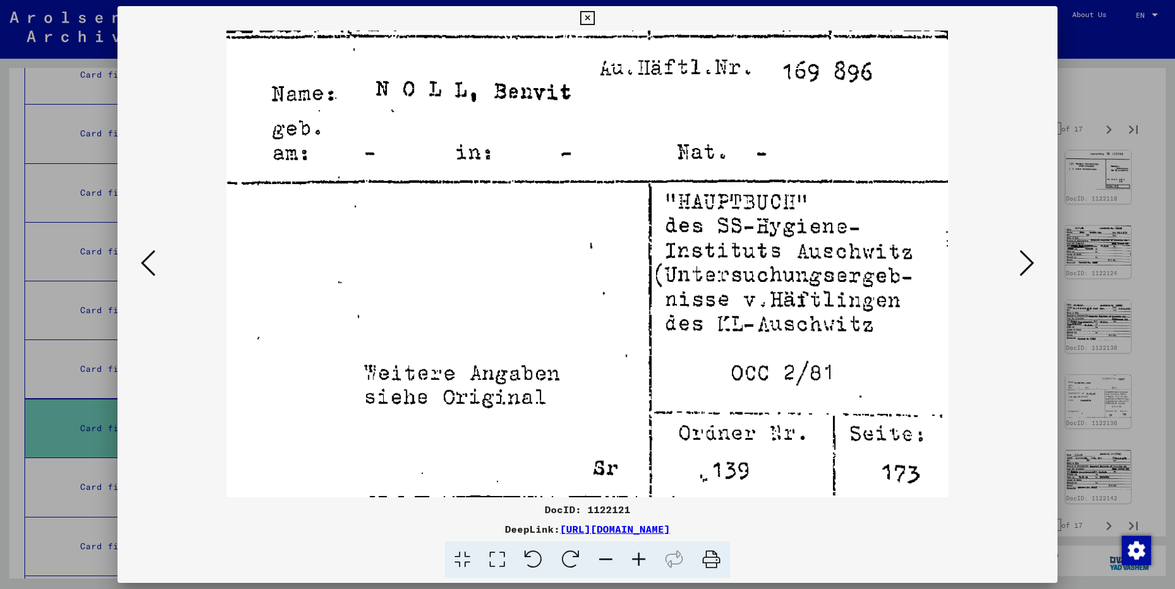
click at [1031, 260] on icon at bounding box center [1026, 262] width 15 height 29
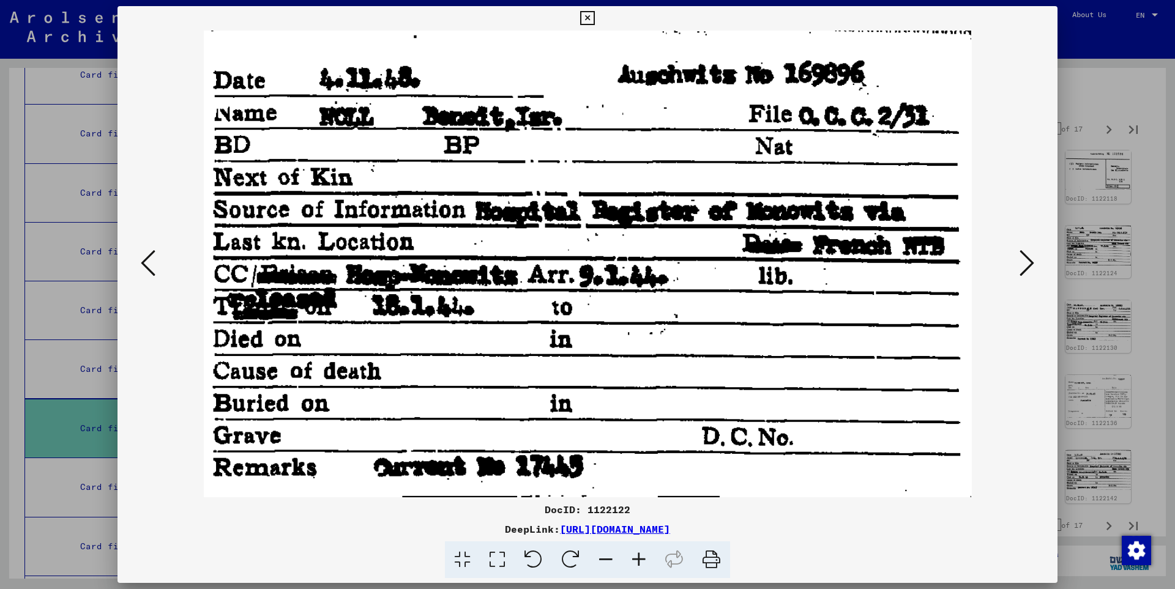
click at [1031, 260] on icon at bounding box center [1026, 262] width 15 height 29
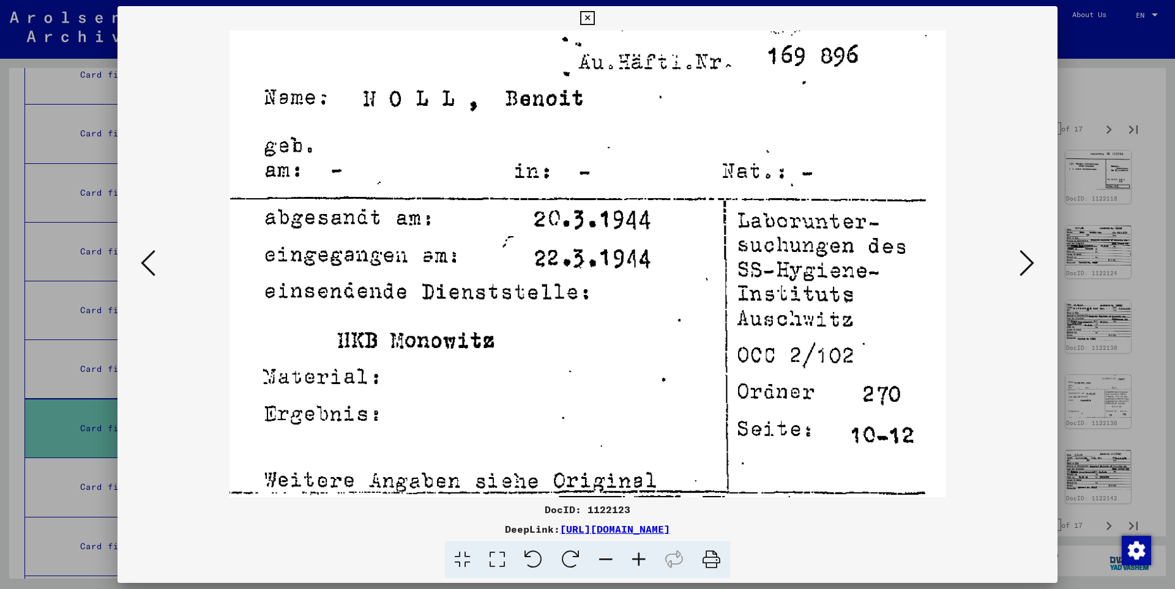
click at [1031, 260] on icon at bounding box center [1026, 262] width 15 height 29
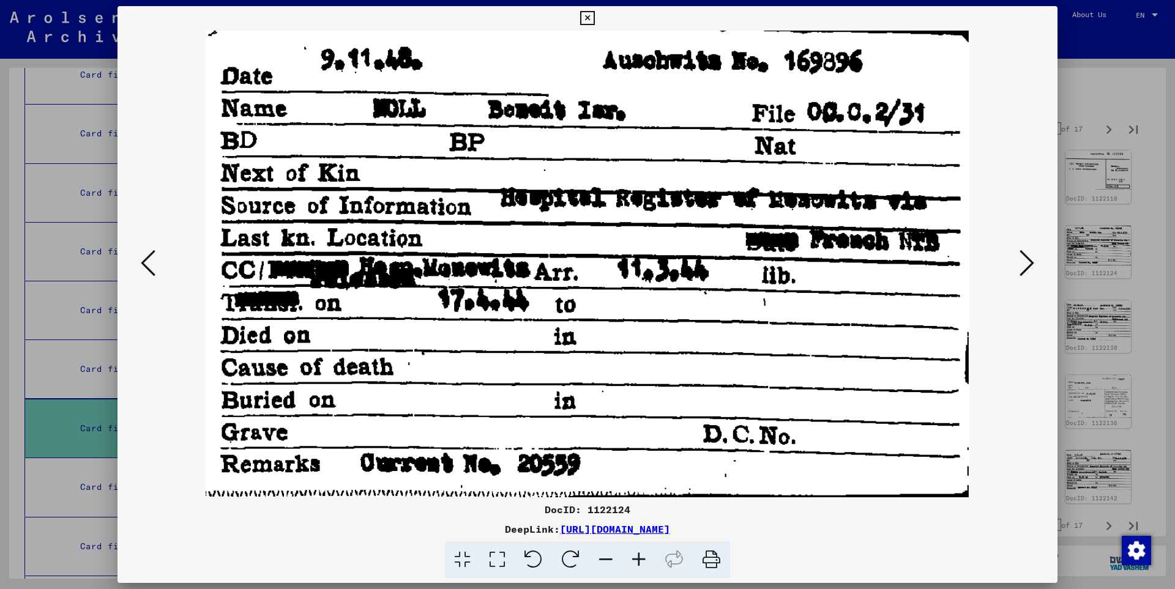
click at [1031, 260] on icon at bounding box center [1026, 262] width 15 height 29
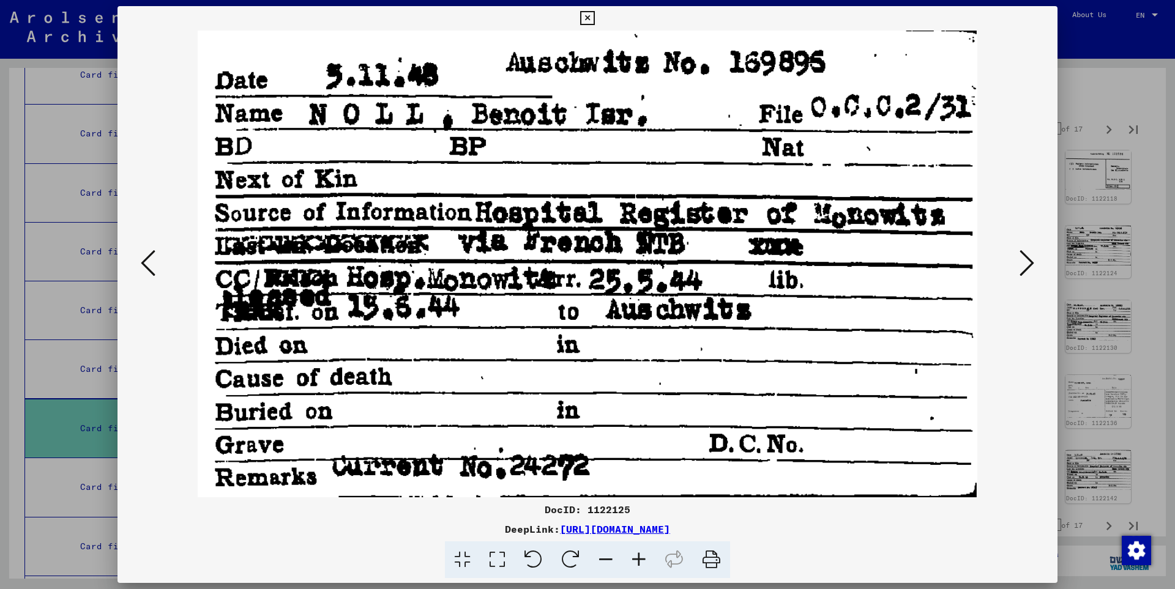
click at [1031, 260] on icon at bounding box center [1026, 262] width 15 height 29
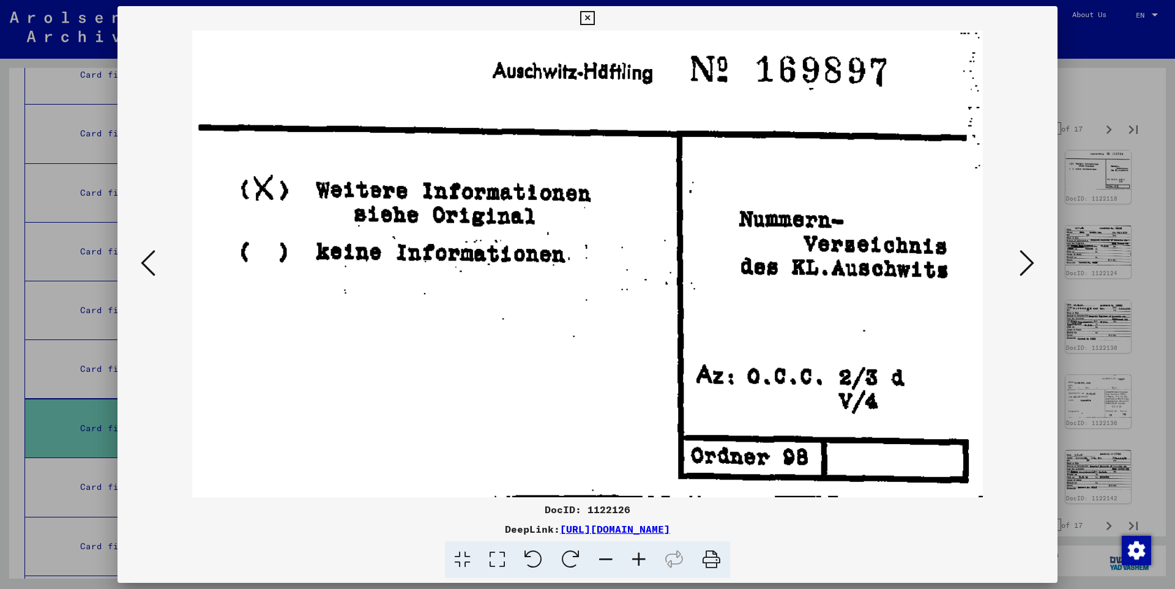
click at [1031, 260] on icon at bounding box center [1026, 262] width 15 height 29
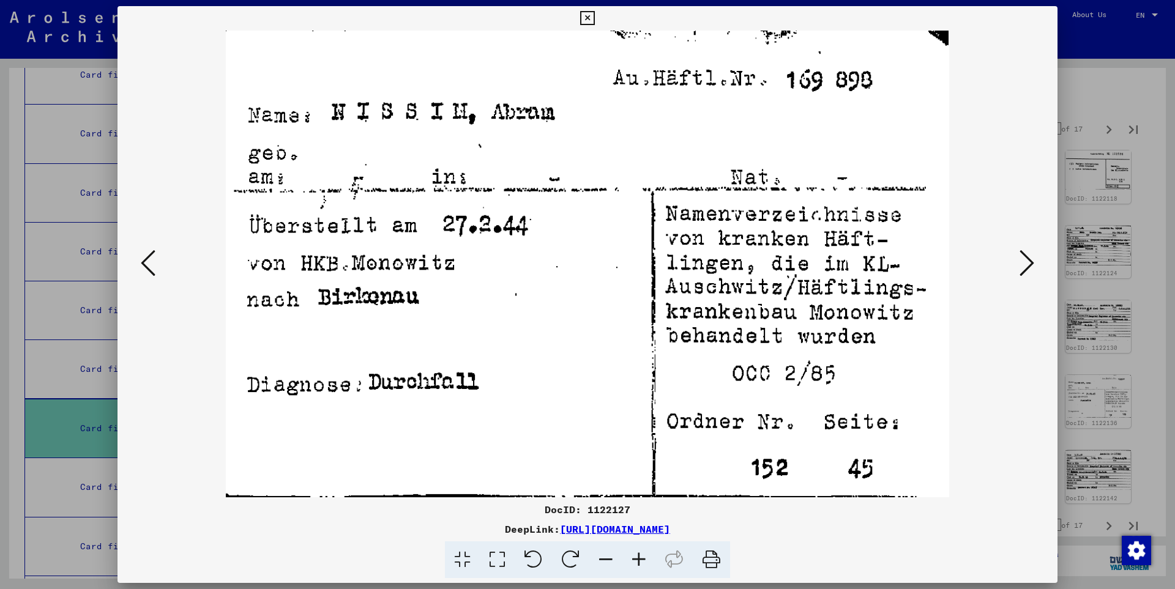
click at [1031, 260] on icon at bounding box center [1026, 262] width 15 height 29
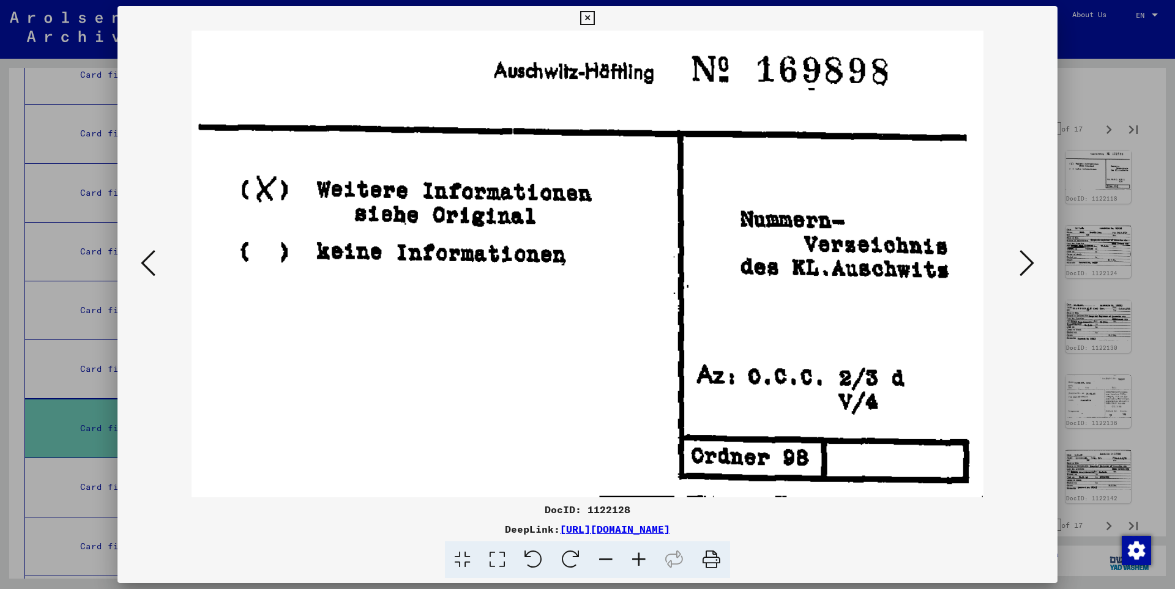
click at [1031, 260] on icon at bounding box center [1026, 262] width 15 height 29
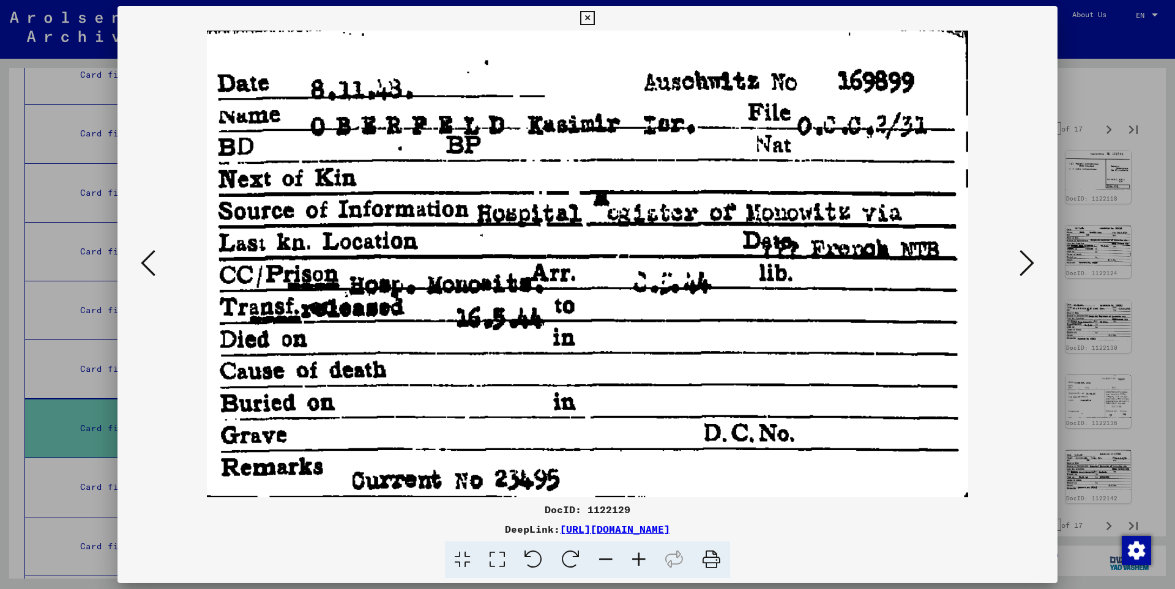
click at [1031, 260] on icon at bounding box center [1026, 262] width 15 height 29
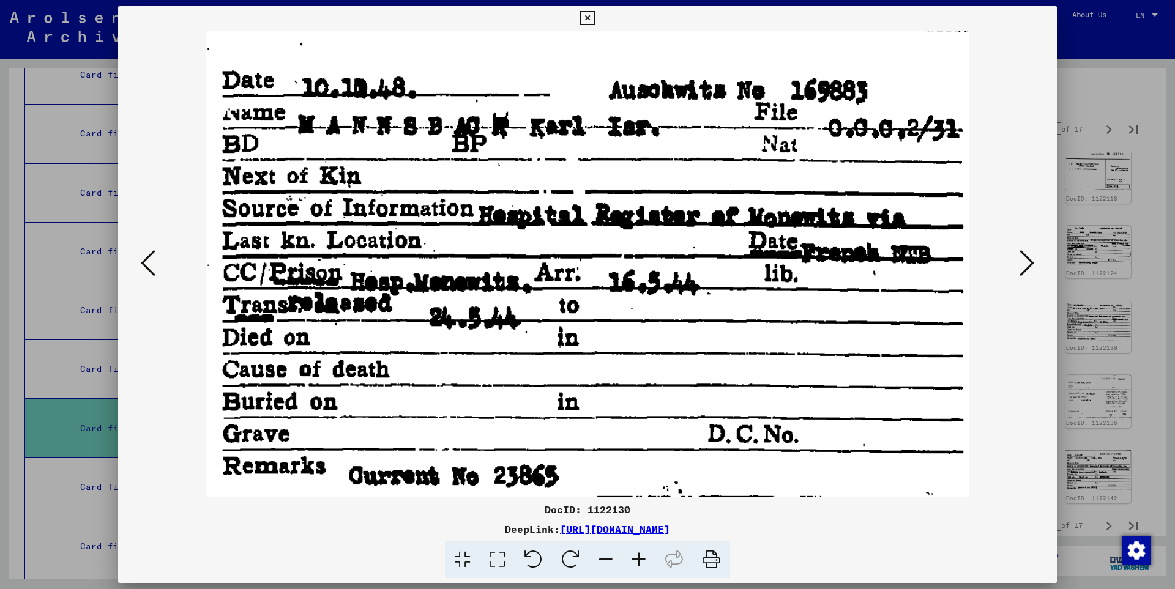
click at [1023, 261] on icon at bounding box center [1026, 262] width 15 height 29
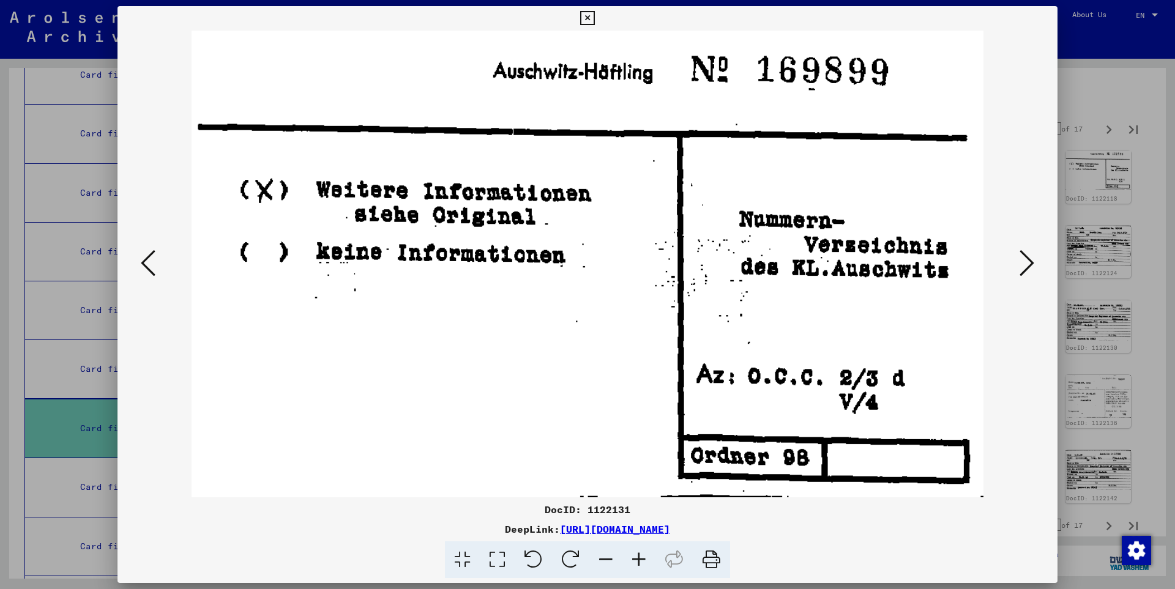
click at [1022, 261] on icon at bounding box center [1026, 262] width 15 height 29
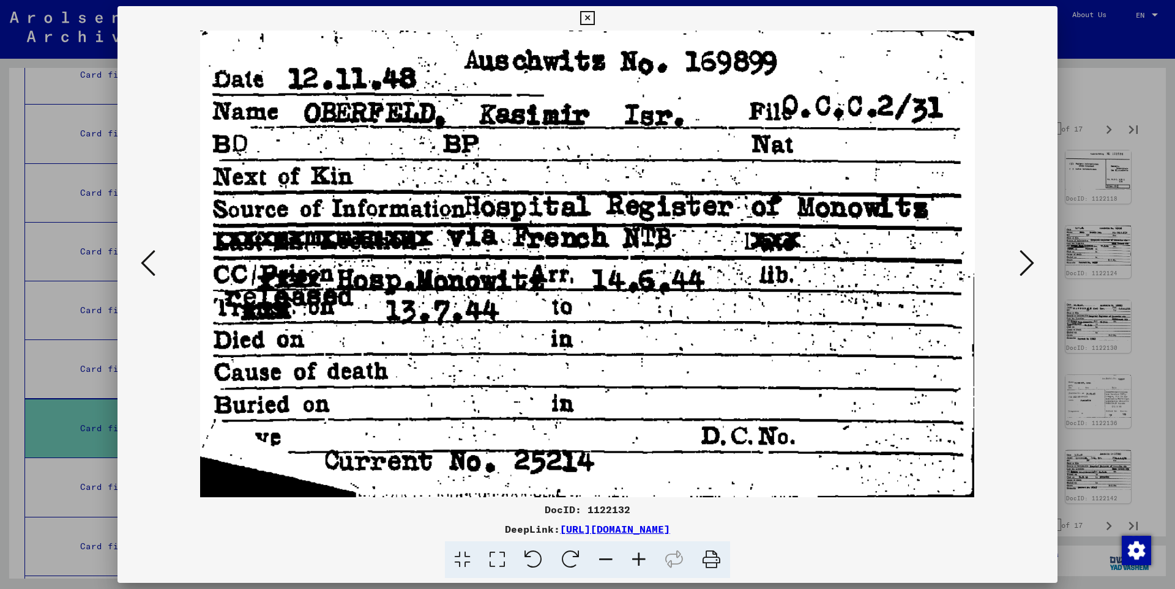
click at [1022, 261] on icon at bounding box center [1026, 262] width 15 height 29
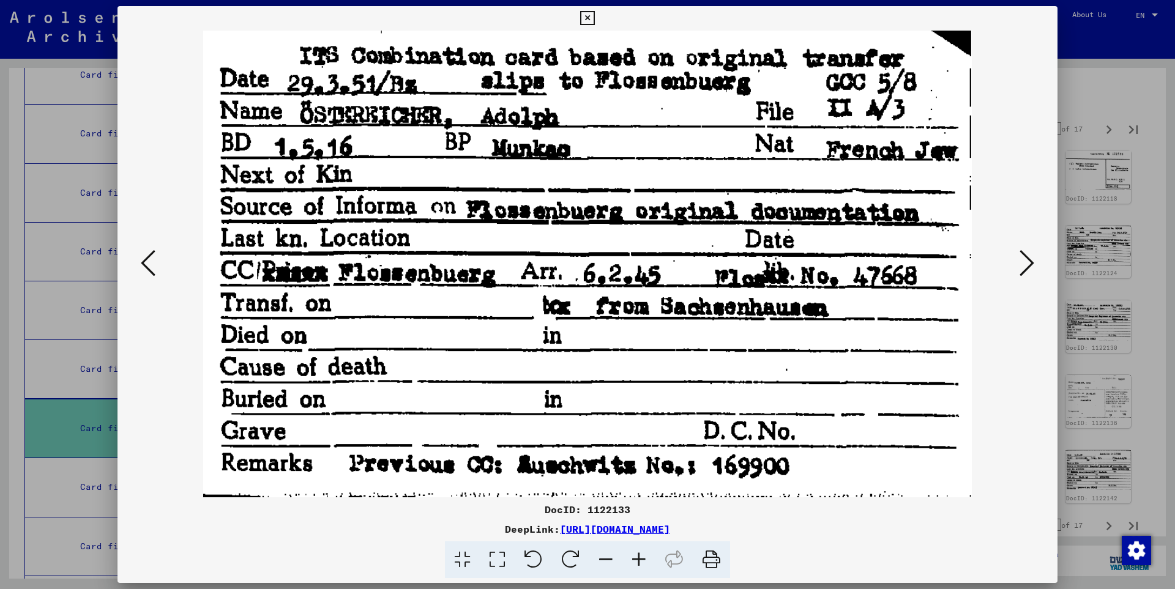
click at [1022, 261] on icon at bounding box center [1026, 262] width 15 height 29
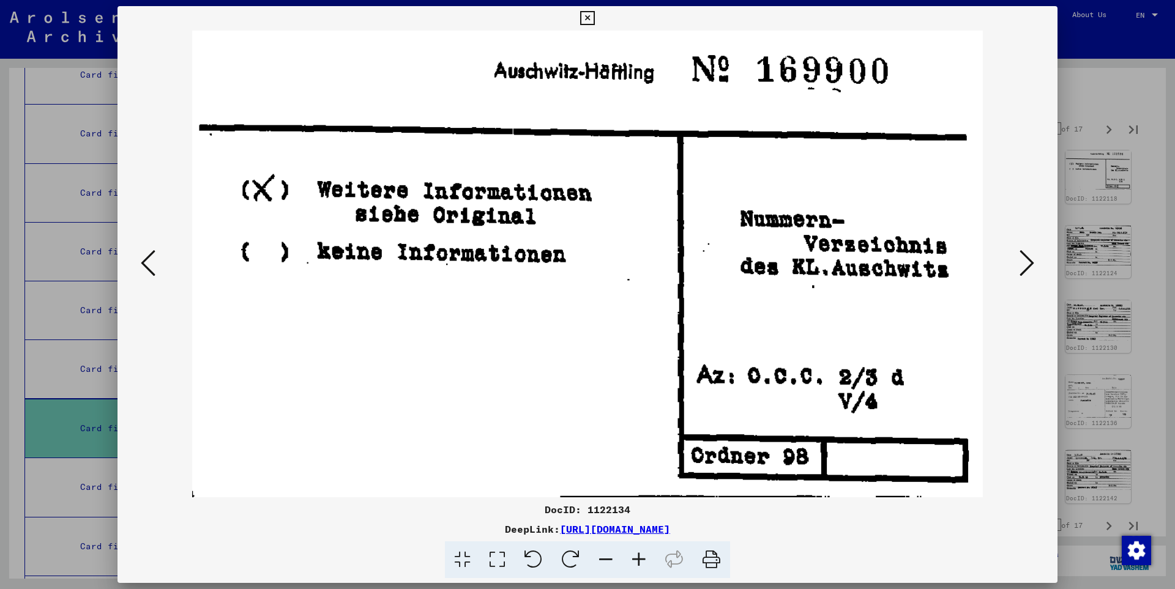
click at [1022, 261] on icon at bounding box center [1026, 262] width 15 height 29
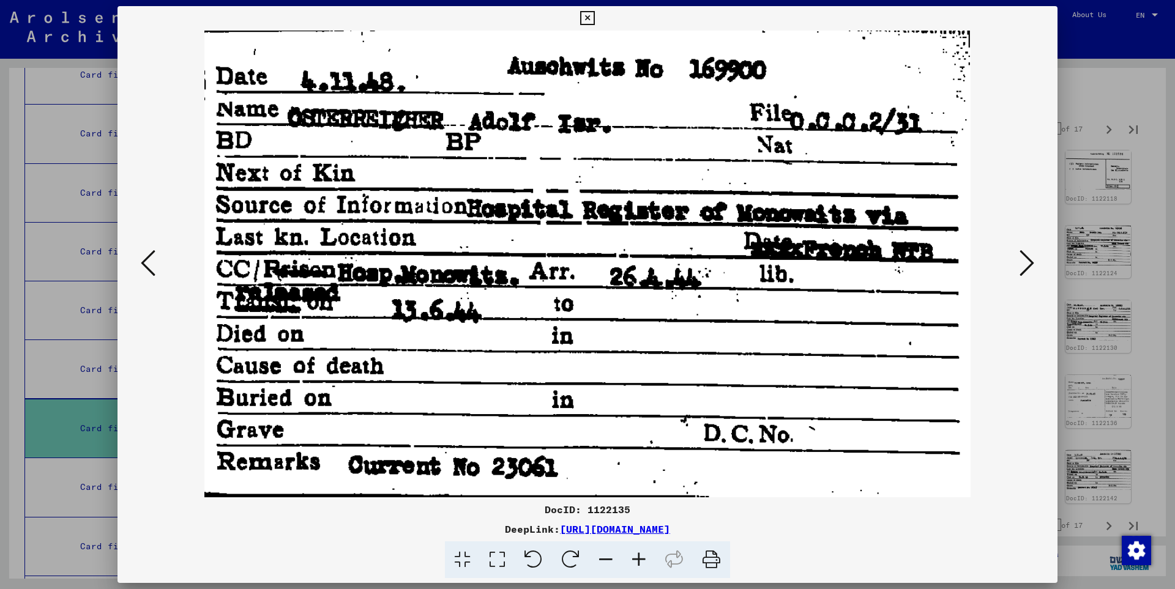
click at [1022, 261] on icon at bounding box center [1026, 262] width 15 height 29
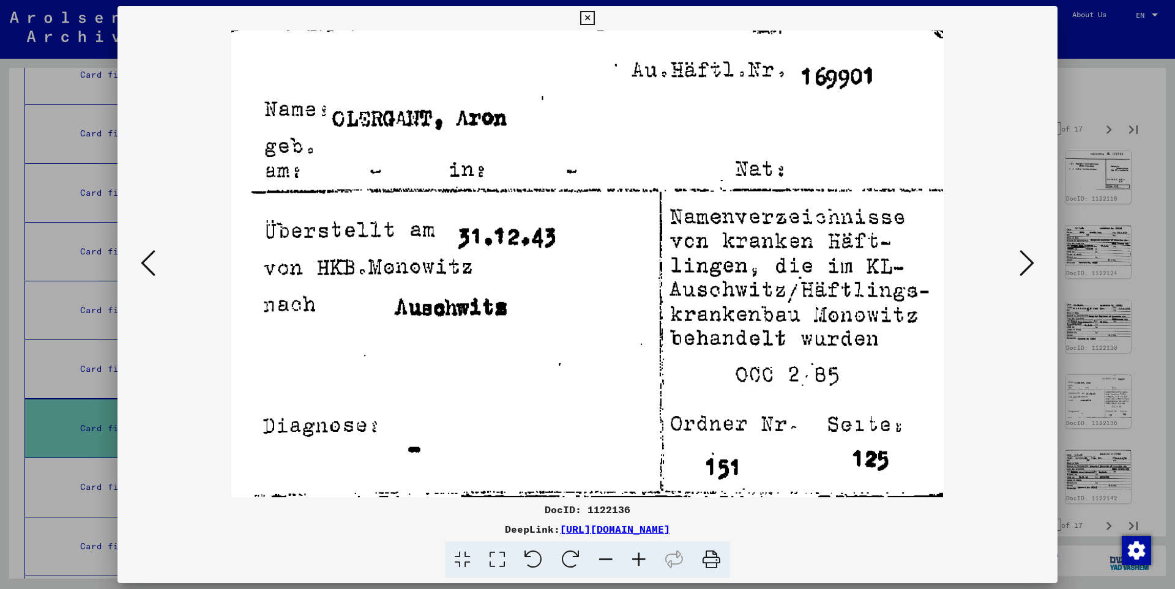
click at [1022, 261] on icon at bounding box center [1026, 262] width 15 height 29
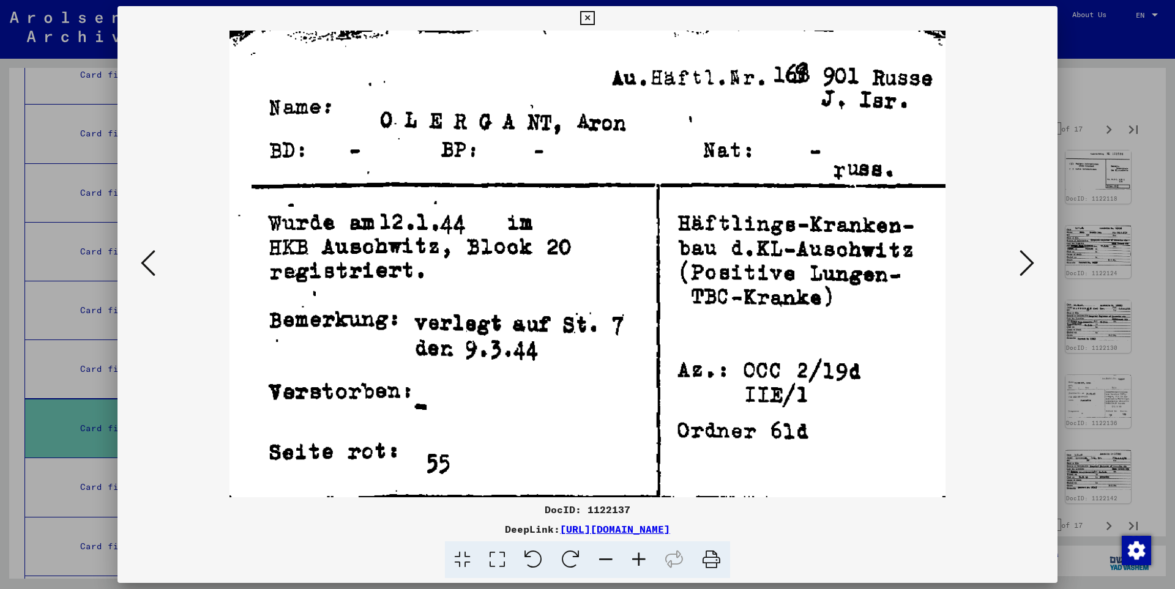
click at [1022, 261] on icon at bounding box center [1026, 262] width 15 height 29
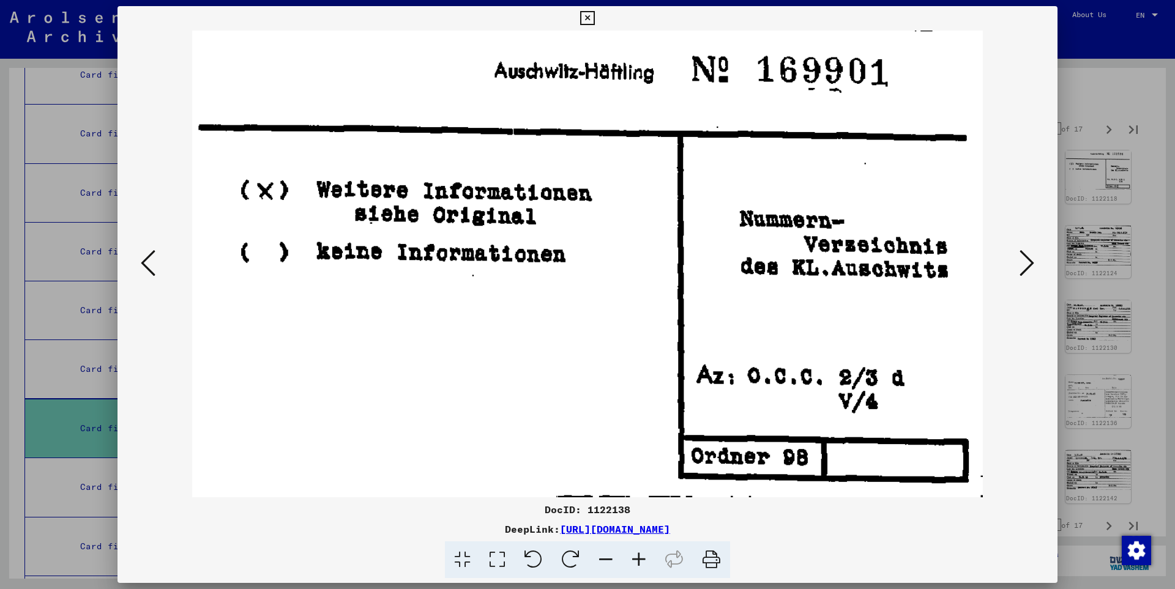
click at [1022, 261] on icon at bounding box center [1026, 262] width 15 height 29
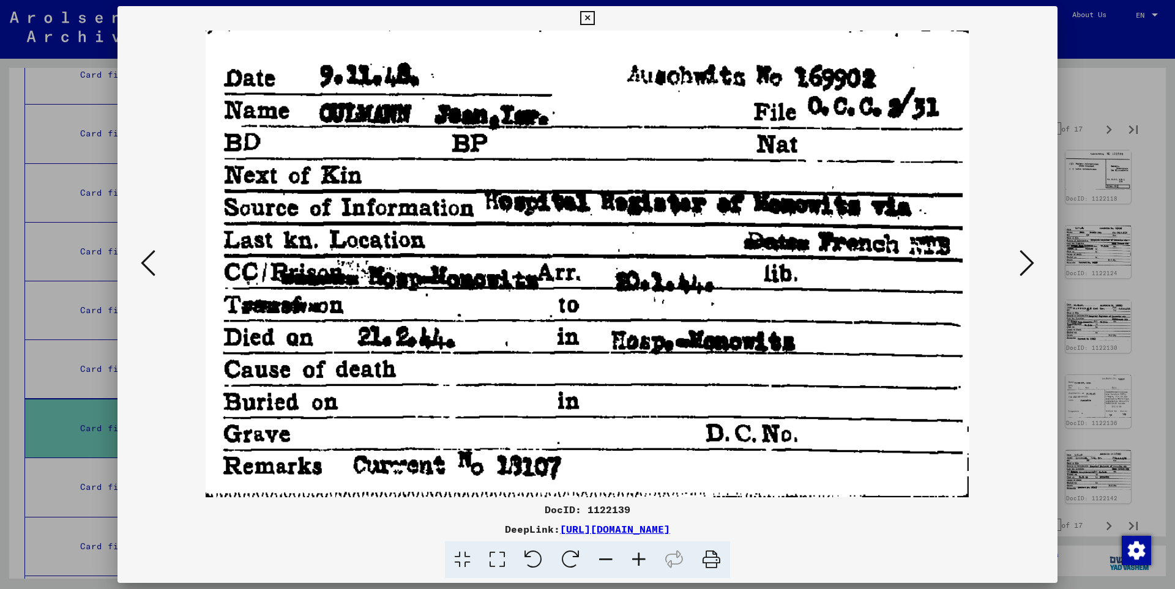
click at [1022, 261] on icon at bounding box center [1026, 262] width 15 height 29
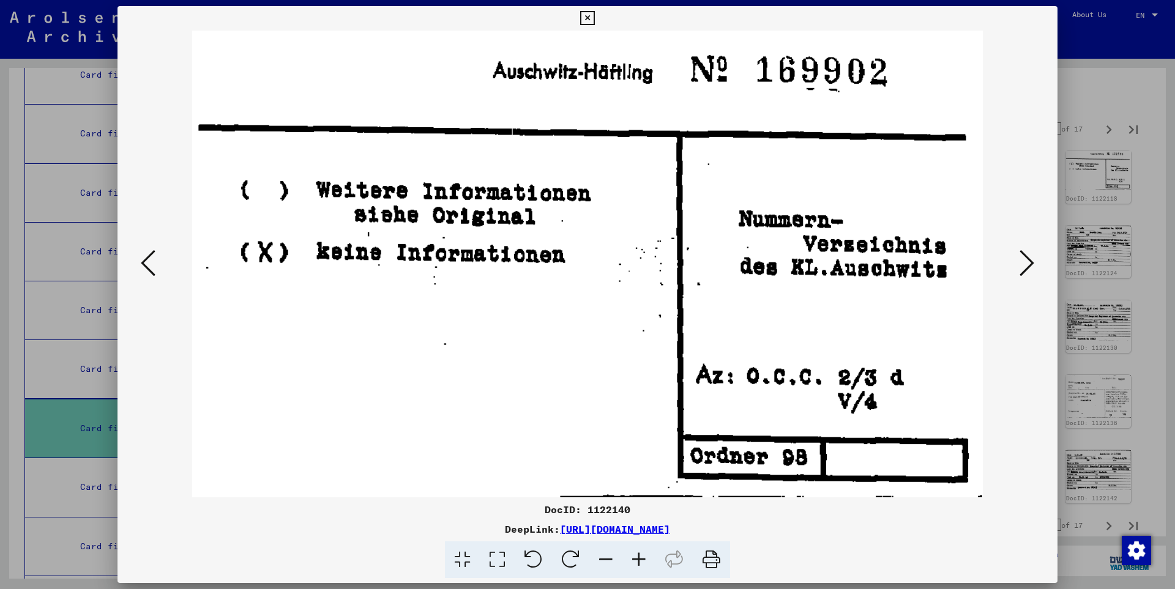
click at [1022, 261] on icon at bounding box center [1026, 262] width 15 height 29
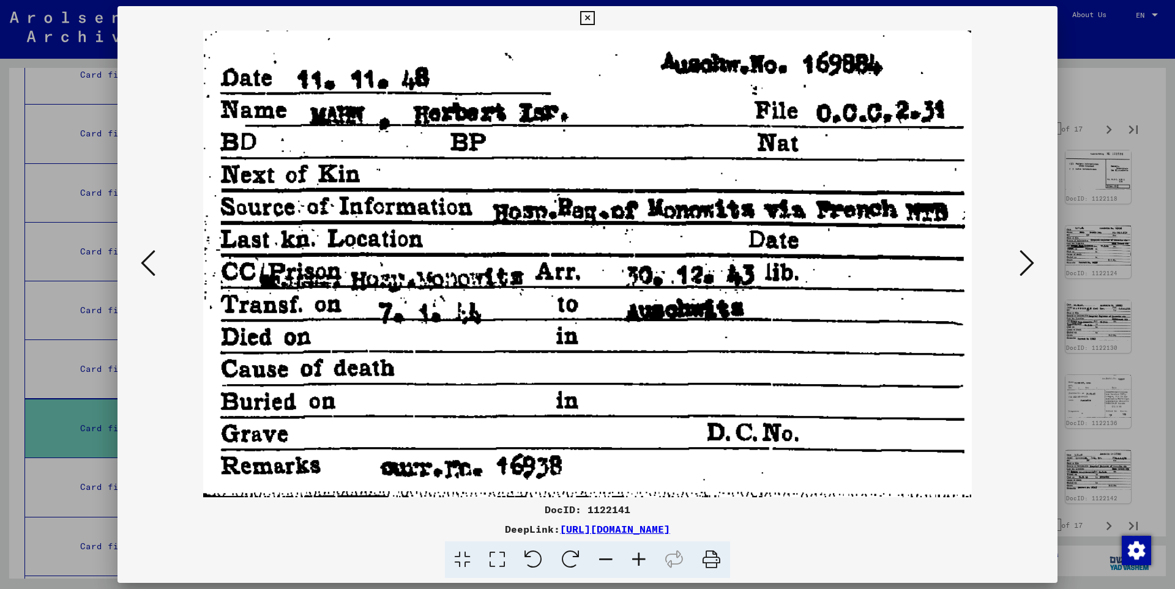
click at [1022, 261] on icon at bounding box center [1026, 262] width 15 height 29
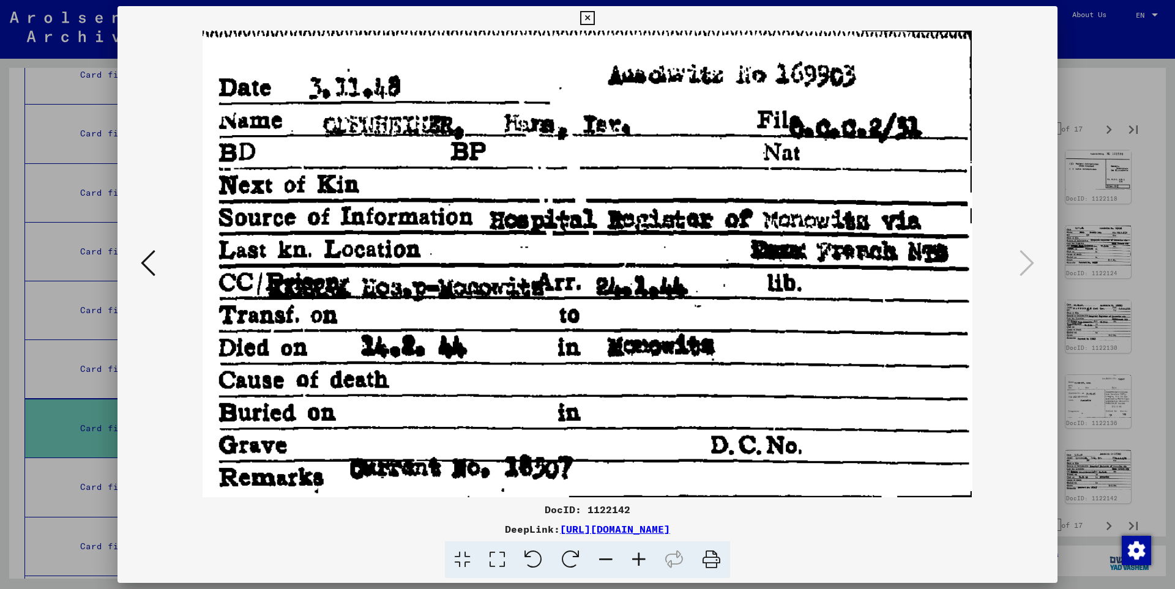
click at [594, 17] on icon at bounding box center [587, 18] width 14 height 15
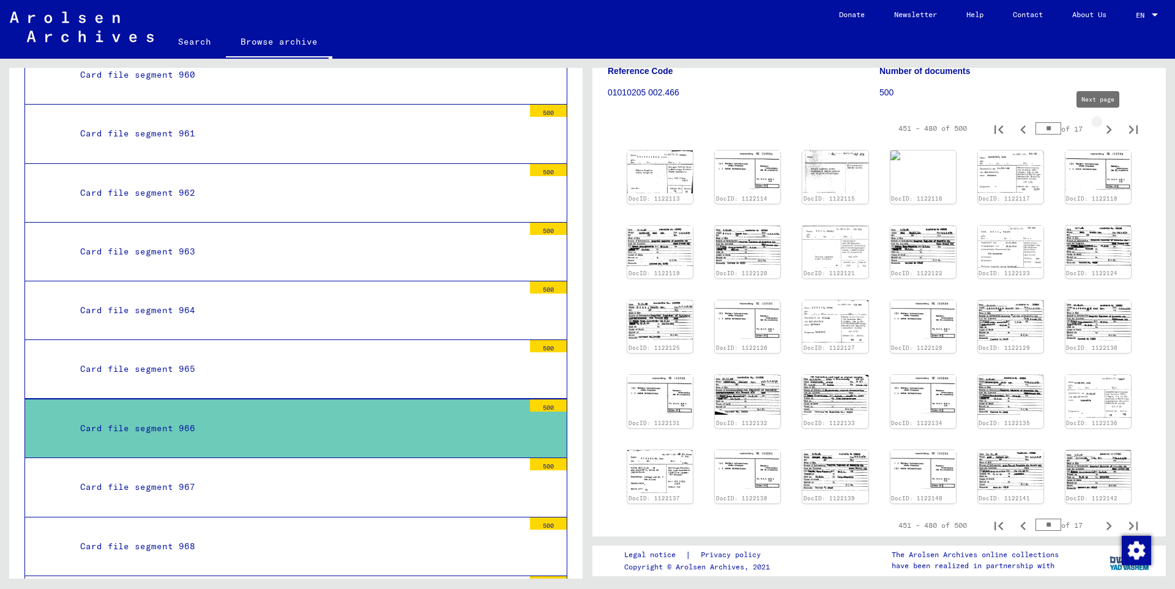
click at [1106, 128] on icon "Next page" at bounding box center [1109, 129] width 6 height 9
type input "**"
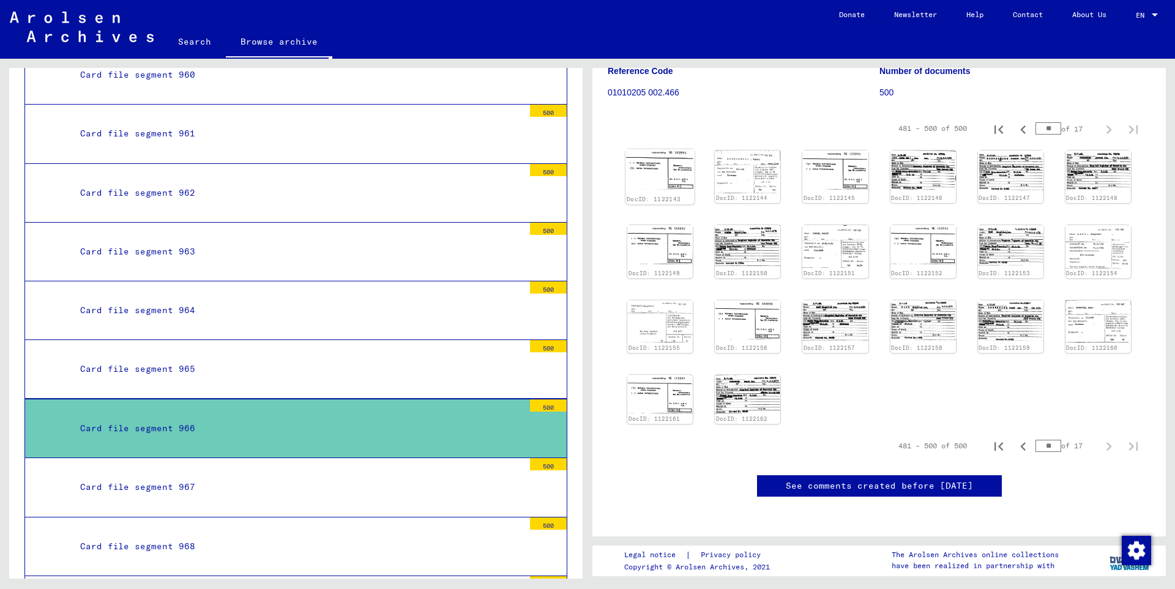
click at [667, 168] on img at bounding box center [659, 169] width 69 height 40
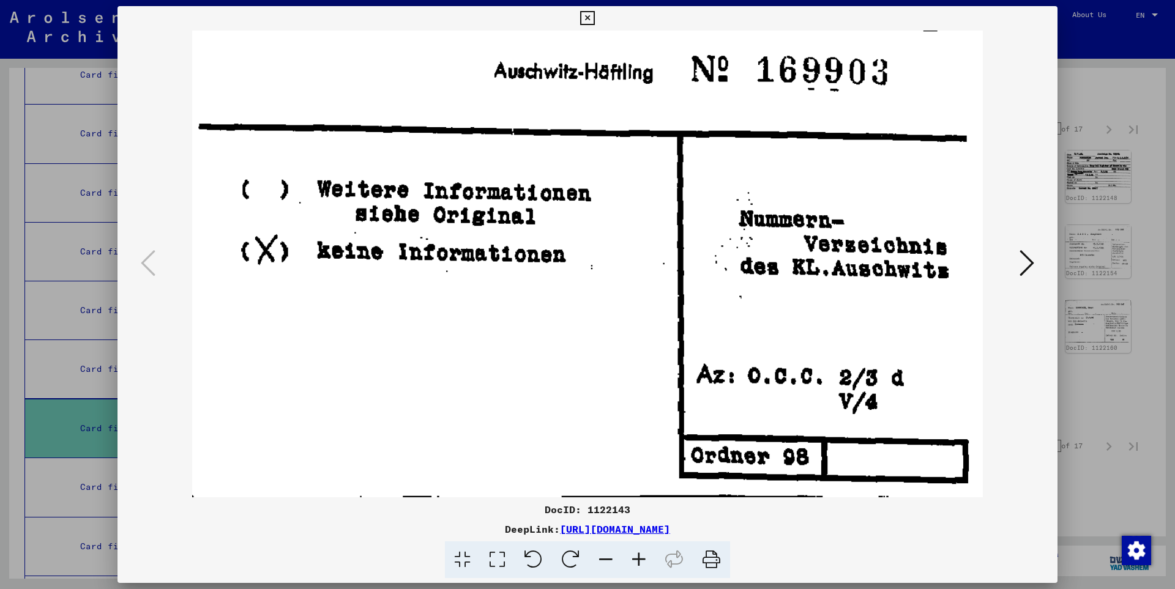
click at [1028, 261] on icon at bounding box center [1026, 262] width 15 height 29
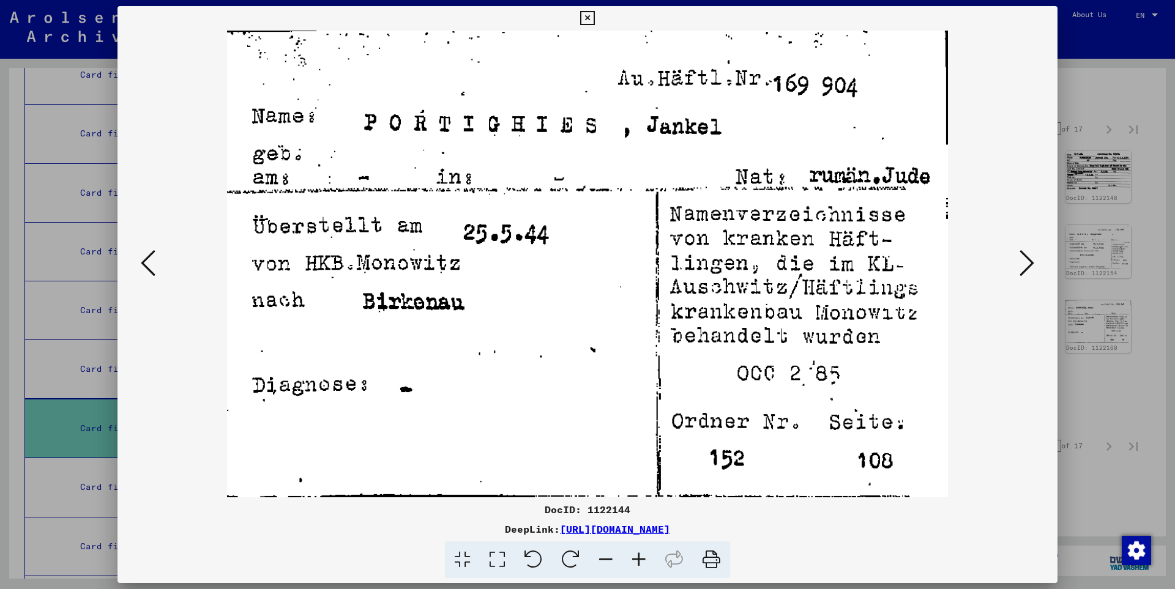
click at [1028, 261] on icon at bounding box center [1026, 262] width 15 height 29
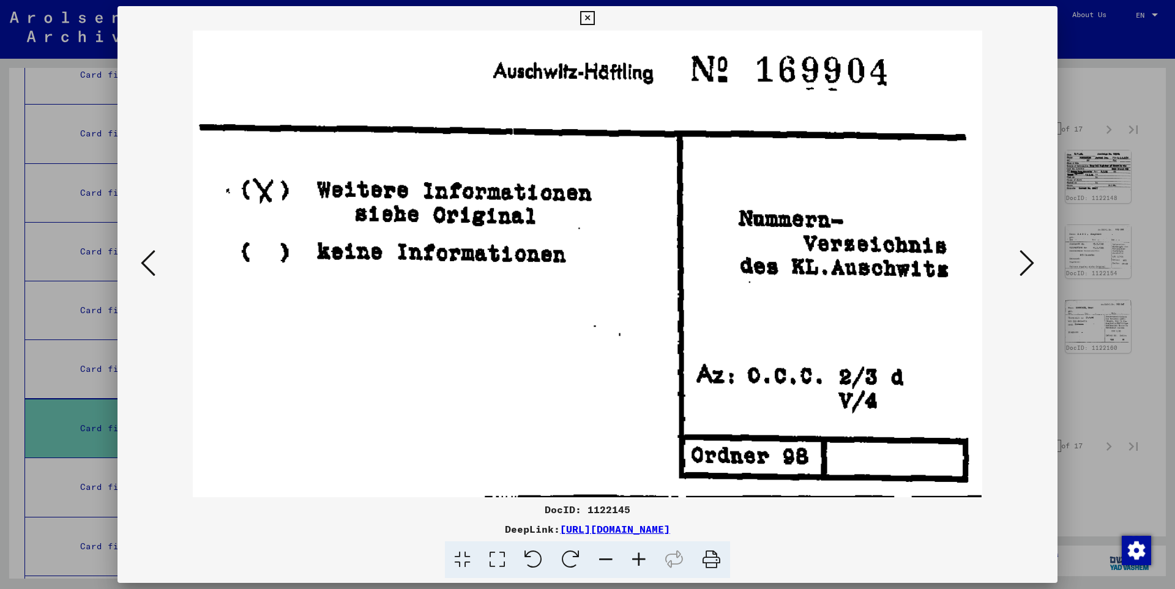
click at [1028, 261] on icon at bounding box center [1026, 262] width 15 height 29
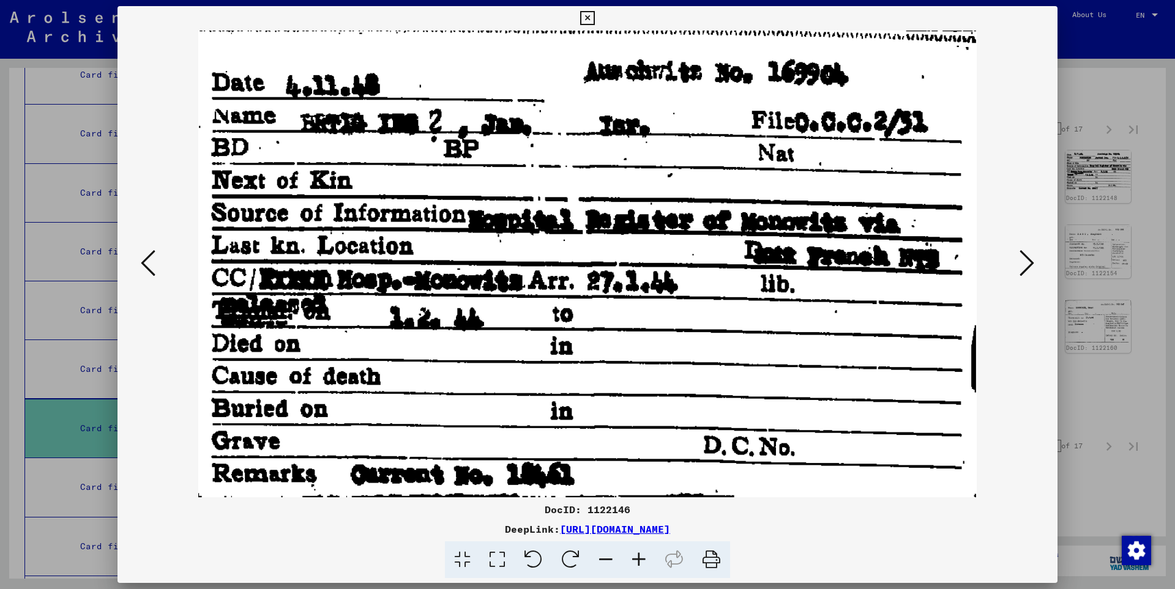
click at [1028, 261] on icon at bounding box center [1026, 262] width 15 height 29
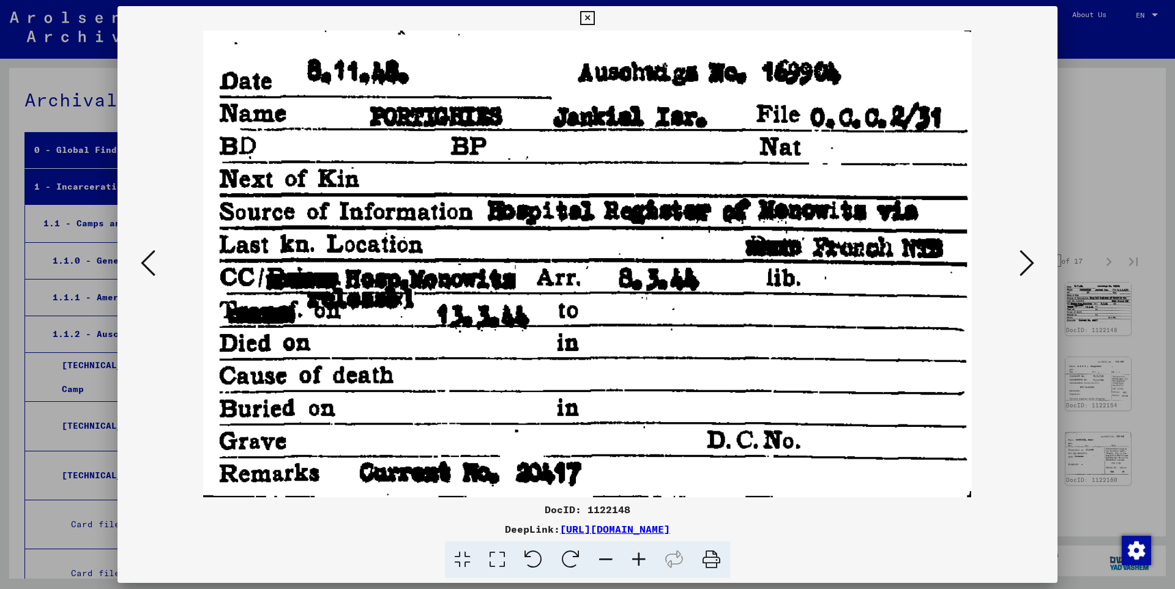
scroll to position [132, 0]
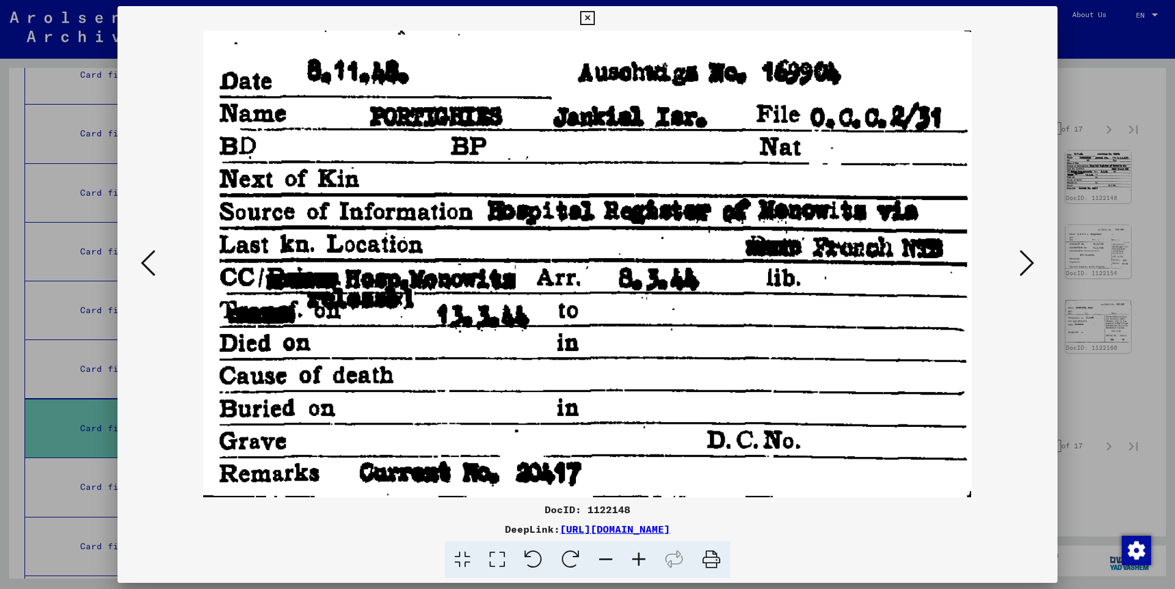
click at [1028, 261] on icon at bounding box center [1026, 262] width 15 height 29
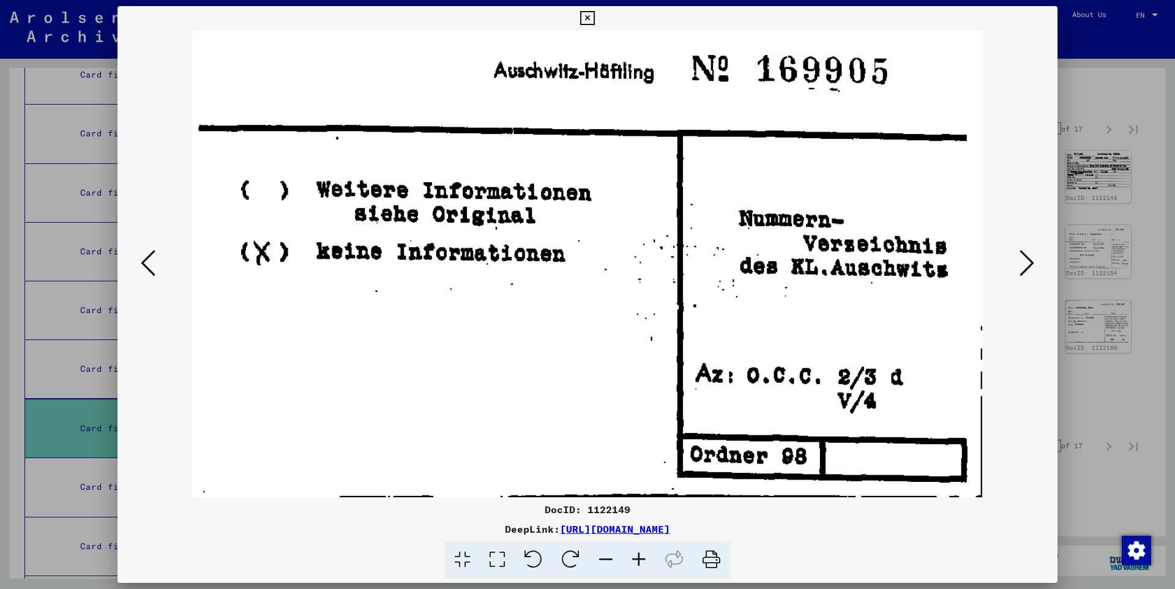
click at [1028, 261] on icon at bounding box center [1026, 262] width 15 height 29
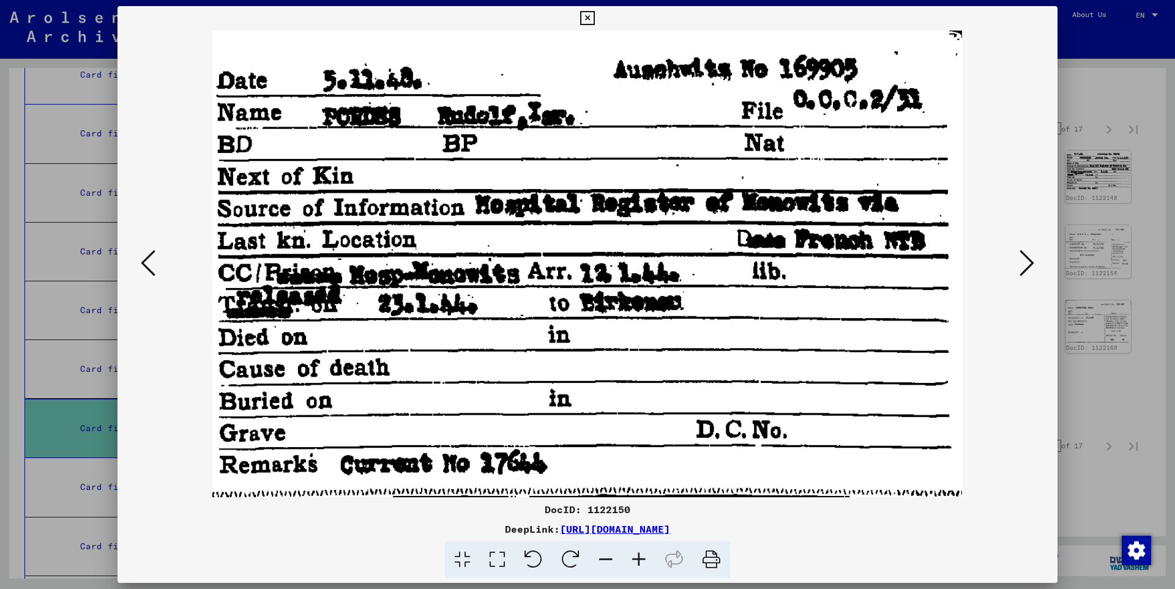
click at [1028, 261] on icon at bounding box center [1026, 262] width 15 height 29
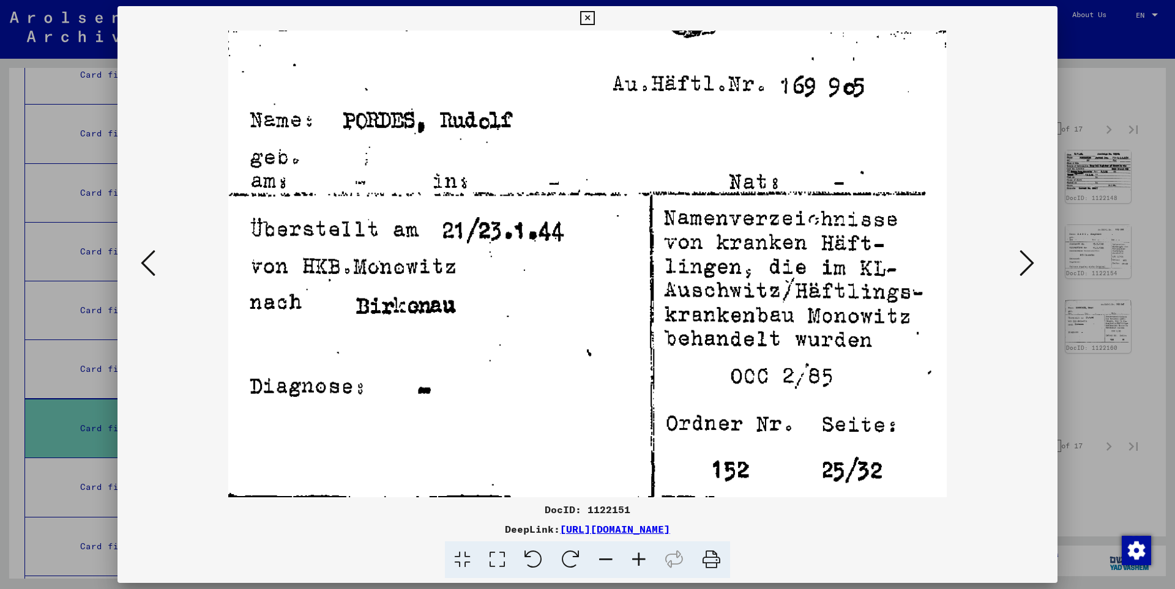
click at [1028, 261] on icon at bounding box center [1026, 262] width 15 height 29
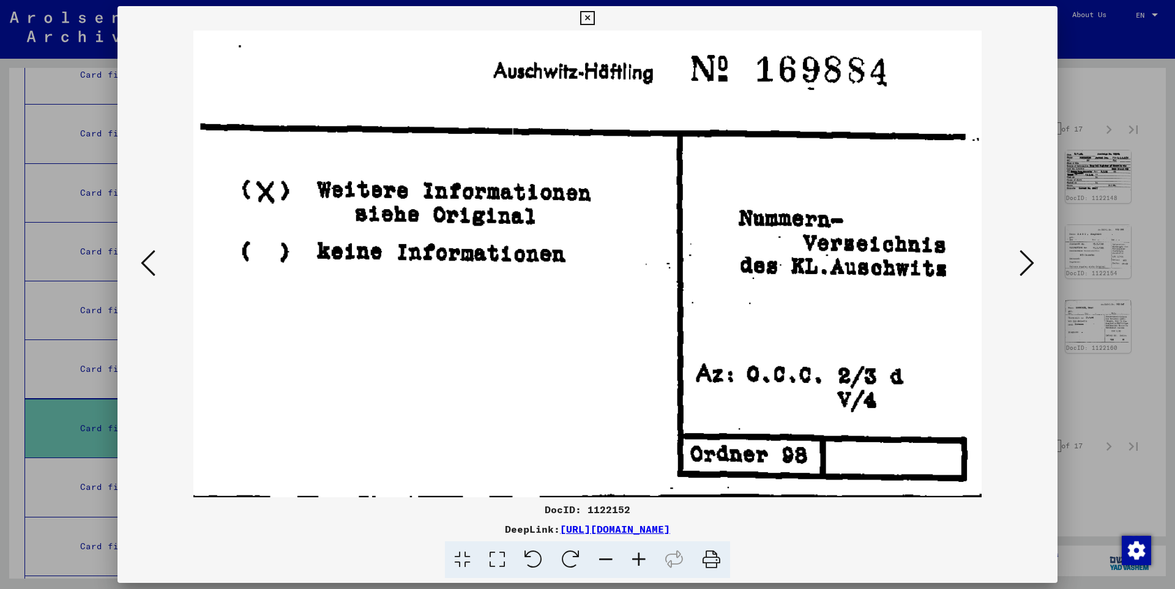
click at [1028, 261] on icon at bounding box center [1026, 262] width 15 height 29
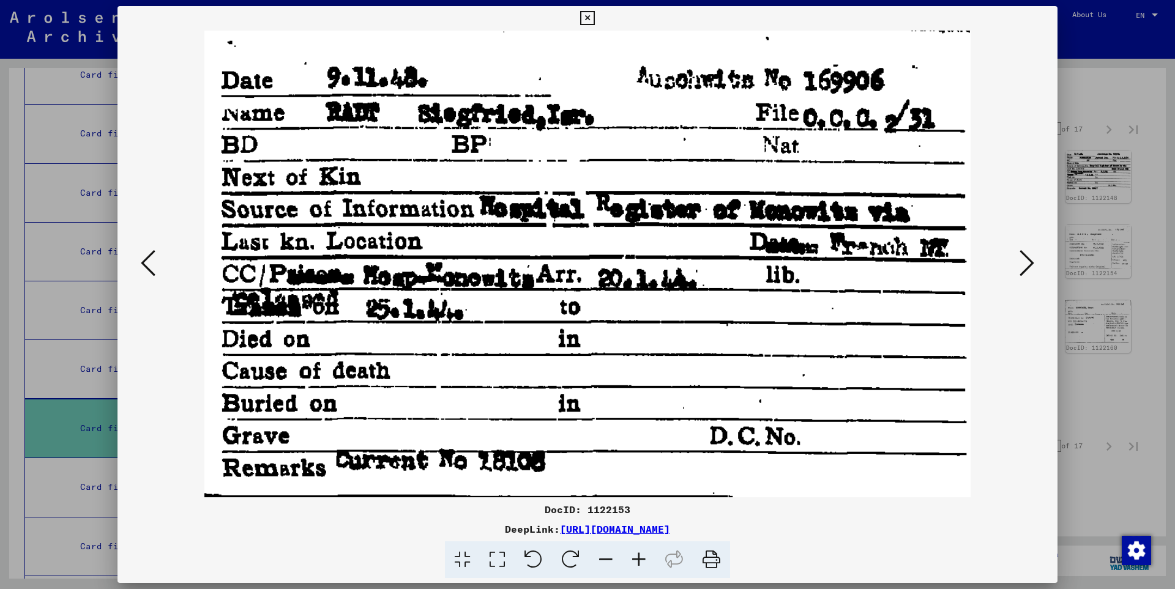
click at [1028, 261] on icon at bounding box center [1026, 262] width 15 height 29
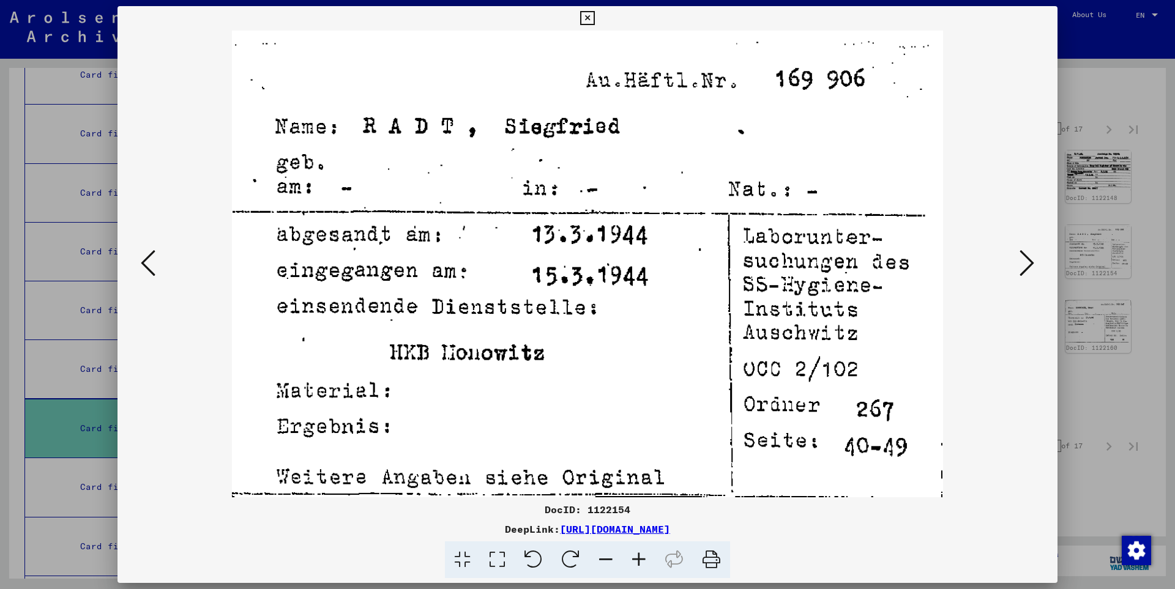
click at [1028, 261] on icon at bounding box center [1026, 262] width 15 height 29
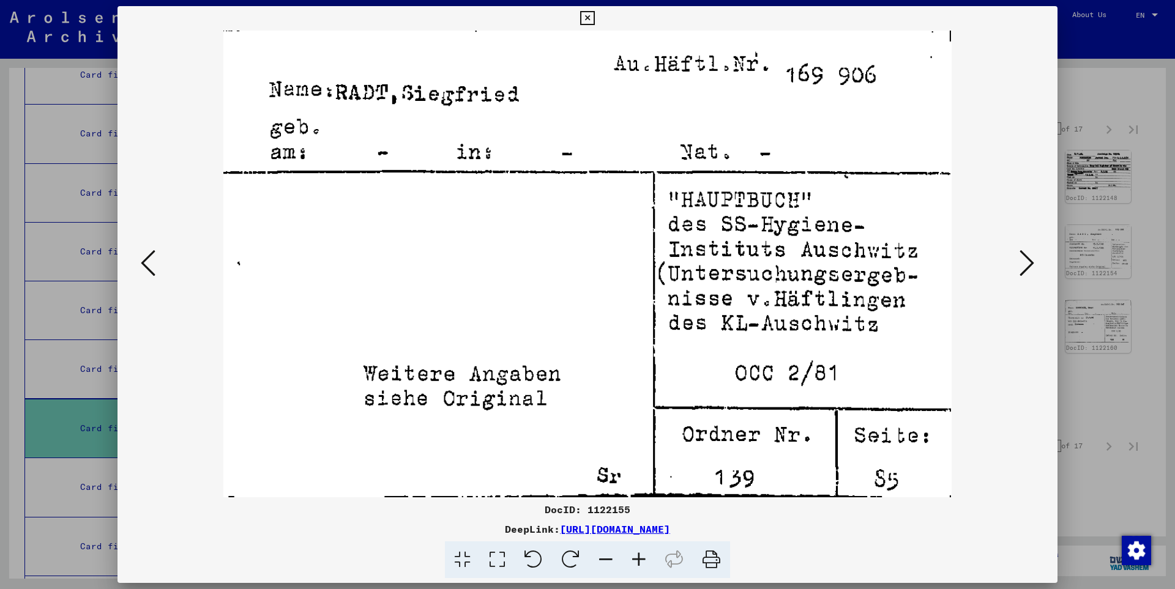
click at [1028, 261] on icon at bounding box center [1026, 262] width 15 height 29
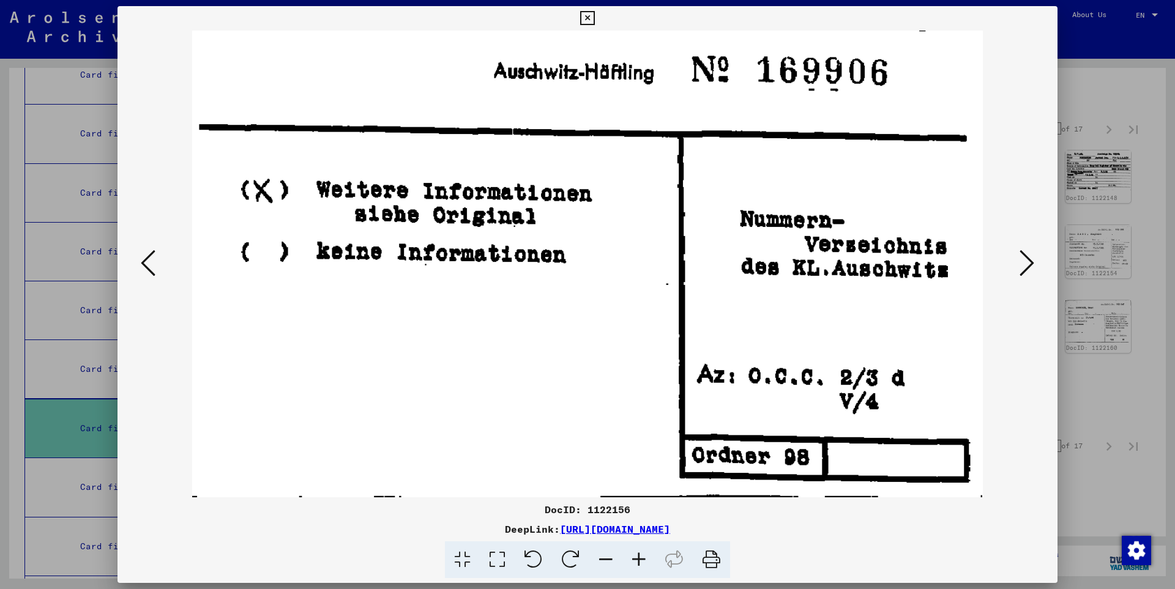
click at [1028, 261] on icon at bounding box center [1026, 262] width 15 height 29
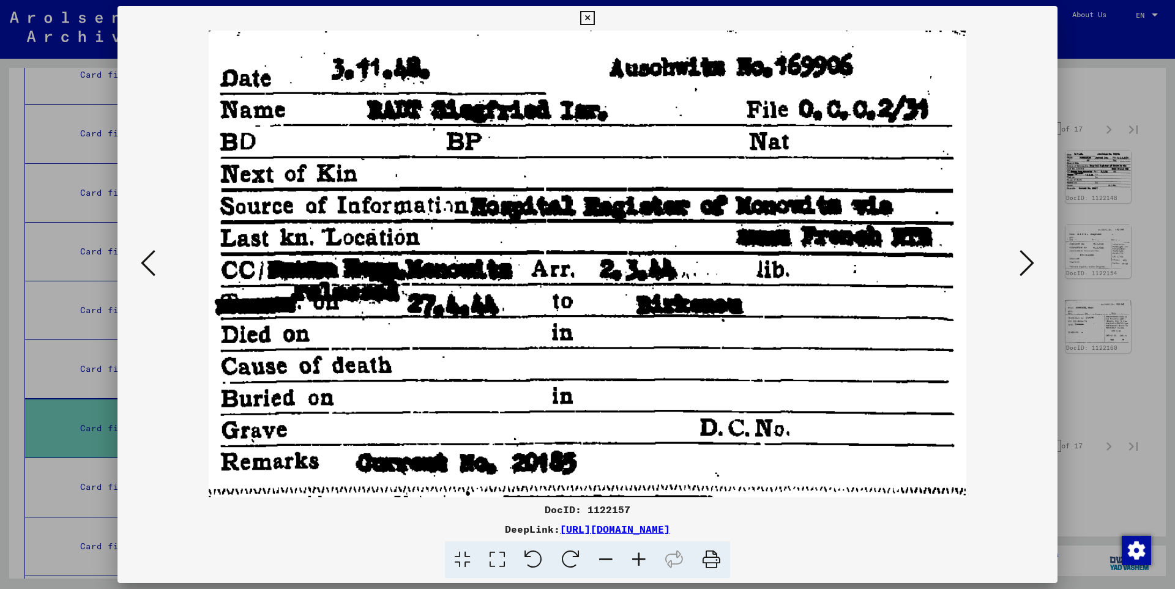
click at [1028, 261] on icon at bounding box center [1026, 262] width 15 height 29
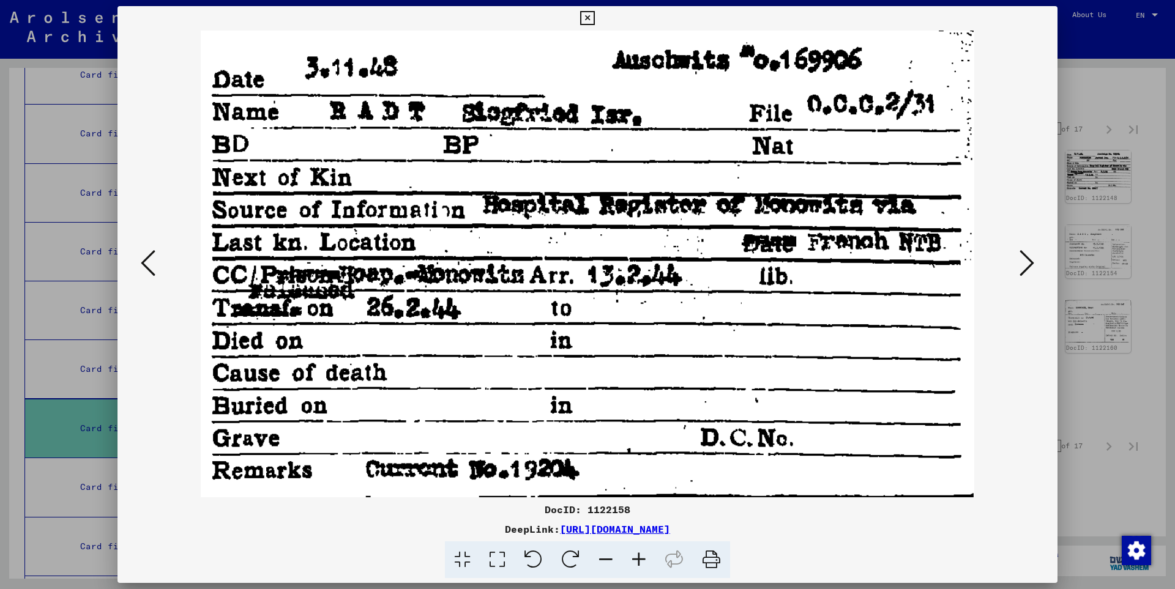
click at [1028, 261] on icon at bounding box center [1026, 262] width 15 height 29
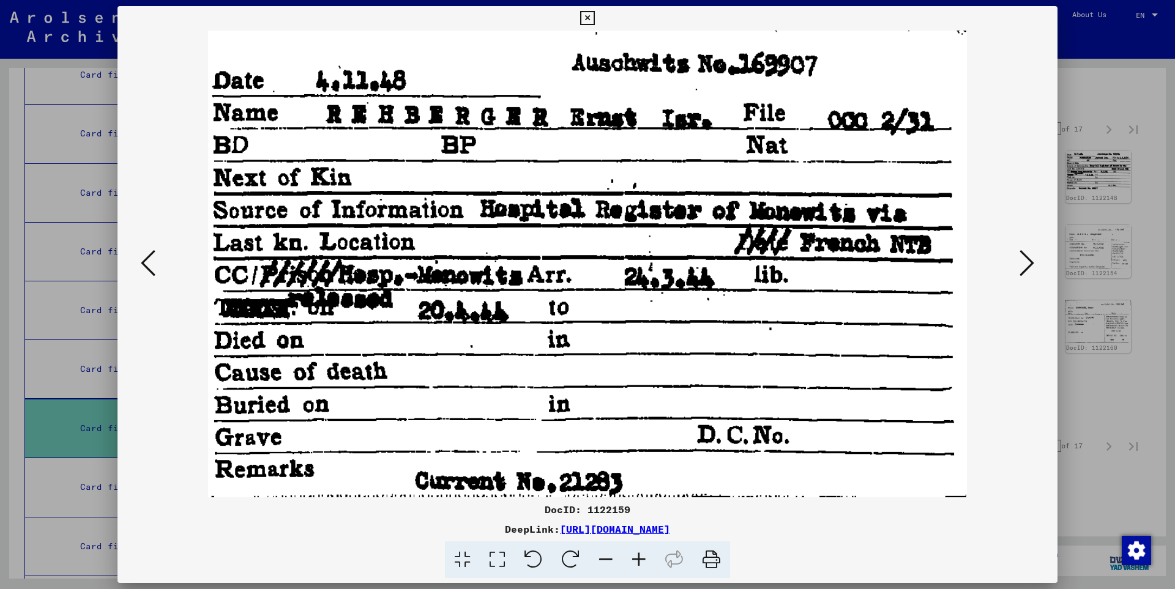
click at [1028, 261] on icon at bounding box center [1026, 262] width 15 height 29
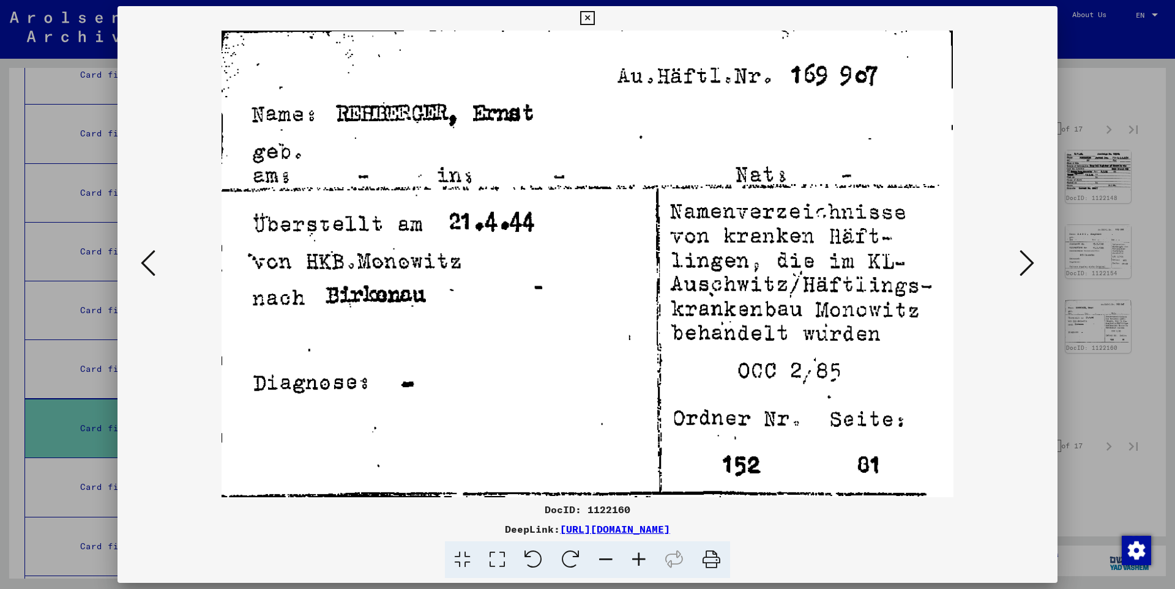
click at [1028, 261] on icon at bounding box center [1026, 262] width 15 height 29
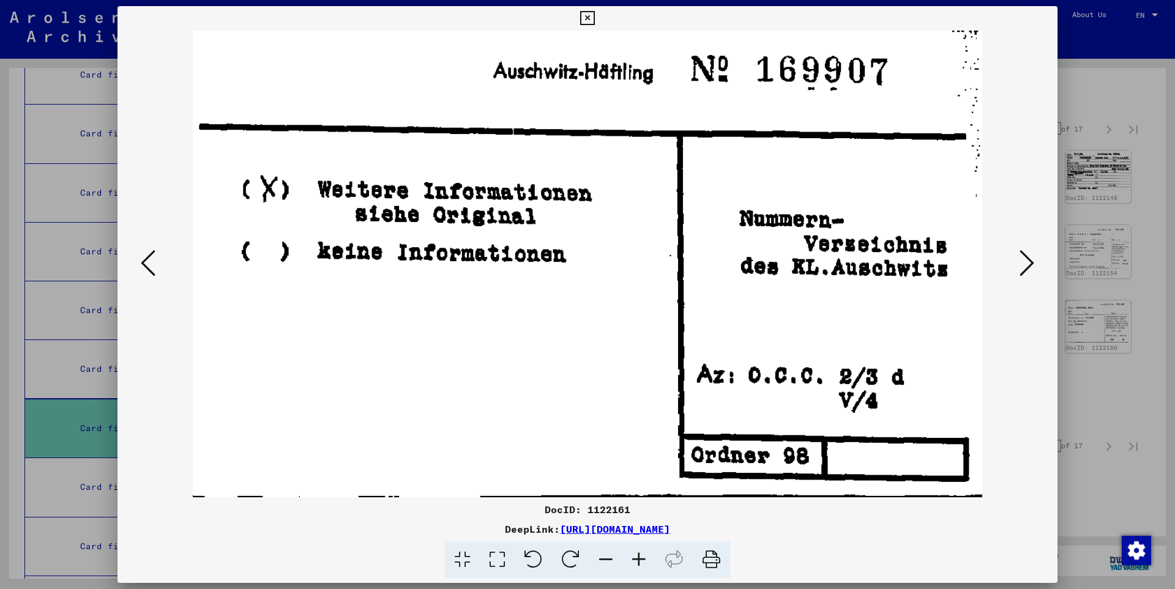
click at [1028, 261] on icon at bounding box center [1026, 262] width 15 height 29
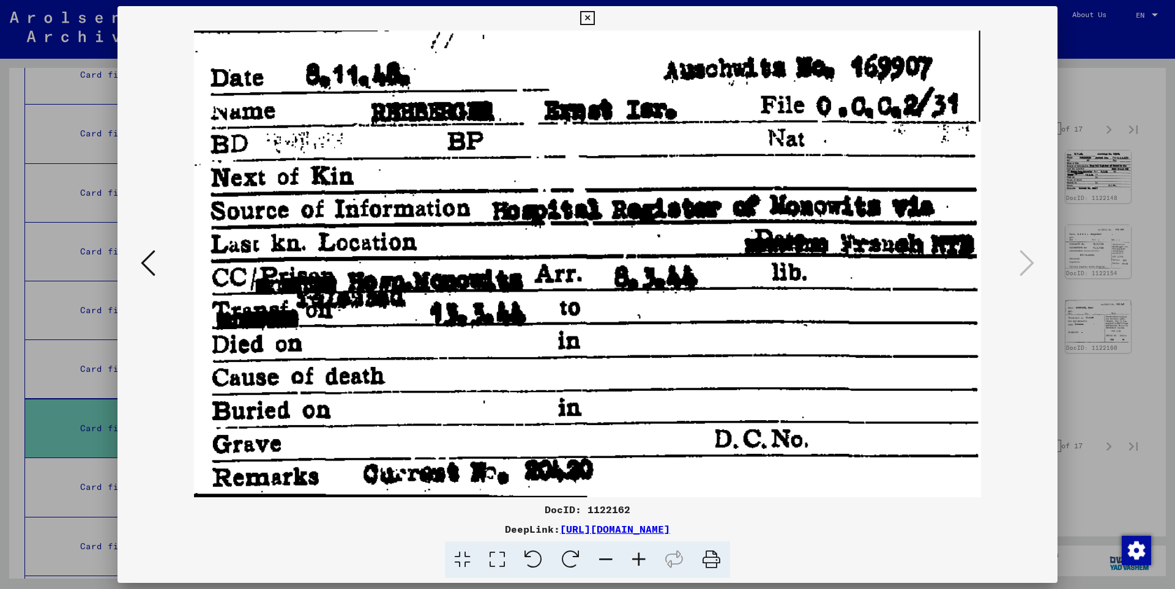
click at [594, 19] on icon at bounding box center [587, 18] width 14 height 15
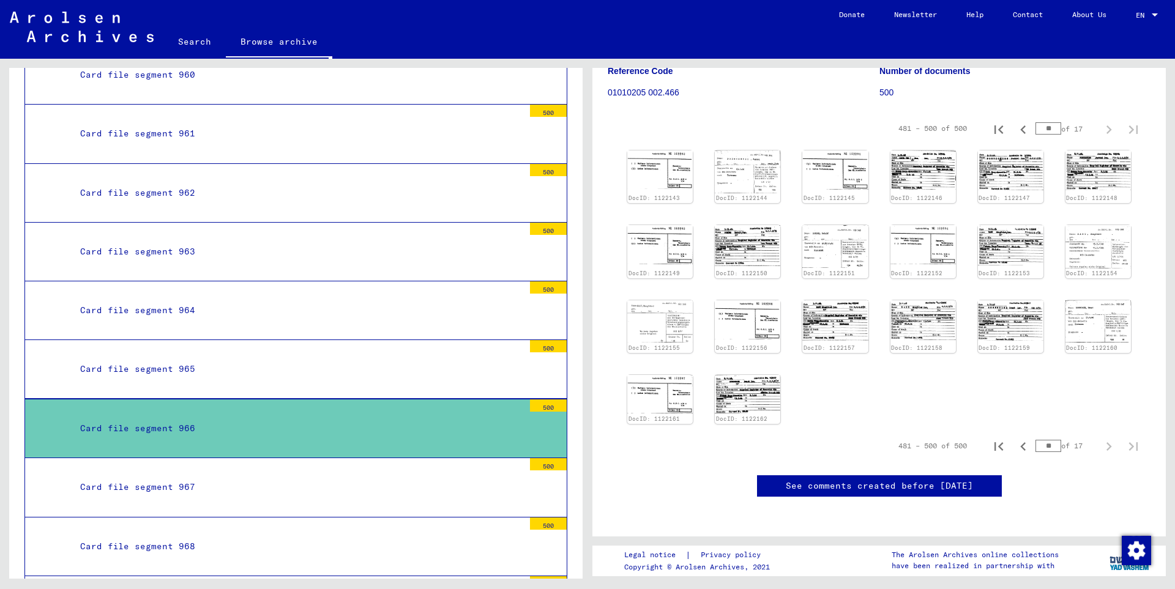
click at [270, 475] on div "Card file segment 967" at bounding box center [297, 487] width 453 height 24
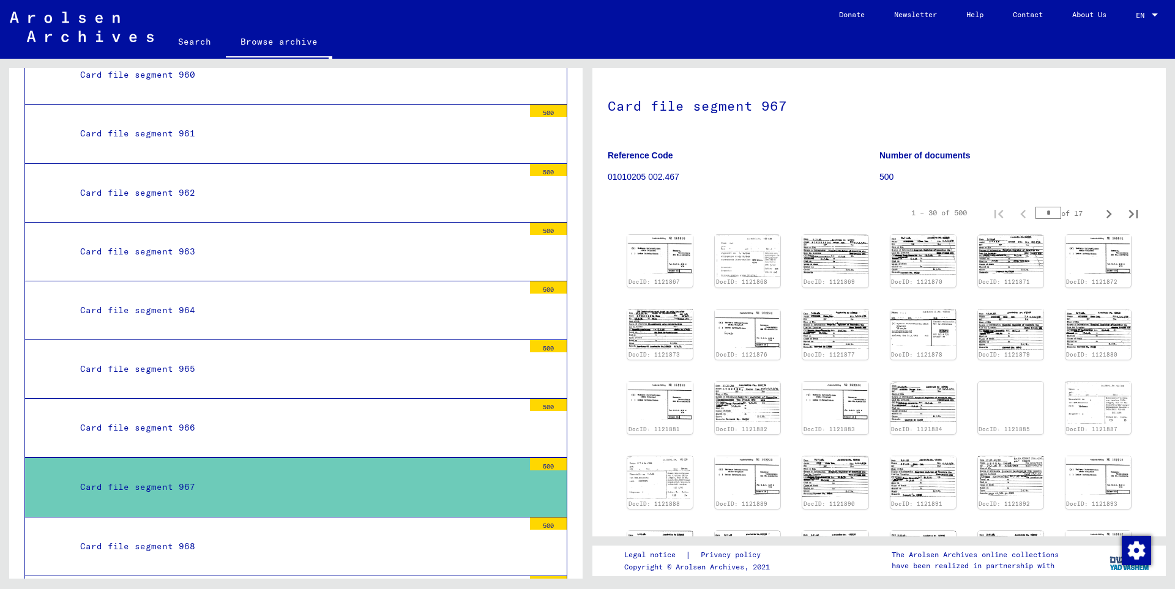
scroll to position [180, 0]
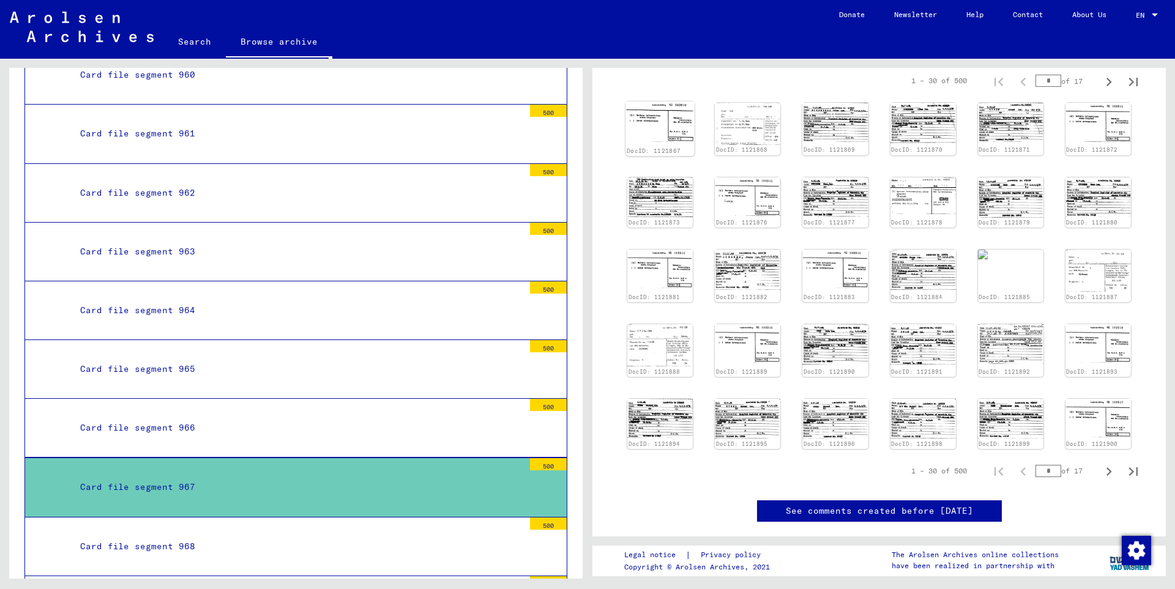
click at [641, 122] on img at bounding box center [659, 122] width 69 height 40
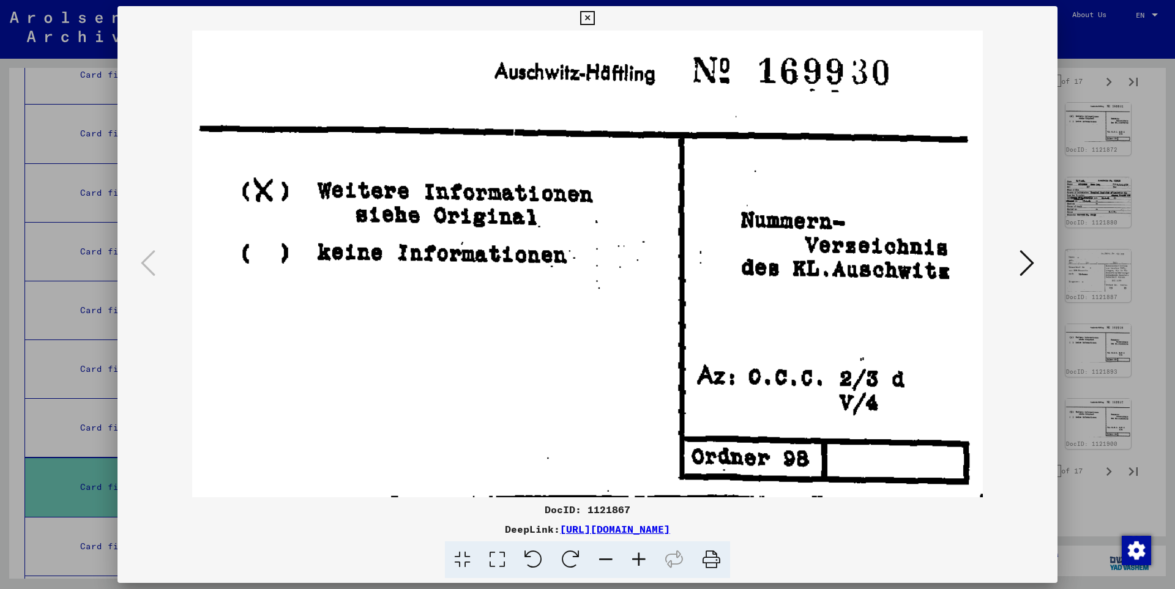
click at [1026, 261] on icon at bounding box center [1026, 262] width 15 height 29
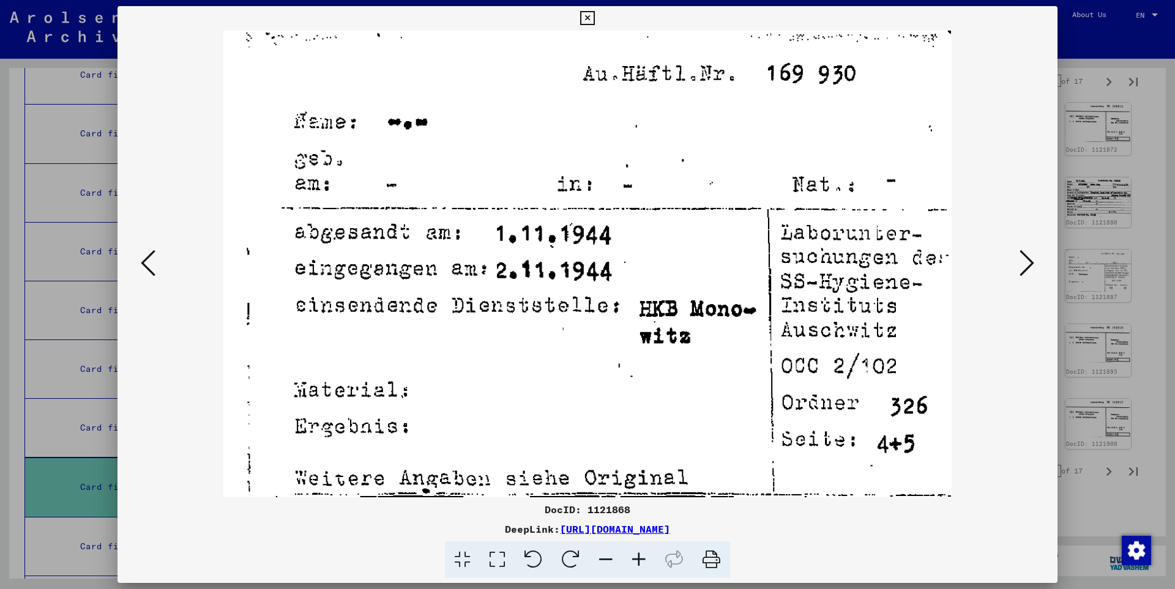
click at [1028, 261] on icon at bounding box center [1026, 262] width 15 height 29
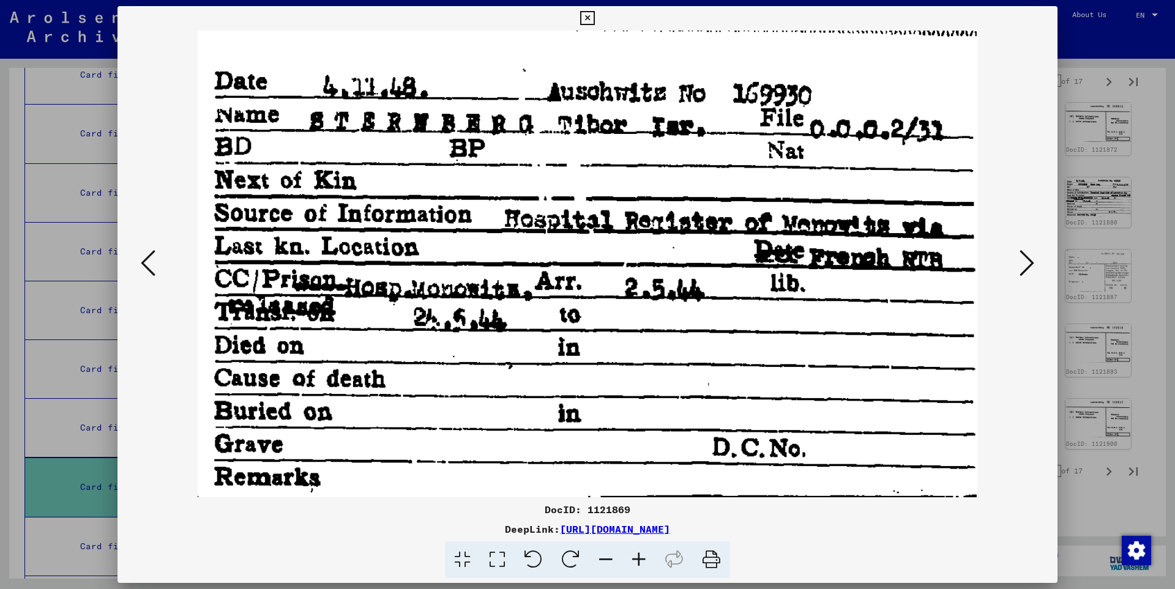
click at [1029, 262] on icon at bounding box center [1026, 262] width 15 height 29
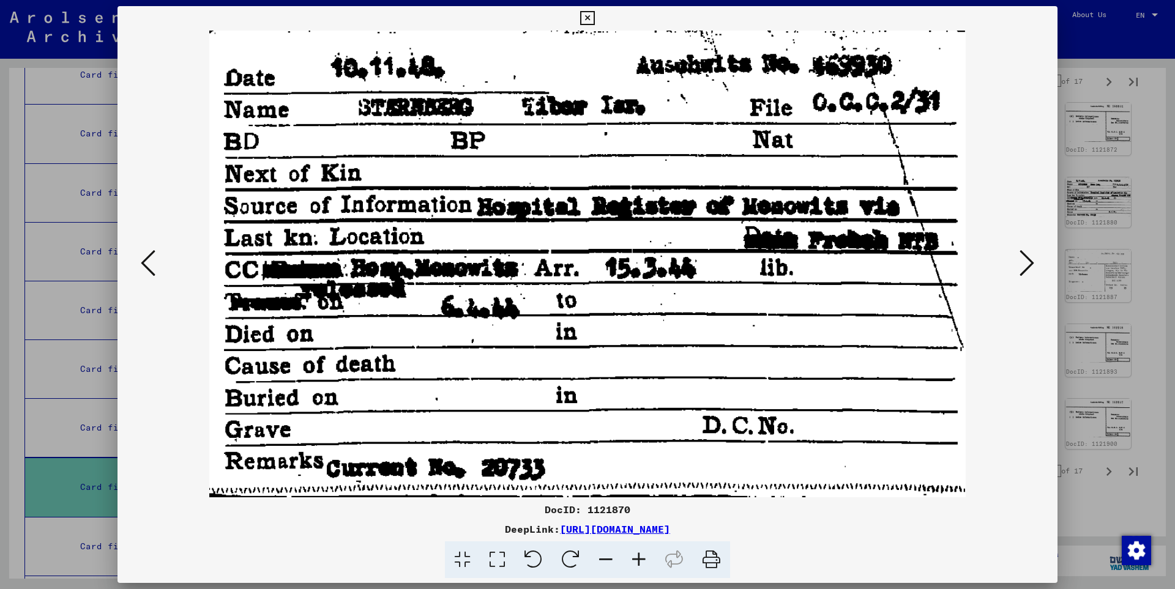
click at [1029, 262] on icon at bounding box center [1026, 262] width 15 height 29
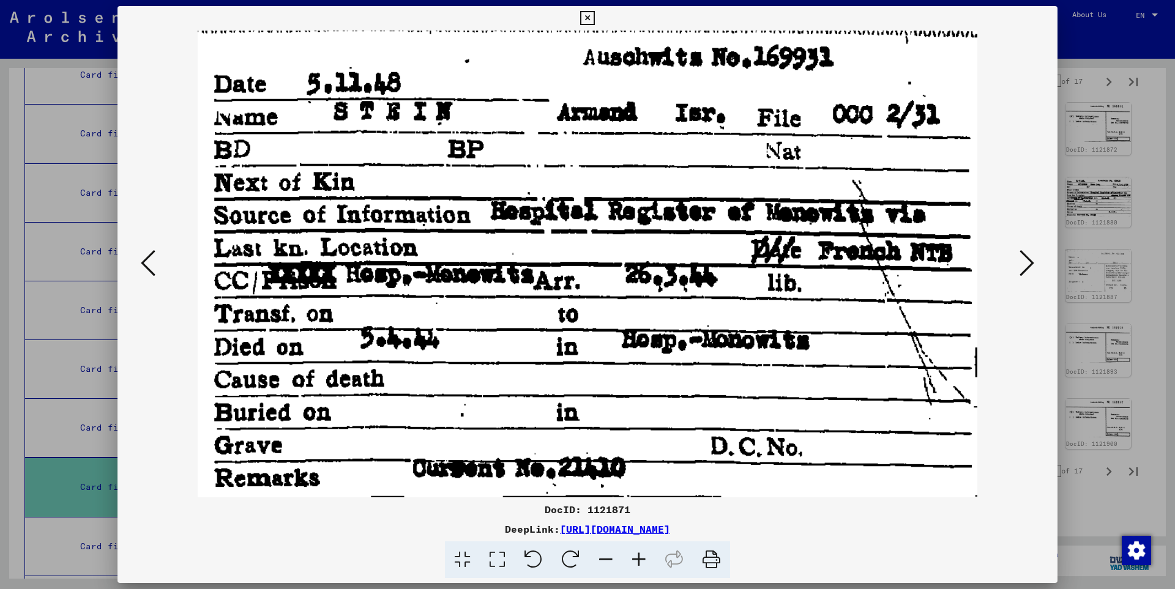
click at [1029, 262] on icon at bounding box center [1026, 262] width 15 height 29
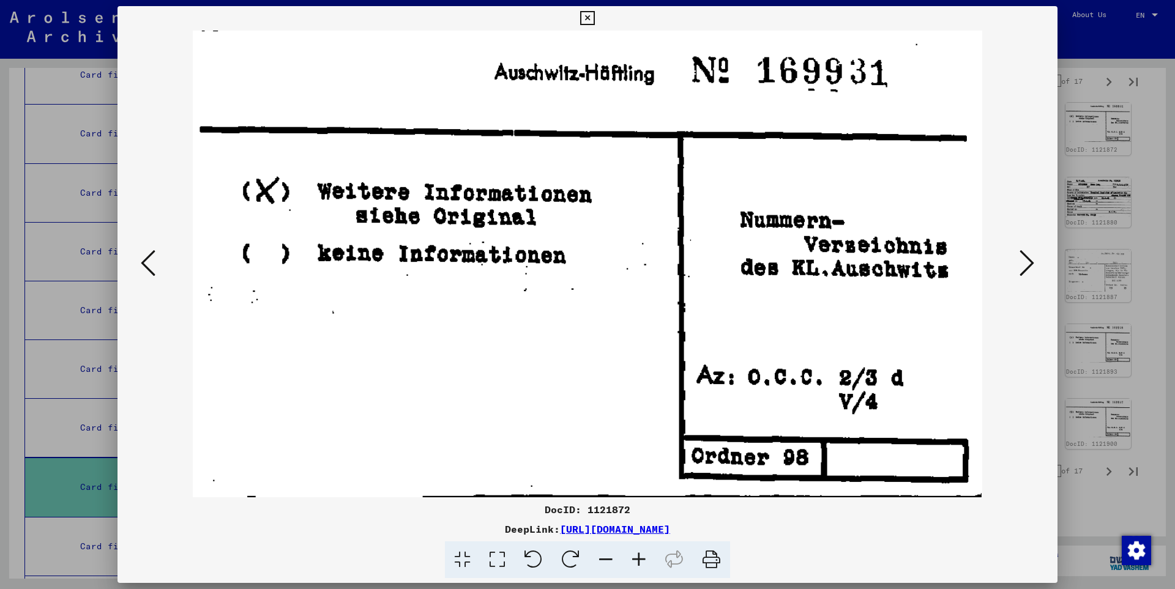
click at [1029, 262] on icon at bounding box center [1026, 262] width 15 height 29
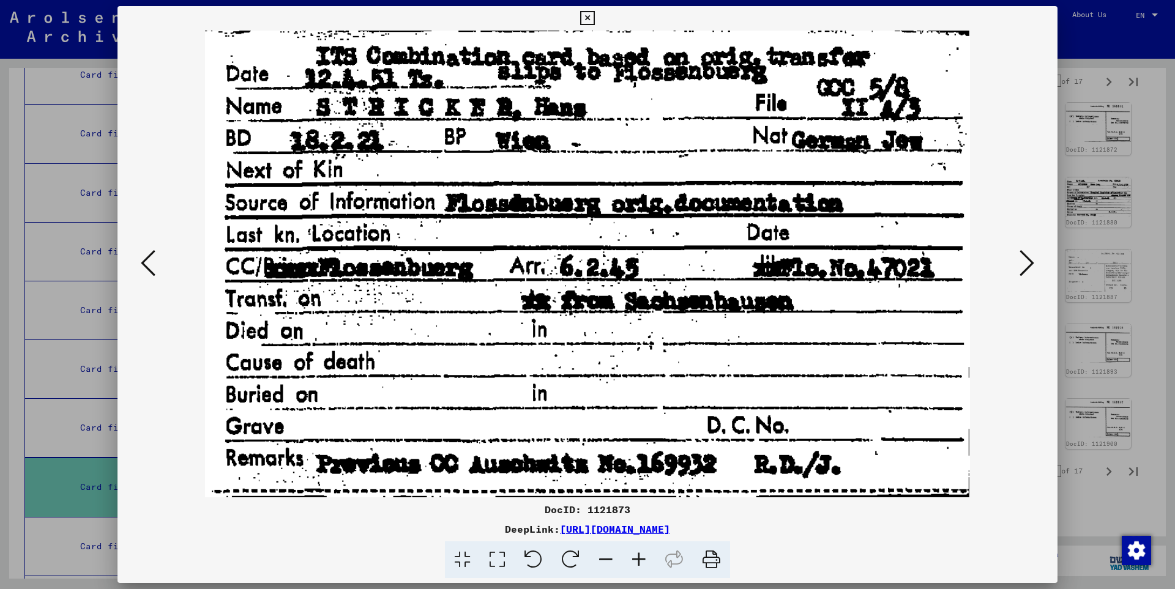
click at [1029, 262] on icon at bounding box center [1026, 262] width 15 height 29
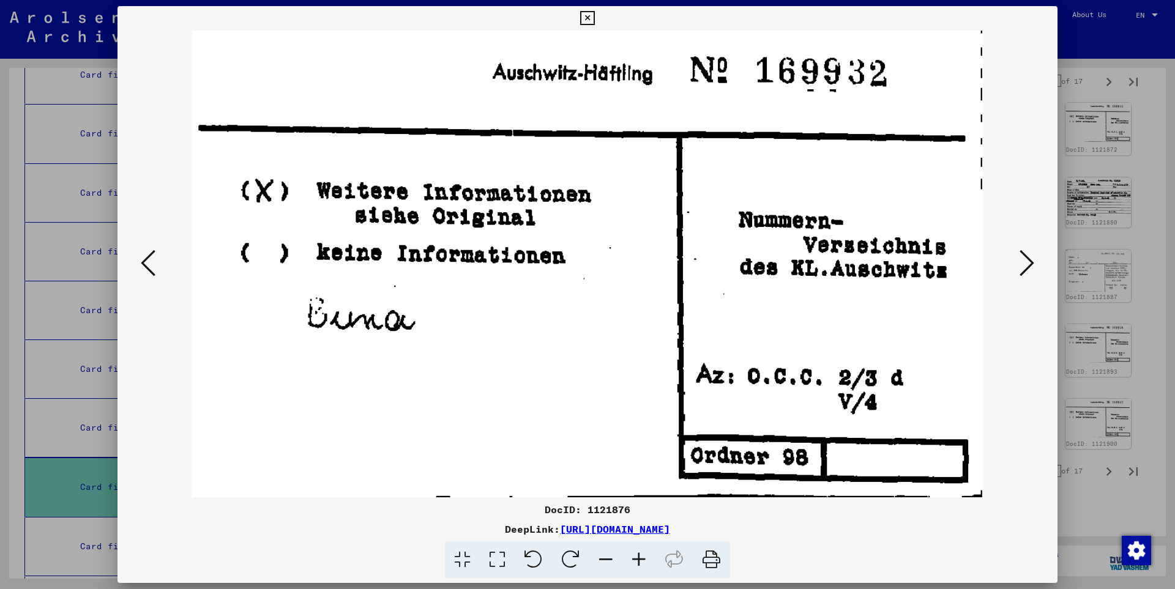
click at [1029, 262] on icon at bounding box center [1026, 262] width 15 height 29
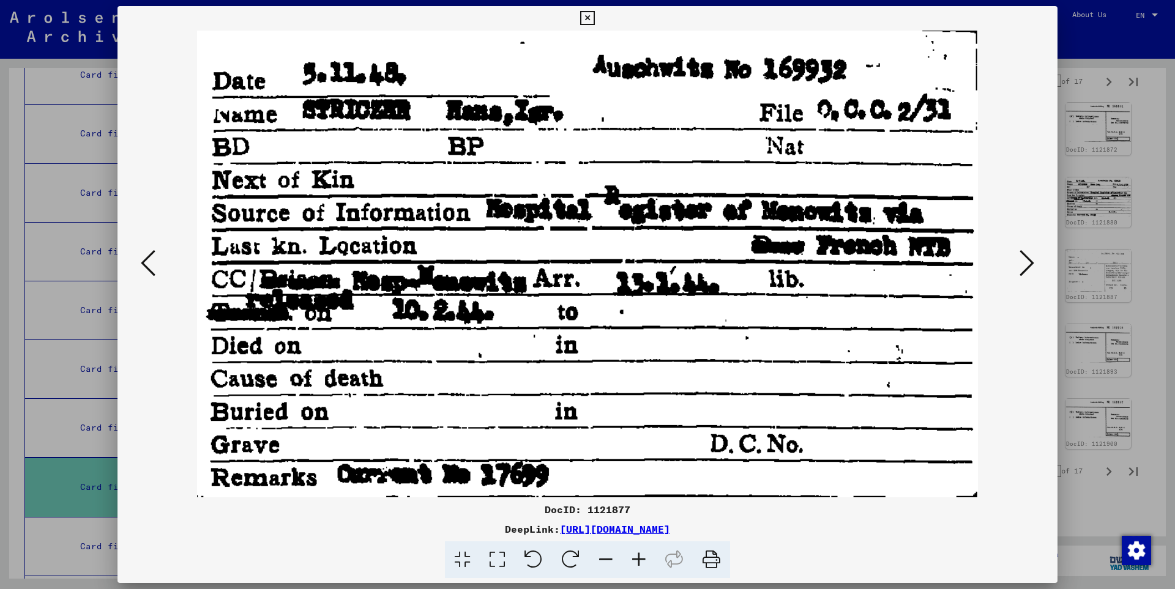
click at [1029, 262] on icon at bounding box center [1026, 262] width 15 height 29
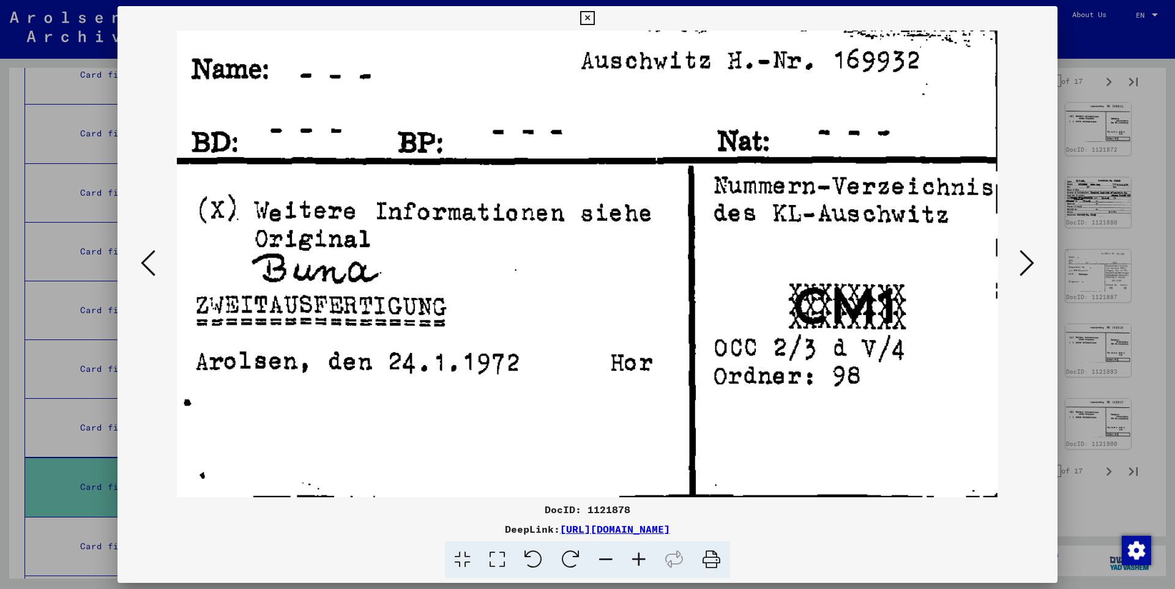
click at [1029, 262] on icon at bounding box center [1026, 262] width 15 height 29
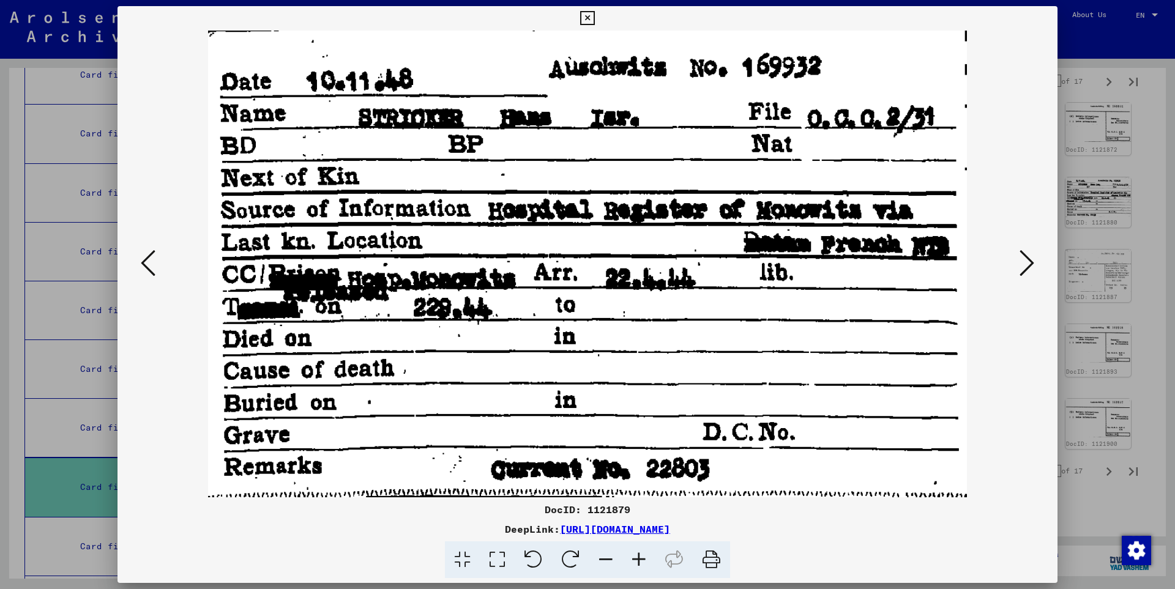
click at [1029, 262] on icon at bounding box center [1026, 262] width 15 height 29
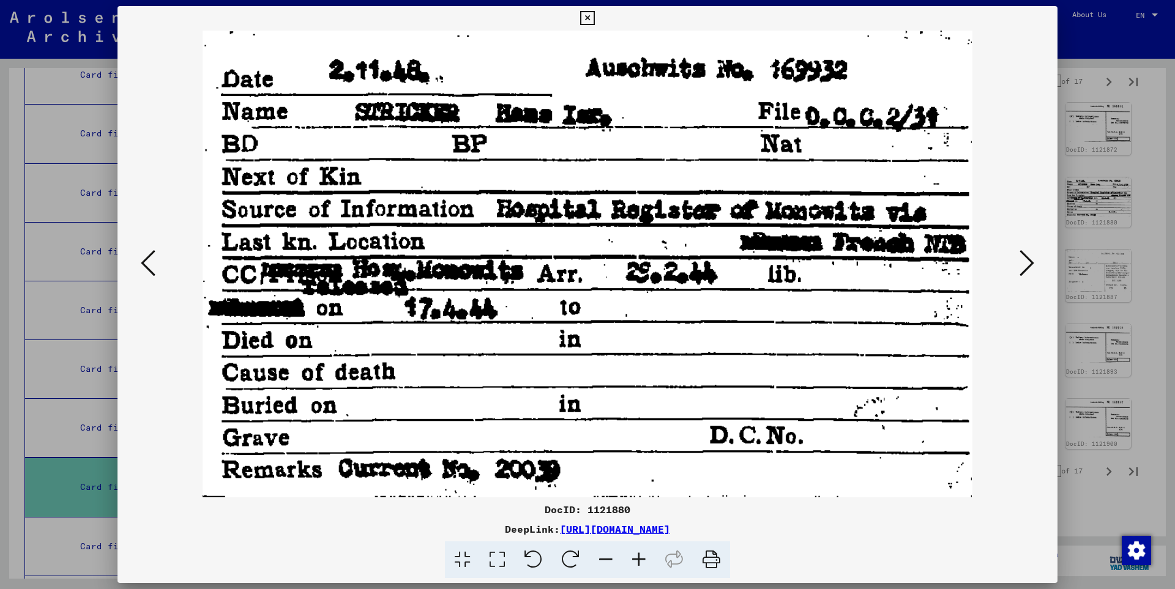
click at [1029, 262] on icon at bounding box center [1026, 262] width 15 height 29
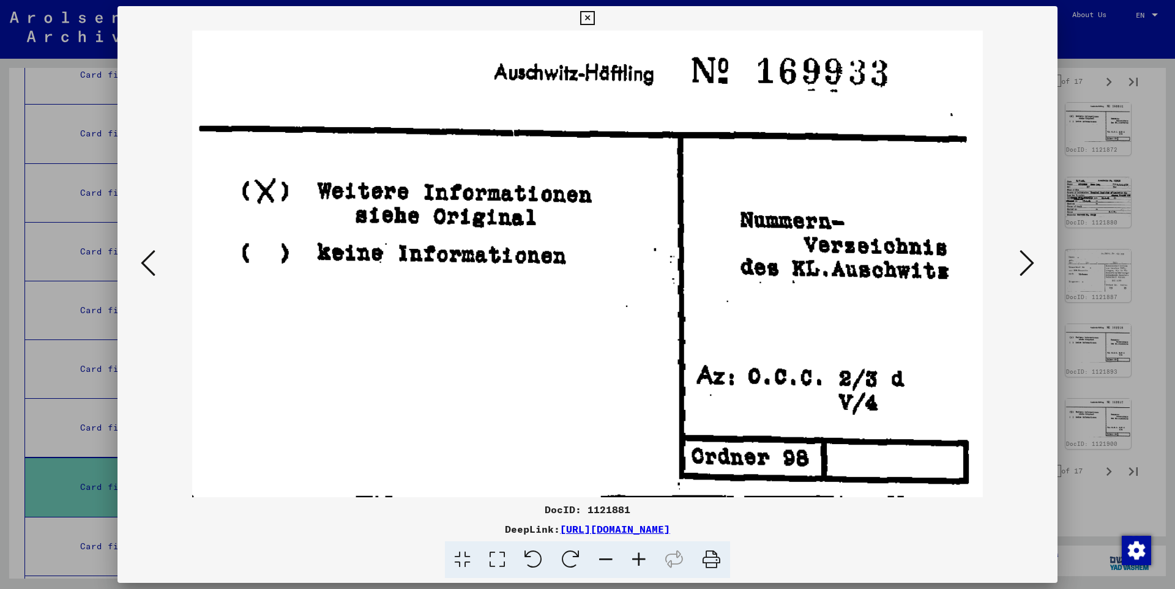
click at [1029, 262] on icon at bounding box center [1026, 262] width 15 height 29
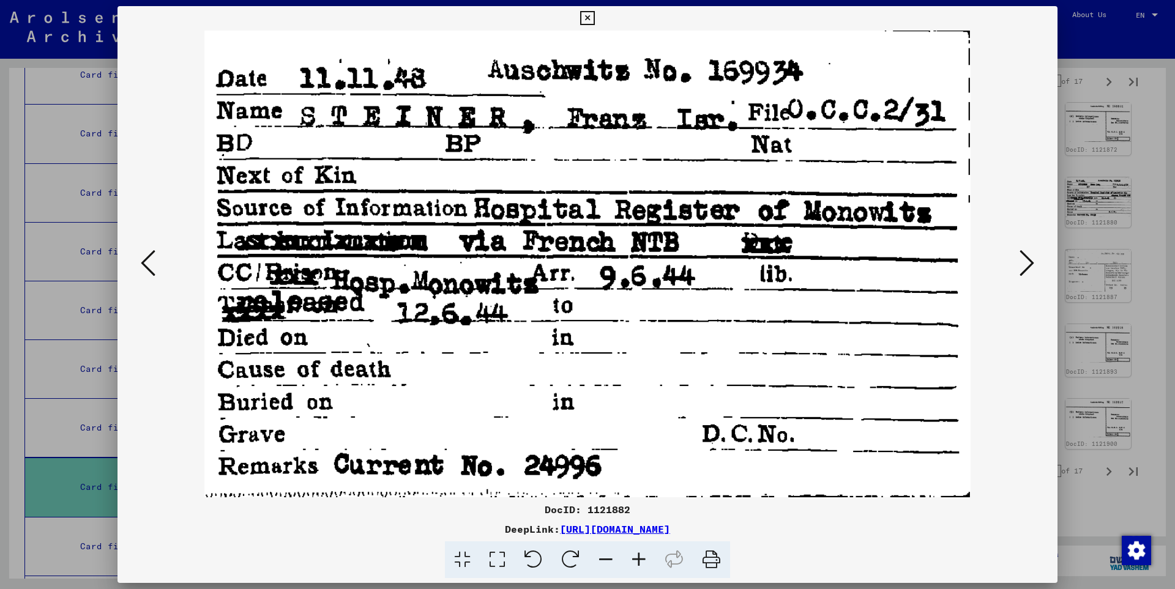
click at [1029, 262] on icon at bounding box center [1026, 262] width 15 height 29
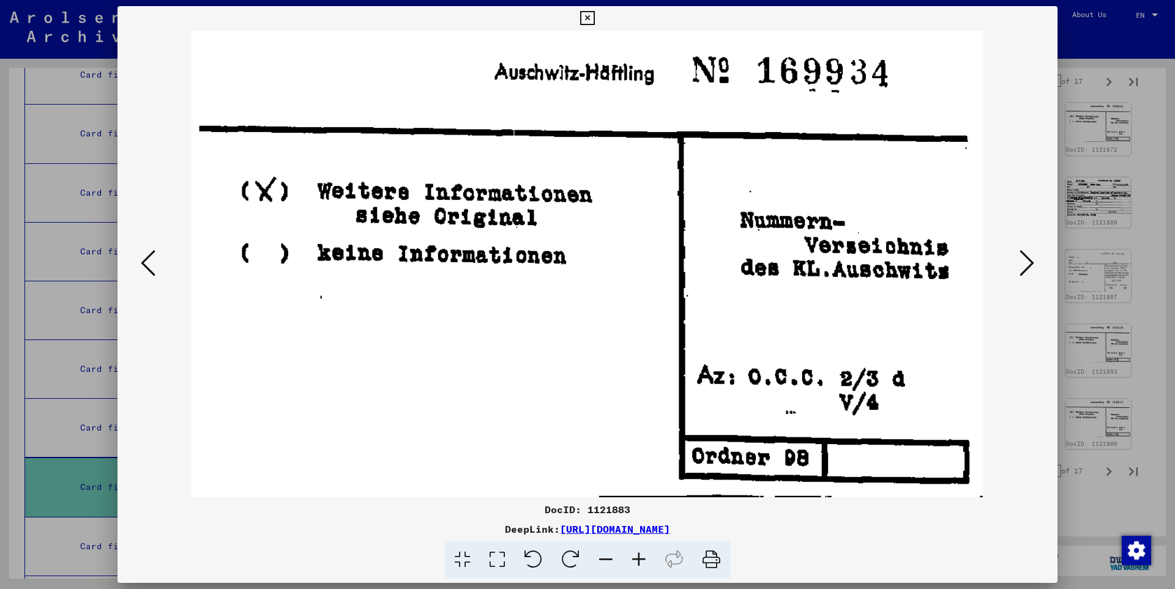
click at [1029, 262] on icon at bounding box center [1026, 262] width 15 height 29
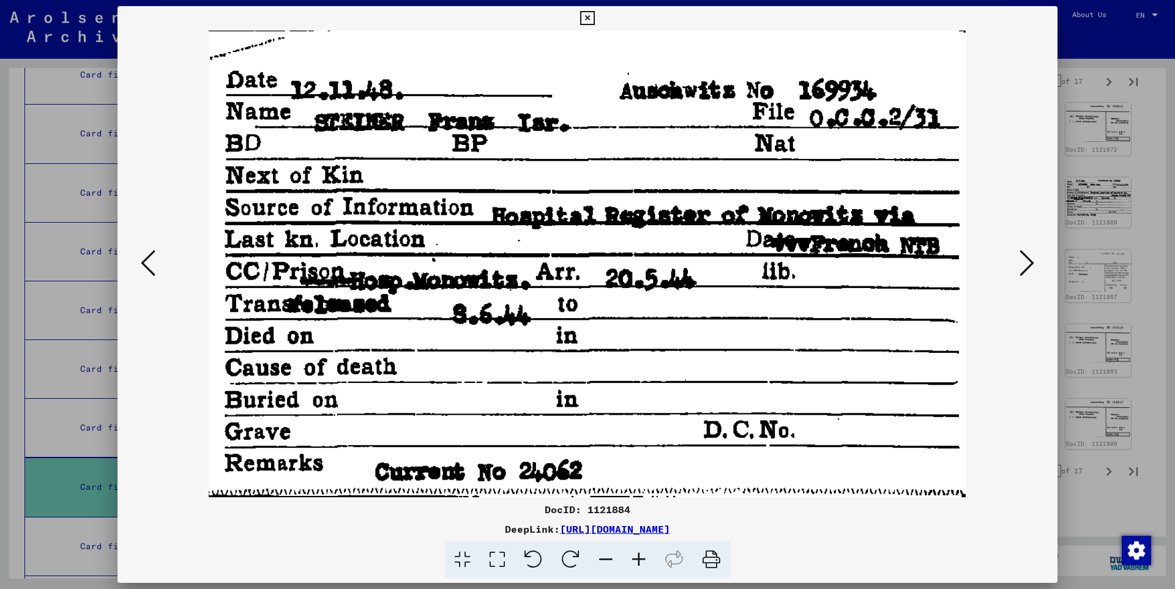
click at [1029, 262] on icon at bounding box center [1026, 262] width 15 height 29
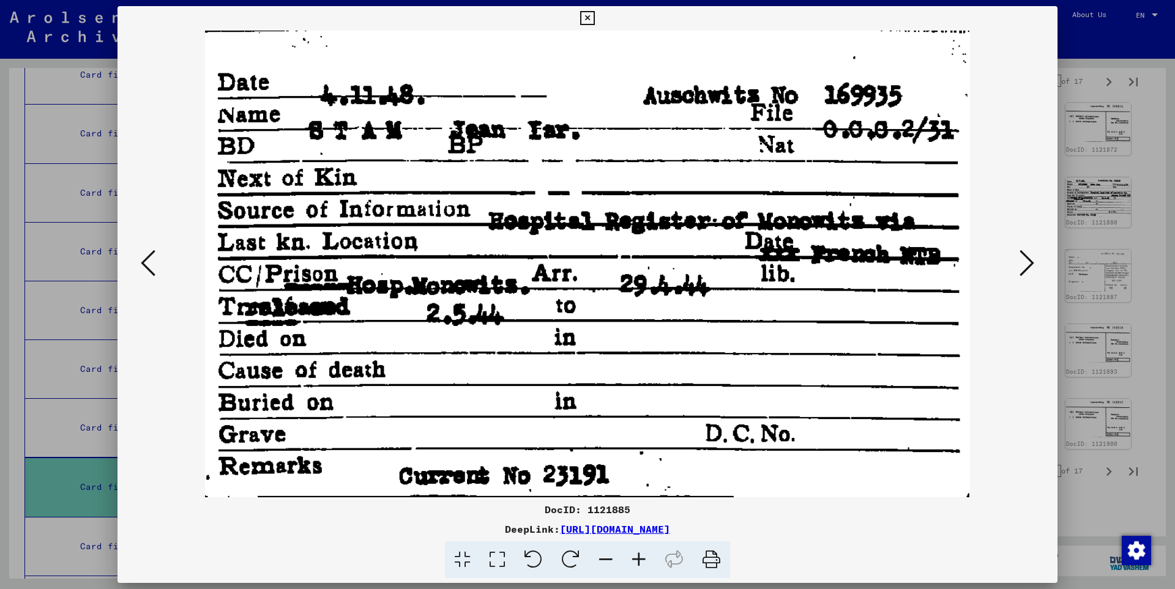
click at [1029, 262] on icon at bounding box center [1026, 262] width 15 height 29
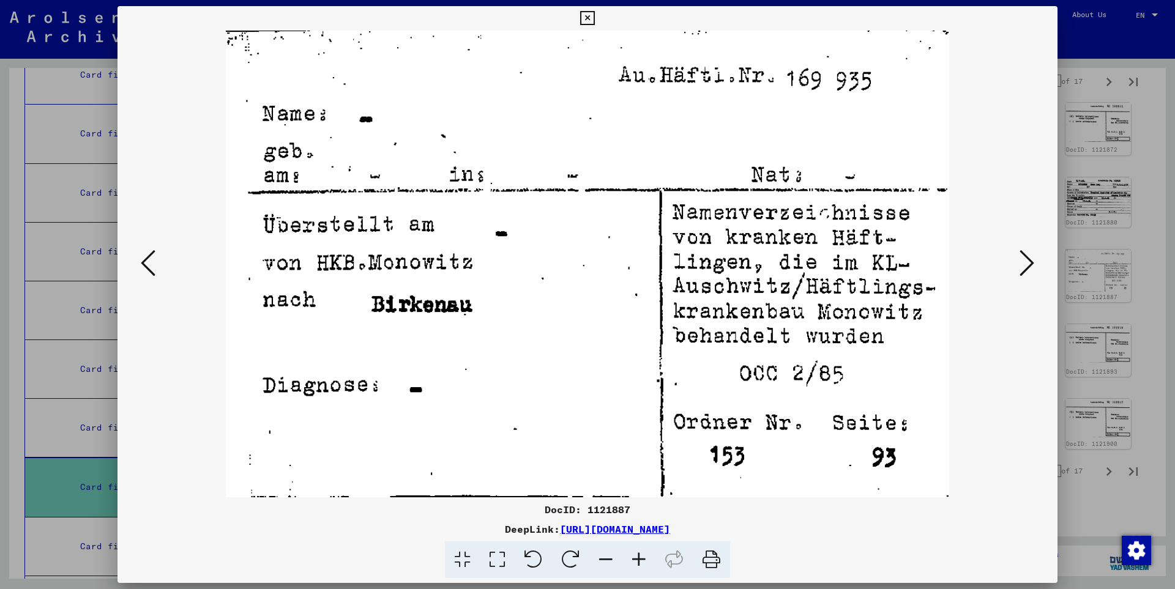
click at [1029, 262] on icon at bounding box center [1026, 262] width 15 height 29
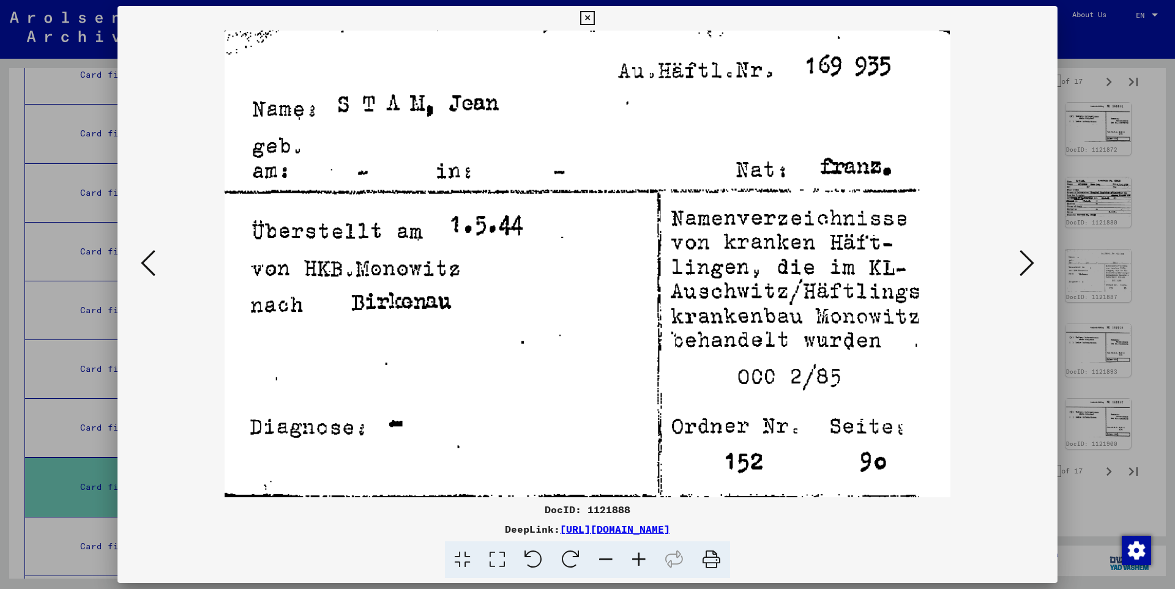
click at [1029, 262] on icon at bounding box center [1026, 262] width 15 height 29
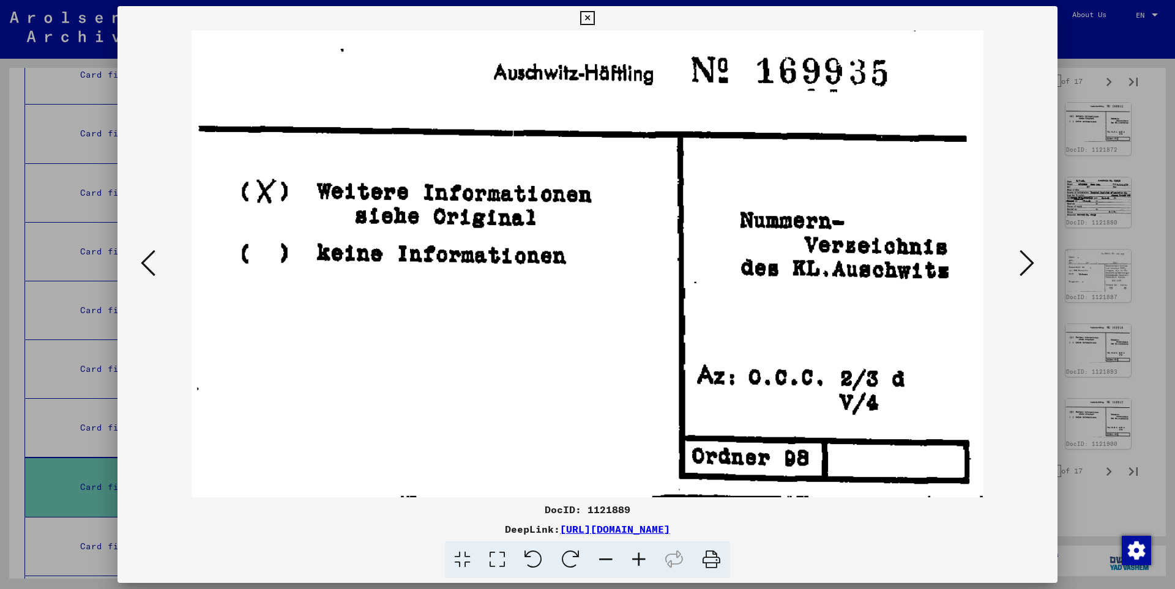
click at [1029, 262] on icon at bounding box center [1026, 262] width 15 height 29
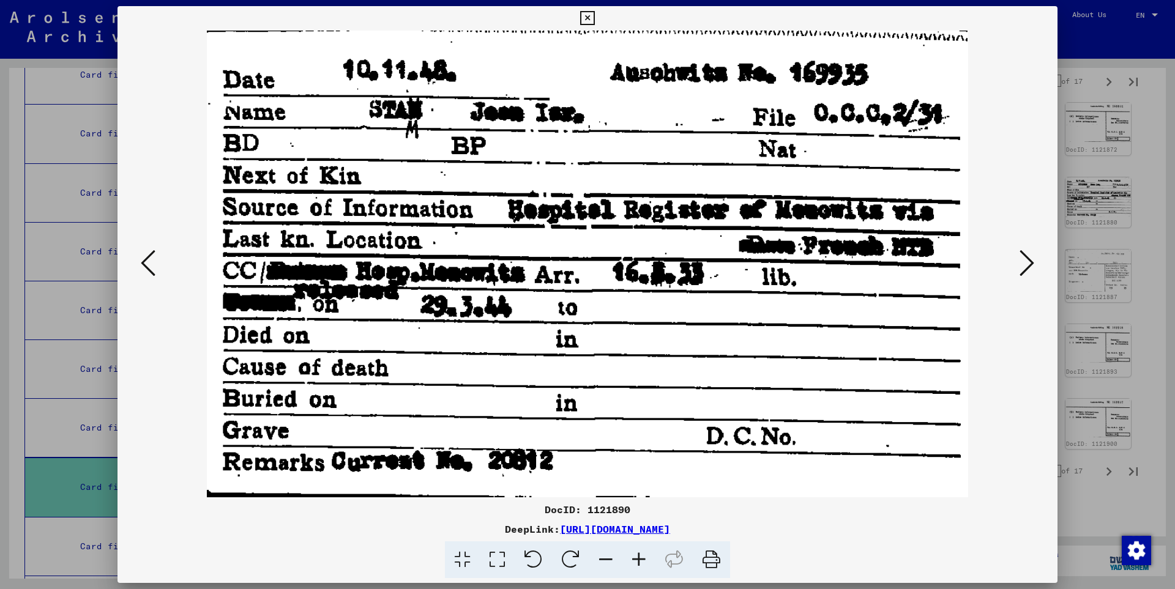
click at [1029, 262] on icon at bounding box center [1026, 262] width 15 height 29
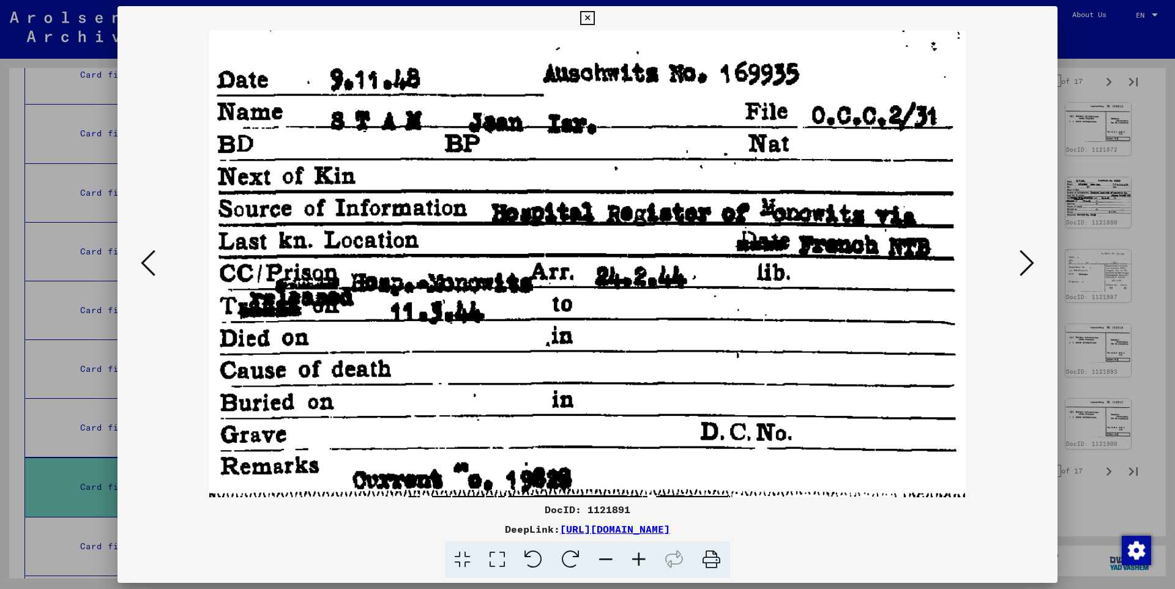
click at [1029, 262] on icon at bounding box center [1026, 262] width 15 height 29
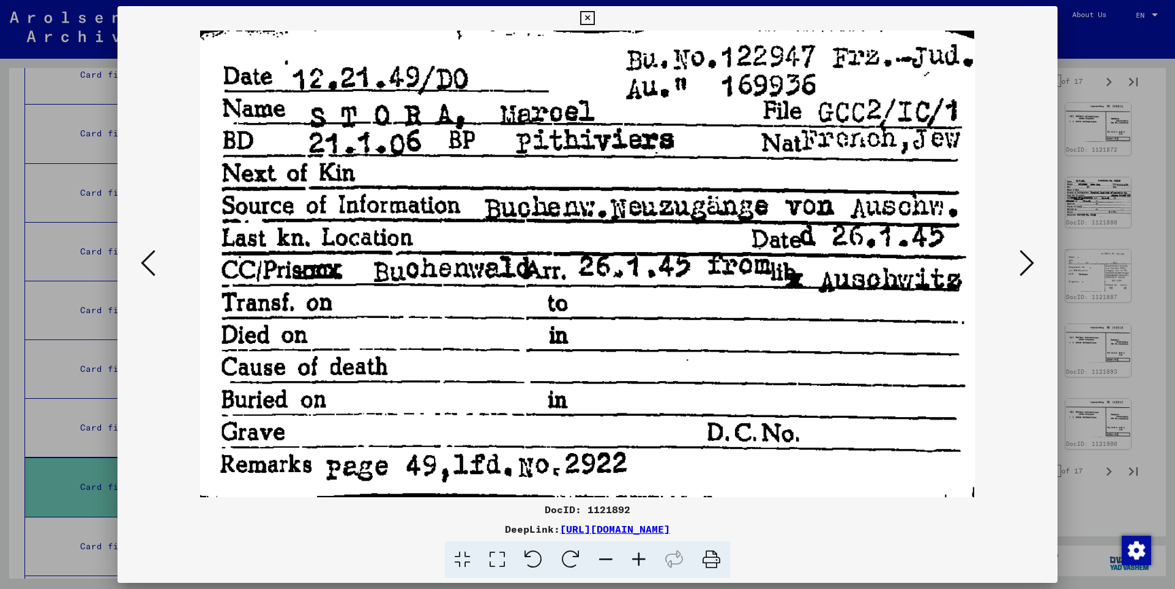
click at [1029, 262] on icon at bounding box center [1026, 262] width 15 height 29
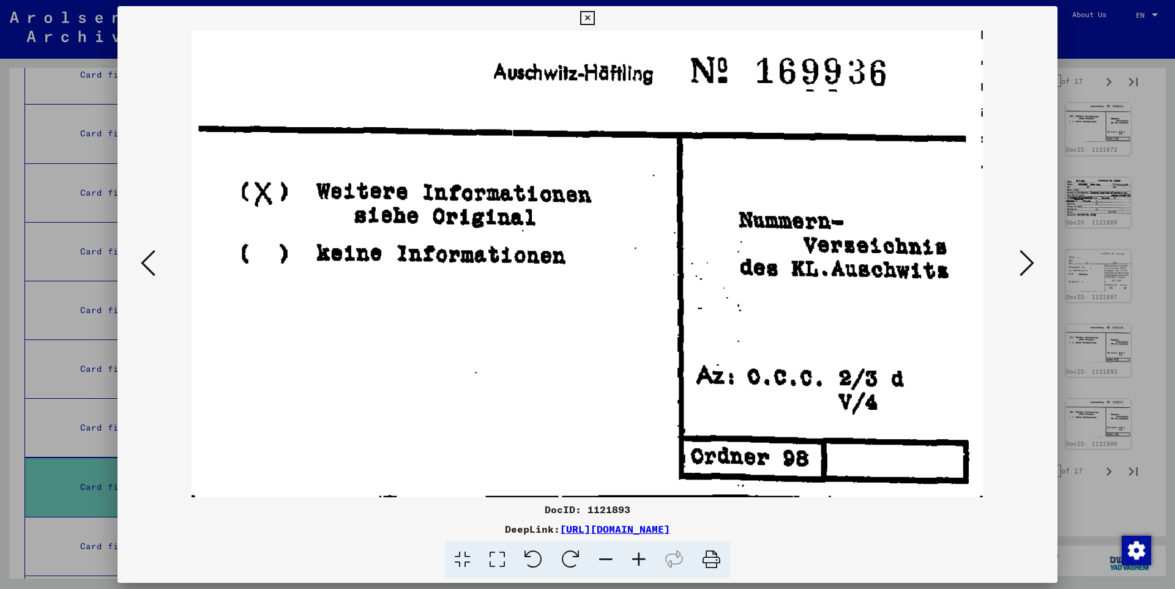
click at [1029, 262] on icon at bounding box center [1026, 262] width 15 height 29
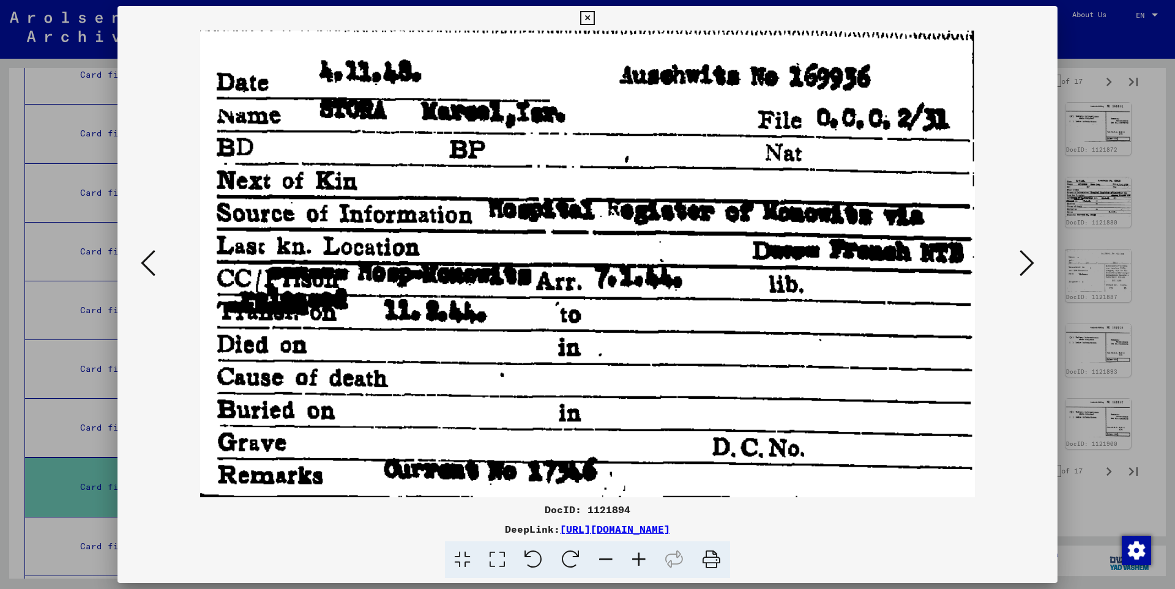
click at [1029, 262] on icon at bounding box center [1026, 262] width 15 height 29
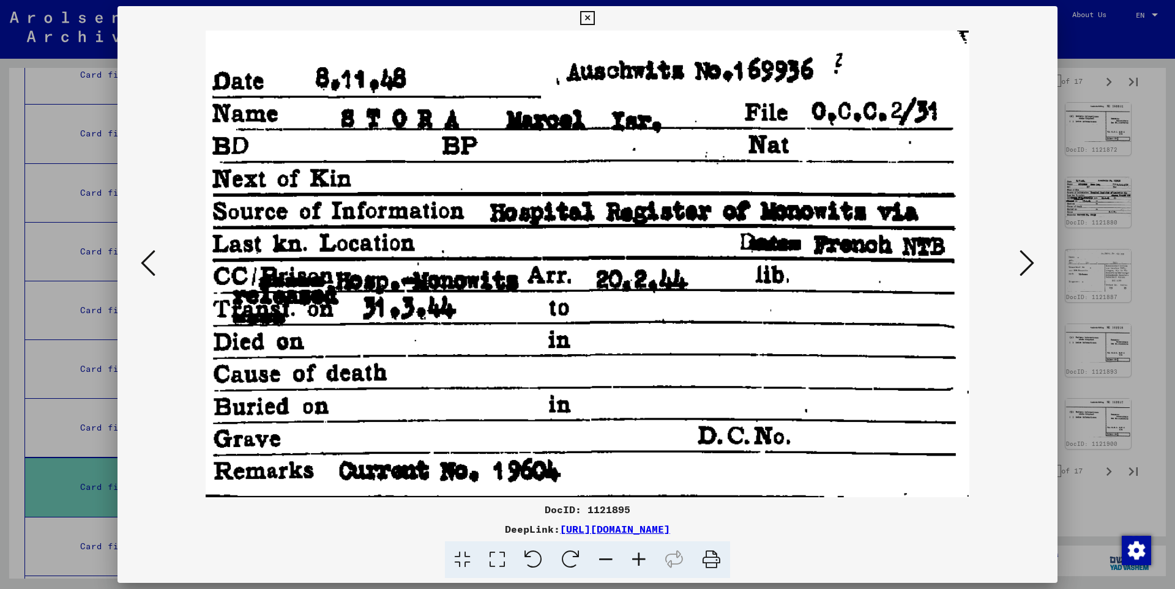
click at [1029, 262] on icon at bounding box center [1026, 262] width 15 height 29
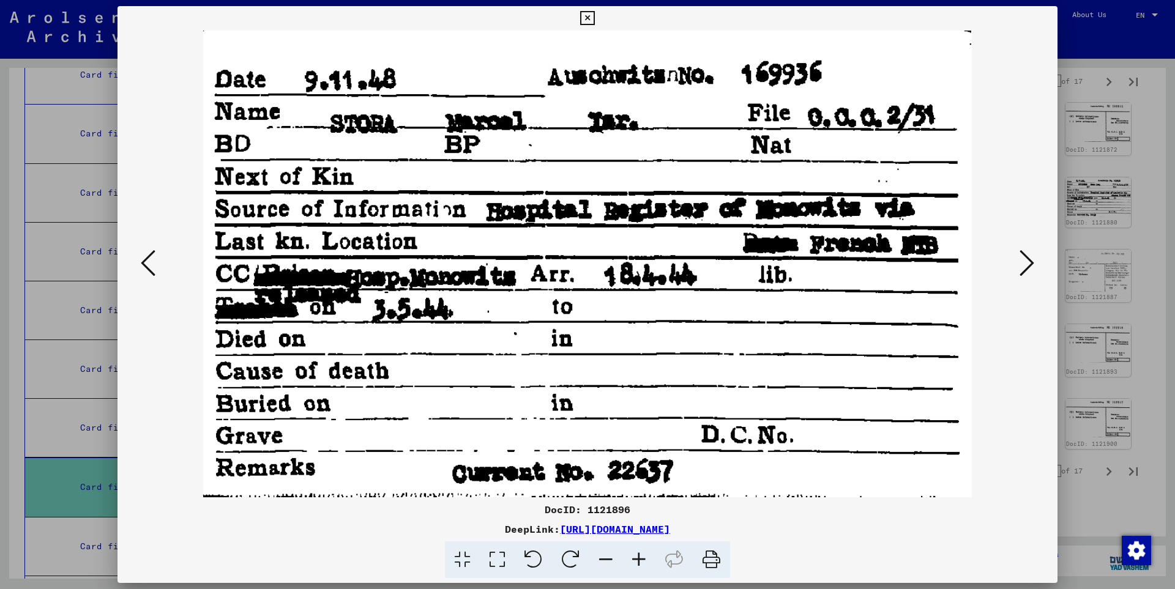
click at [1029, 262] on icon at bounding box center [1026, 262] width 15 height 29
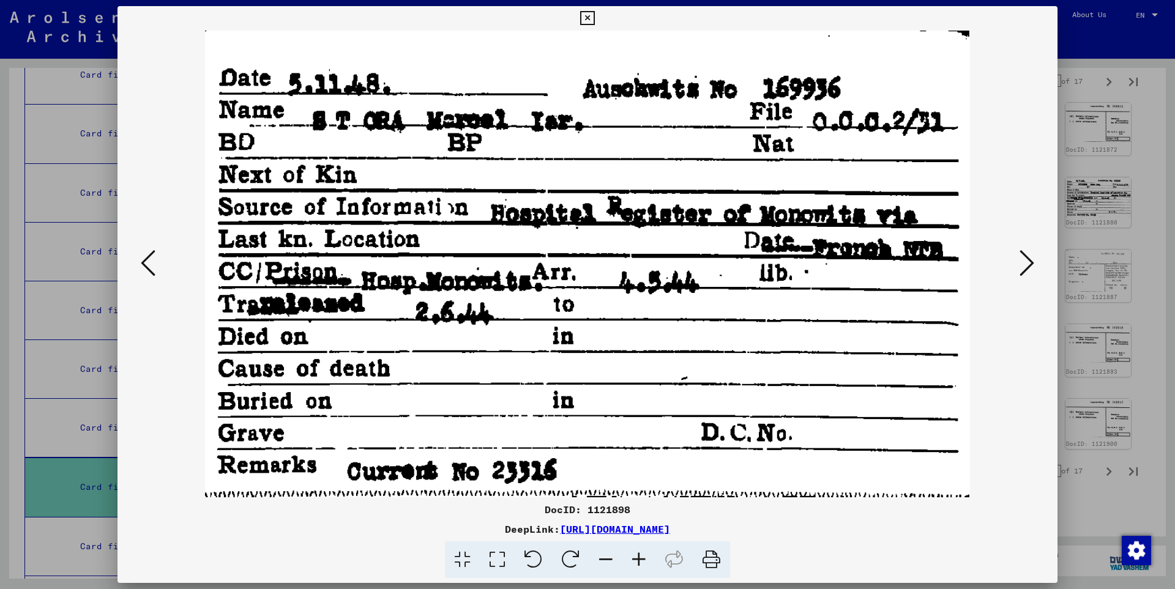
click at [1029, 262] on icon at bounding box center [1026, 262] width 15 height 29
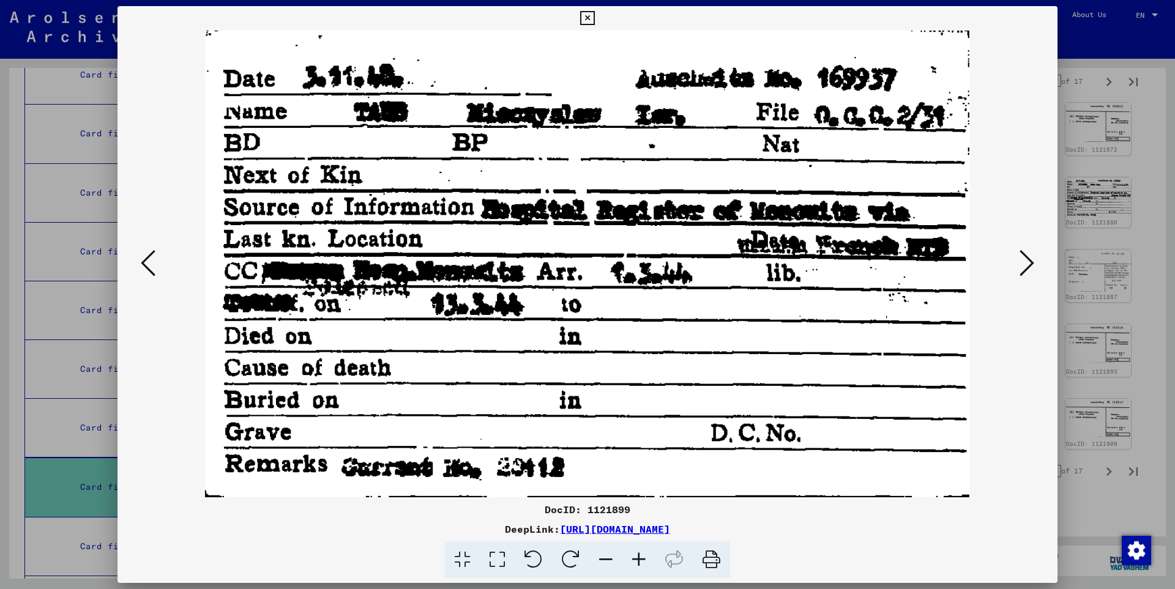
click at [1029, 262] on icon at bounding box center [1026, 262] width 15 height 29
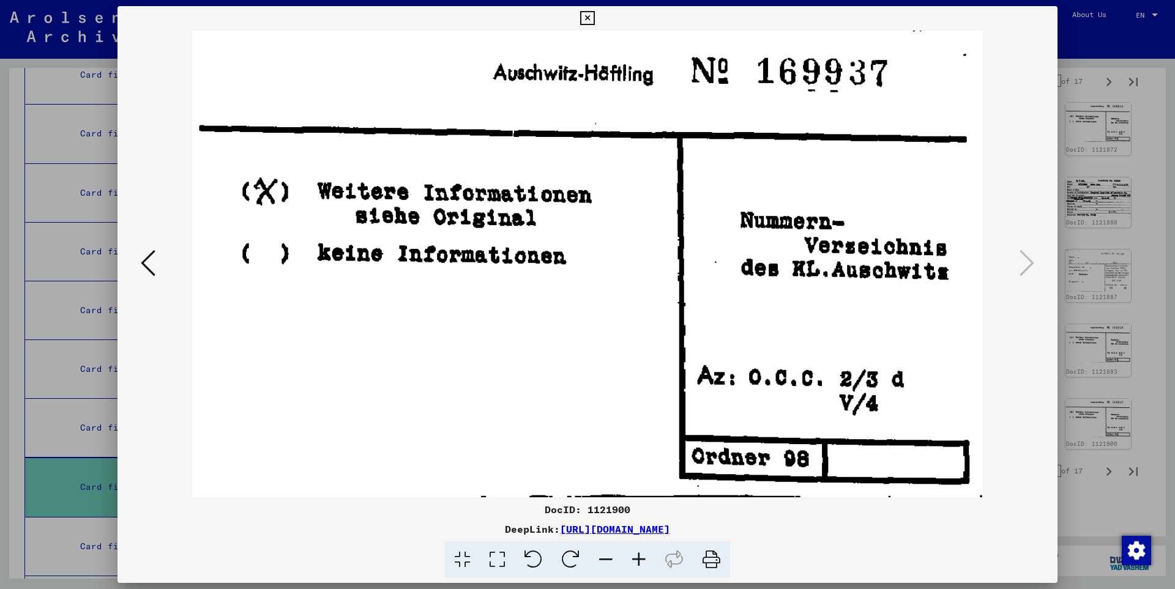
click at [594, 17] on icon at bounding box center [587, 18] width 14 height 15
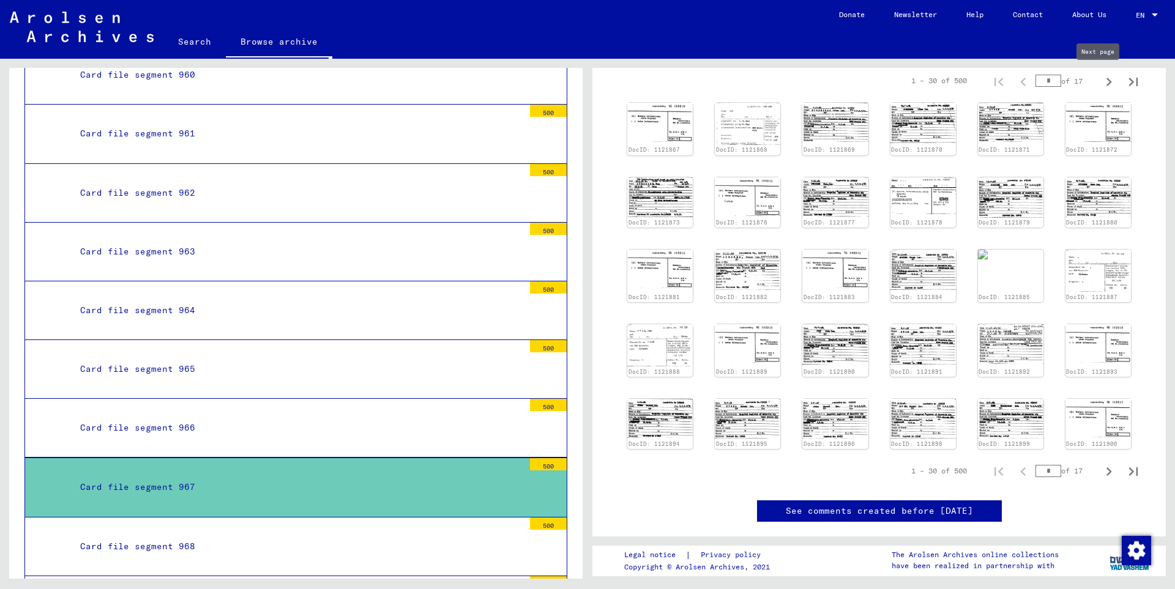
click at [1100, 83] on icon "Next page" at bounding box center [1108, 81] width 17 height 17
type input "*"
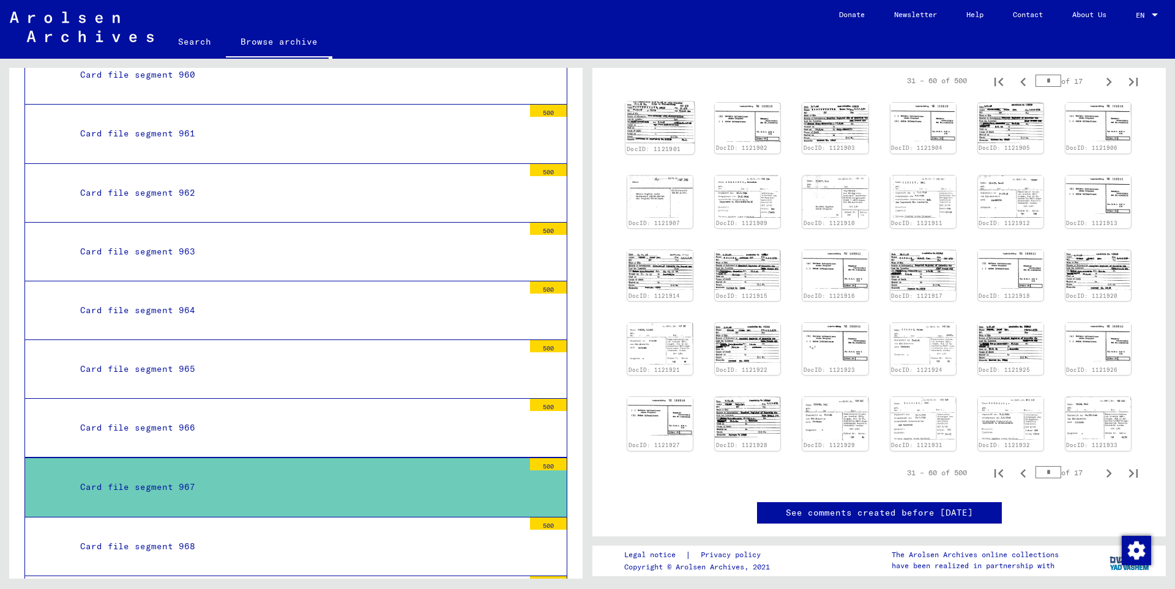
click at [655, 127] on img at bounding box center [659, 123] width 69 height 42
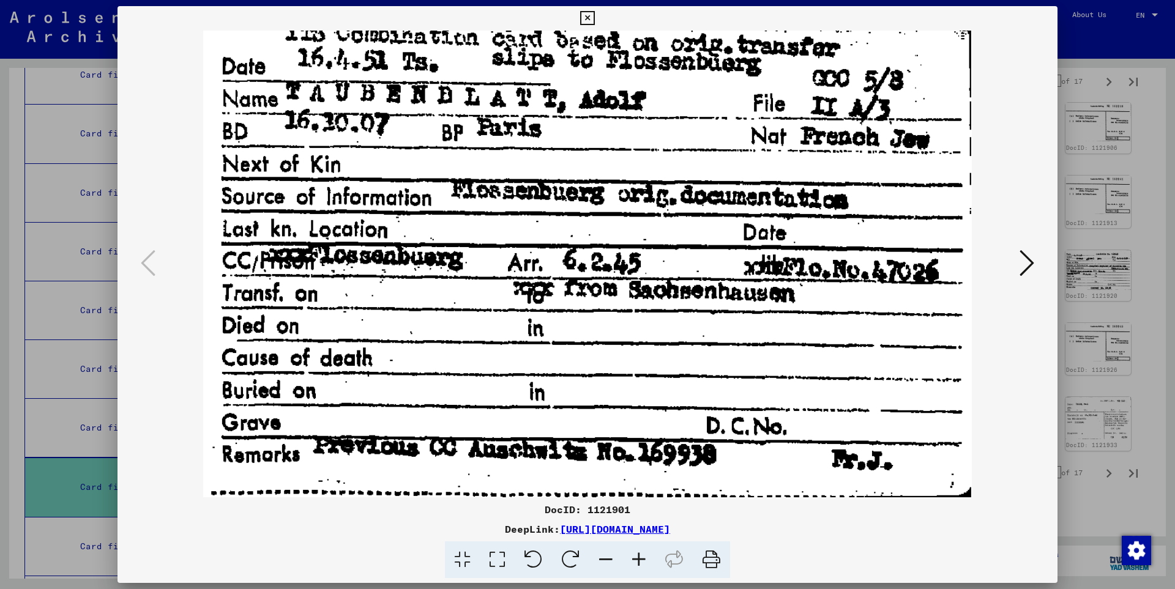
click at [1027, 264] on icon at bounding box center [1026, 262] width 15 height 29
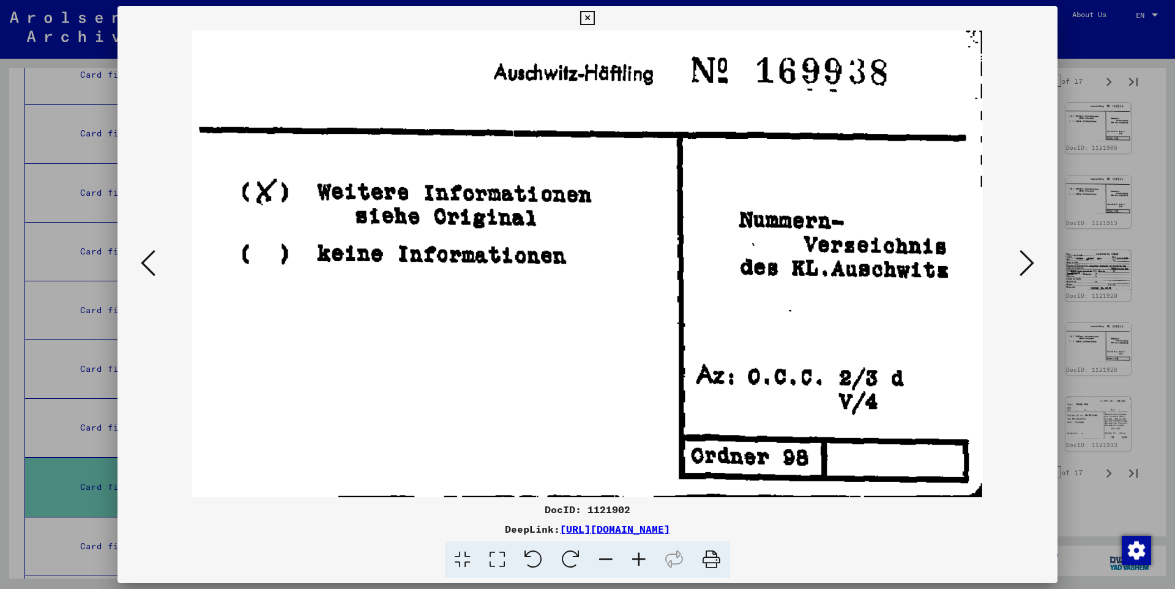
click at [1027, 264] on icon at bounding box center [1026, 262] width 15 height 29
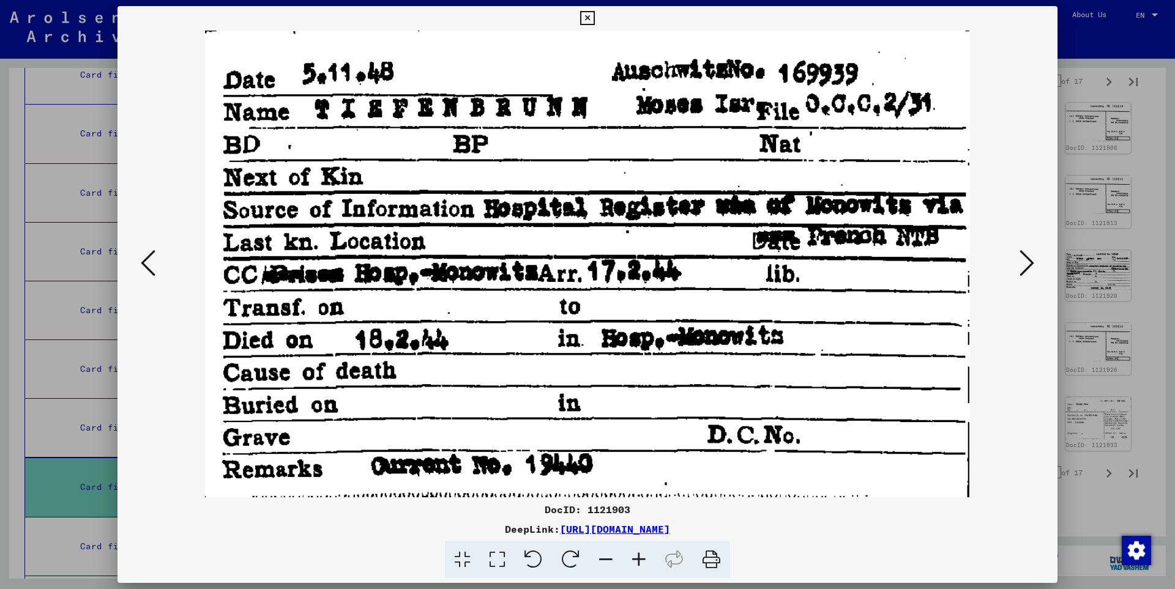
click at [1027, 264] on icon at bounding box center [1026, 262] width 15 height 29
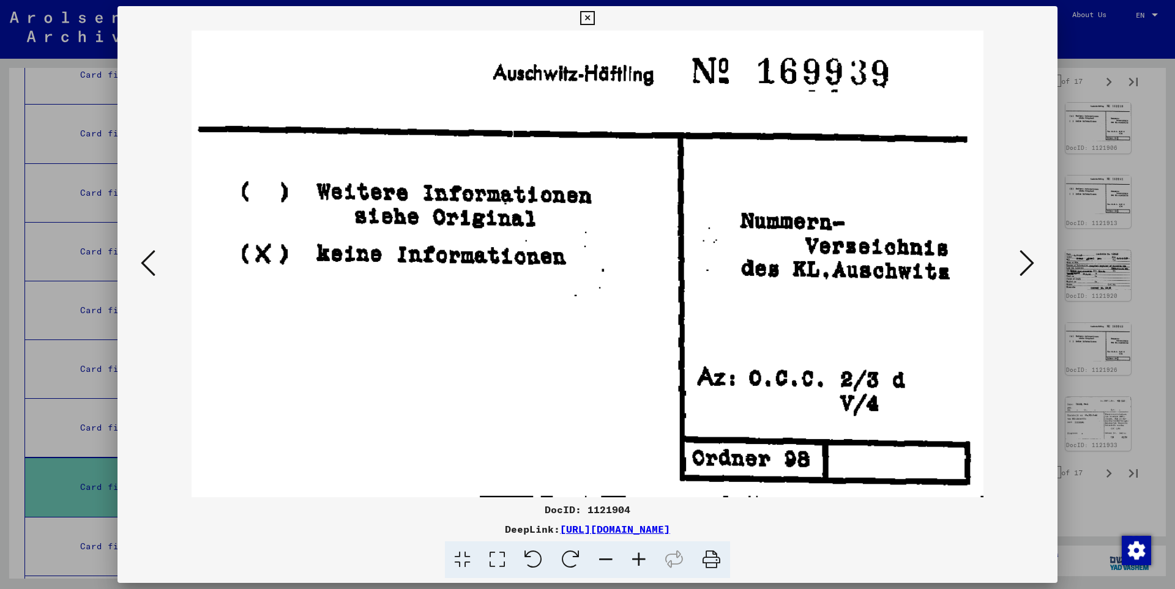
click at [1027, 264] on icon at bounding box center [1026, 262] width 15 height 29
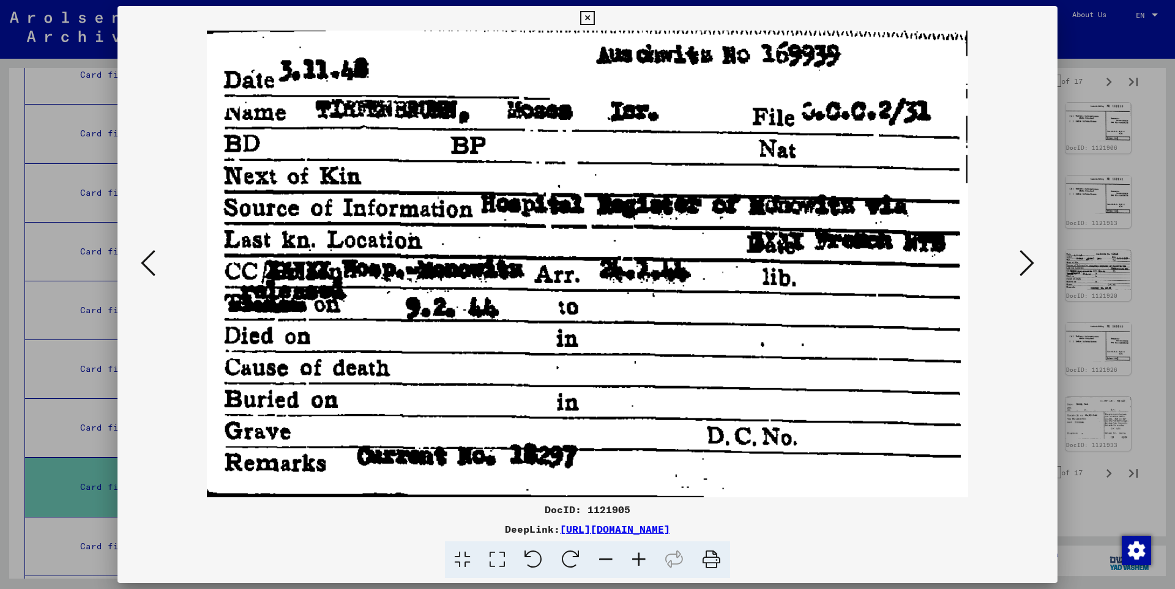
click at [1027, 264] on icon at bounding box center [1026, 262] width 15 height 29
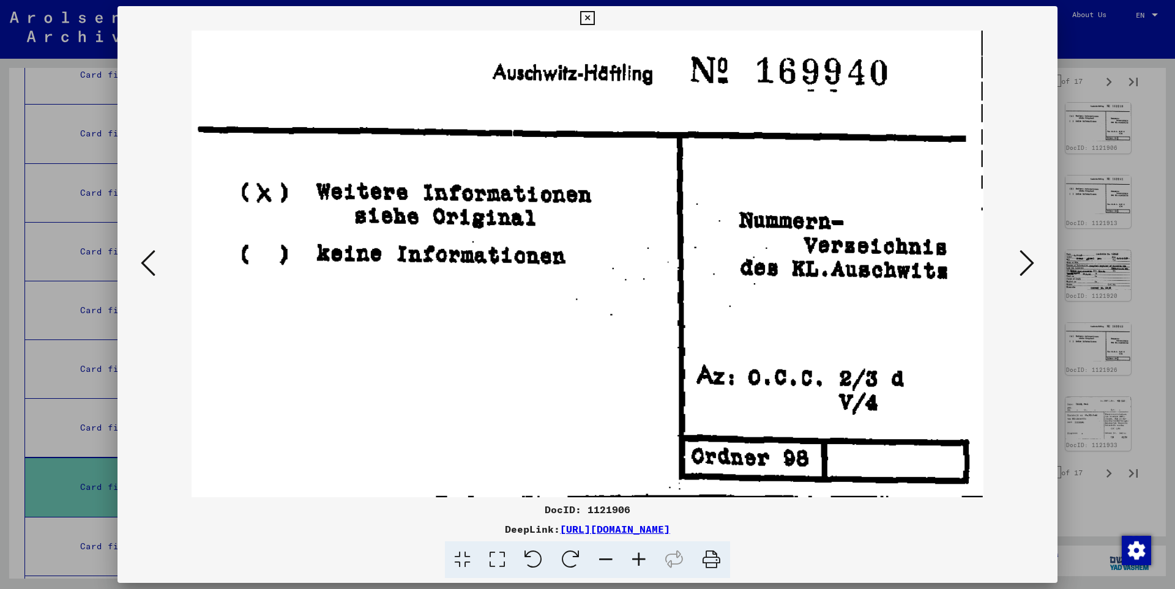
click at [1027, 264] on icon at bounding box center [1026, 262] width 15 height 29
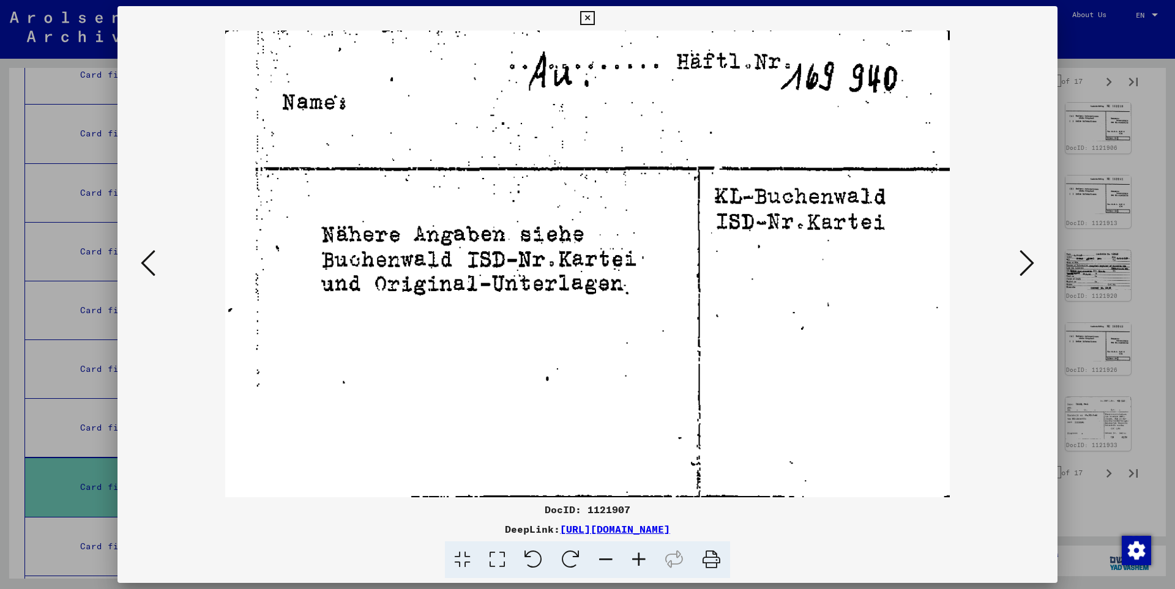
click at [1027, 264] on icon at bounding box center [1026, 262] width 15 height 29
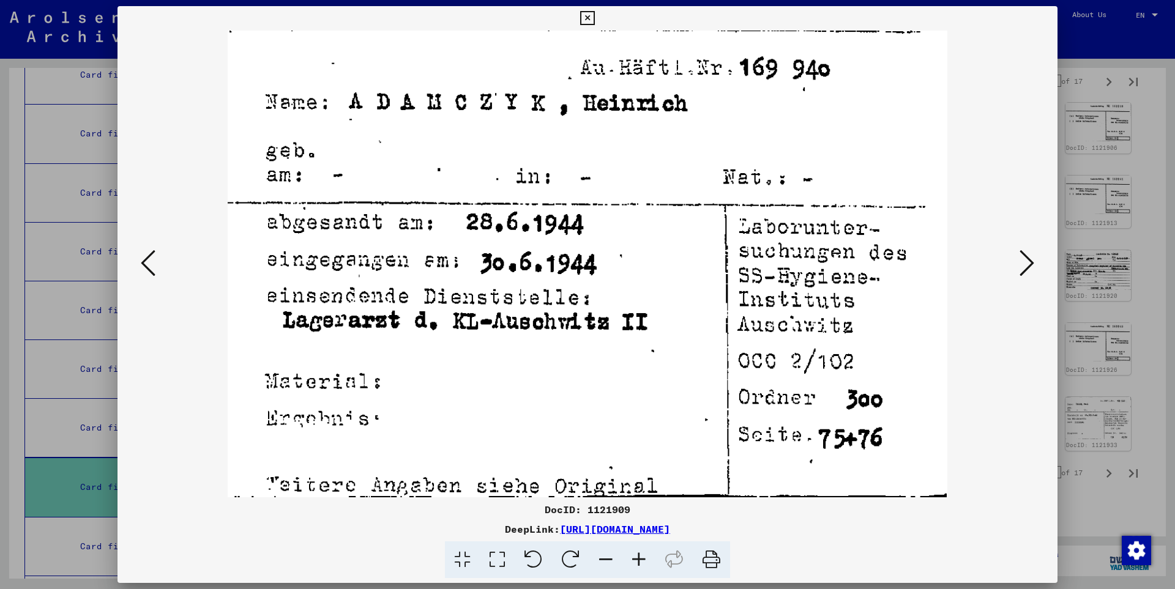
click at [1027, 264] on icon at bounding box center [1026, 262] width 15 height 29
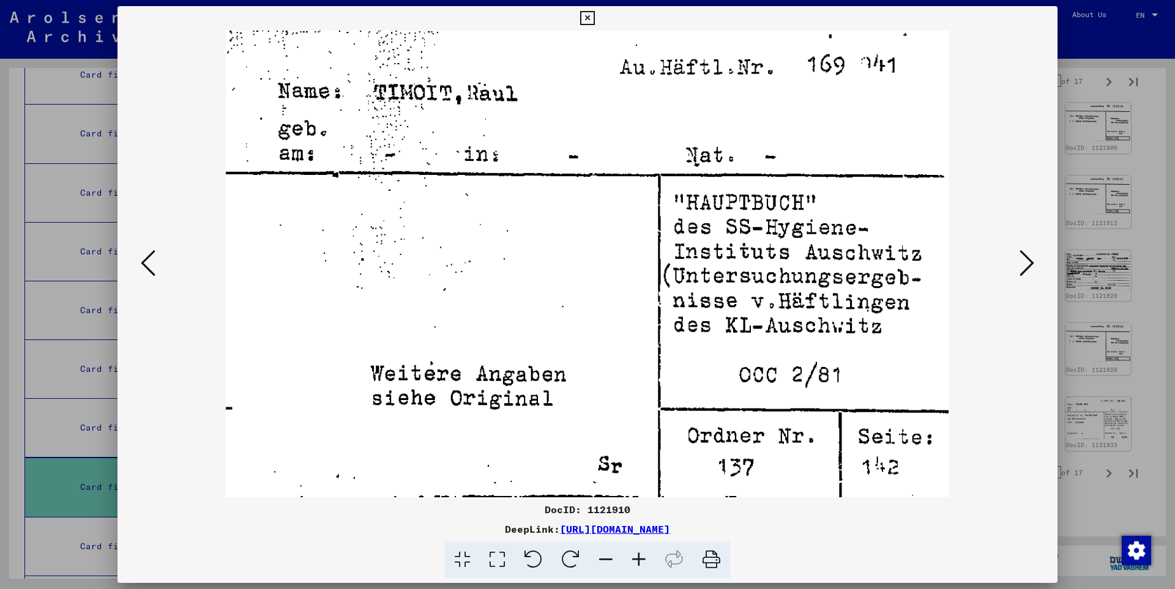
click at [1027, 264] on icon at bounding box center [1026, 262] width 15 height 29
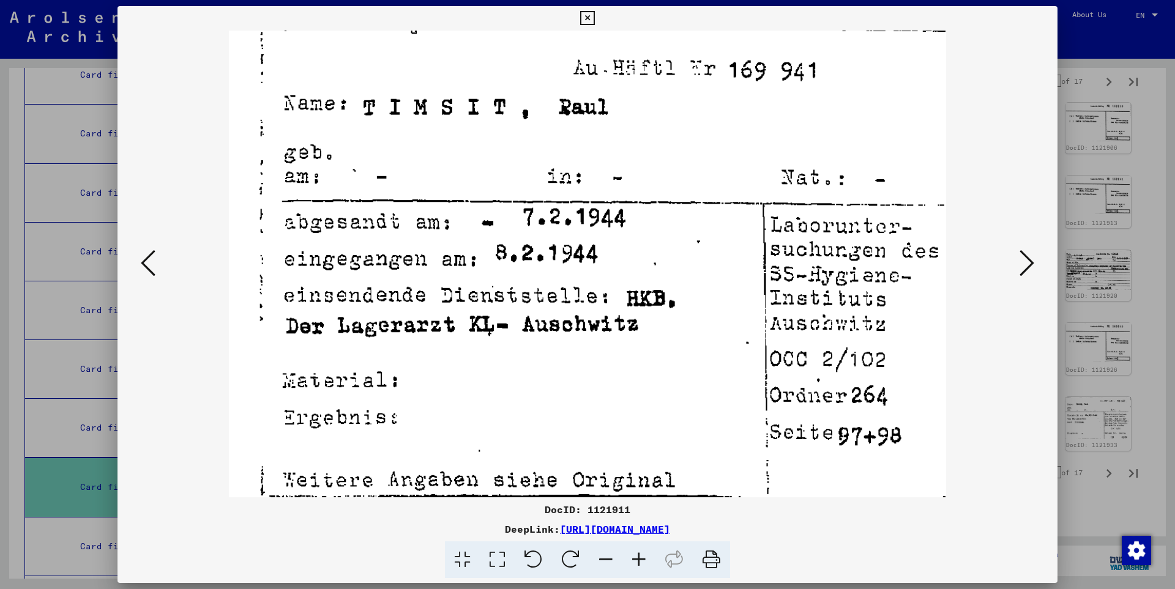
click at [1027, 264] on icon at bounding box center [1026, 262] width 15 height 29
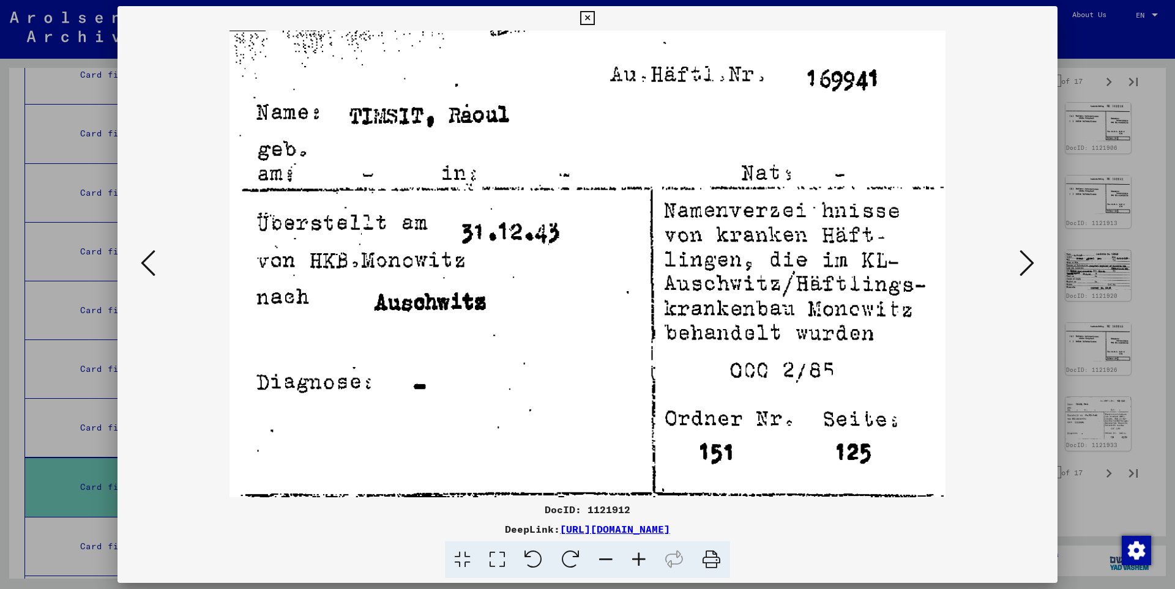
click at [1027, 264] on icon at bounding box center [1026, 262] width 15 height 29
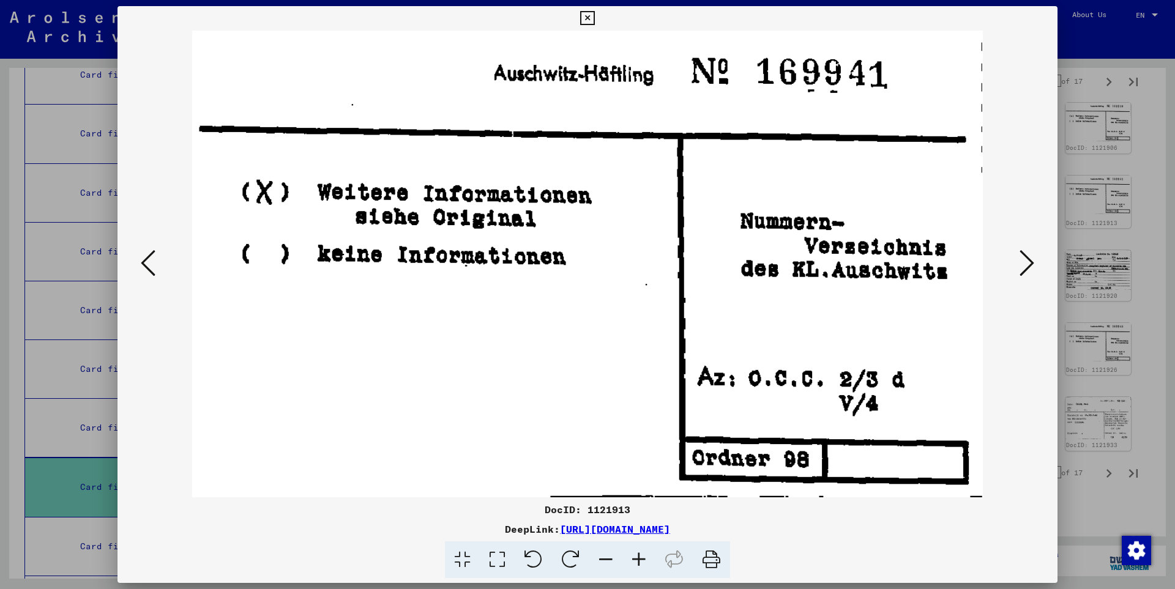
click at [1027, 264] on icon at bounding box center [1026, 262] width 15 height 29
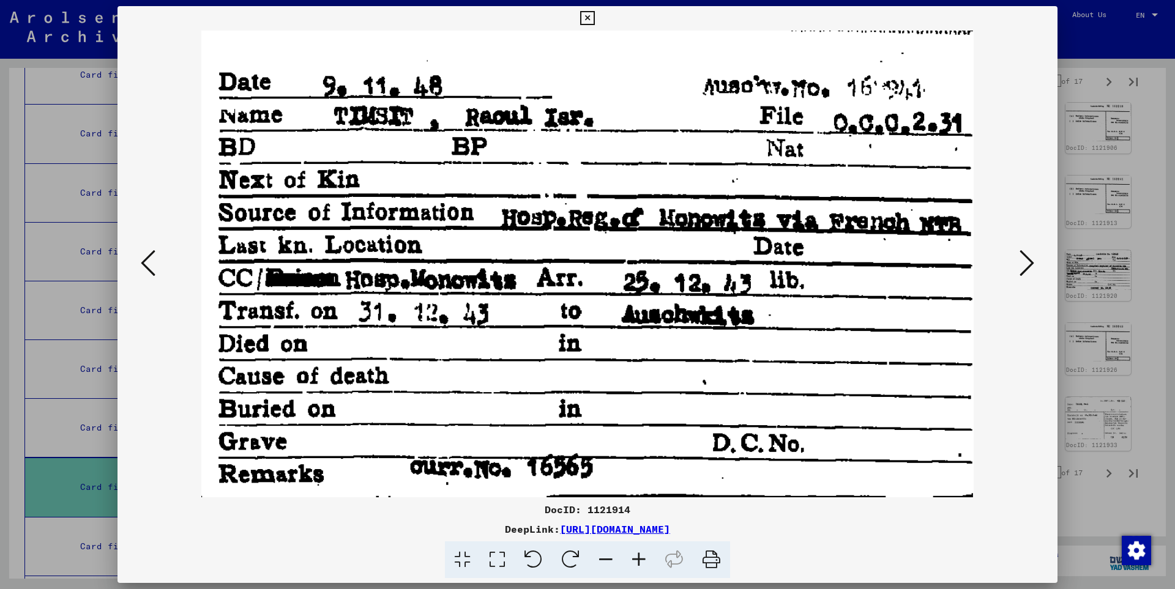
click at [1027, 264] on icon at bounding box center [1026, 262] width 15 height 29
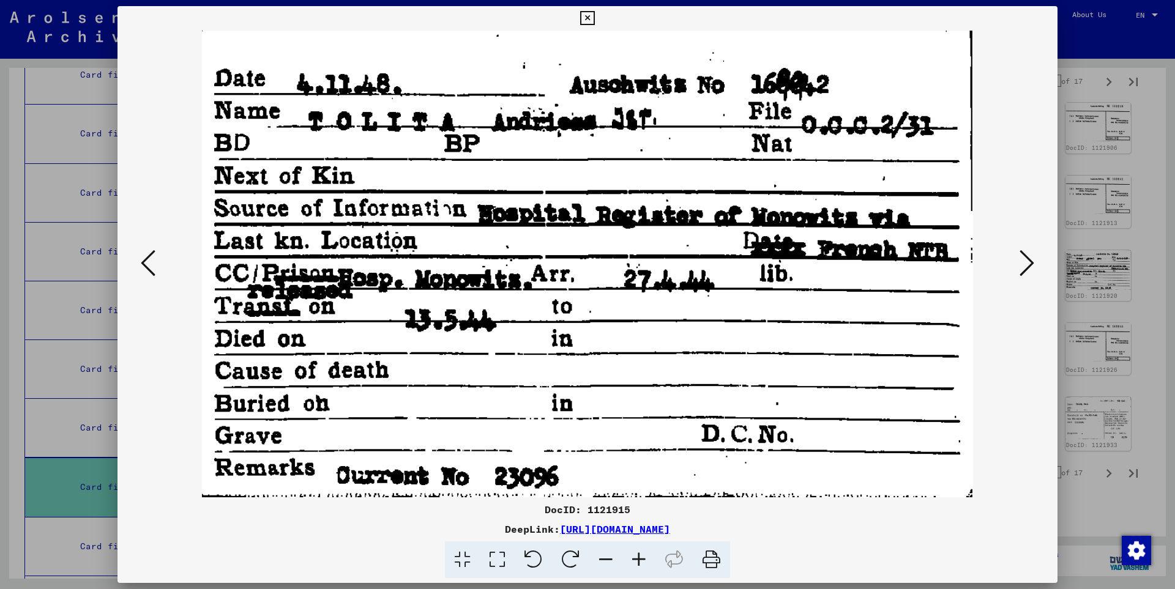
click at [1027, 264] on icon at bounding box center [1026, 262] width 15 height 29
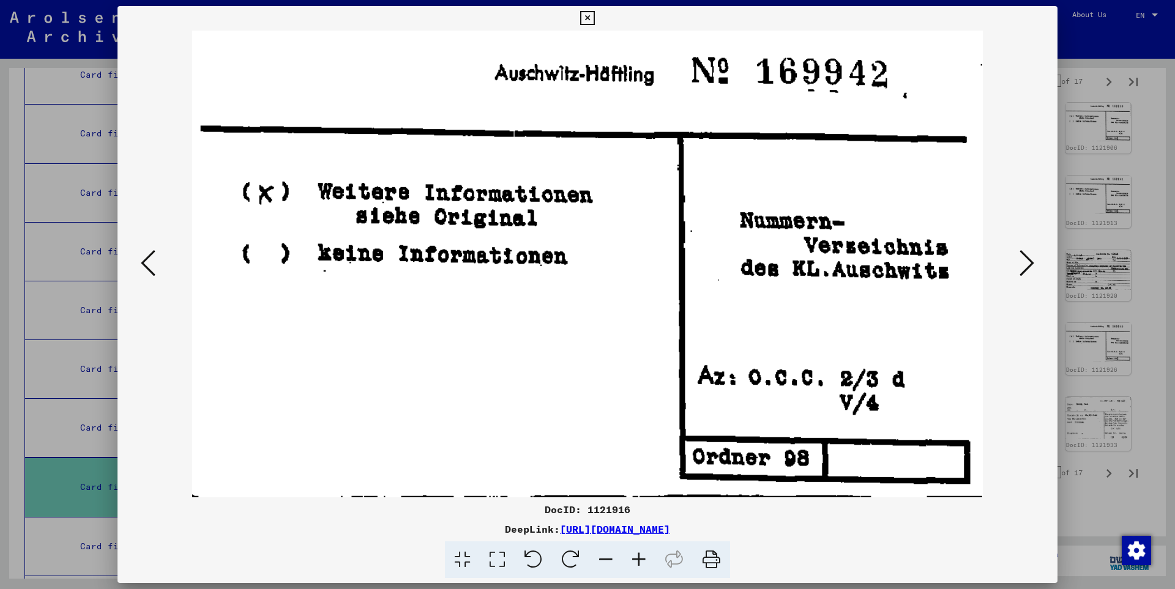
click at [1027, 264] on icon at bounding box center [1026, 262] width 15 height 29
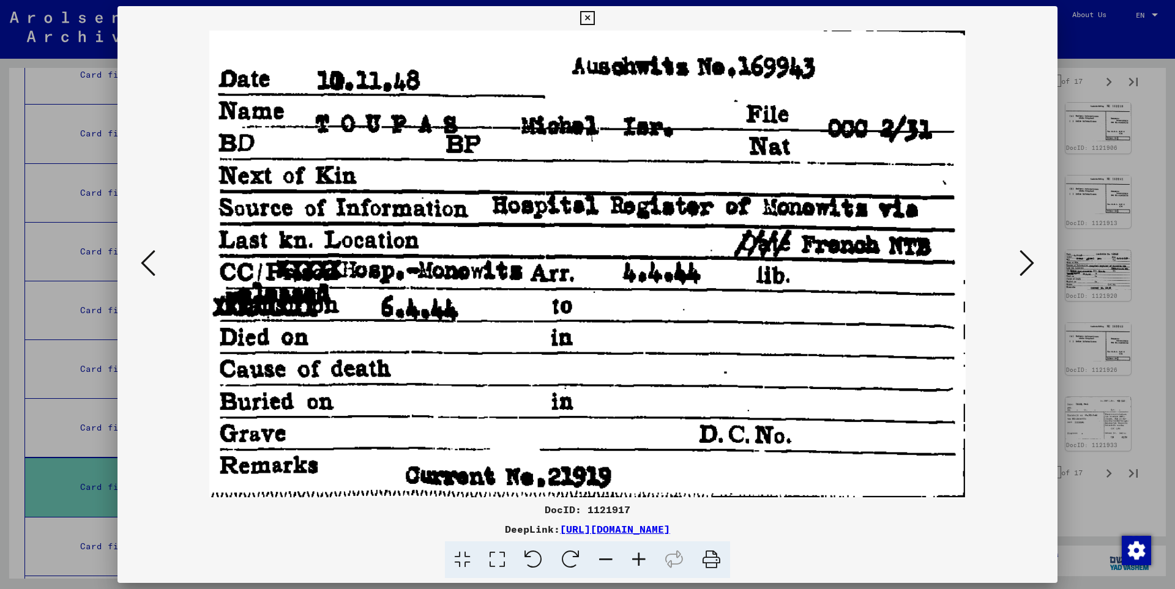
click at [1027, 264] on icon at bounding box center [1026, 262] width 15 height 29
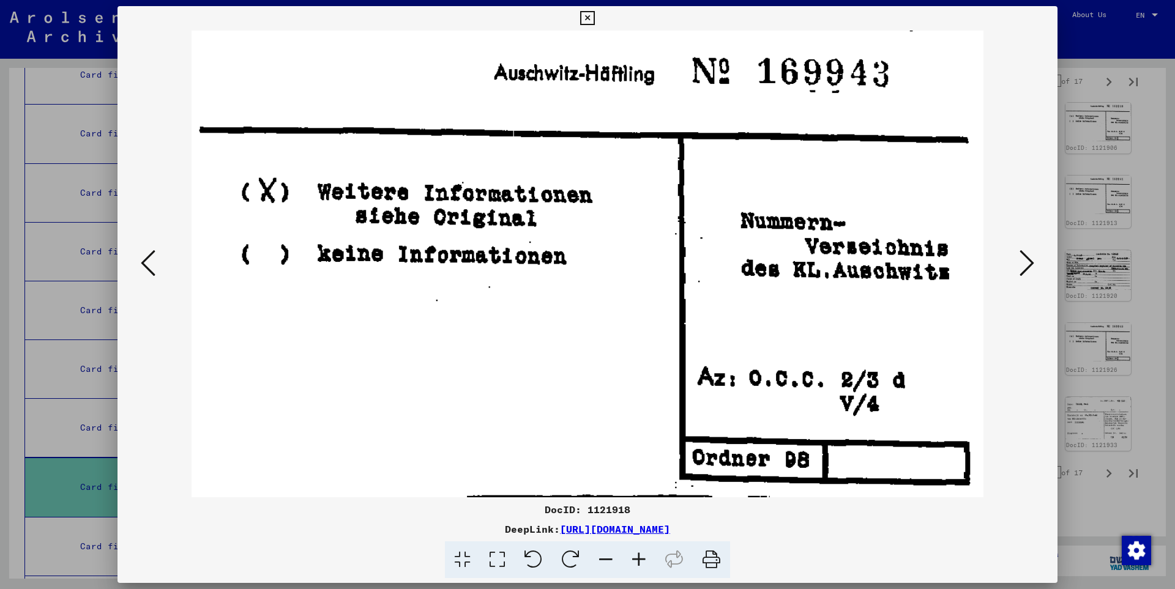
click at [1027, 264] on icon at bounding box center [1026, 262] width 15 height 29
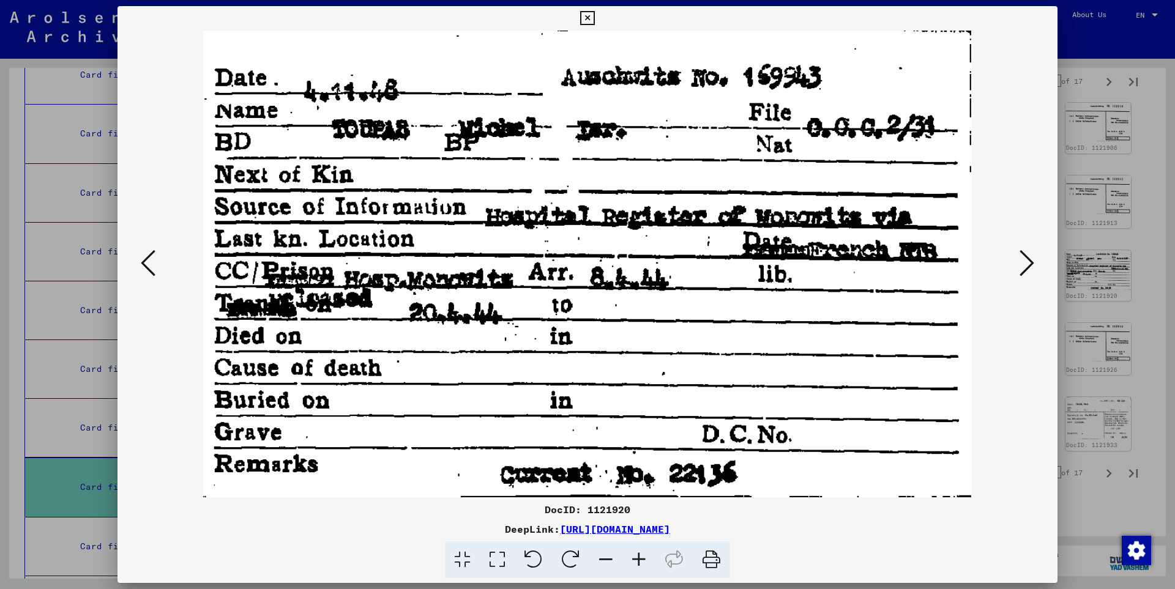
click at [1027, 264] on icon at bounding box center [1026, 262] width 15 height 29
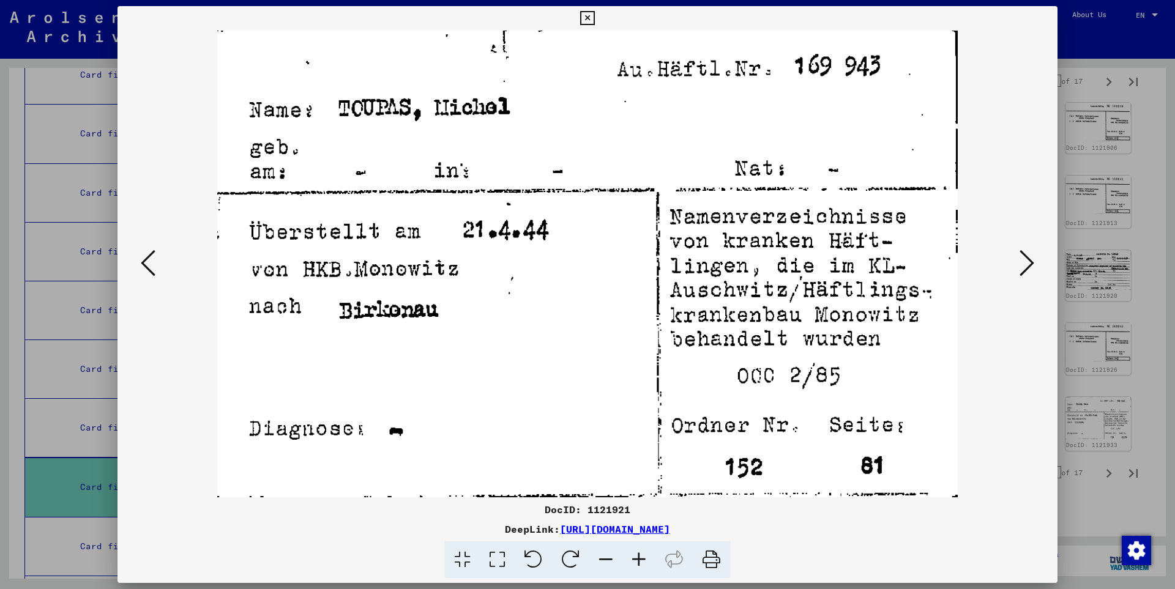
click at [1027, 264] on icon at bounding box center [1026, 262] width 15 height 29
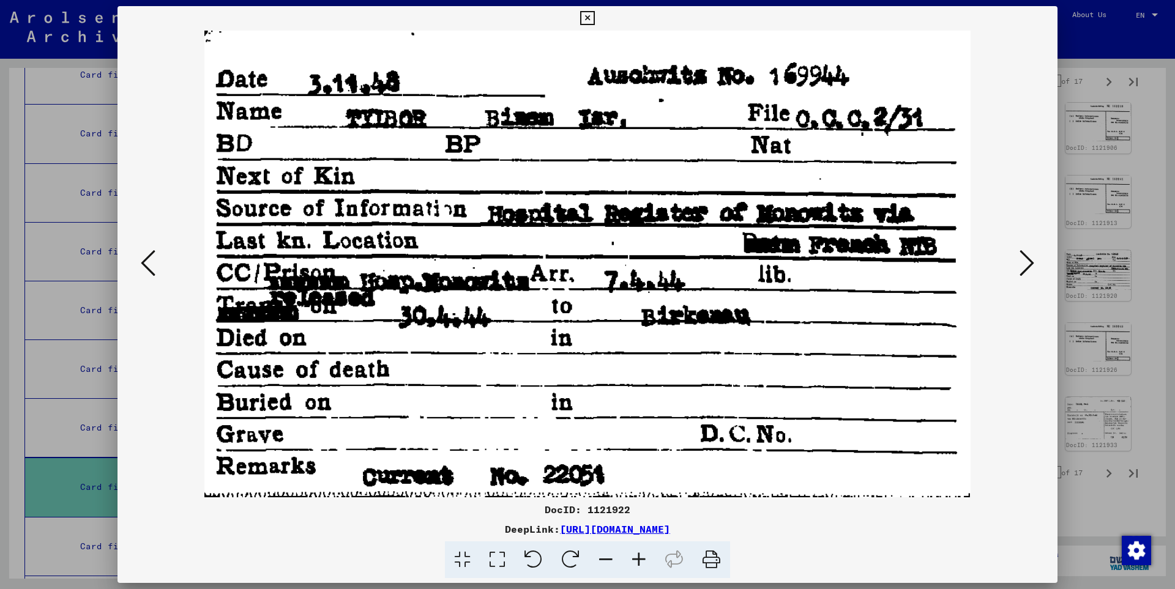
click at [1027, 264] on icon at bounding box center [1026, 262] width 15 height 29
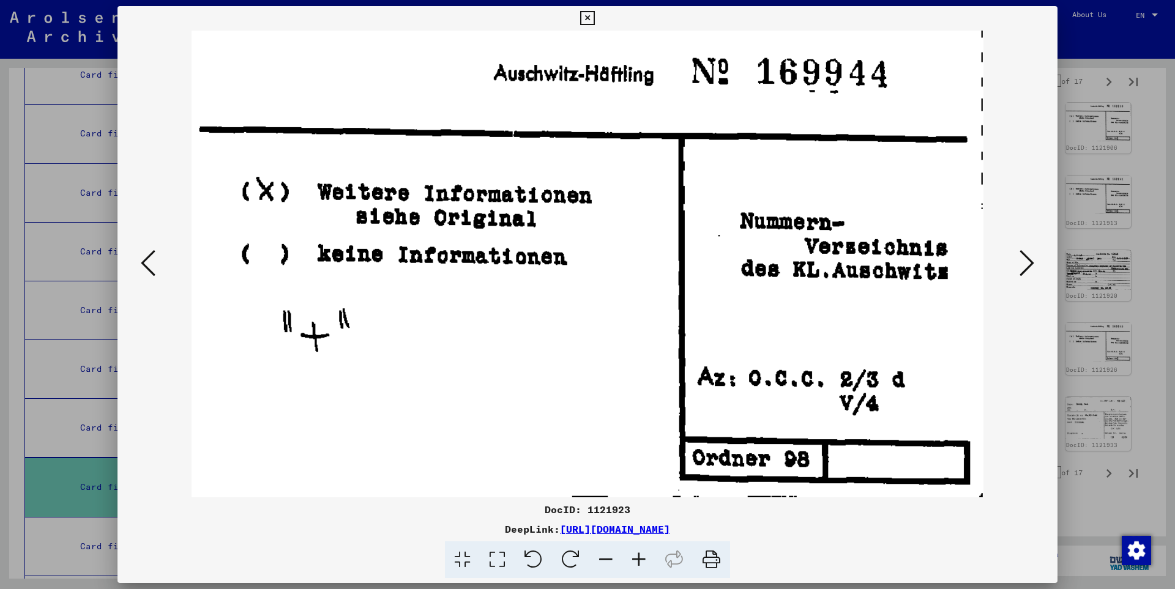
click at [1027, 264] on icon at bounding box center [1026, 262] width 15 height 29
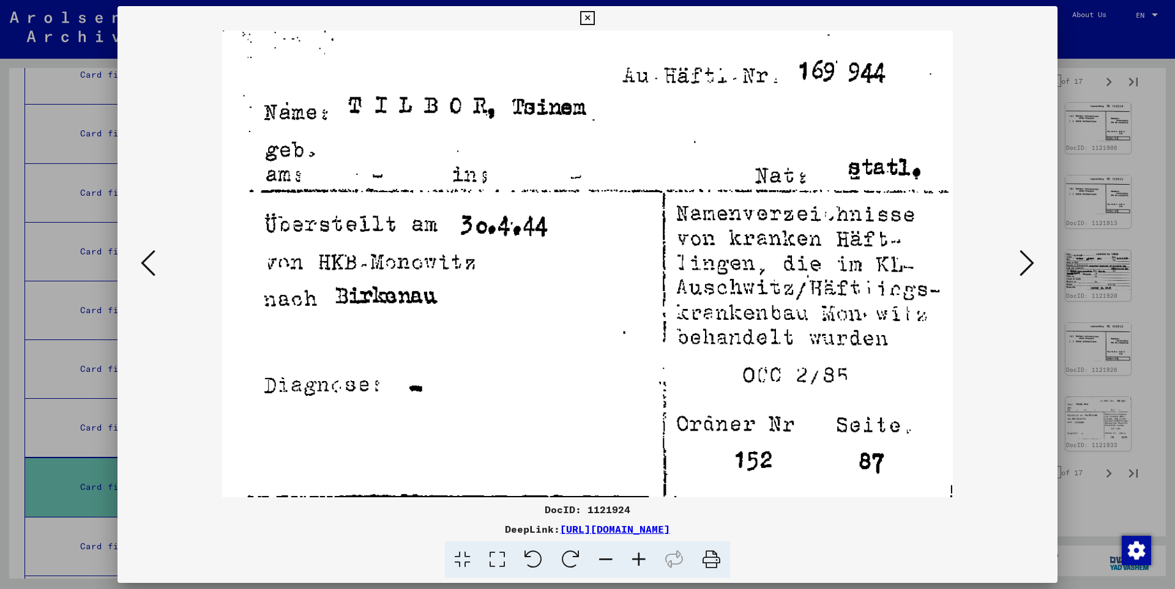
click at [1027, 264] on icon at bounding box center [1026, 262] width 15 height 29
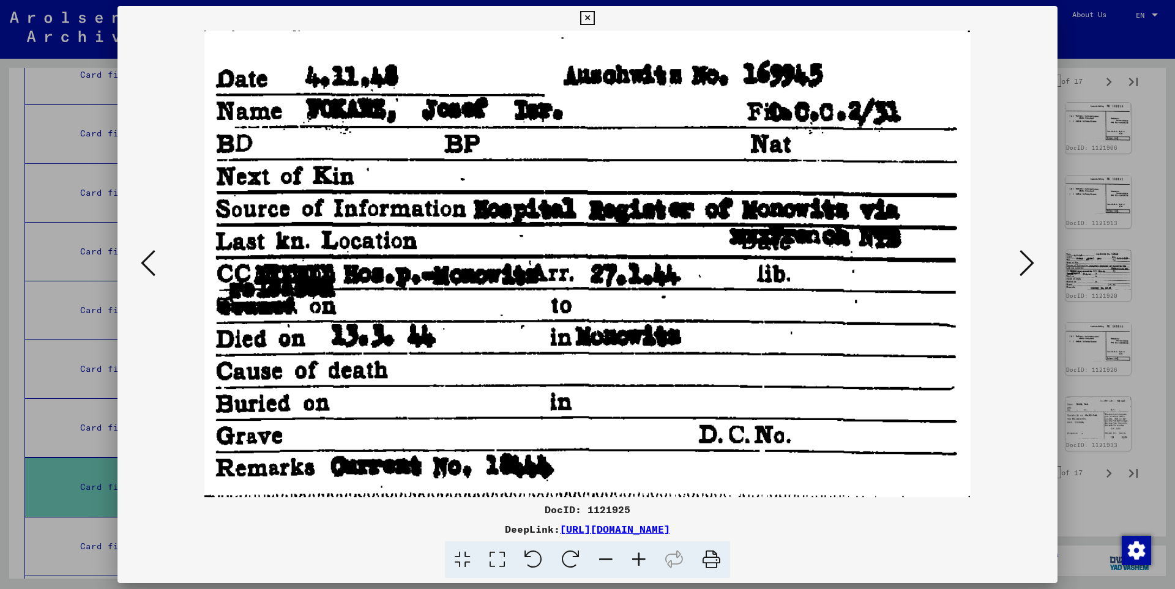
click at [1027, 264] on icon at bounding box center [1026, 262] width 15 height 29
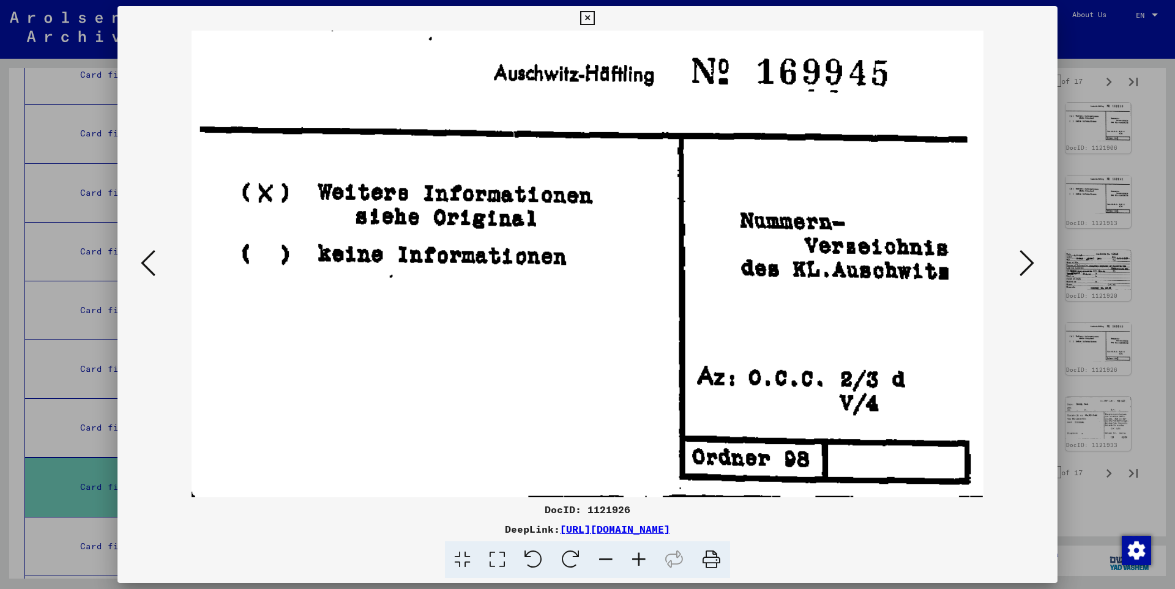
click at [1027, 264] on icon at bounding box center [1026, 262] width 15 height 29
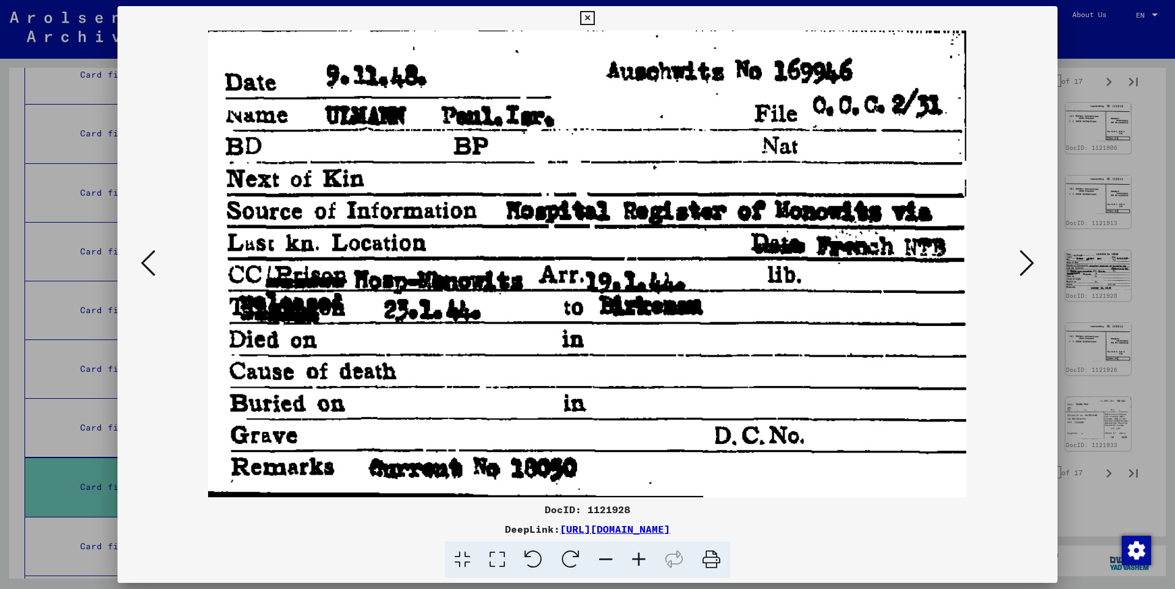
click at [1022, 231] on div at bounding box center [587, 264] width 940 height 467
click at [1028, 261] on icon at bounding box center [1026, 262] width 15 height 29
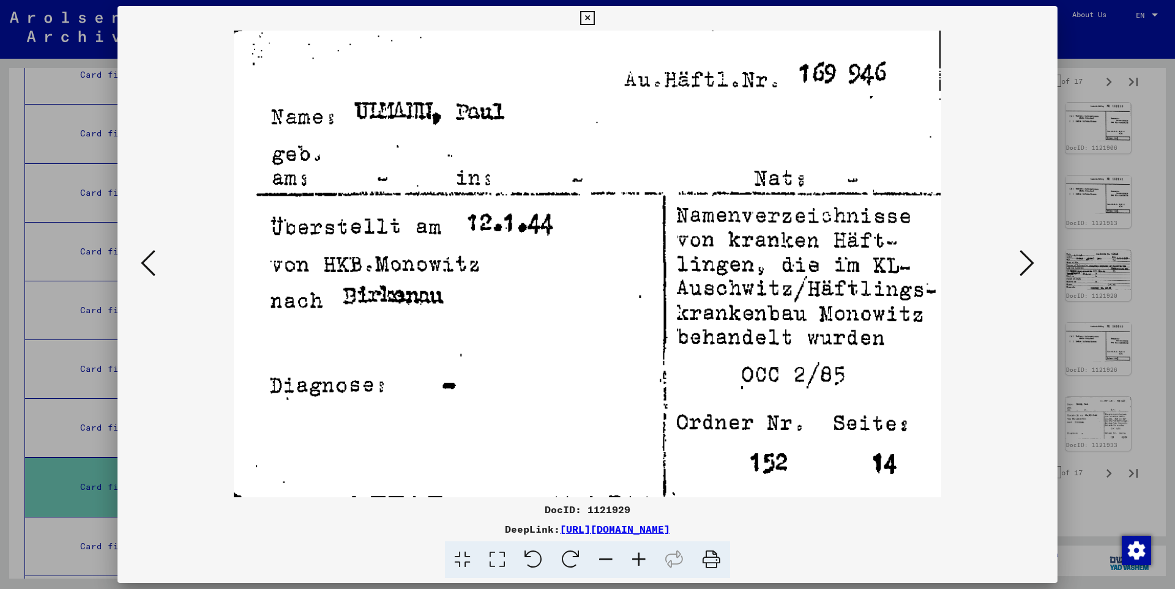
click at [1028, 261] on icon at bounding box center [1026, 262] width 15 height 29
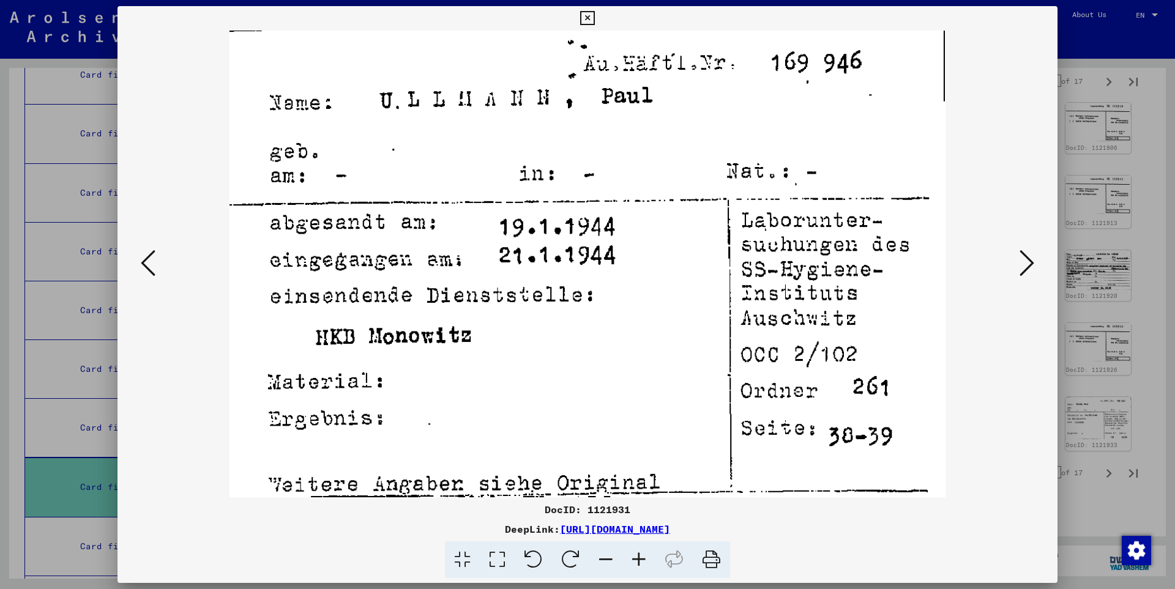
click at [1028, 261] on icon at bounding box center [1026, 262] width 15 height 29
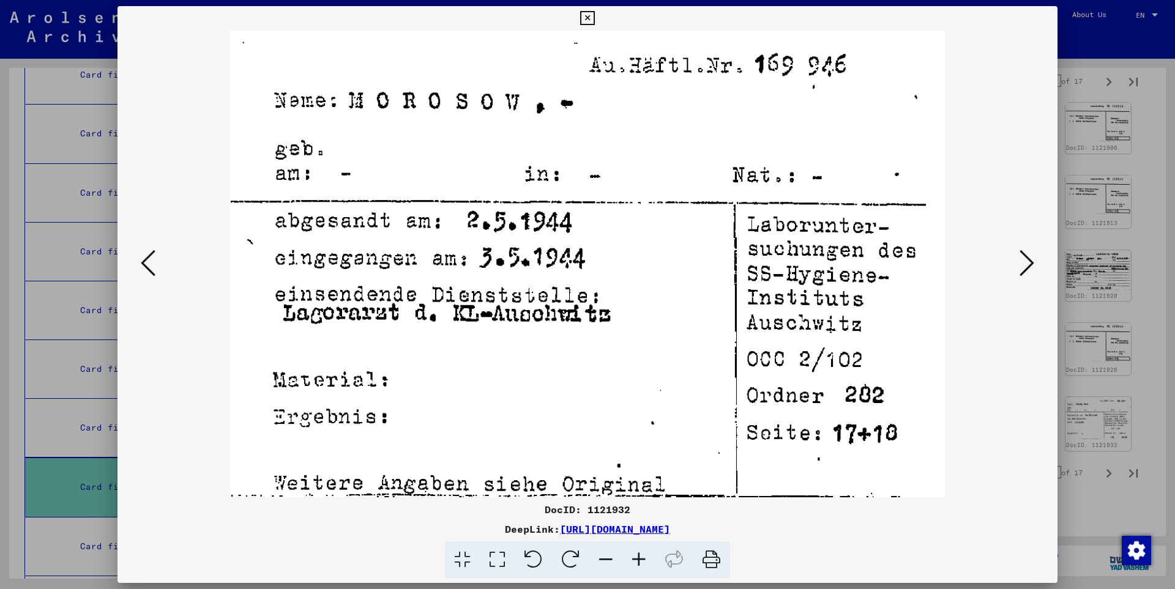
click at [1028, 261] on icon at bounding box center [1026, 262] width 15 height 29
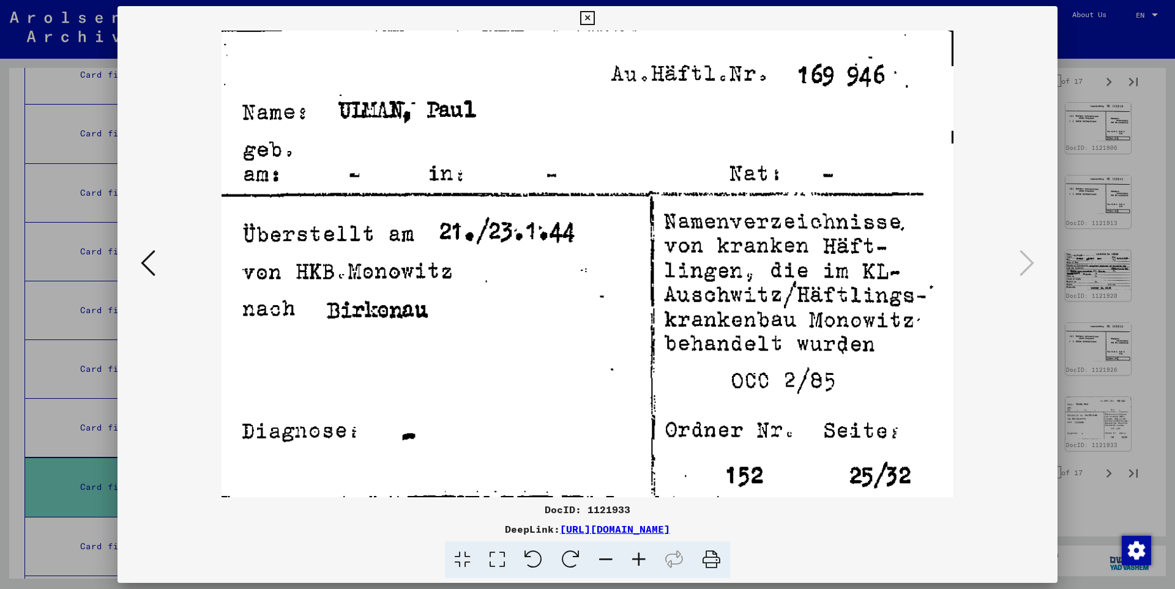
click at [594, 15] on icon at bounding box center [587, 18] width 14 height 15
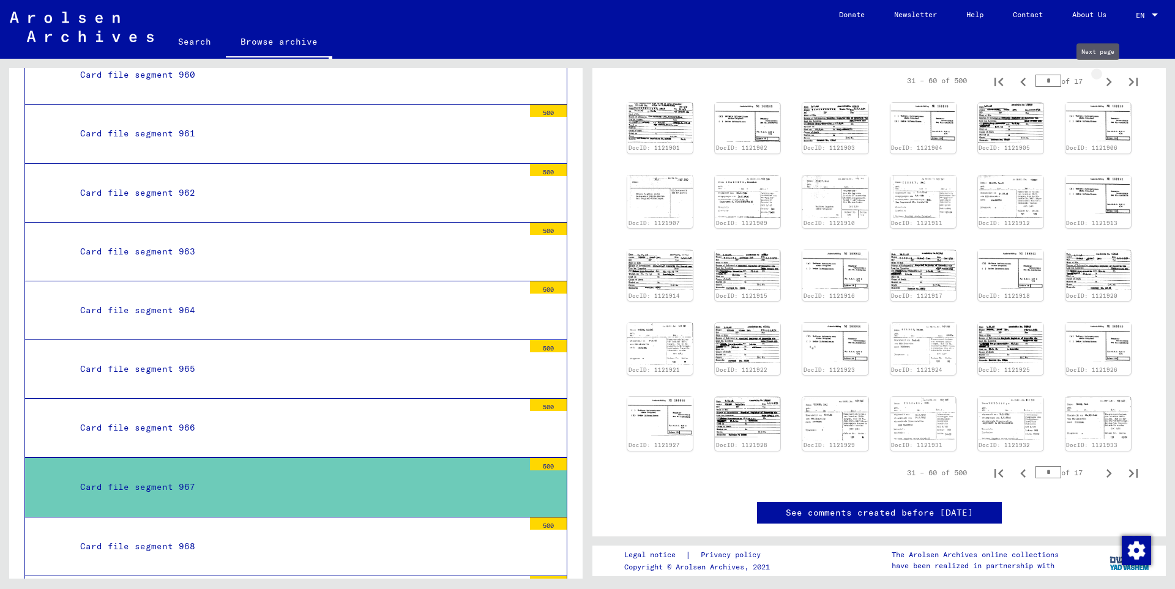
click at [1100, 80] on icon "Next page" at bounding box center [1108, 81] width 17 height 17
type input "*"
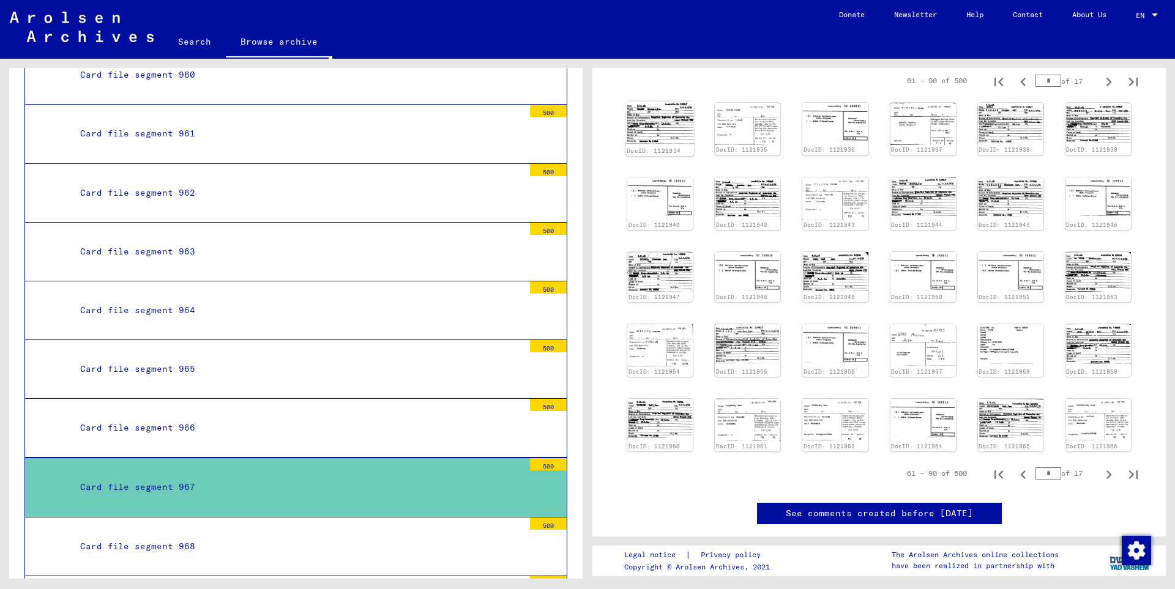
click at [652, 119] on img at bounding box center [659, 123] width 69 height 43
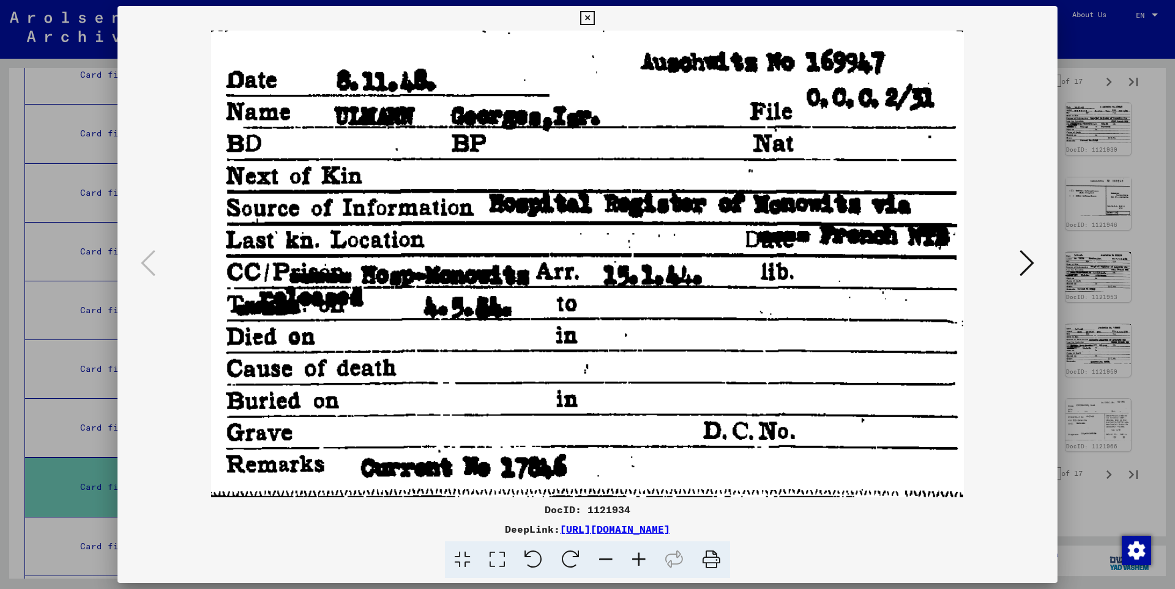
click at [1031, 263] on icon at bounding box center [1026, 262] width 15 height 29
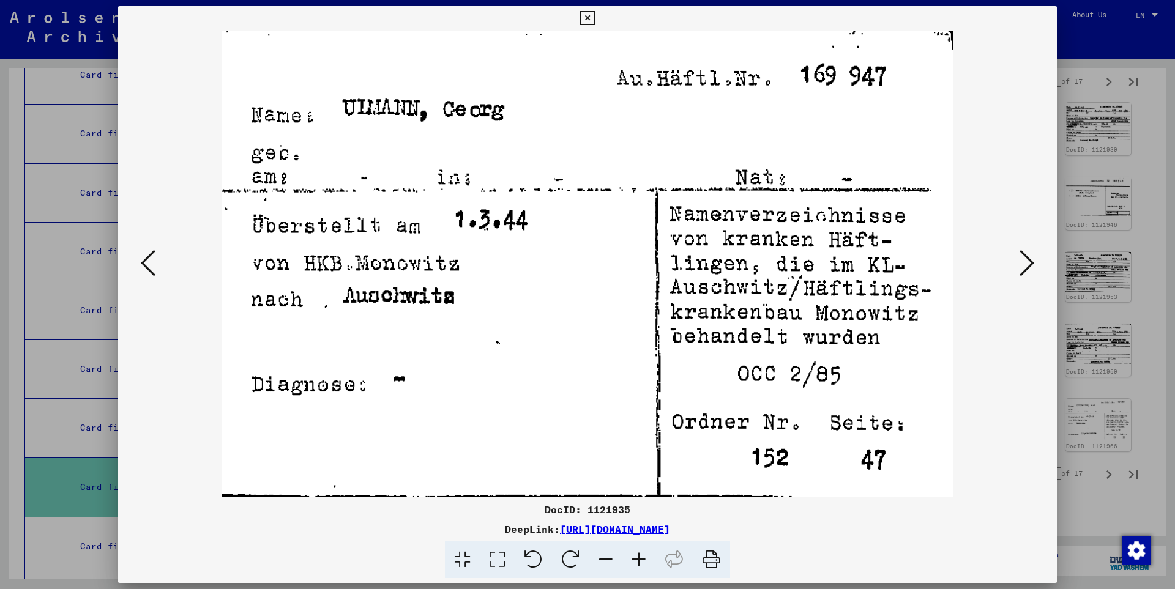
click at [1030, 263] on icon at bounding box center [1026, 262] width 15 height 29
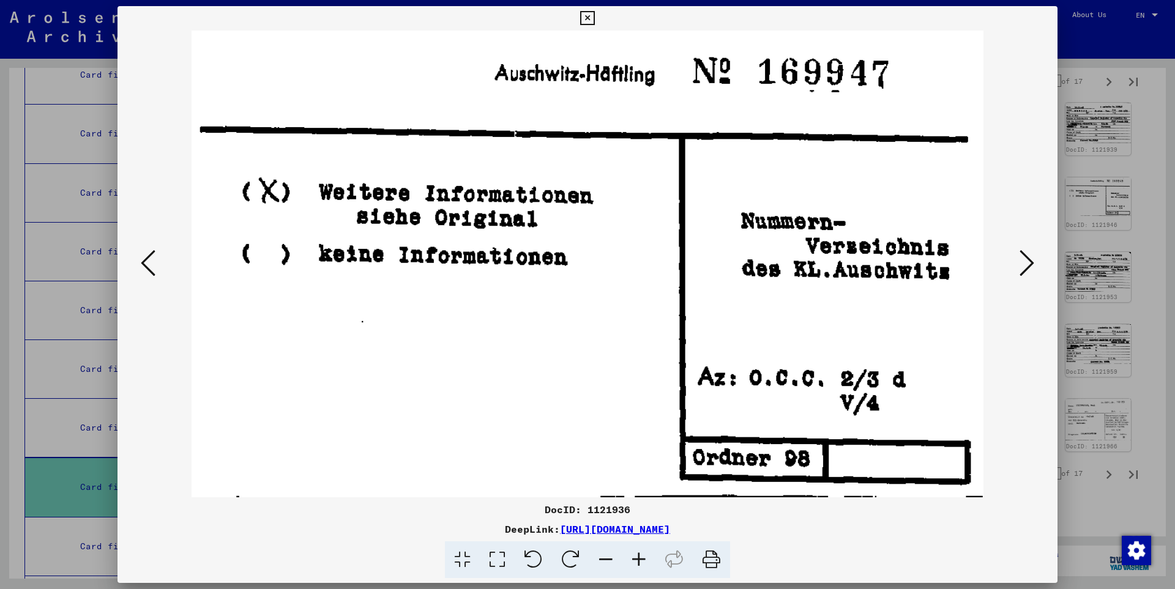
click at [1030, 262] on icon at bounding box center [1026, 262] width 15 height 29
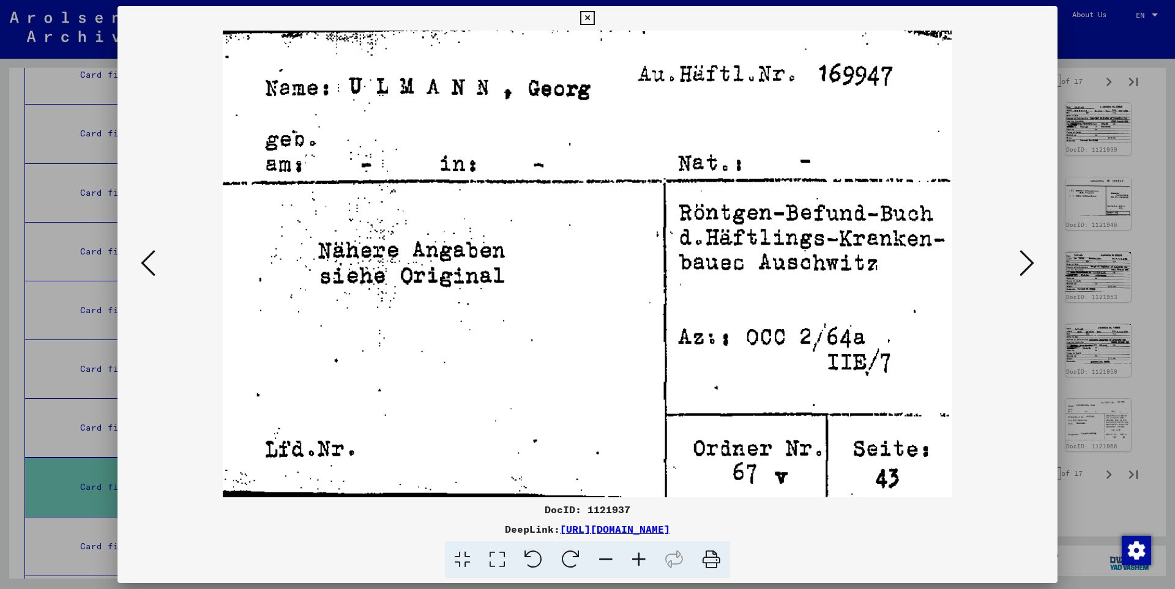
click at [1030, 262] on icon at bounding box center [1026, 262] width 15 height 29
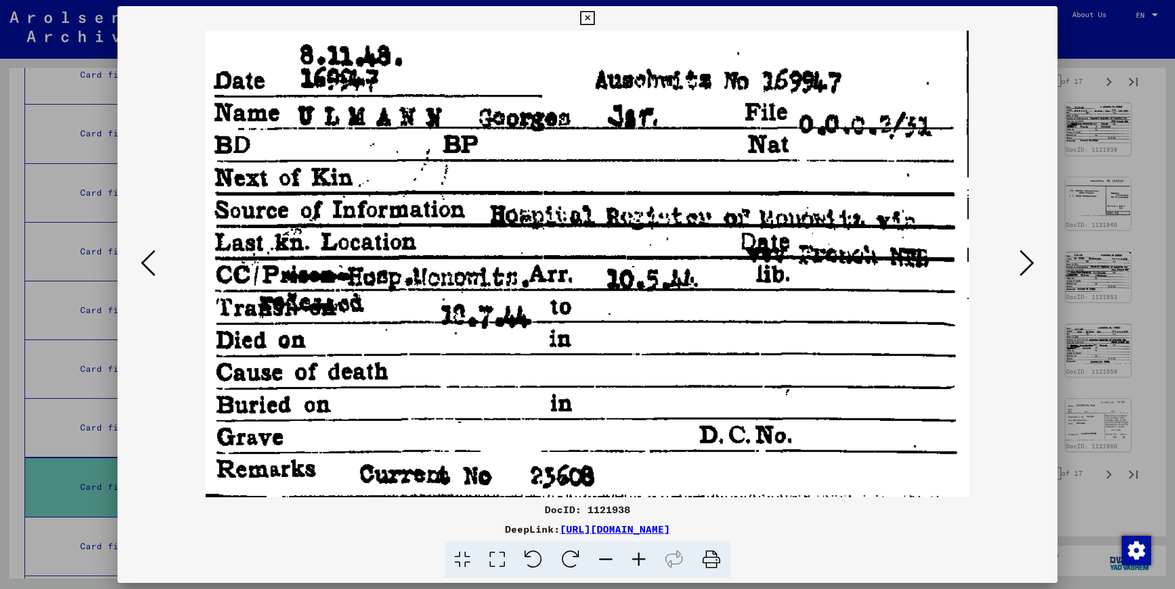
click at [1030, 262] on icon at bounding box center [1026, 262] width 15 height 29
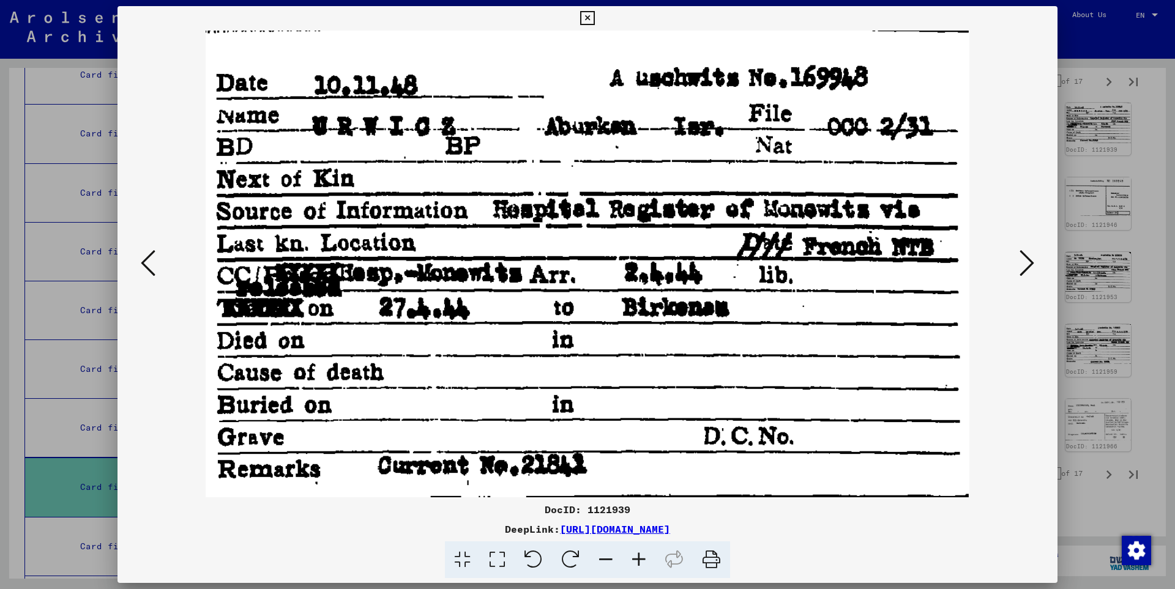
click at [1030, 262] on icon at bounding box center [1026, 262] width 15 height 29
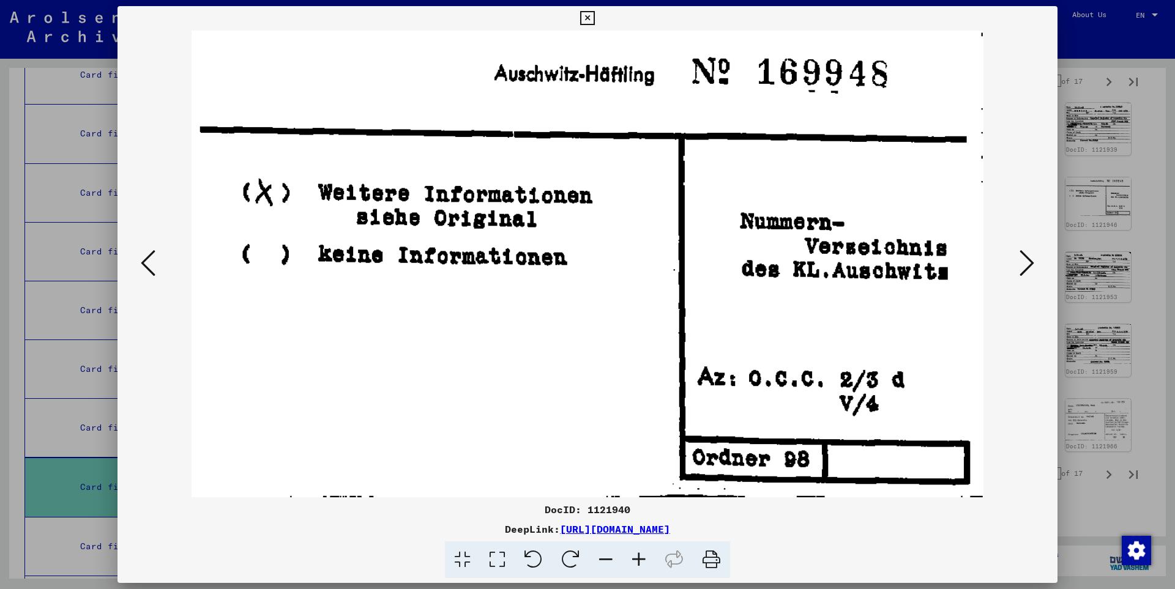
click at [1030, 262] on icon at bounding box center [1026, 262] width 15 height 29
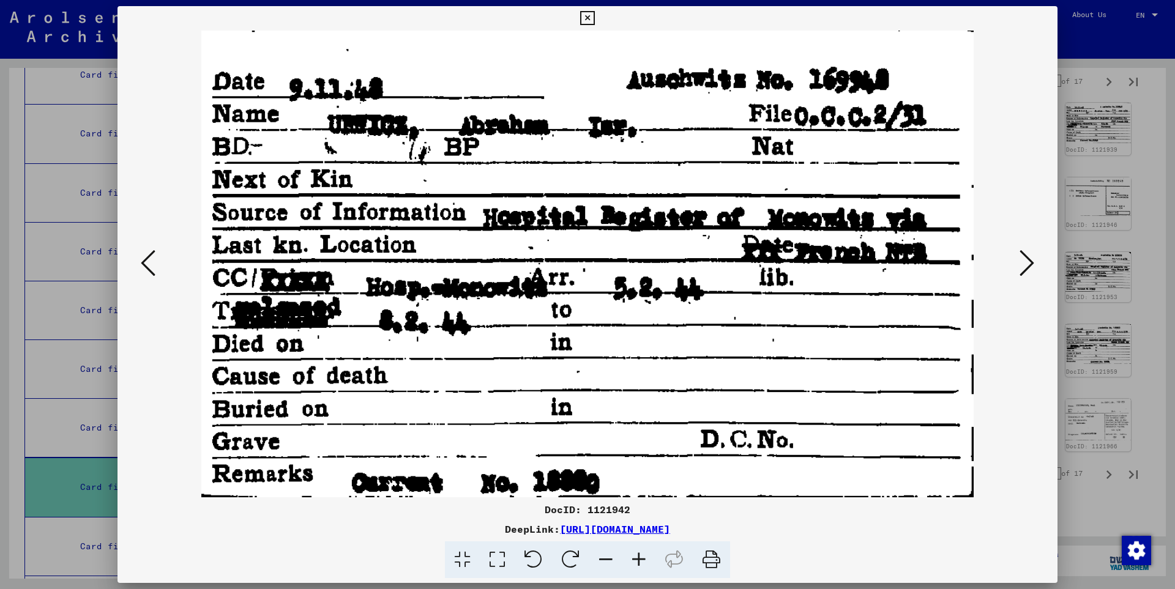
click at [1030, 262] on icon at bounding box center [1026, 262] width 15 height 29
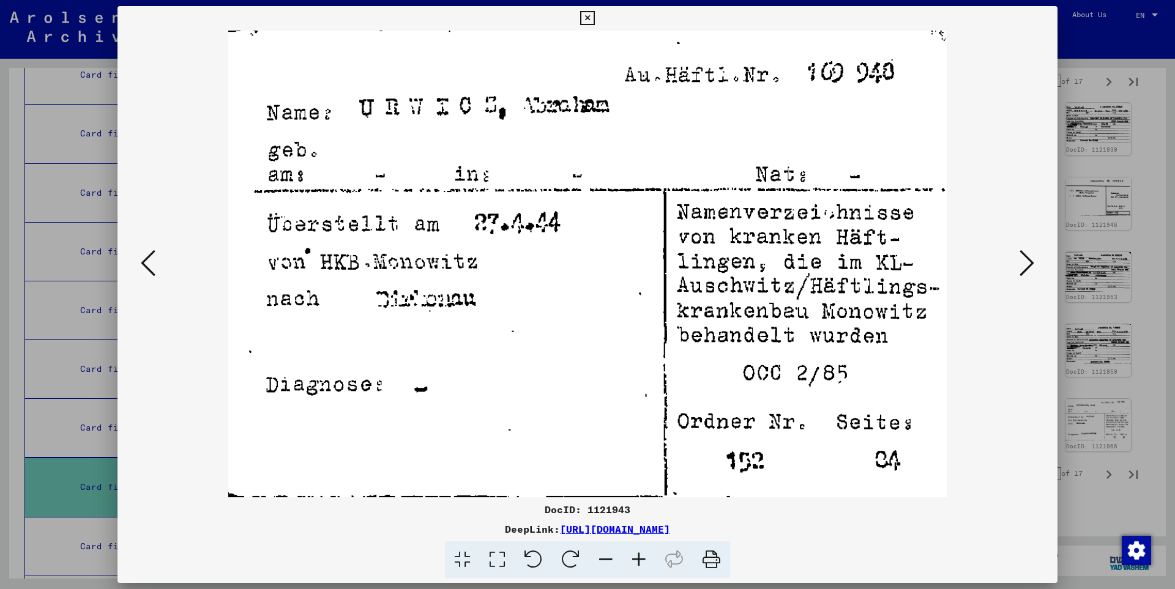
click at [1030, 262] on icon at bounding box center [1026, 262] width 15 height 29
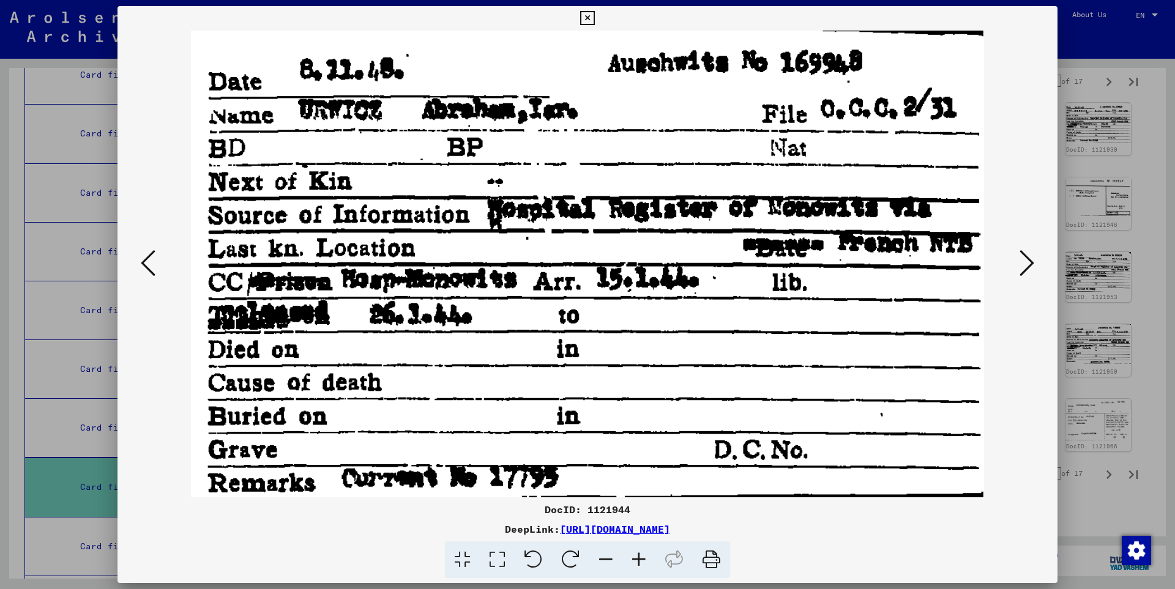
click at [1030, 262] on icon at bounding box center [1026, 262] width 15 height 29
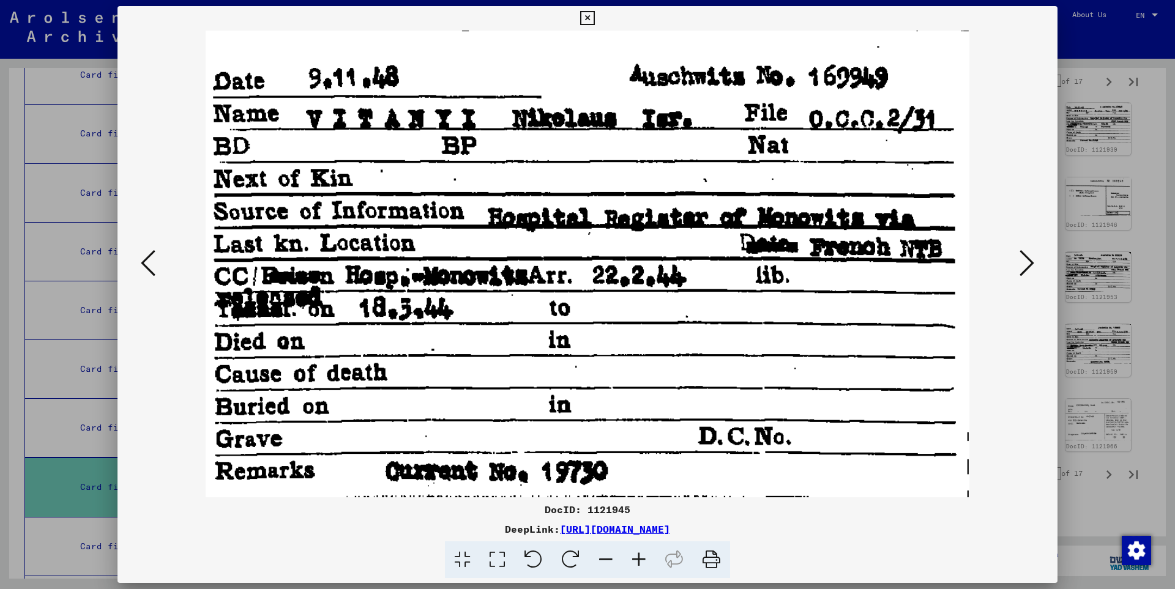
click at [1030, 262] on icon at bounding box center [1026, 262] width 15 height 29
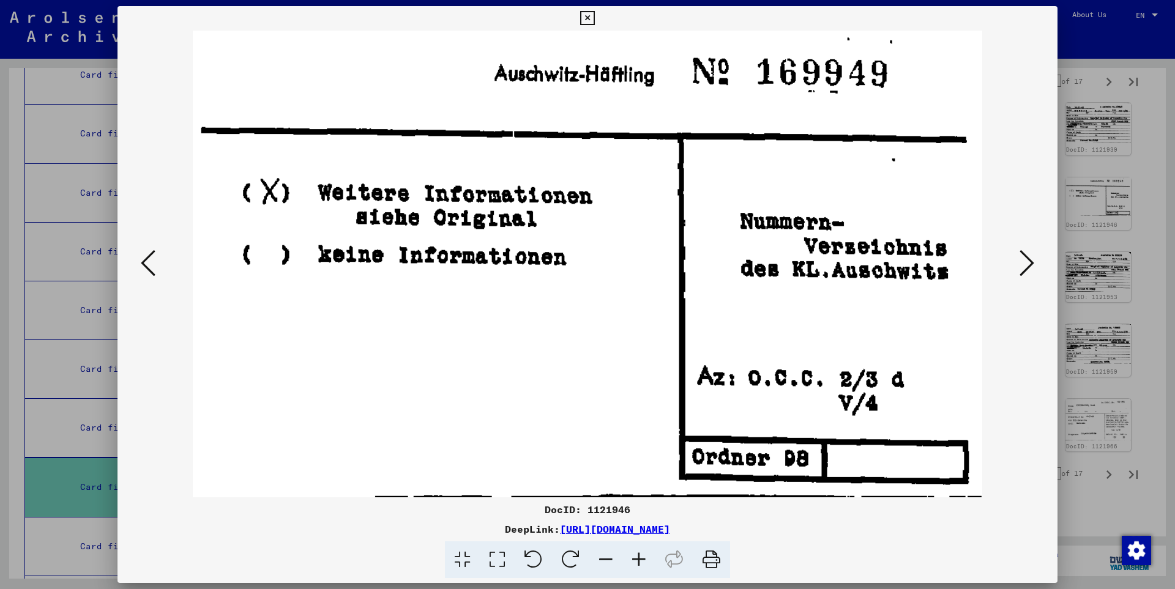
click at [1030, 262] on icon at bounding box center [1026, 262] width 15 height 29
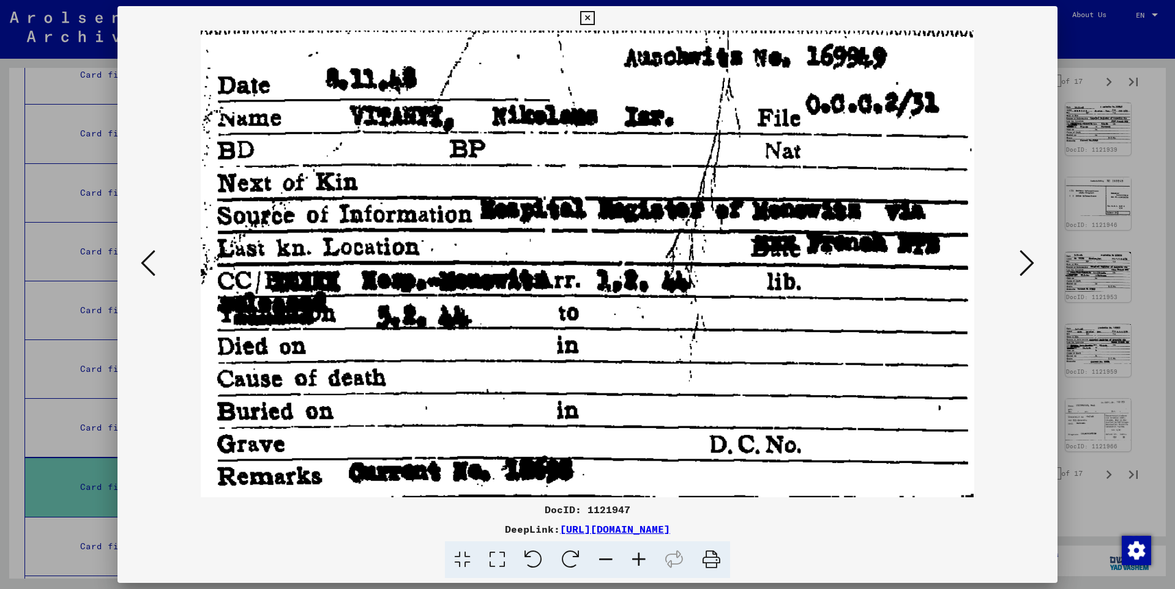
click at [1030, 262] on icon at bounding box center [1026, 262] width 15 height 29
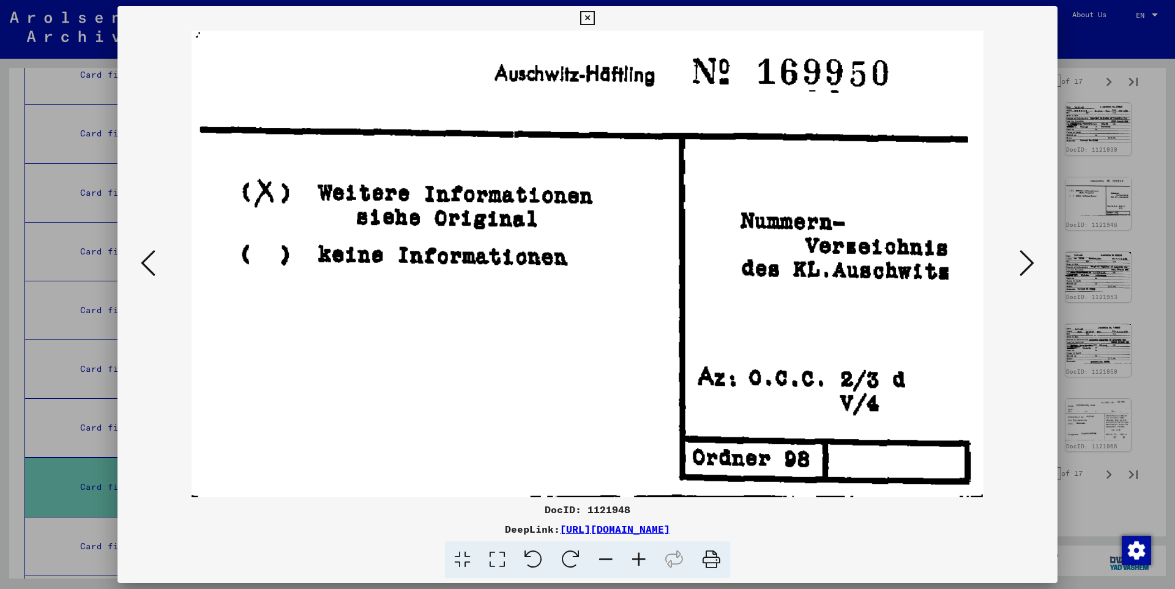
click at [1030, 262] on icon at bounding box center [1026, 262] width 15 height 29
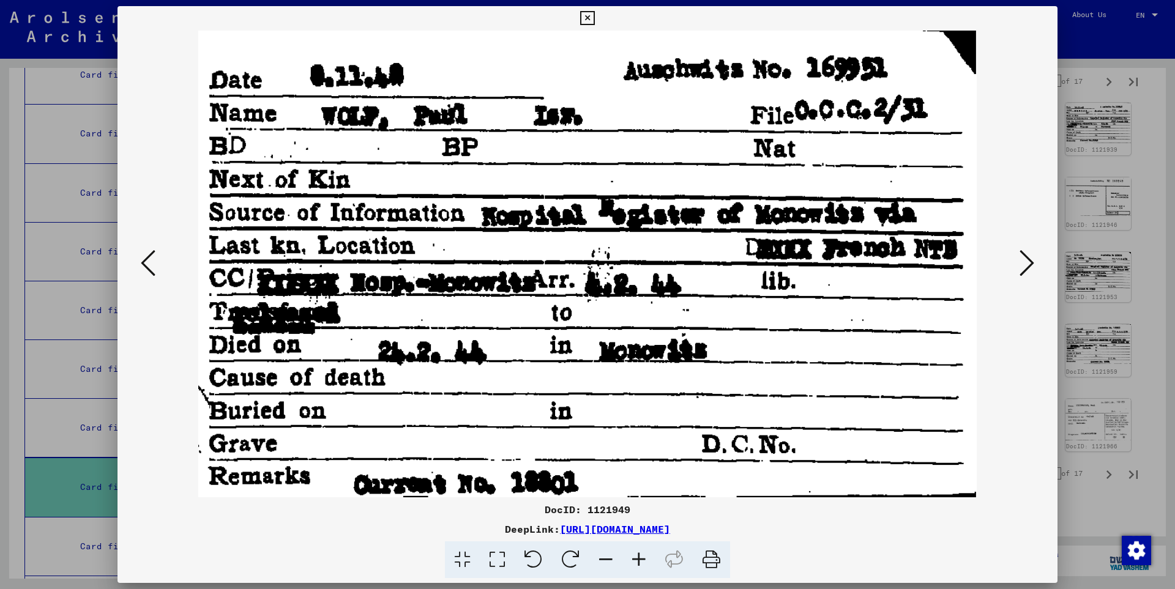
click at [1030, 262] on icon at bounding box center [1026, 262] width 15 height 29
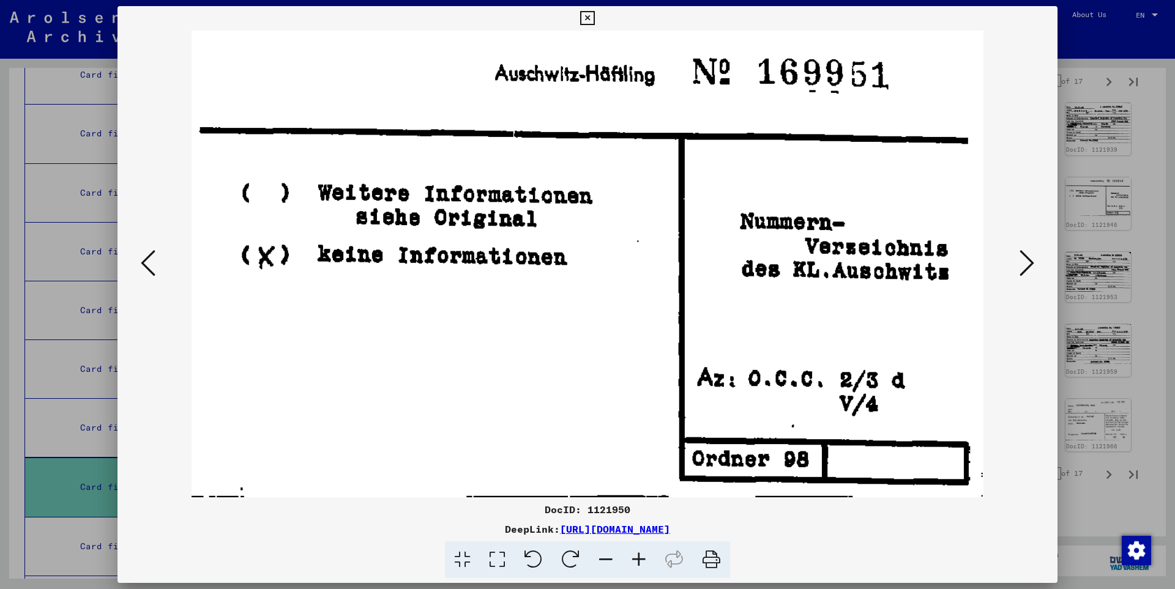
click at [1030, 262] on icon at bounding box center [1026, 262] width 15 height 29
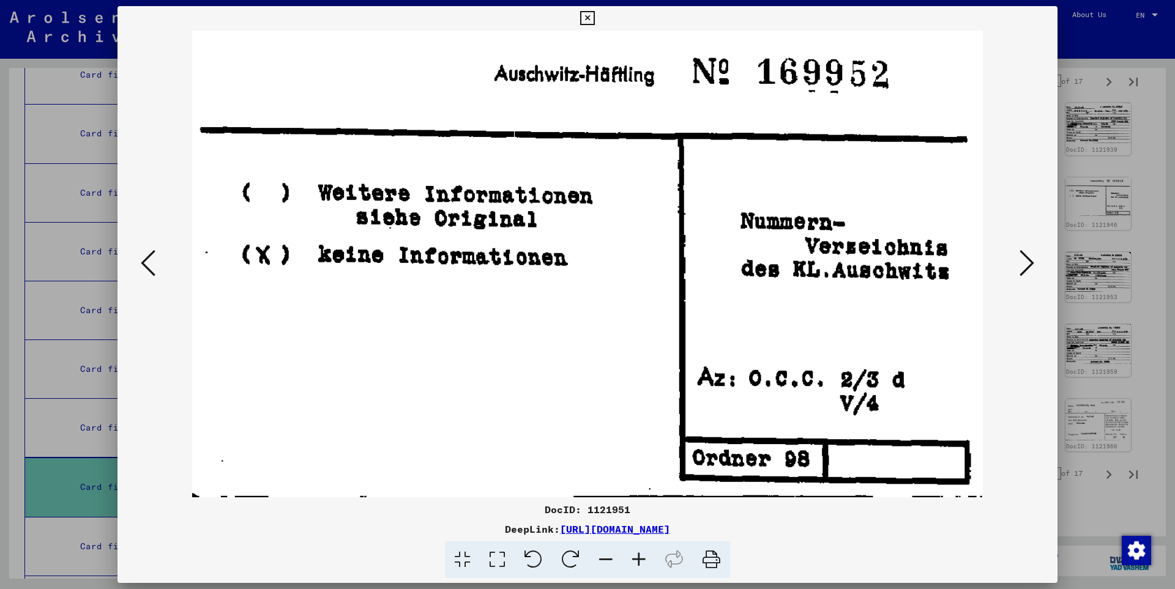
click at [1030, 262] on icon at bounding box center [1026, 262] width 15 height 29
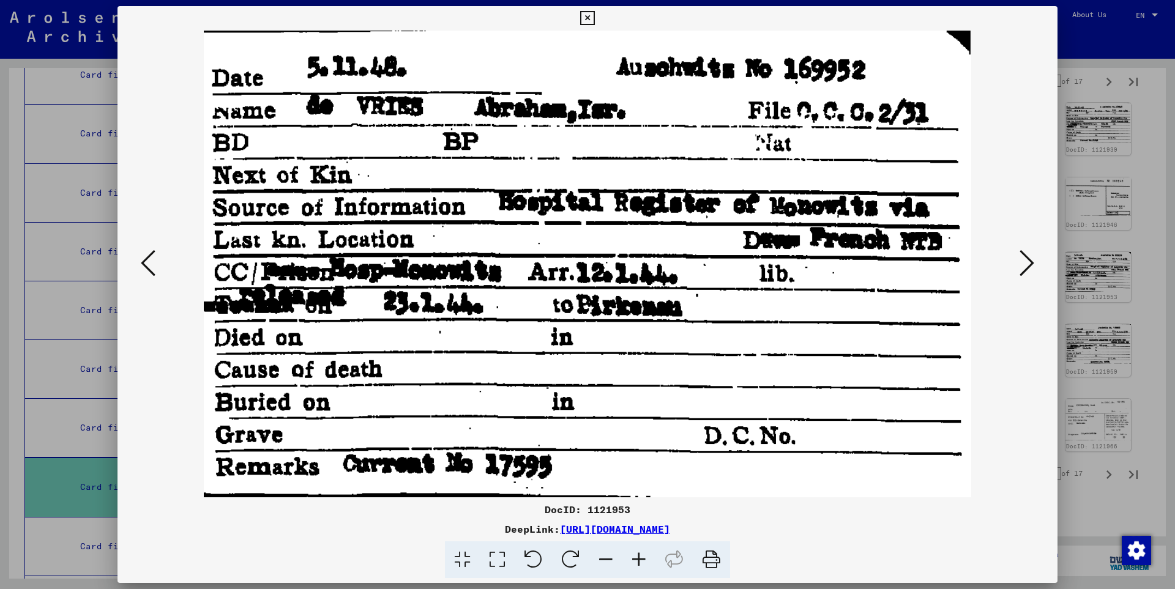
click at [1030, 261] on icon at bounding box center [1026, 262] width 15 height 29
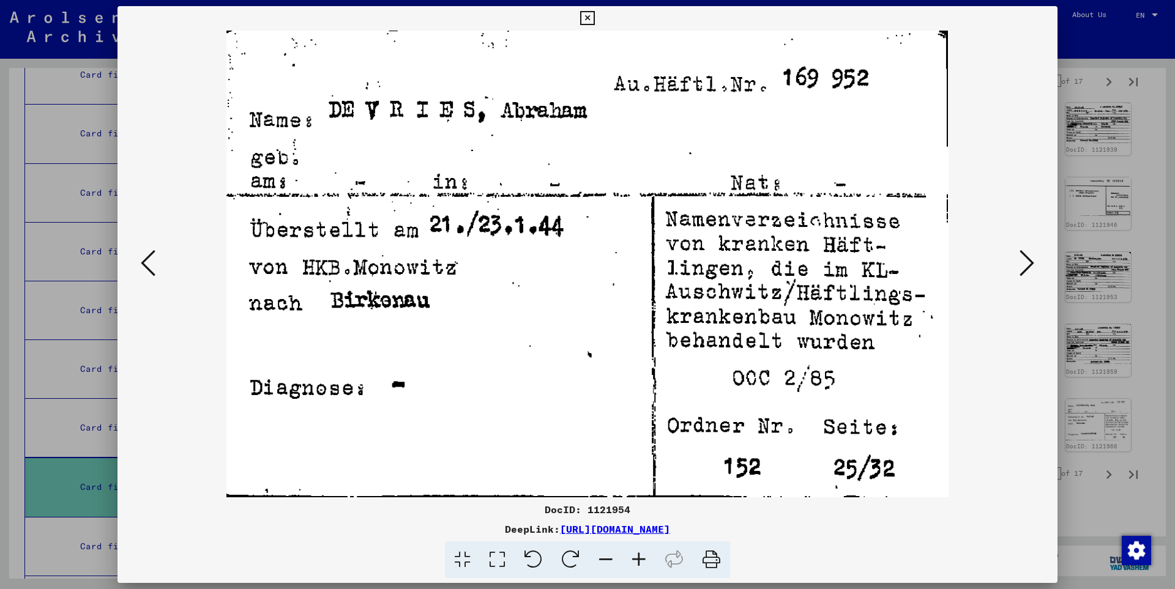
click at [1030, 261] on icon at bounding box center [1026, 262] width 15 height 29
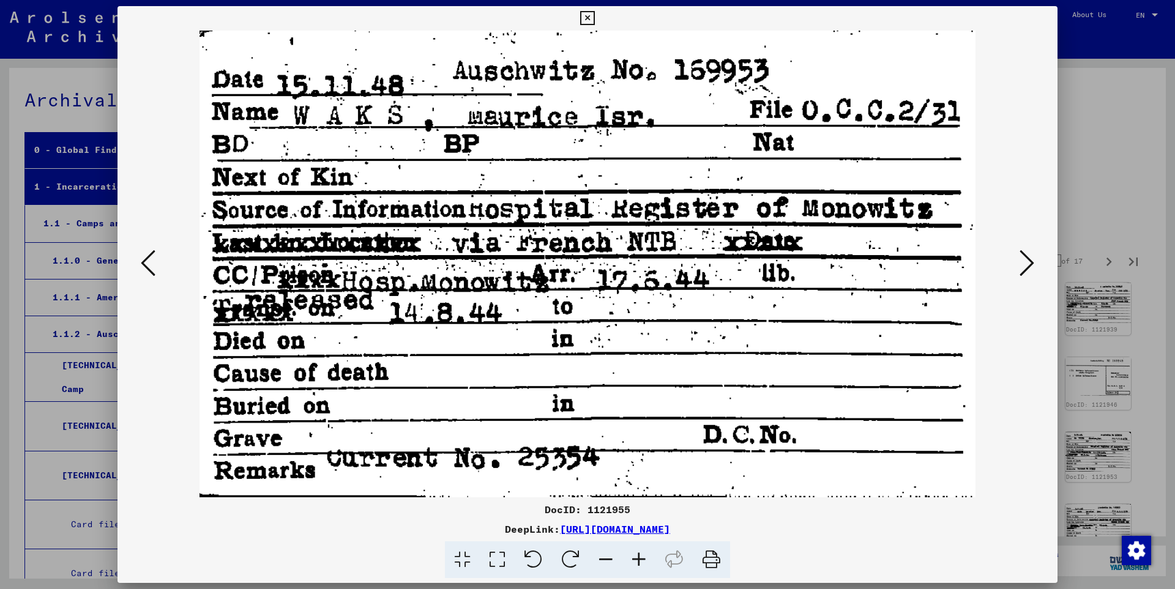
scroll to position [180, 0]
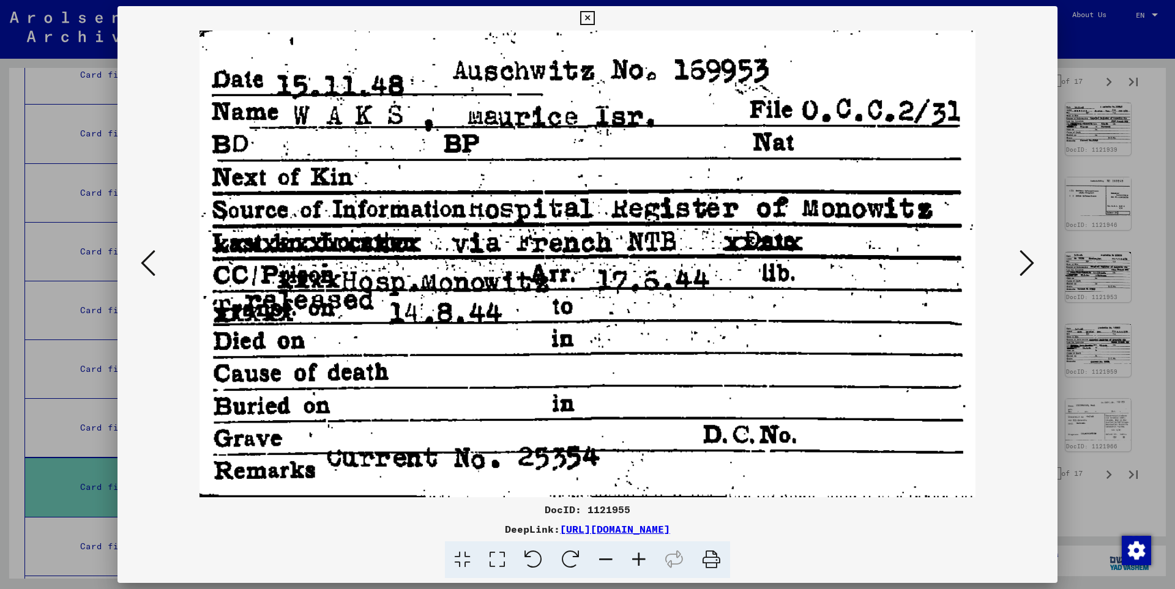
click at [1029, 264] on icon at bounding box center [1026, 262] width 15 height 29
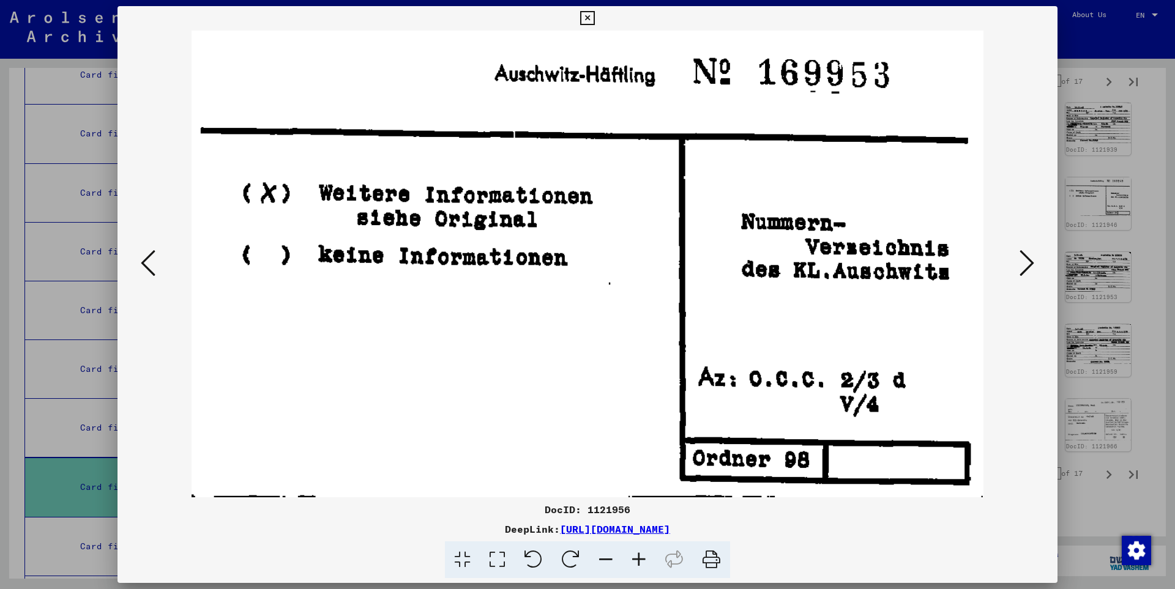
click at [1029, 264] on icon at bounding box center [1026, 262] width 15 height 29
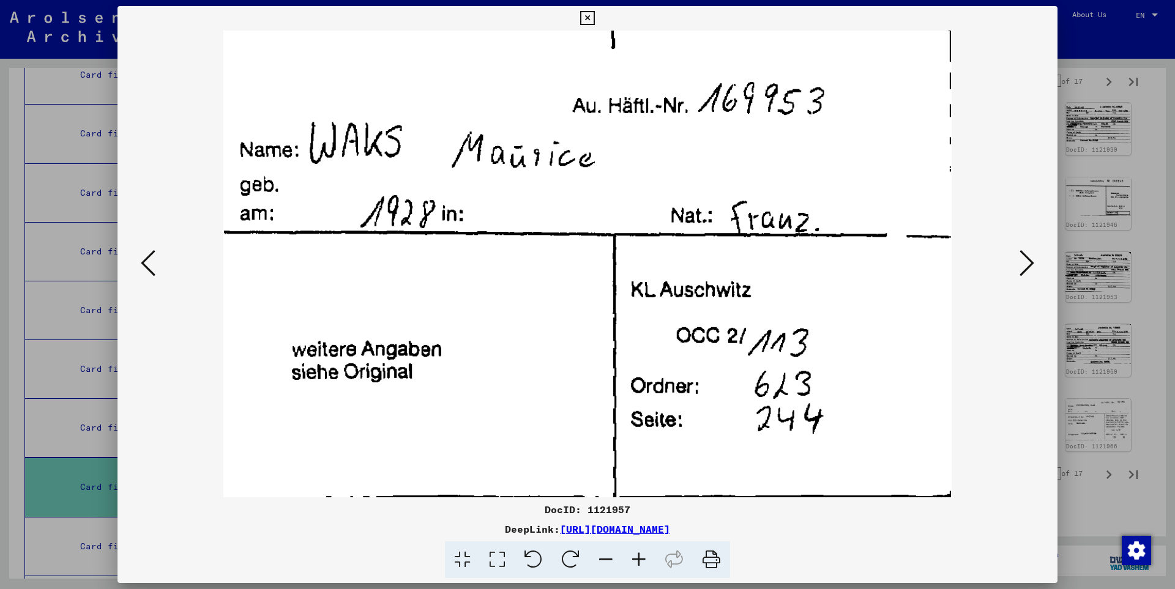
click at [1029, 264] on icon at bounding box center [1026, 262] width 15 height 29
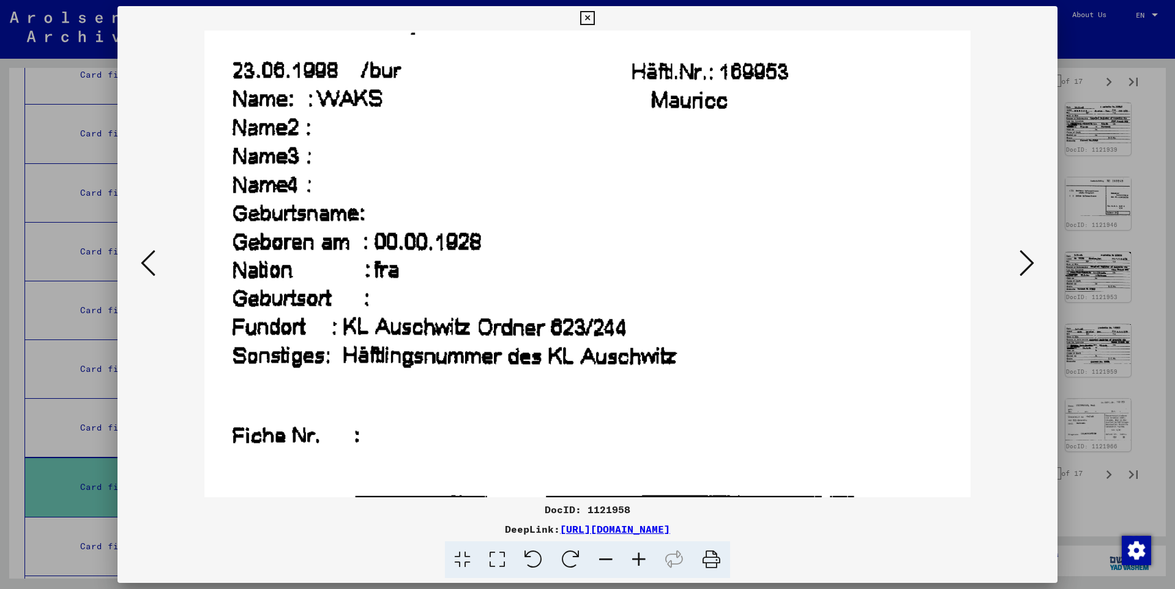
click at [1029, 264] on icon at bounding box center [1026, 262] width 15 height 29
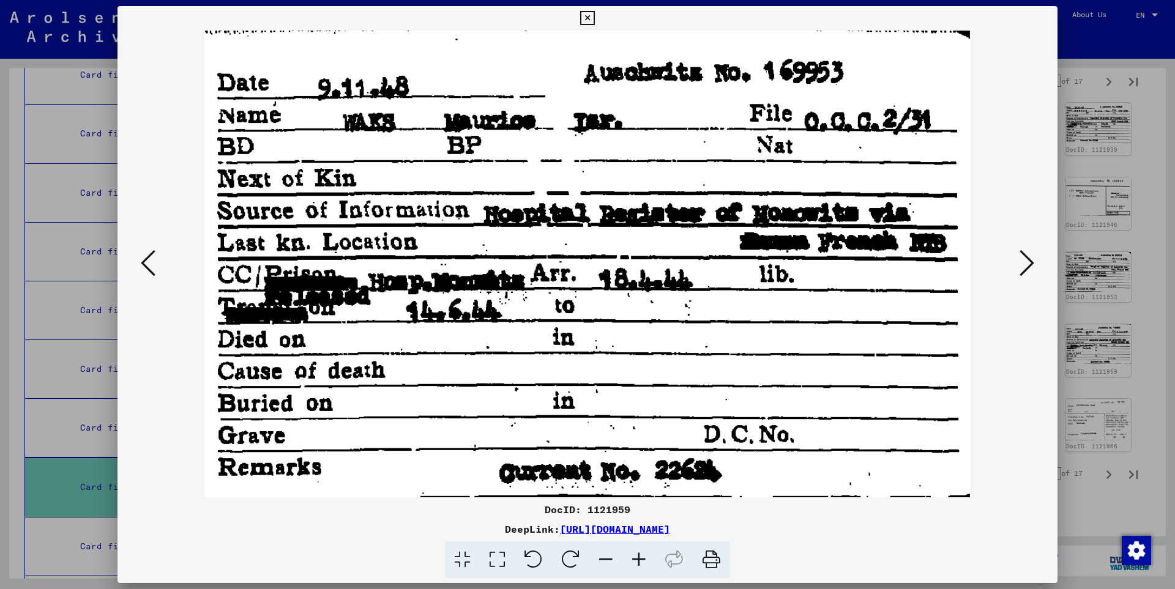
click at [1029, 264] on icon at bounding box center [1026, 262] width 15 height 29
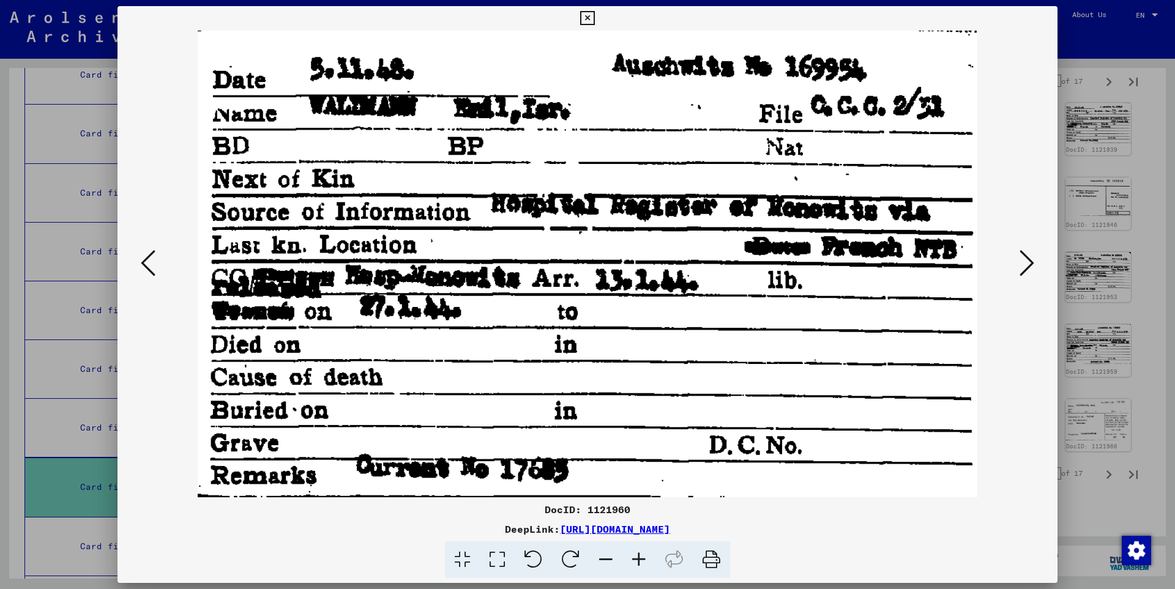
click at [1029, 264] on icon at bounding box center [1026, 262] width 15 height 29
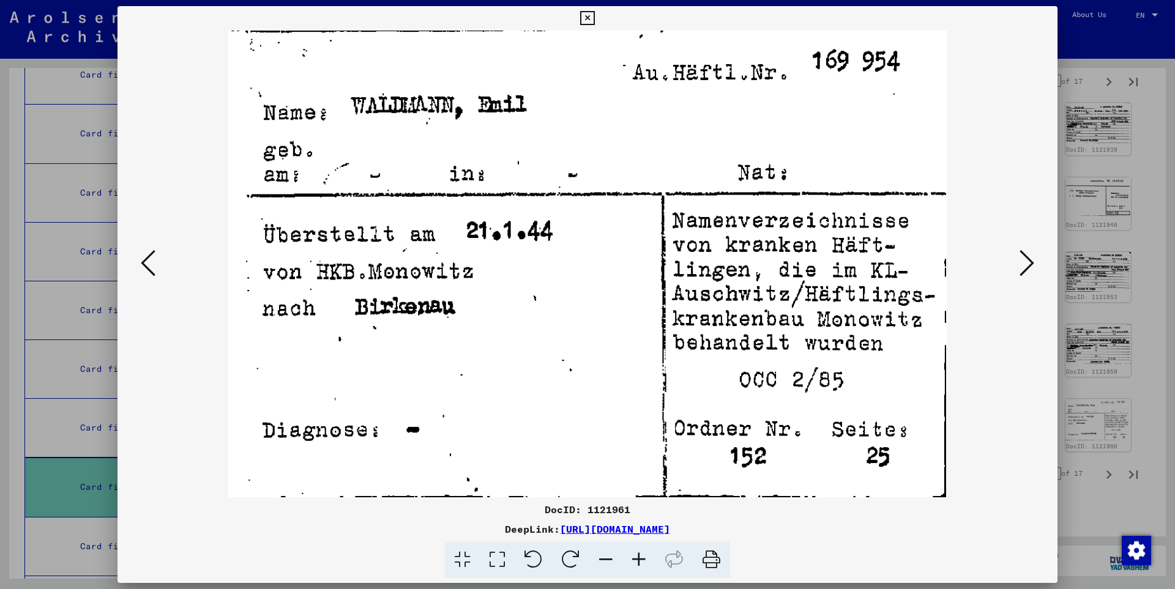
click at [1029, 264] on icon at bounding box center [1026, 262] width 15 height 29
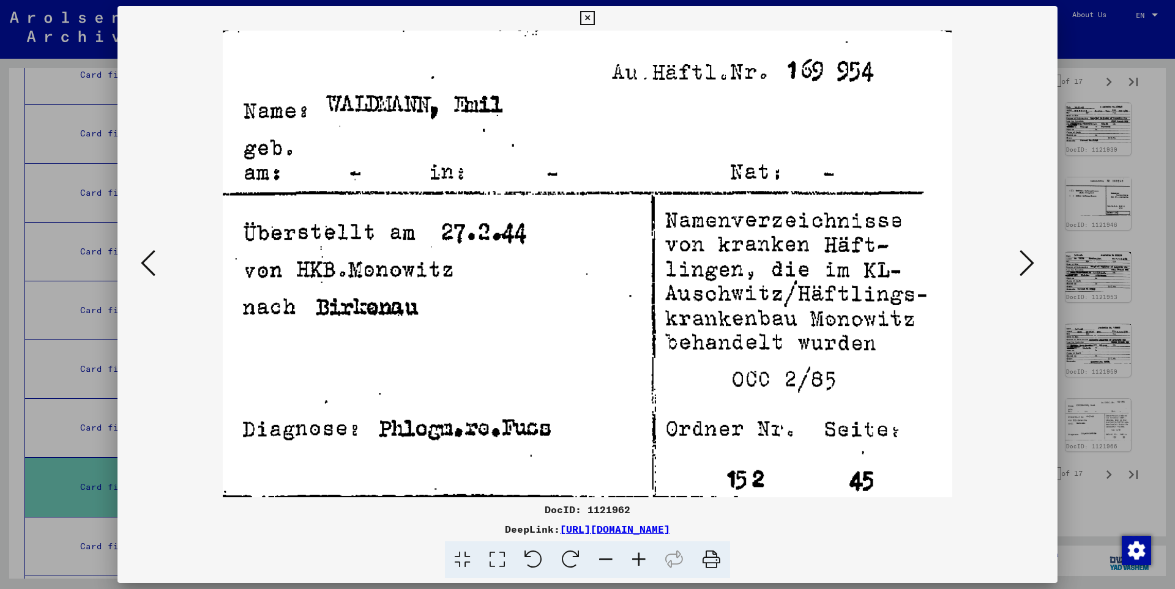
click at [1029, 264] on icon at bounding box center [1026, 262] width 15 height 29
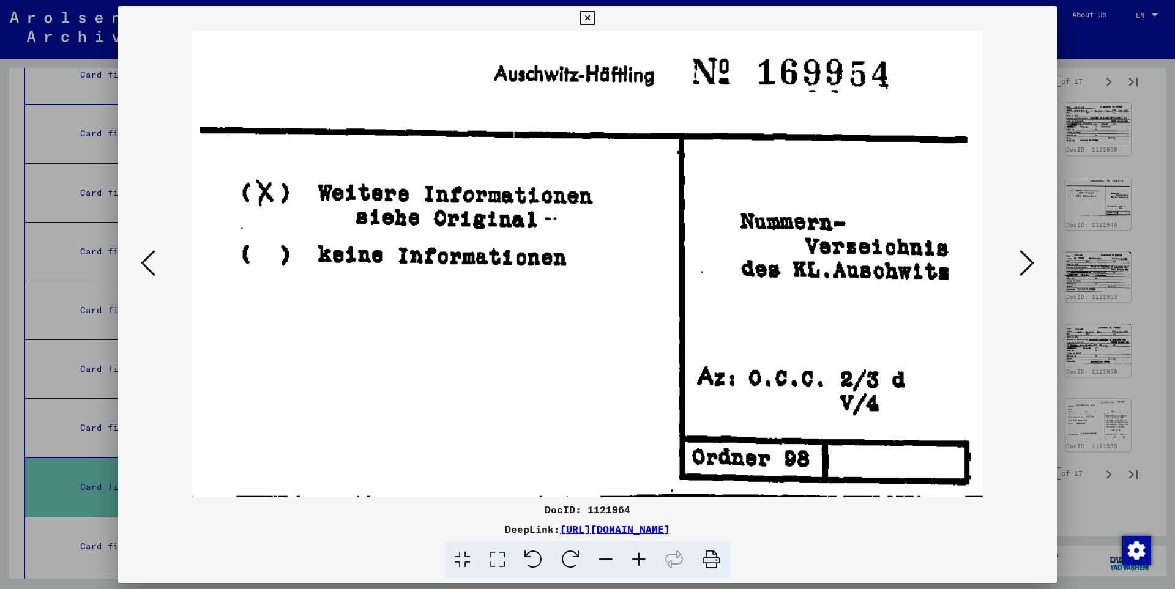
click at [1029, 264] on icon at bounding box center [1026, 262] width 15 height 29
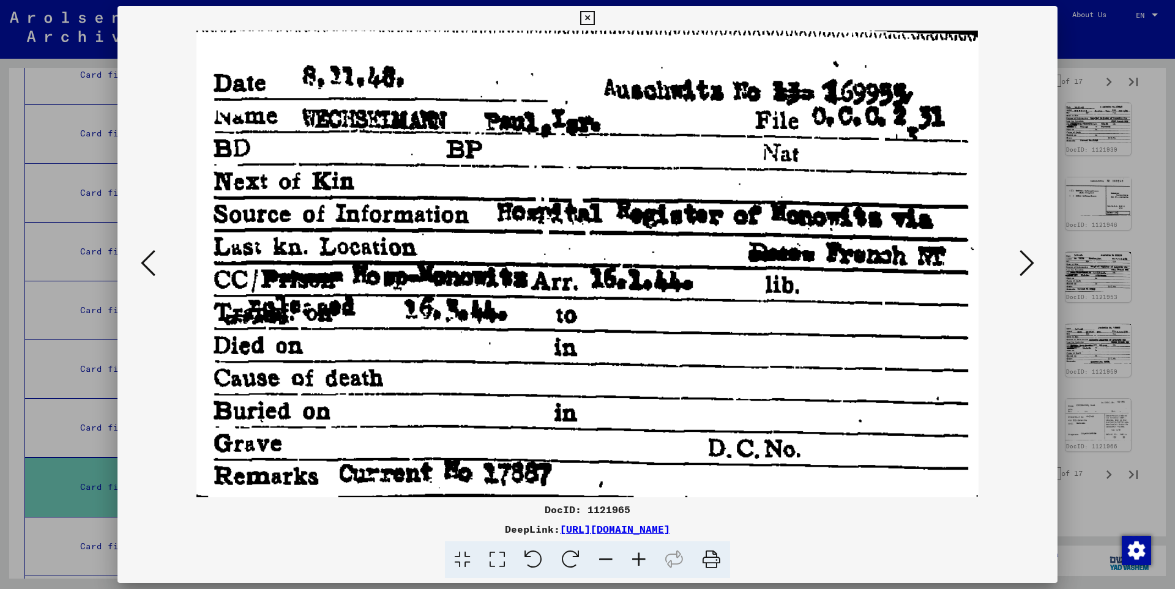
click at [1029, 264] on icon at bounding box center [1026, 262] width 15 height 29
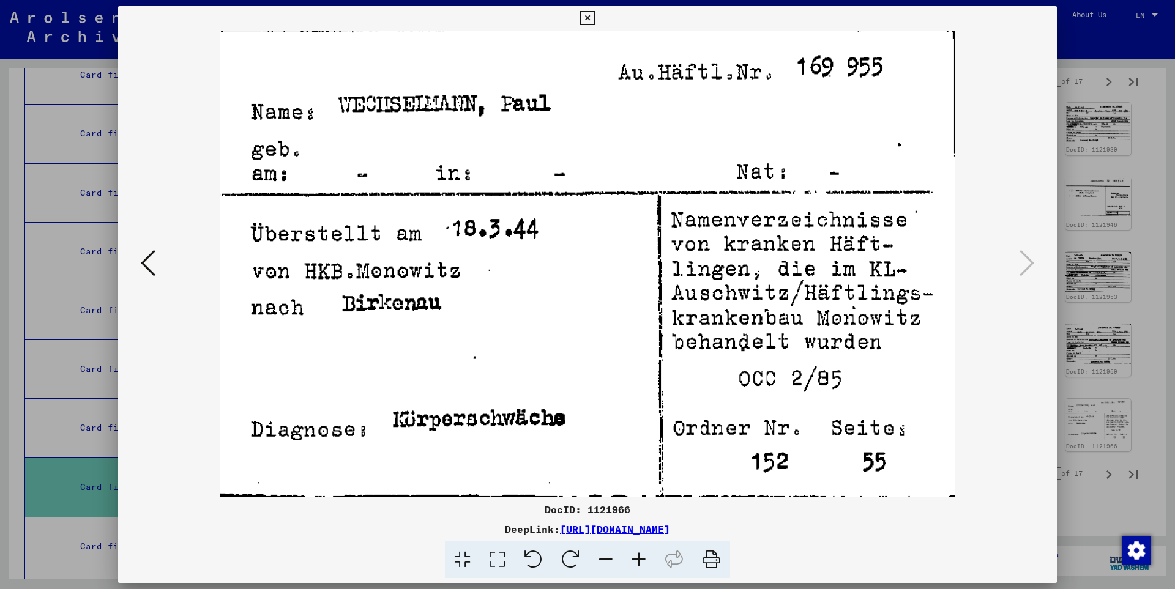
click at [594, 16] on icon at bounding box center [587, 18] width 14 height 15
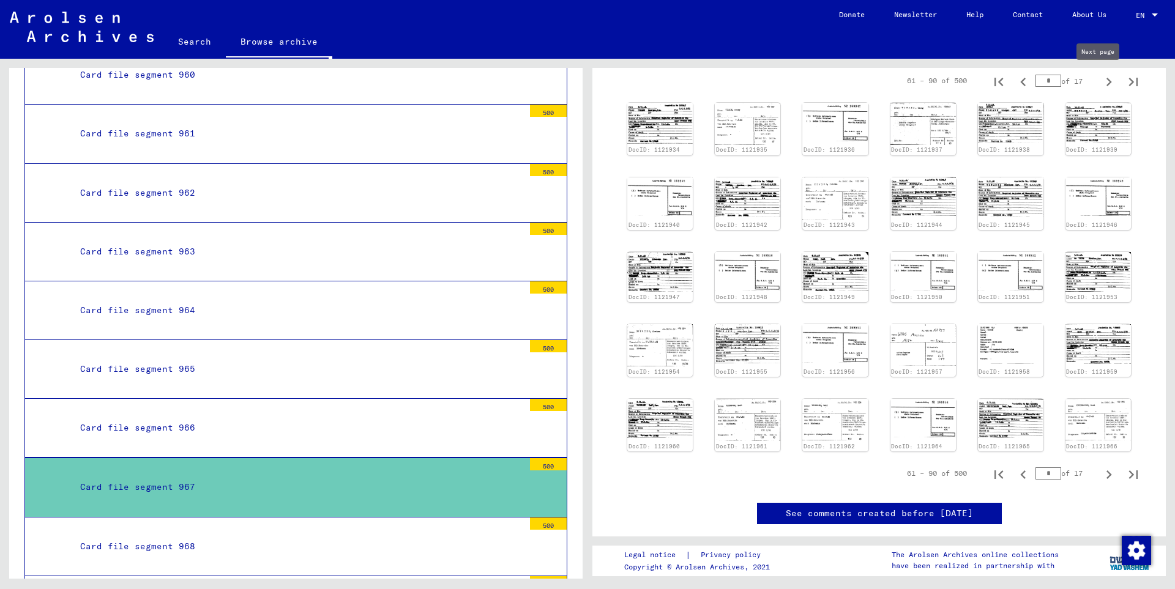
click at [1100, 82] on icon "Next page" at bounding box center [1108, 81] width 17 height 17
type input "*"
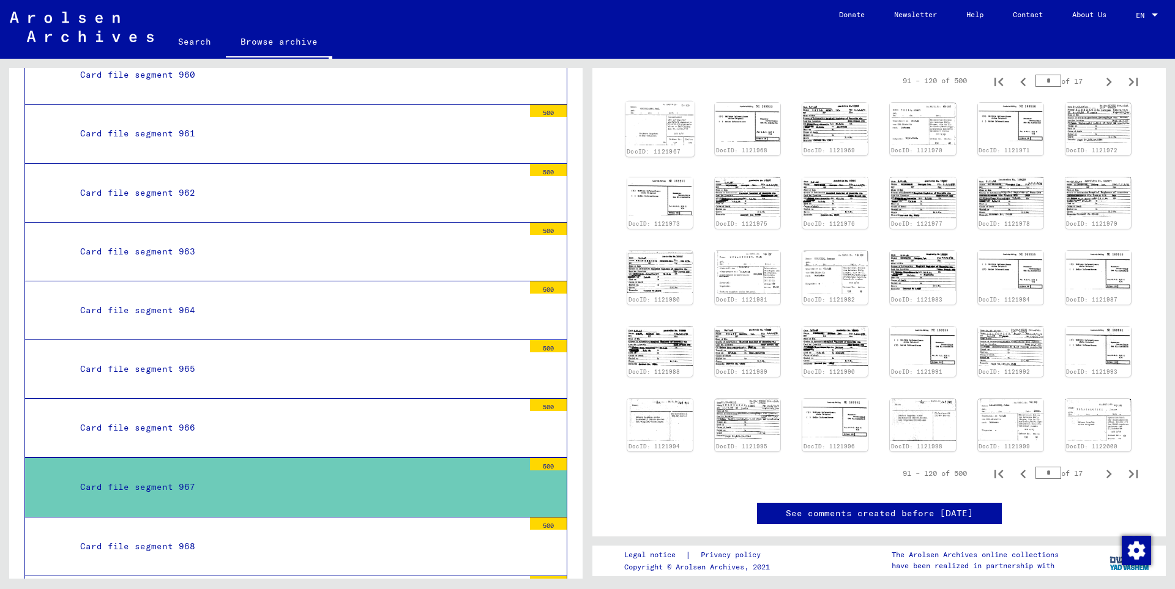
click at [652, 124] on img at bounding box center [659, 124] width 69 height 44
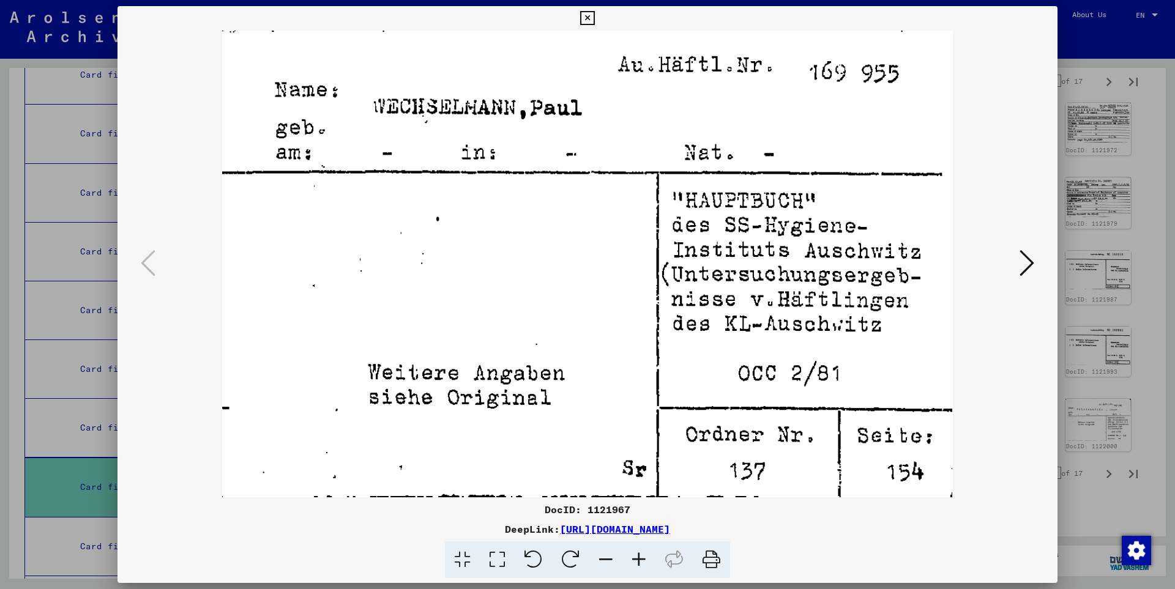
click at [1033, 263] on icon at bounding box center [1026, 262] width 15 height 29
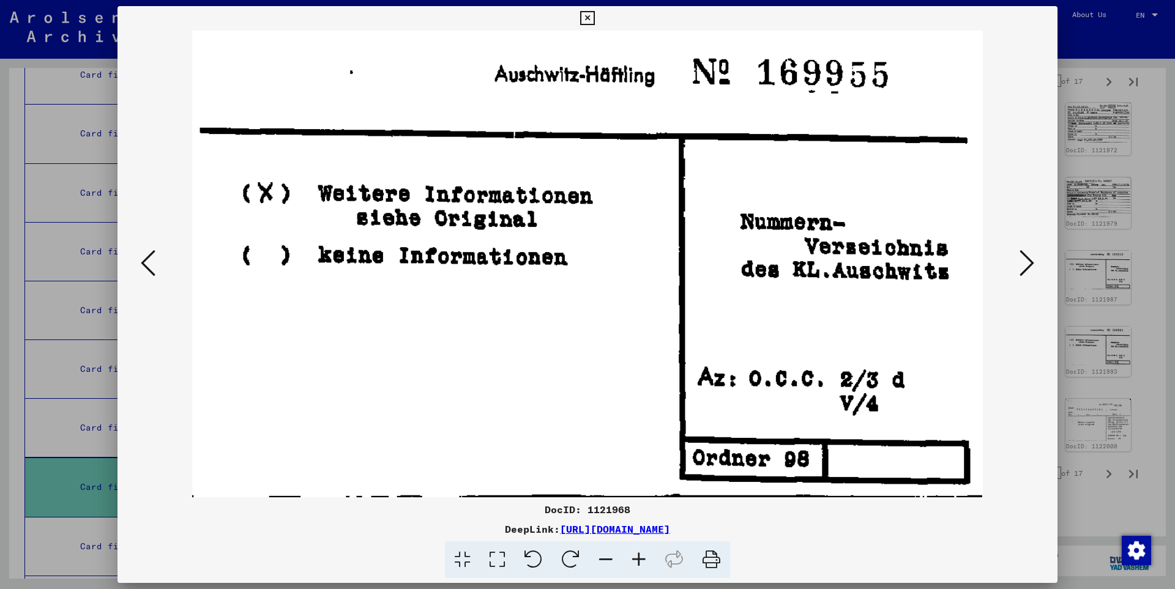
click at [1033, 263] on icon at bounding box center [1026, 262] width 15 height 29
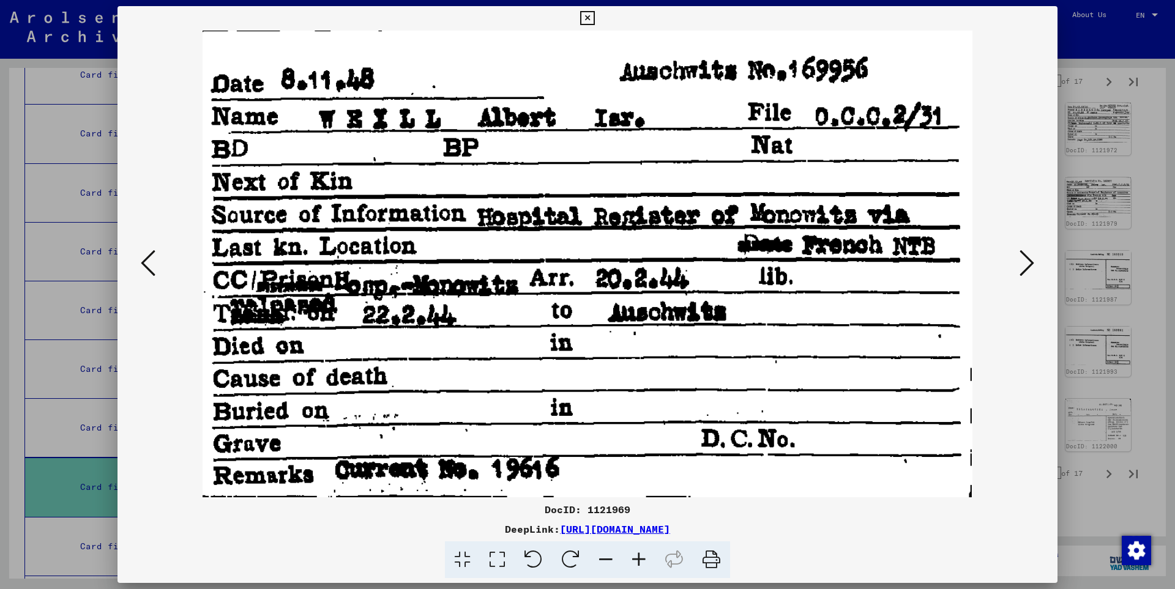
click at [1033, 263] on icon at bounding box center [1026, 262] width 15 height 29
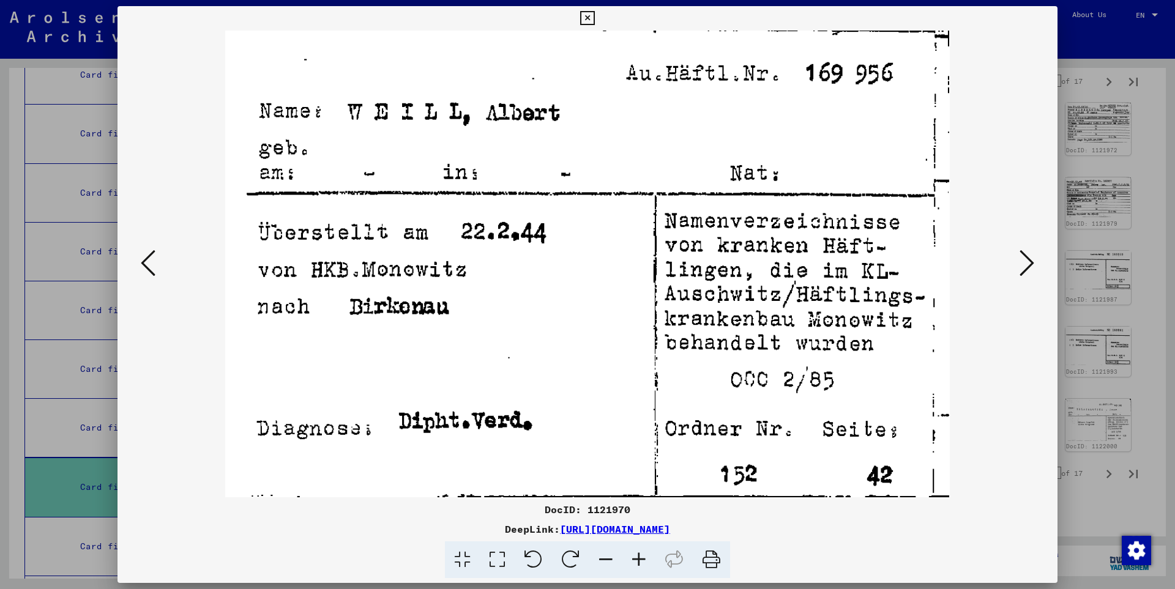
click at [1033, 263] on icon at bounding box center [1026, 262] width 15 height 29
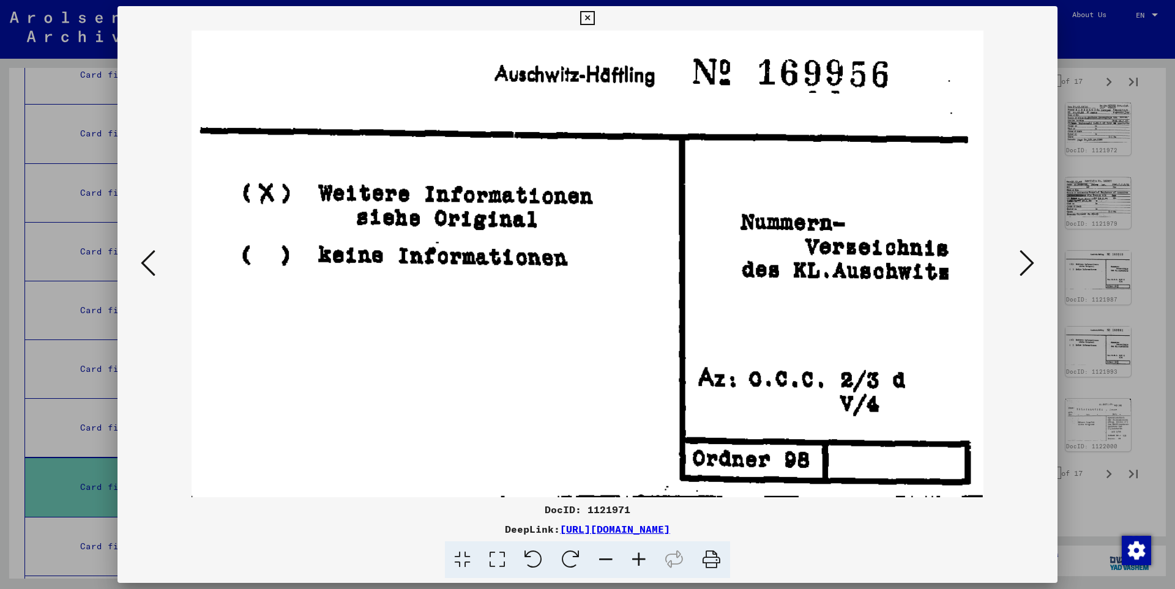
click at [1033, 263] on icon at bounding box center [1026, 262] width 15 height 29
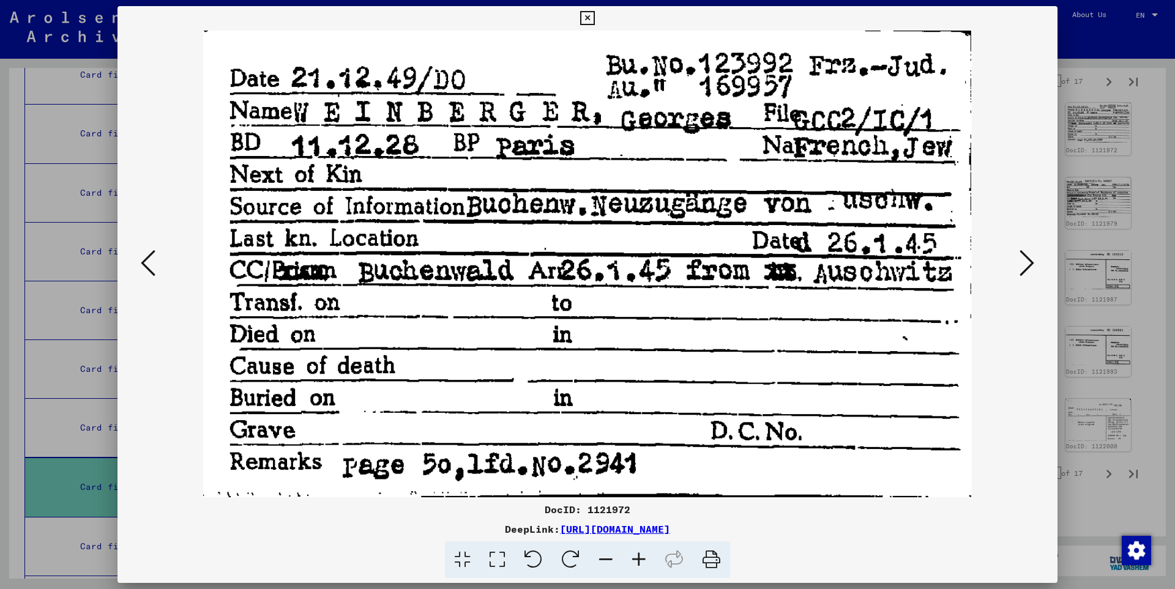
click at [1033, 263] on icon at bounding box center [1026, 262] width 15 height 29
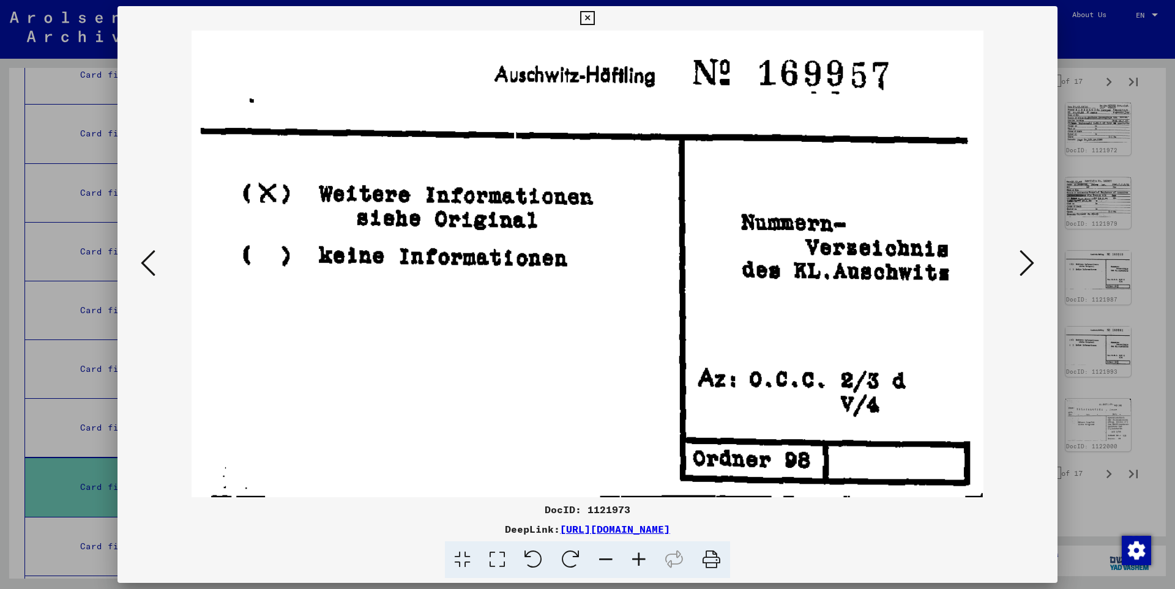
click at [1033, 263] on icon at bounding box center [1026, 262] width 15 height 29
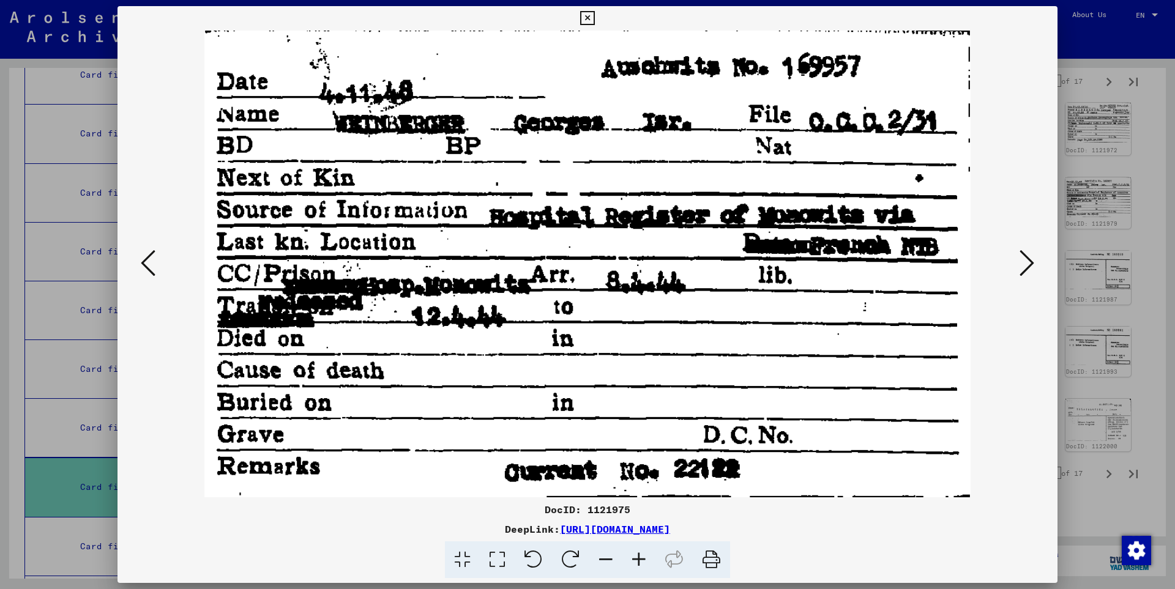
click at [1033, 263] on icon at bounding box center [1026, 262] width 15 height 29
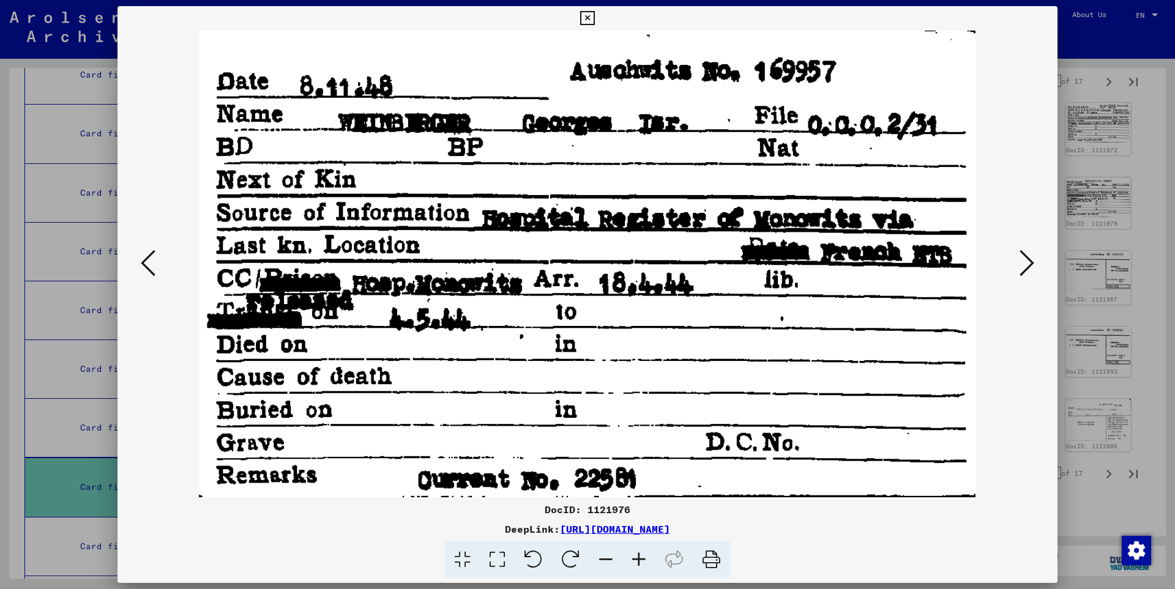
click at [1033, 263] on icon at bounding box center [1026, 262] width 15 height 29
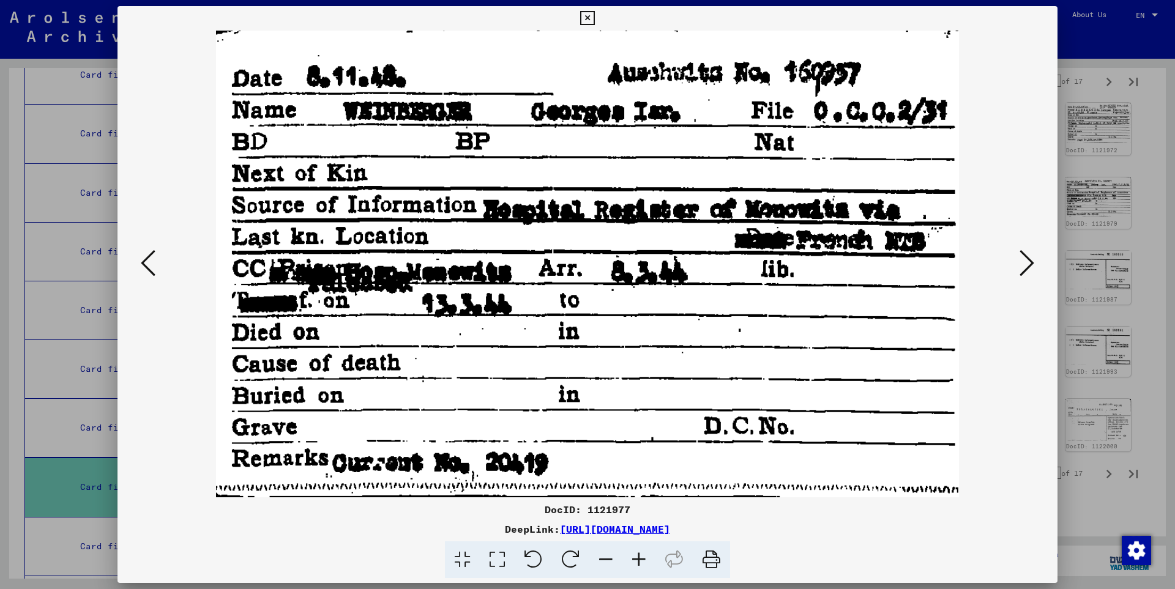
click at [1033, 263] on icon at bounding box center [1026, 262] width 15 height 29
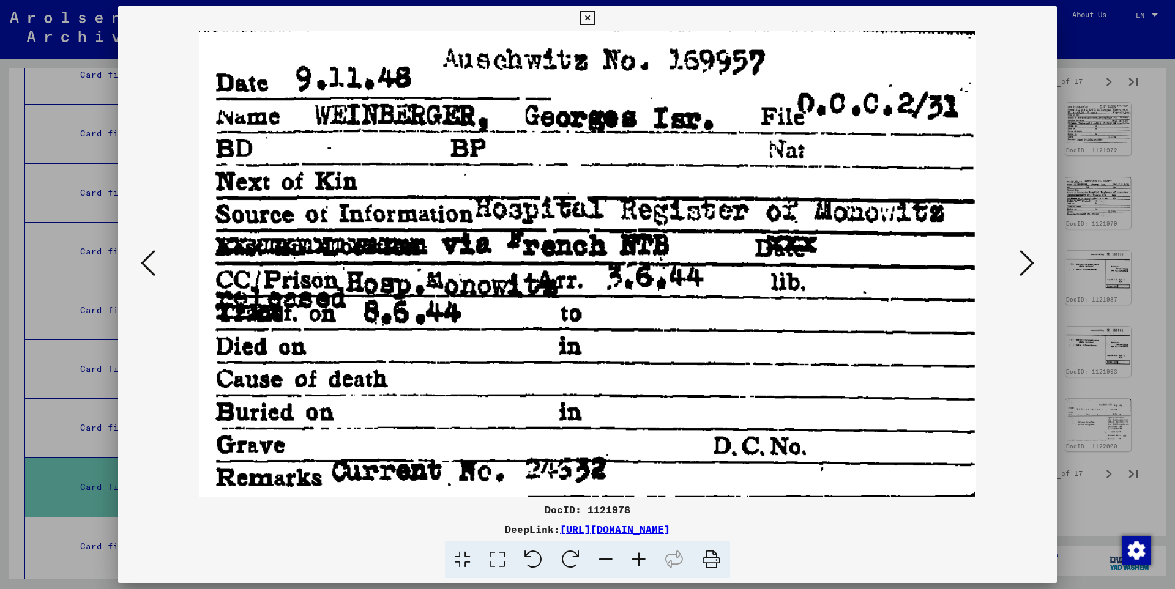
click at [1033, 263] on icon at bounding box center [1026, 262] width 15 height 29
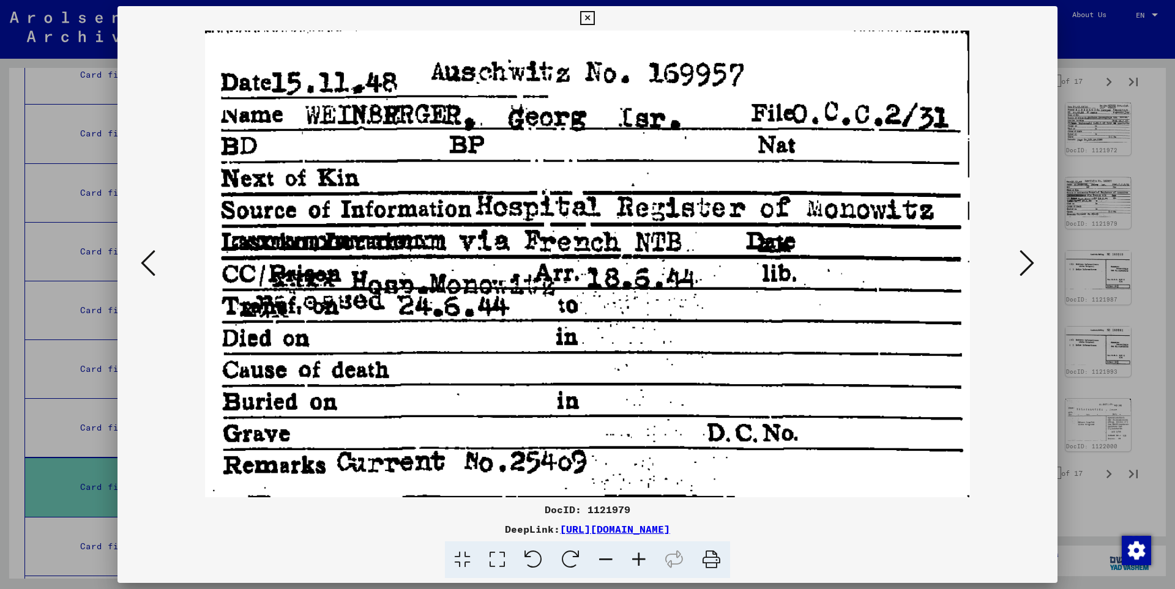
click at [1033, 263] on icon at bounding box center [1026, 262] width 15 height 29
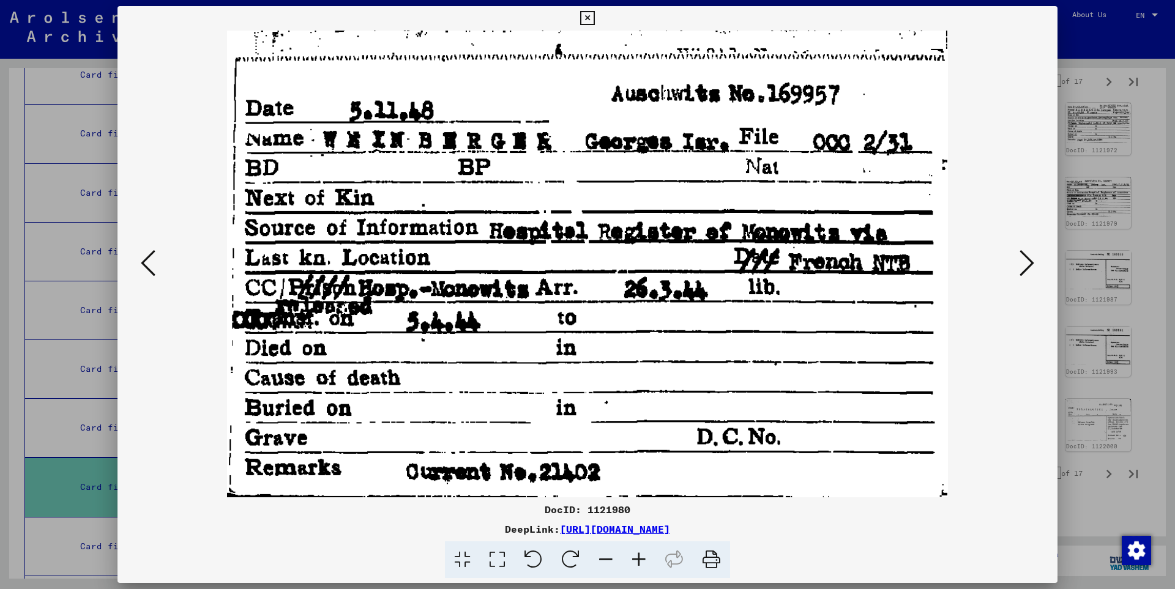
click at [1033, 263] on icon at bounding box center [1026, 262] width 15 height 29
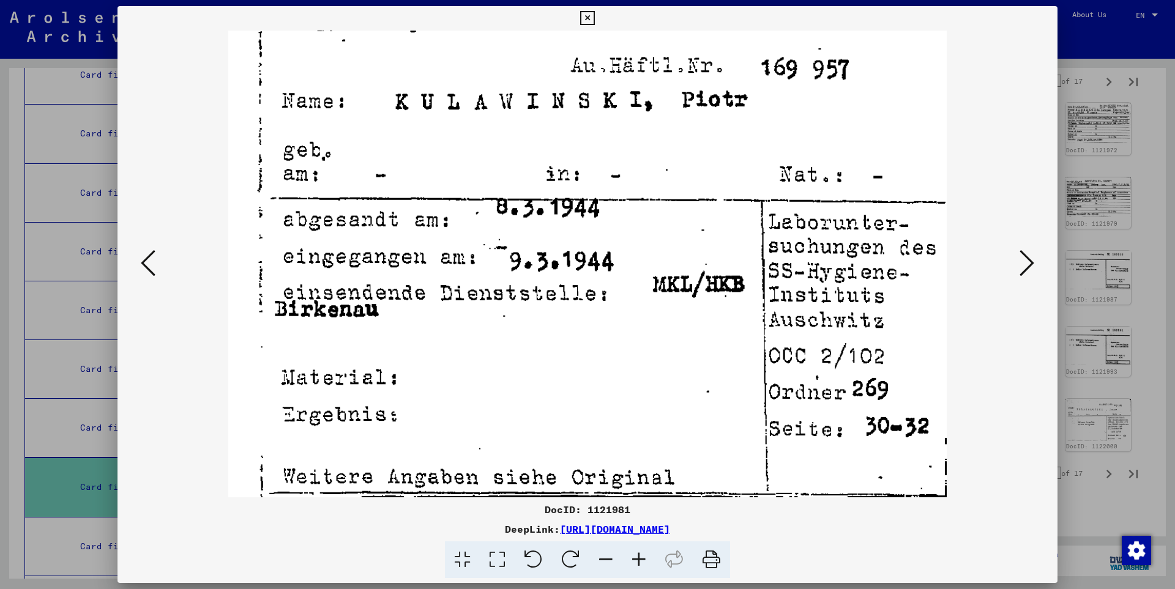
click at [1033, 263] on icon at bounding box center [1026, 262] width 15 height 29
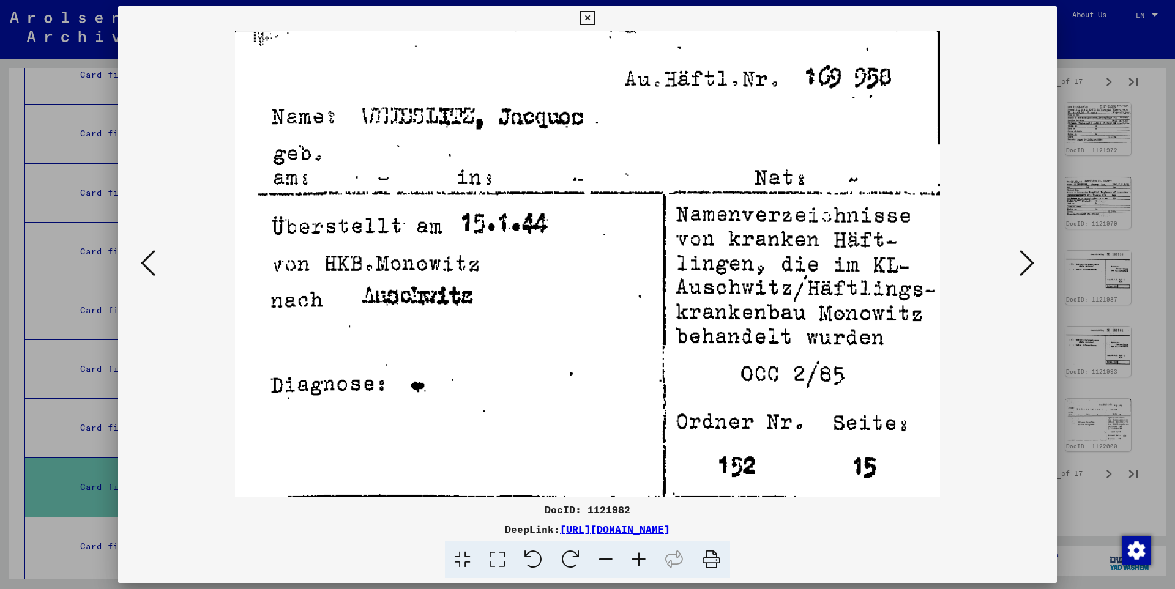
click at [1033, 263] on icon at bounding box center [1026, 262] width 15 height 29
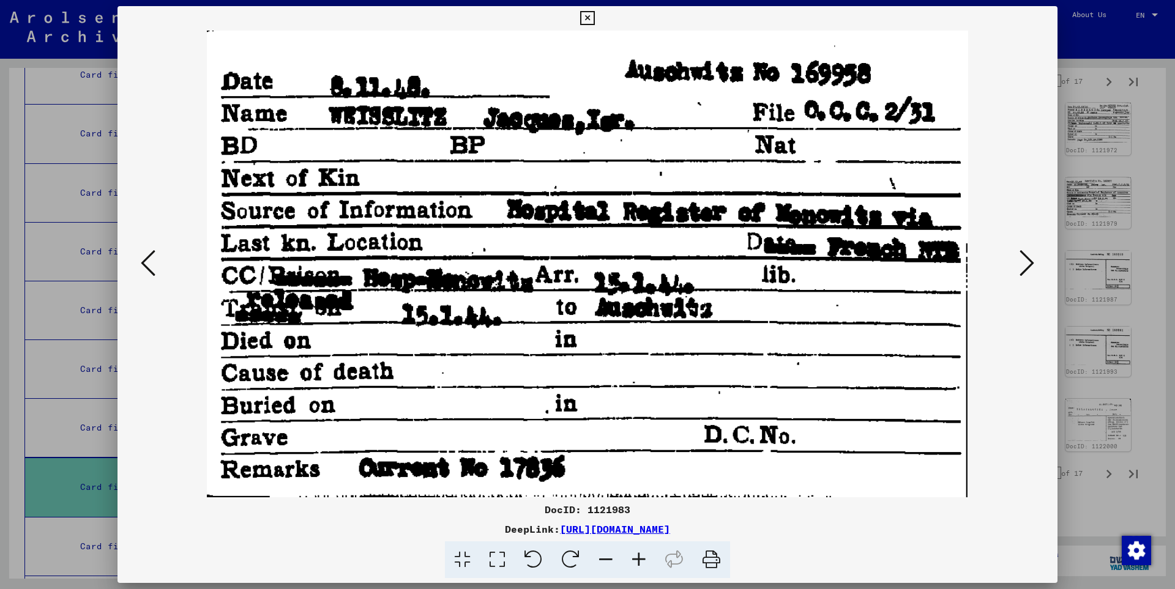
click at [1033, 263] on icon at bounding box center [1026, 262] width 15 height 29
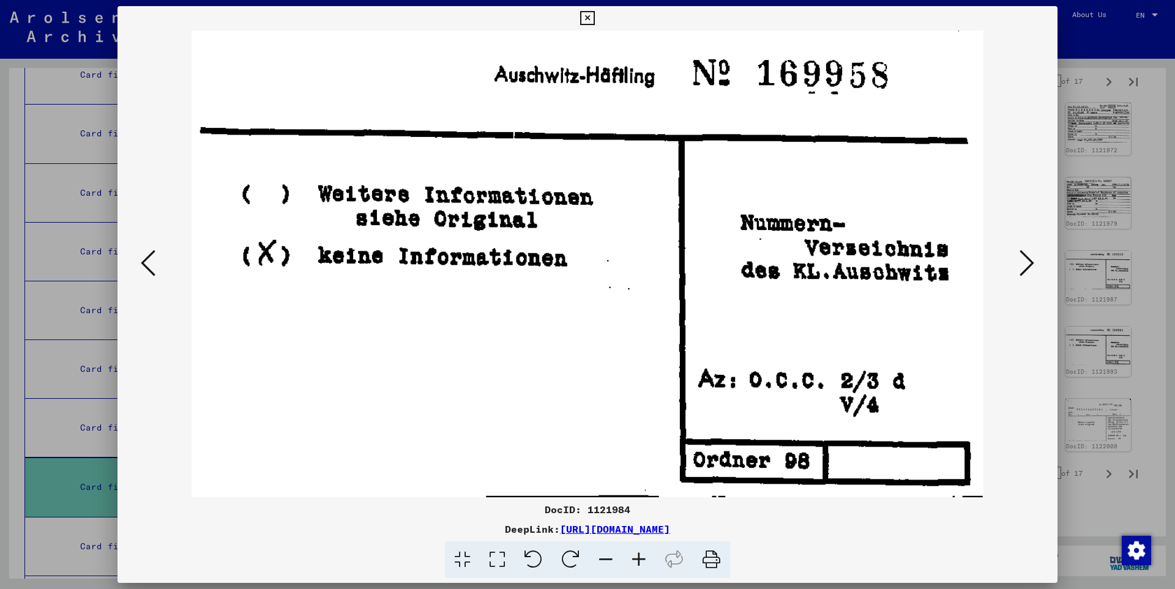
click at [1033, 263] on icon at bounding box center [1026, 262] width 15 height 29
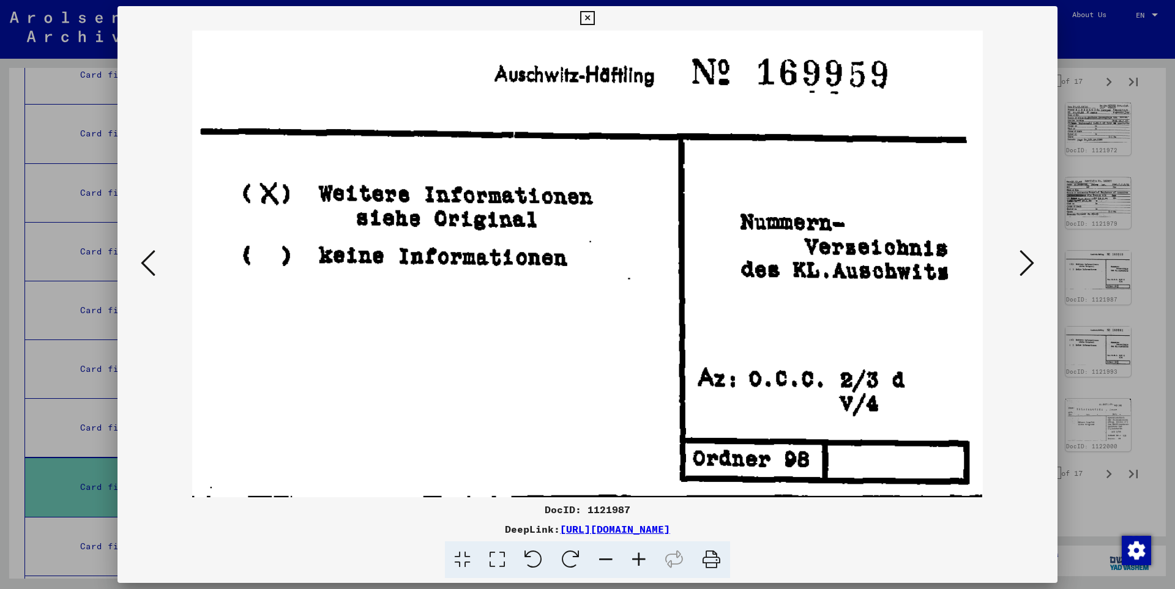
click at [1033, 263] on icon at bounding box center [1026, 262] width 15 height 29
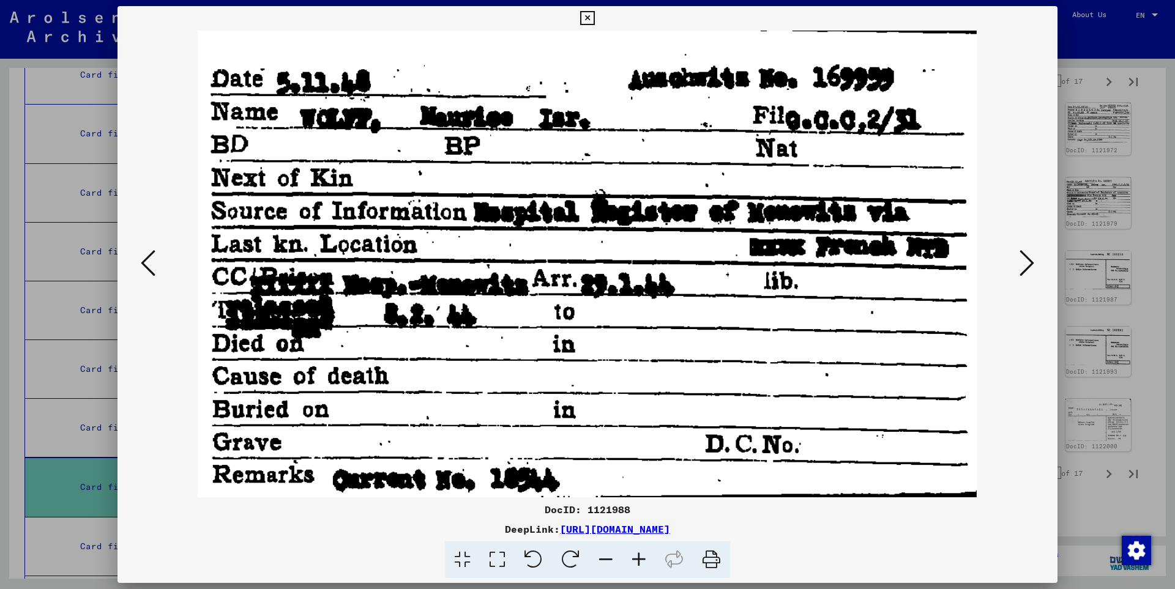
click at [1033, 263] on icon at bounding box center [1026, 262] width 15 height 29
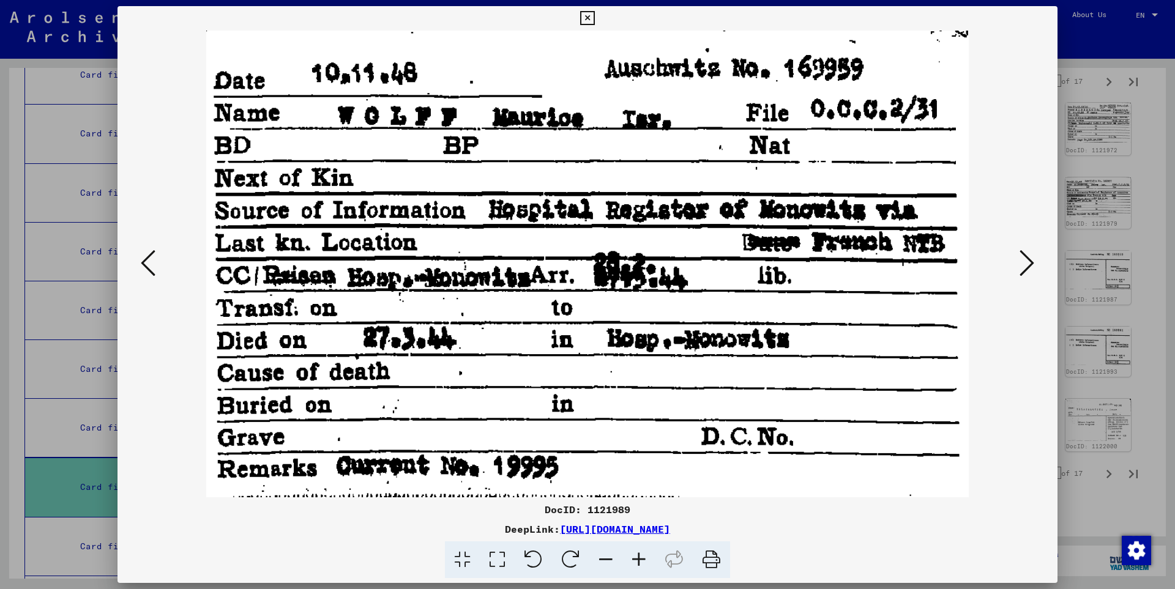
click at [1033, 263] on icon at bounding box center [1026, 262] width 15 height 29
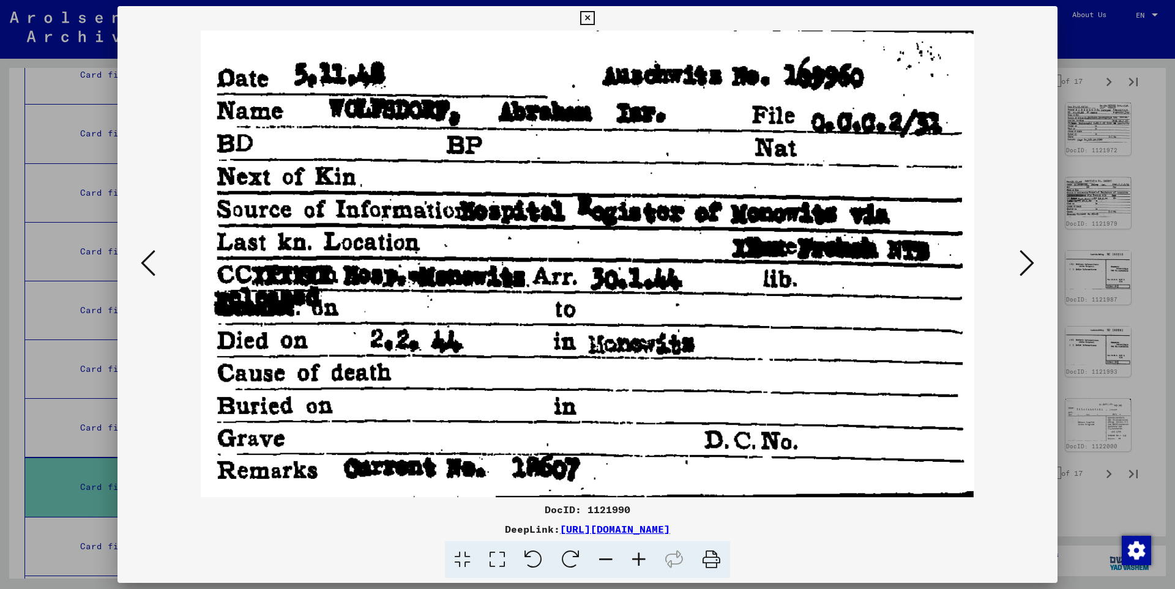
click at [1033, 263] on icon at bounding box center [1026, 262] width 15 height 29
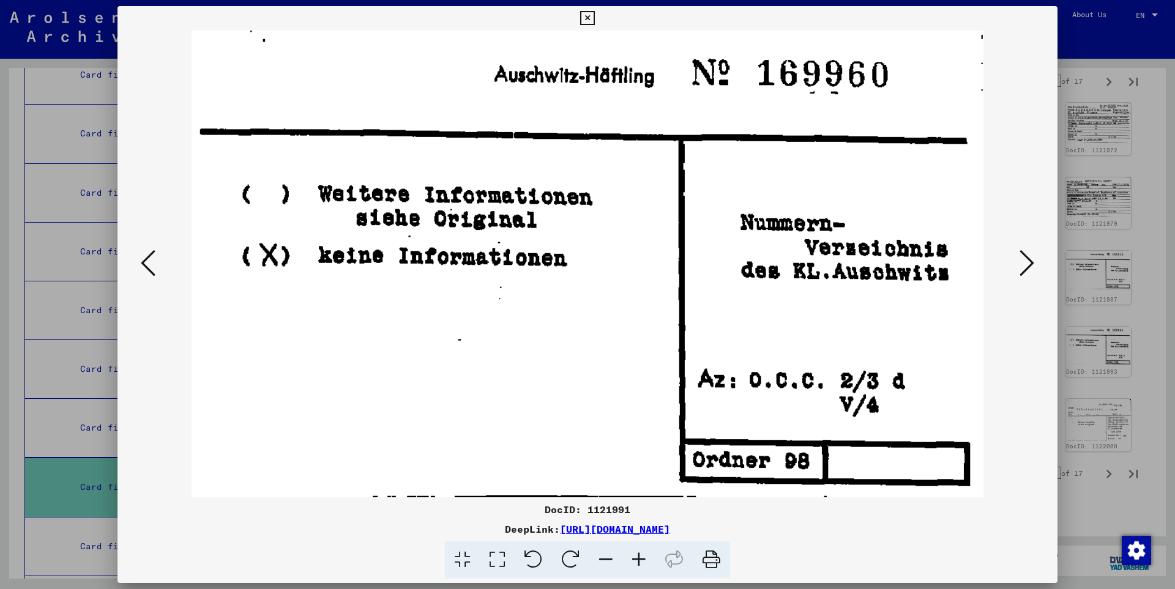
click at [1033, 263] on icon at bounding box center [1026, 262] width 15 height 29
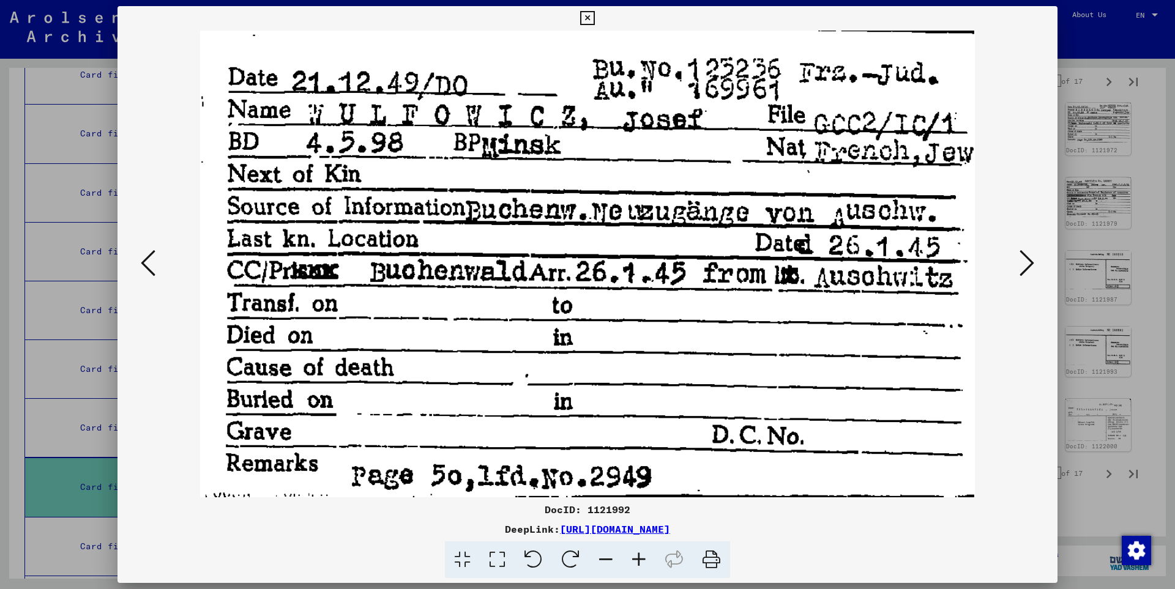
click at [1033, 263] on icon at bounding box center [1026, 262] width 15 height 29
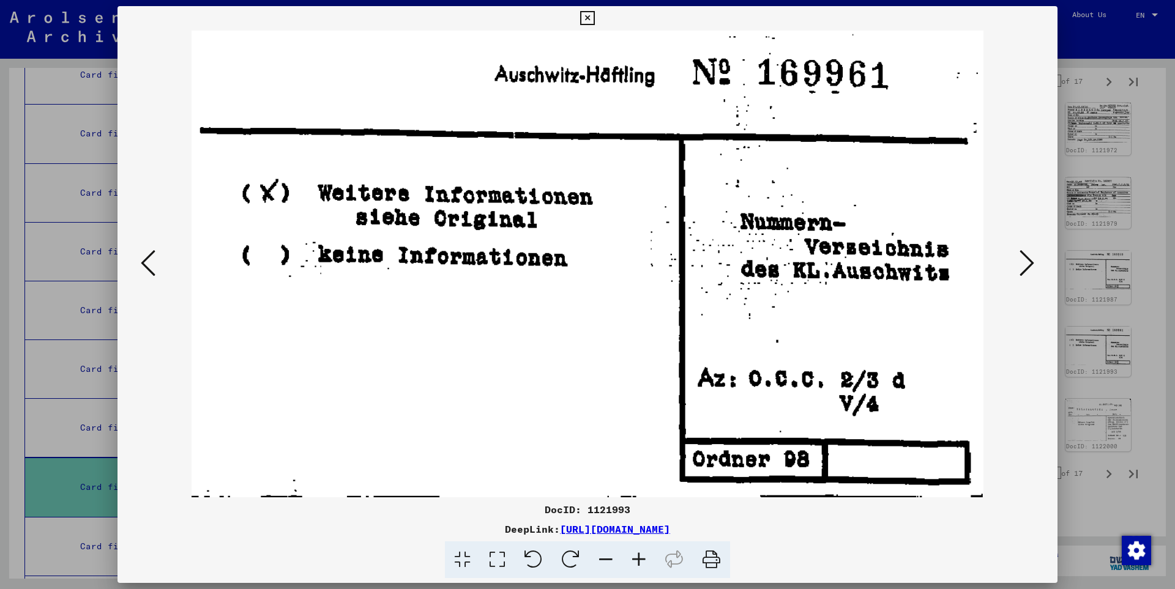
click at [1033, 263] on icon at bounding box center [1026, 262] width 15 height 29
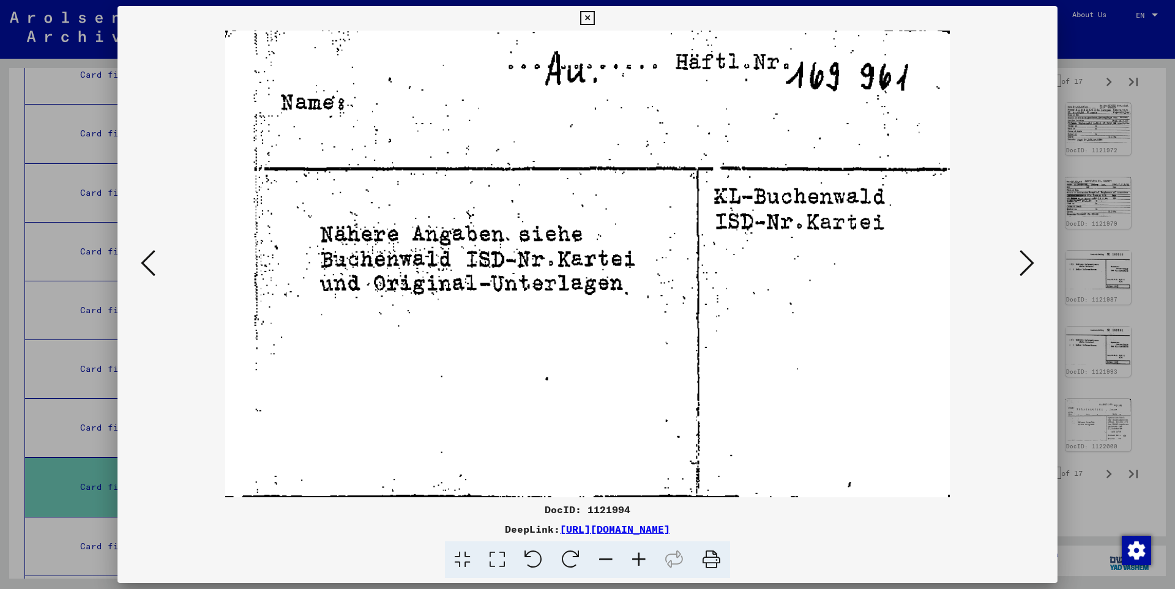
click at [1033, 263] on icon at bounding box center [1026, 262] width 15 height 29
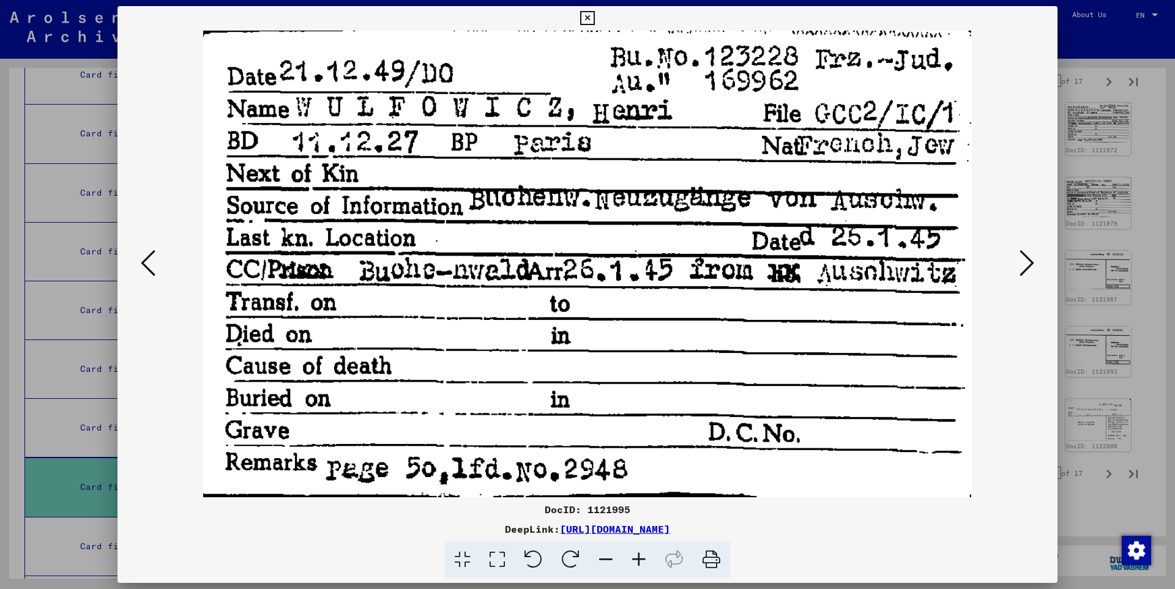
click at [1033, 263] on icon at bounding box center [1026, 262] width 15 height 29
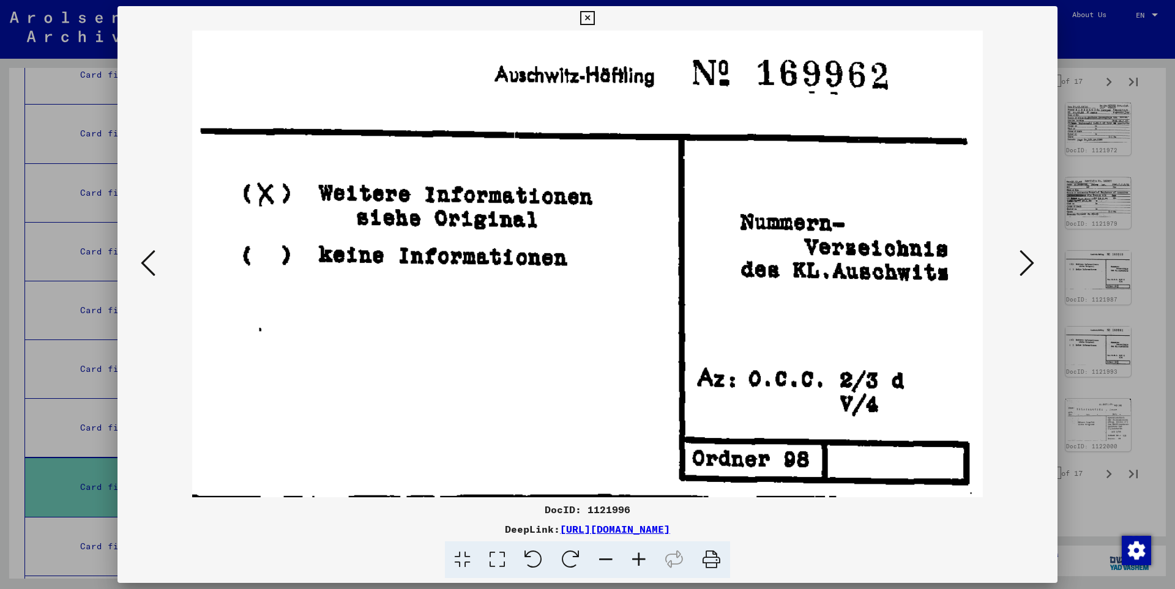
click at [1033, 263] on icon at bounding box center [1026, 262] width 15 height 29
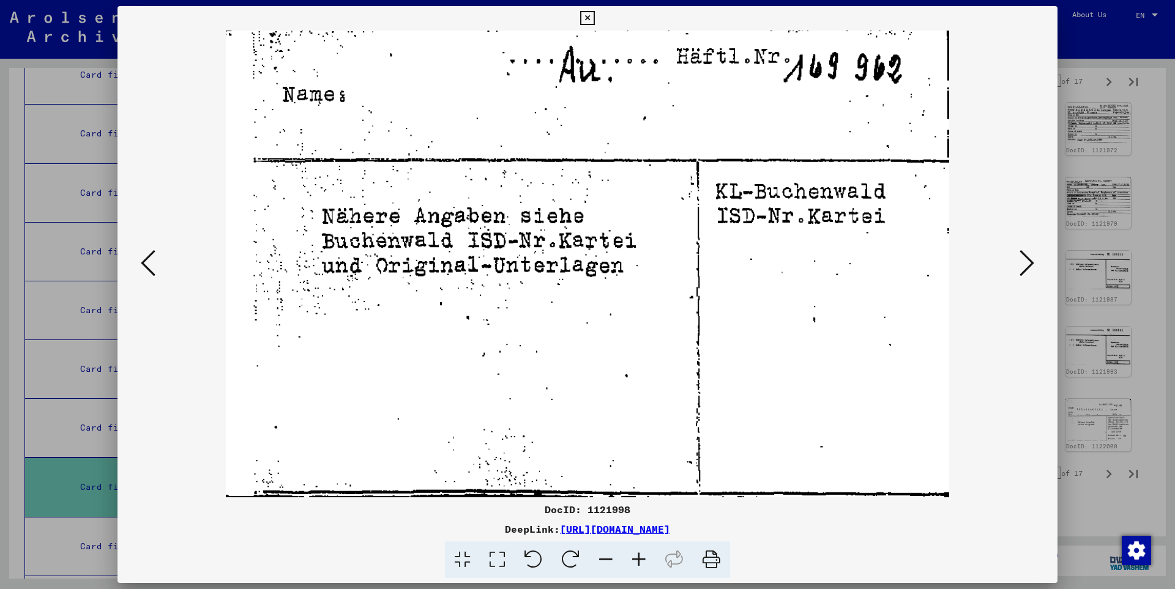
click at [1033, 263] on icon at bounding box center [1026, 262] width 15 height 29
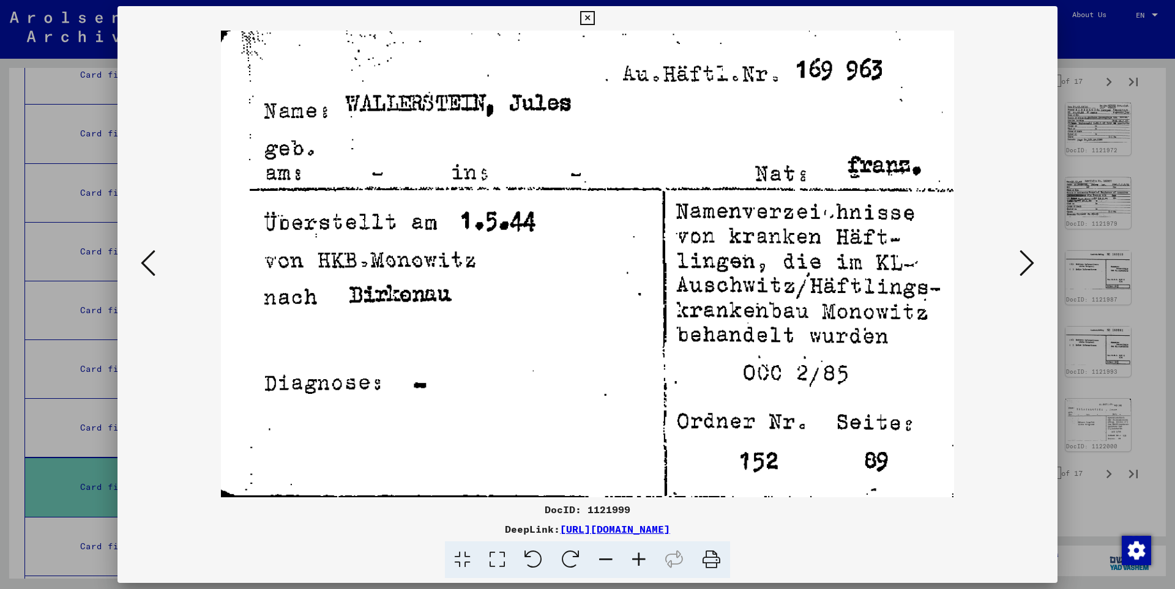
click at [1033, 263] on icon at bounding box center [1026, 262] width 15 height 29
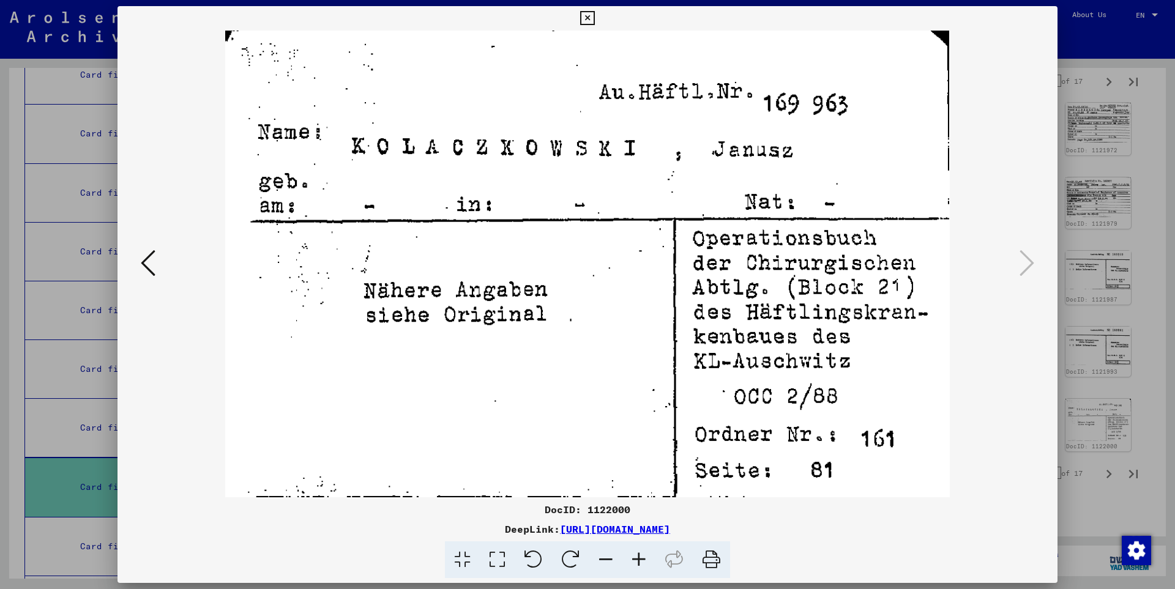
click at [594, 17] on icon at bounding box center [587, 18] width 14 height 15
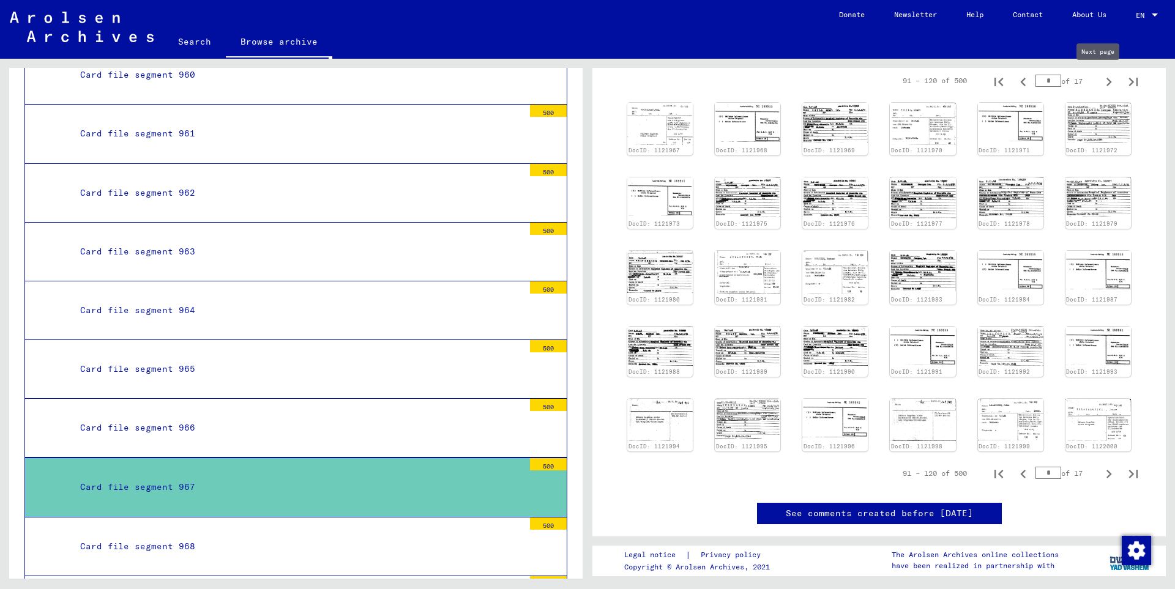
click at [1100, 78] on icon "Next page" at bounding box center [1108, 81] width 17 height 17
type input "*"
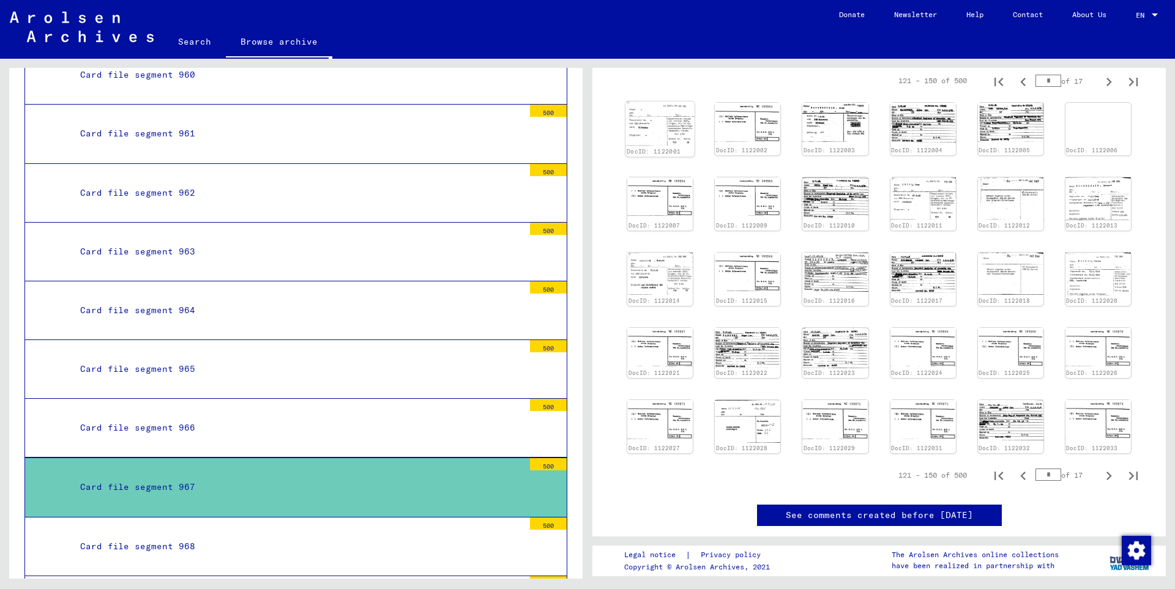
click at [647, 132] on img at bounding box center [659, 124] width 69 height 45
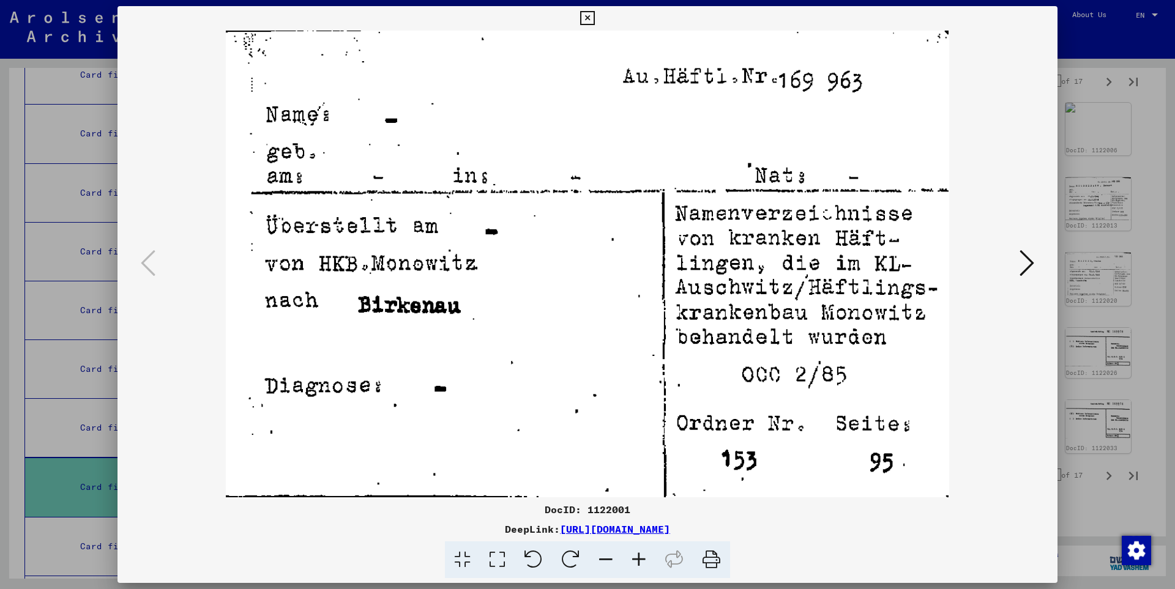
click at [1030, 258] on icon at bounding box center [1026, 262] width 15 height 29
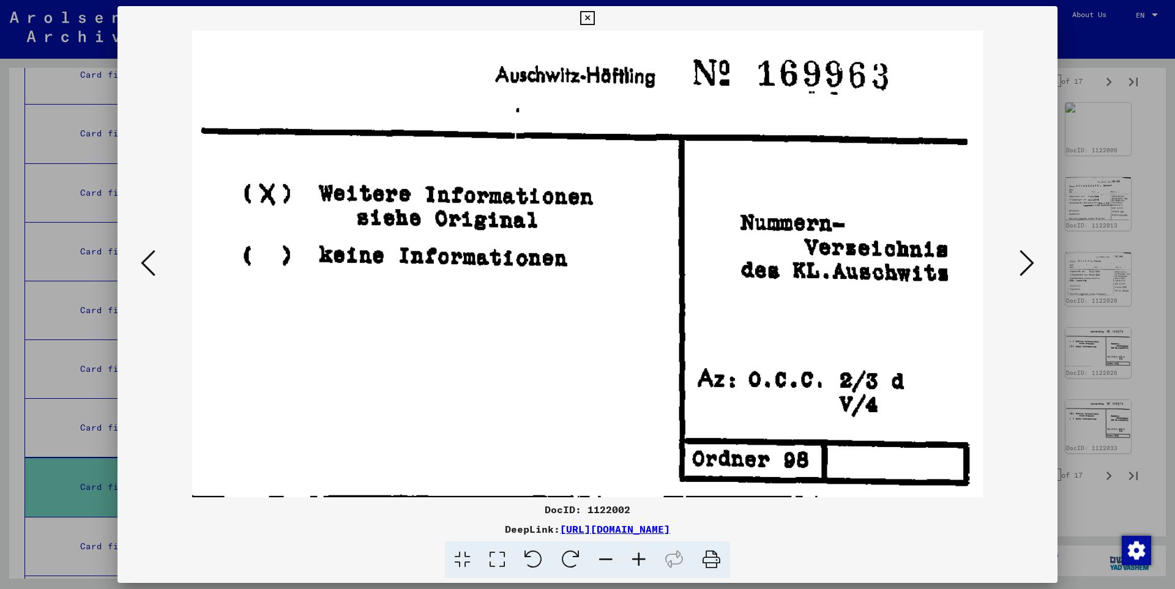
click at [1030, 259] on icon at bounding box center [1026, 262] width 15 height 29
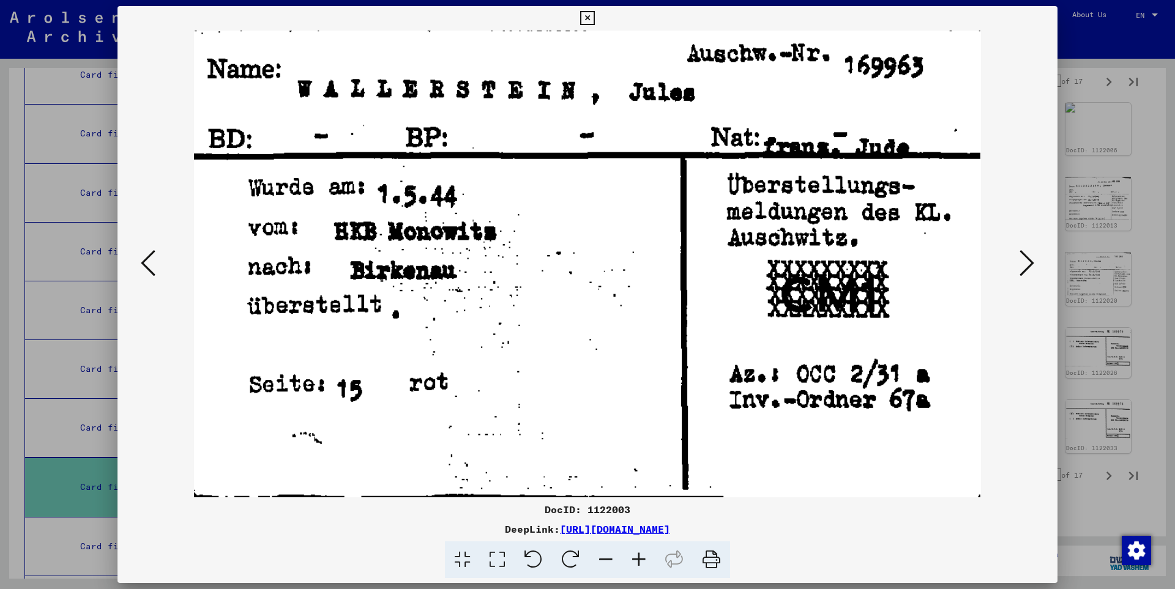
click at [1030, 259] on icon at bounding box center [1026, 262] width 15 height 29
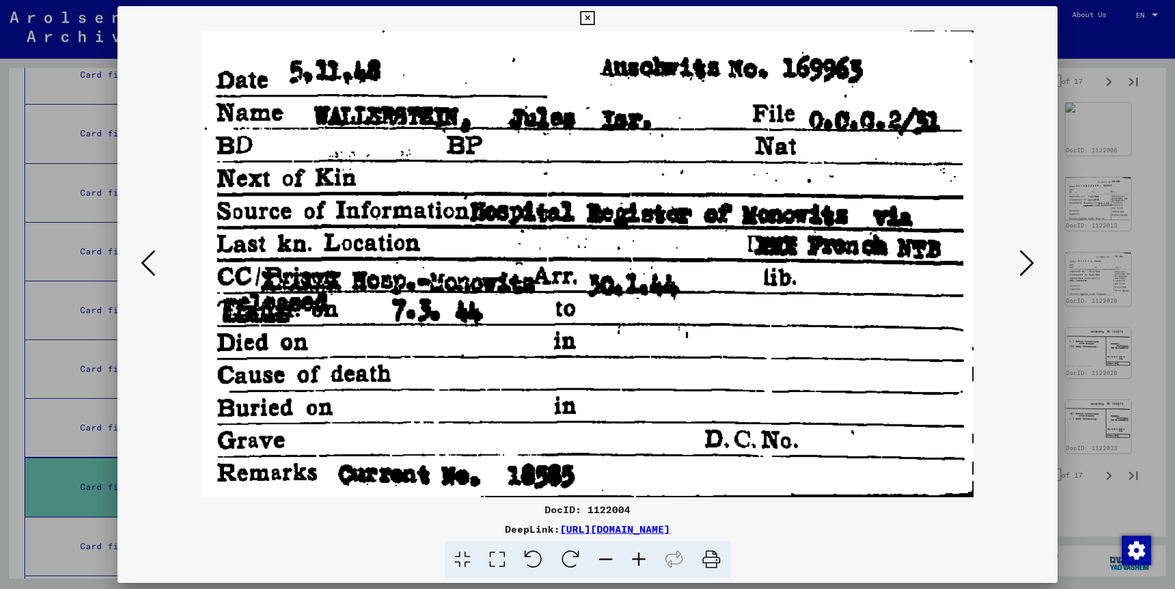
click at [1030, 259] on icon at bounding box center [1026, 262] width 15 height 29
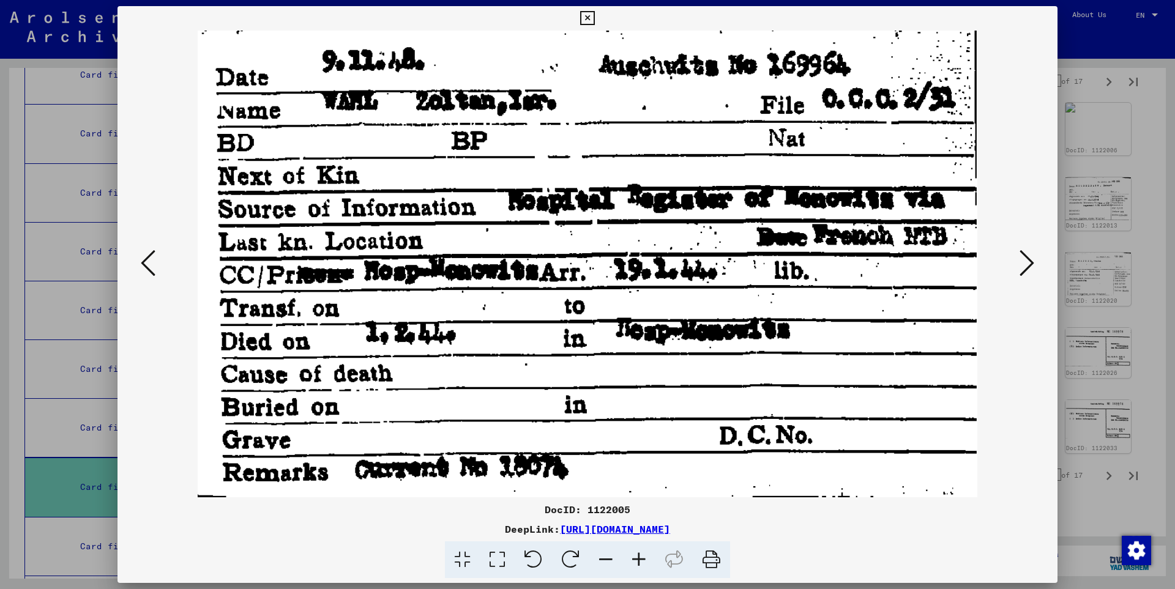
click at [1030, 259] on icon at bounding box center [1026, 262] width 15 height 29
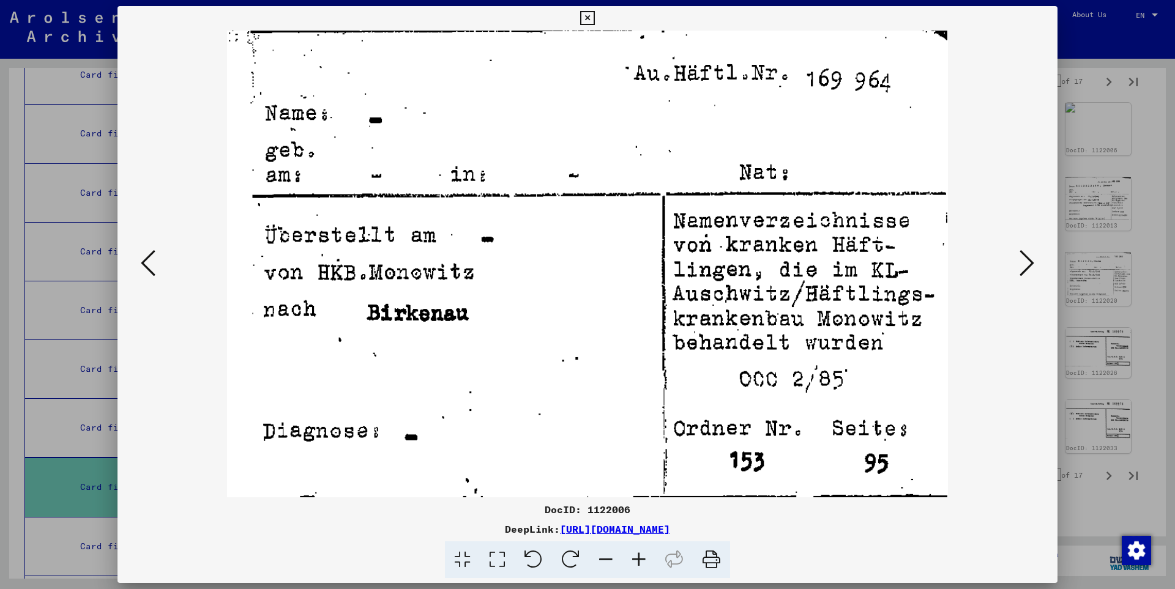
click at [1030, 259] on icon at bounding box center [1026, 262] width 15 height 29
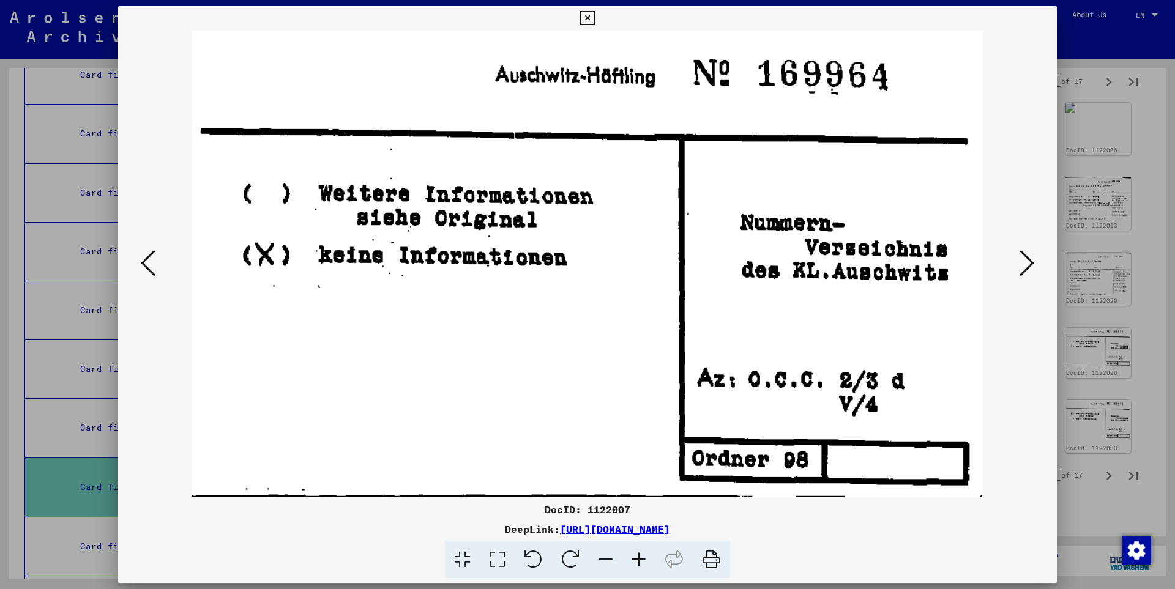
click at [1030, 259] on icon at bounding box center [1026, 262] width 15 height 29
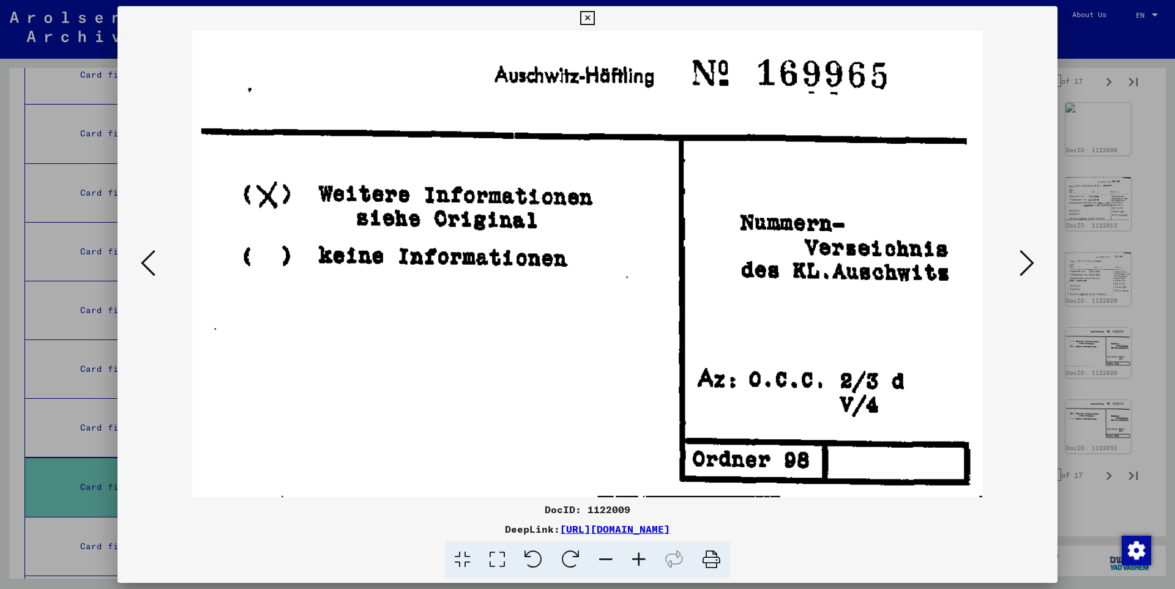
click at [1030, 259] on icon at bounding box center [1026, 262] width 15 height 29
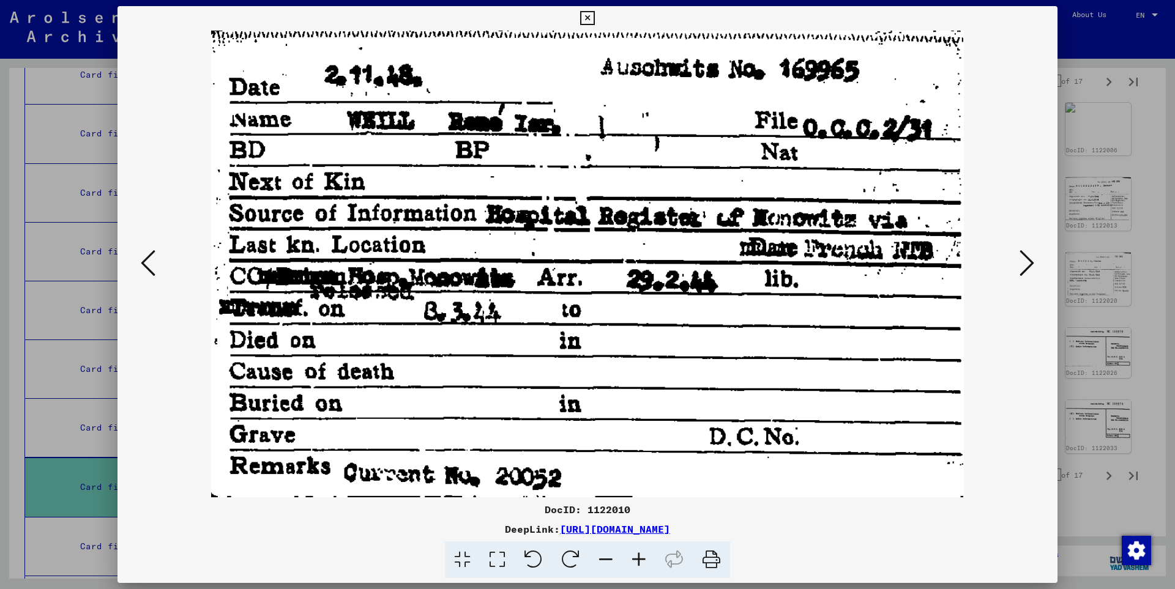
click at [1030, 259] on icon at bounding box center [1026, 262] width 15 height 29
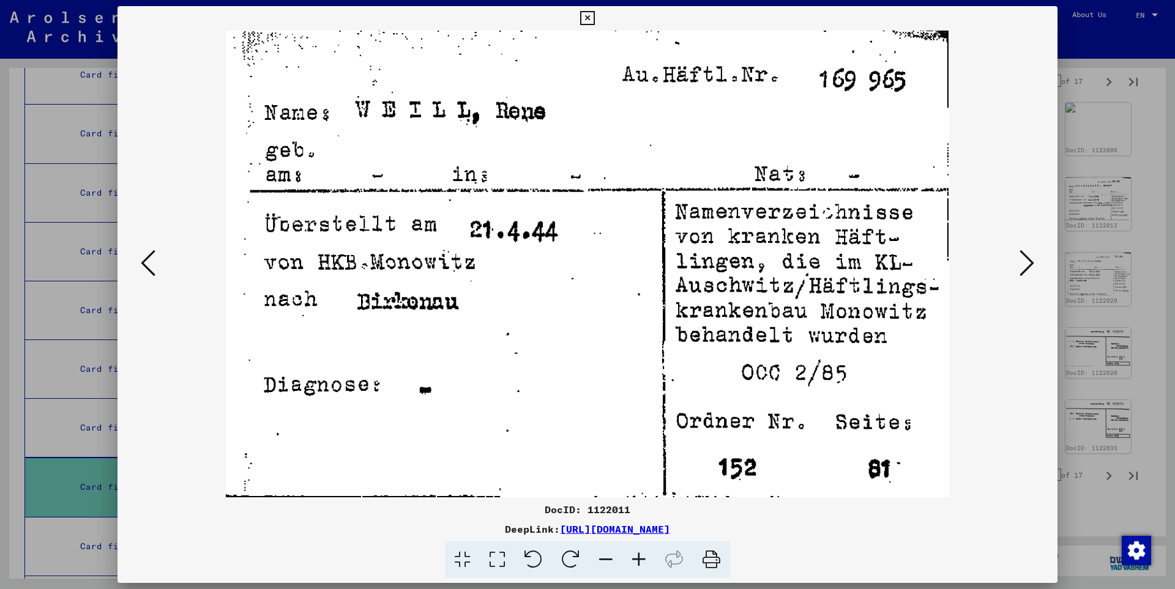
click at [1030, 259] on icon at bounding box center [1026, 262] width 15 height 29
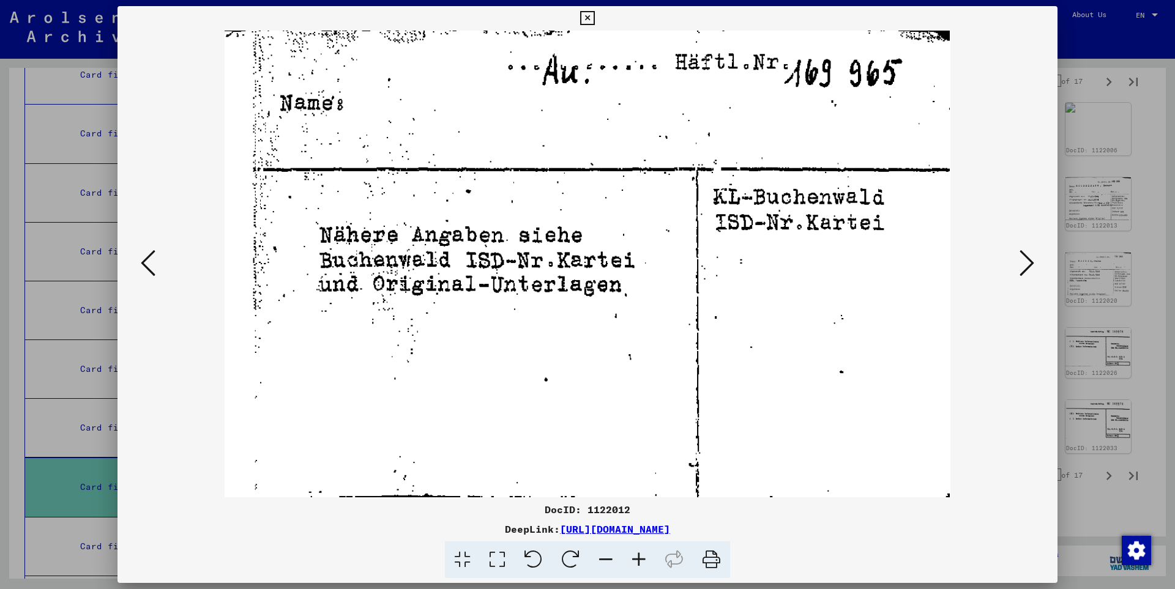
click at [1030, 259] on icon at bounding box center [1026, 262] width 15 height 29
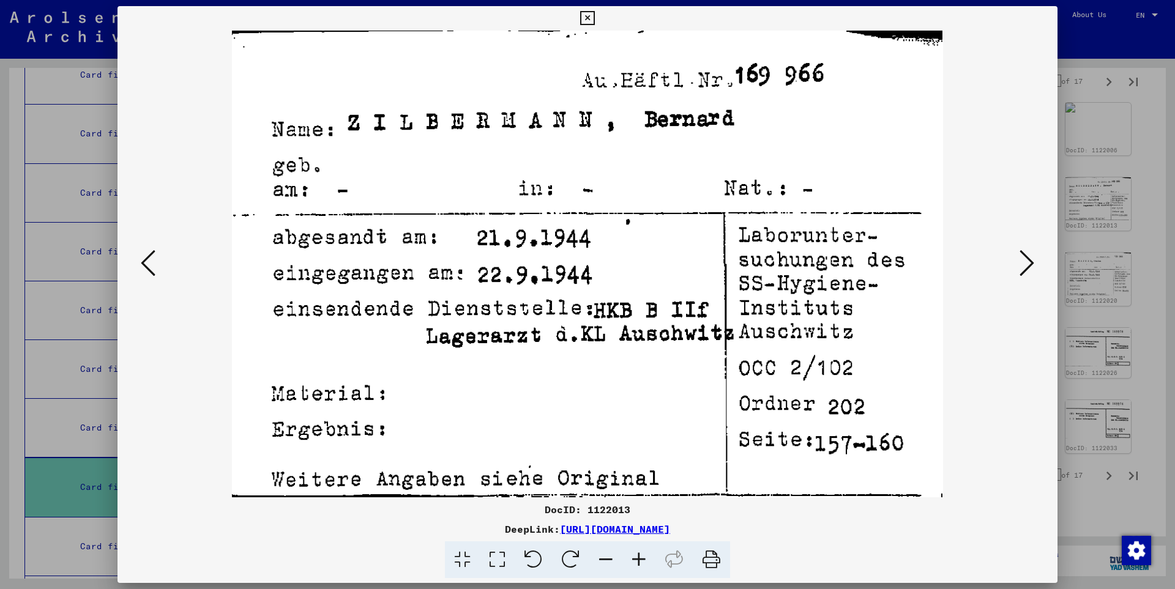
click at [1028, 262] on icon at bounding box center [1026, 262] width 15 height 29
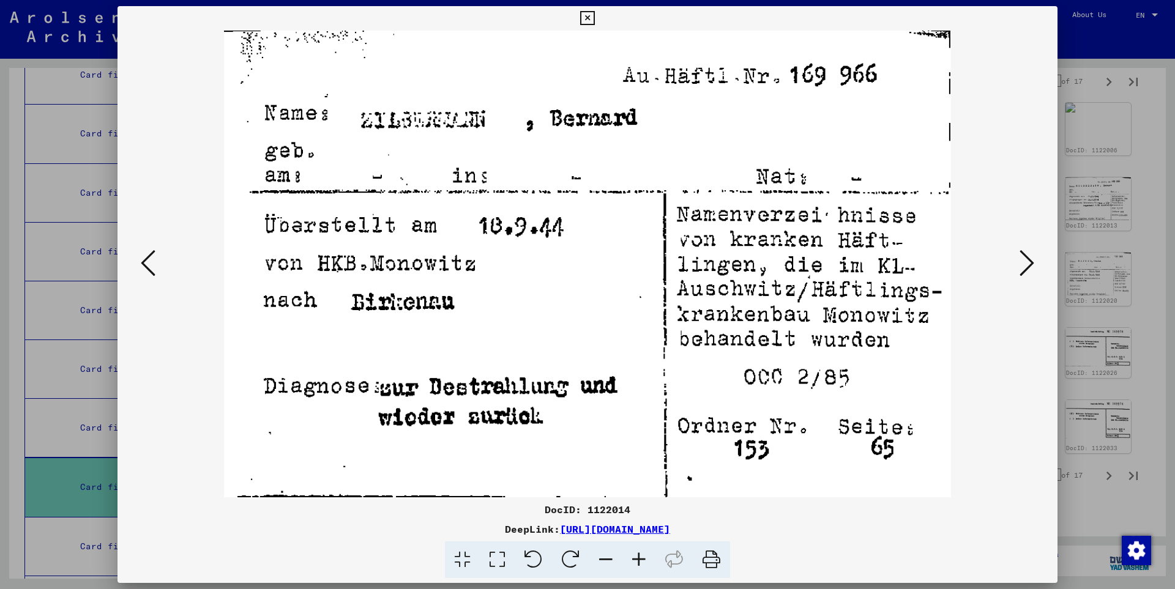
click at [1028, 262] on icon at bounding box center [1026, 262] width 15 height 29
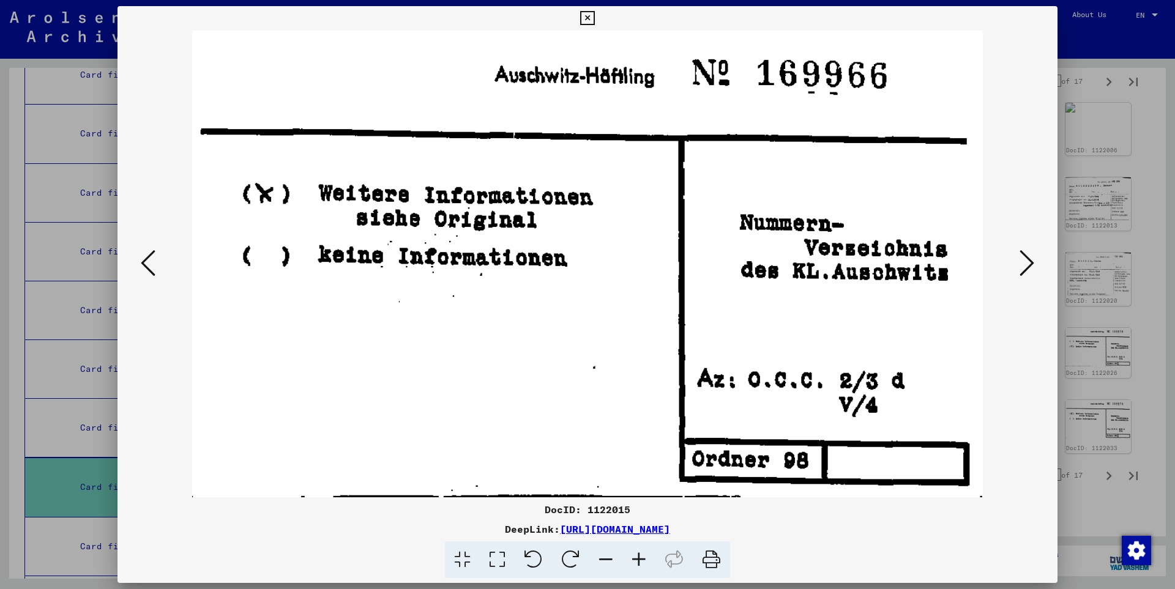
click at [1028, 262] on icon at bounding box center [1026, 262] width 15 height 29
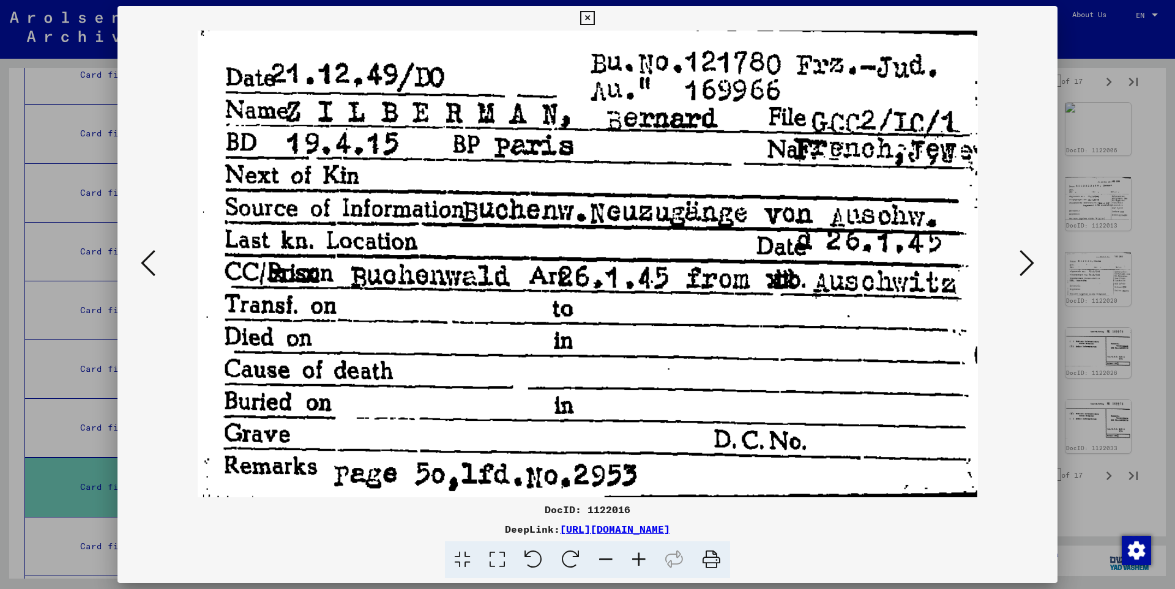
click at [1028, 262] on icon at bounding box center [1026, 262] width 15 height 29
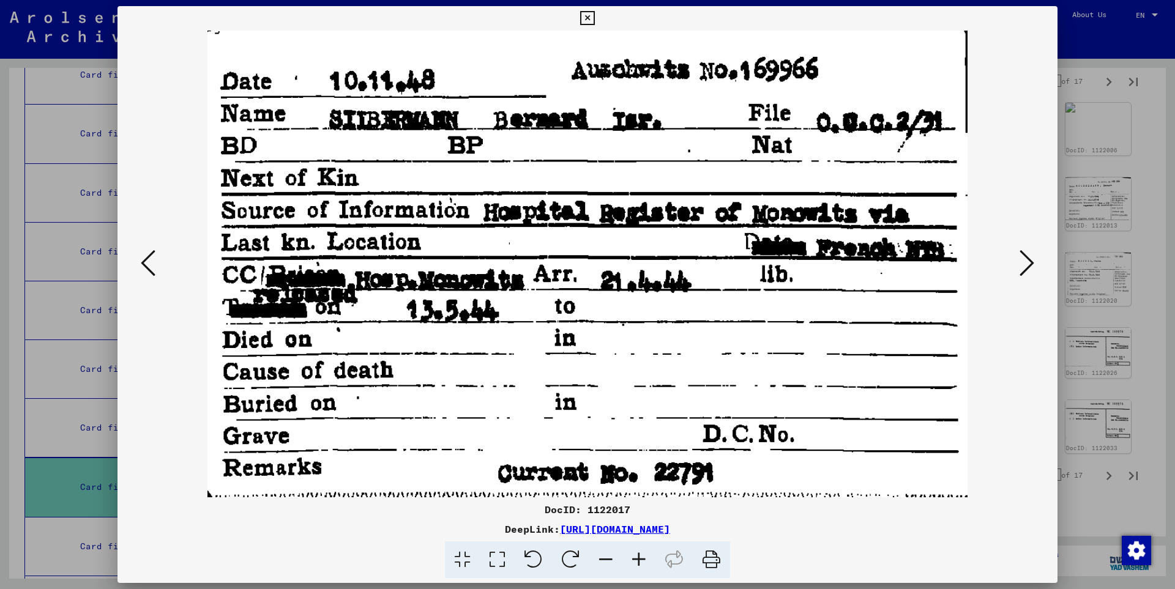
click at [1028, 262] on icon at bounding box center [1026, 262] width 15 height 29
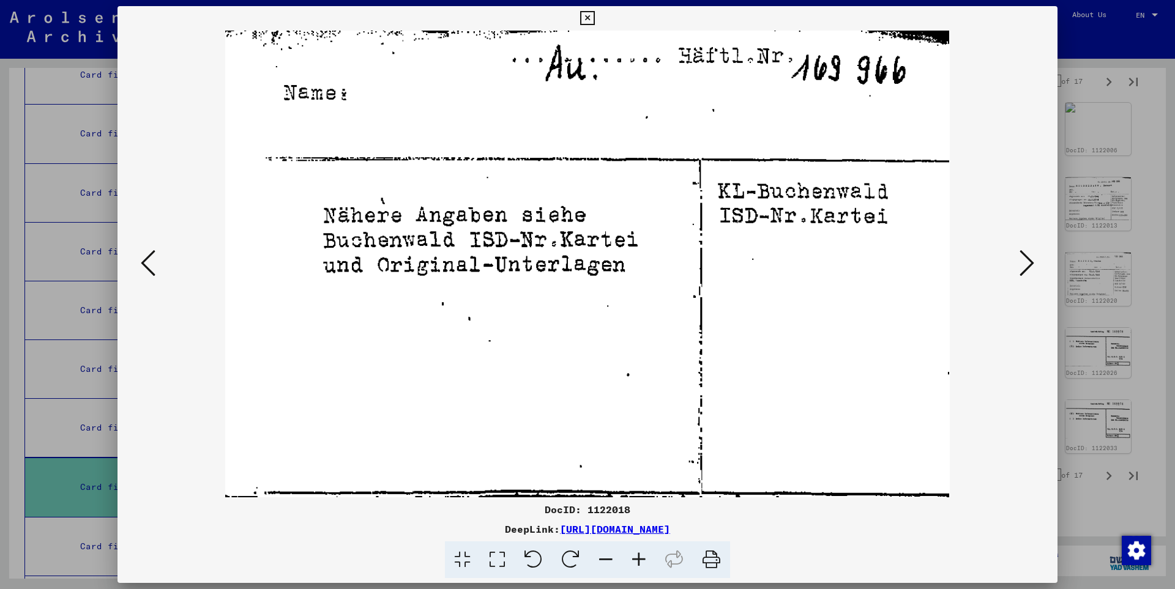
click at [1028, 262] on icon at bounding box center [1026, 262] width 15 height 29
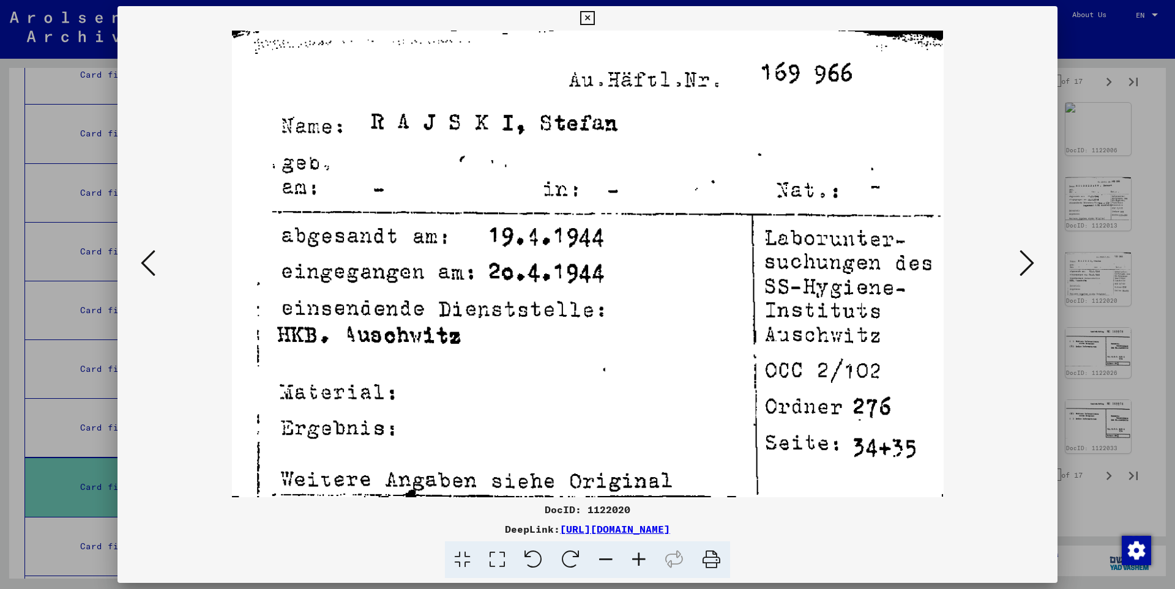
click at [1028, 262] on icon at bounding box center [1026, 262] width 15 height 29
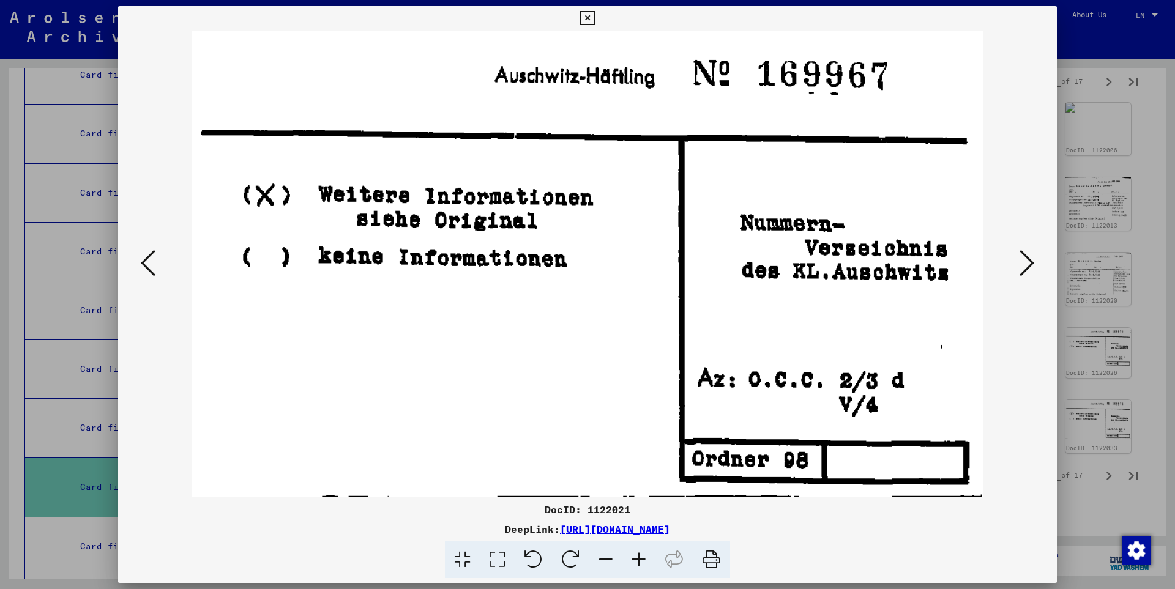
click at [1028, 262] on icon at bounding box center [1026, 262] width 15 height 29
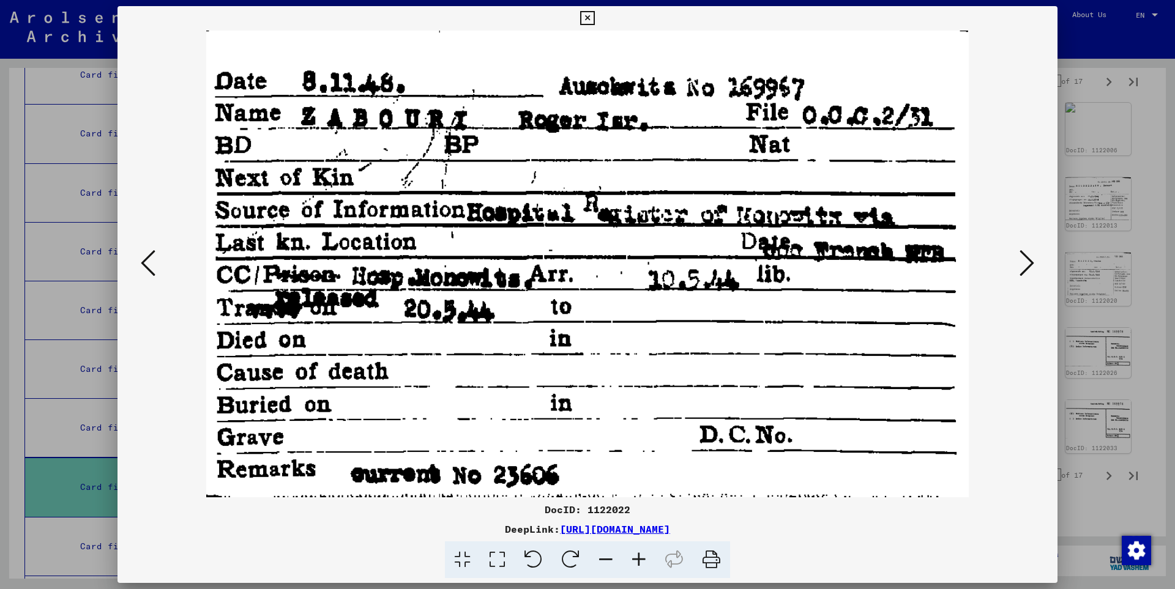
click at [1028, 262] on icon at bounding box center [1026, 262] width 15 height 29
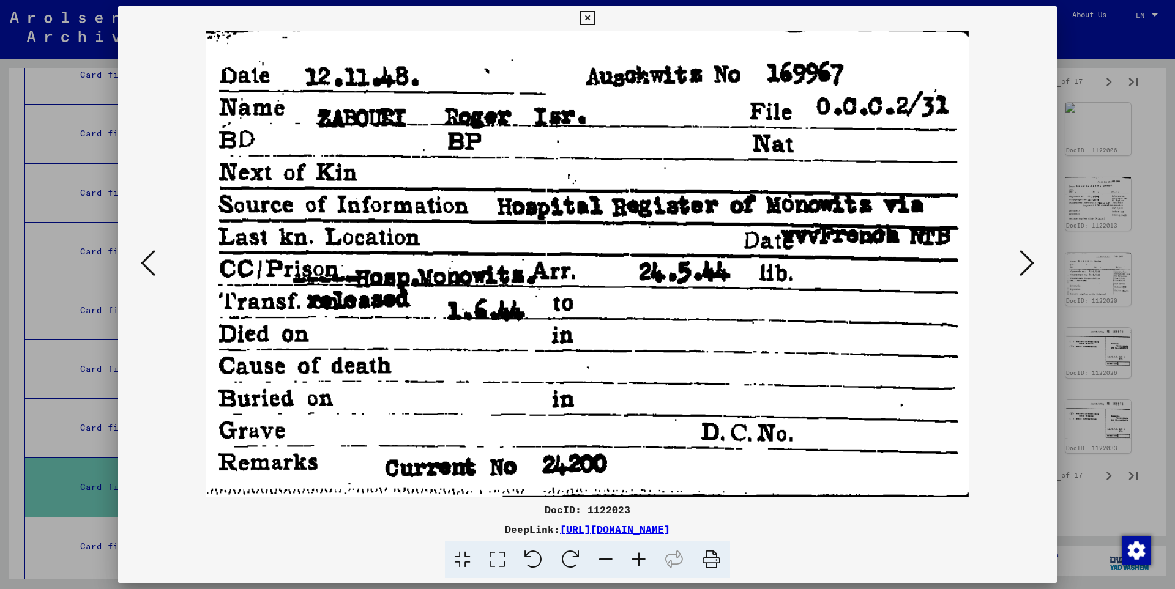
click at [1028, 262] on icon at bounding box center [1026, 262] width 15 height 29
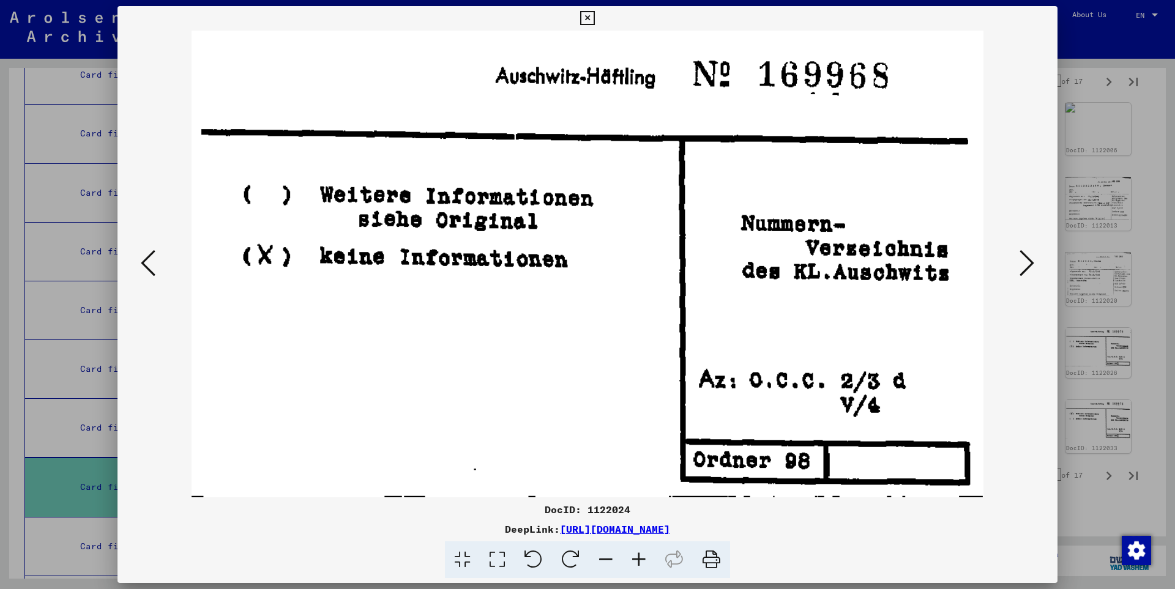
click at [1028, 262] on icon at bounding box center [1026, 262] width 15 height 29
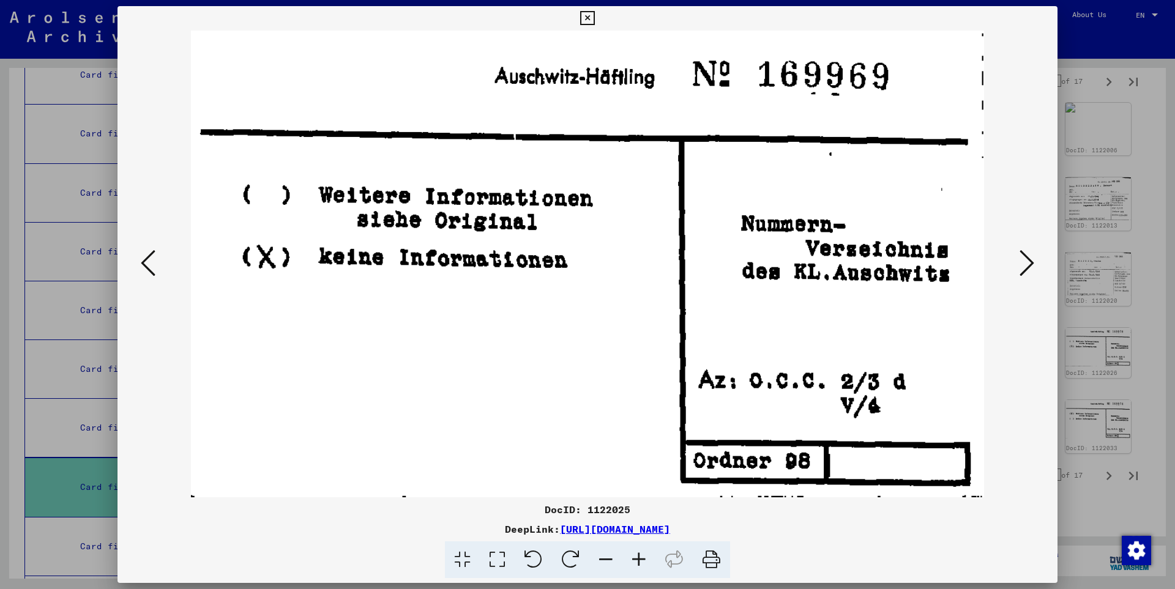
click at [1028, 262] on icon at bounding box center [1026, 262] width 15 height 29
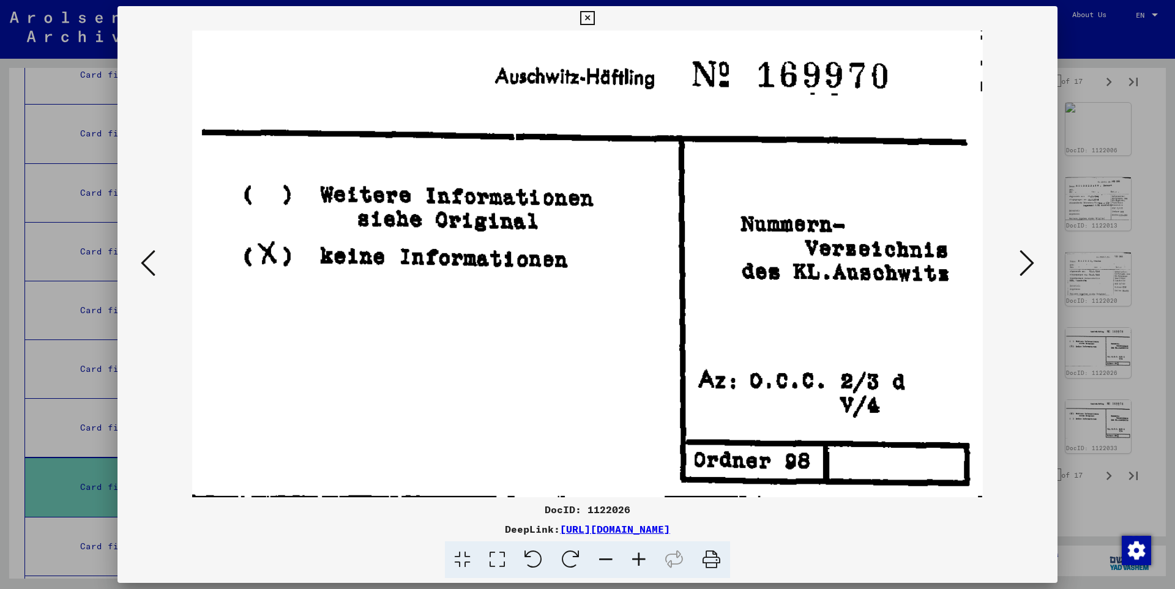
click at [1028, 262] on icon at bounding box center [1026, 262] width 15 height 29
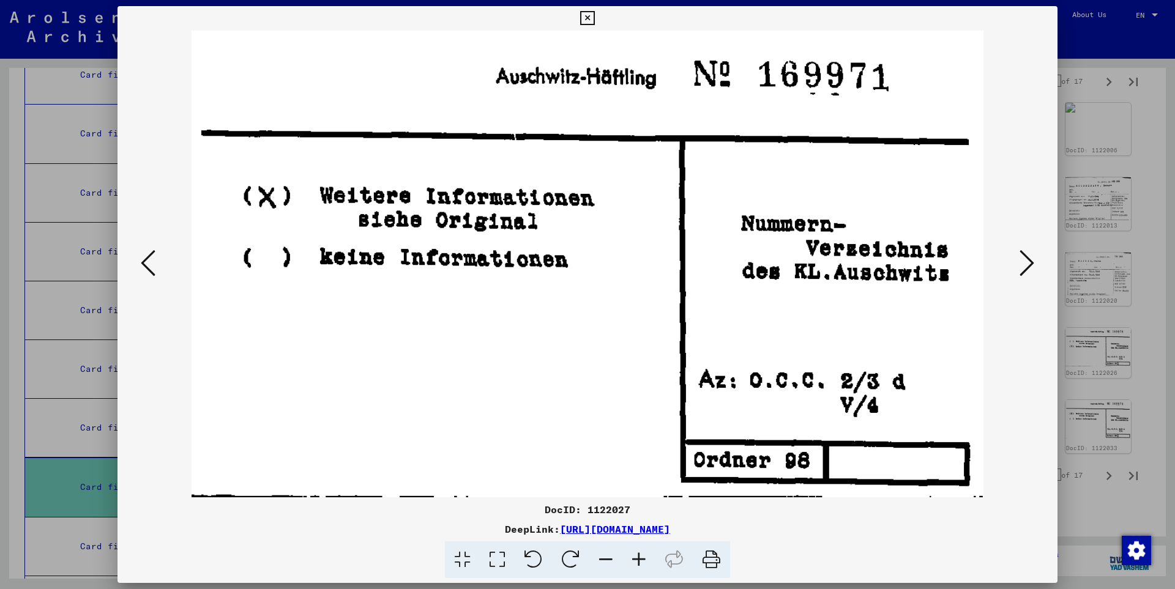
click at [1028, 262] on icon at bounding box center [1026, 262] width 15 height 29
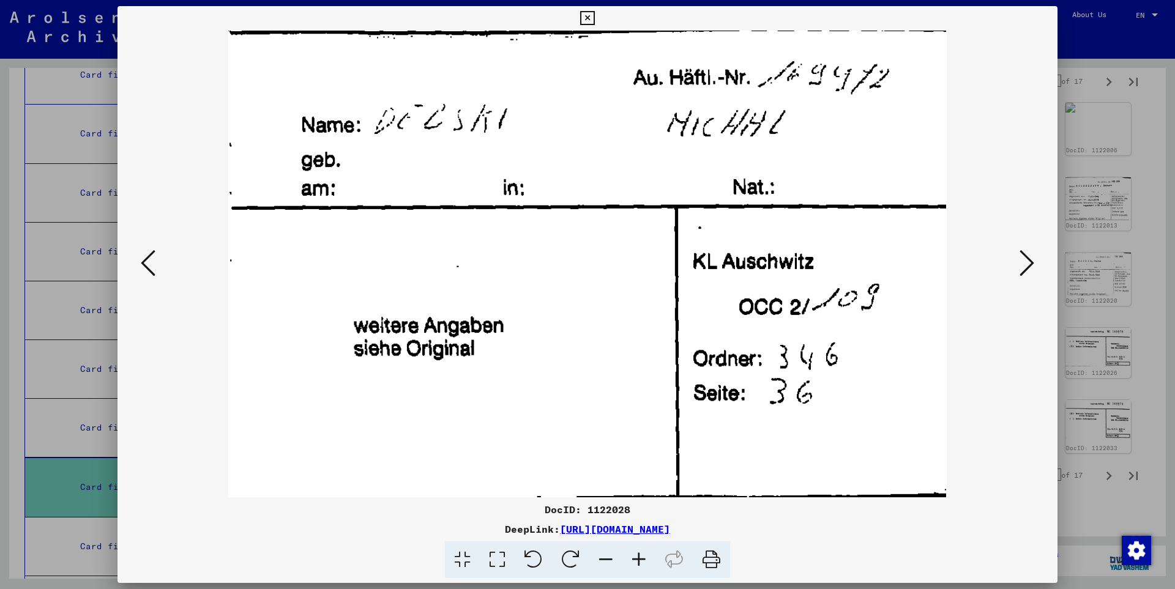
click at [1028, 262] on icon at bounding box center [1026, 262] width 15 height 29
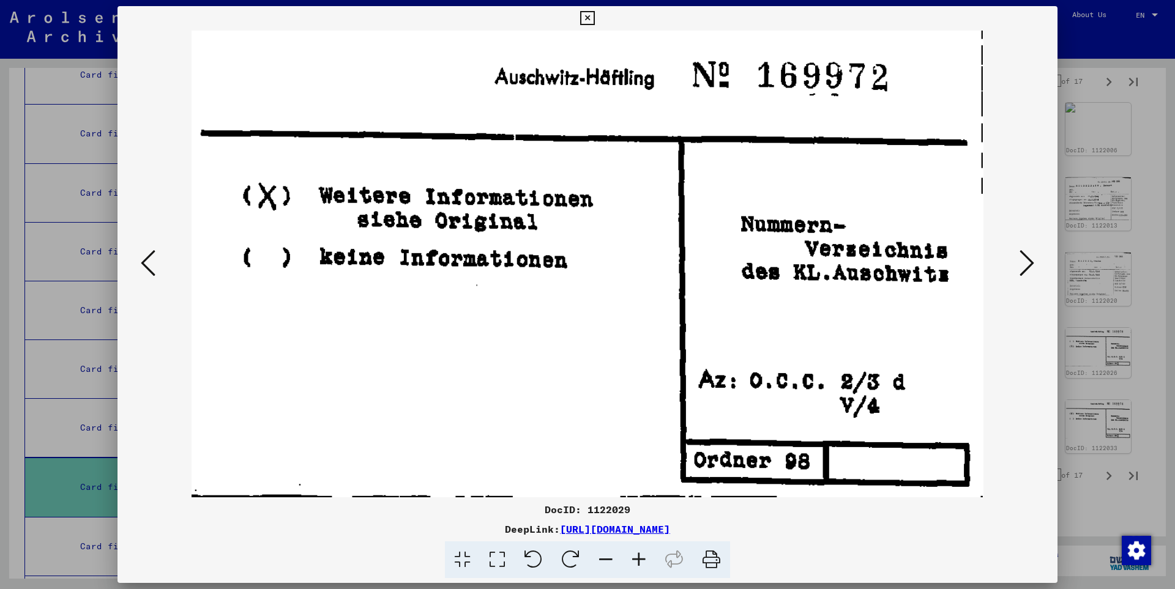
click at [1028, 262] on icon at bounding box center [1026, 262] width 15 height 29
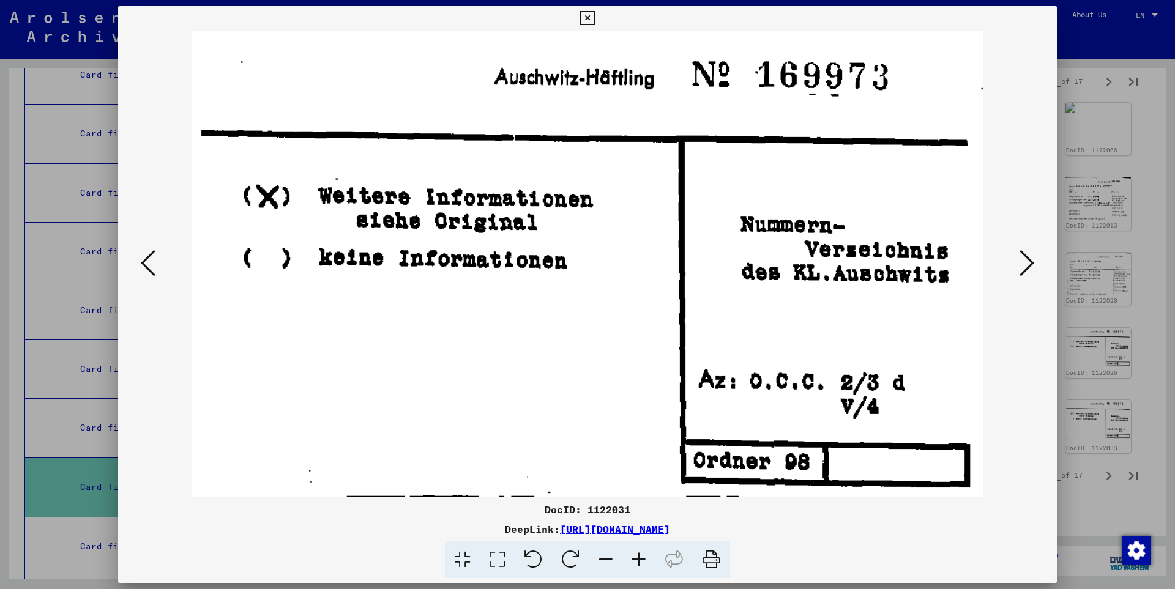
click at [1028, 262] on icon at bounding box center [1026, 262] width 15 height 29
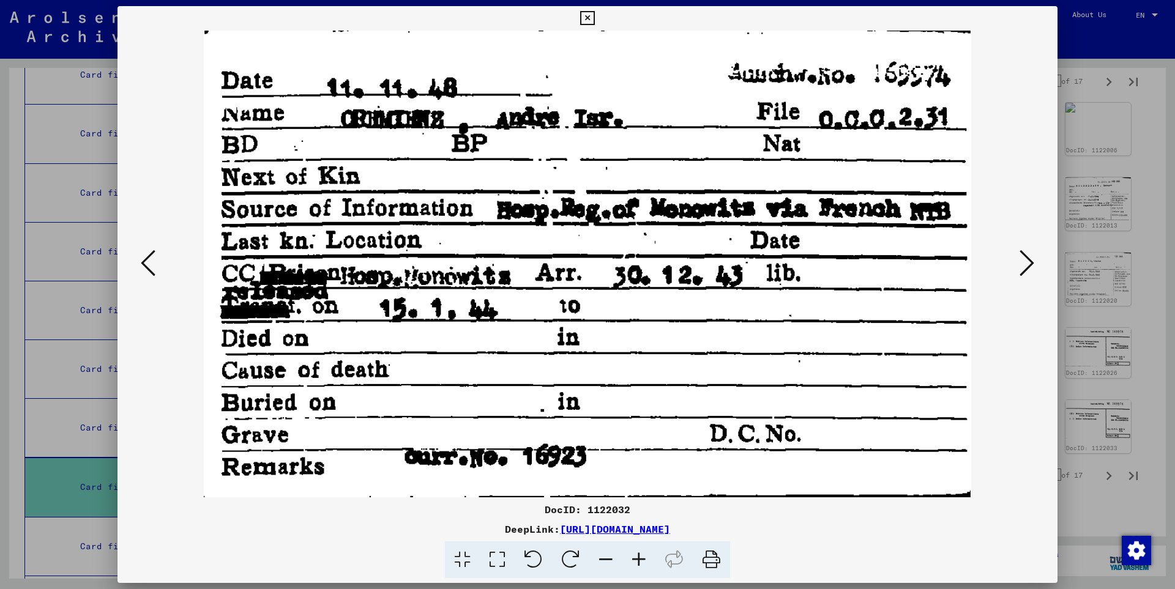
click at [1028, 262] on icon at bounding box center [1026, 262] width 15 height 29
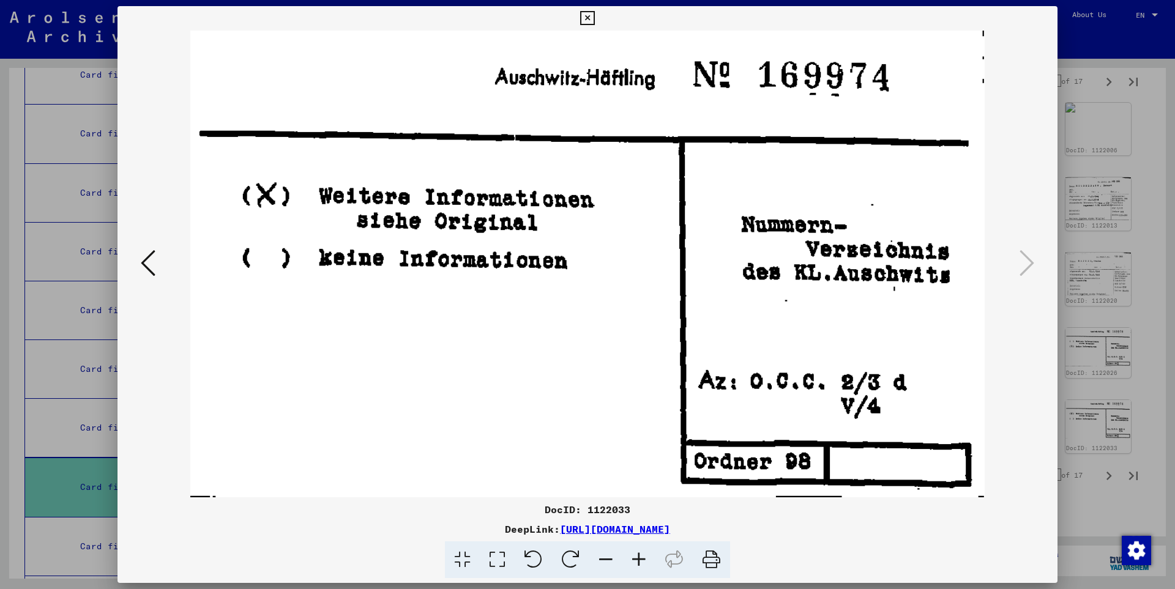
click at [594, 13] on icon at bounding box center [587, 18] width 14 height 15
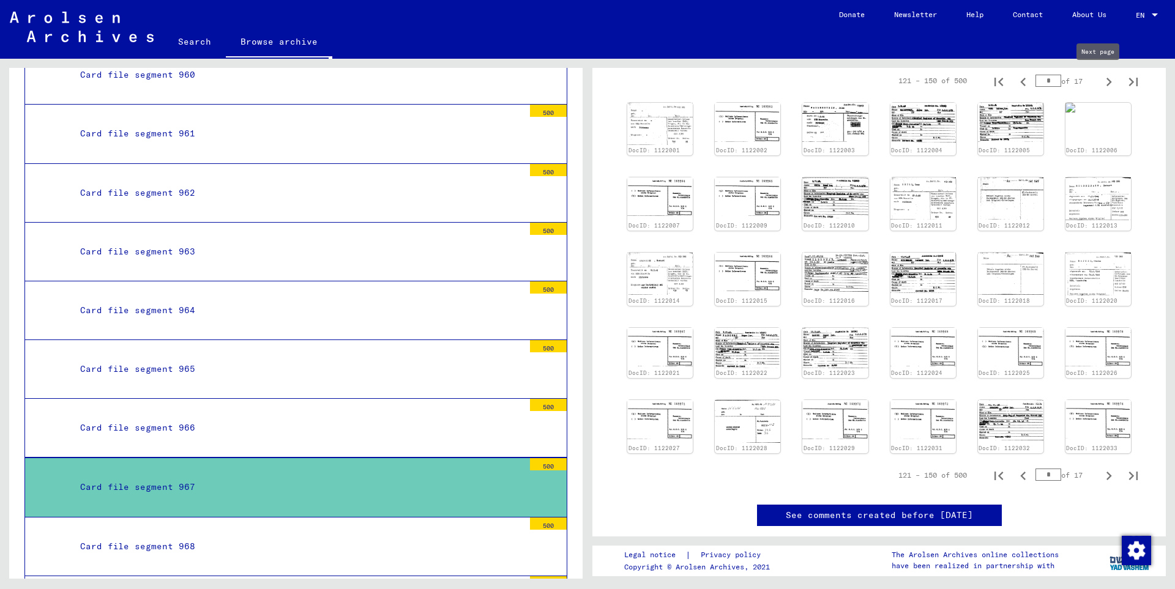
click at [1100, 76] on icon "Next page" at bounding box center [1108, 81] width 17 height 17
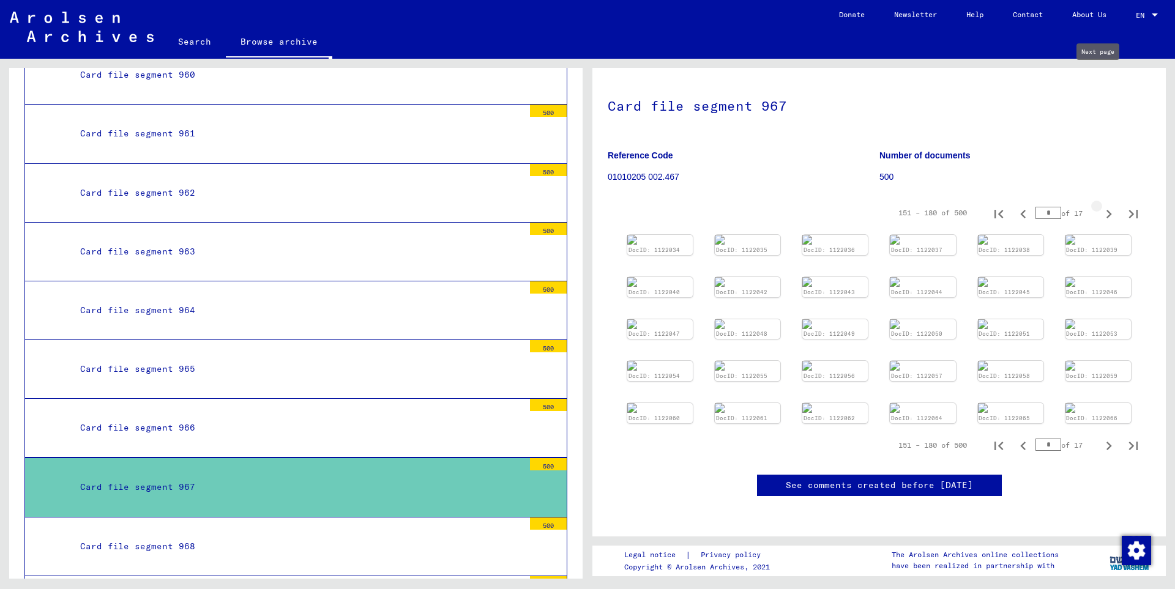
type input "*"
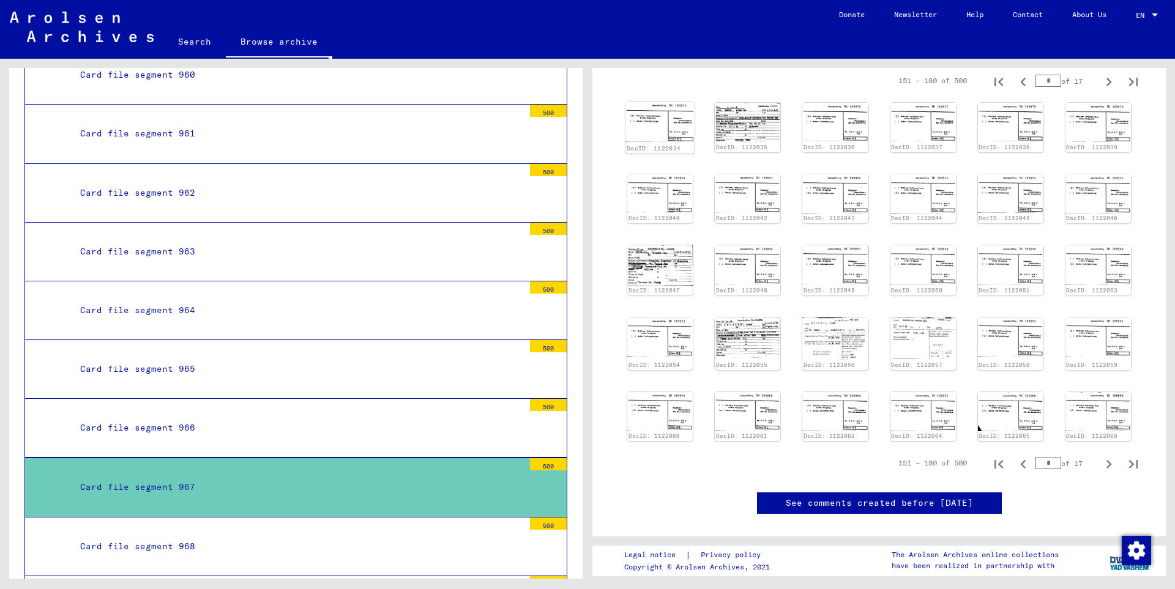
click at [648, 130] on img at bounding box center [659, 122] width 69 height 40
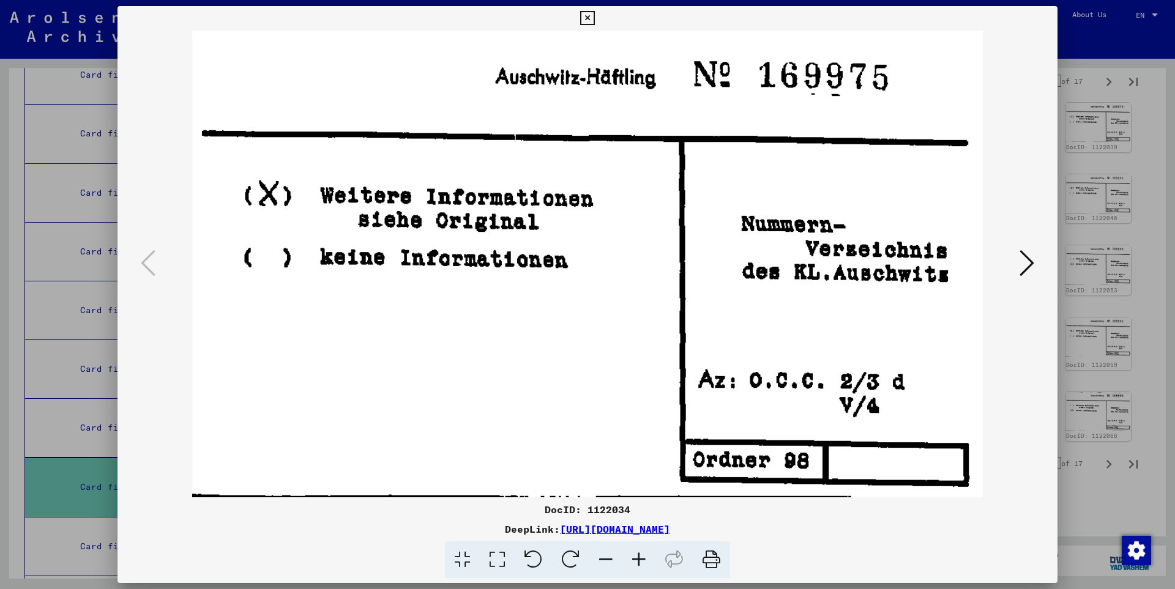
click at [1026, 261] on icon at bounding box center [1026, 262] width 15 height 29
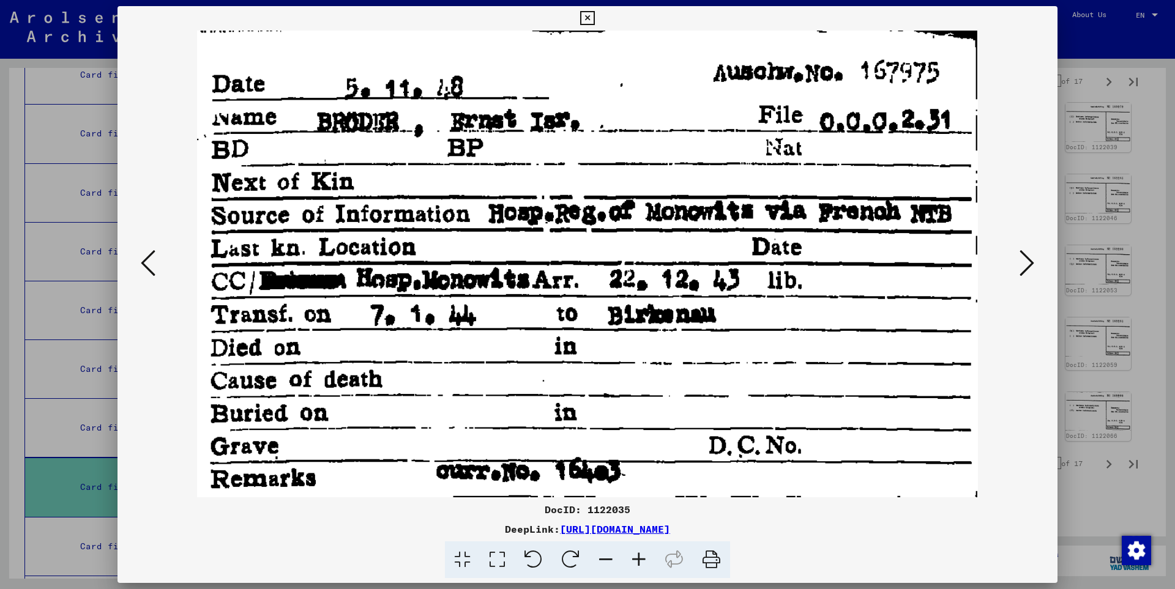
click at [1026, 261] on icon at bounding box center [1026, 262] width 15 height 29
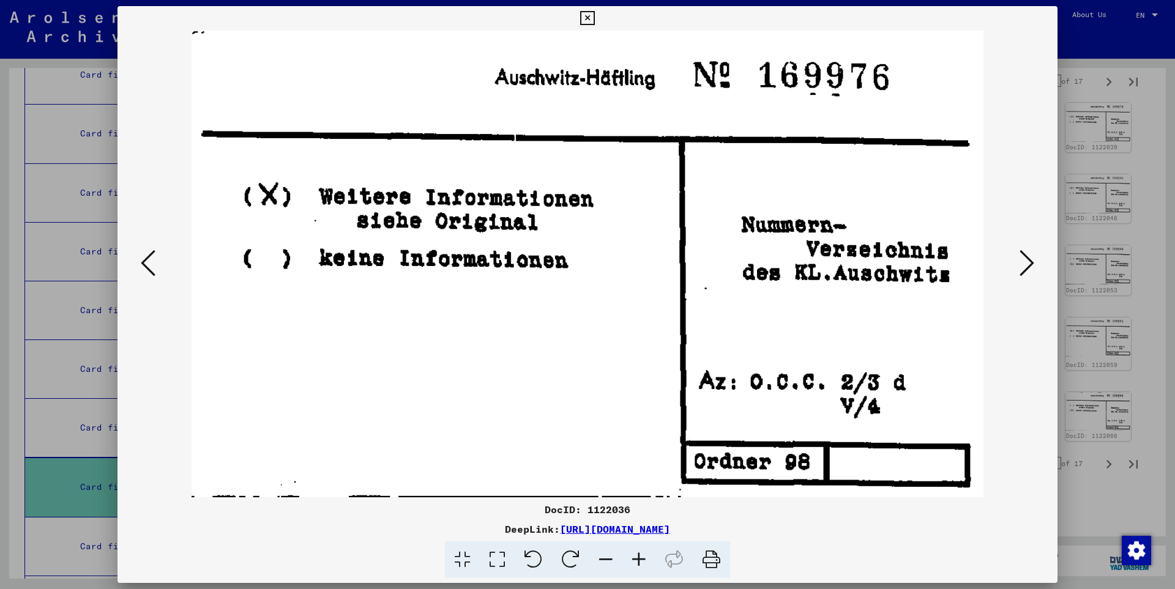
click at [1026, 261] on icon at bounding box center [1026, 262] width 15 height 29
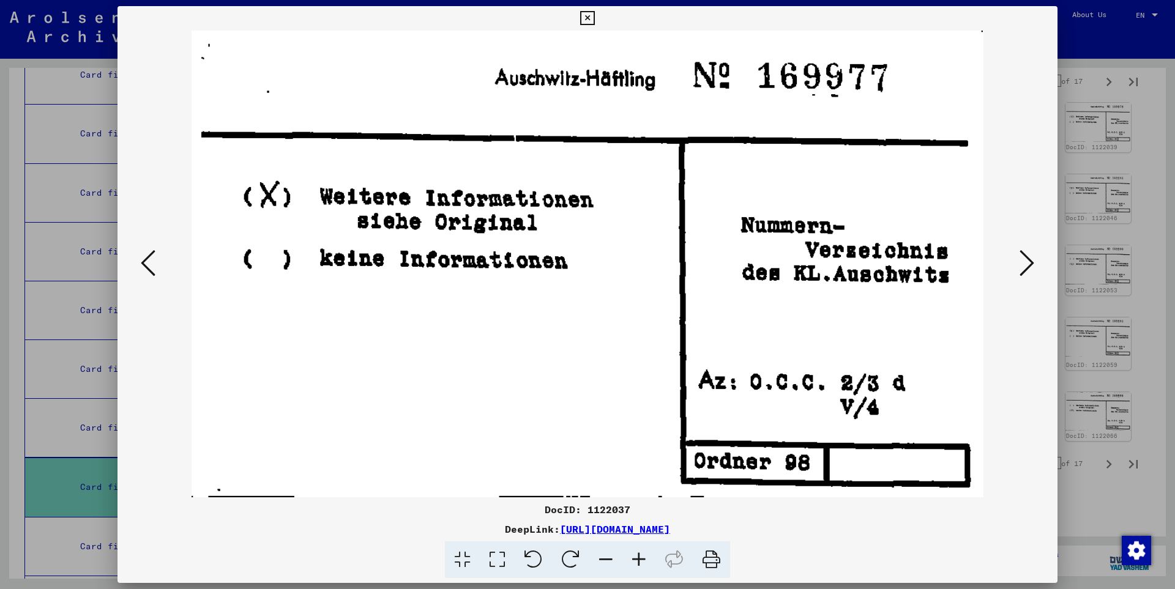
click at [1026, 261] on icon at bounding box center [1026, 262] width 15 height 29
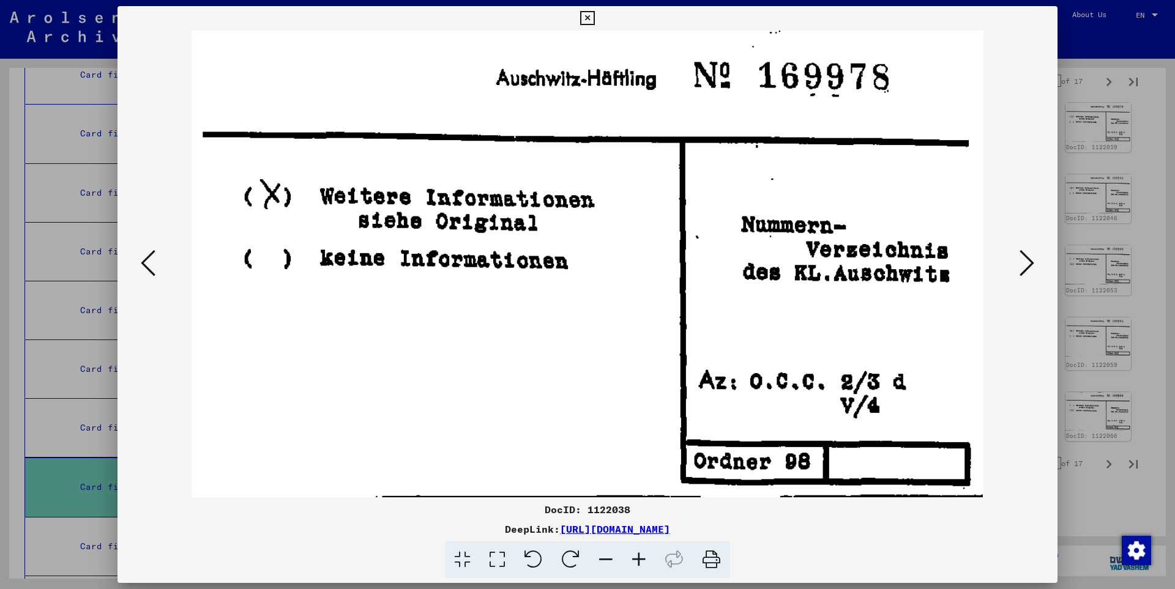
click at [1026, 261] on icon at bounding box center [1026, 262] width 15 height 29
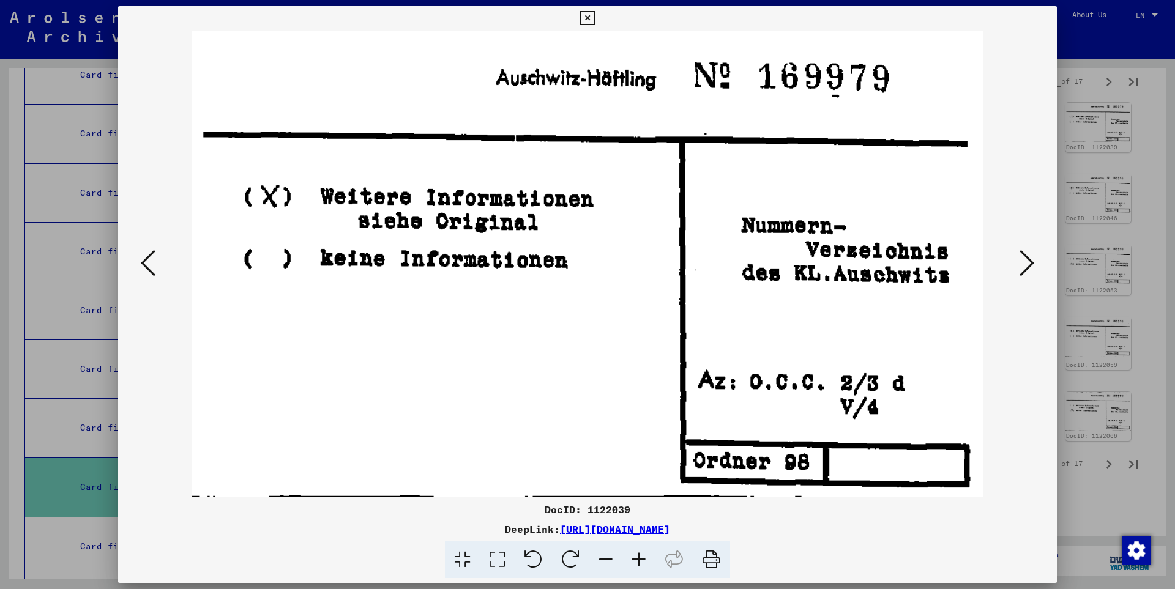
click at [1026, 261] on icon at bounding box center [1026, 262] width 15 height 29
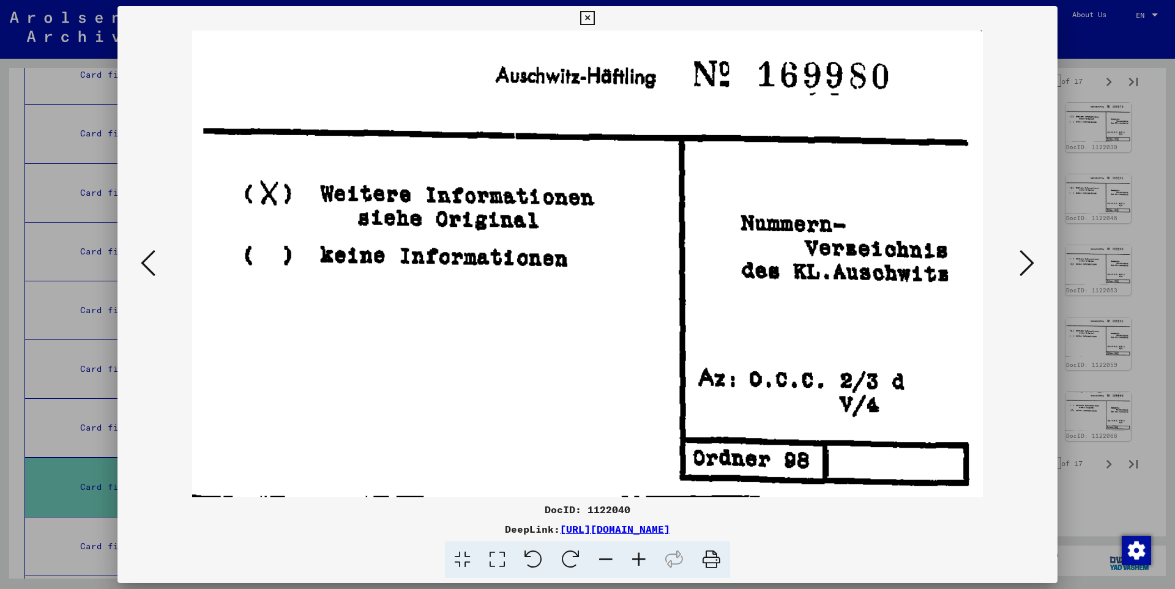
click at [1026, 261] on icon at bounding box center [1026, 262] width 15 height 29
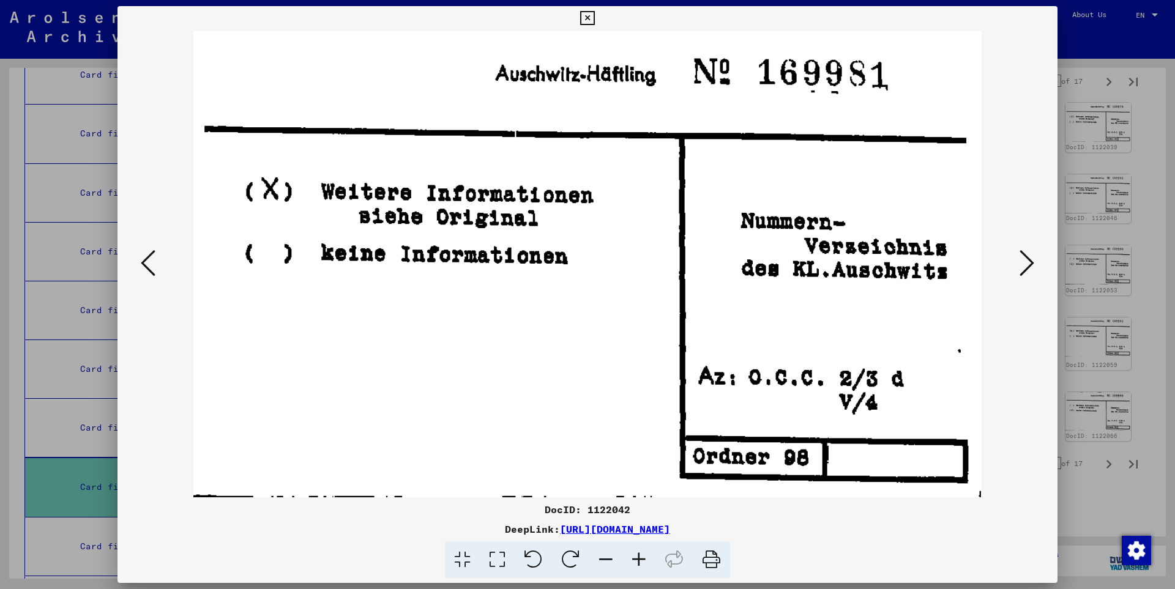
click at [1026, 261] on icon at bounding box center [1026, 262] width 15 height 29
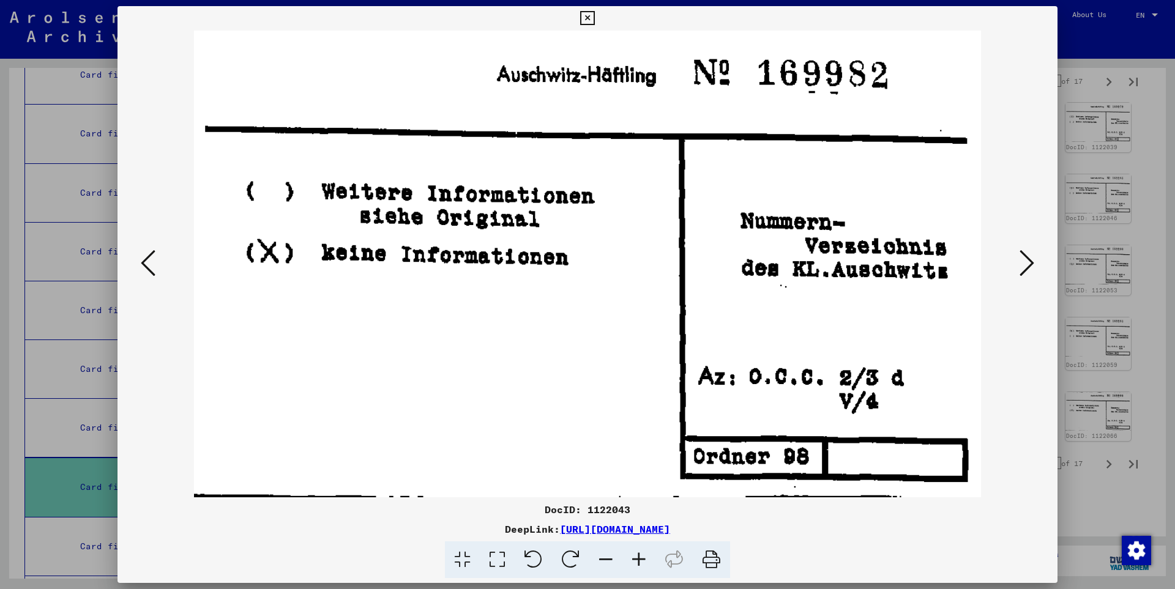
click at [1026, 261] on icon at bounding box center [1026, 262] width 15 height 29
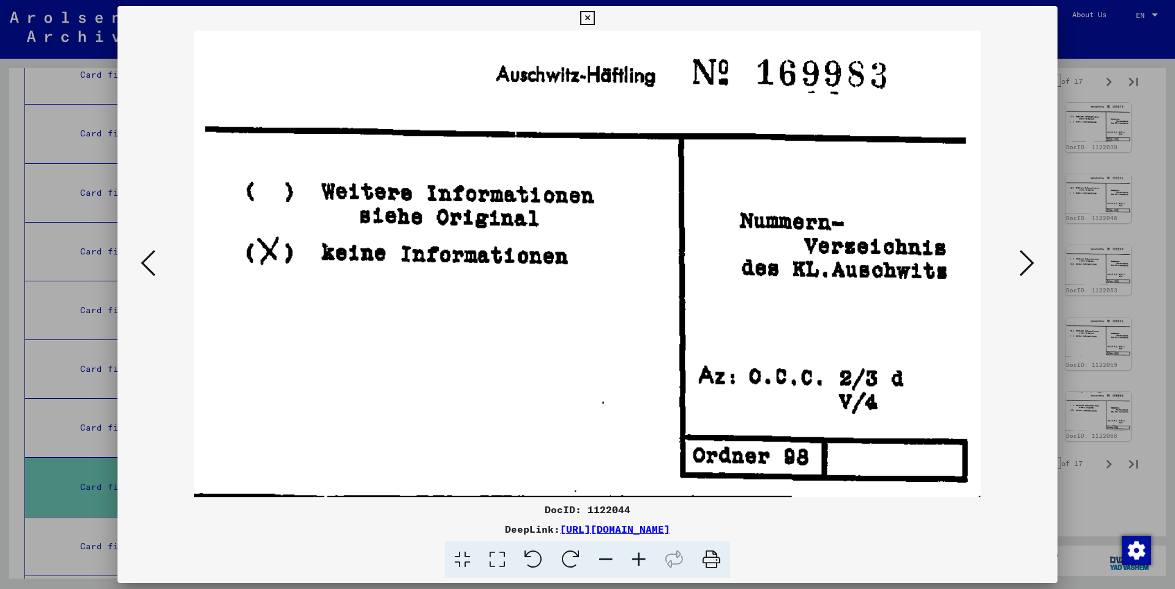
click at [1026, 261] on icon at bounding box center [1026, 262] width 15 height 29
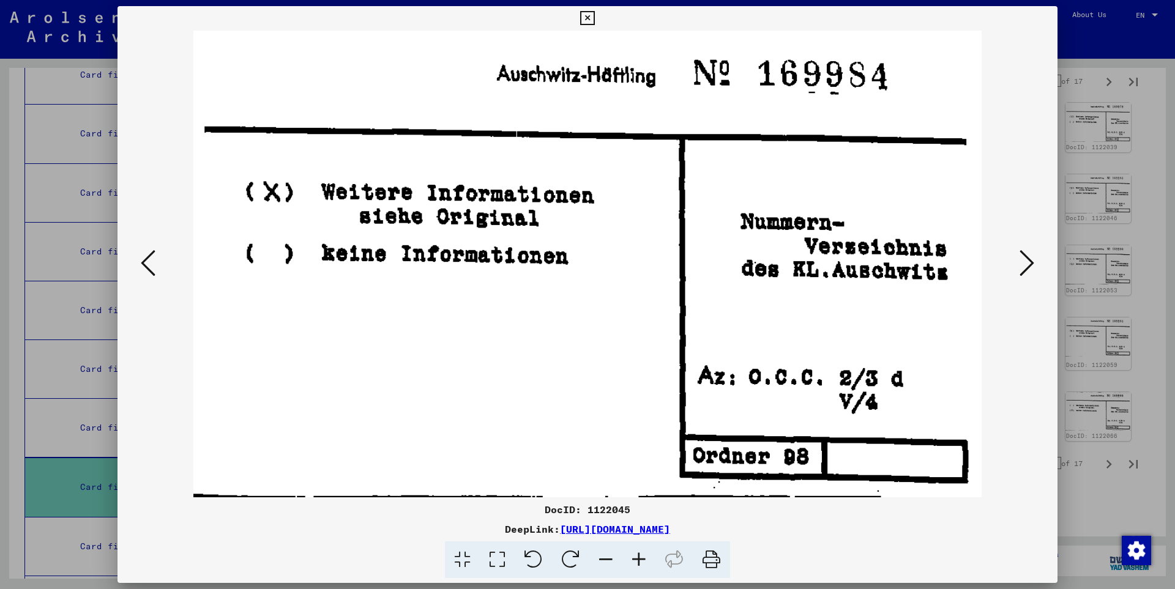
click at [1026, 261] on icon at bounding box center [1026, 262] width 15 height 29
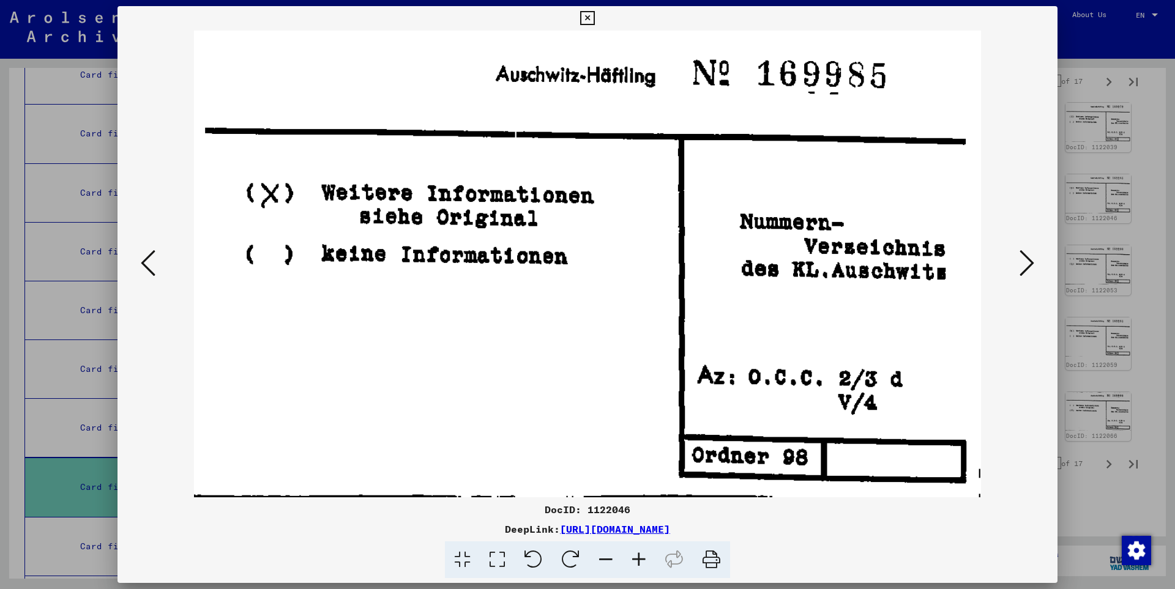
click at [1026, 261] on icon at bounding box center [1026, 262] width 15 height 29
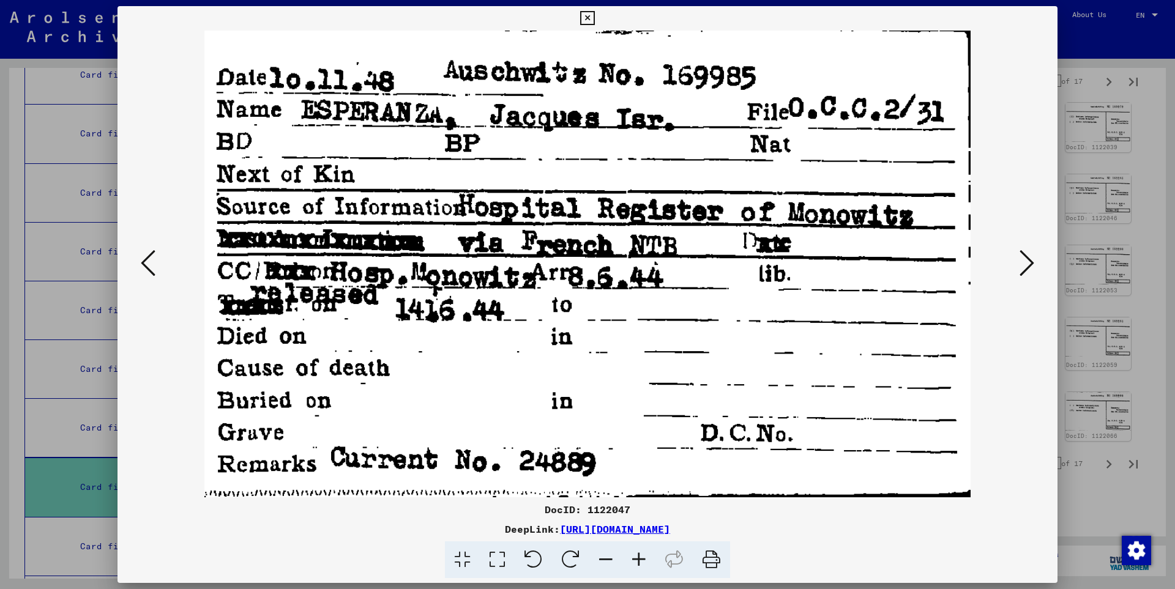
click at [1032, 261] on icon at bounding box center [1026, 262] width 15 height 29
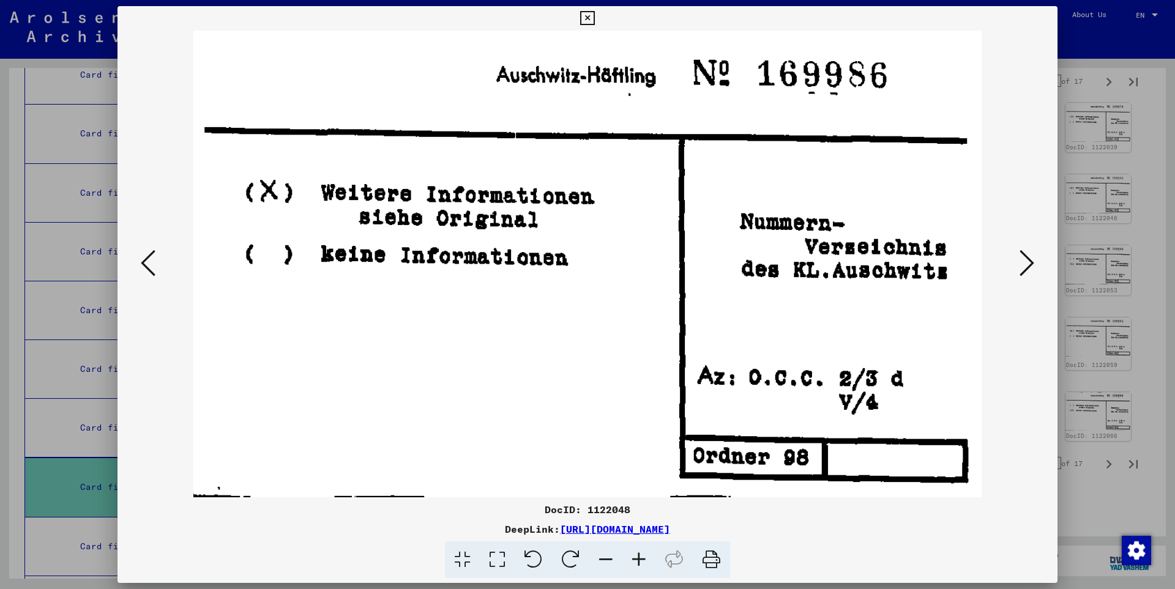
click at [1031, 261] on icon at bounding box center [1026, 262] width 15 height 29
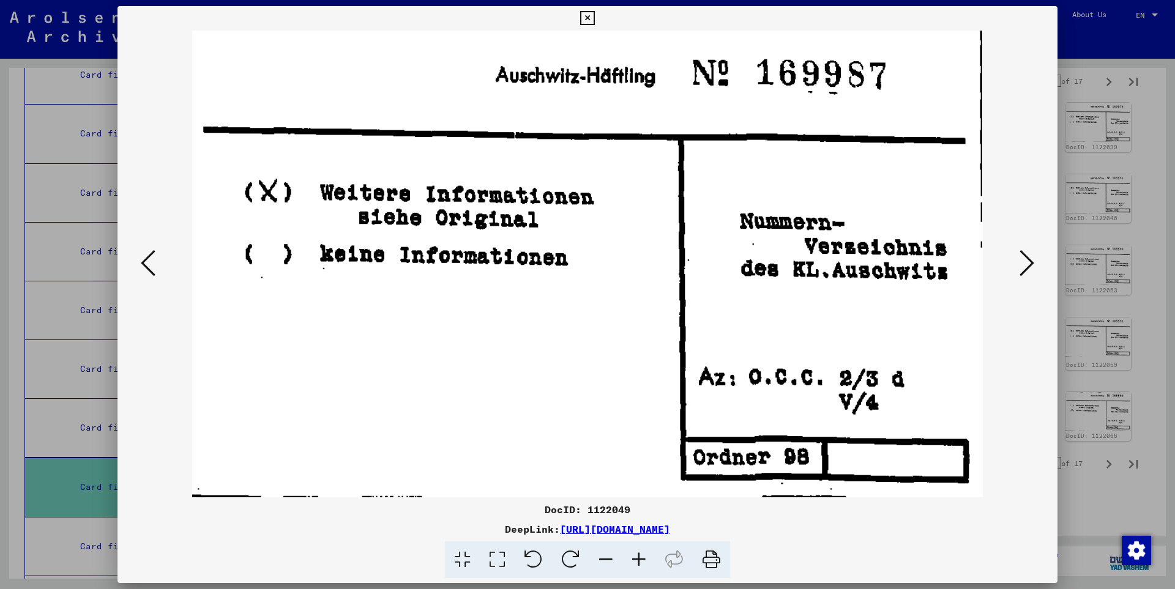
click at [1031, 261] on icon at bounding box center [1026, 262] width 15 height 29
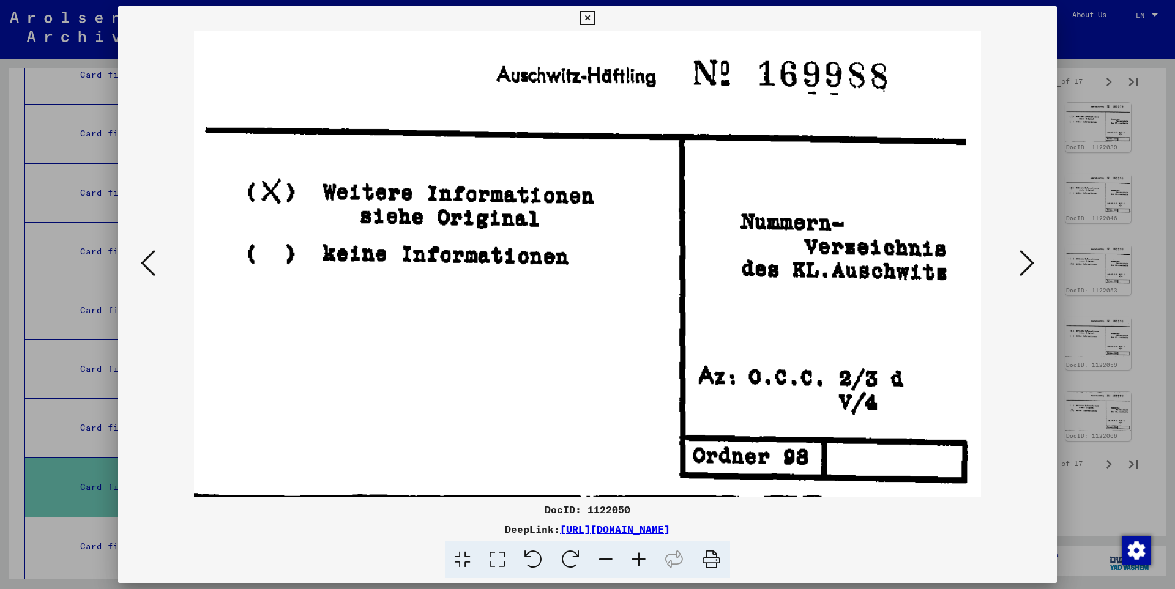
click at [1031, 261] on icon at bounding box center [1026, 262] width 15 height 29
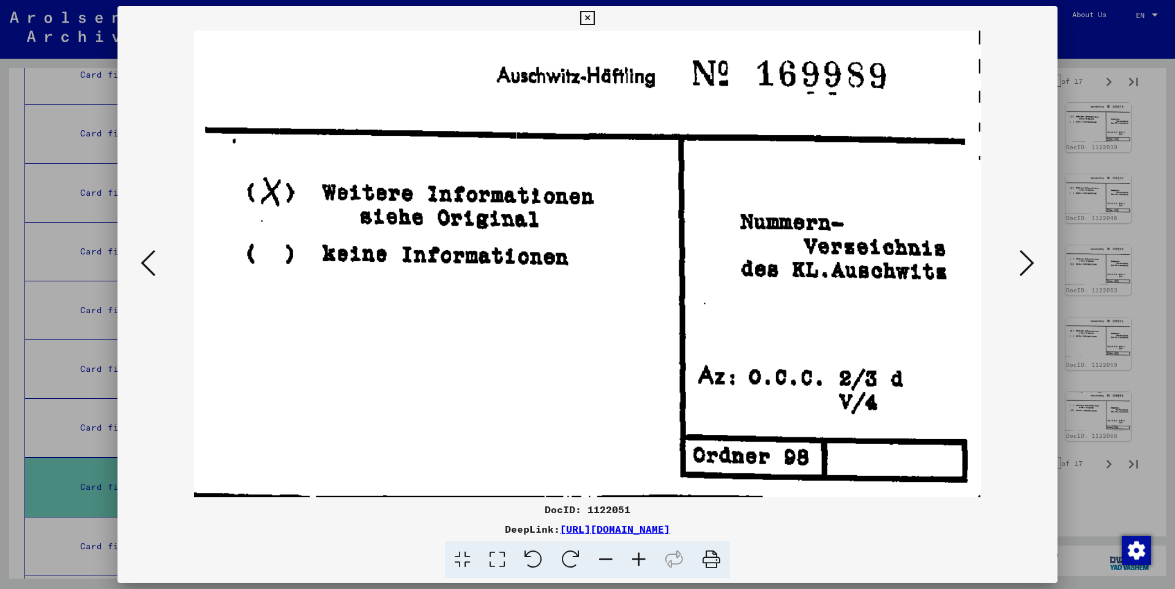
click at [1031, 261] on icon at bounding box center [1026, 262] width 15 height 29
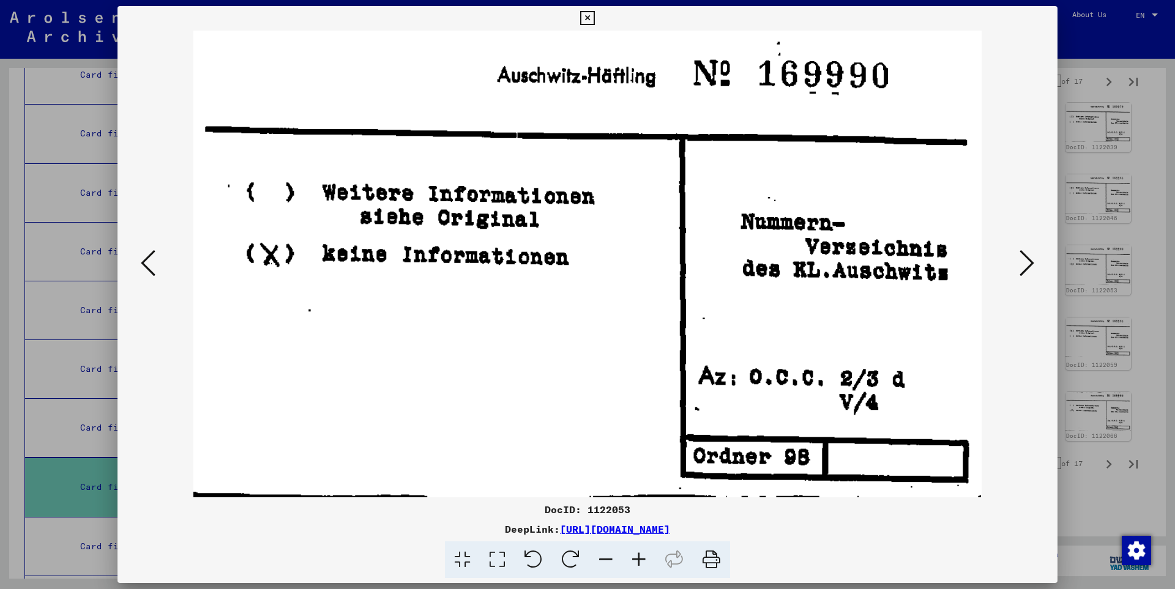
click at [1031, 261] on icon at bounding box center [1026, 262] width 15 height 29
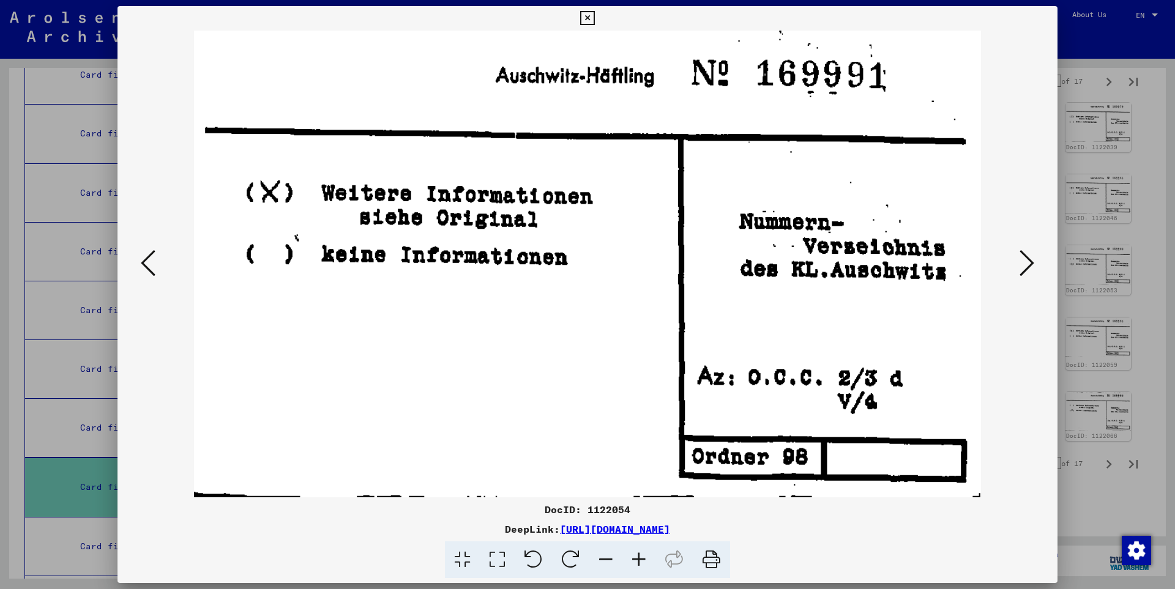
click at [1031, 261] on icon at bounding box center [1026, 262] width 15 height 29
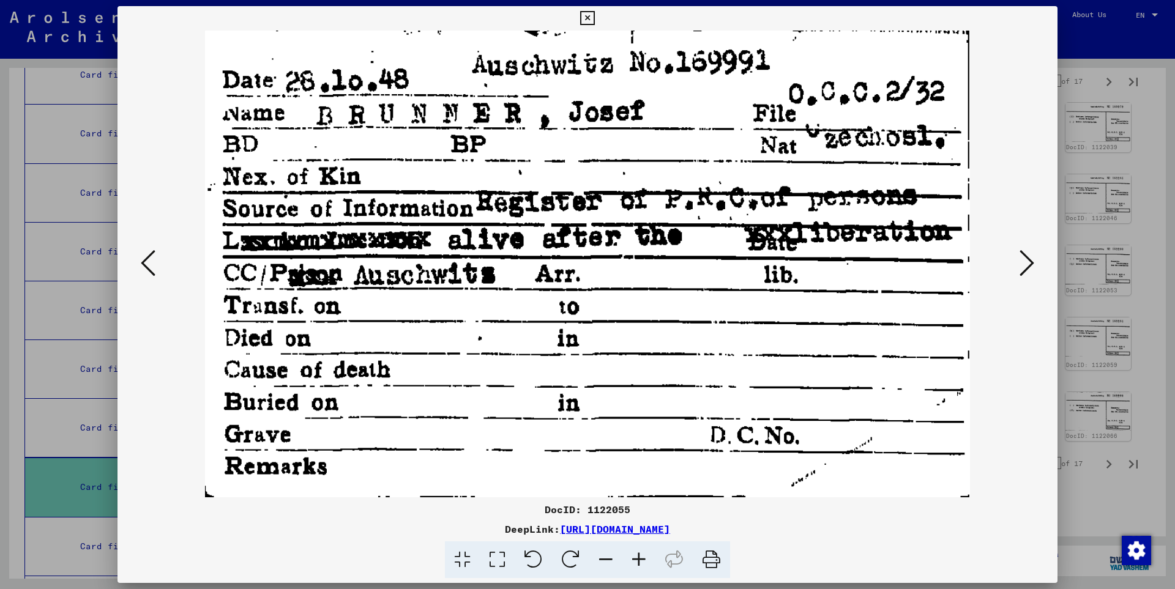
click at [1031, 261] on icon at bounding box center [1026, 262] width 15 height 29
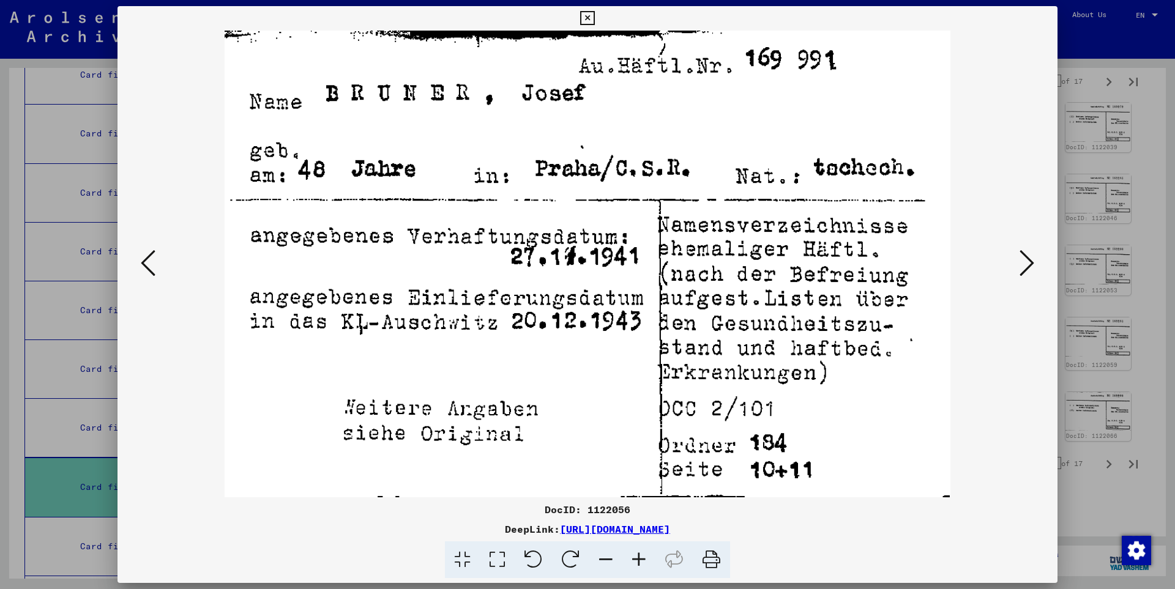
click at [1031, 261] on icon at bounding box center [1026, 262] width 15 height 29
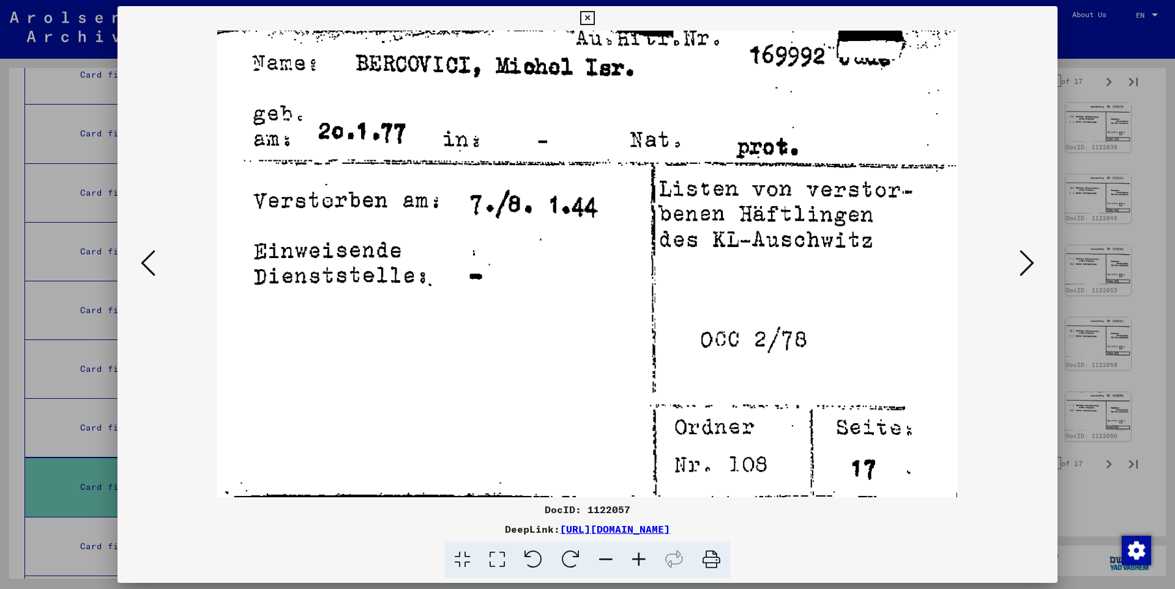
click at [1031, 261] on icon at bounding box center [1026, 262] width 15 height 29
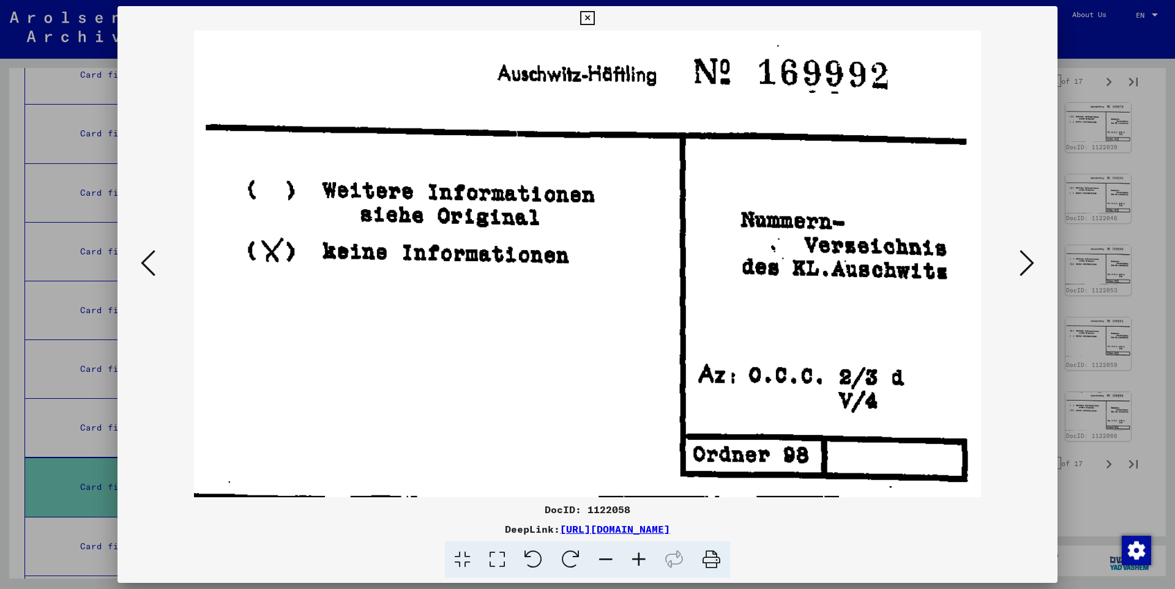
click at [1031, 261] on icon at bounding box center [1026, 262] width 15 height 29
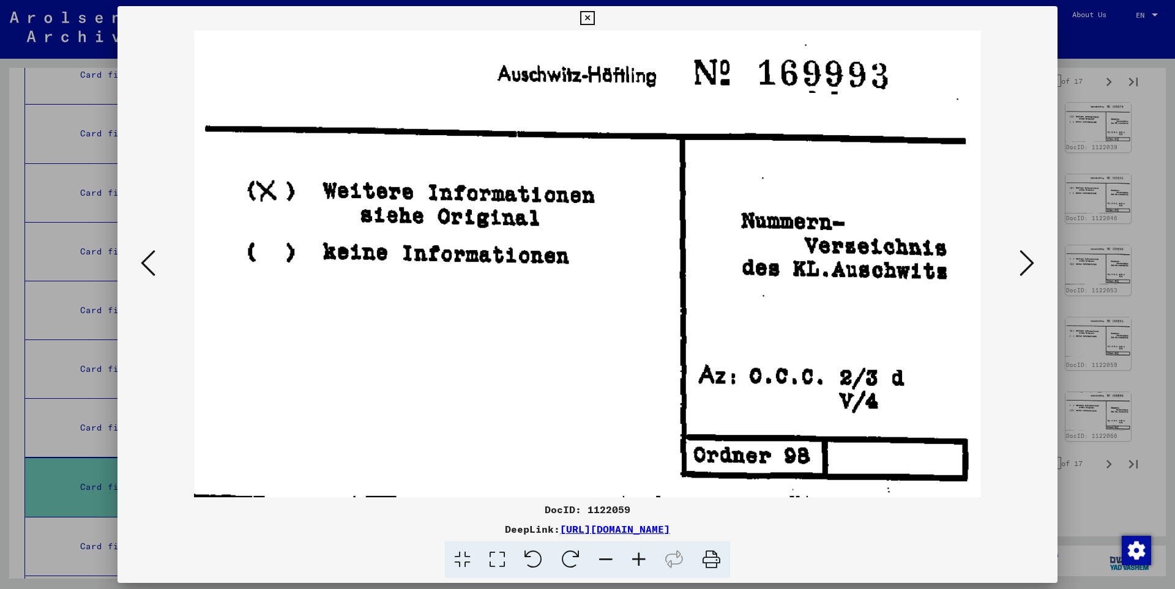
click at [1031, 261] on icon at bounding box center [1026, 262] width 15 height 29
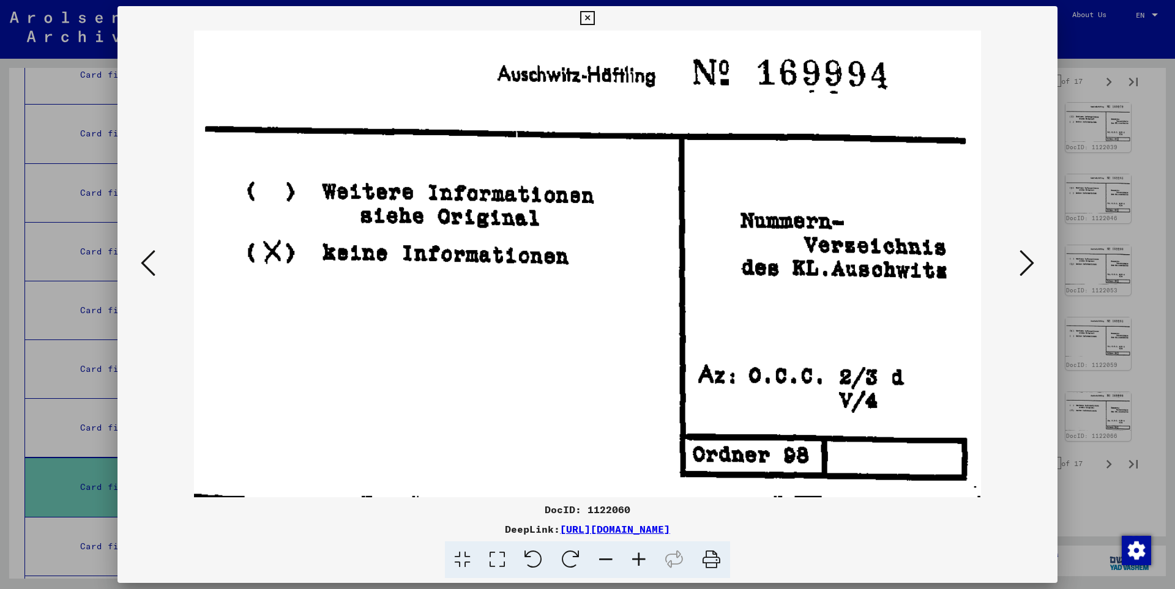
click at [1031, 261] on icon at bounding box center [1026, 262] width 15 height 29
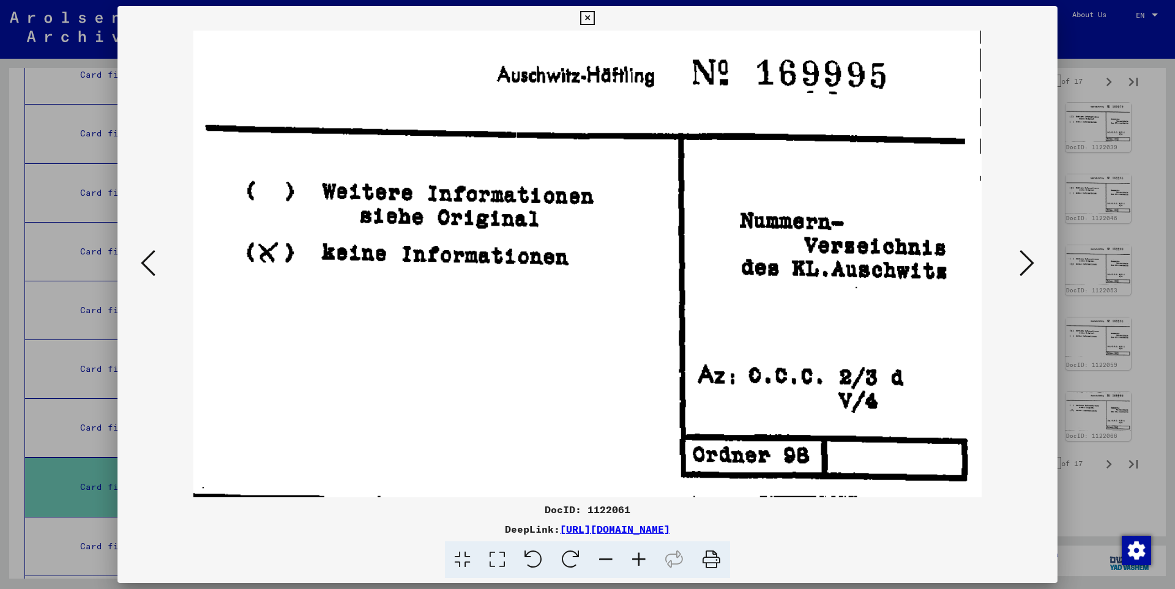
click at [1031, 261] on icon at bounding box center [1026, 262] width 15 height 29
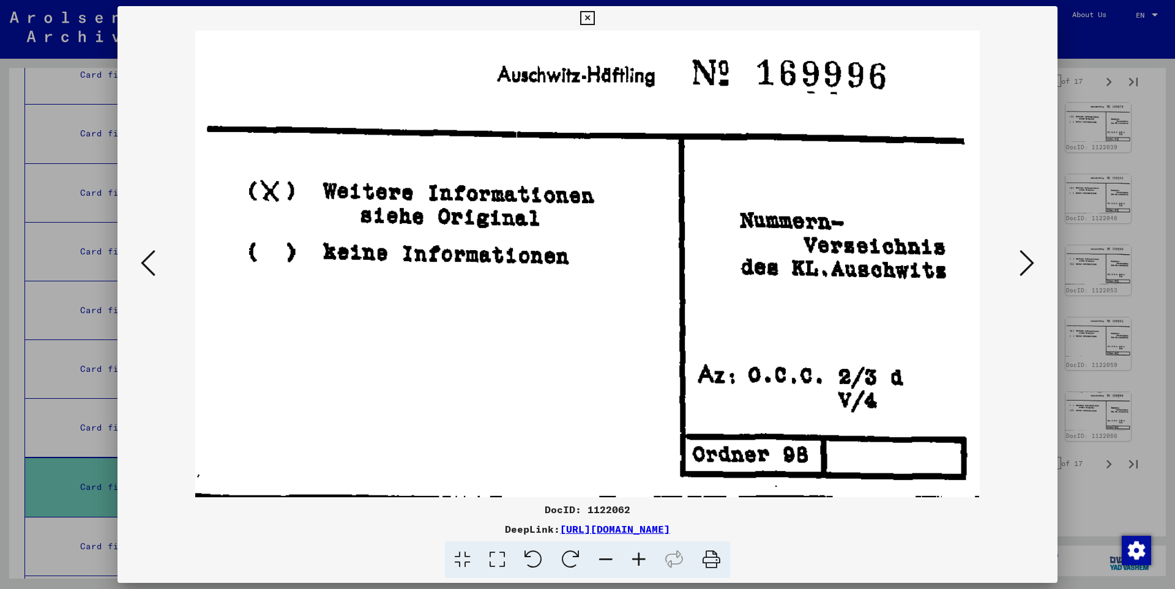
click at [1031, 261] on icon at bounding box center [1026, 262] width 15 height 29
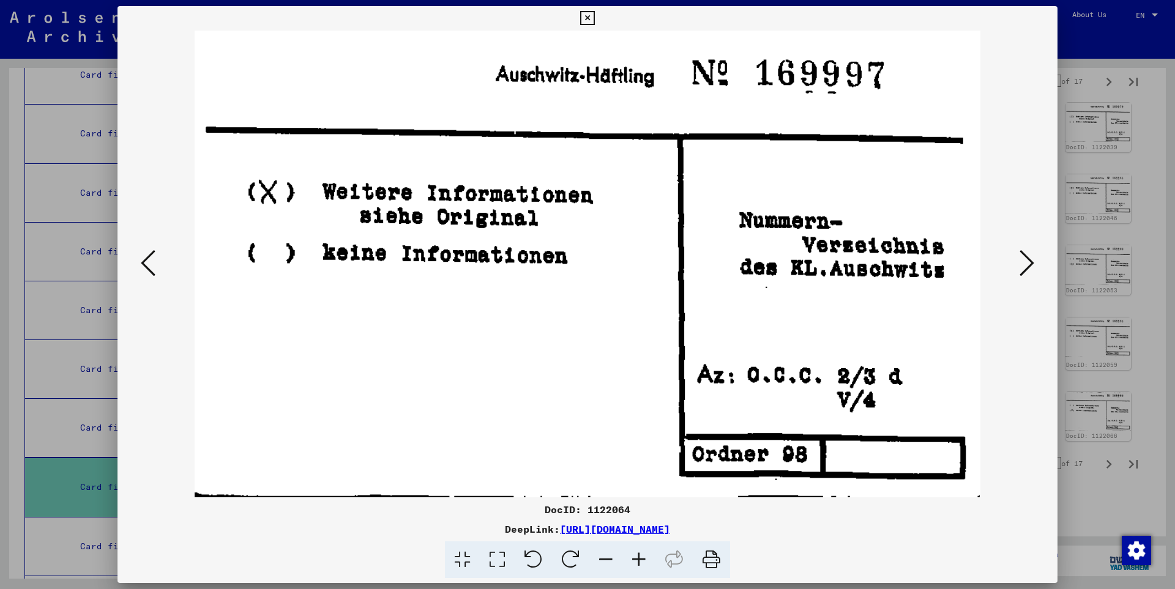
click at [1031, 261] on icon at bounding box center [1026, 262] width 15 height 29
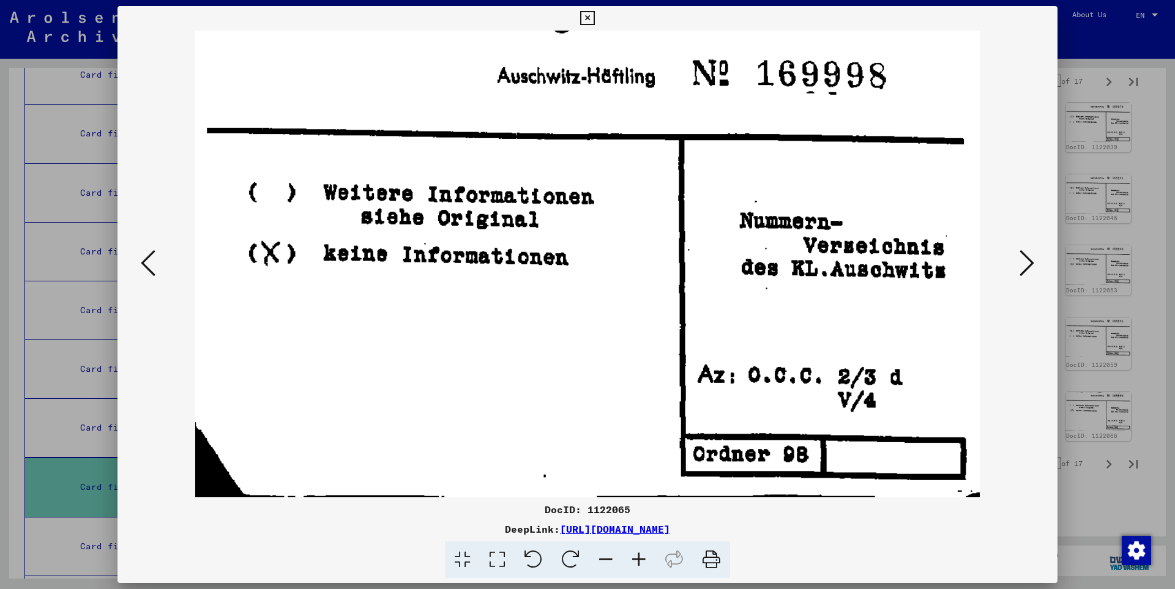
click at [1031, 261] on icon at bounding box center [1026, 262] width 15 height 29
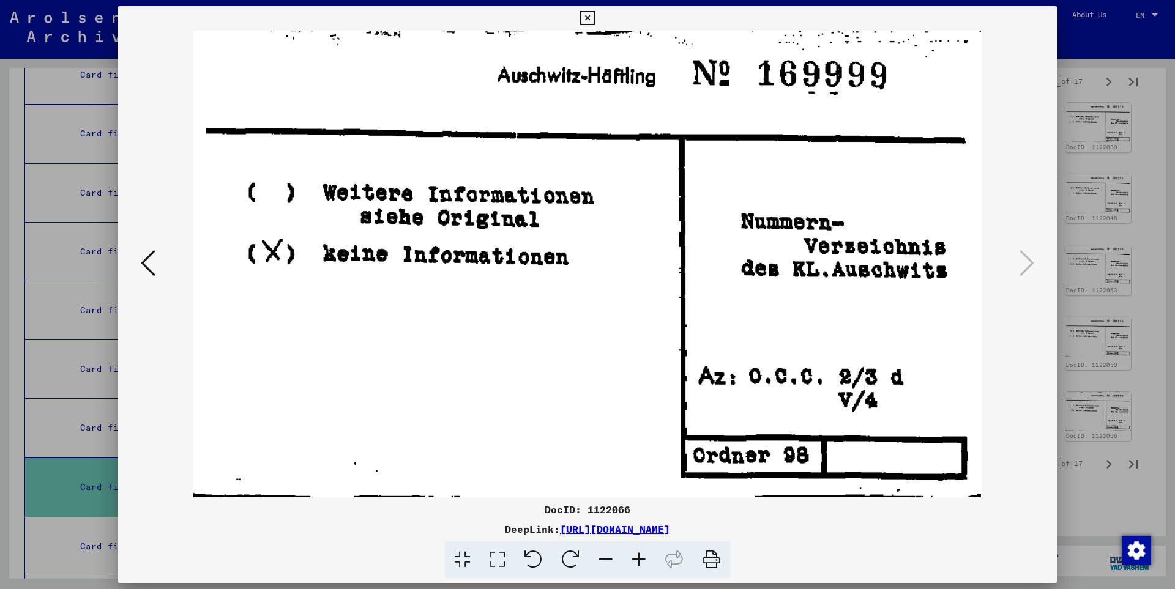
click at [594, 15] on icon at bounding box center [587, 18] width 14 height 15
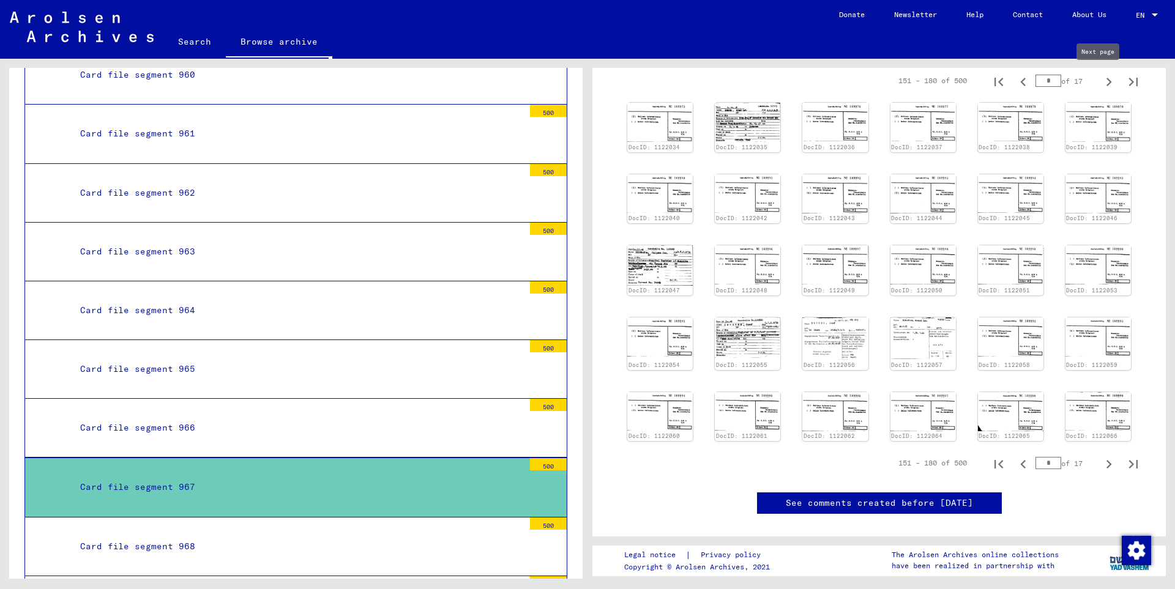
click at [1100, 82] on icon "Next page" at bounding box center [1108, 81] width 17 height 17
type input "*"
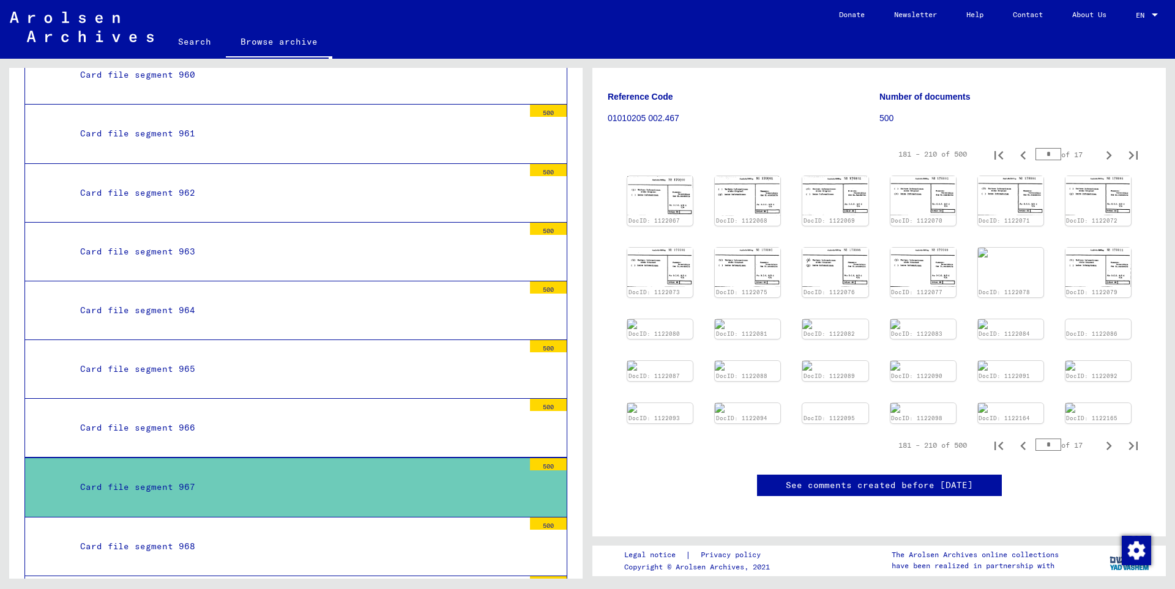
scroll to position [0, 0]
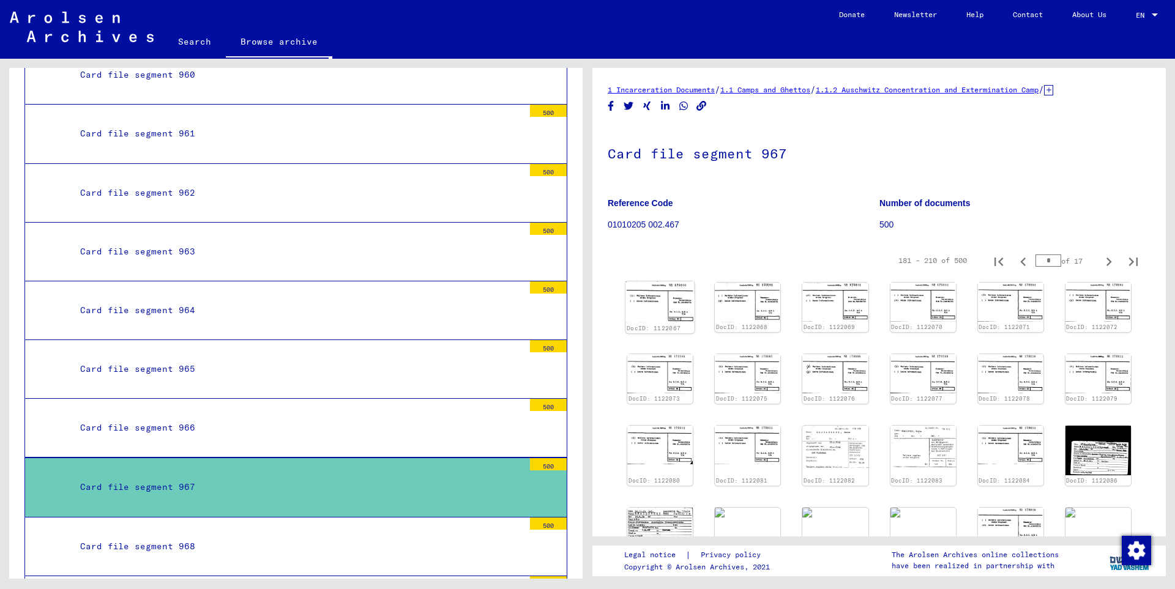
click at [652, 316] on img at bounding box center [659, 301] width 69 height 41
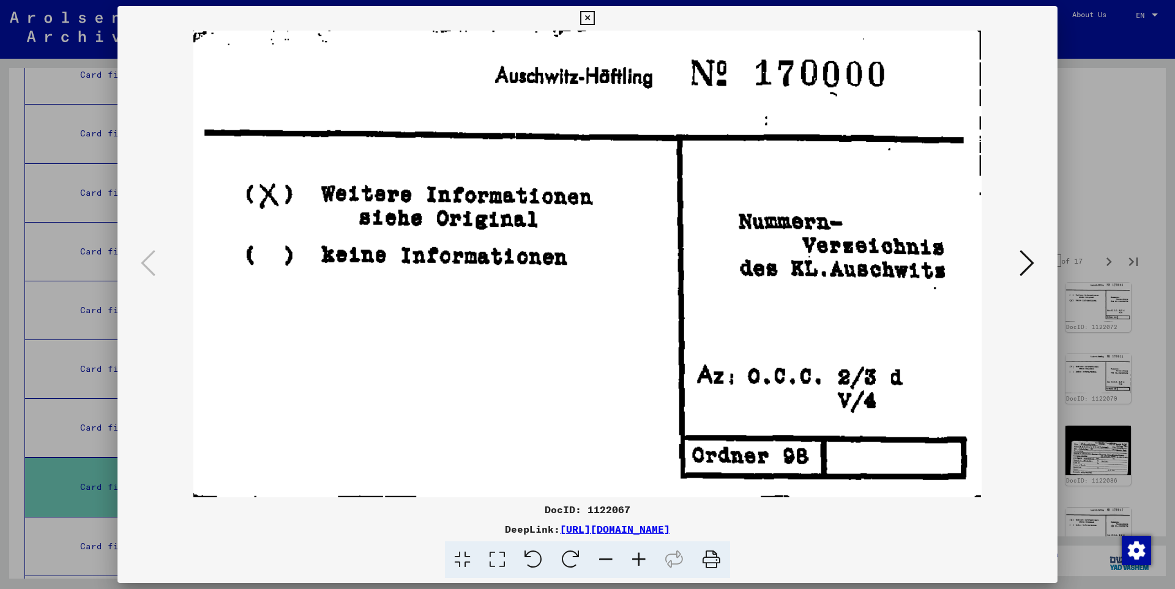
click at [1033, 262] on icon at bounding box center [1026, 262] width 15 height 29
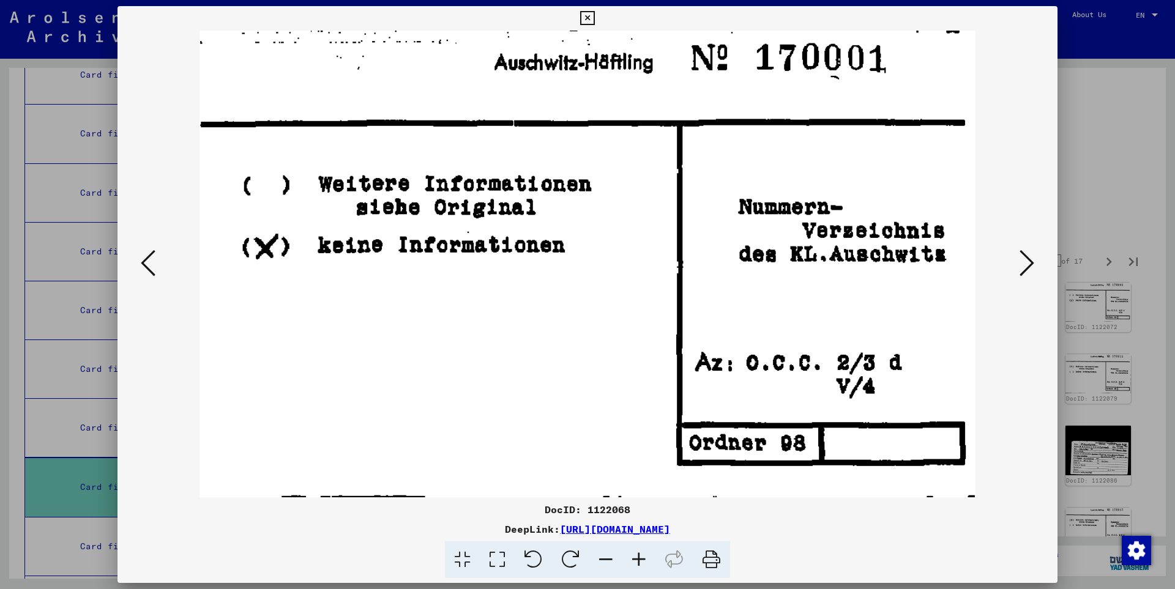
click at [1033, 262] on icon at bounding box center [1026, 262] width 15 height 29
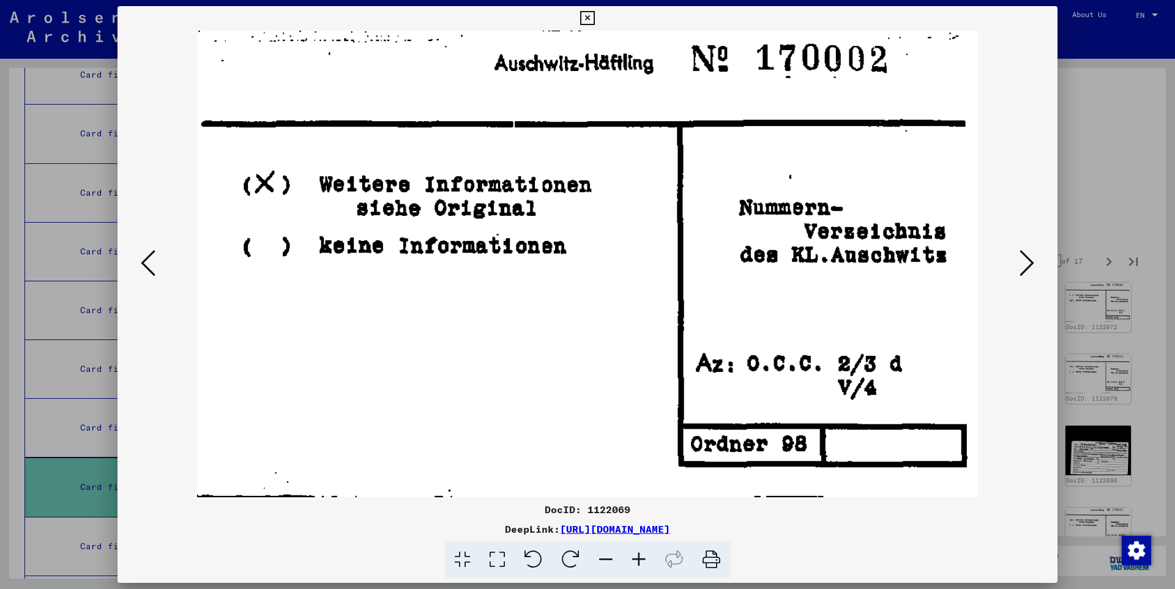
click at [1033, 262] on icon at bounding box center [1026, 262] width 15 height 29
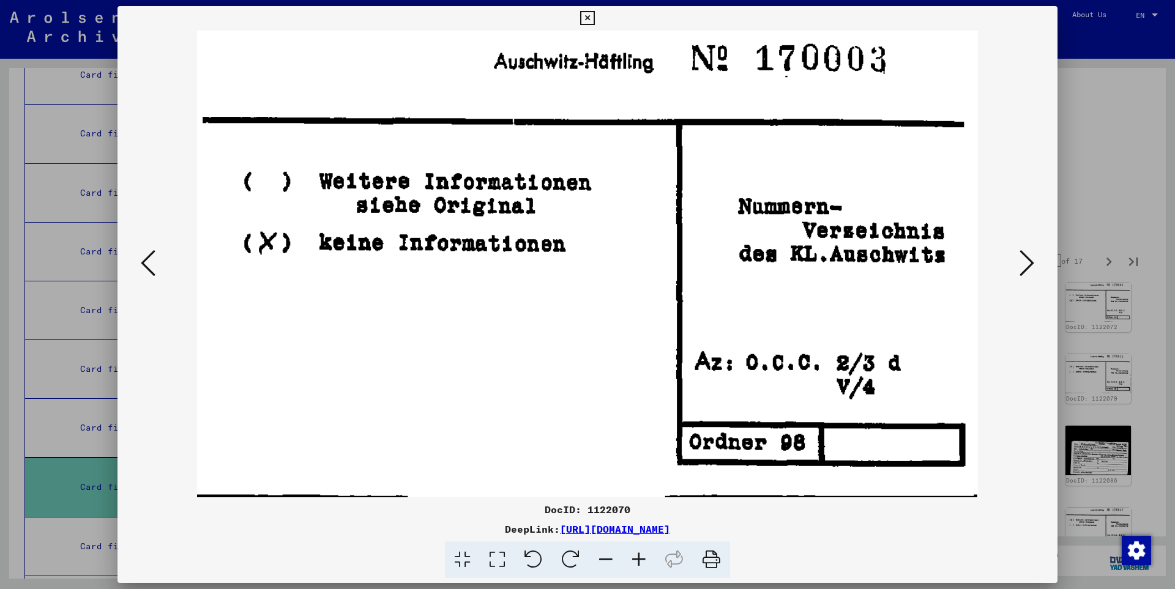
click at [1033, 262] on icon at bounding box center [1026, 262] width 15 height 29
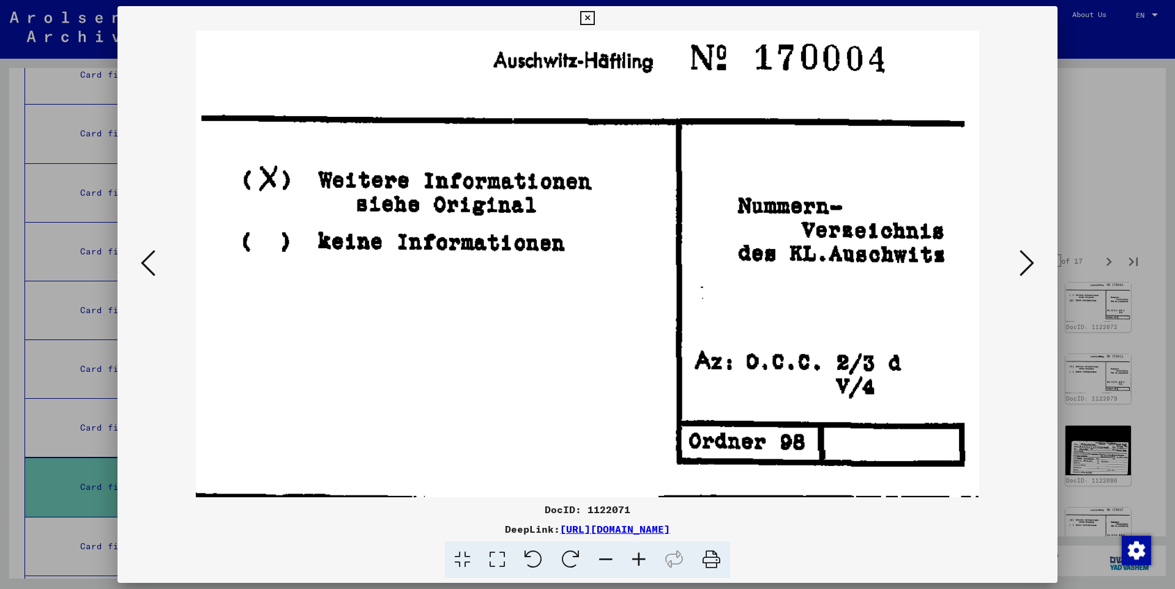
click at [1033, 262] on icon at bounding box center [1026, 262] width 15 height 29
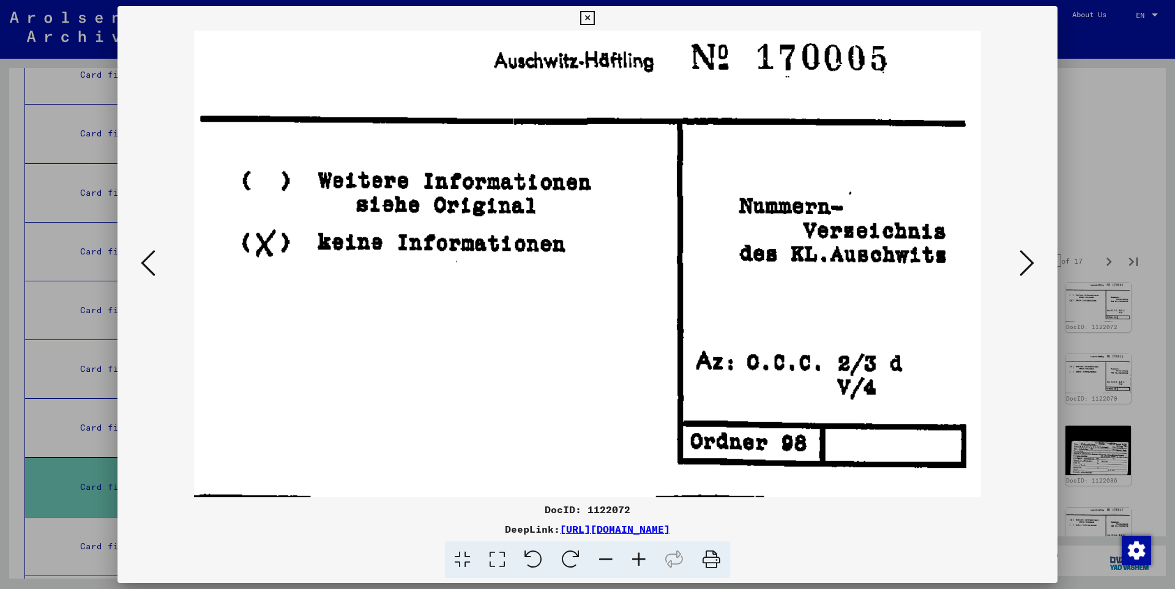
click at [1033, 262] on icon at bounding box center [1026, 262] width 15 height 29
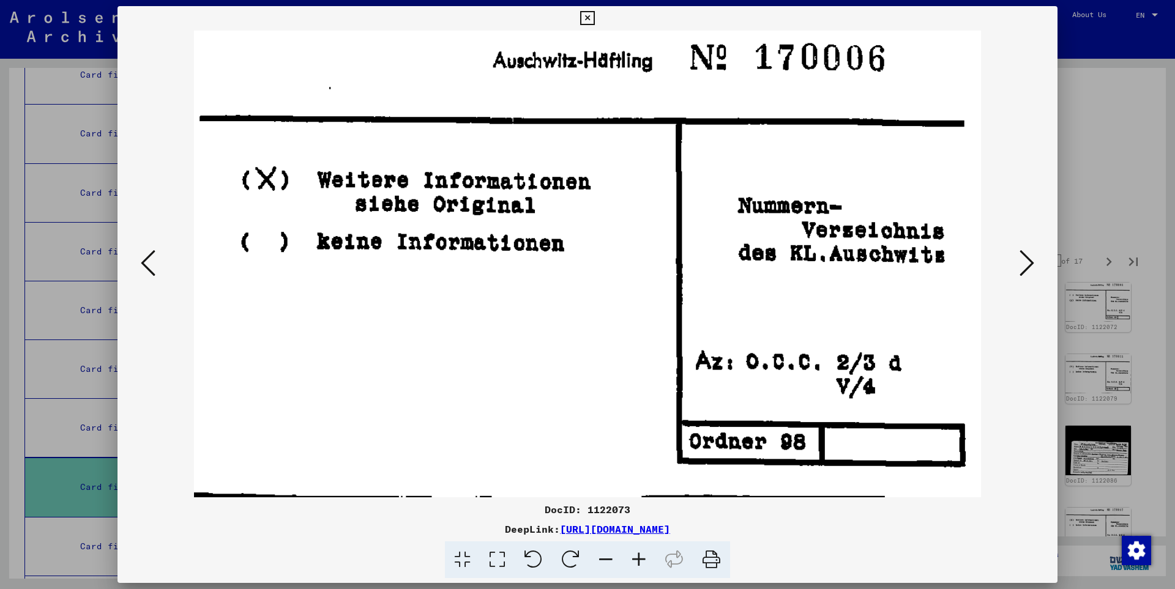
click at [1033, 262] on icon at bounding box center [1026, 262] width 15 height 29
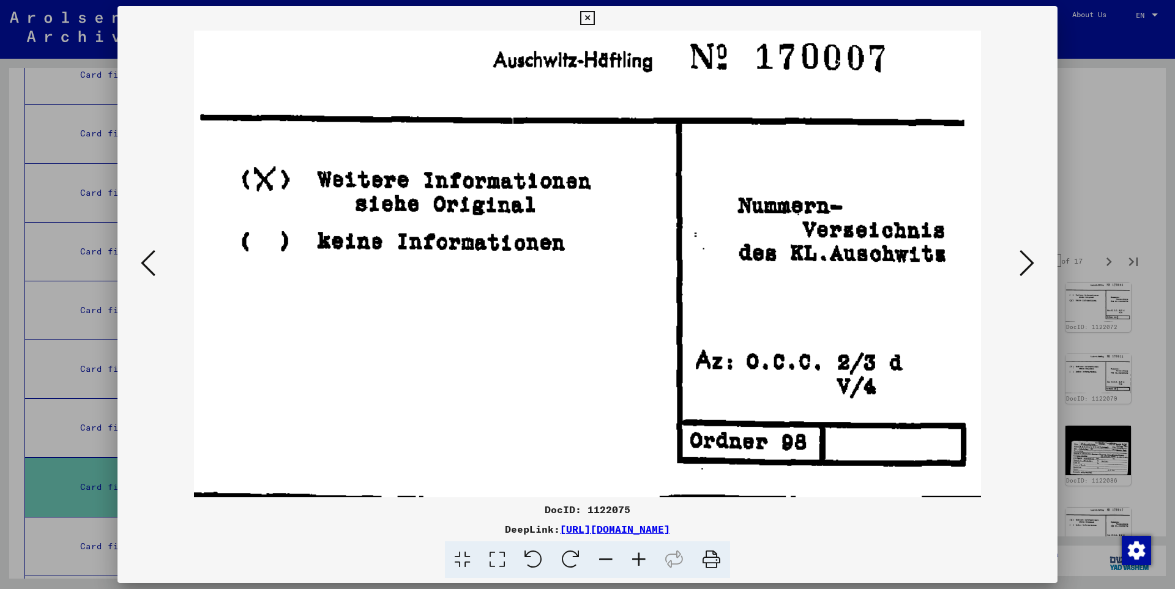
click at [1033, 262] on icon at bounding box center [1026, 262] width 15 height 29
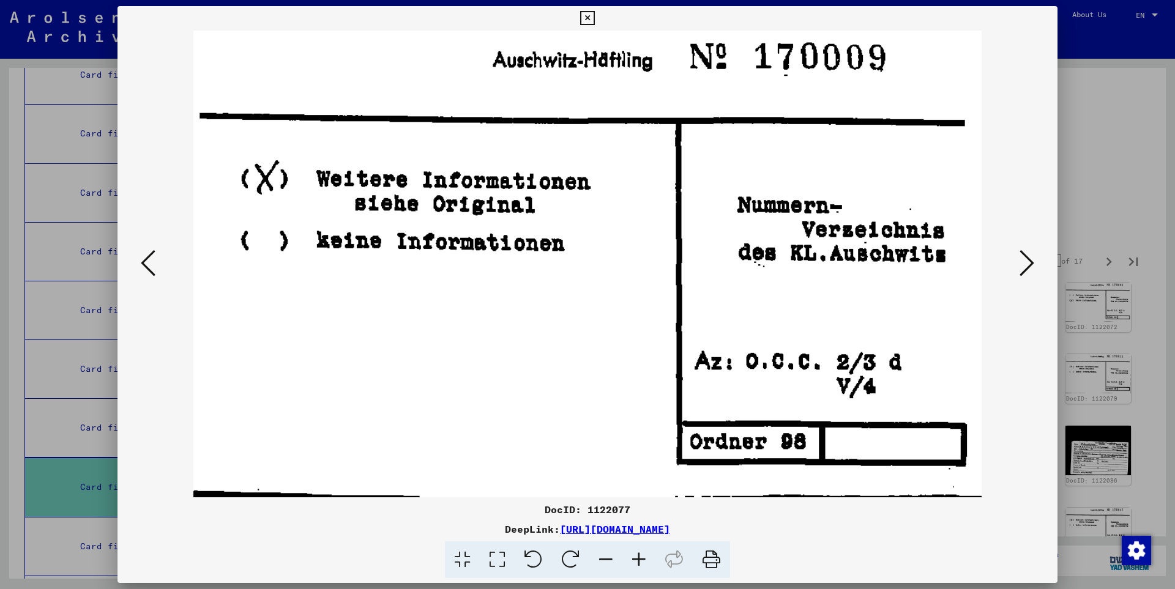
click at [1033, 262] on icon at bounding box center [1026, 262] width 15 height 29
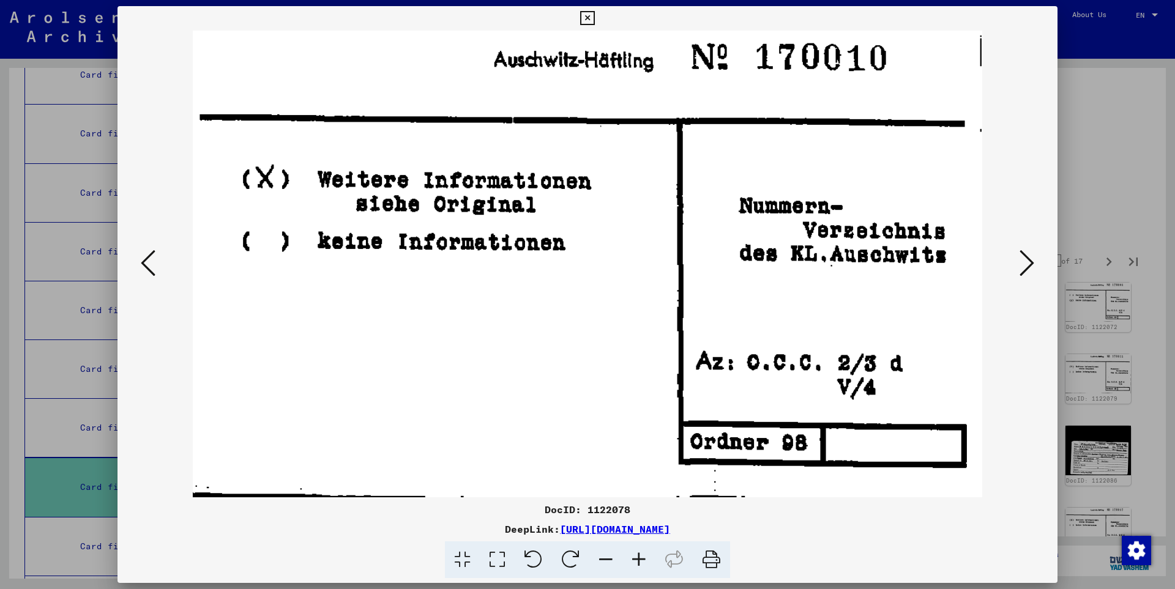
click at [1033, 262] on icon at bounding box center [1026, 262] width 15 height 29
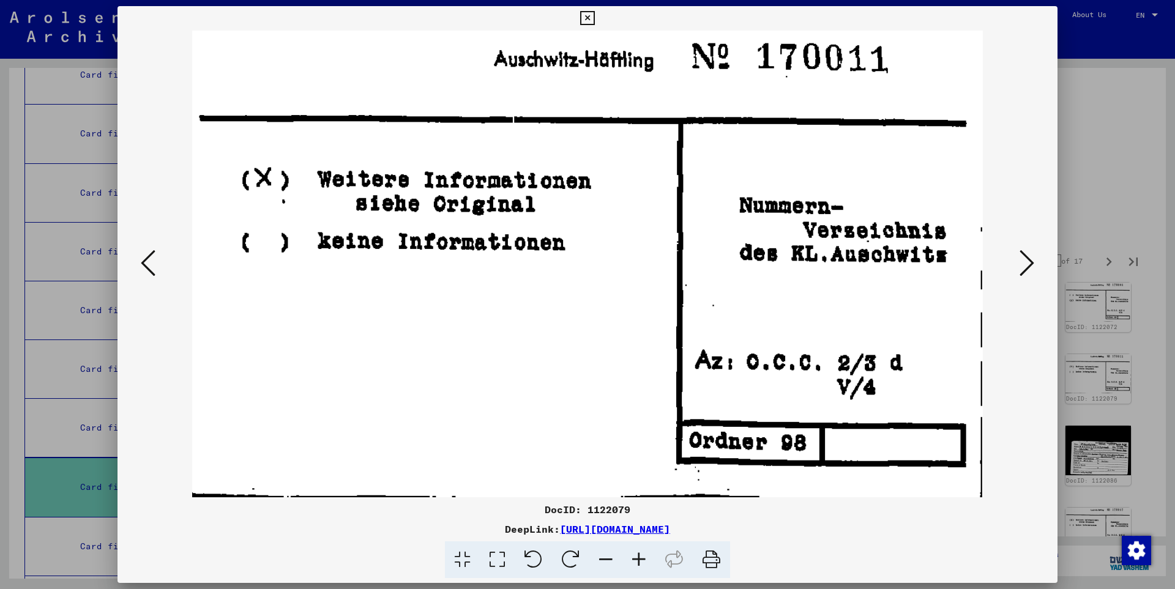
click at [1033, 262] on icon at bounding box center [1026, 262] width 15 height 29
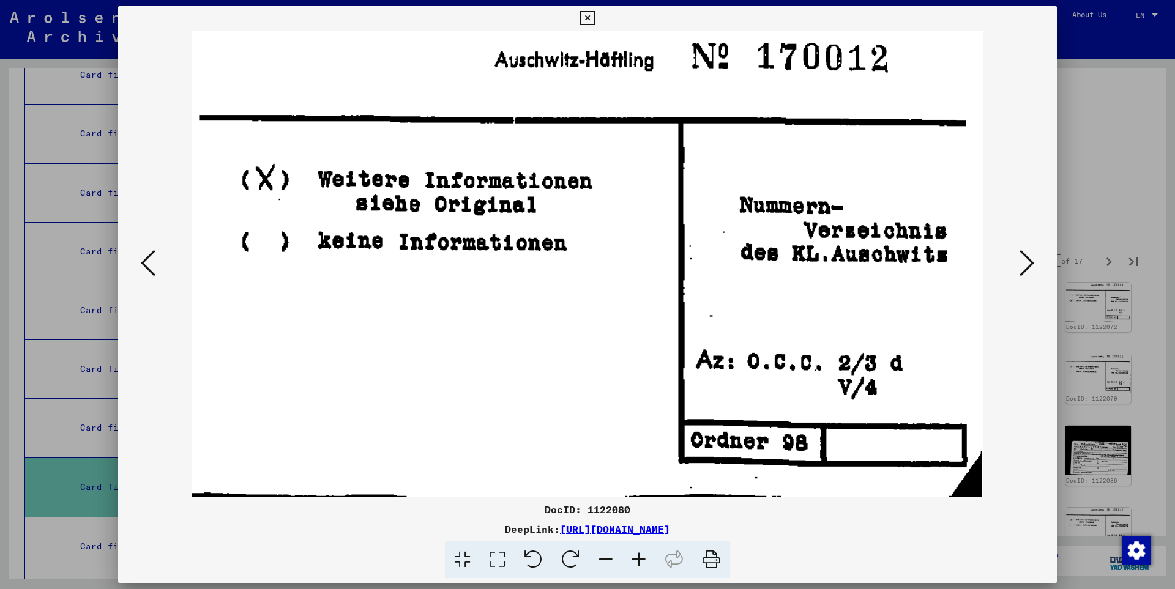
click at [1033, 262] on icon at bounding box center [1026, 262] width 15 height 29
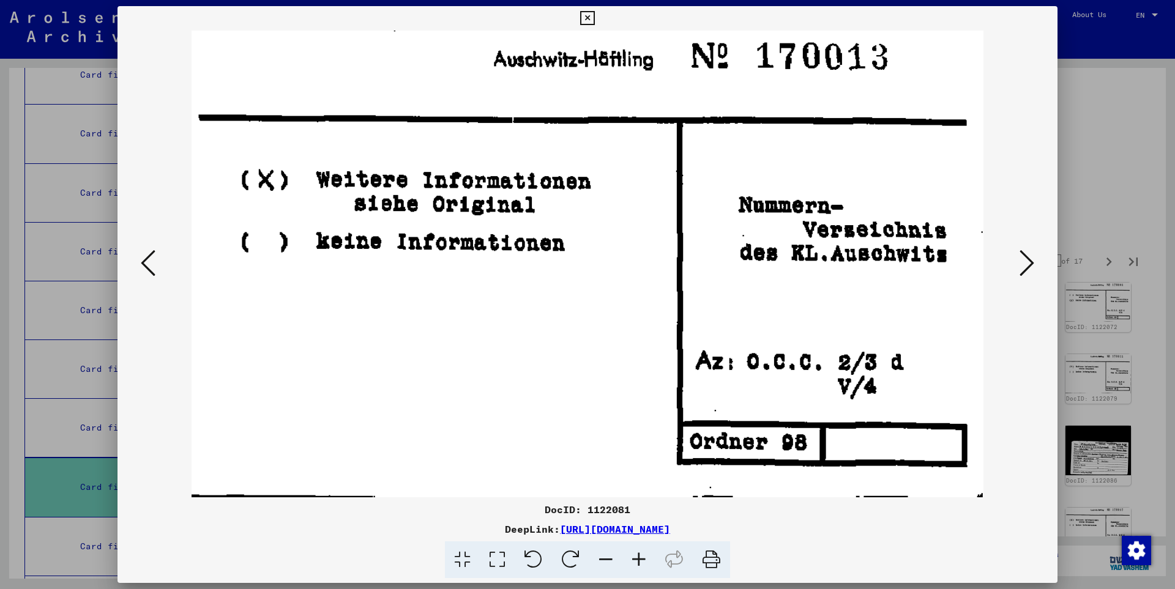
click at [1033, 262] on icon at bounding box center [1026, 262] width 15 height 29
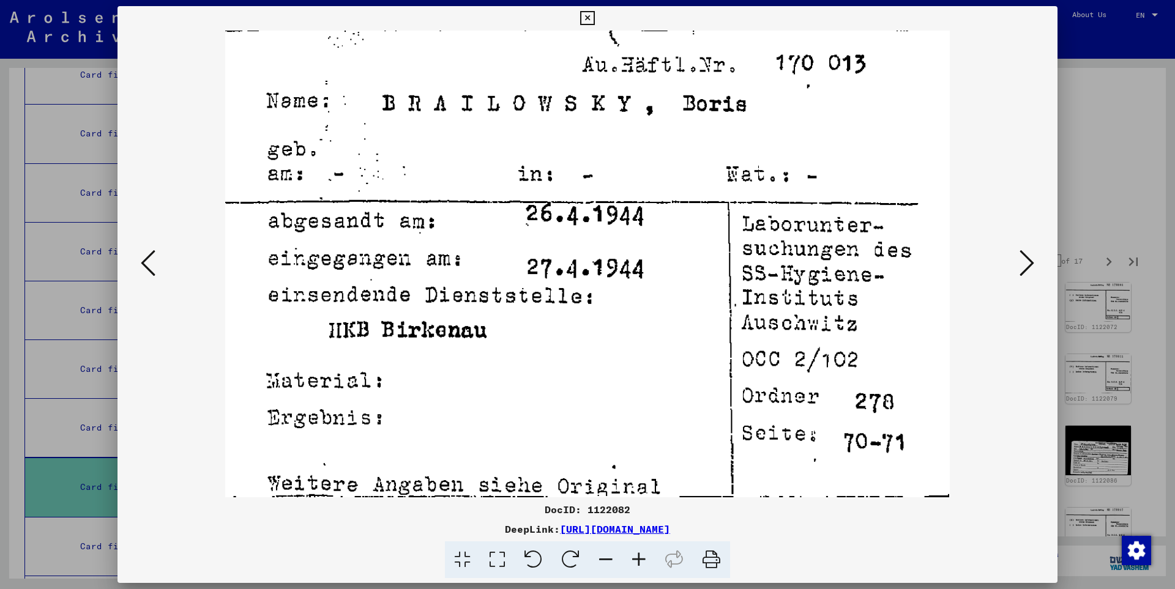
click at [1033, 262] on icon at bounding box center [1026, 262] width 15 height 29
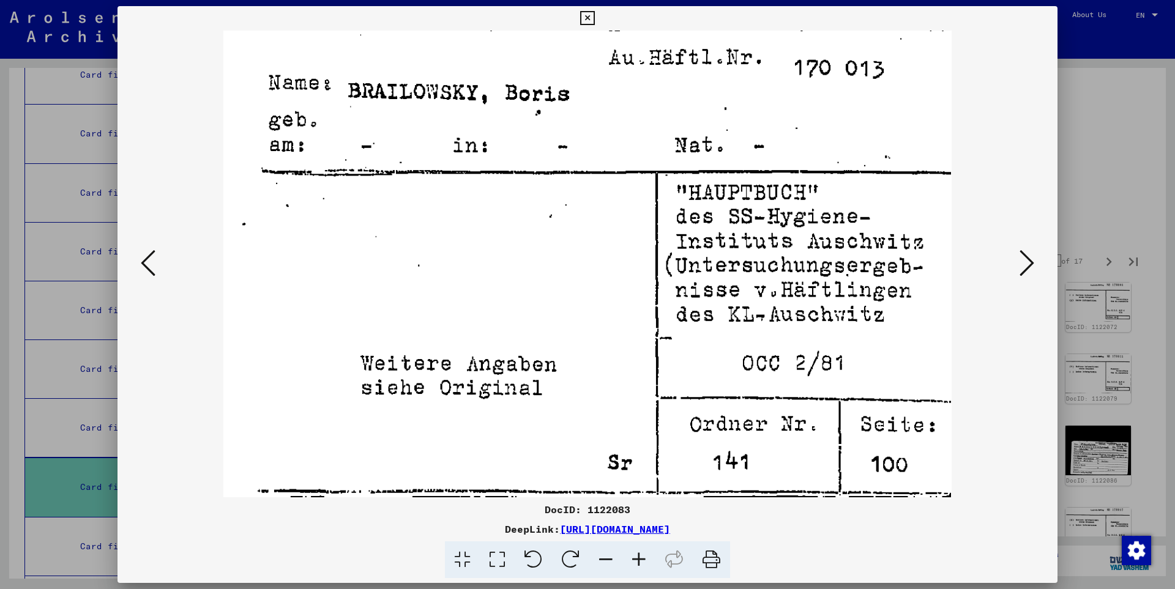
click at [150, 262] on icon at bounding box center [148, 262] width 15 height 29
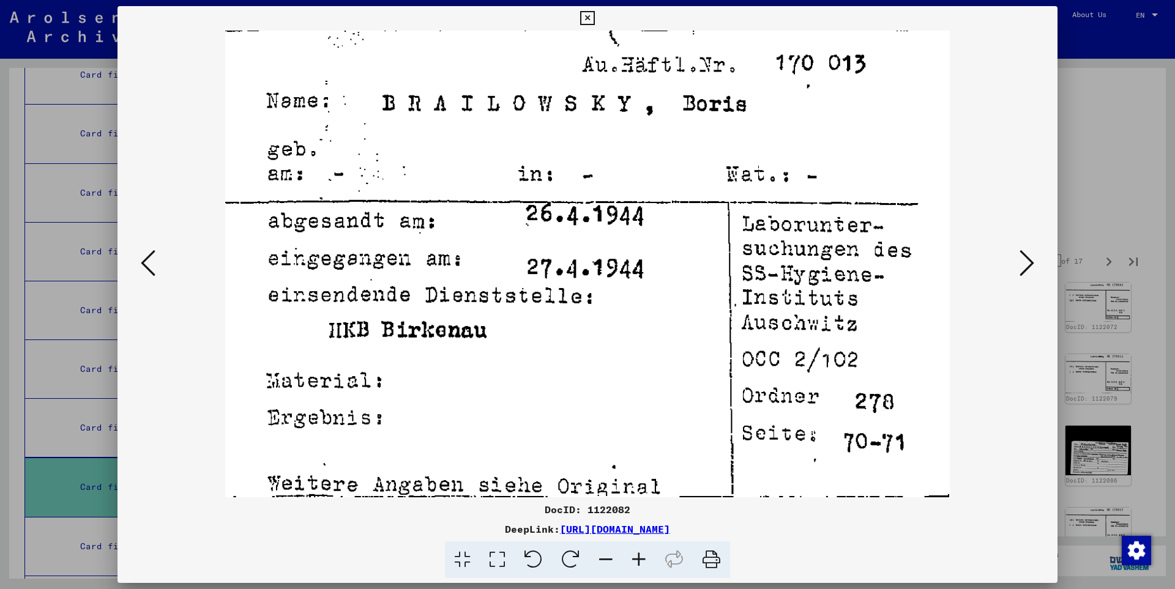
click at [150, 262] on icon at bounding box center [148, 262] width 15 height 29
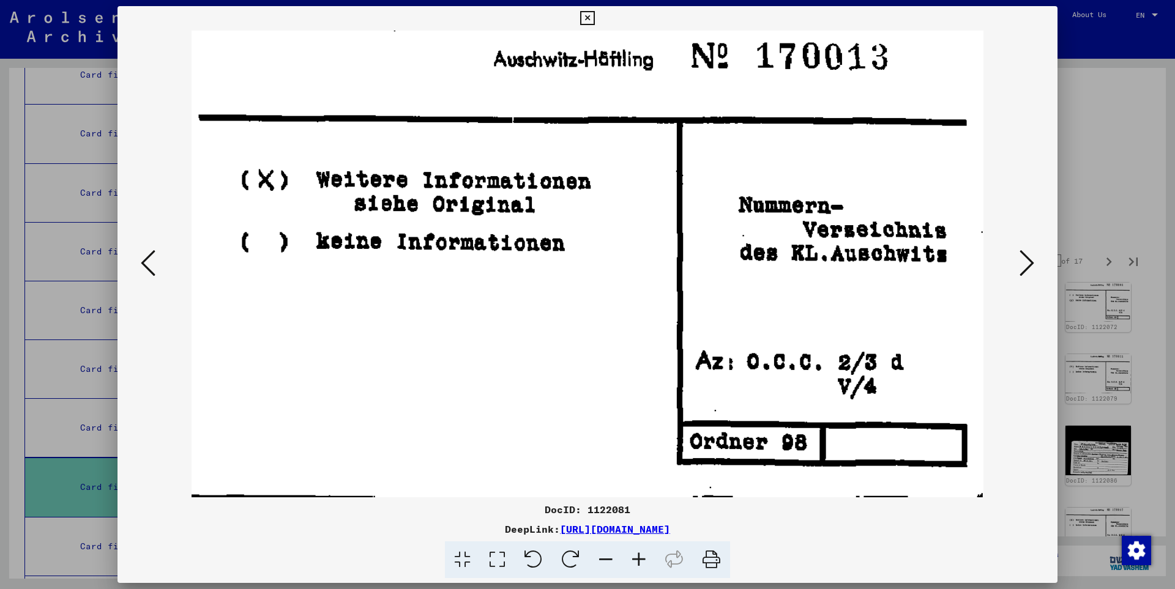
click at [1029, 269] on icon at bounding box center [1026, 262] width 15 height 29
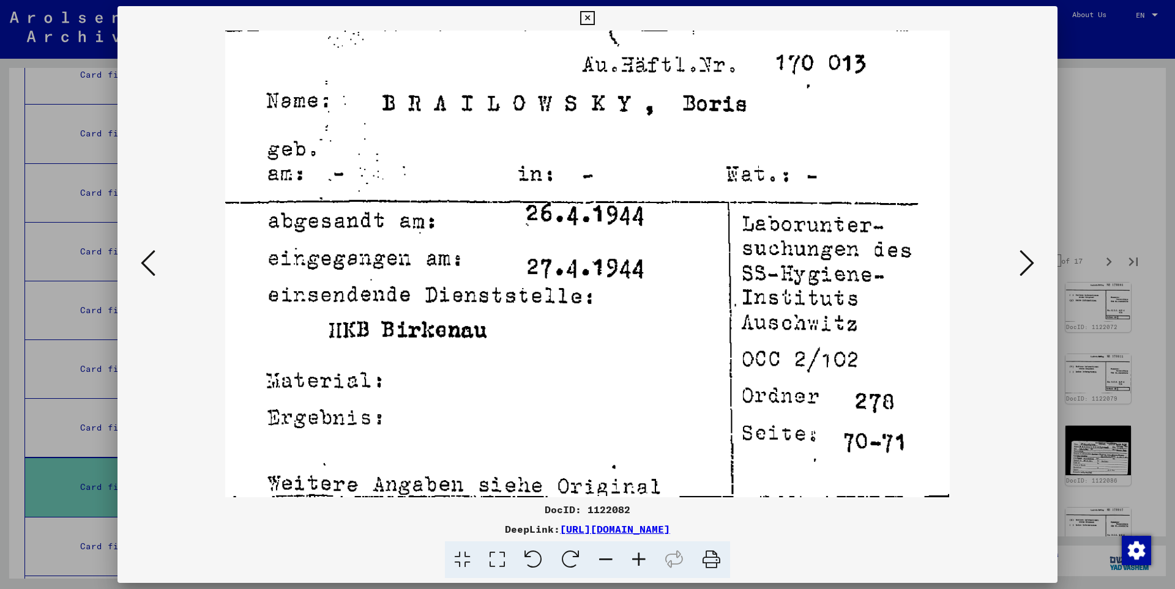
click at [1029, 267] on icon at bounding box center [1026, 262] width 15 height 29
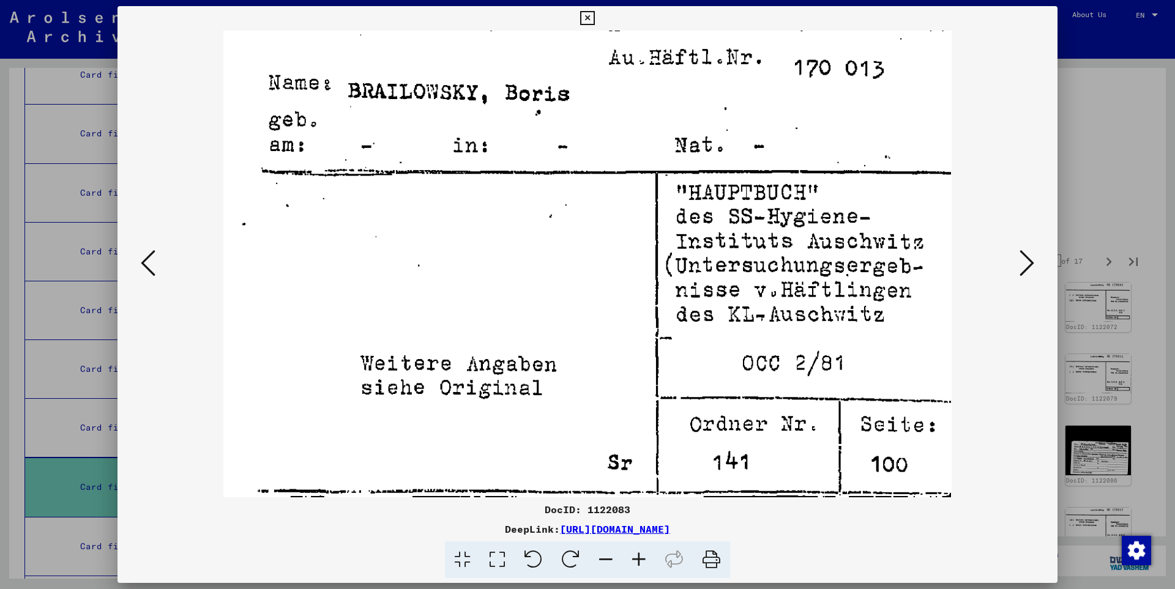
click at [594, 18] on icon at bounding box center [587, 18] width 14 height 15
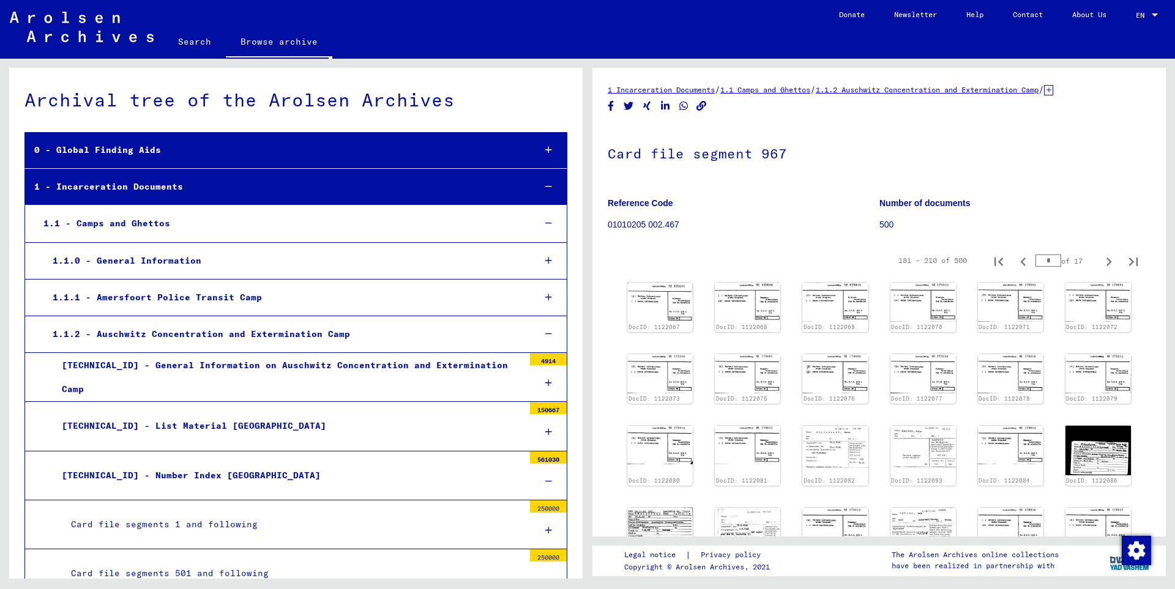
scroll to position [27562, 0]
